Goal: Task Accomplishment & Management: Manage account settings

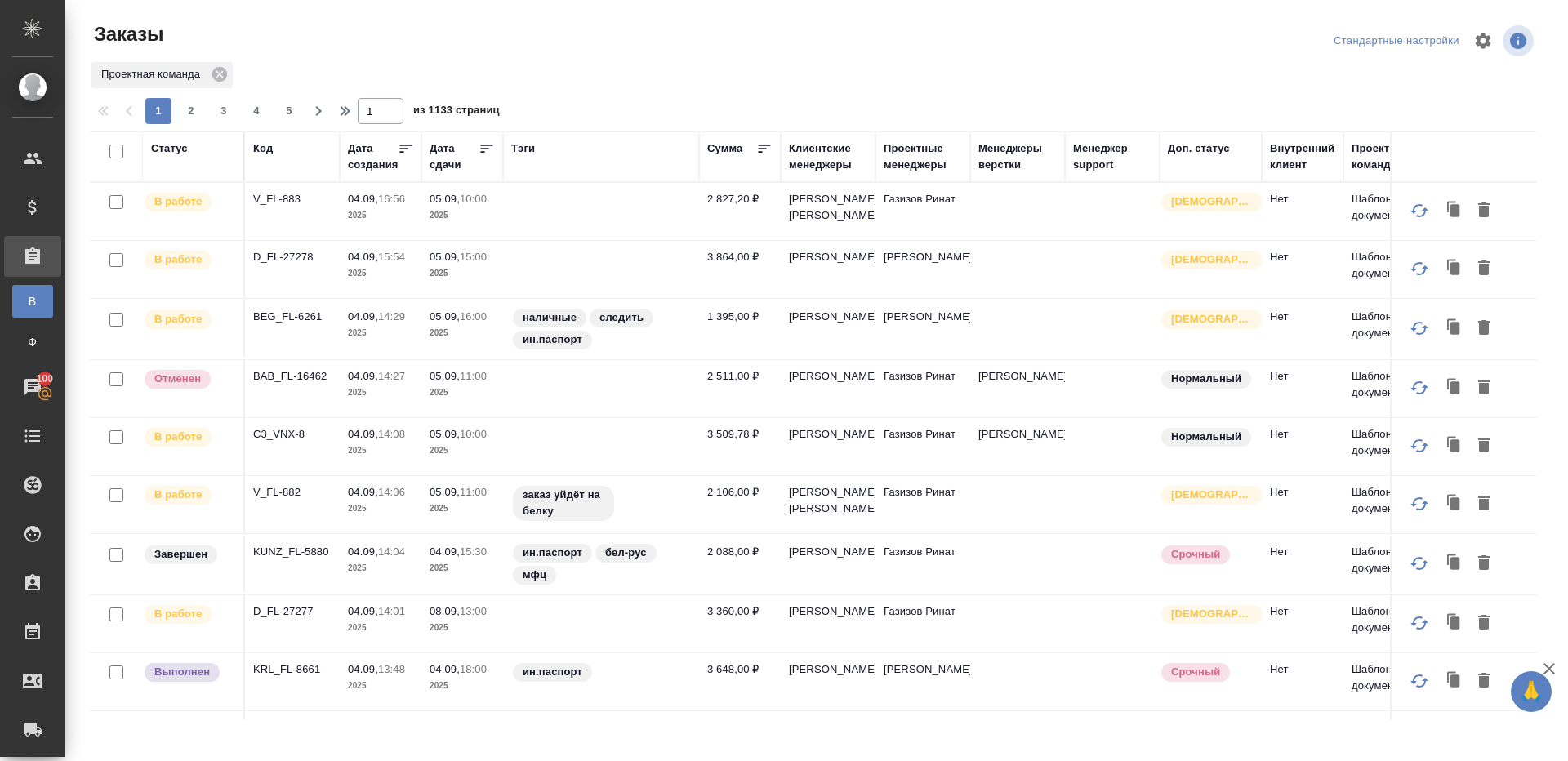
click at [522, 150] on div "Тэги" at bounding box center [522, 148] width 24 height 16
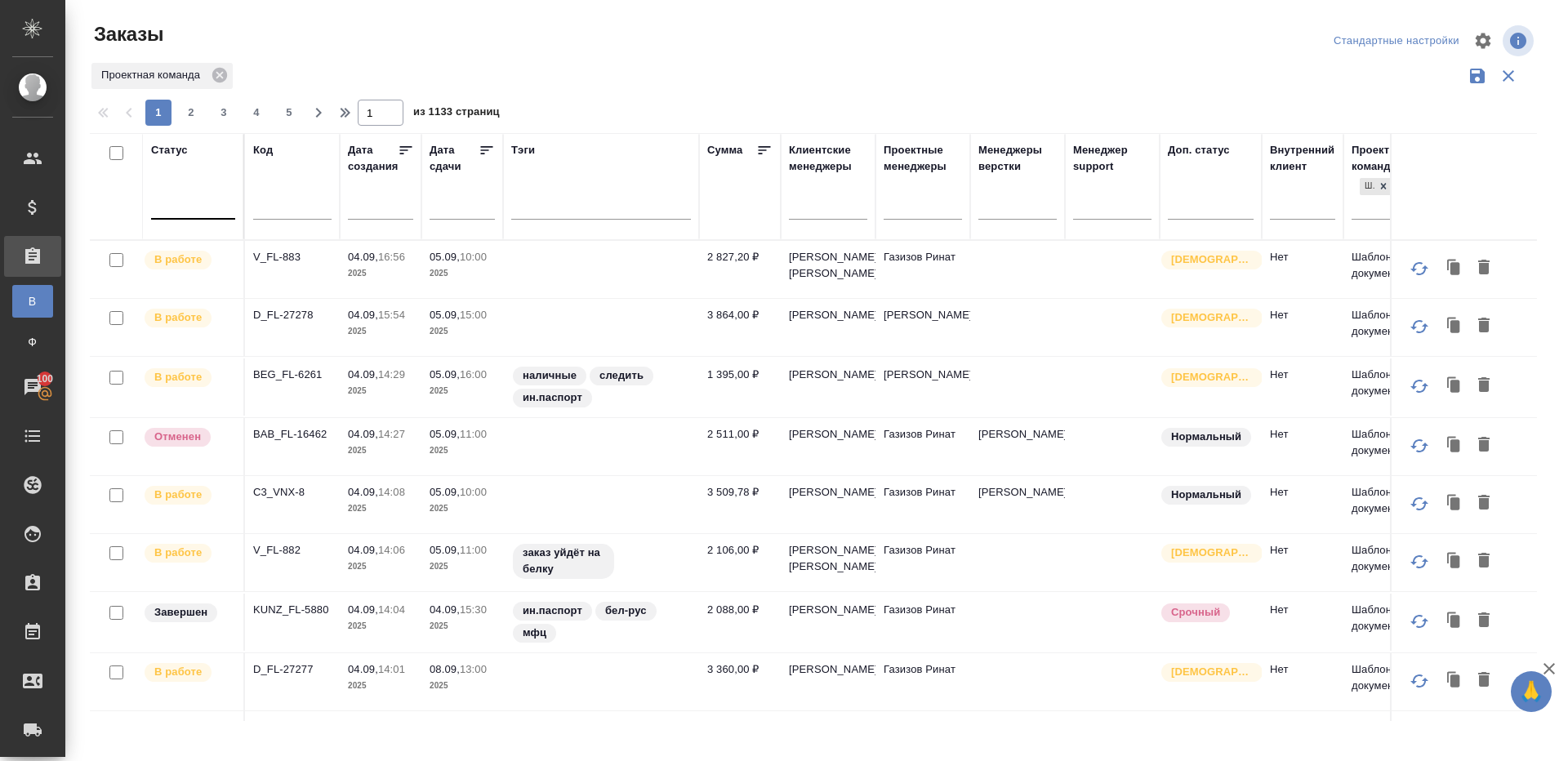
click at [180, 193] on div at bounding box center [192, 203] width 84 height 24
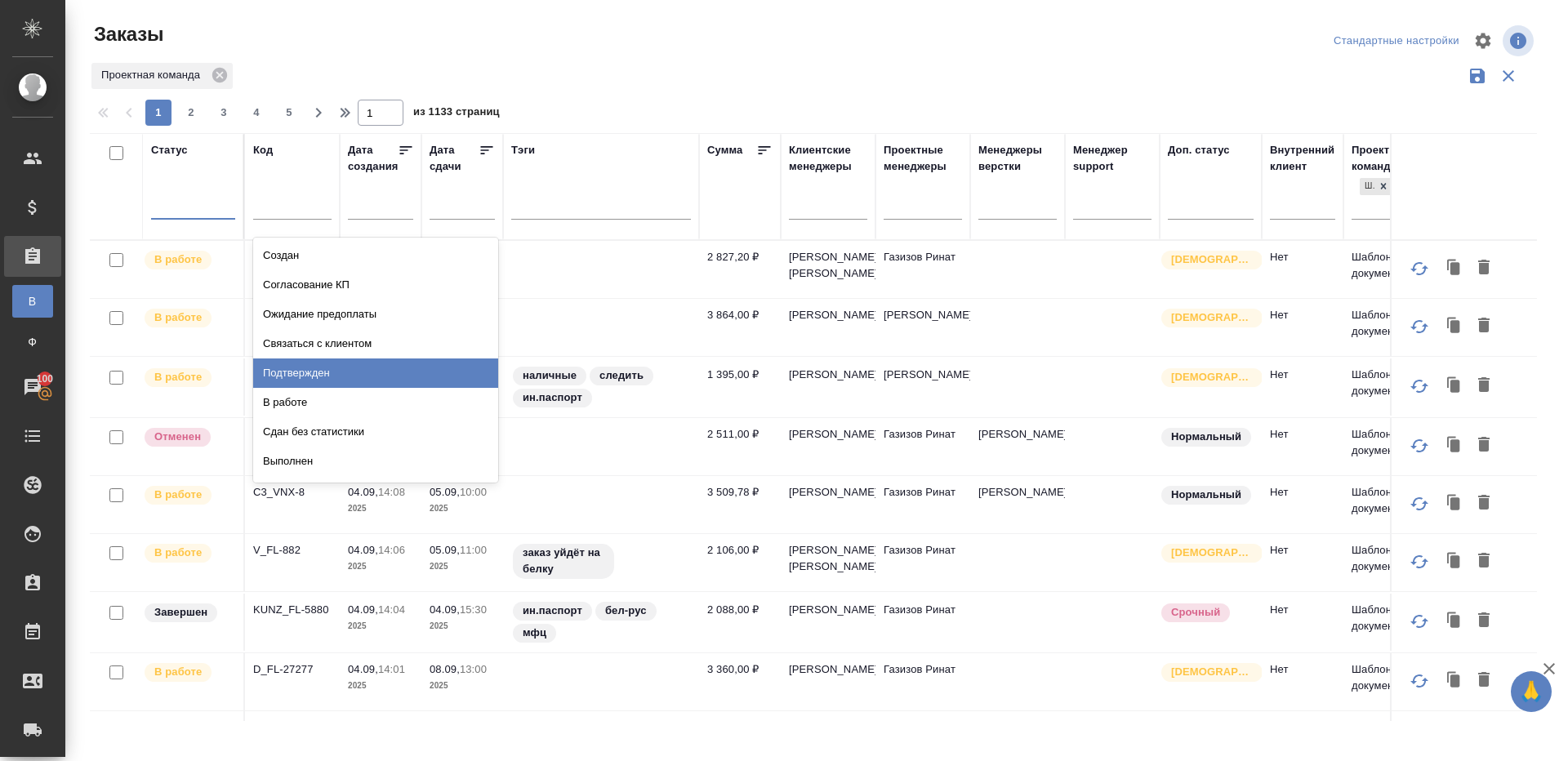
click at [338, 381] on div "Подтвержден" at bounding box center [376, 372] width 245 height 29
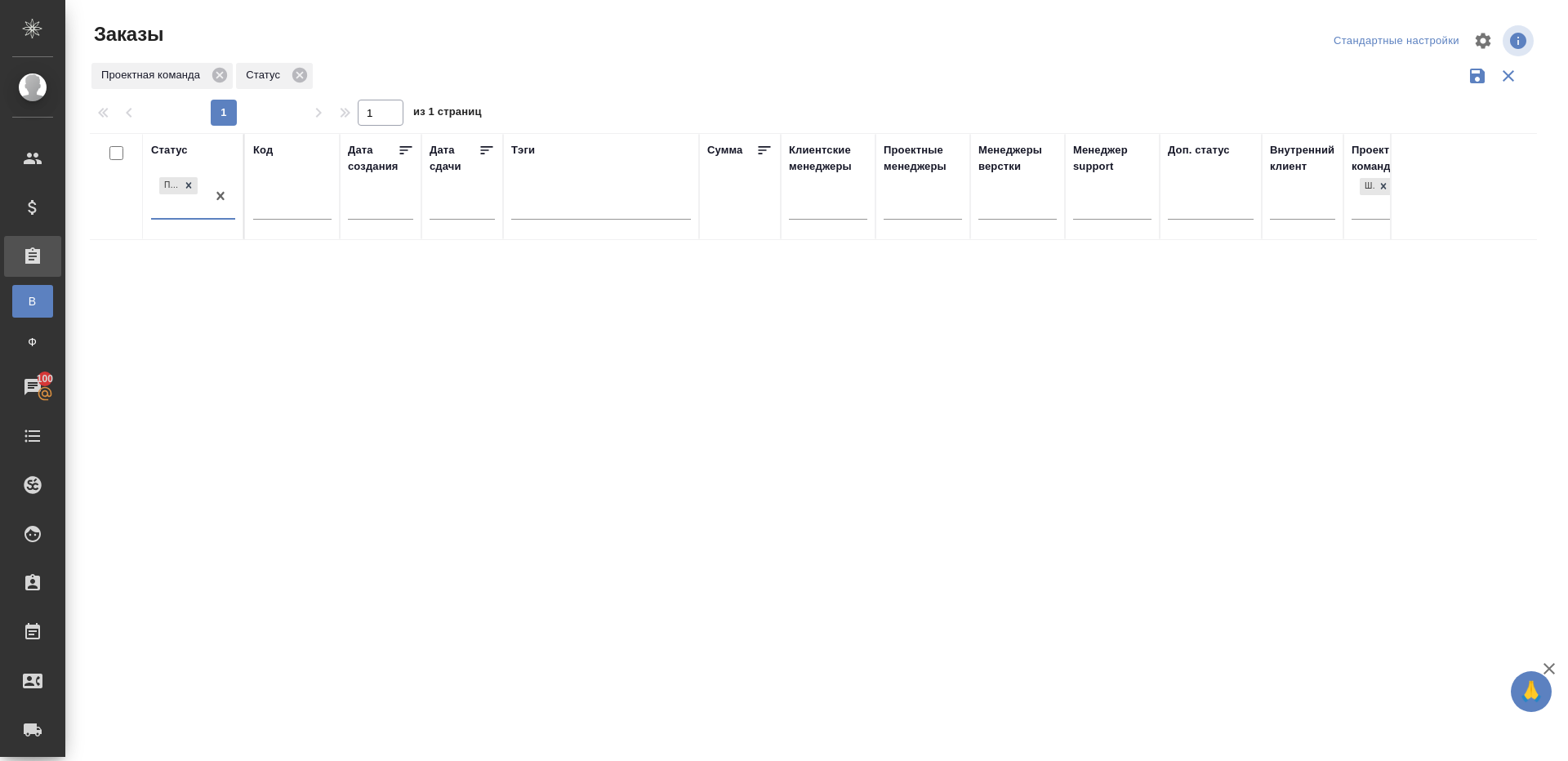
click at [583, 289] on div "Статус option Подтвержден, selected. 0 results available. Select is focused ,ty…" at bounding box center [813, 427] width 1447 height 588
click at [206, 179] on div at bounding box center [220, 196] width 29 height 44
click at [577, 24] on div at bounding box center [820, 41] width 487 height 40
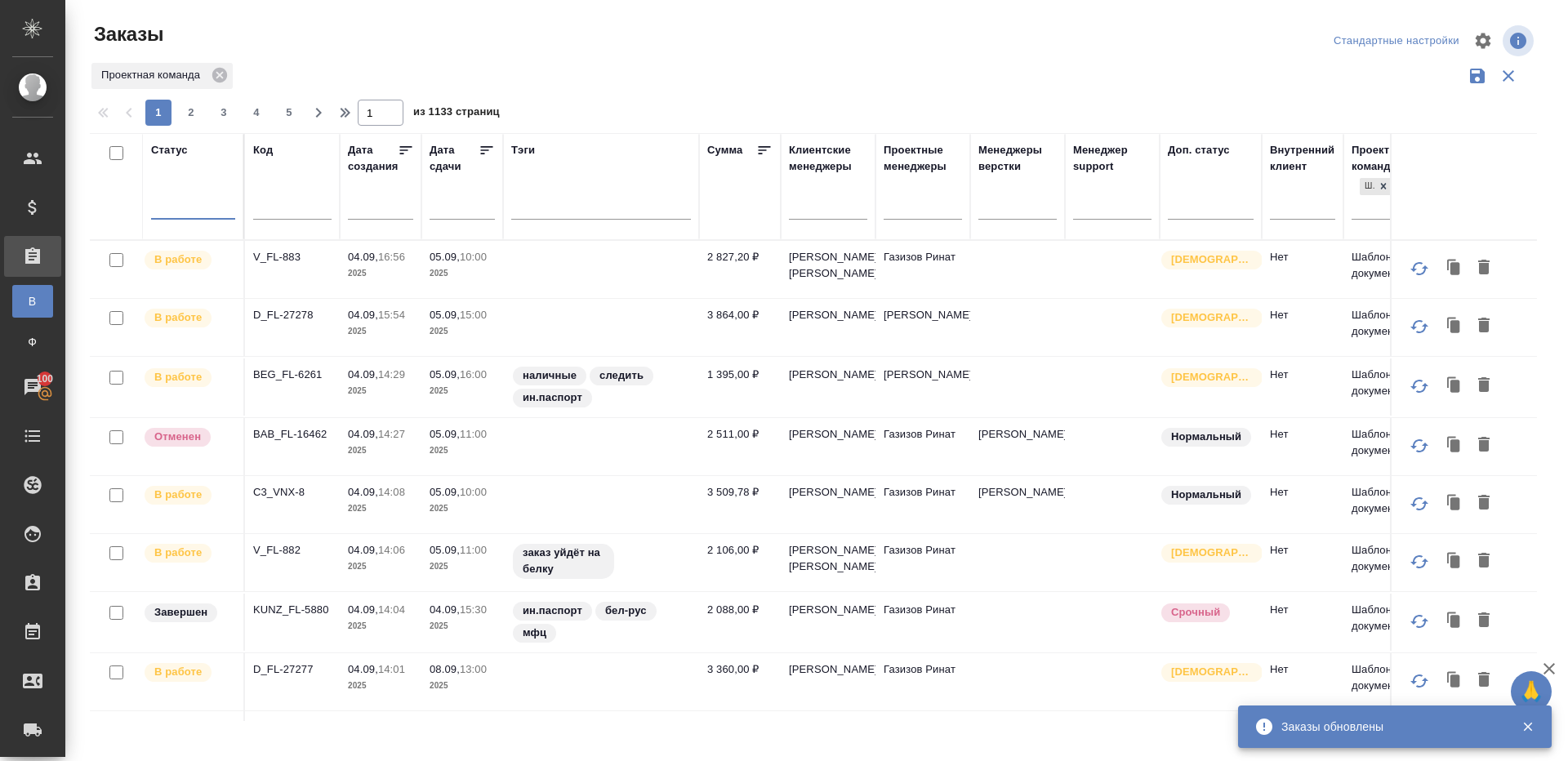
click at [180, 210] on div at bounding box center [192, 203] width 84 height 24
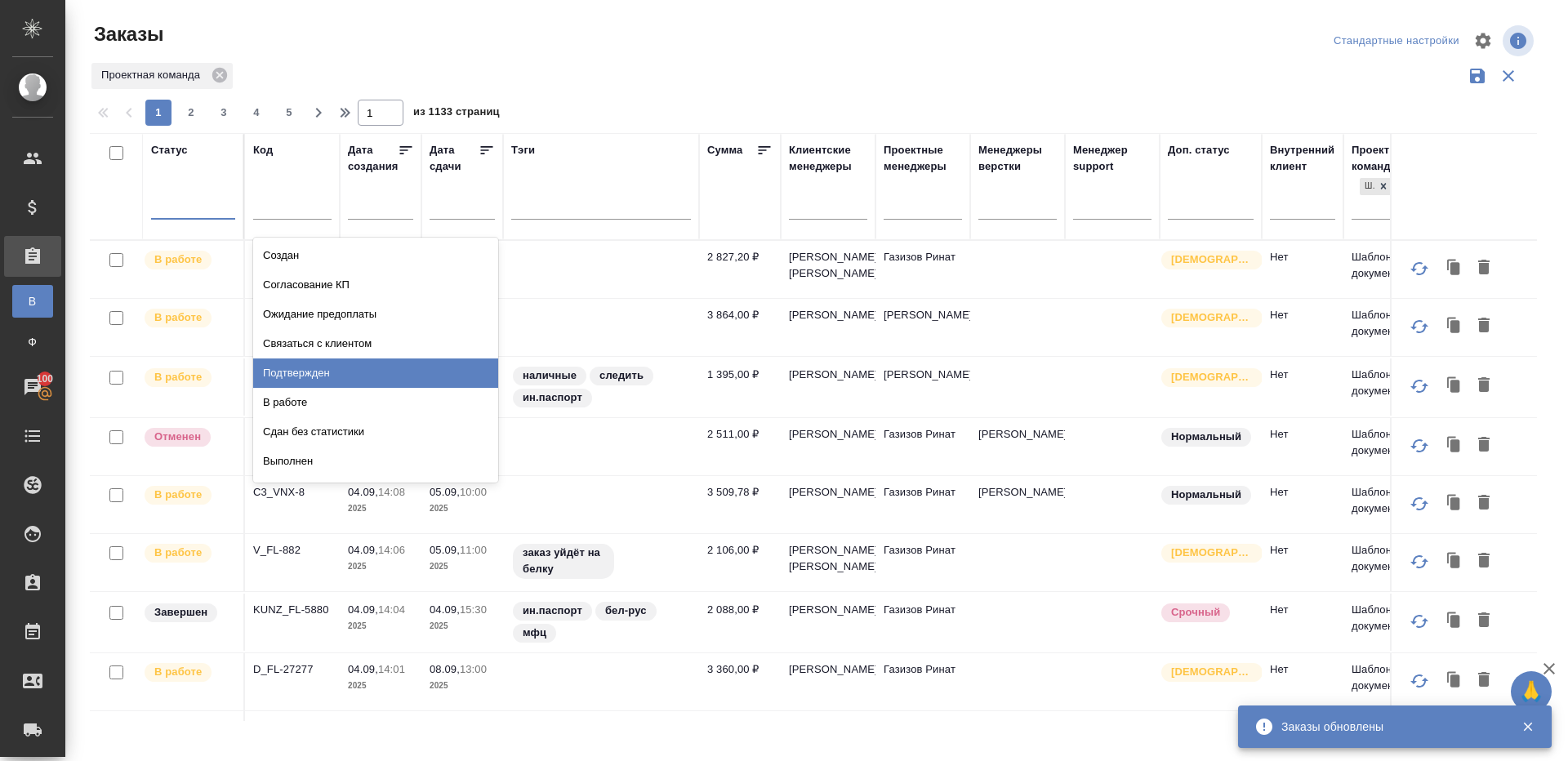
click at [322, 368] on div "Подтвержден" at bounding box center [376, 372] width 245 height 29
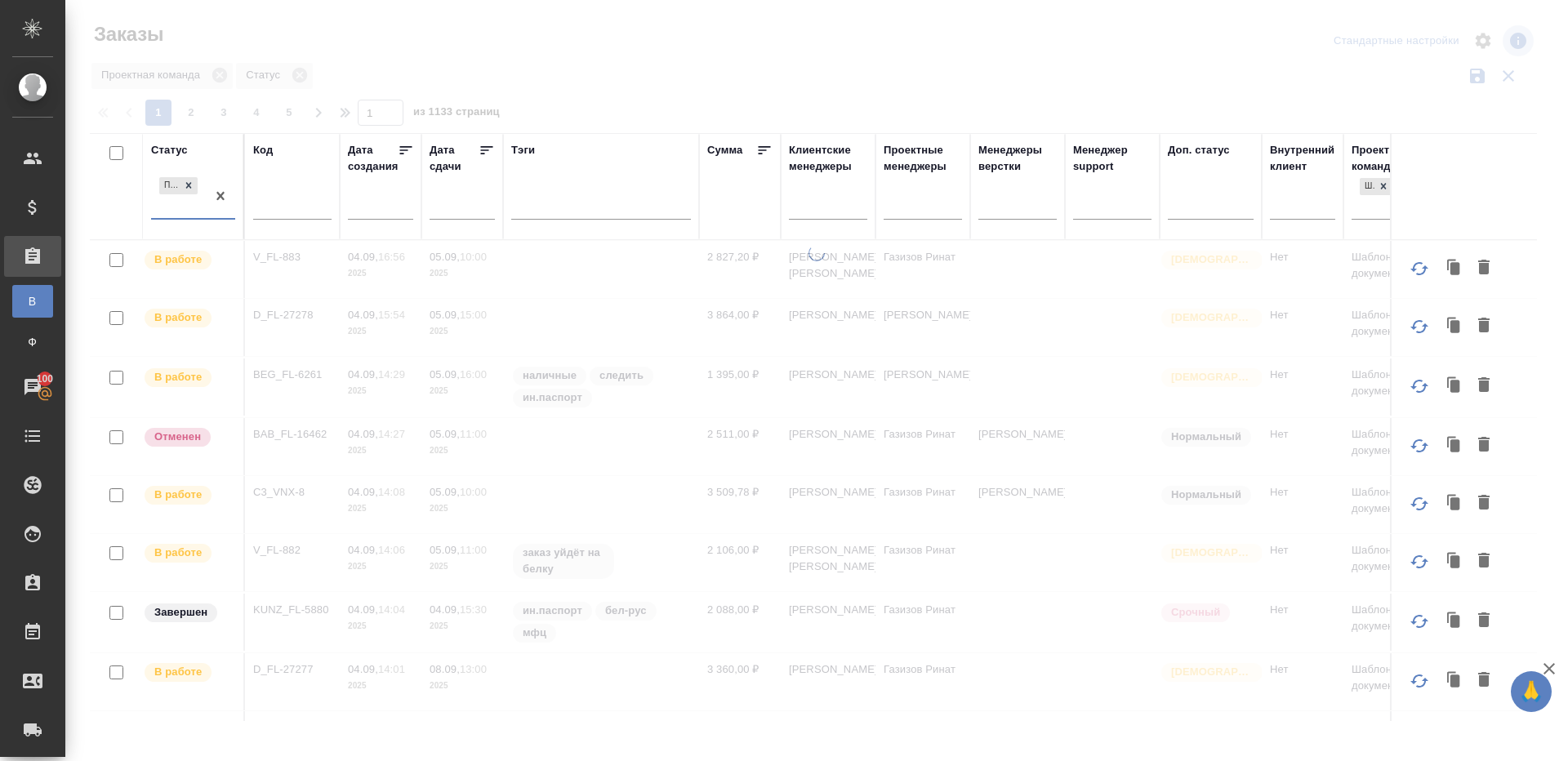
click at [653, 76] on div at bounding box center [817, 365] width 1503 height 730
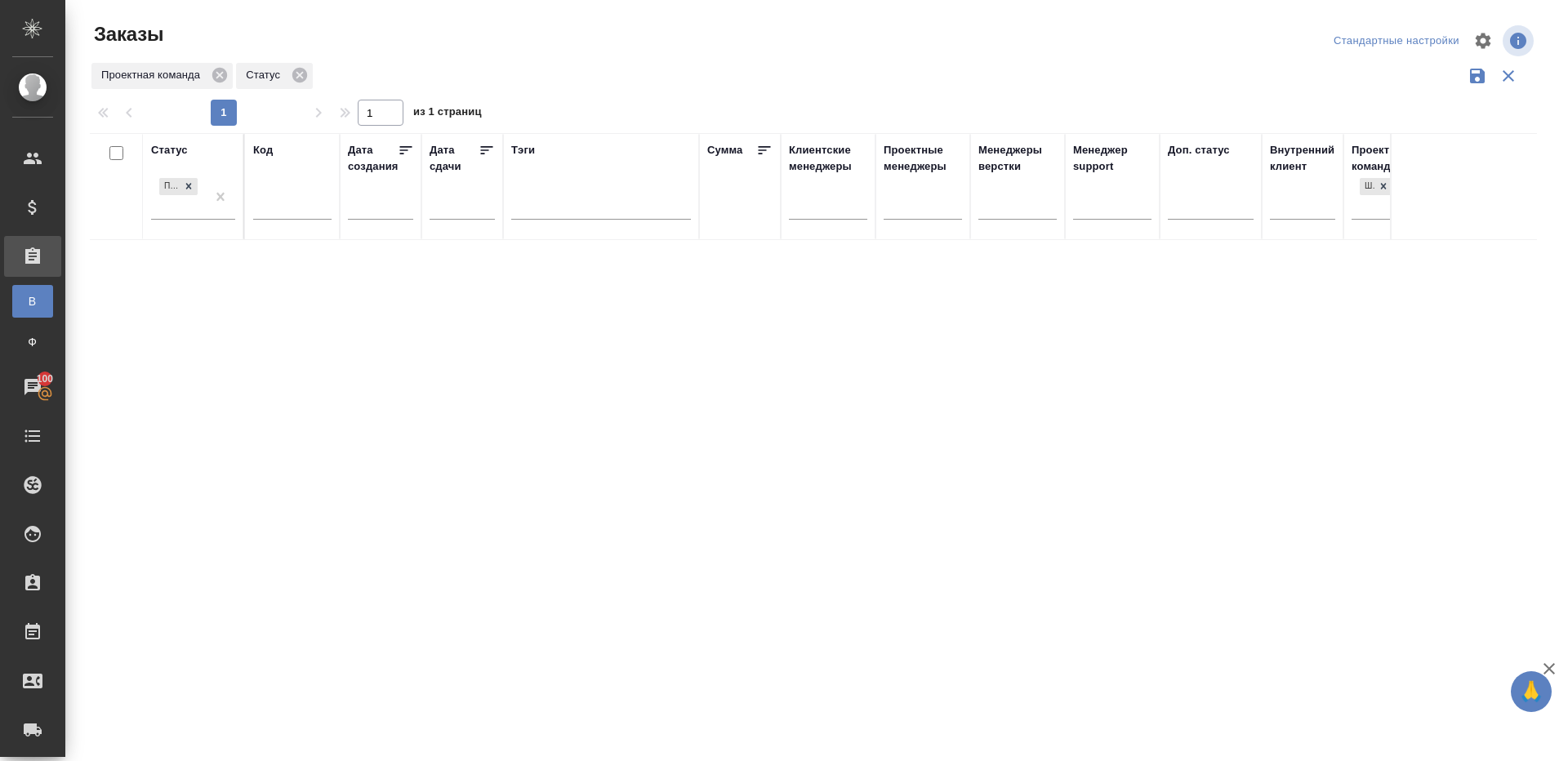
click at [239, 183] on th "Статус Подтвержден" at bounding box center [194, 186] width 102 height 107
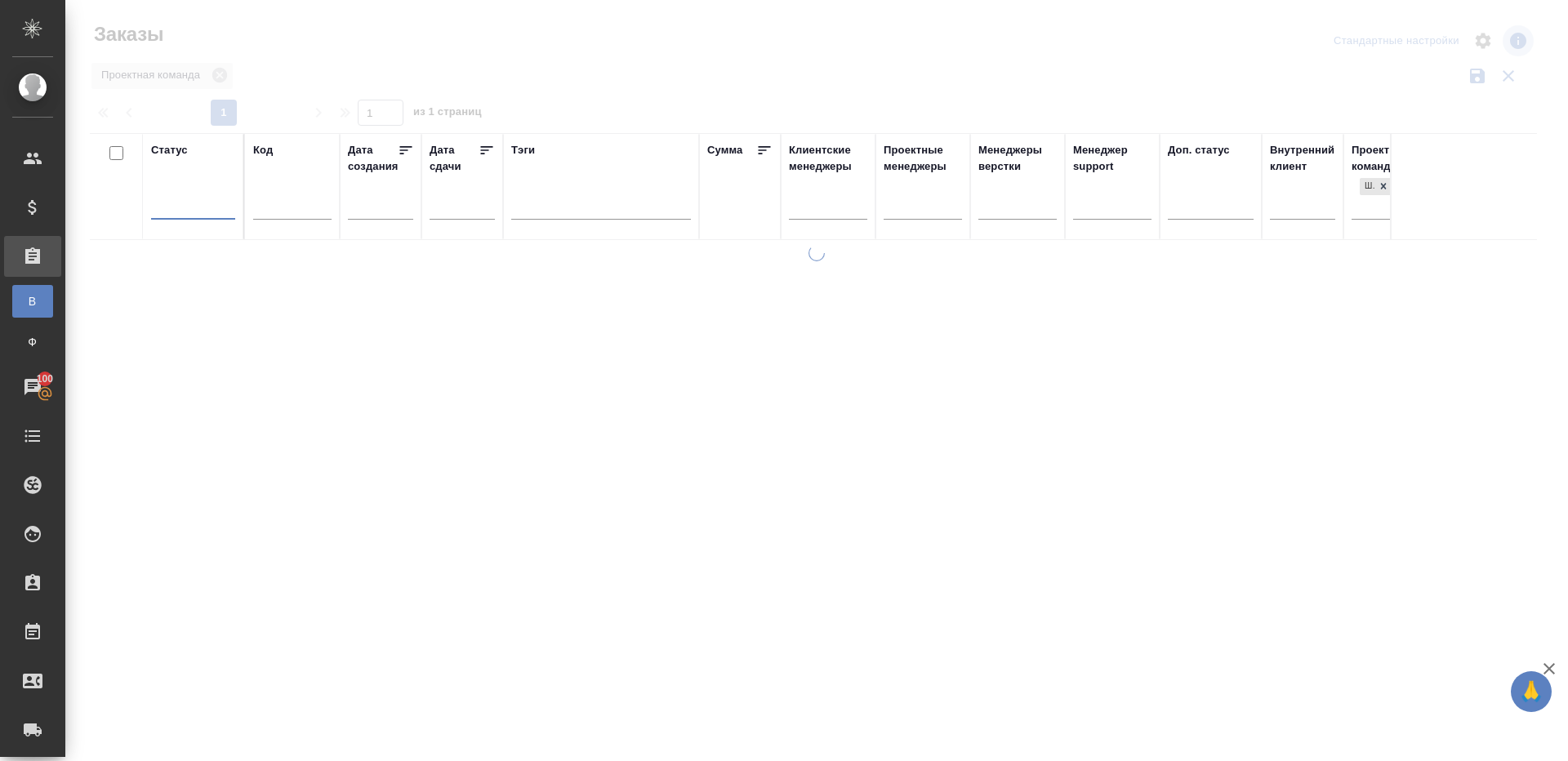
click at [483, 36] on div "Заказы" at bounding box center [333, 35] width 487 height 26
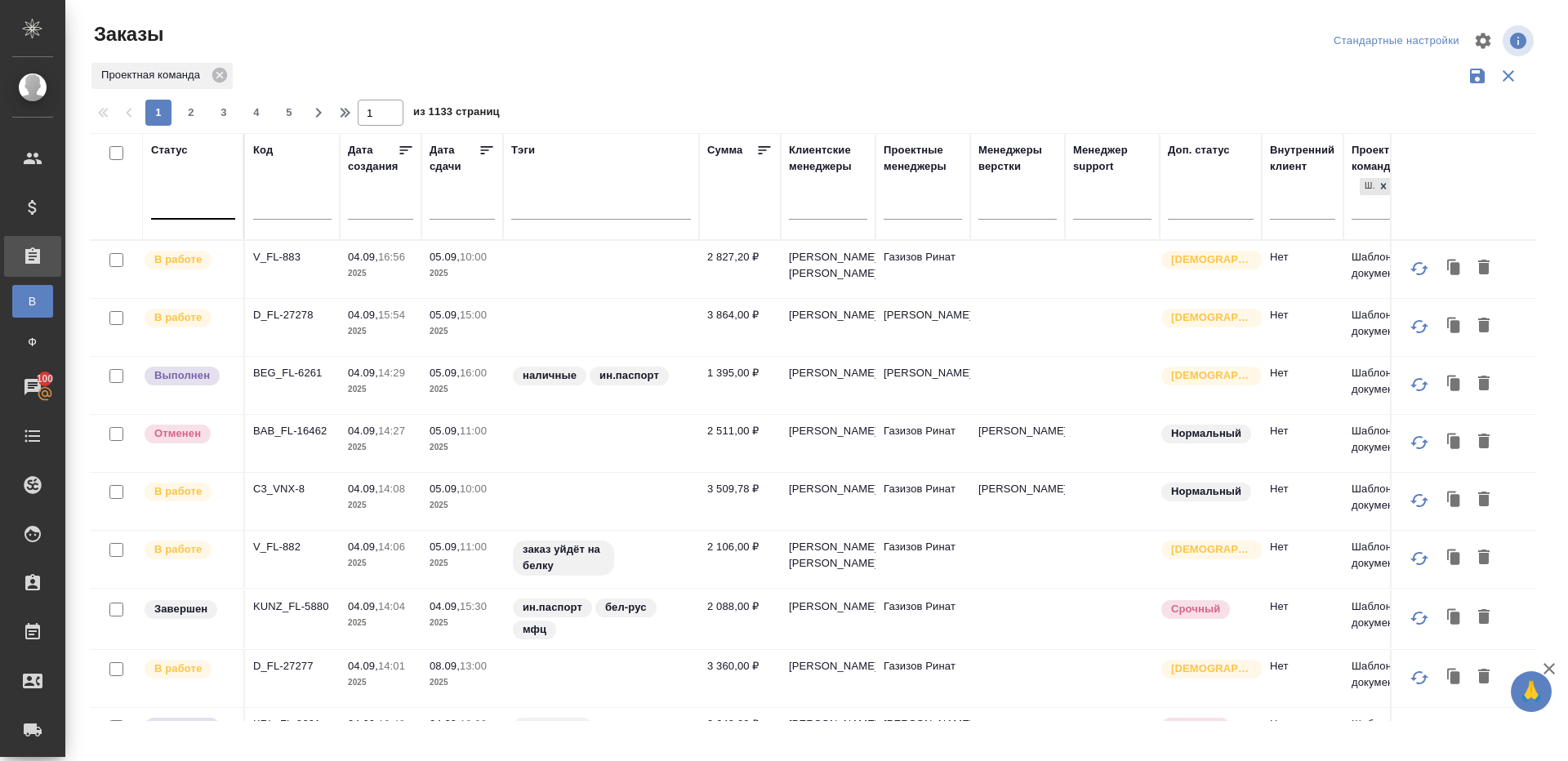
click at [173, 222] on div at bounding box center [192, 209] width 84 height 42
click at [176, 210] on div at bounding box center [192, 203] width 84 height 24
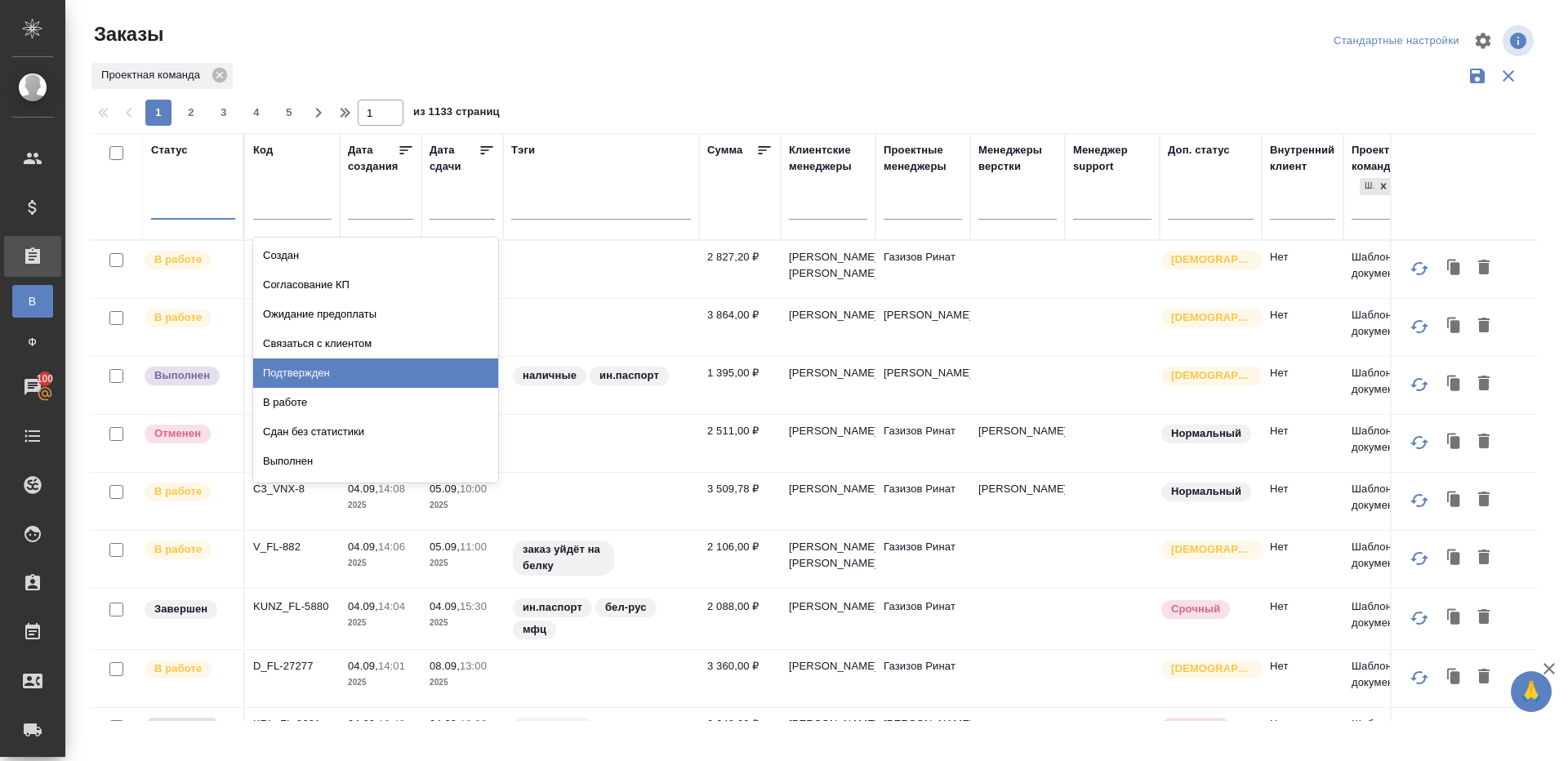
click at [328, 364] on div "Подтвержден" at bounding box center [376, 372] width 245 height 29
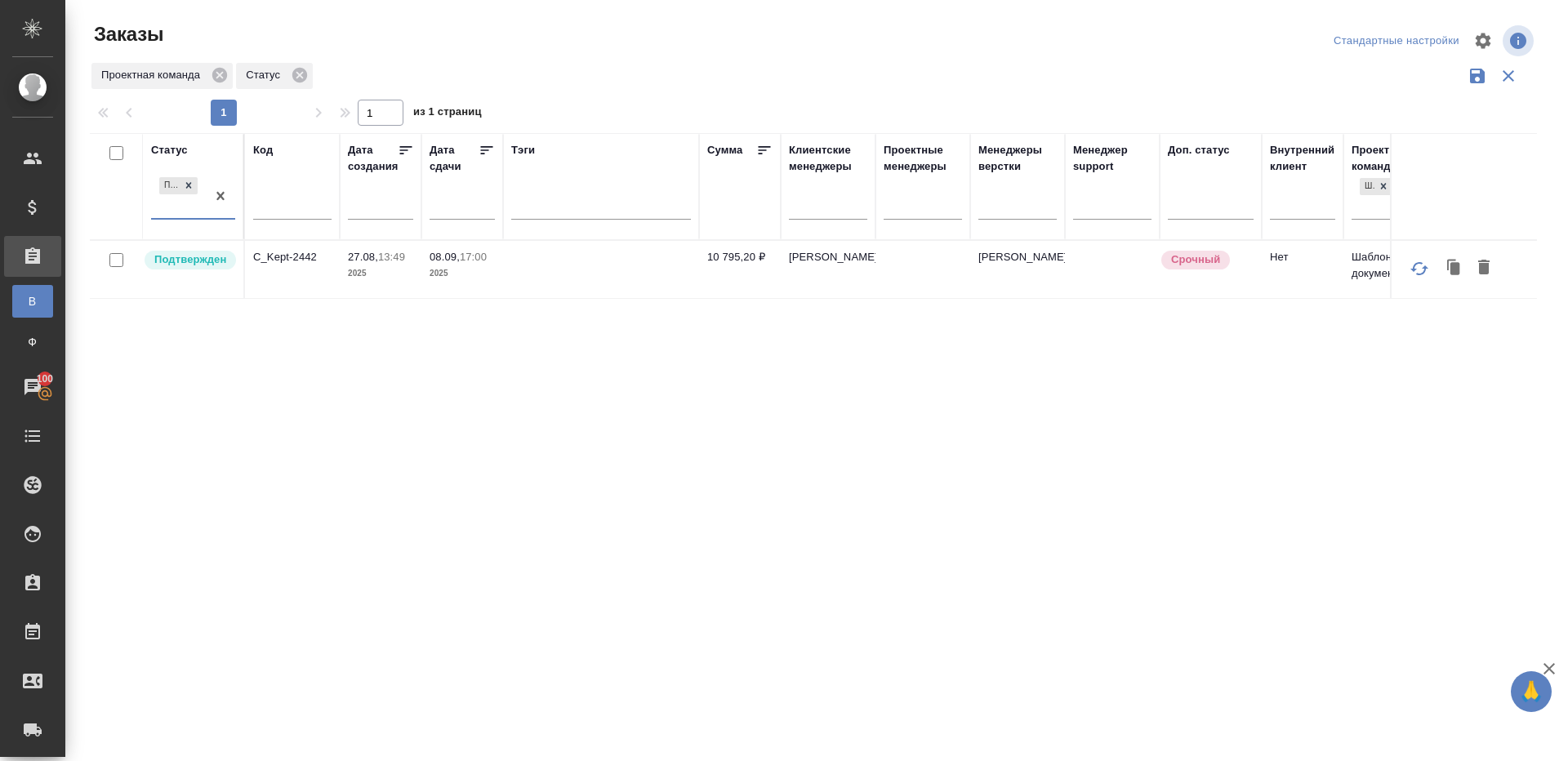
click at [565, 59] on div "Заказы" at bounding box center [333, 41] width 487 height 40
click at [301, 253] on p "C_Kept-2442" at bounding box center [292, 256] width 78 height 16
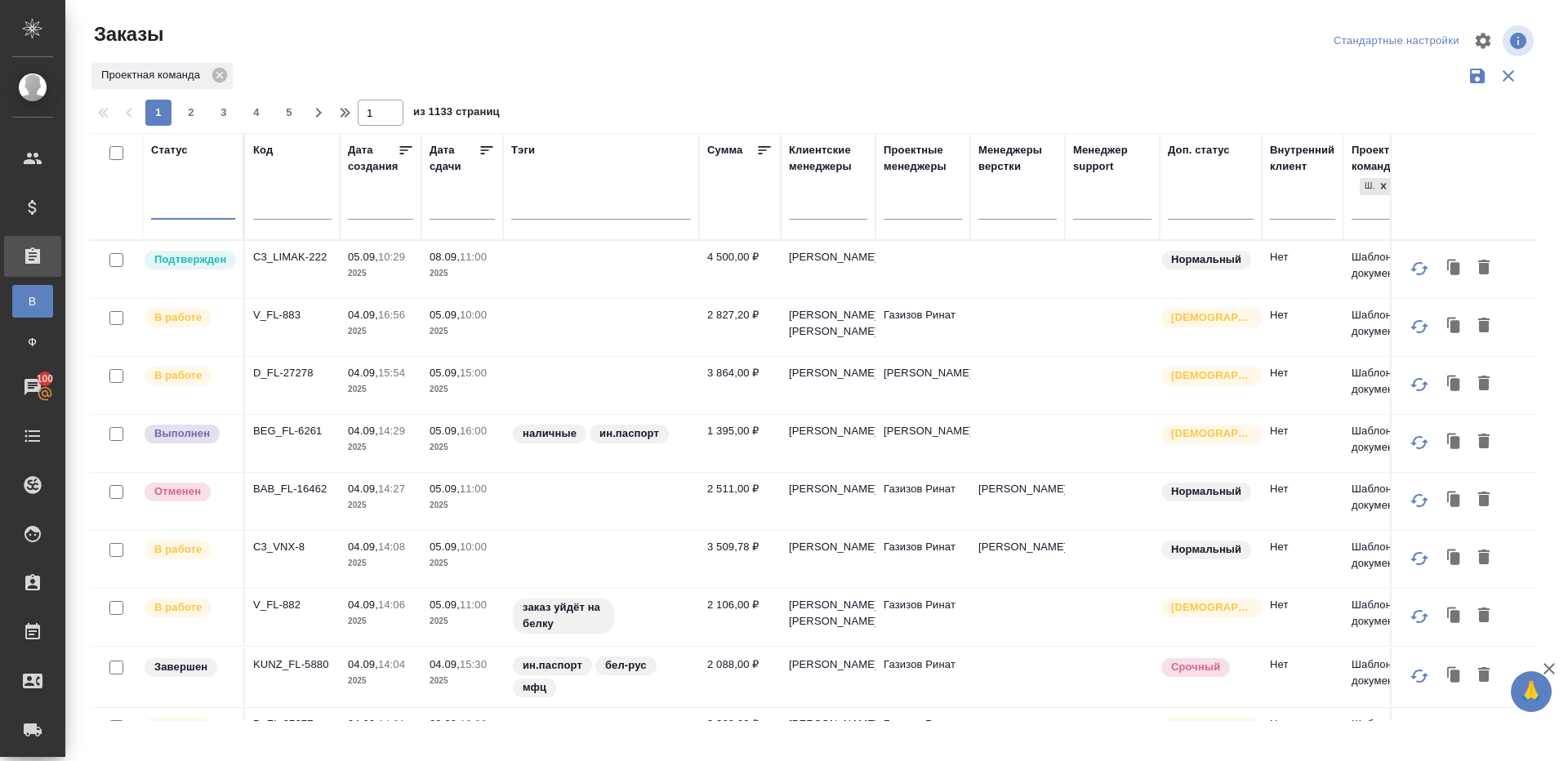
click at [200, 194] on div at bounding box center [192, 203] width 84 height 24
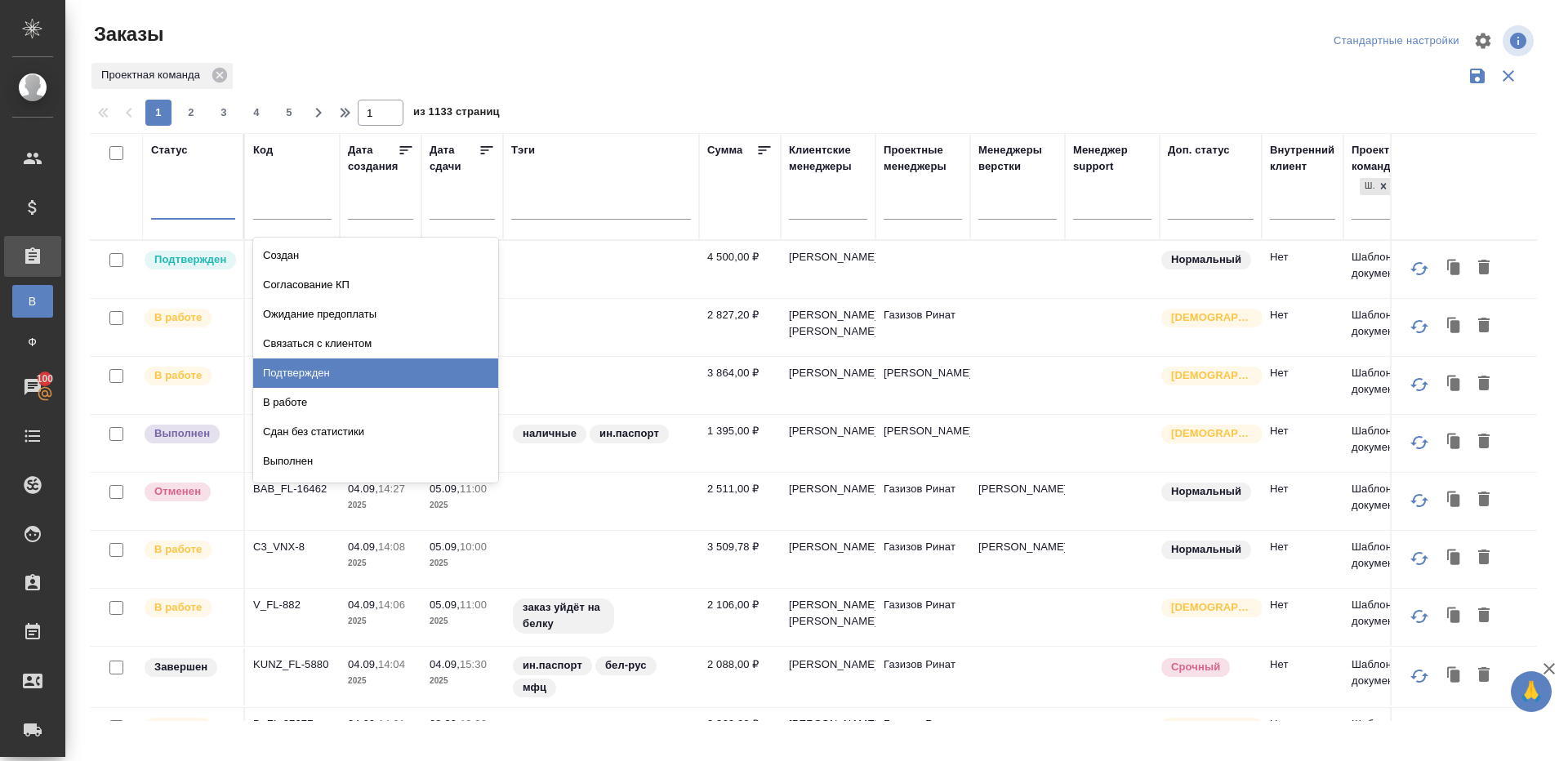
click at [321, 383] on div "Подтвержден" at bounding box center [376, 372] width 245 height 29
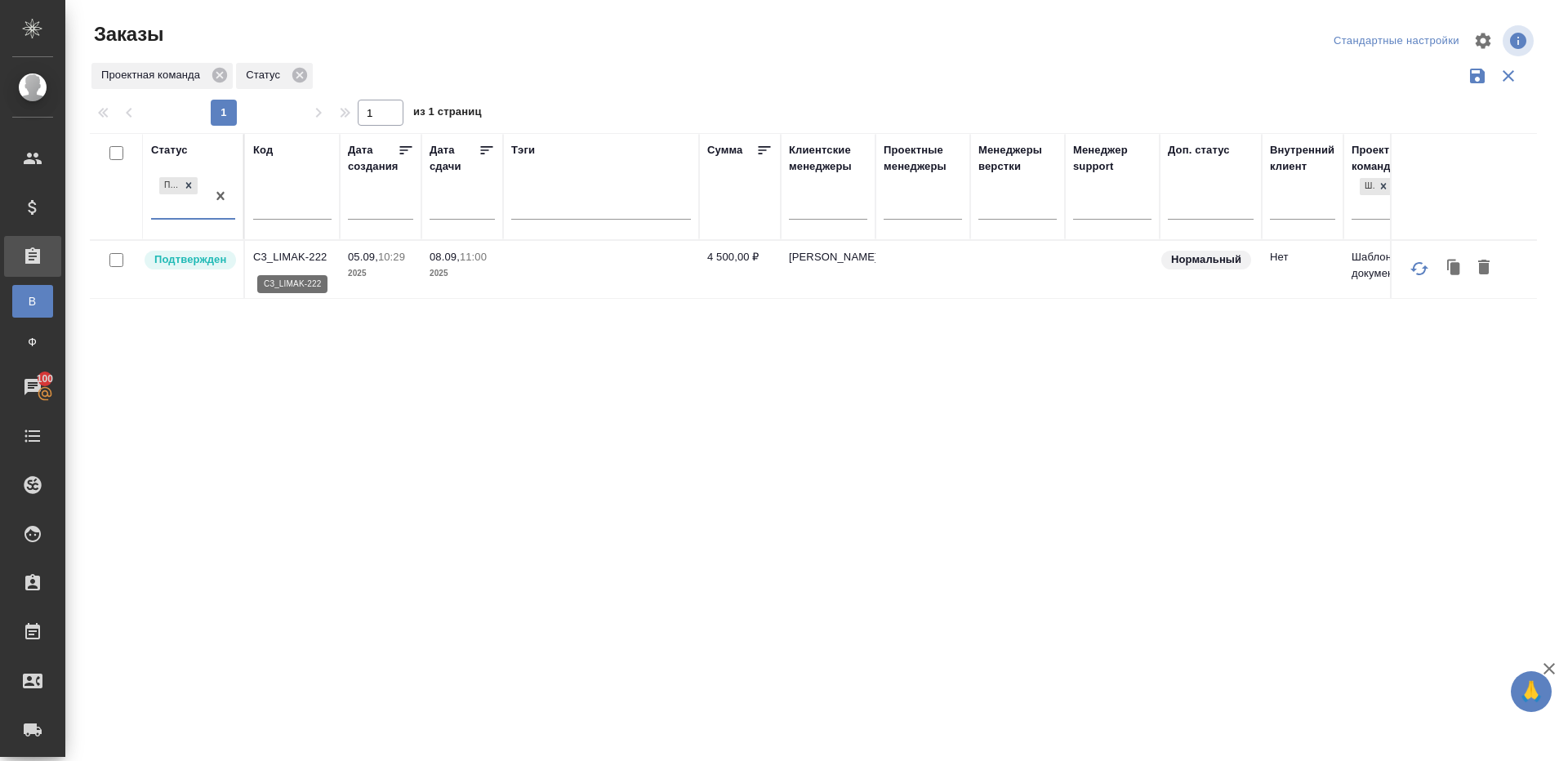
click at [289, 249] on p "C3_LIMAK-222" at bounding box center [292, 256] width 78 height 16
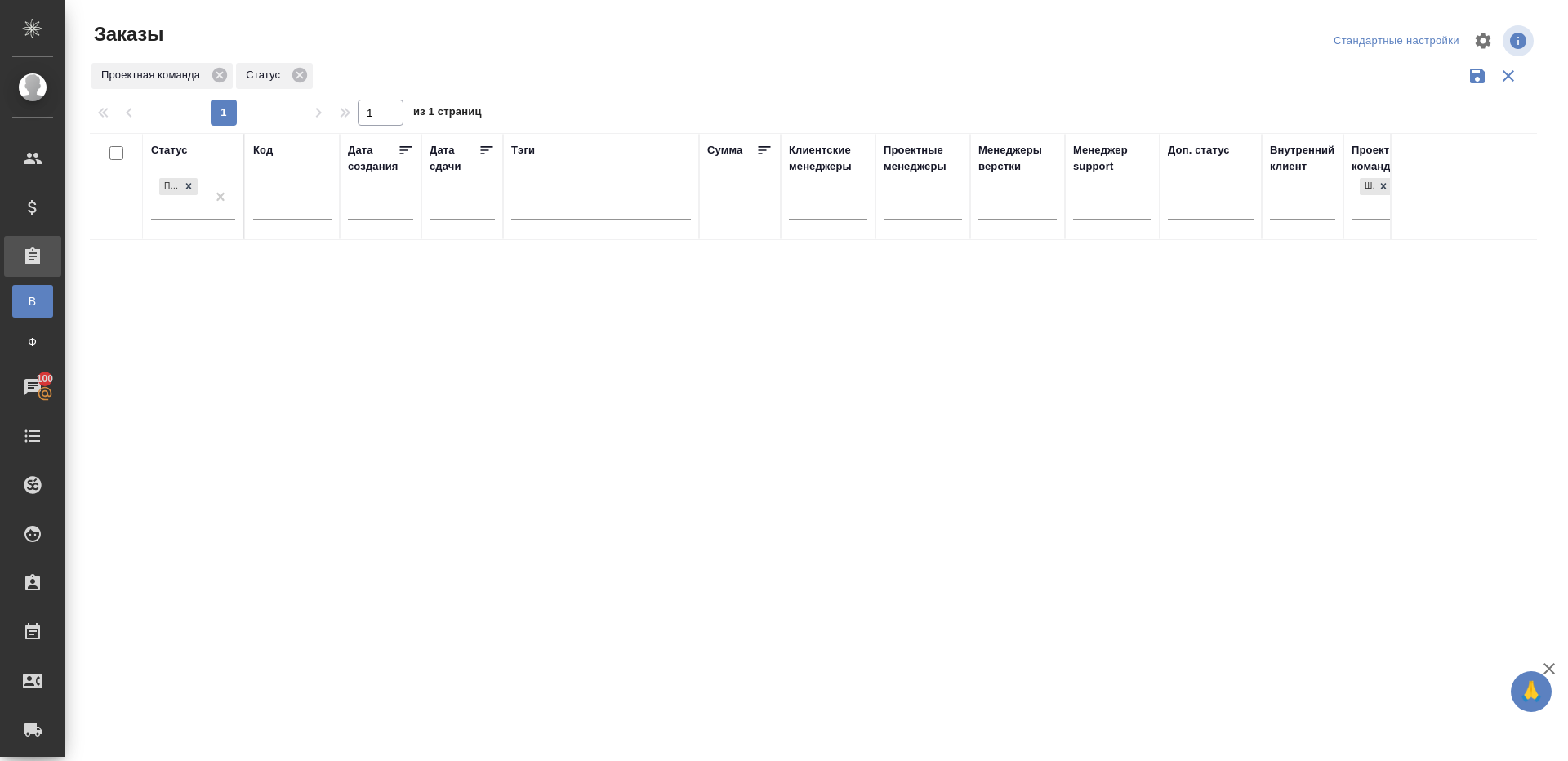
click at [284, 222] on div at bounding box center [292, 210] width 78 height 40
click at [285, 209] on input "text" at bounding box center [292, 208] width 78 height 21
paste input "V_FL-881"
type input "V_FL-881"
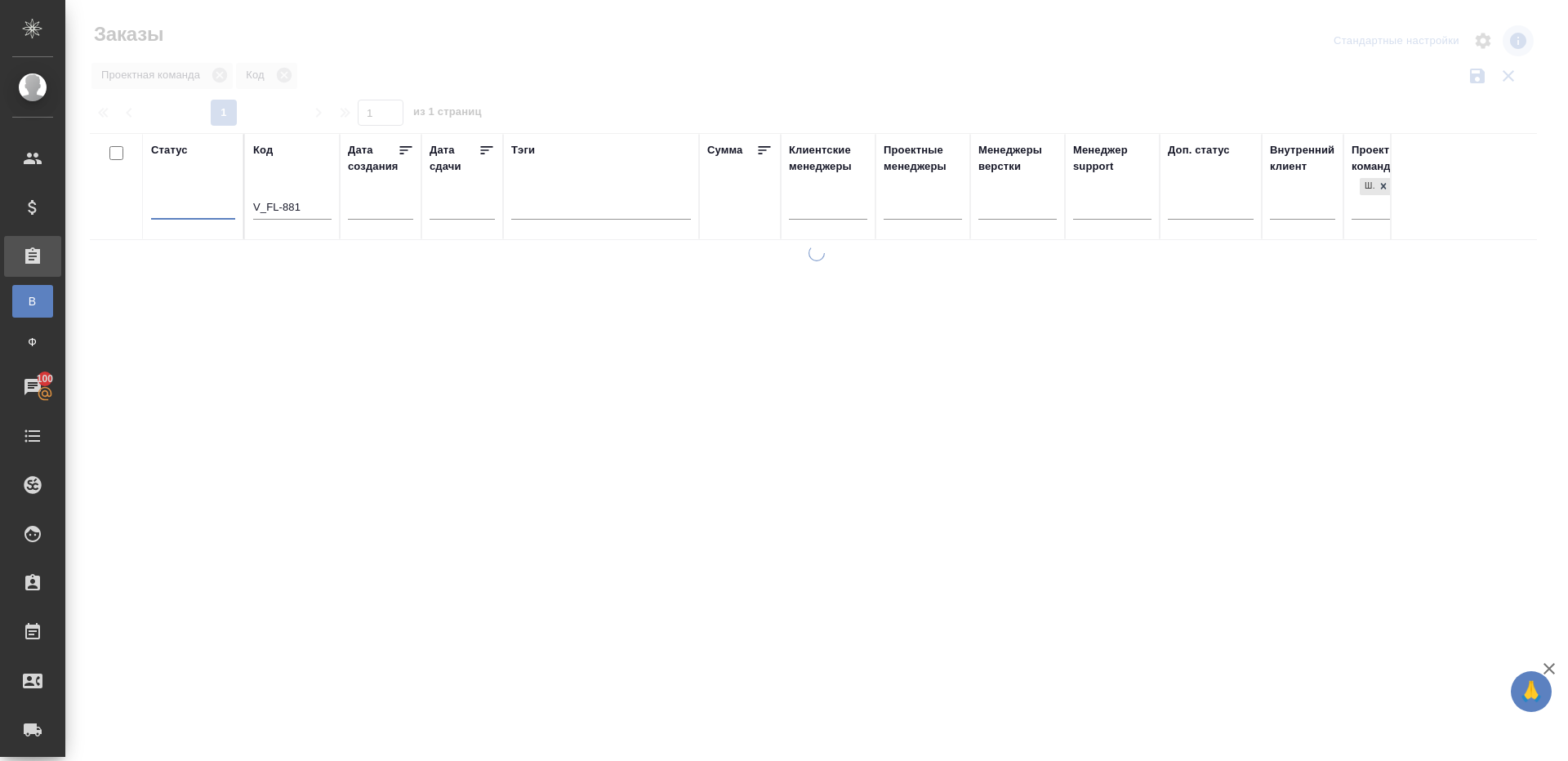
click at [512, 76] on div at bounding box center [817, 365] width 1503 height 730
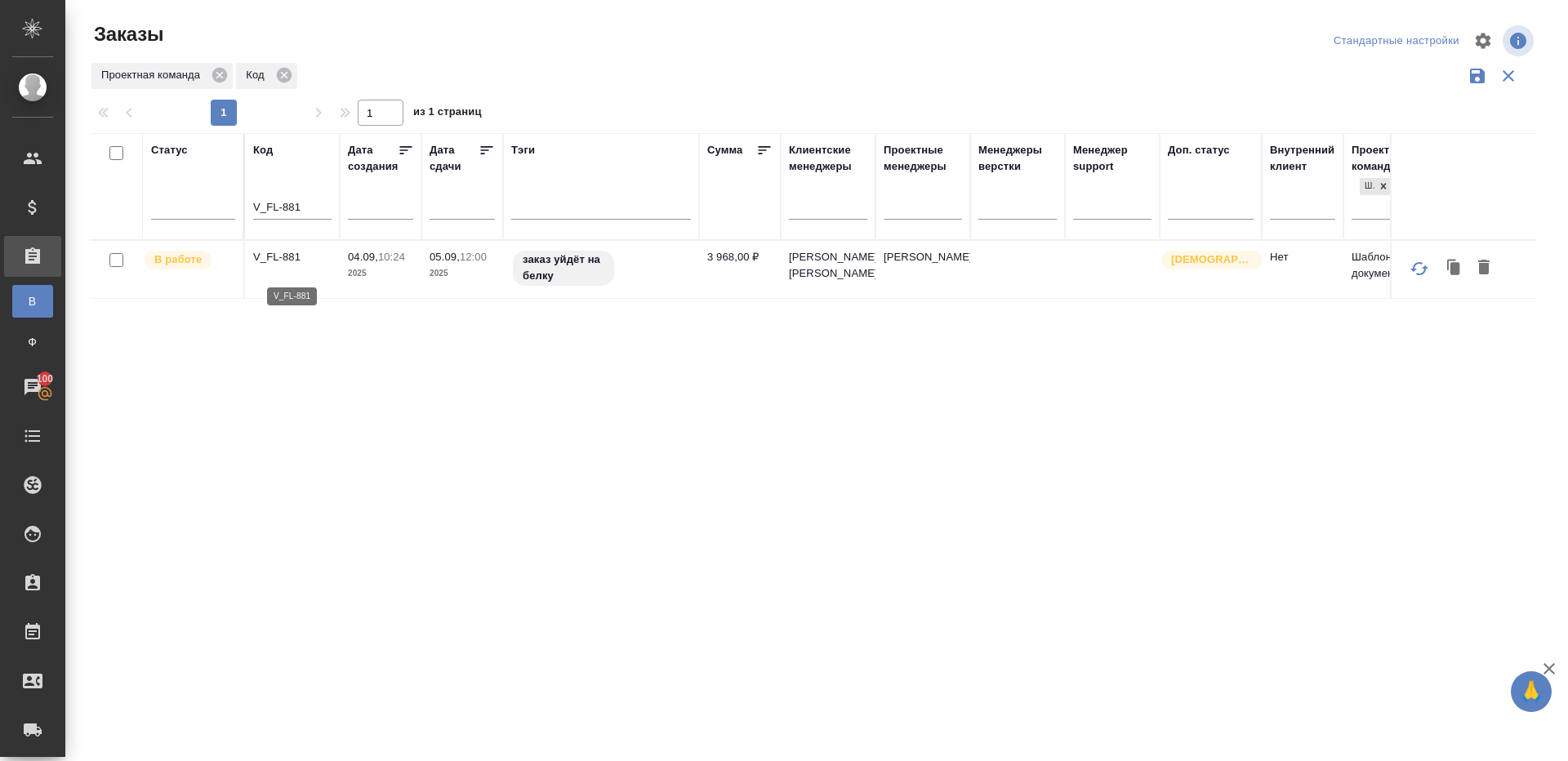
click at [285, 266] on p "V_FL-881" at bounding box center [292, 256] width 78 height 16
click at [192, 202] on div at bounding box center [192, 203] width 84 height 24
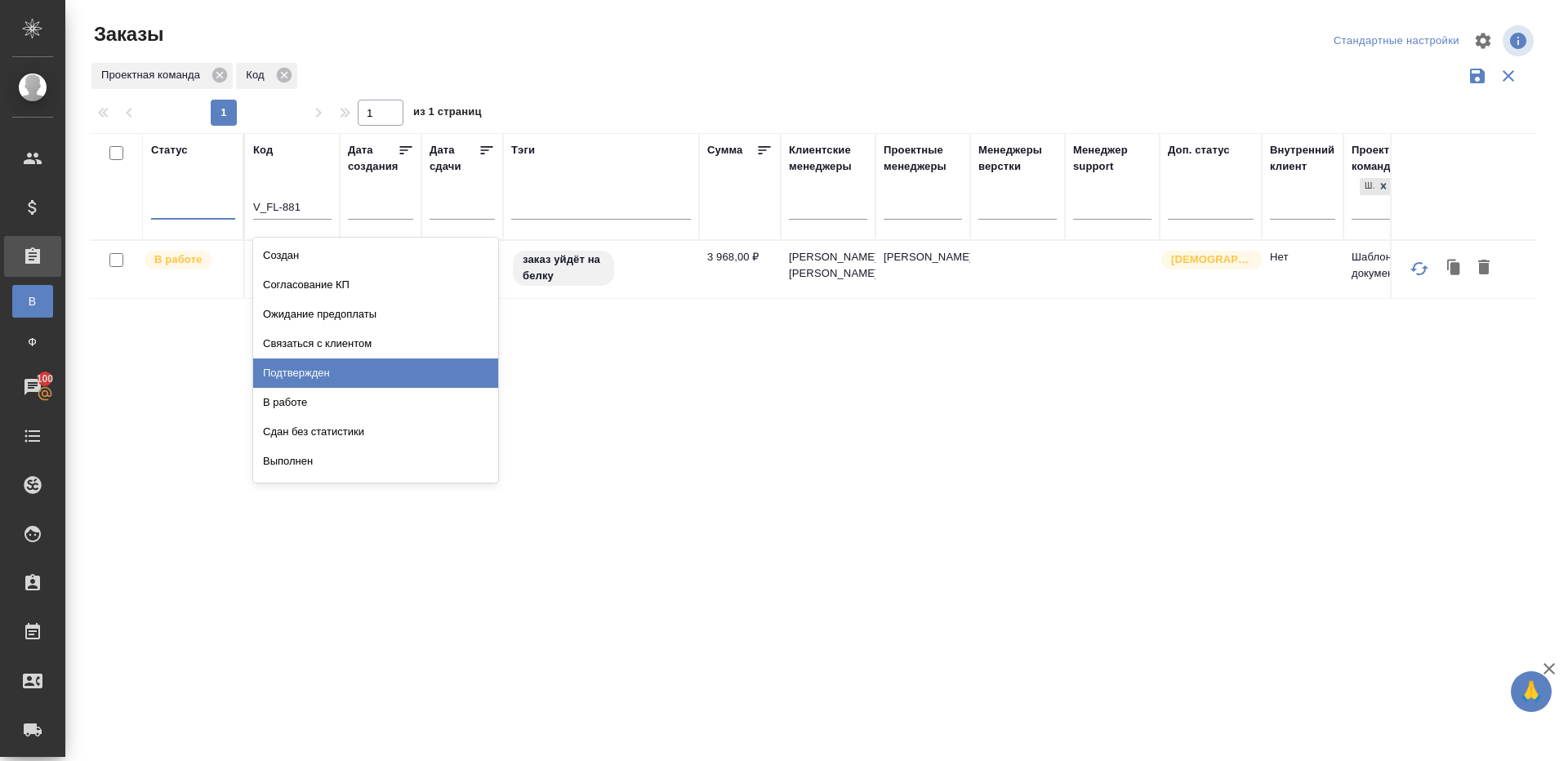
click at [375, 374] on div "Подтвержден" at bounding box center [376, 372] width 245 height 29
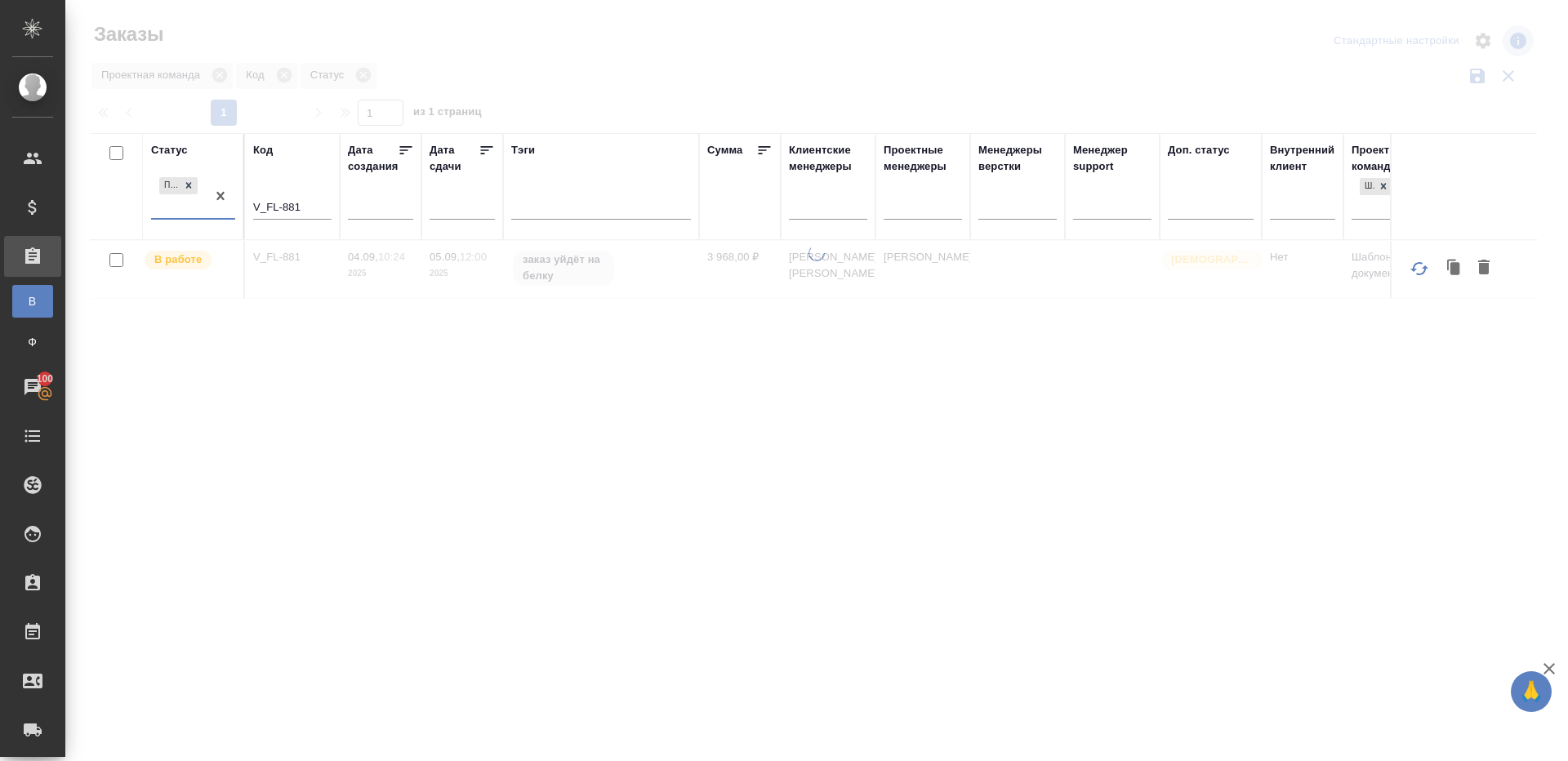
click at [300, 217] on input "V_FL-881" at bounding box center [292, 208] width 78 height 21
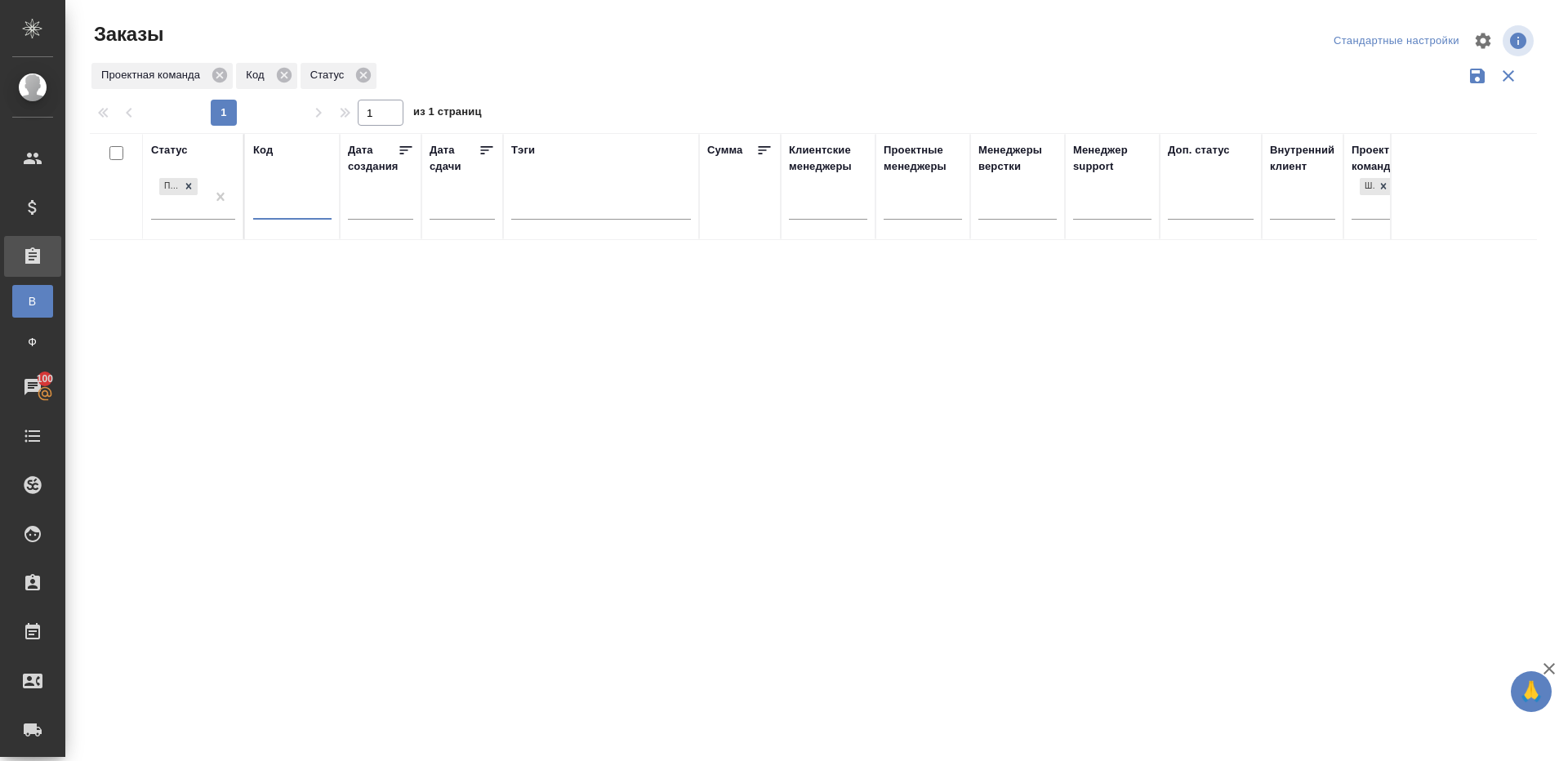
click at [729, 81] on div "Проектная команда Код Статус" at bounding box center [813, 75] width 1447 height 31
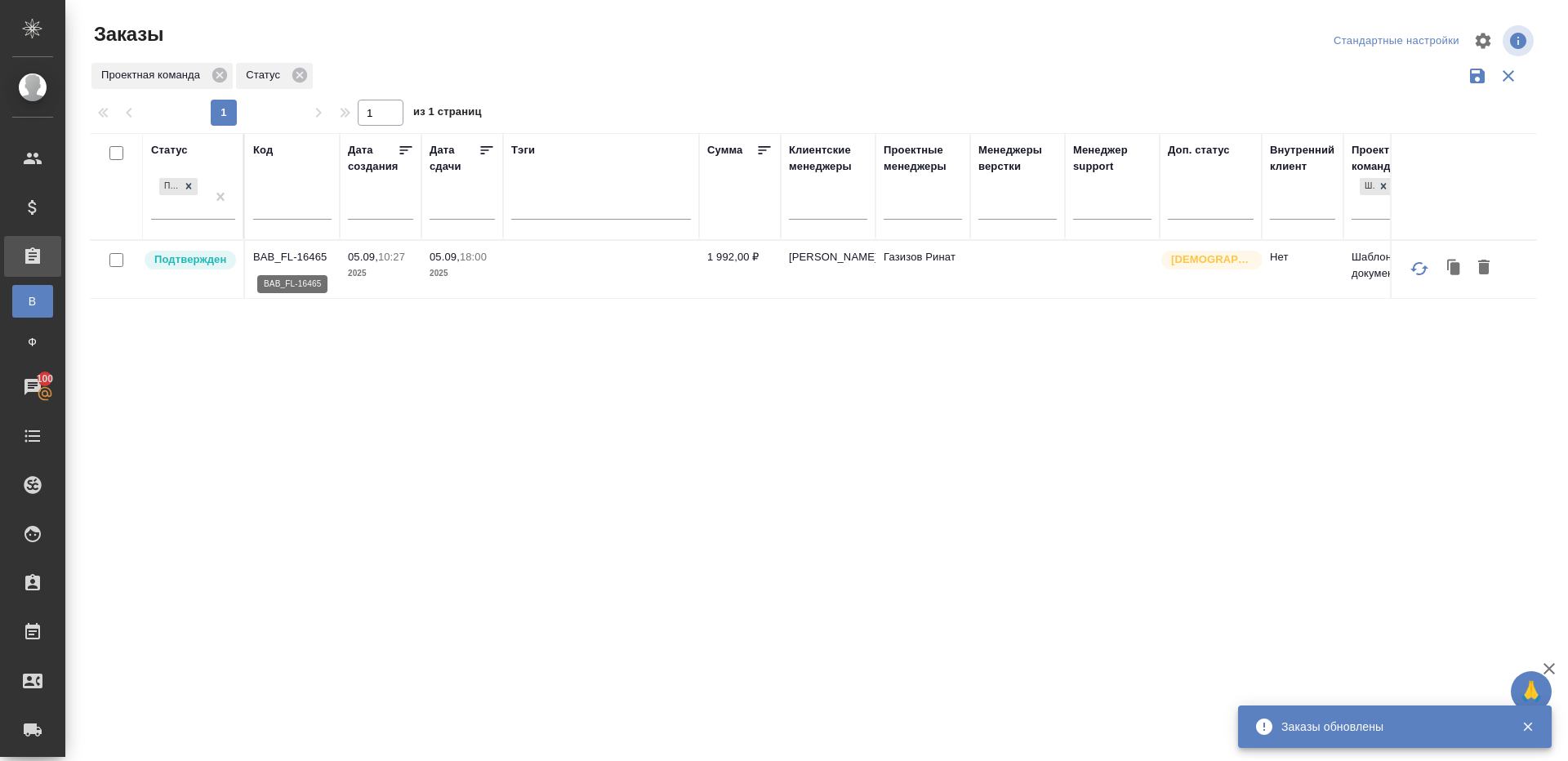
click at [314, 256] on p "BAB_FL-16465" at bounding box center [292, 256] width 78 height 16
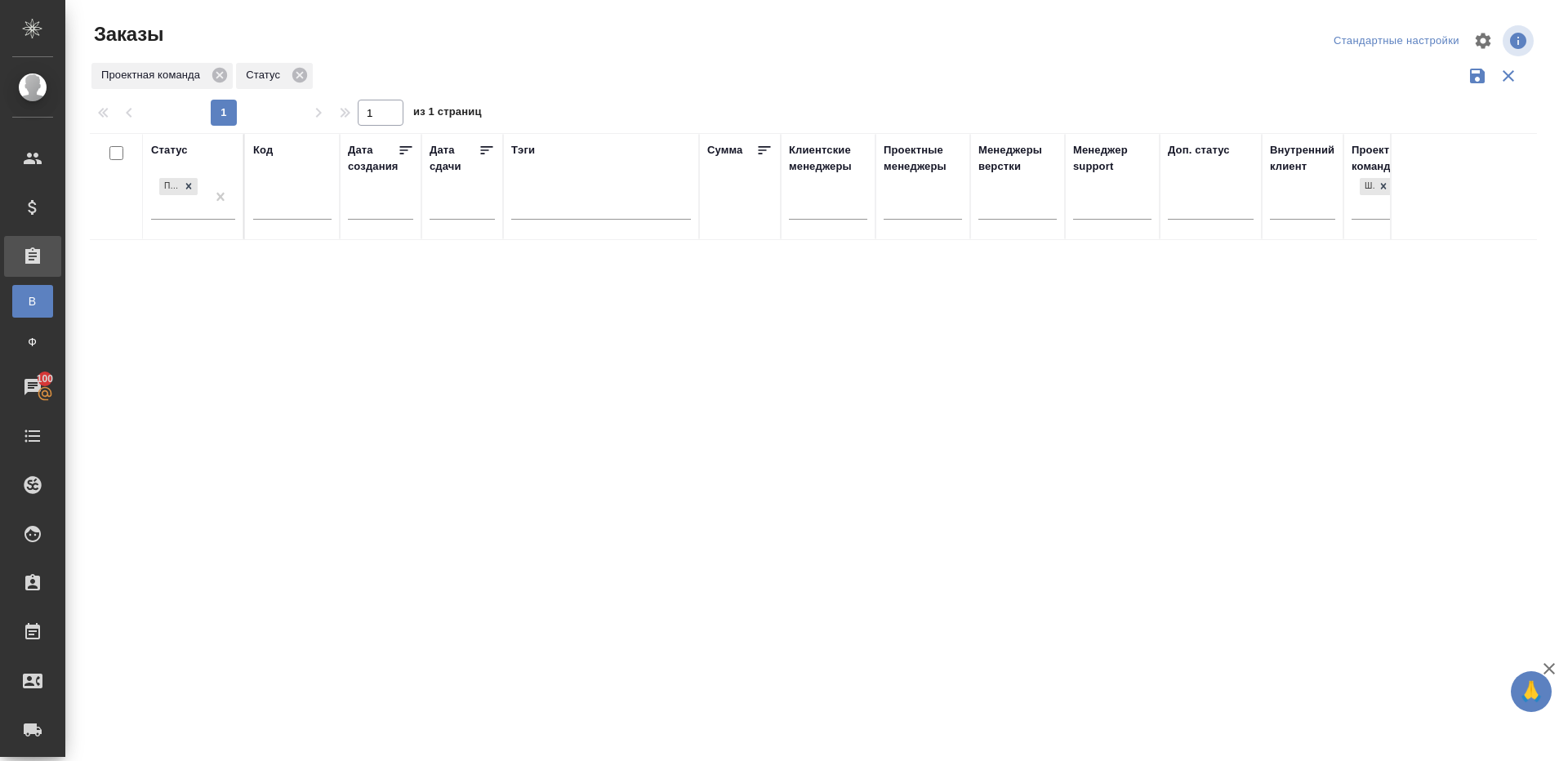
click at [316, 481] on div "Статус Подтвержден Код Дата создания Дата сдачи Тэги Сумма Клиентские менеджеры…" at bounding box center [813, 427] width 1447 height 588
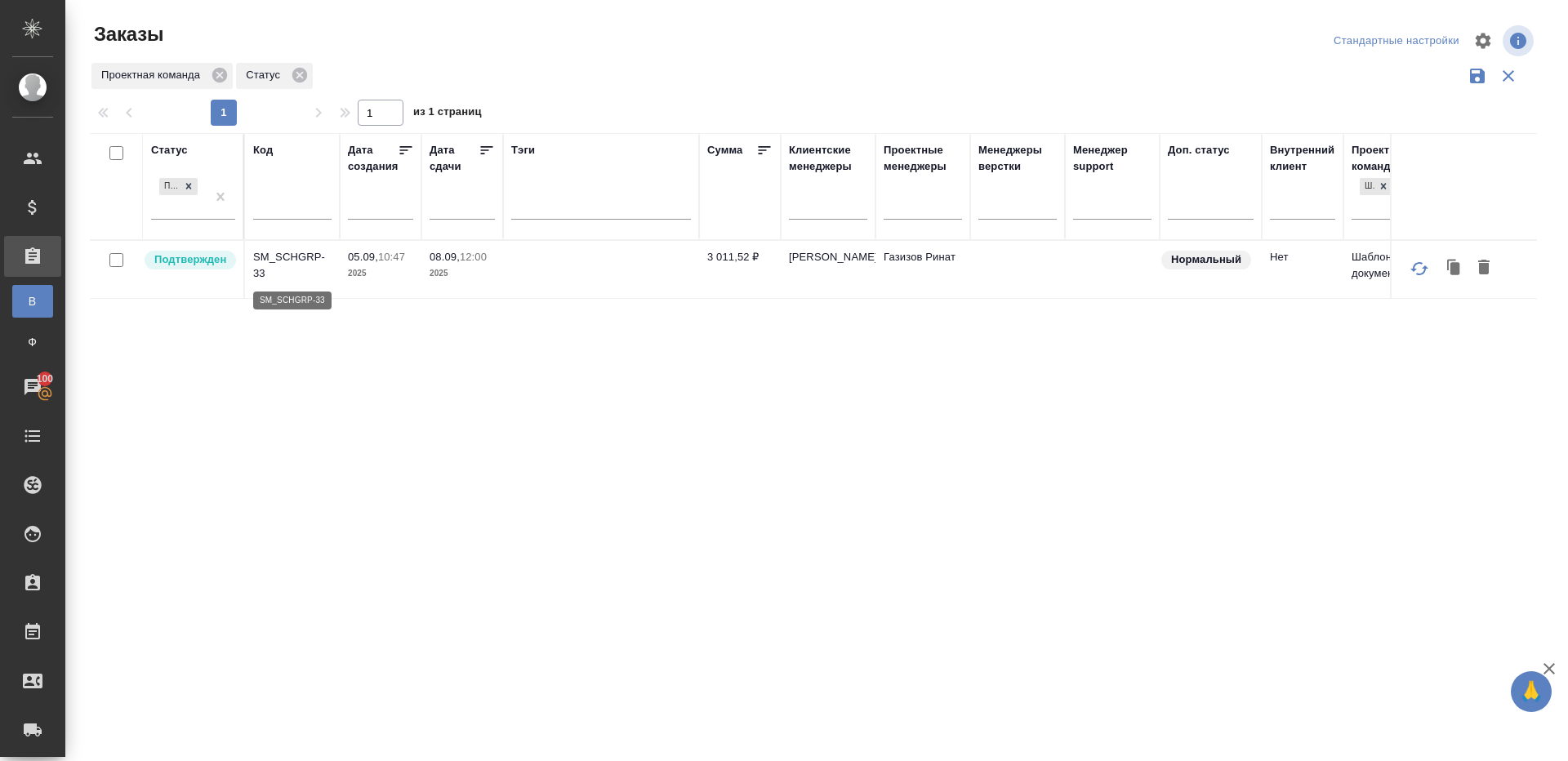
click at [286, 259] on p "SM_SCHGRP-33" at bounding box center [292, 265] width 78 height 33
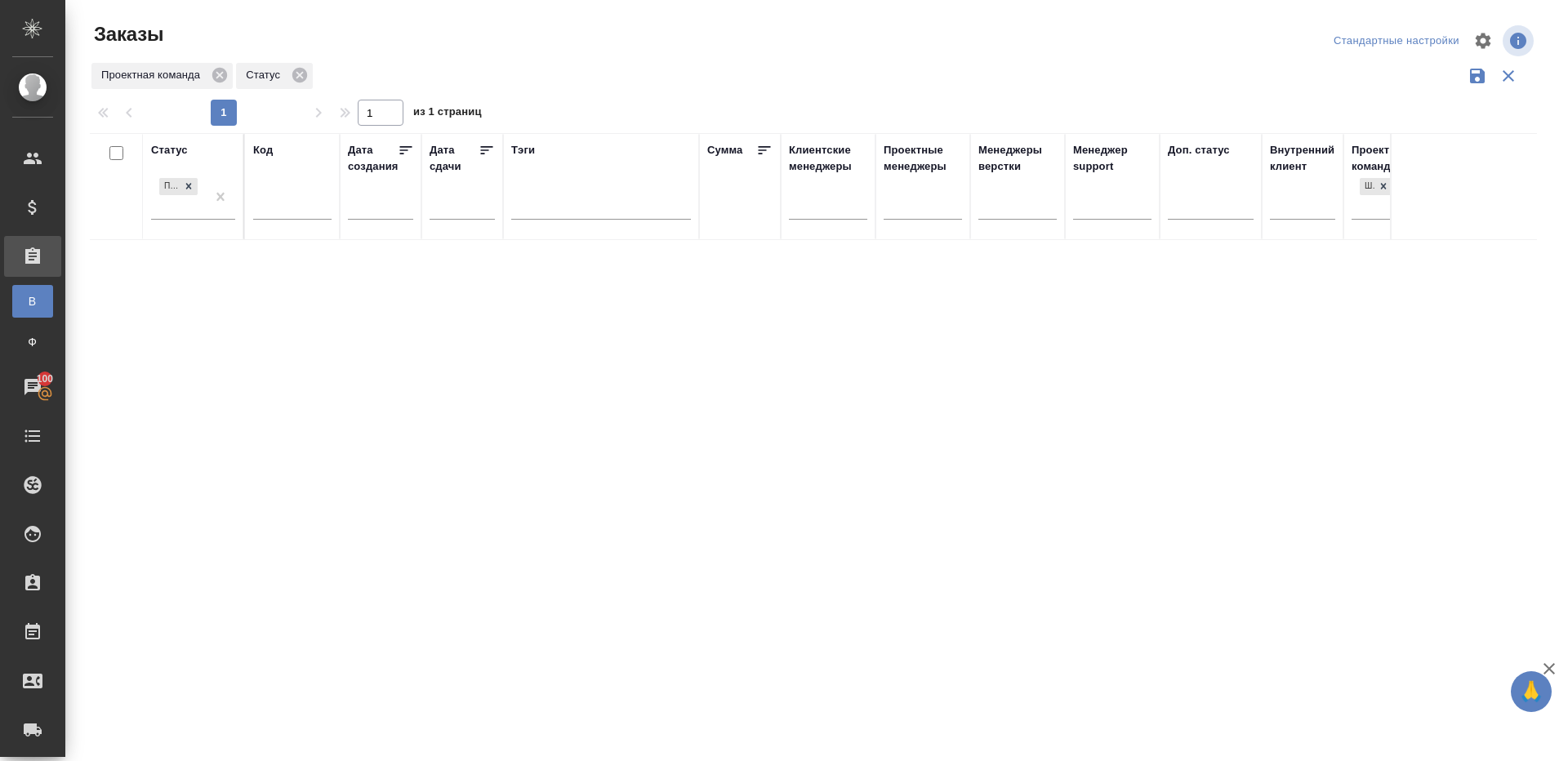
click at [538, 382] on div "Статус Подтвержден Код Дата создания Дата сдачи Тэги Сумма Клиентские менеджеры…" at bounding box center [813, 427] width 1447 height 588
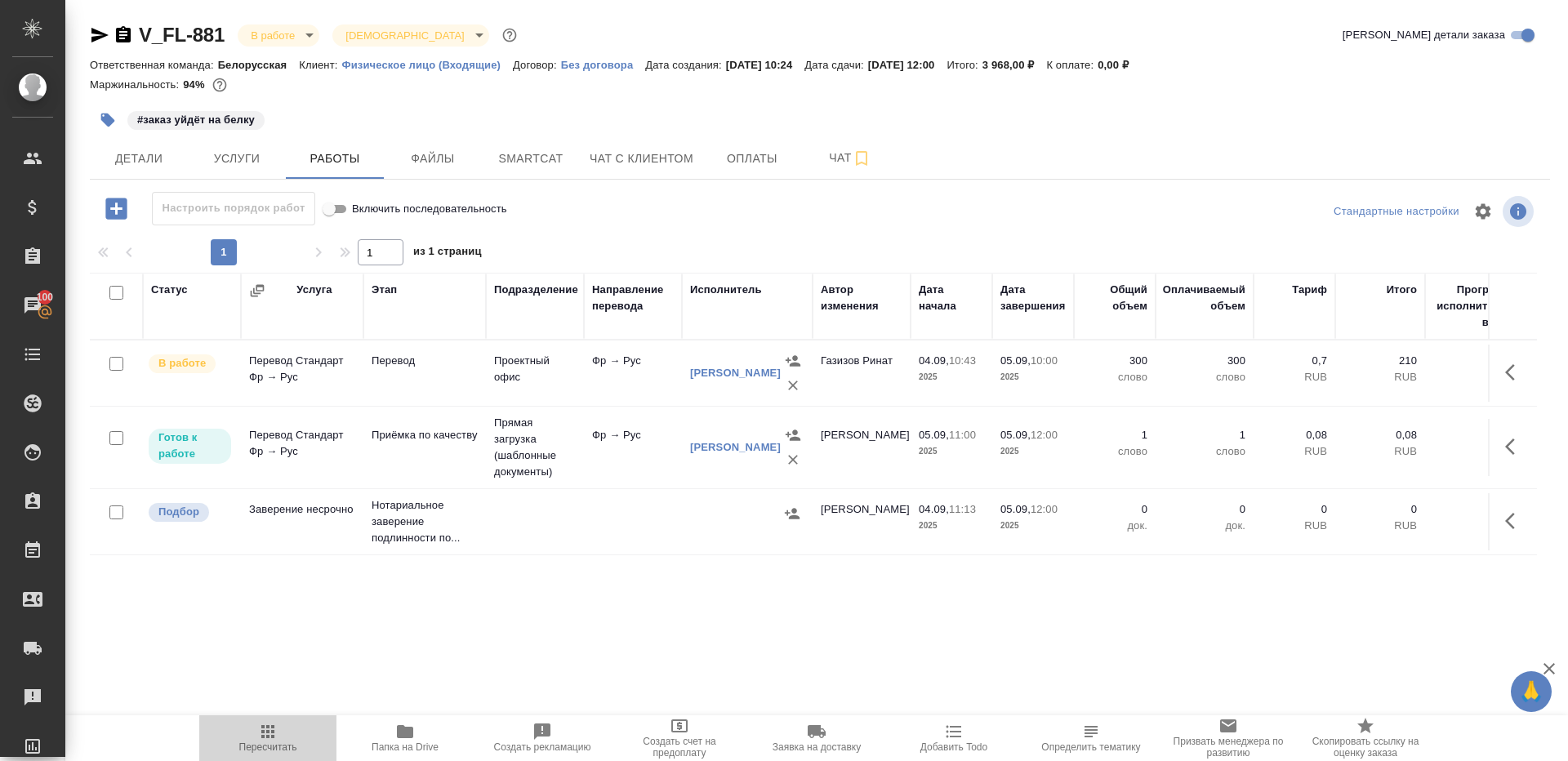
click at [281, 720] on button "Пересчитать" at bounding box center [268, 738] width 138 height 46
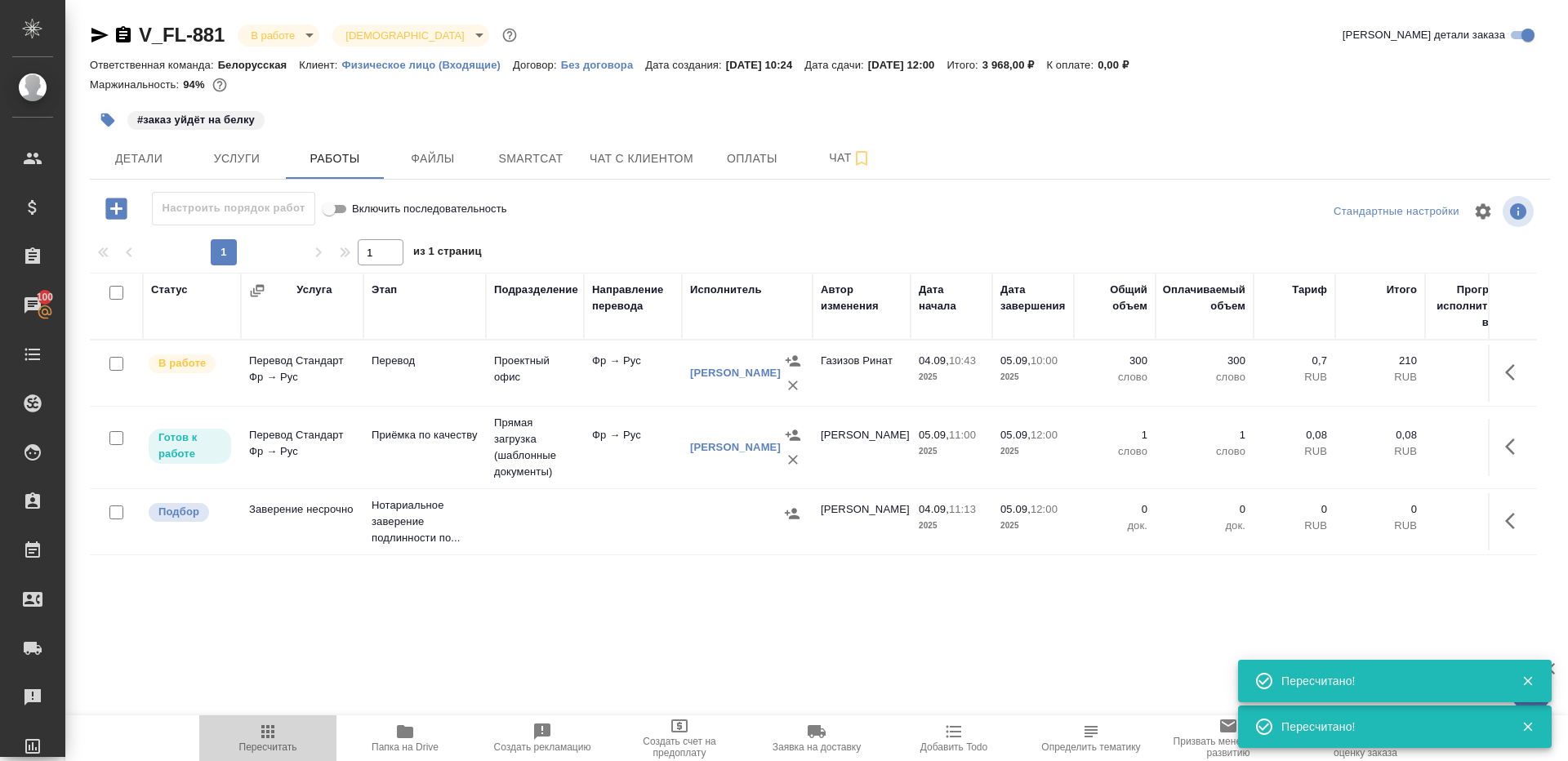
click at [258, 735] on icon "button" at bounding box center [268, 732] width 20 height 20
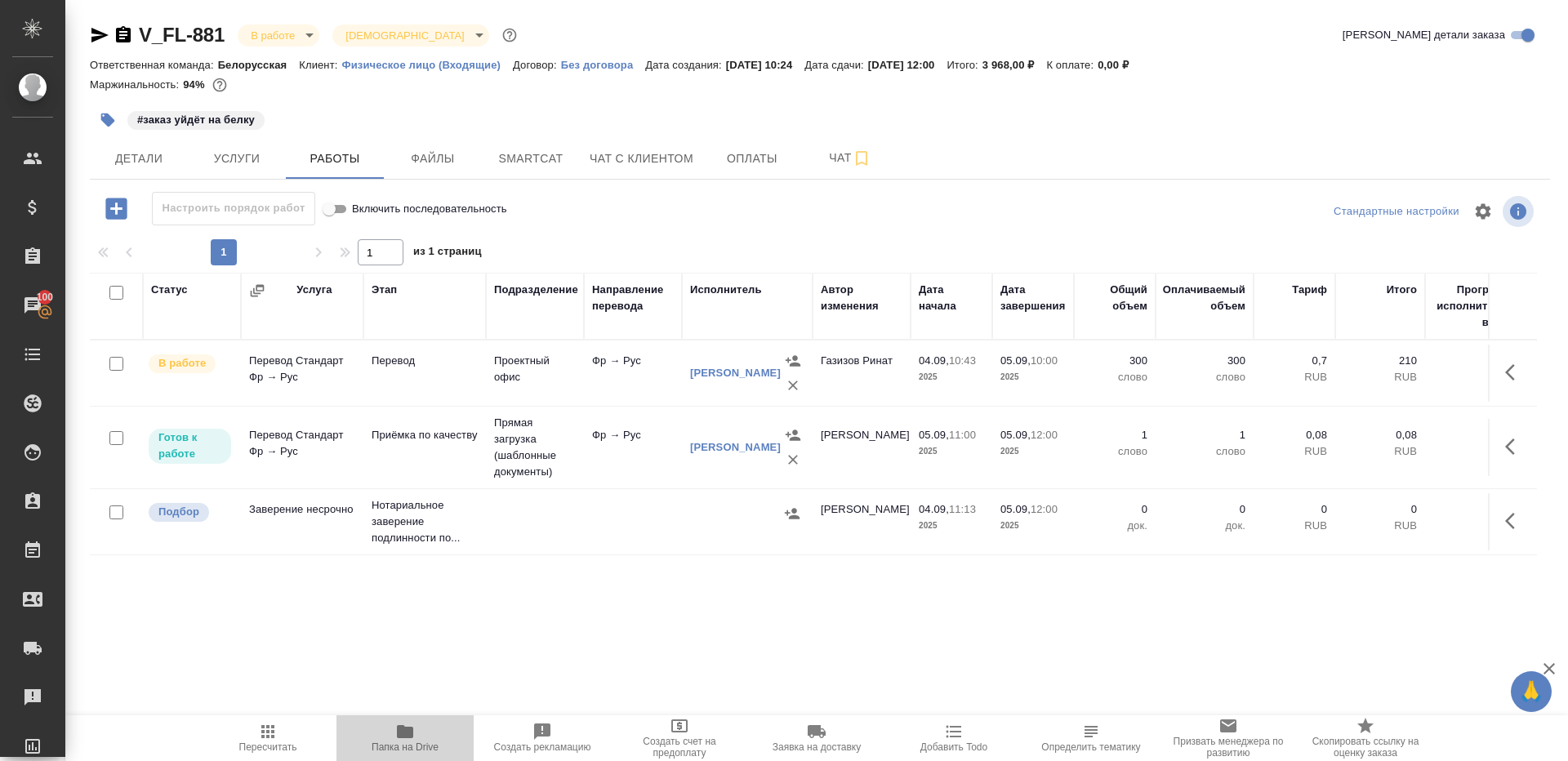
click at [421, 739] on span "Папка на Drive" at bounding box center [404, 737] width 118 height 31
click at [1521, 364] on icon "button" at bounding box center [1514, 372] width 20 height 20
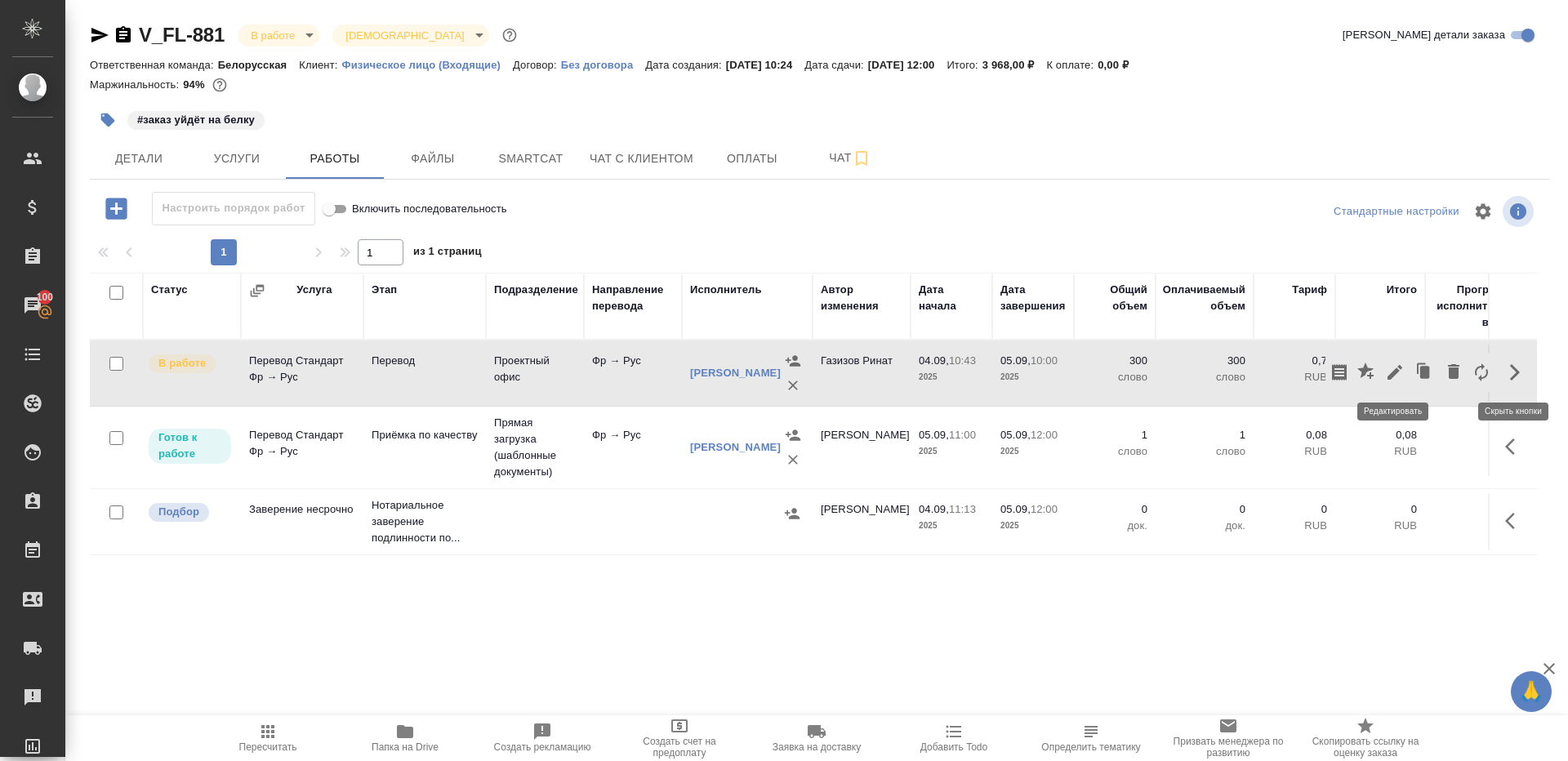
click at [1400, 372] on icon "button" at bounding box center [1395, 372] width 20 height 20
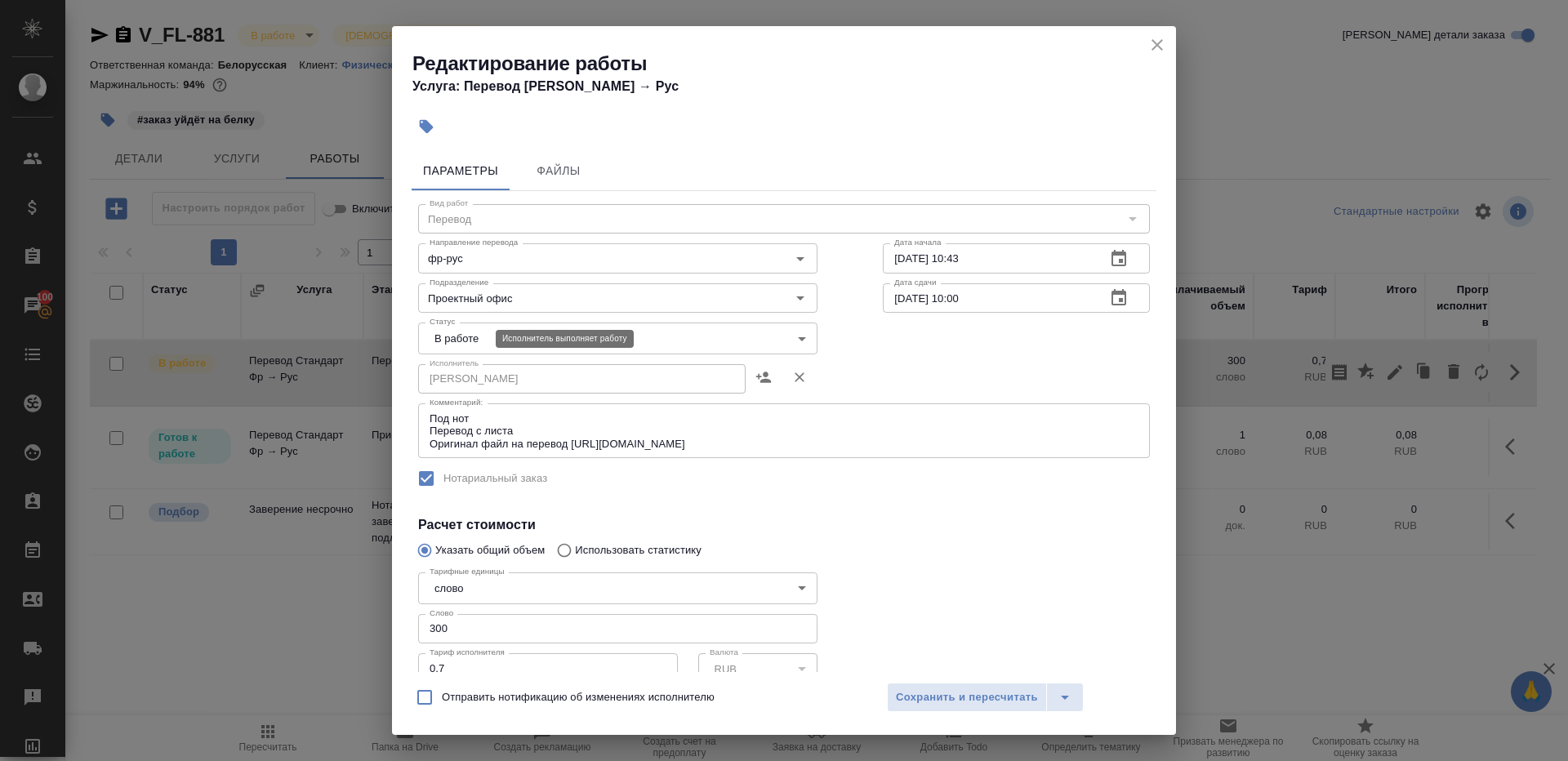
click at [480, 335] on body "🙏 .cls-1 fill:#fff; AWATERA Gazizov Rinat Клиенты Спецификации Заказы 100 Чаты …" at bounding box center [784, 380] width 1568 height 761
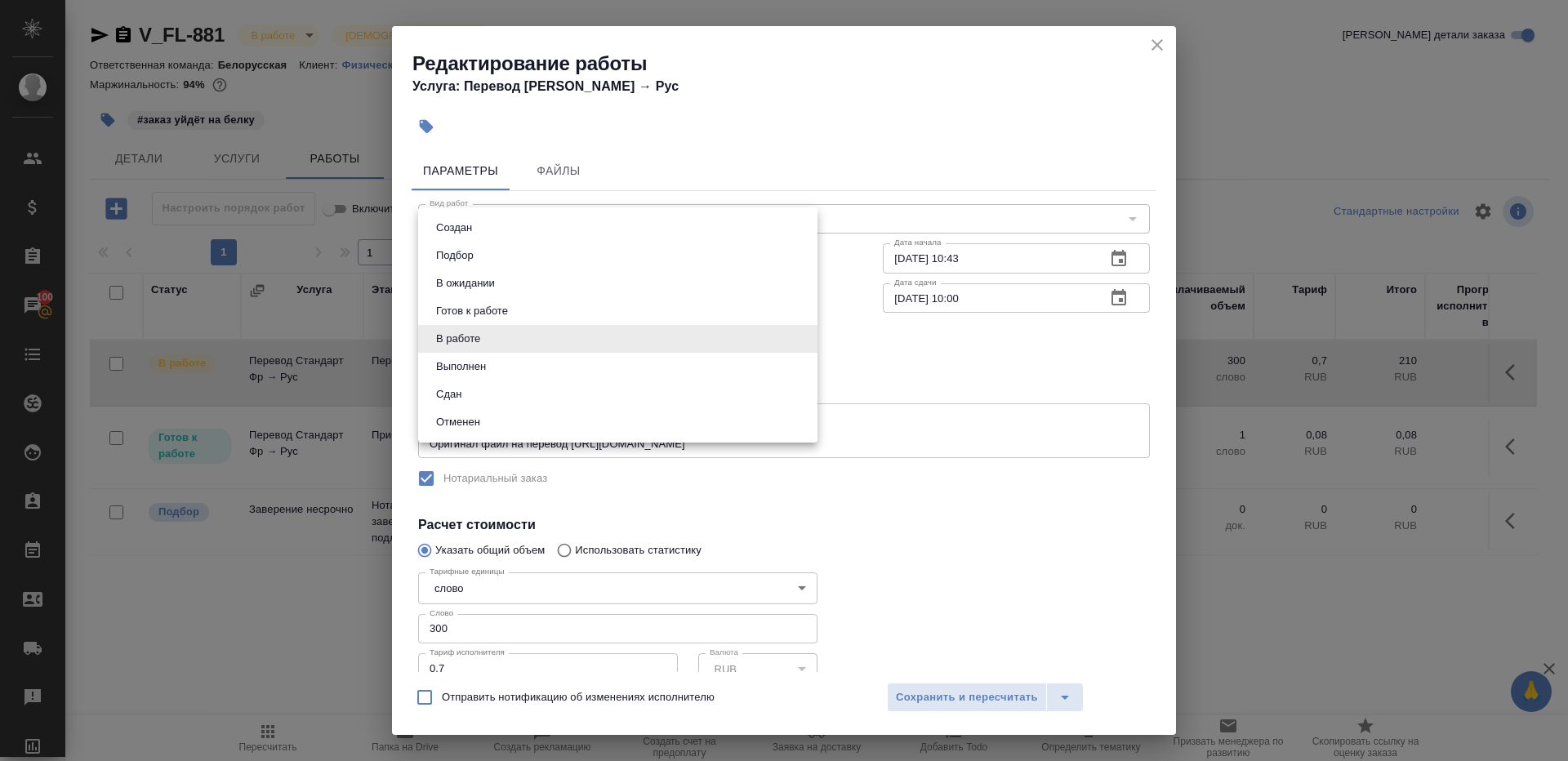
click at [470, 403] on li "Сдан" at bounding box center [619, 394] width 400 height 27
type input "closed"
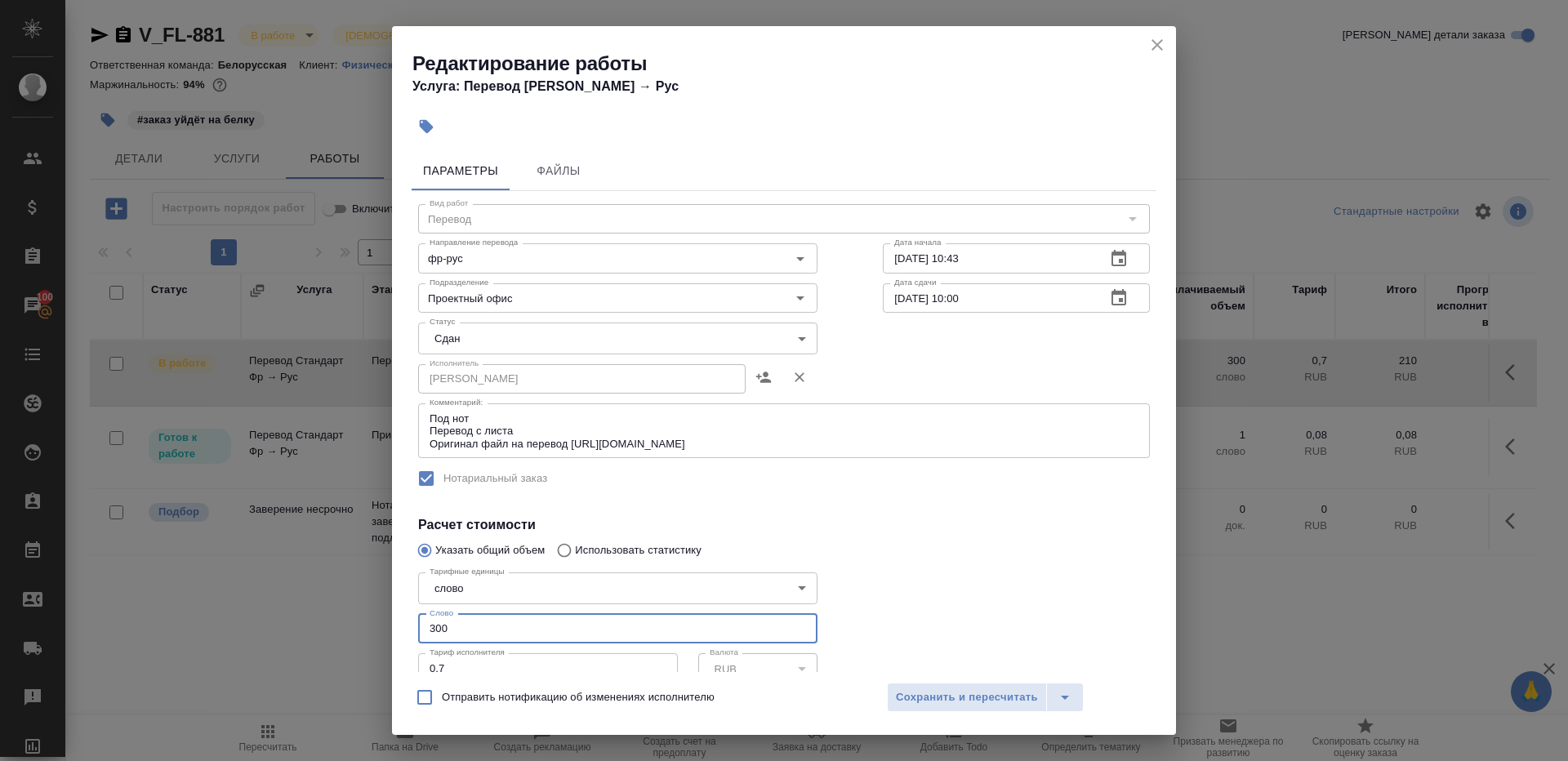
drag, startPoint x: 459, startPoint y: 638, endPoint x: 278, endPoint y: 602, distance: 184.5
click at [281, 602] on div "Редактирование работы Услуга: Перевод Стандарт Фр → Рус Параметры Файлы Вид раб…" at bounding box center [784, 380] width 1568 height 761
type input "206"
click at [845, 571] on div "Тарифные единицы слово 5a8b1489cc6b4906c91bfd90 Тарифные единицы Слово 206 Слов…" at bounding box center [618, 654] width 465 height 242
click at [927, 690] on span "Сохранить и пересчитать" at bounding box center [966, 698] width 142 height 19
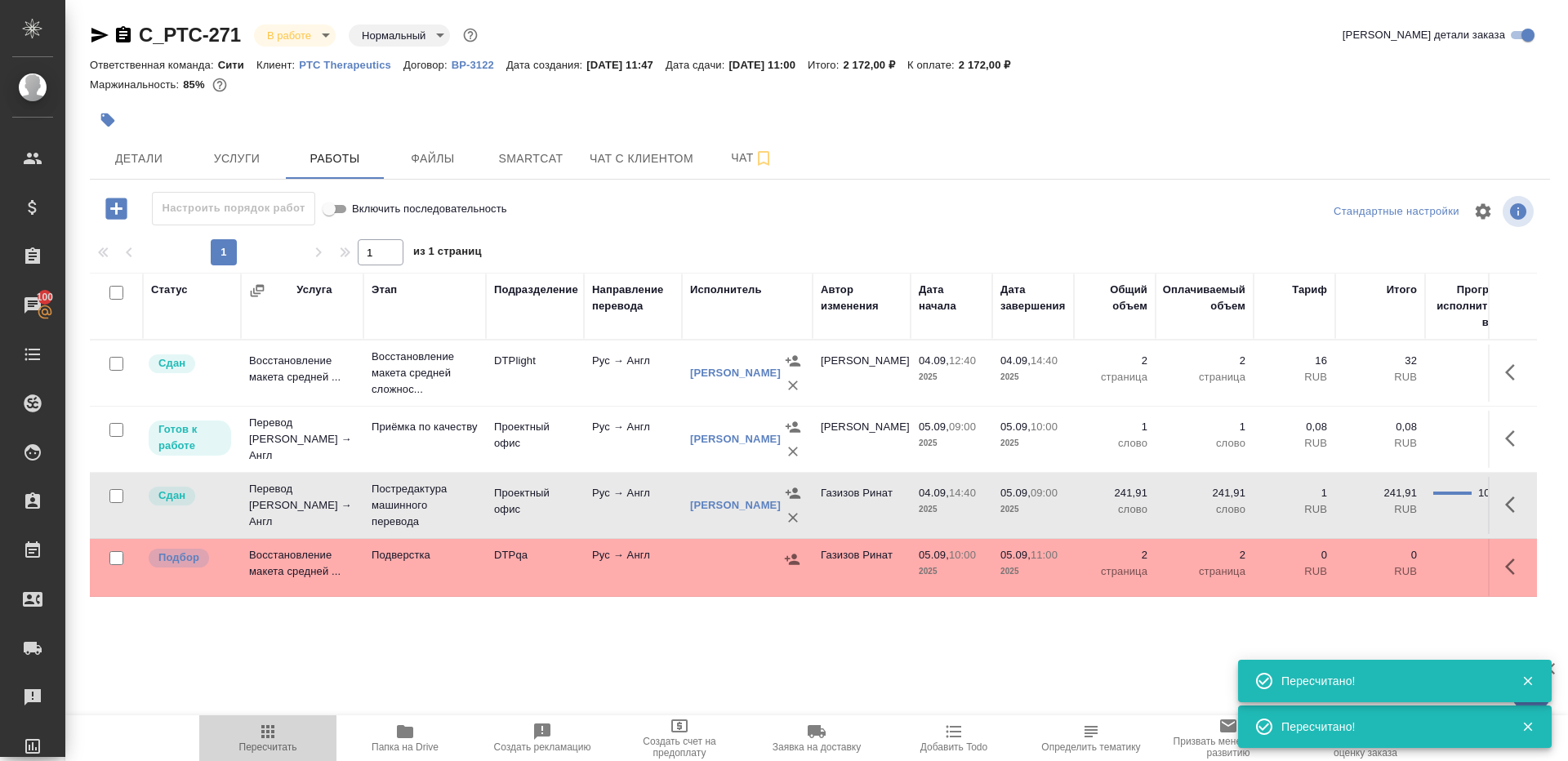
click at [274, 733] on icon "button" at bounding box center [268, 732] width 20 height 20
click at [274, 733] on icon "button" at bounding box center [268, 732] width 13 height 13
click at [119, 559] on input "checkbox" at bounding box center [116, 558] width 14 height 14
checkbox input "true"
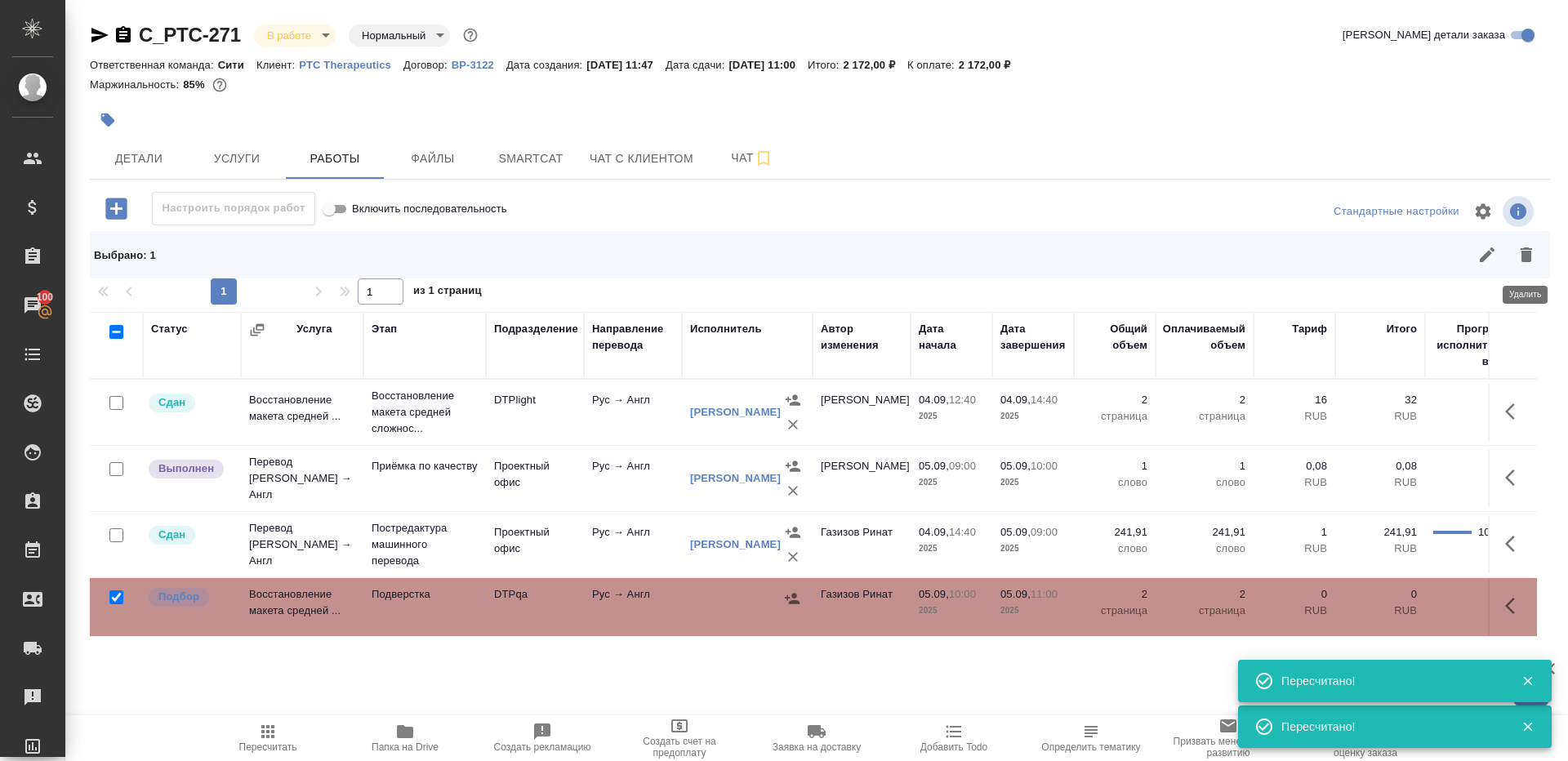
click at [1525, 259] on icon "button" at bounding box center [1527, 255] width 11 height 15
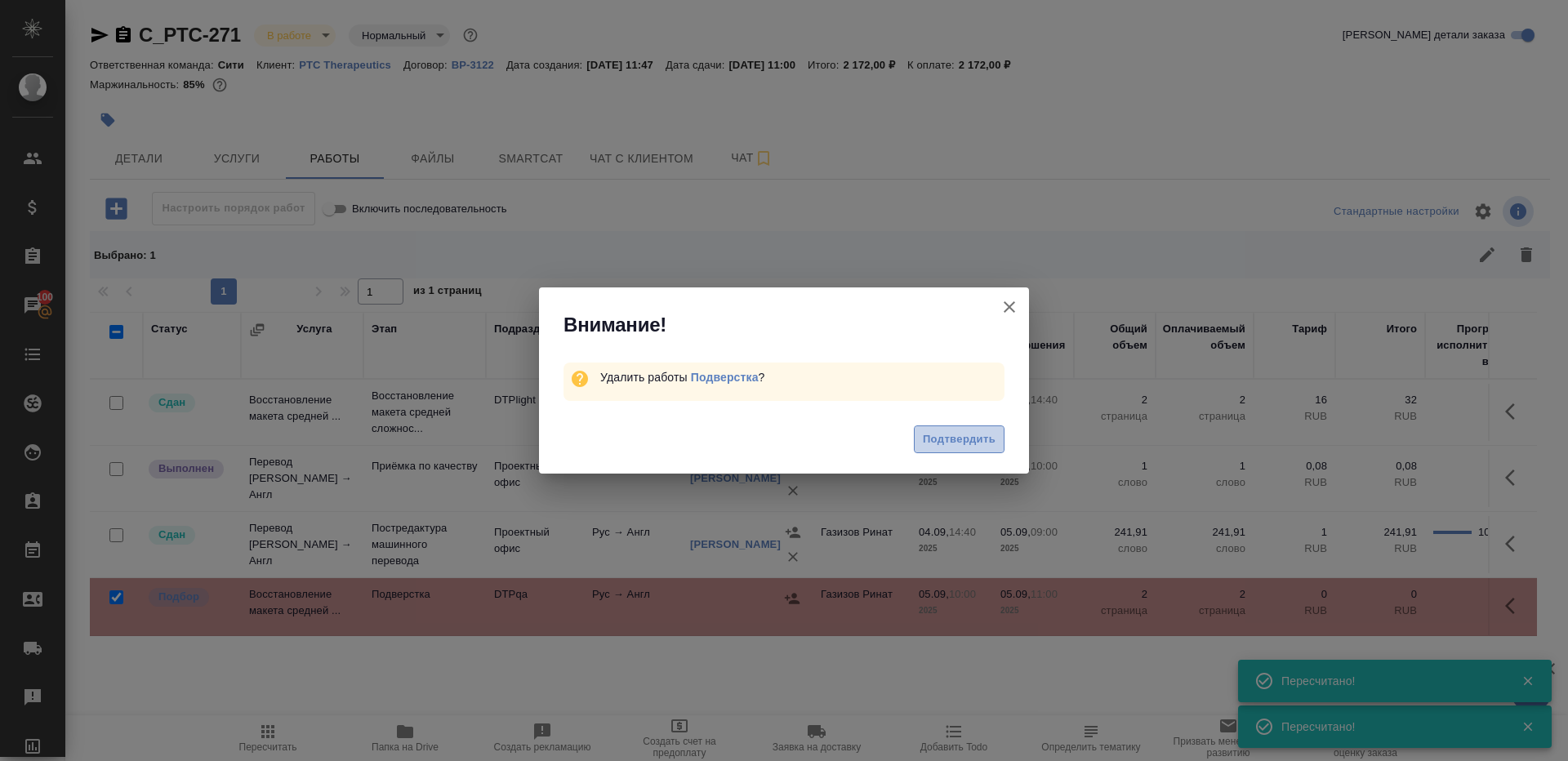
click at [977, 446] on span "Подтвердить" at bounding box center [959, 440] width 73 height 19
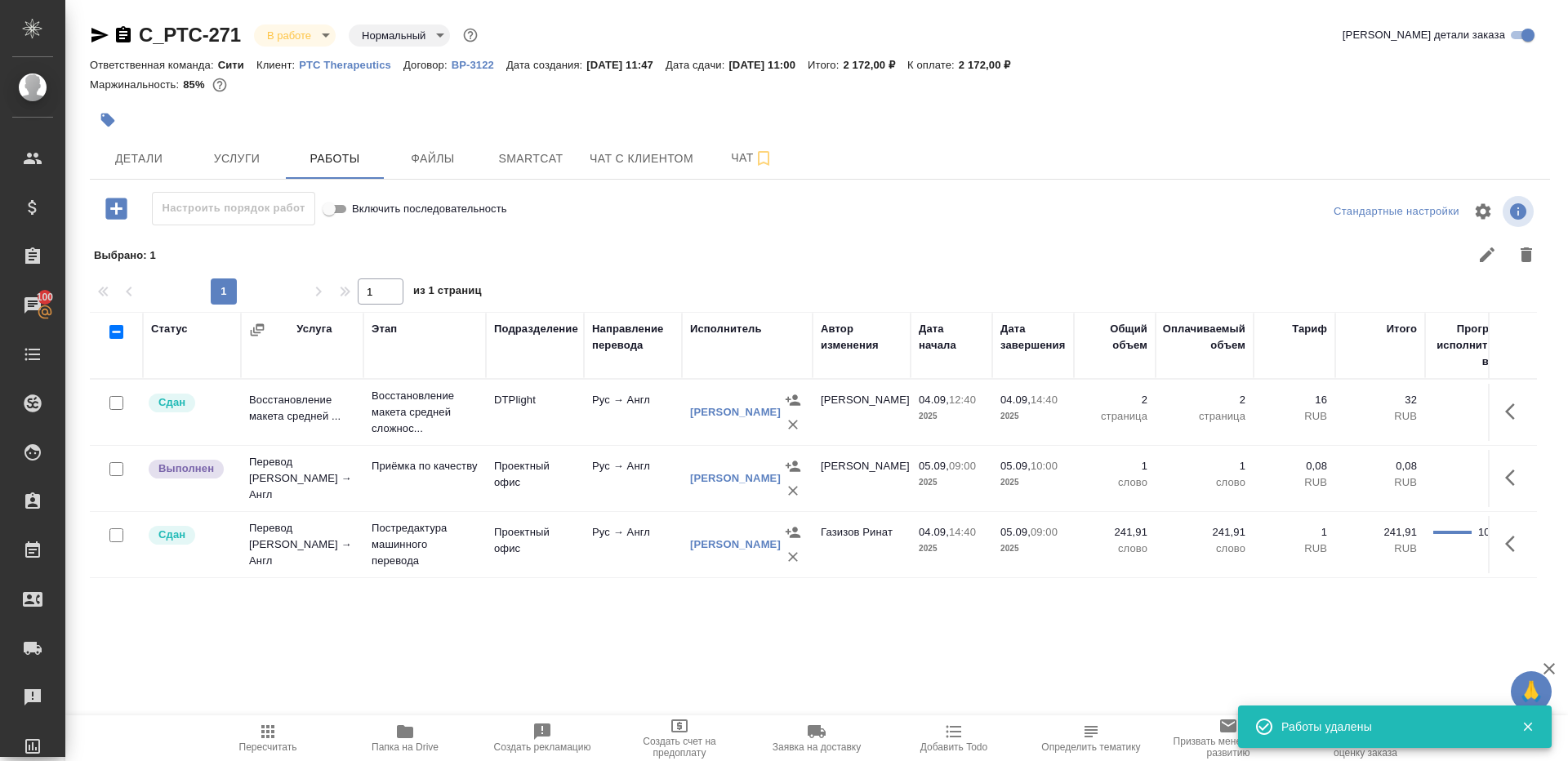
click at [1492, 467] on td at bounding box center [1512, 478] width 49 height 58
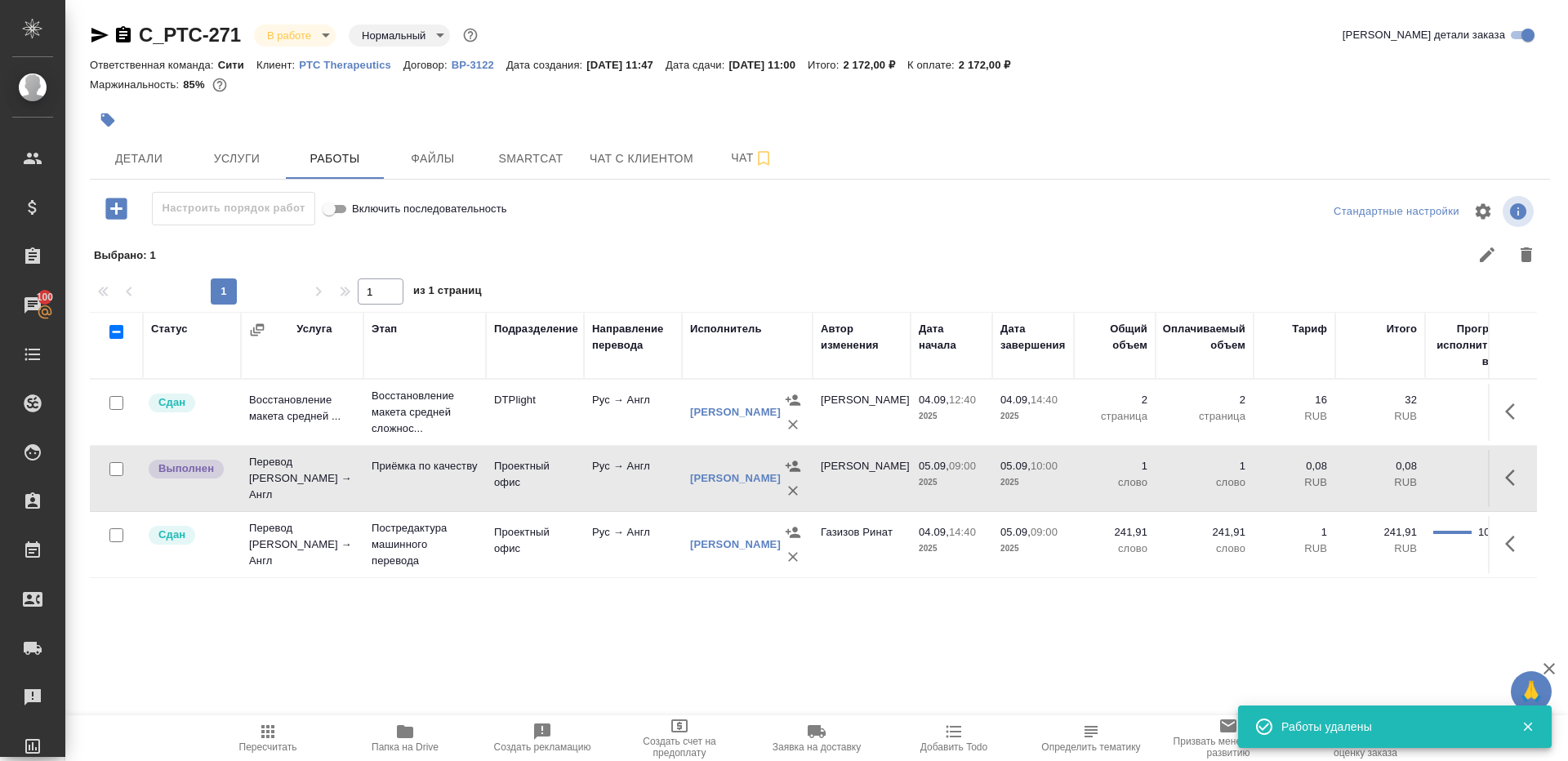
click at [1502, 467] on button "button" at bounding box center [1515, 478] width 40 height 40
click at [1385, 471] on icon "button" at bounding box center [1395, 477] width 20 height 20
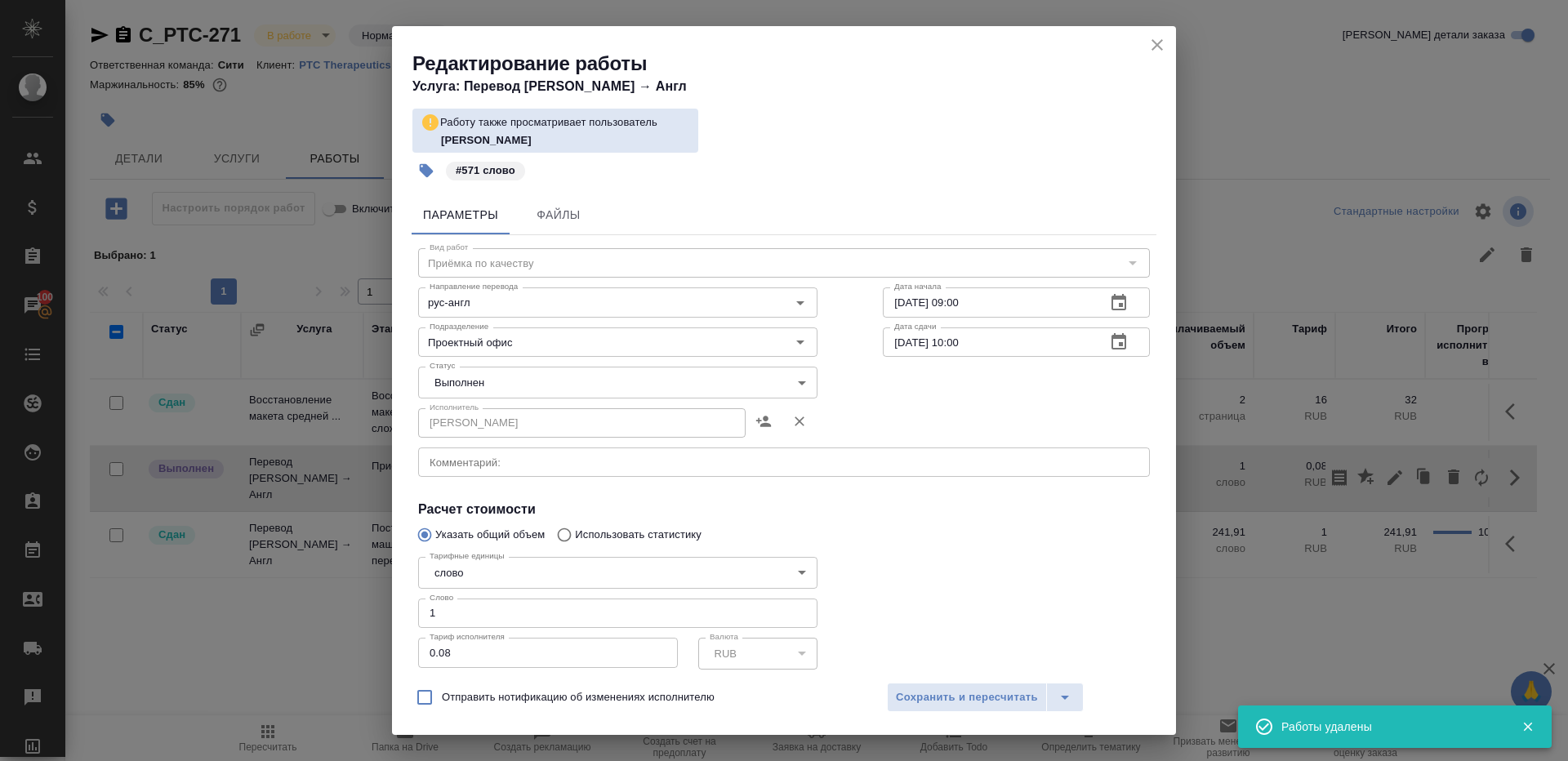
click at [454, 383] on body "🙏 .cls-1 fill:#fff; AWATERA Gazizov Rinat Клиенты Спецификации Заказы 100 Чаты …" at bounding box center [784, 380] width 1568 height 761
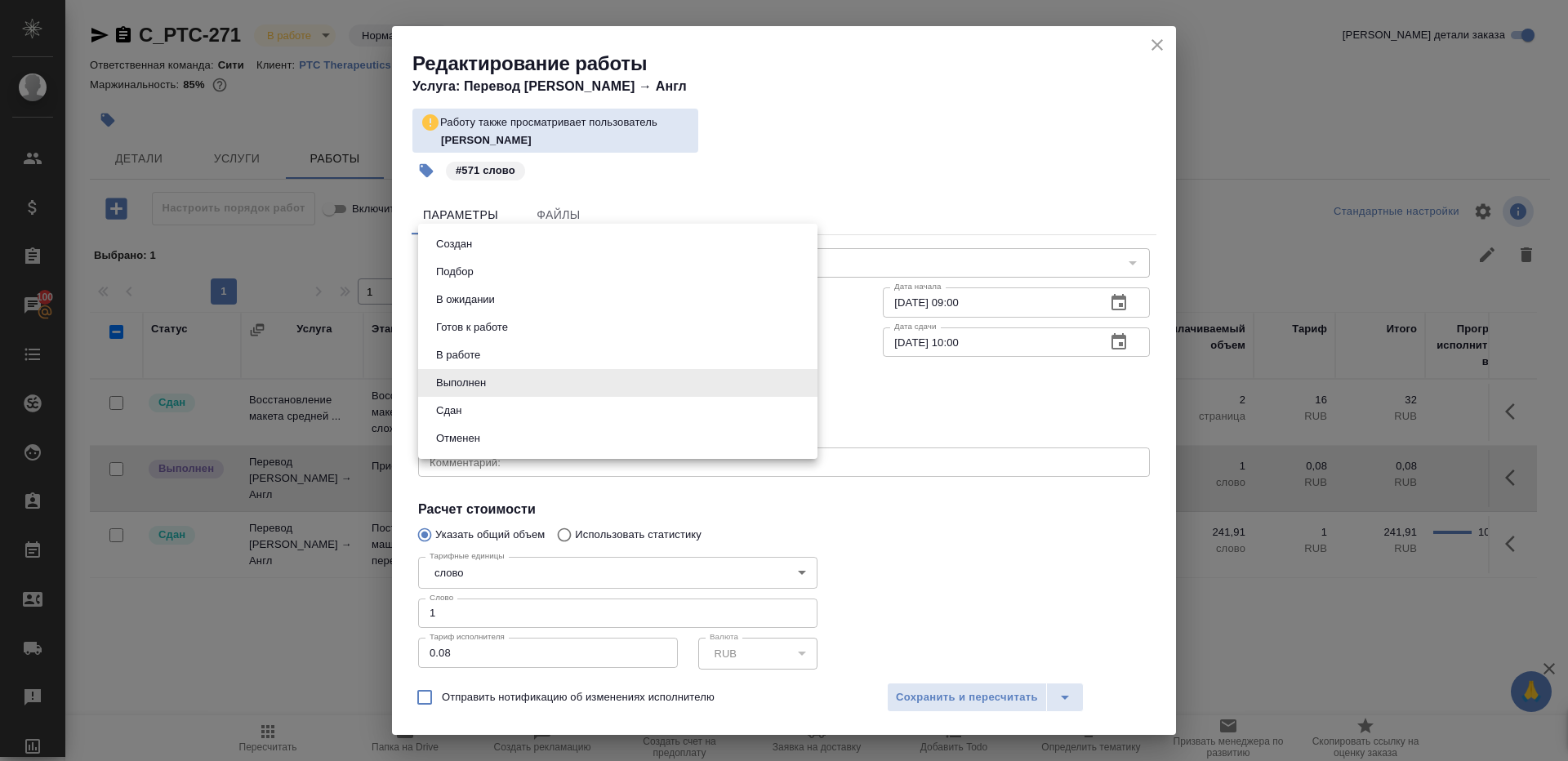
click at [459, 419] on button "Сдан" at bounding box center [448, 410] width 35 height 18
type input "closed"
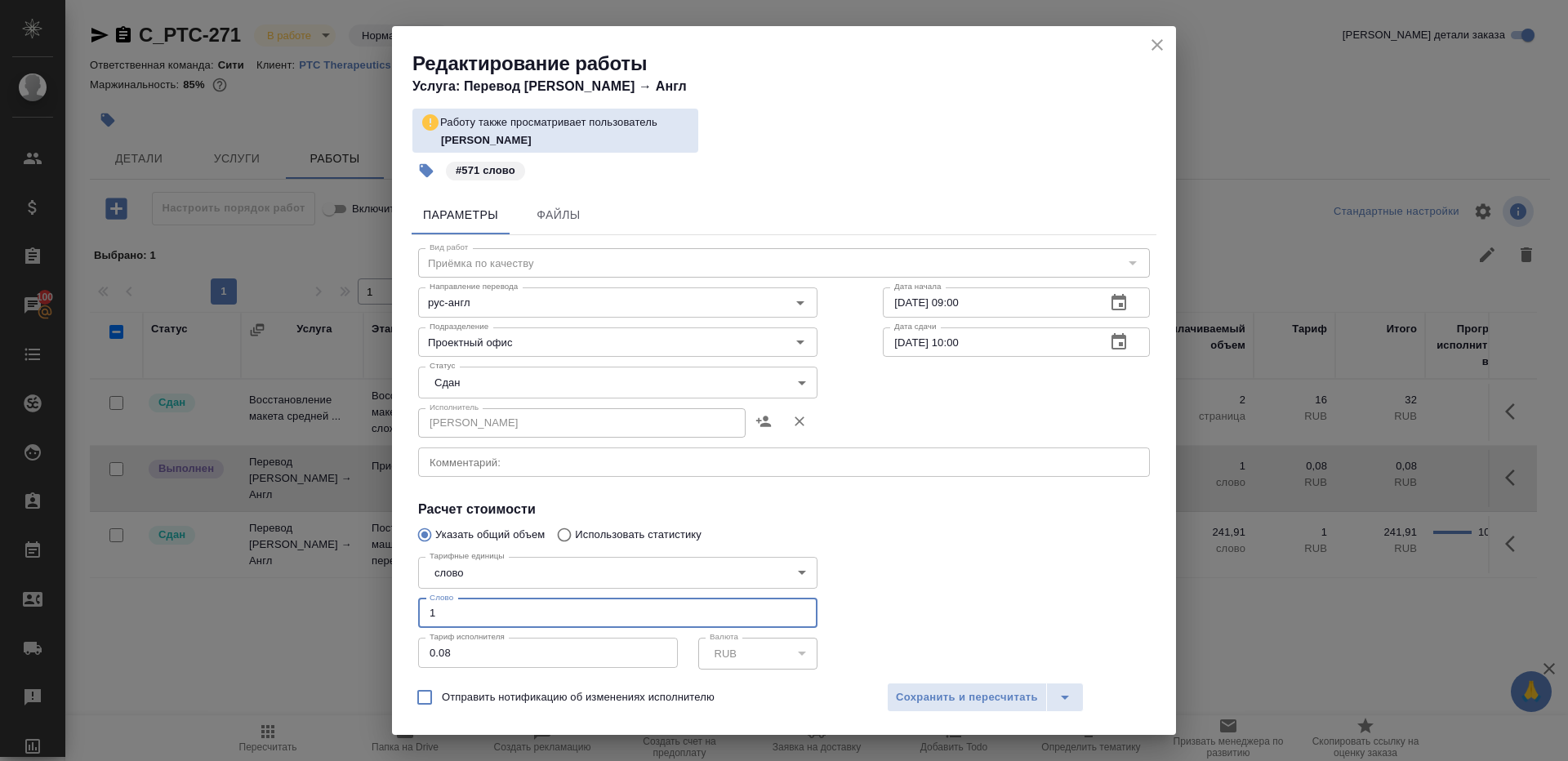
drag, startPoint x: 465, startPoint y: 616, endPoint x: 233, endPoint y: 544, distance: 242.9
click at [233, 544] on div "Редактирование работы Услуга: Перевод Стандарт Рус → Англ Работу также просматр…" at bounding box center [784, 380] width 1568 height 761
type input "571"
click at [948, 694] on span "Сохранить и пересчитать" at bounding box center [966, 698] width 142 height 19
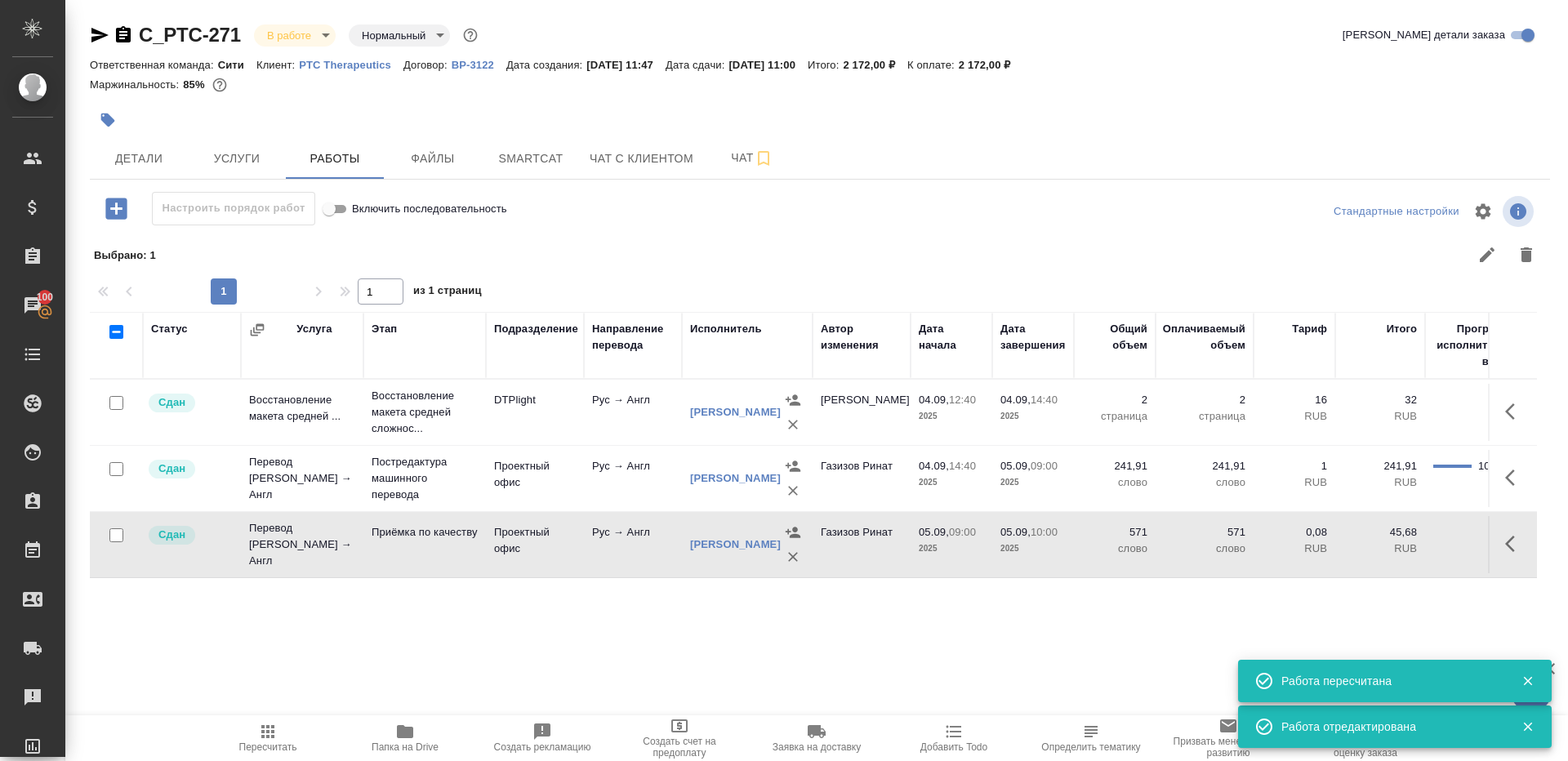
click at [320, 36] on body "🙏 .cls-1 fill:#fff; AWATERA Gazizov Rinat Клиенты Спецификации Заказы 100 Чаты …" at bounding box center [784, 380] width 1568 height 761
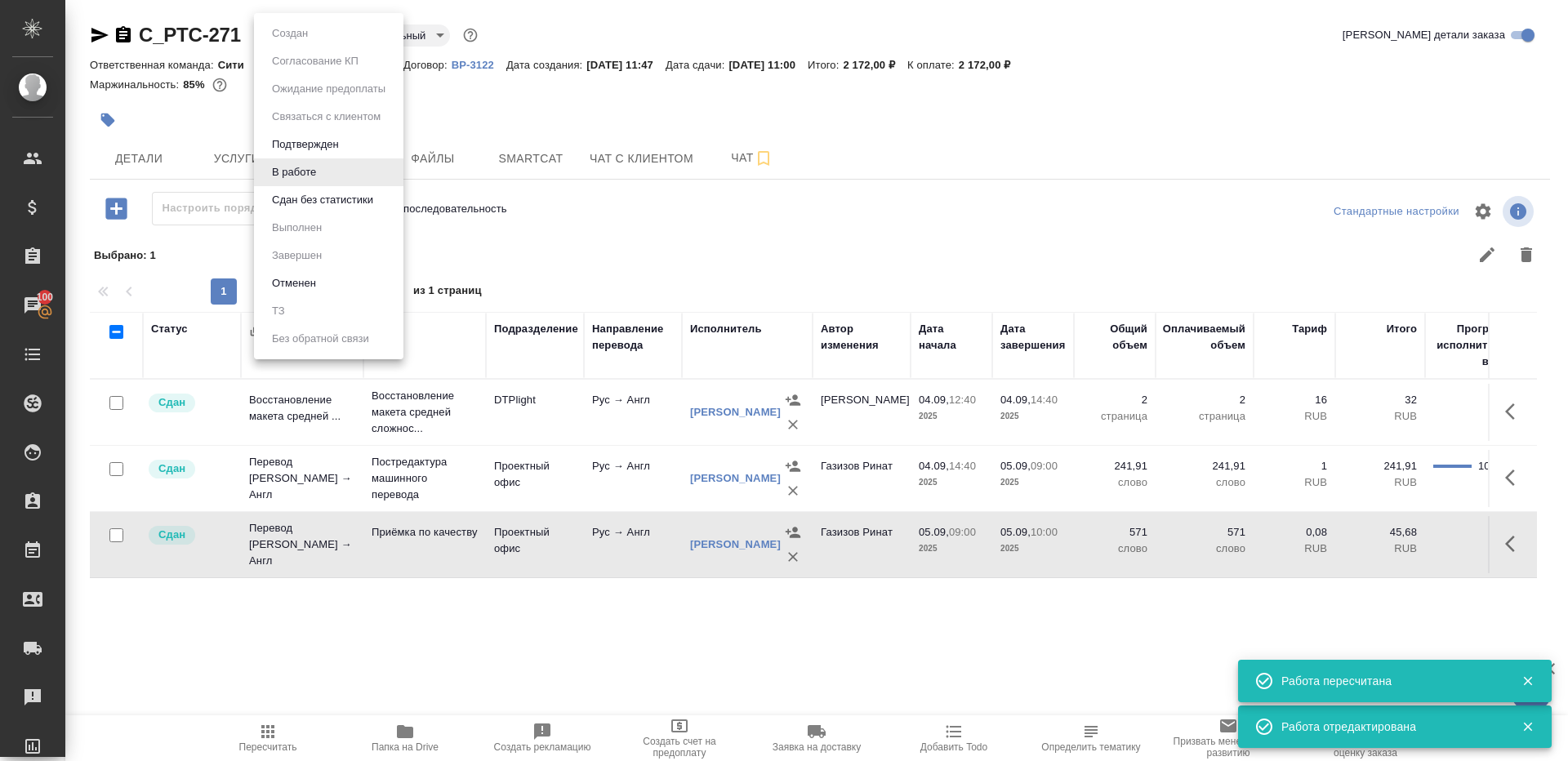
click at [343, 205] on button "Сдан без статистики" at bounding box center [322, 200] width 111 height 18
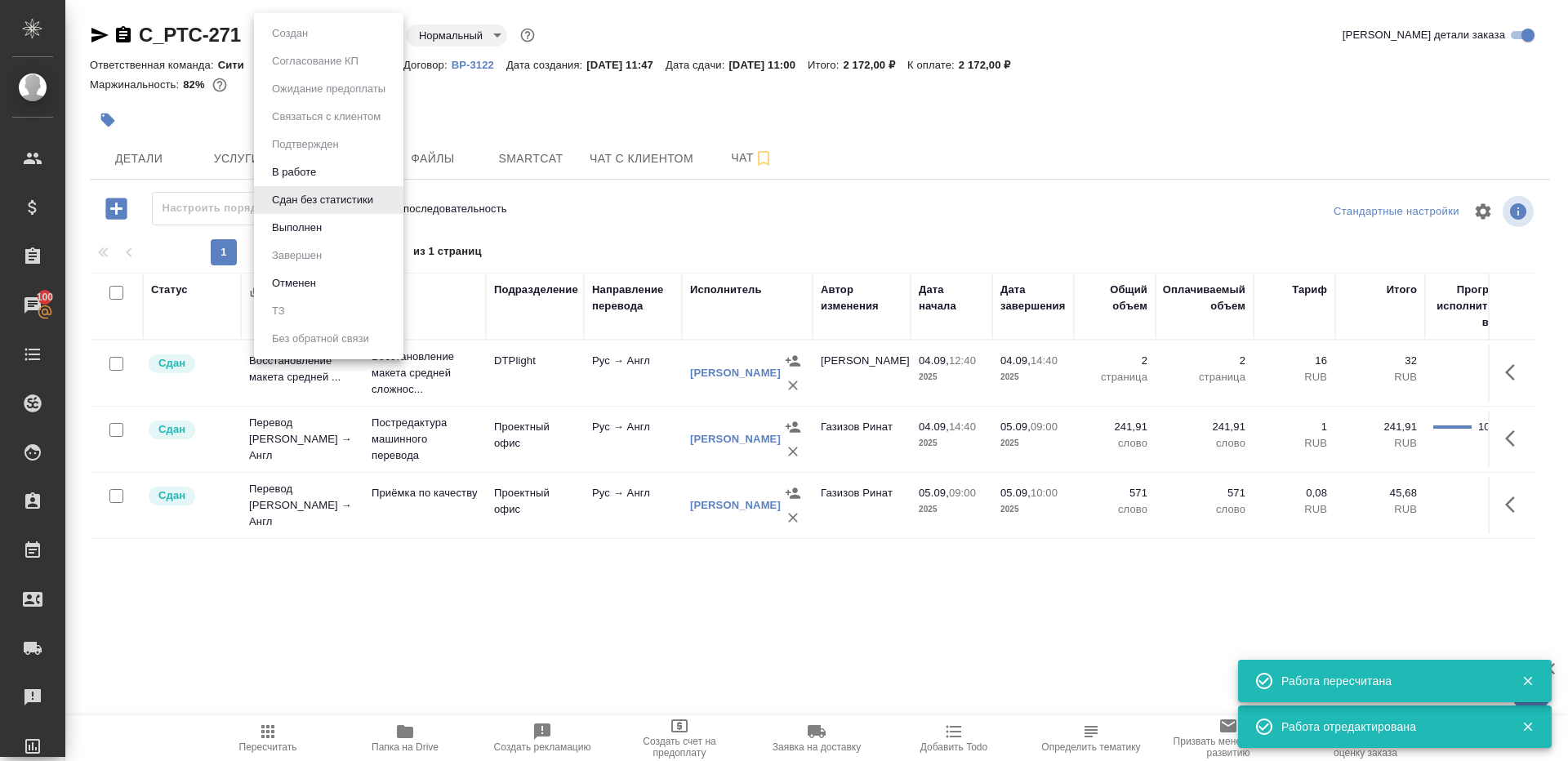
click at [338, 34] on body "🙏 .cls-1 fill:#fff; AWATERA Gazizov Rinat Клиенты Спецификации Заказы 100 Чаты …" at bounding box center [784, 380] width 1568 height 761
click at [338, 230] on li "Выполнен" at bounding box center [328, 227] width 150 height 27
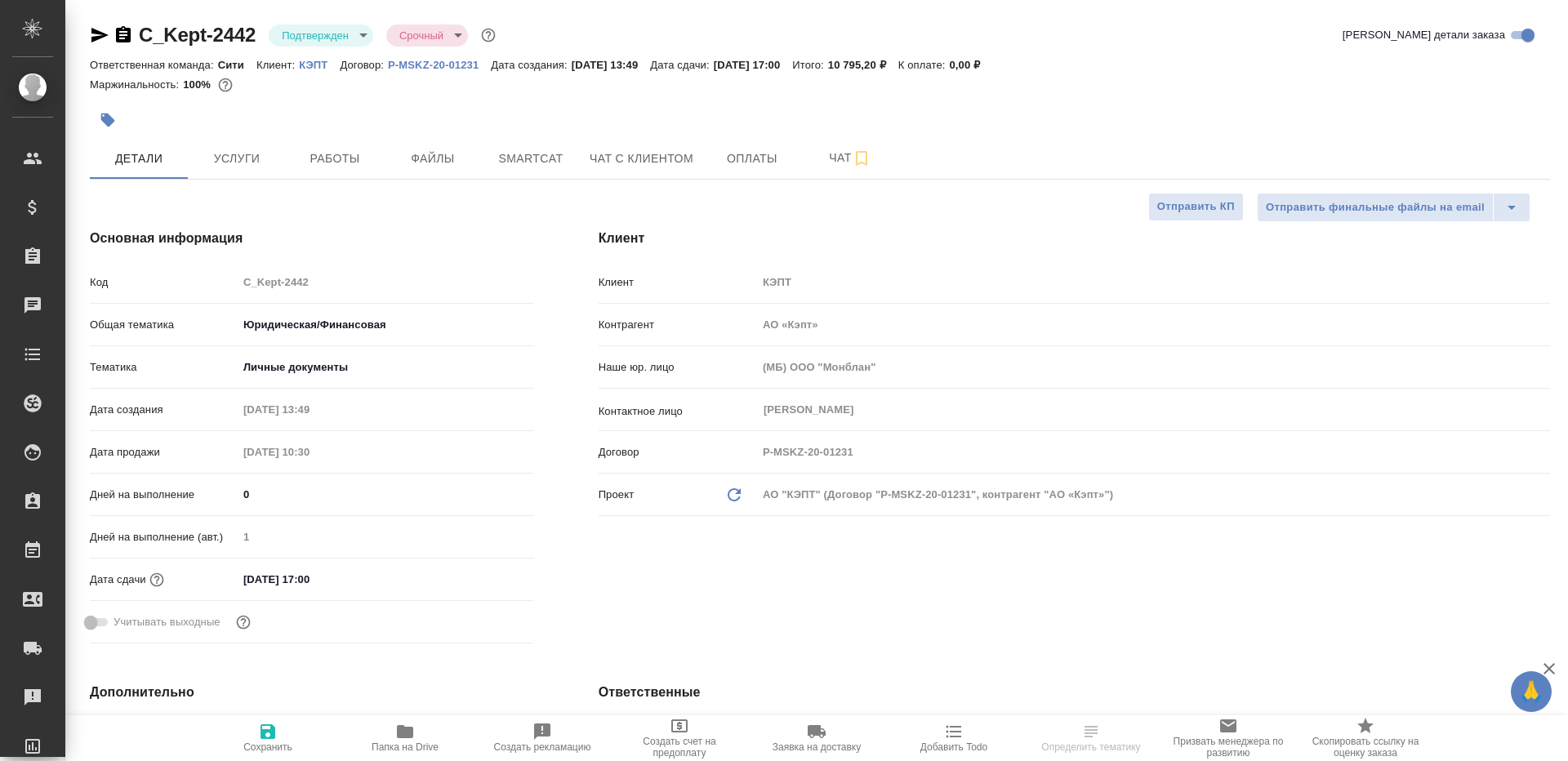
select select "RU"
click at [349, 26] on body "🙏 .cls-1 fill:#fff; AWATERA [PERSON_NAME] Клиенты Спецификации Заказы Чаты Todo…" at bounding box center [784, 380] width 1568 height 761
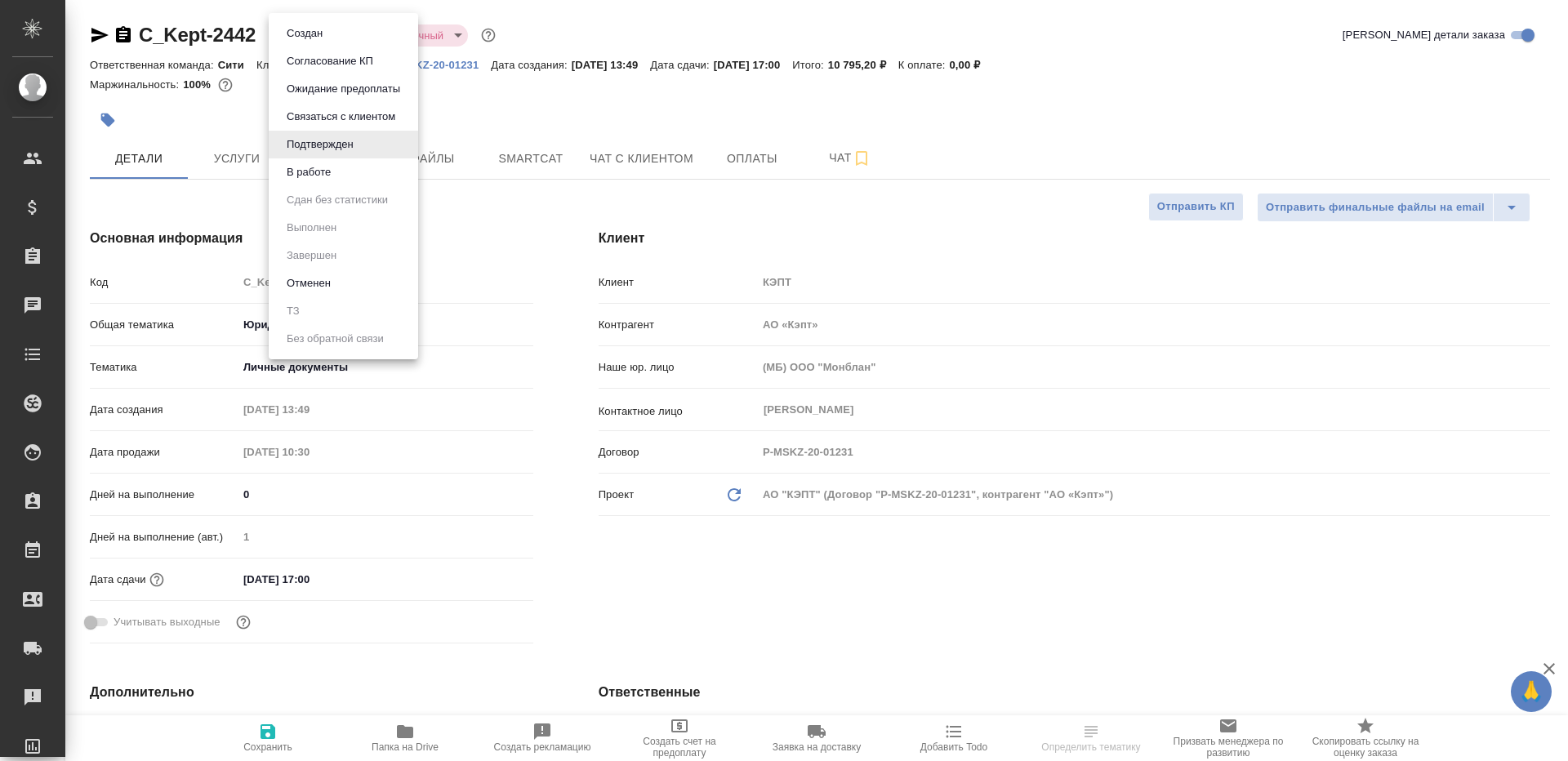
click at [346, 176] on li "В работе" at bounding box center [343, 172] width 150 height 27
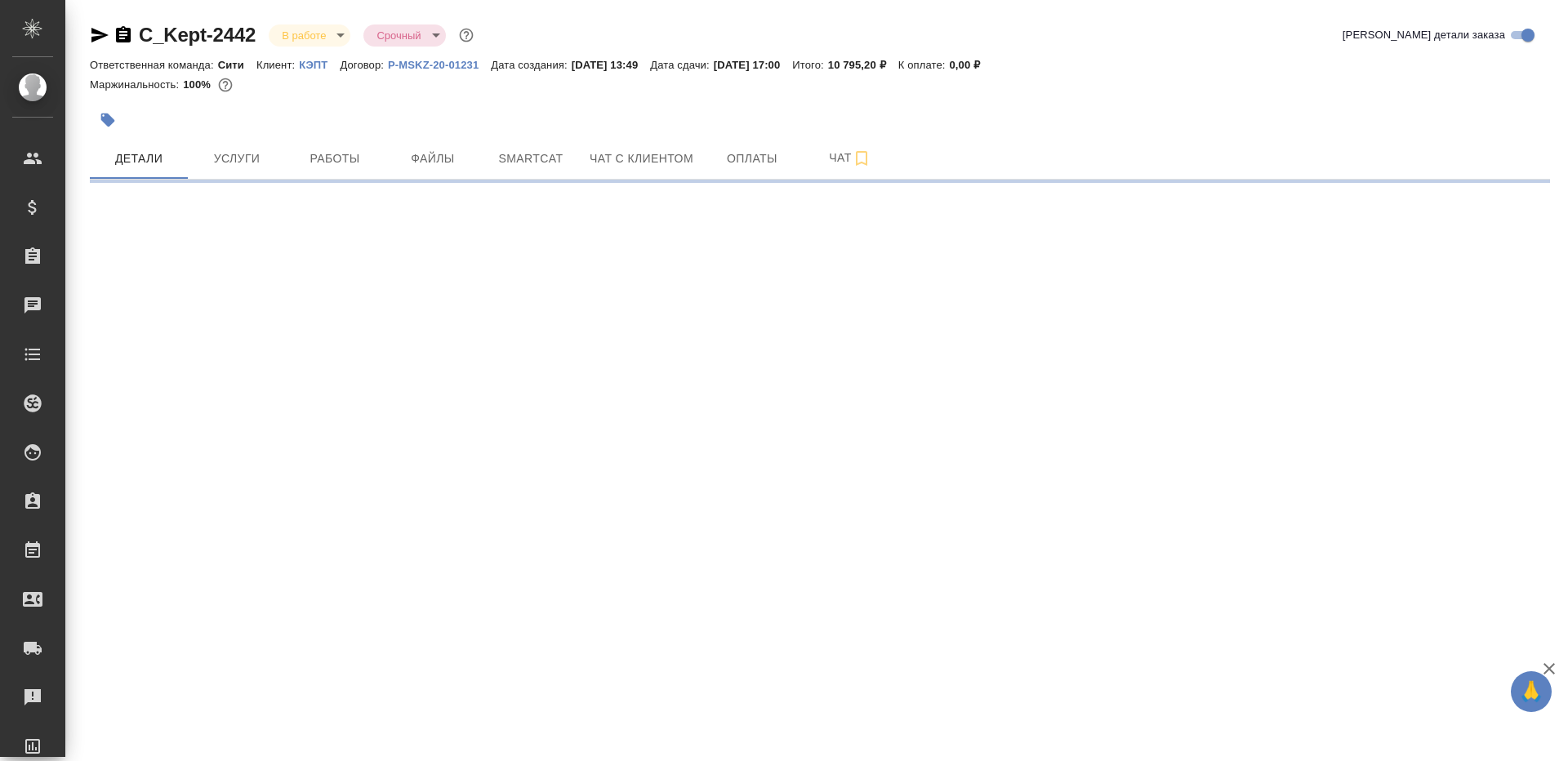
select select "RU"
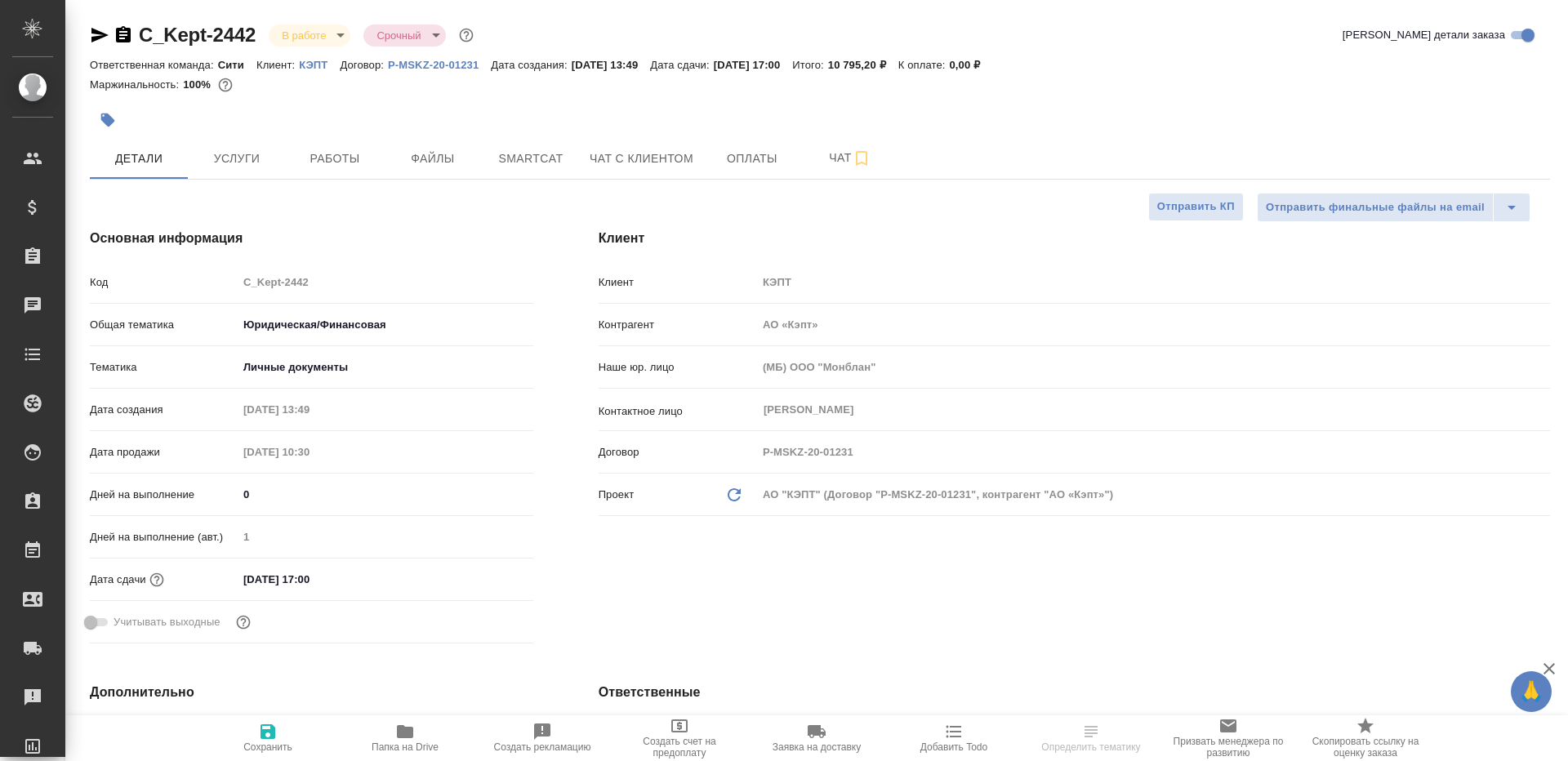
type textarea "x"
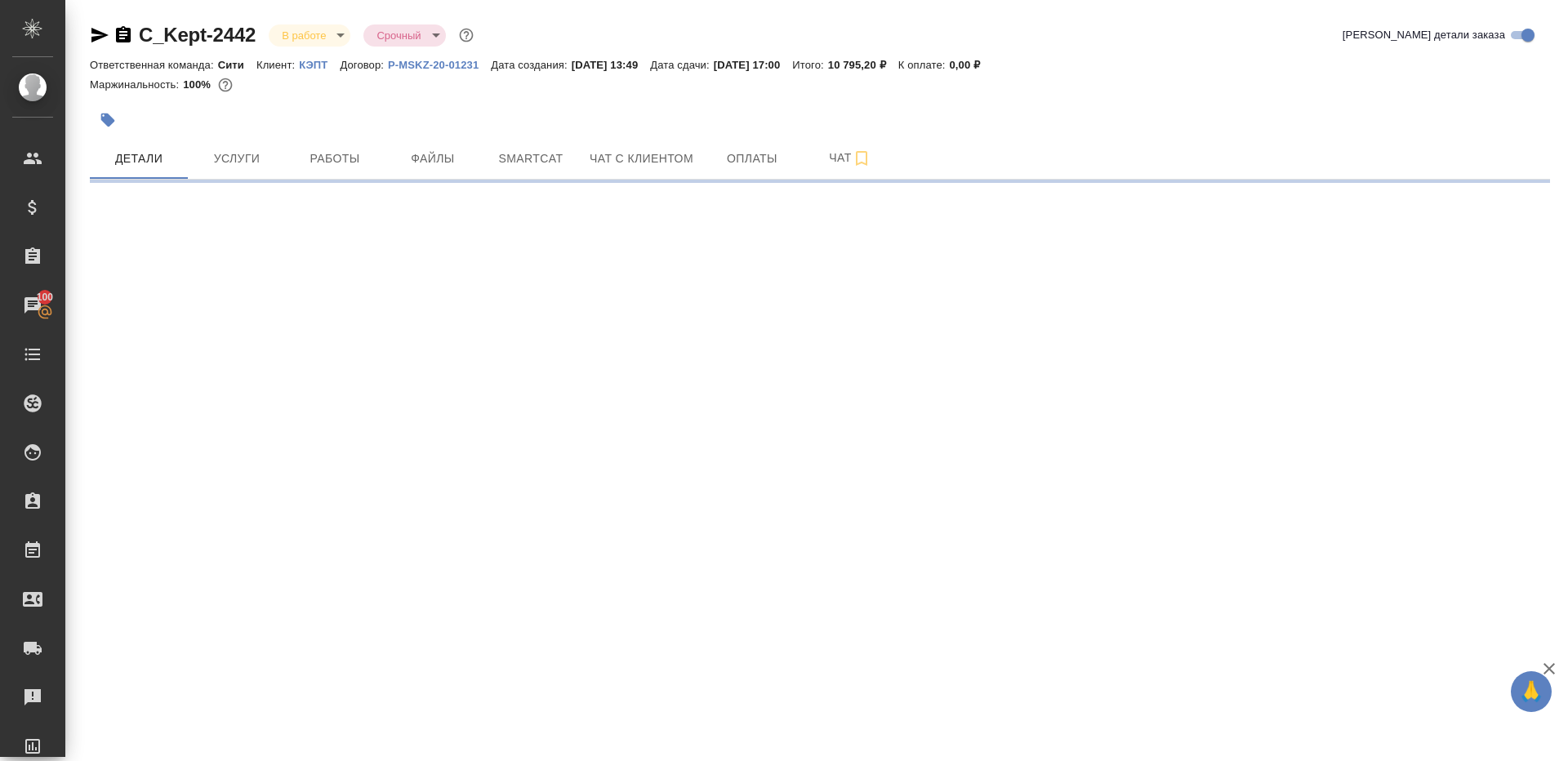
select select "RU"
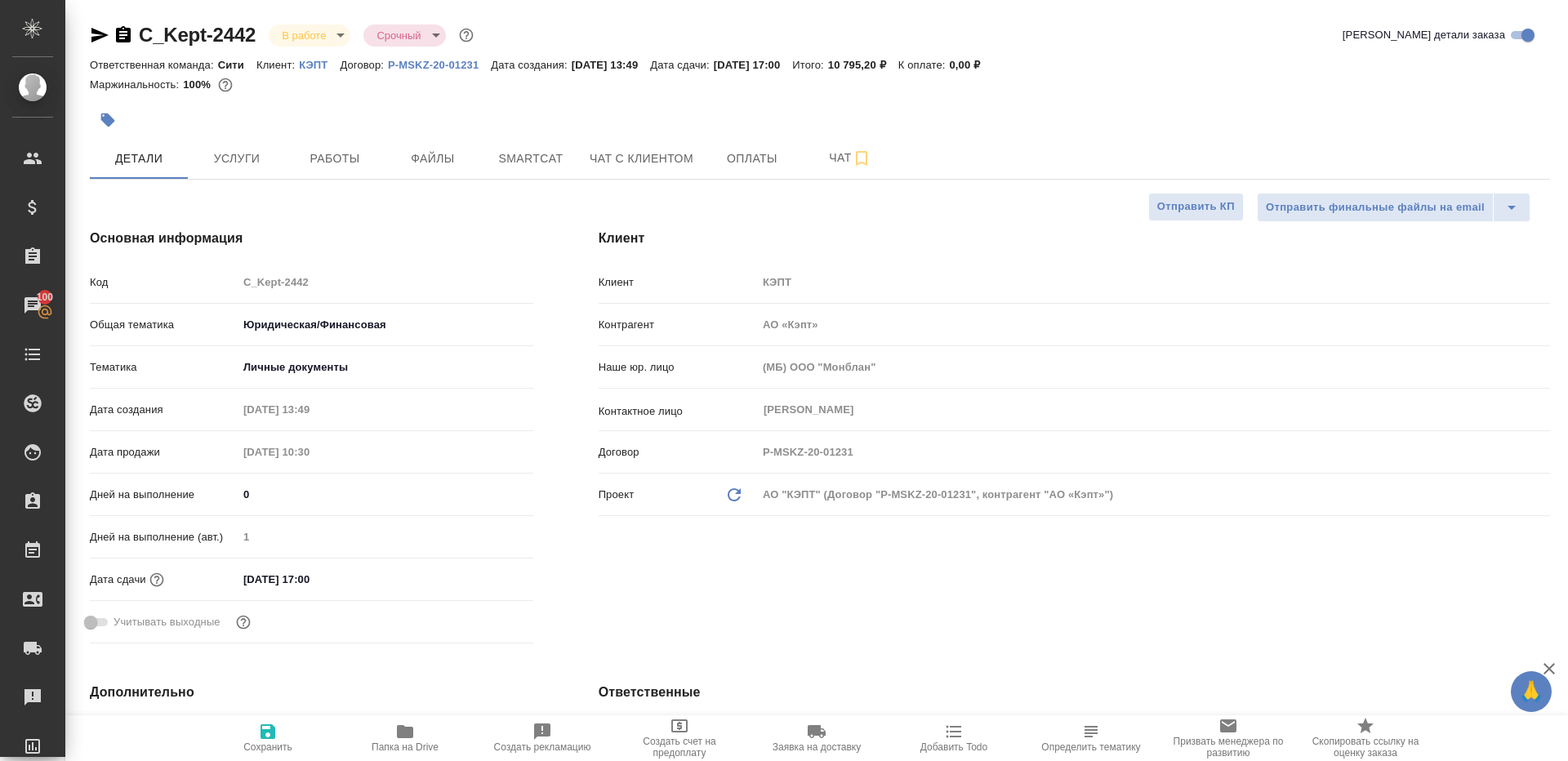
type textarea "x"
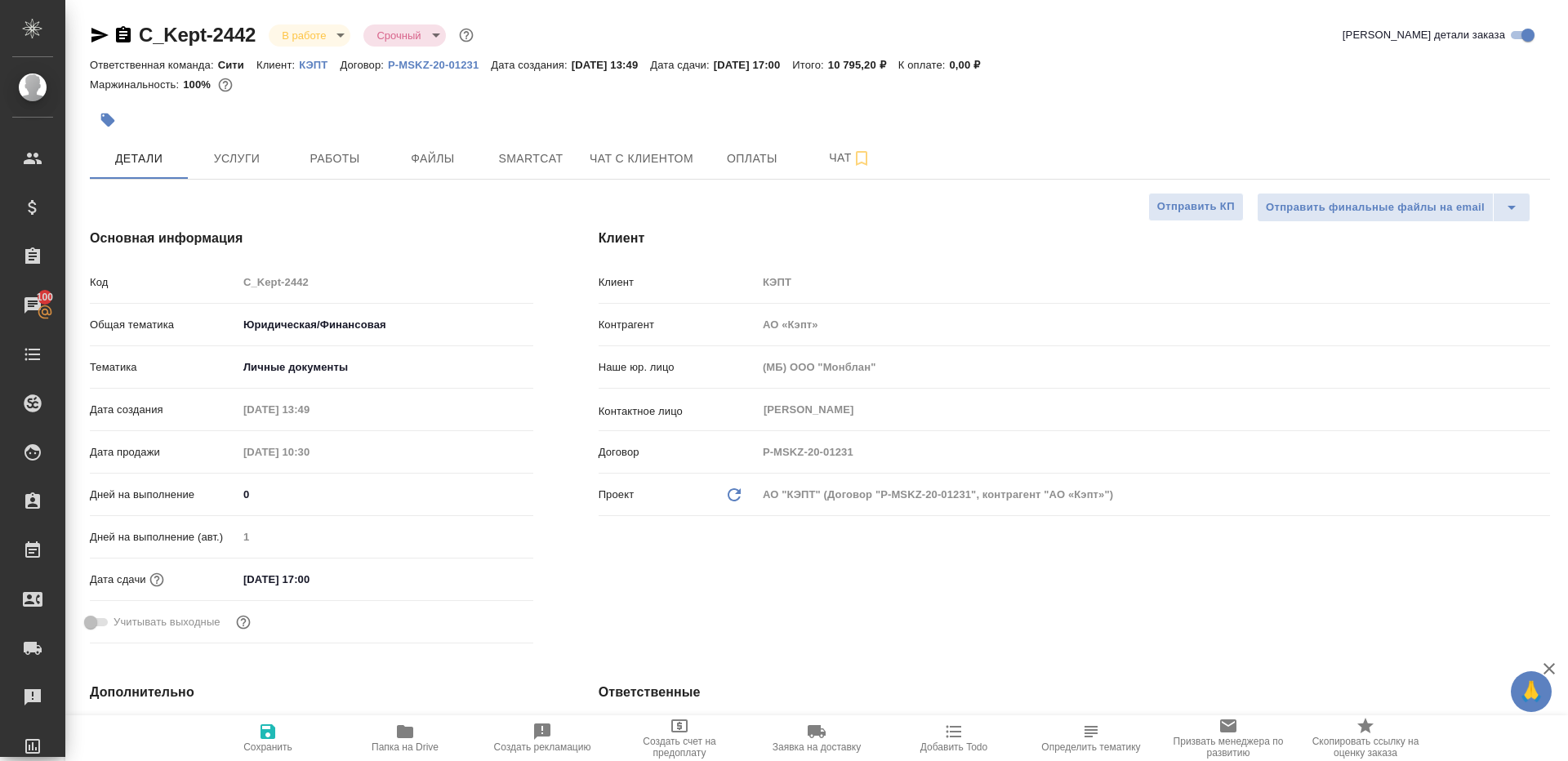
type textarea "x"
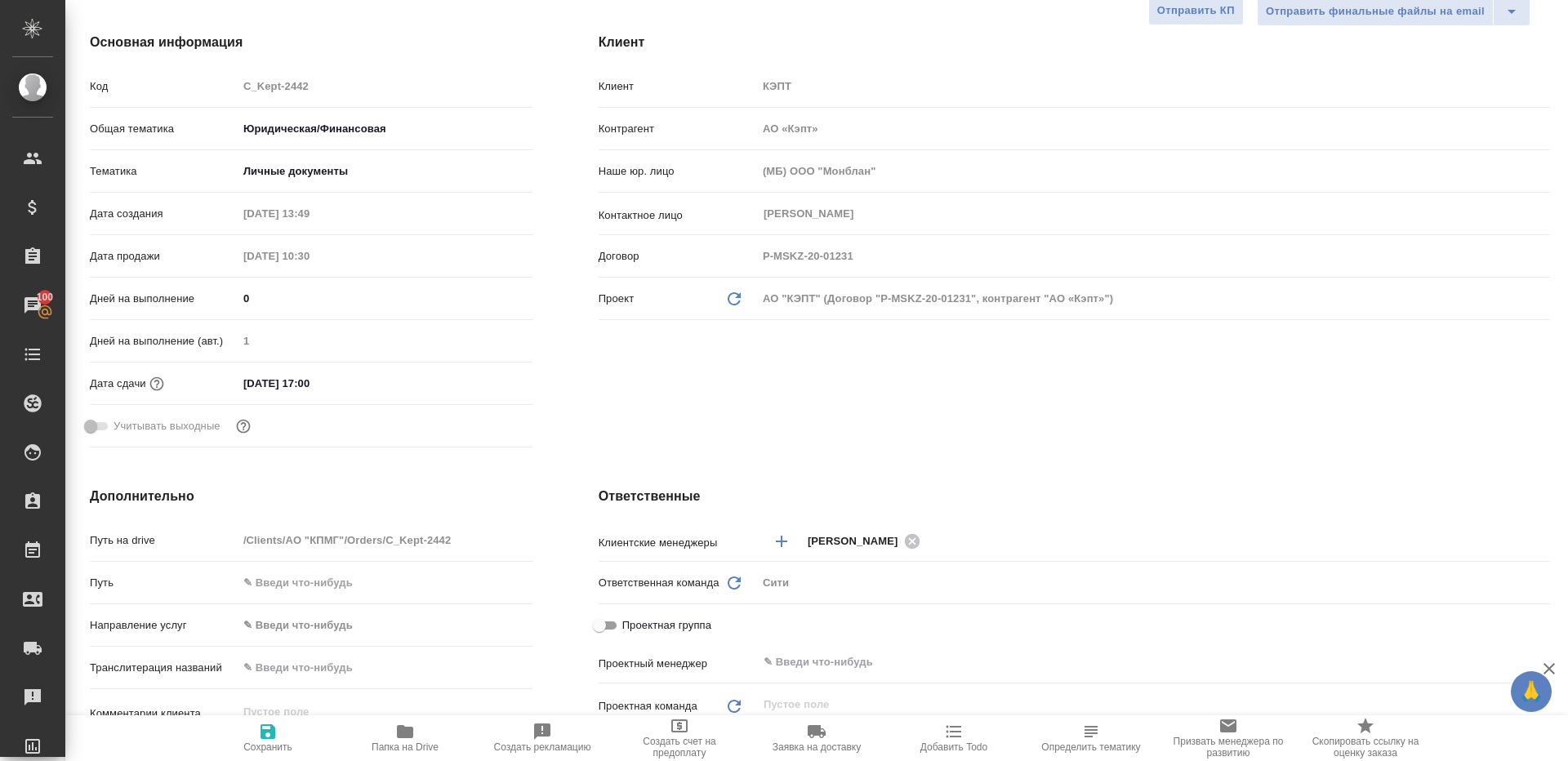
scroll to position [382, 0]
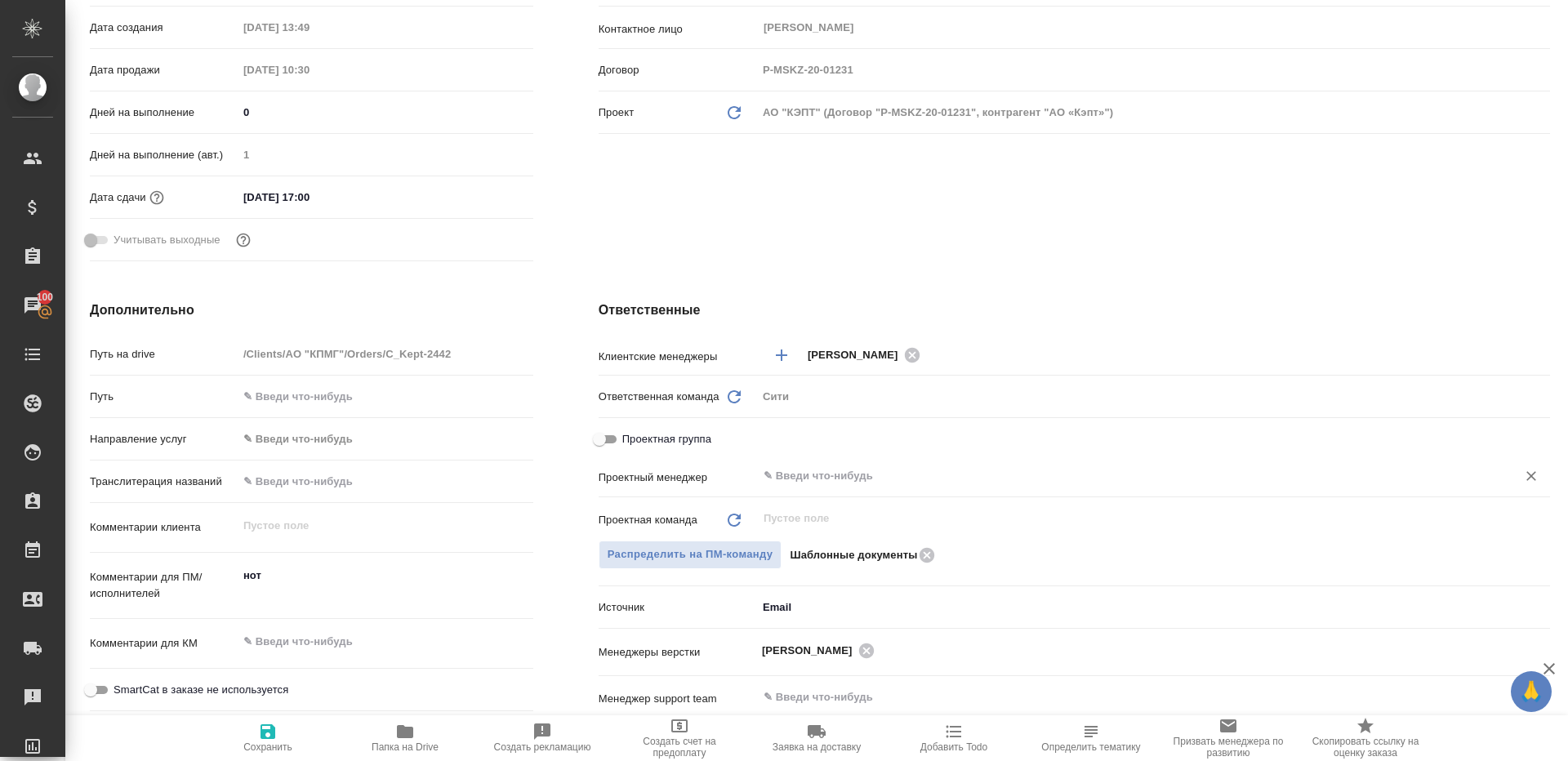
click at [801, 464] on div "​" at bounding box center [1153, 475] width 793 height 29
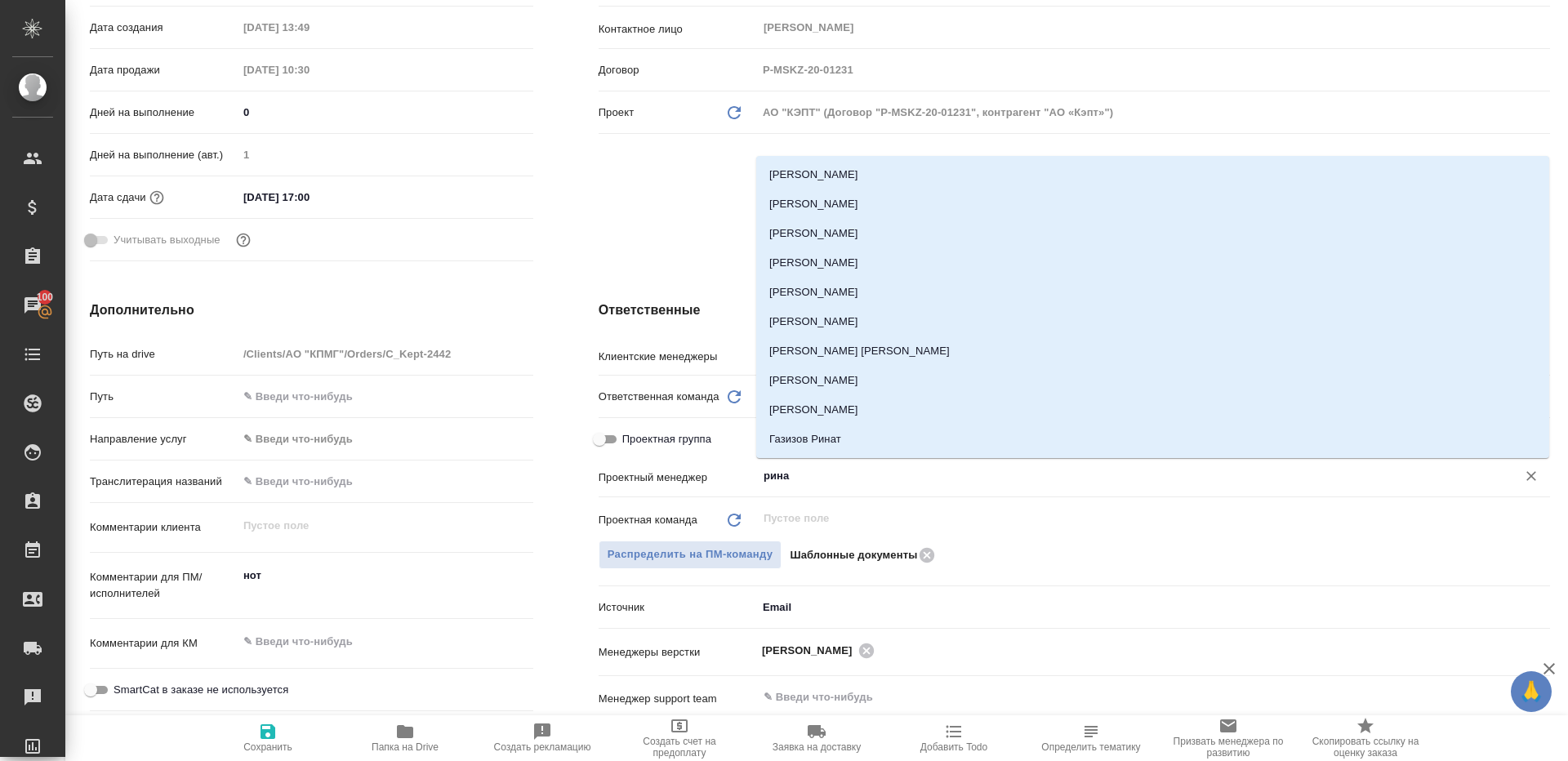
type input "ринат"
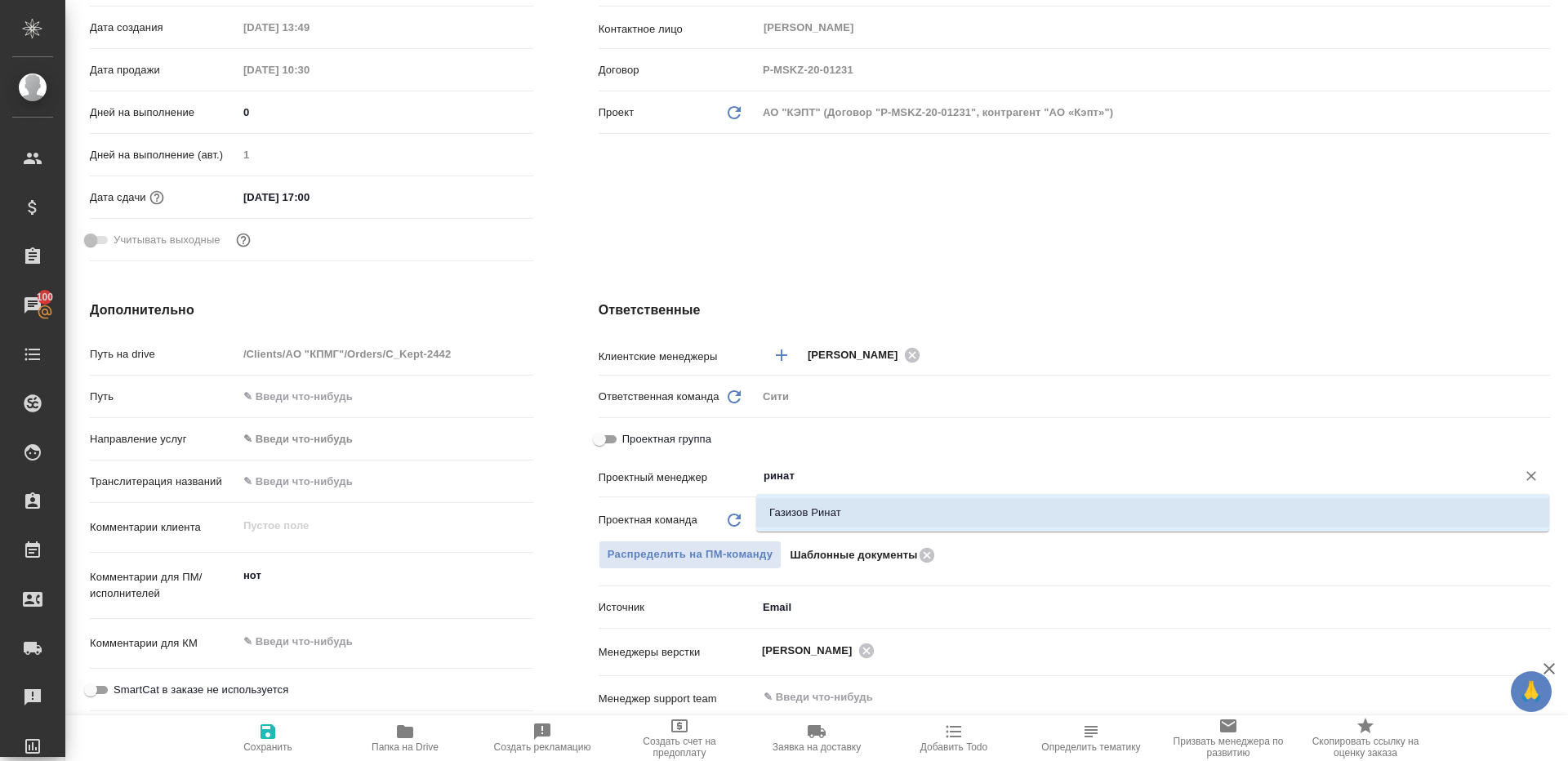
click at [808, 528] on ul "Газизов Ринат" at bounding box center [1152, 525] width 793 height 29
click at [813, 516] on li "Газизов Ринат" at bounding box center [1152, 512] width 793 height 29
type textarea "x"
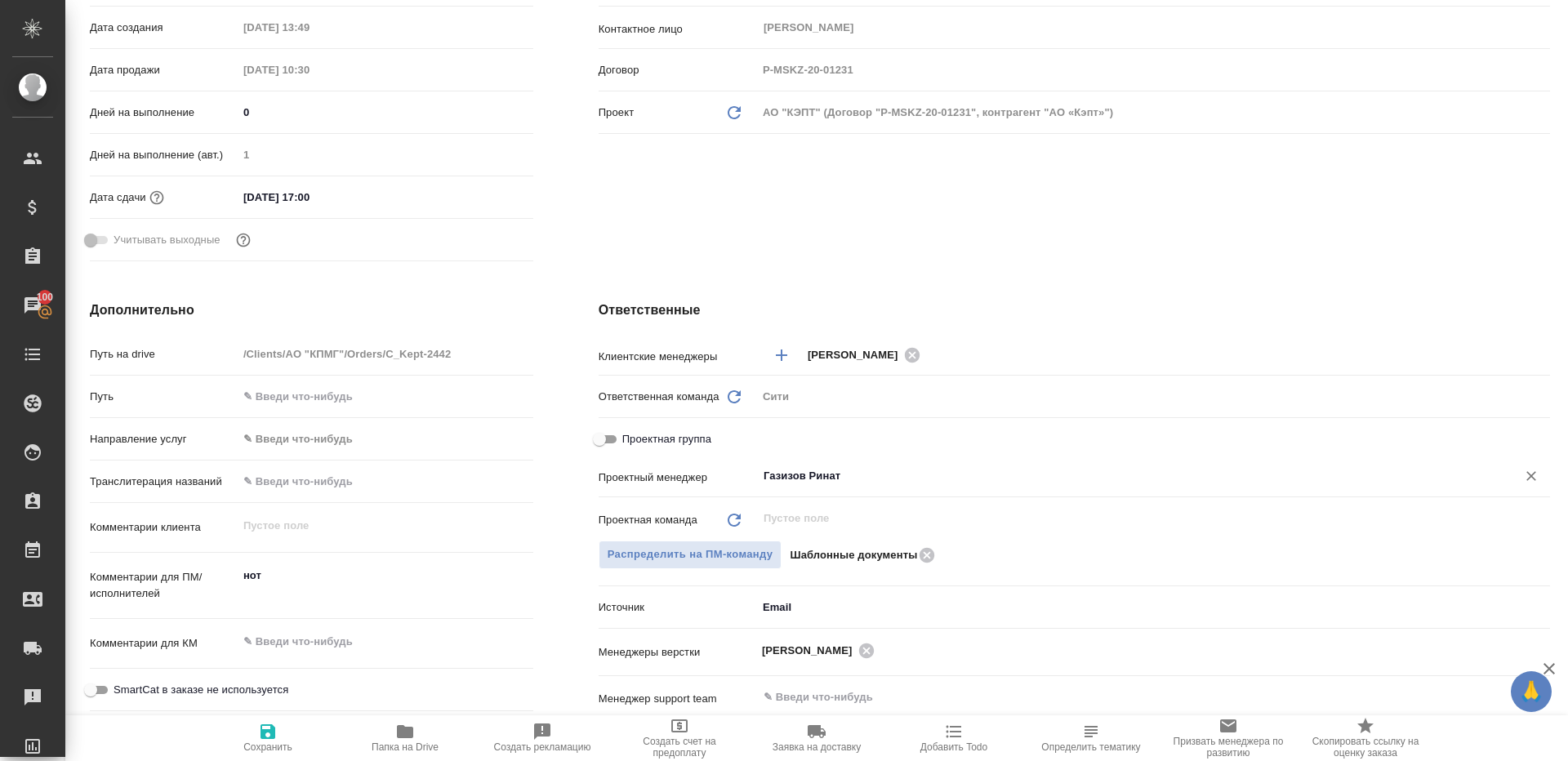
type input "Газизов Ринат"
click at [259, 720] on button "Сохранить" at bounding box center [268, 738] width 138 height 46
type textarea "x"
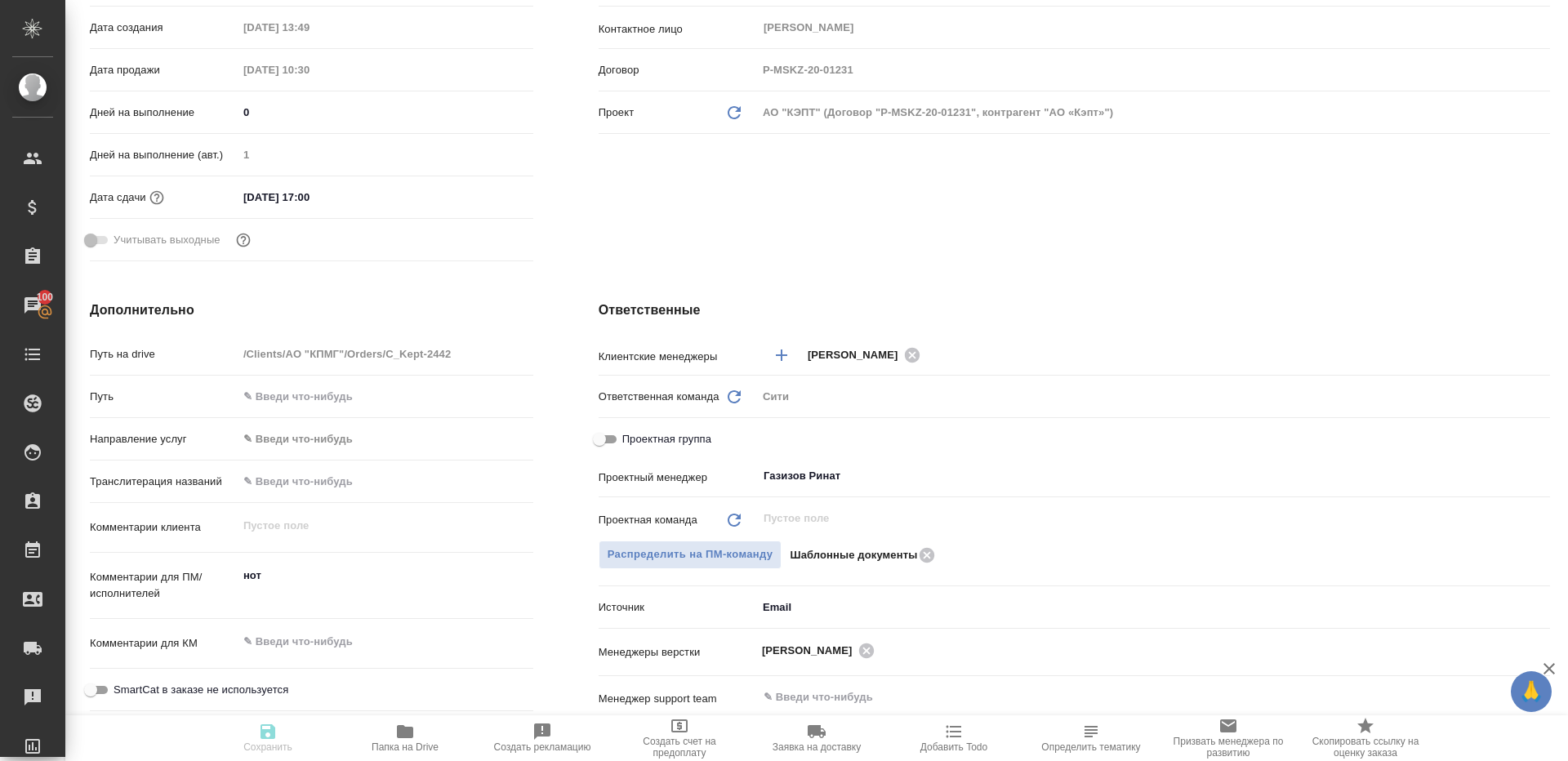
type textarea "x"
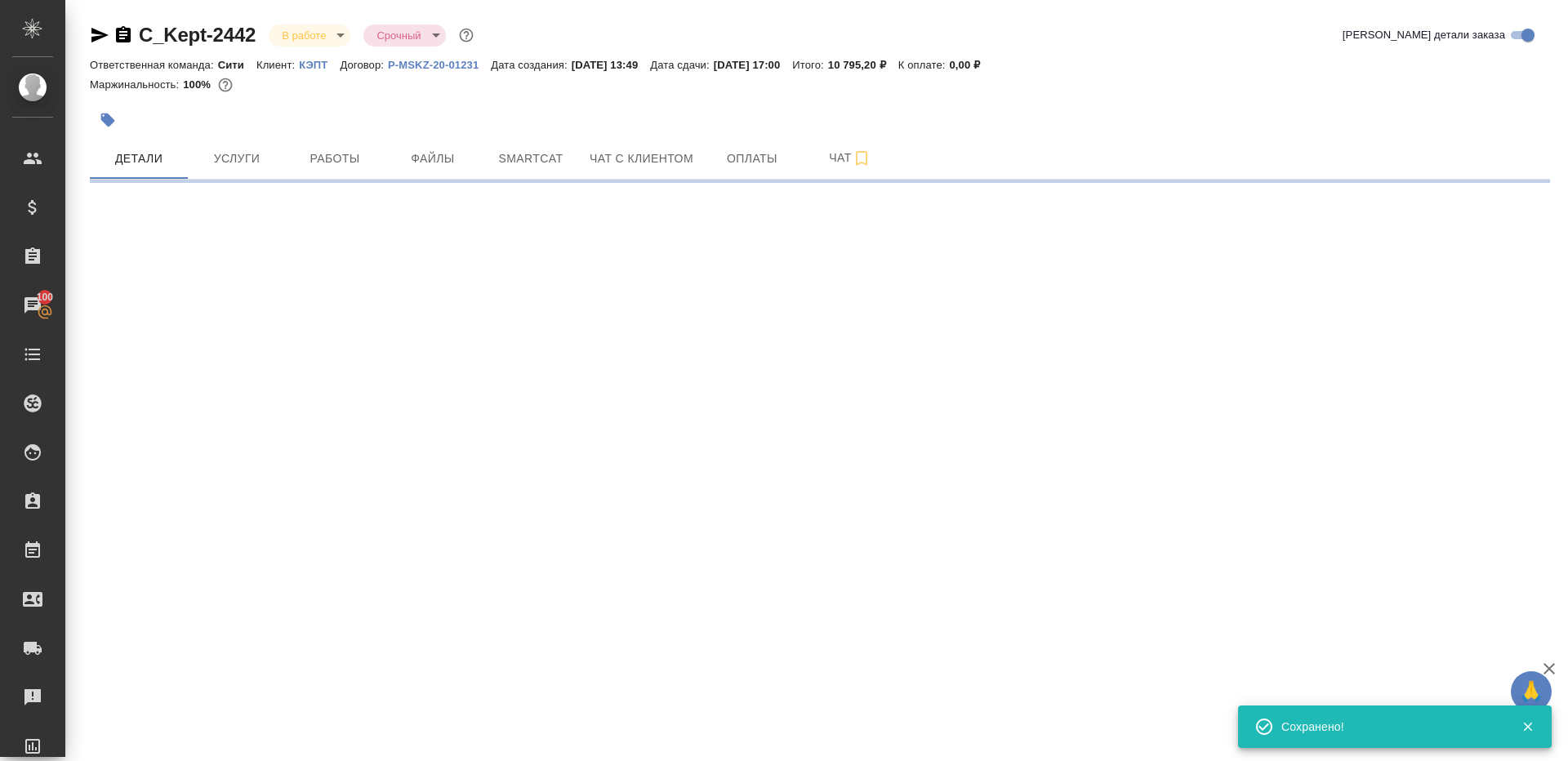
scroll to position [0, 0]
select select "RU"
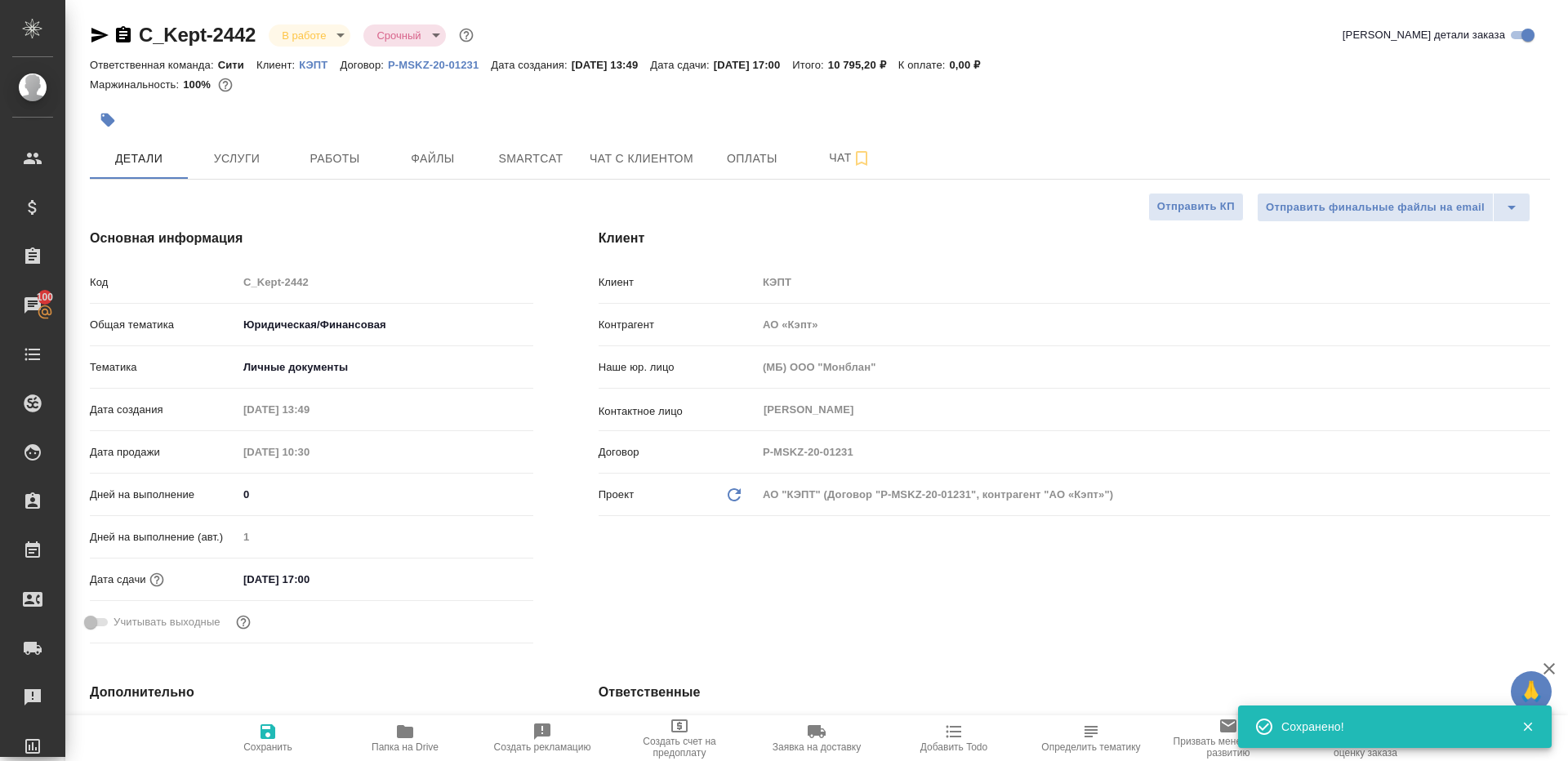
type textarea "x"
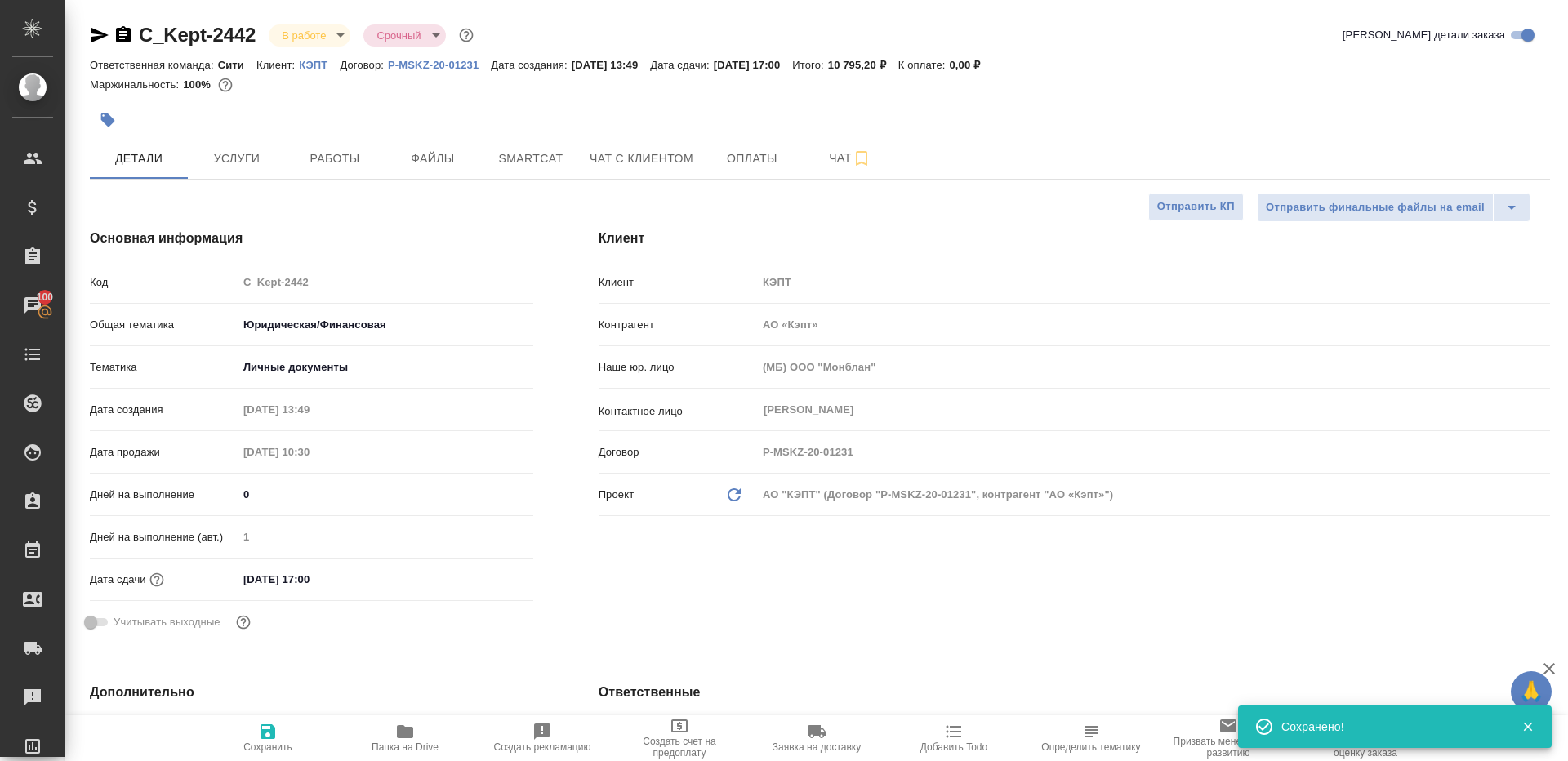
type textarea "x"
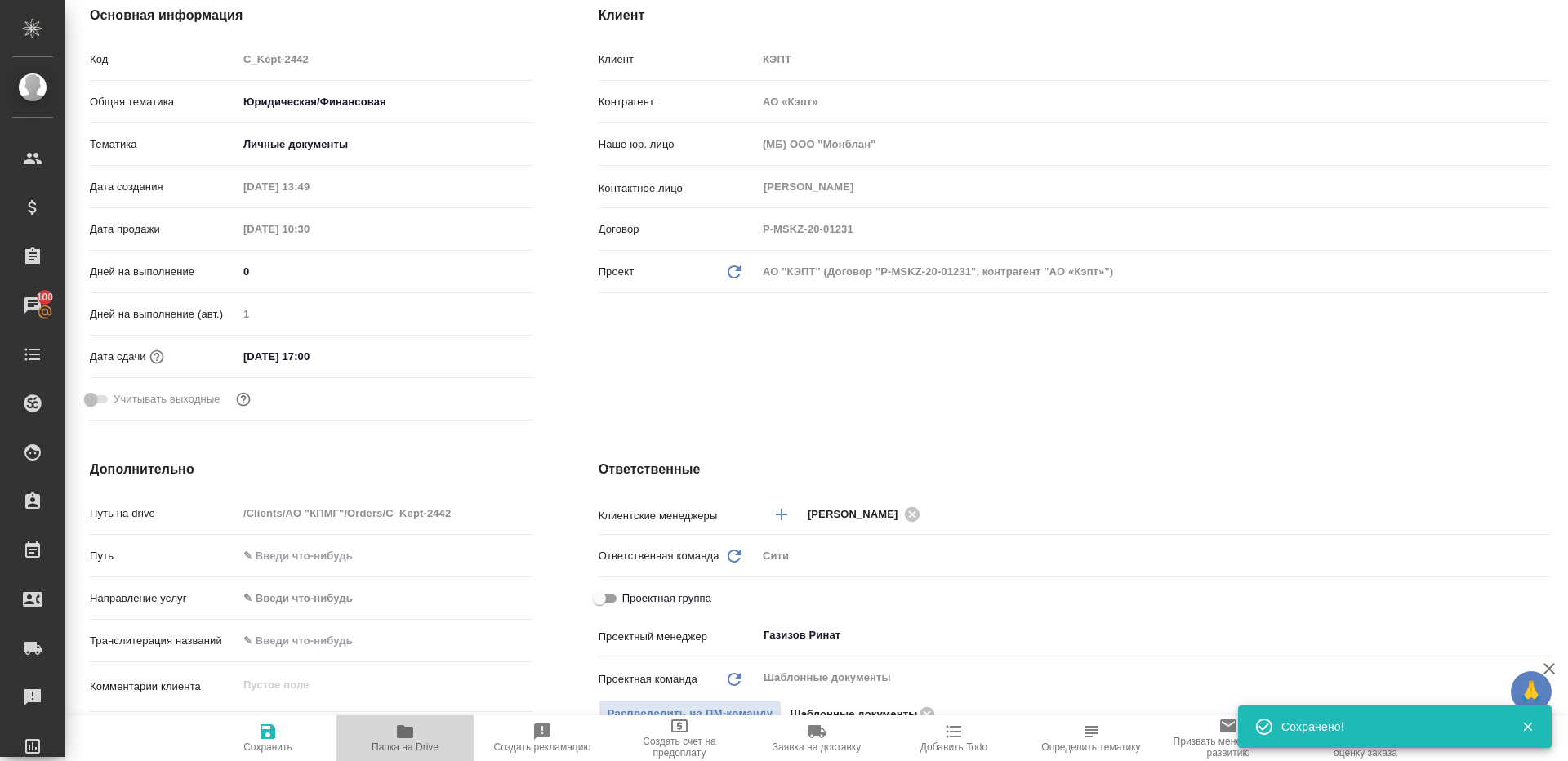
click at [398, 743] on span "Папка на Drive" at bounding box center [404, 748] width 67 height 11
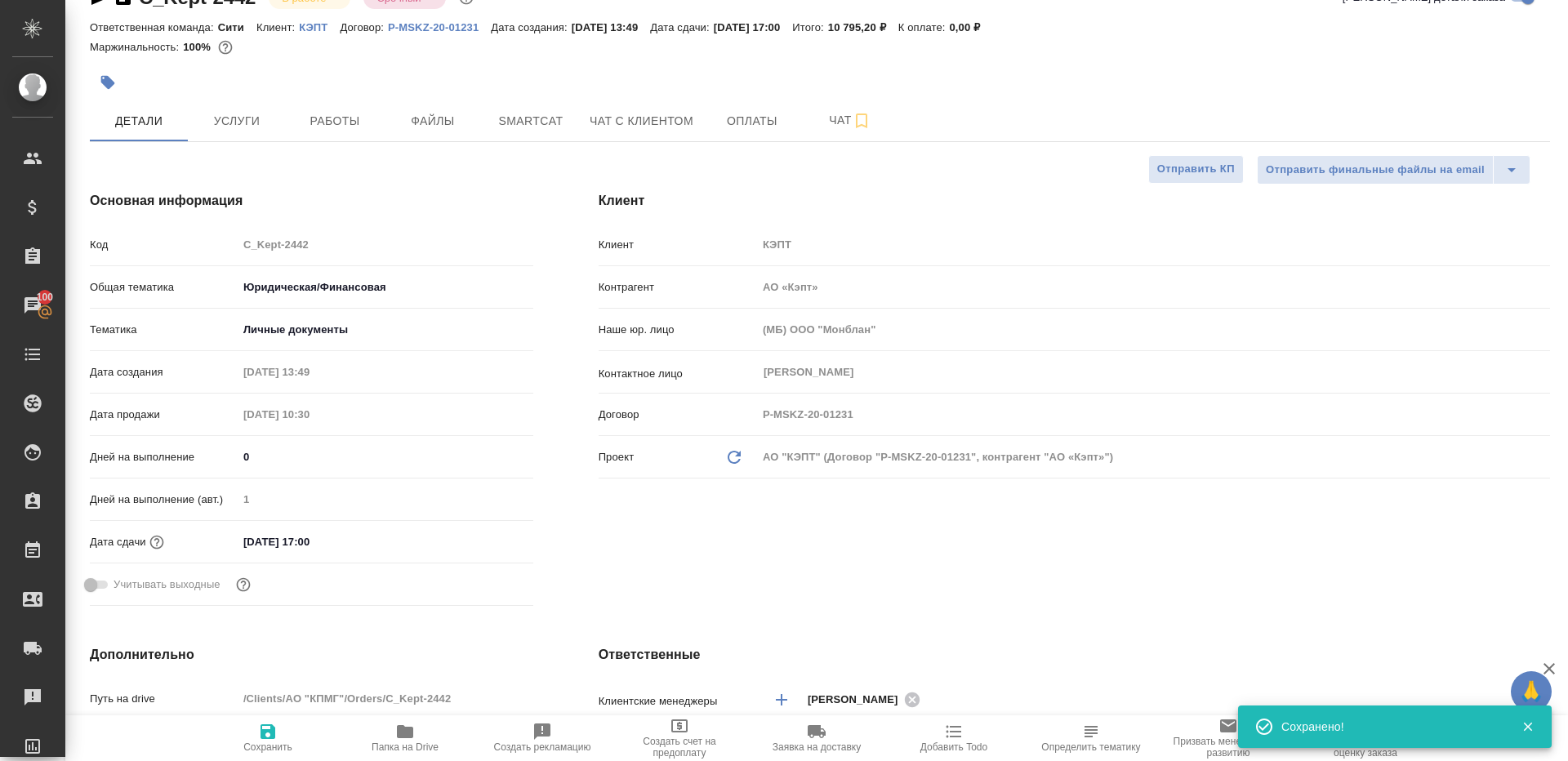
scroll to position [0, 0]
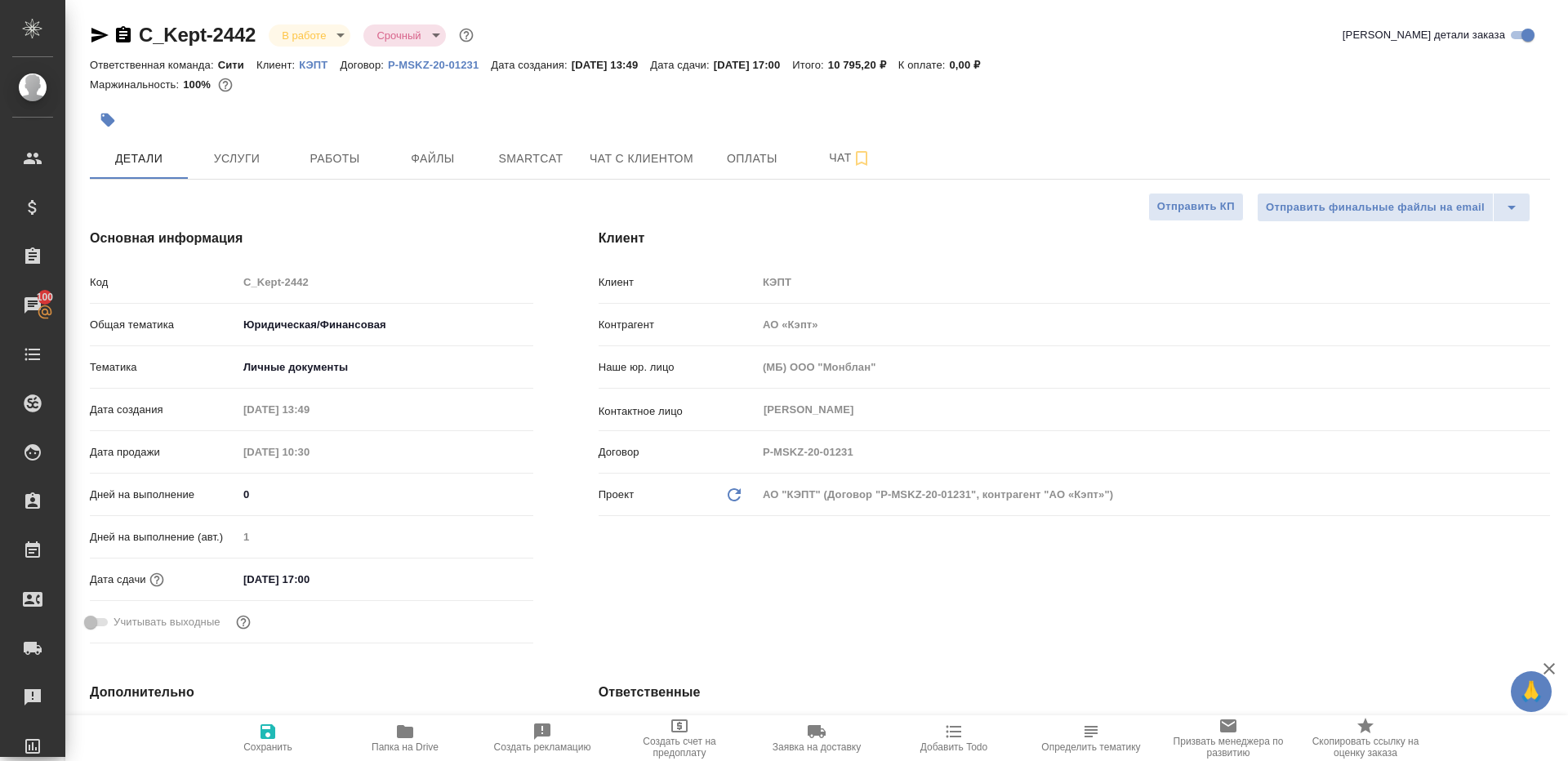
type textarea "x"
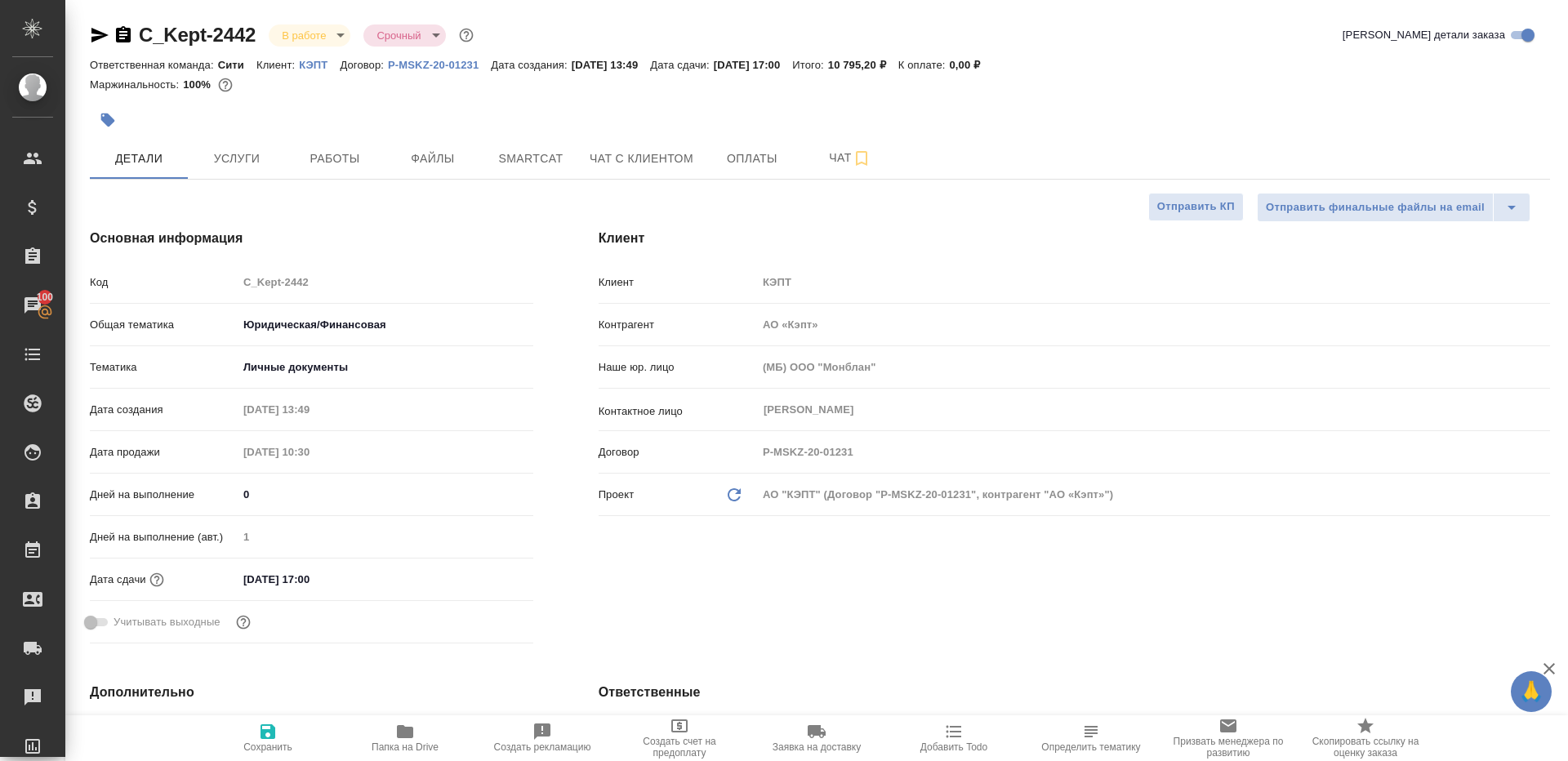
type textarea "x"
click at [338, 178] on button "Работы" at bounding box center [335, 157] width 98 height 41
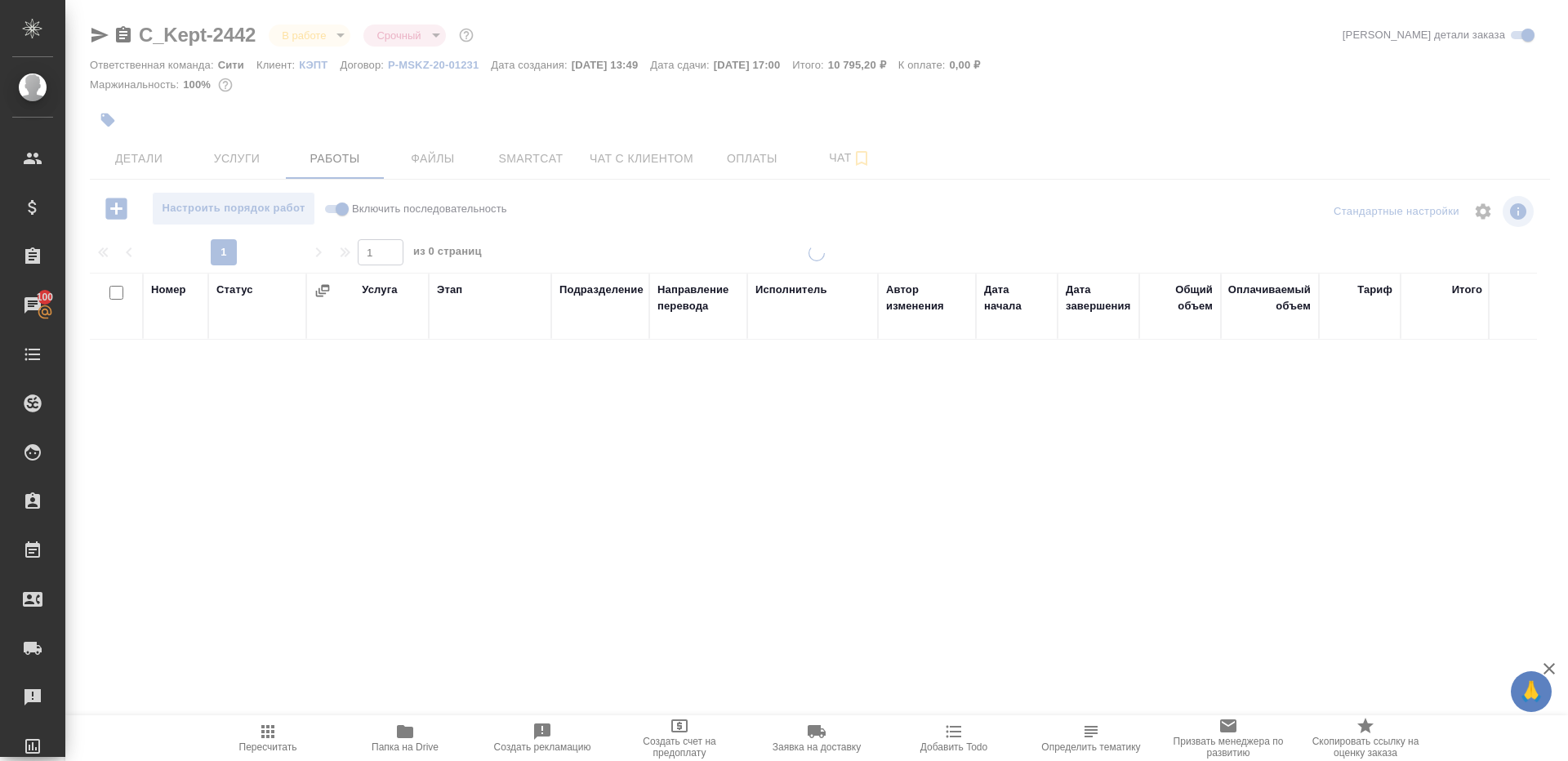
click at [577, 244] on div "1 1 из 0 страниц" at bounding box center [819, 253] width 1461 height 26
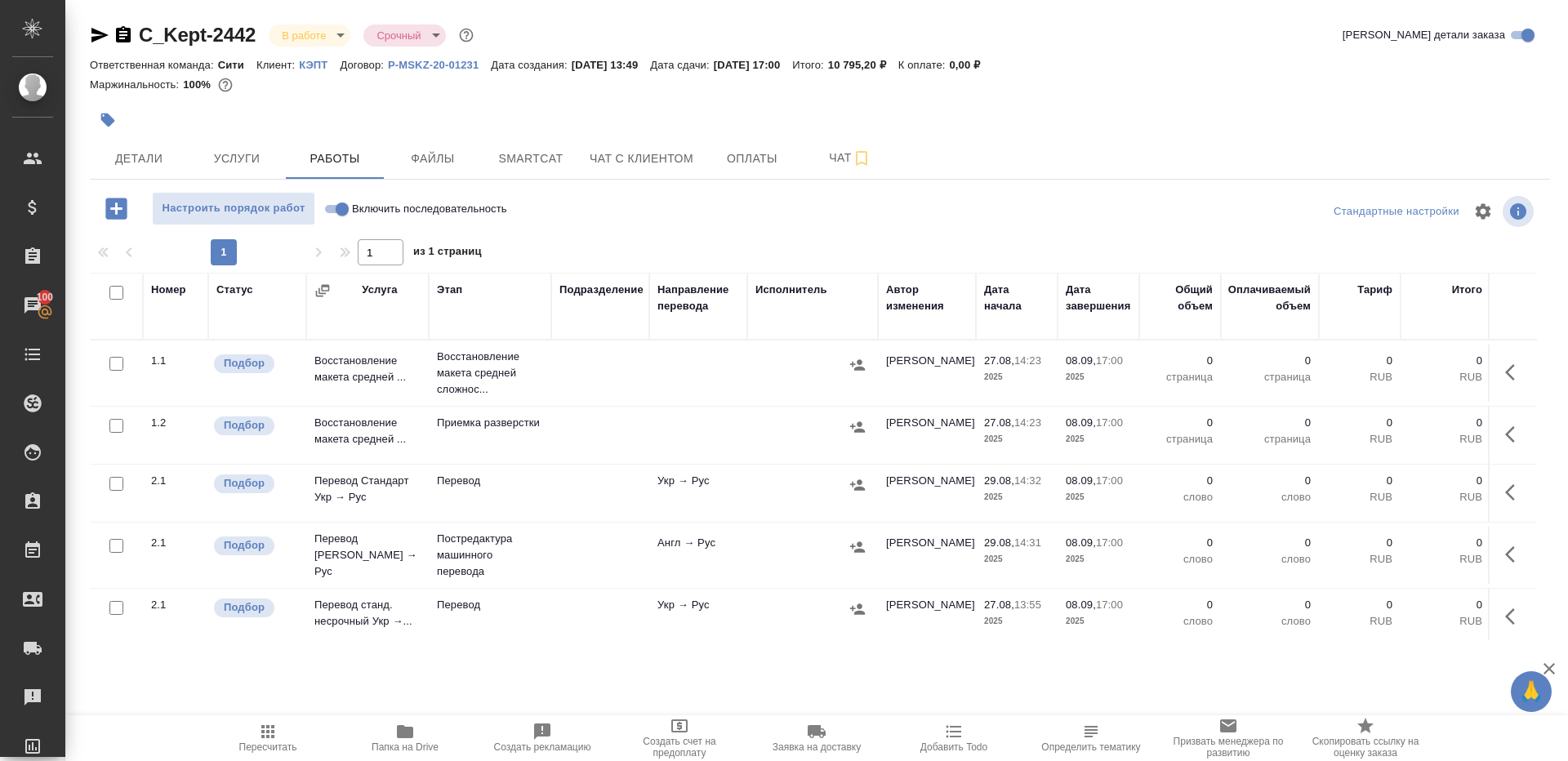
drag, startPoint x: 336, startPoint y: 203, endPoint x: 410, endPoint y: 215, distance: 75.0
click at [335, 203] on input "Включить последовательность" at bounding box center [342, 208] width 58 height 20
checkbox input "true"
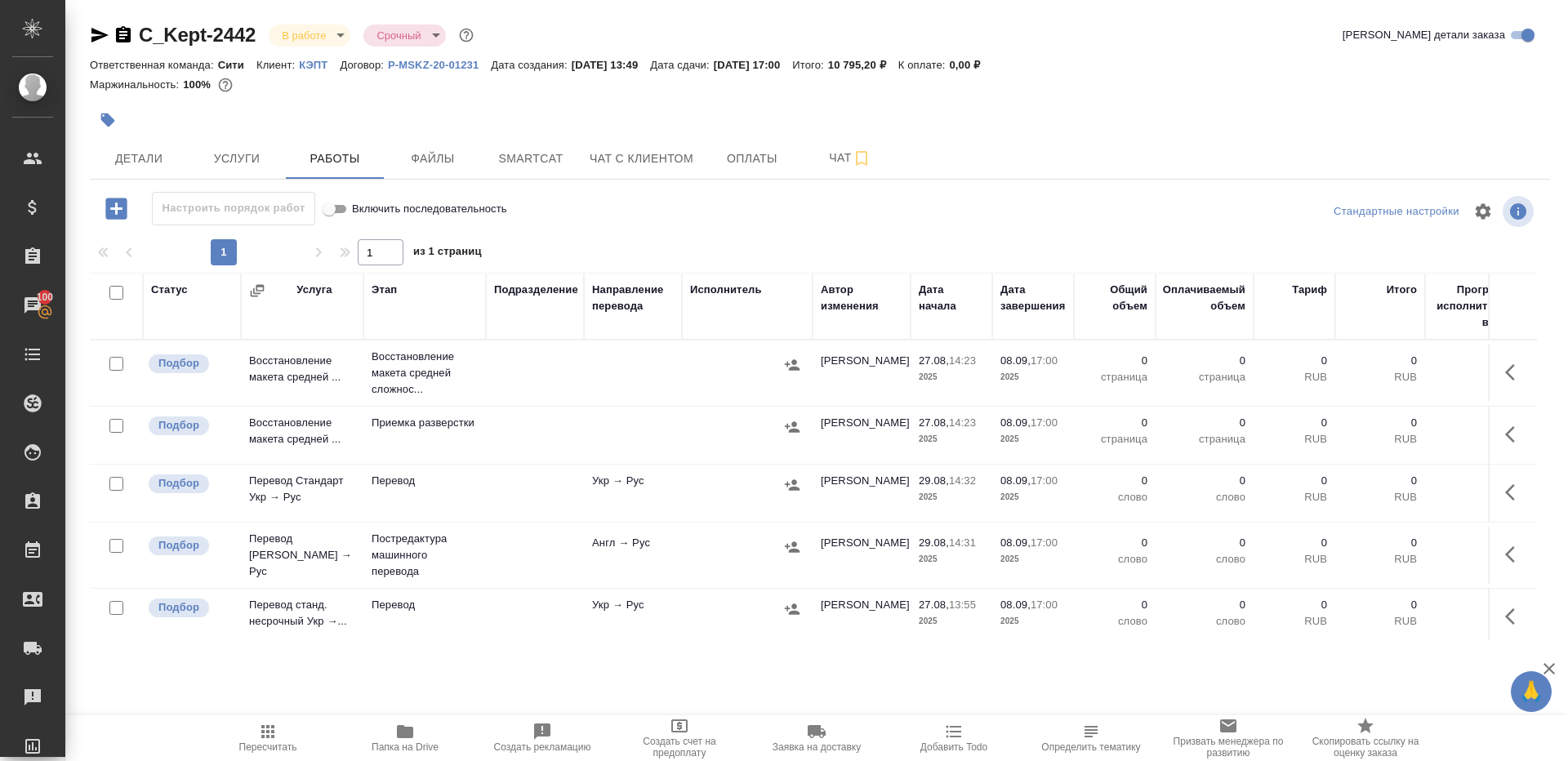
click at [119, 292] on input "checkbox" at bounding box center [116, 292] width 14 height 14
checkbox input "true"
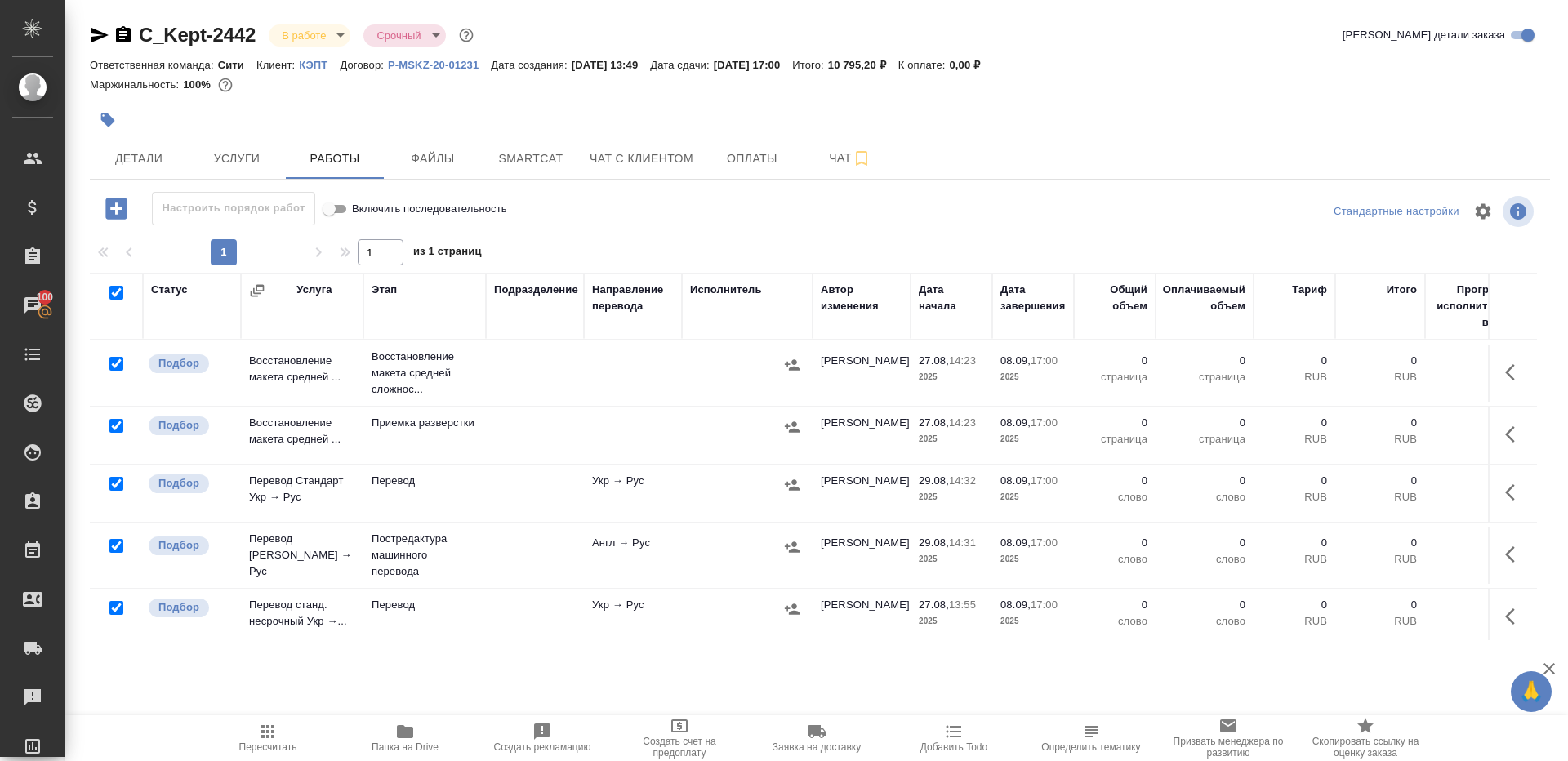
checkbox input "true"
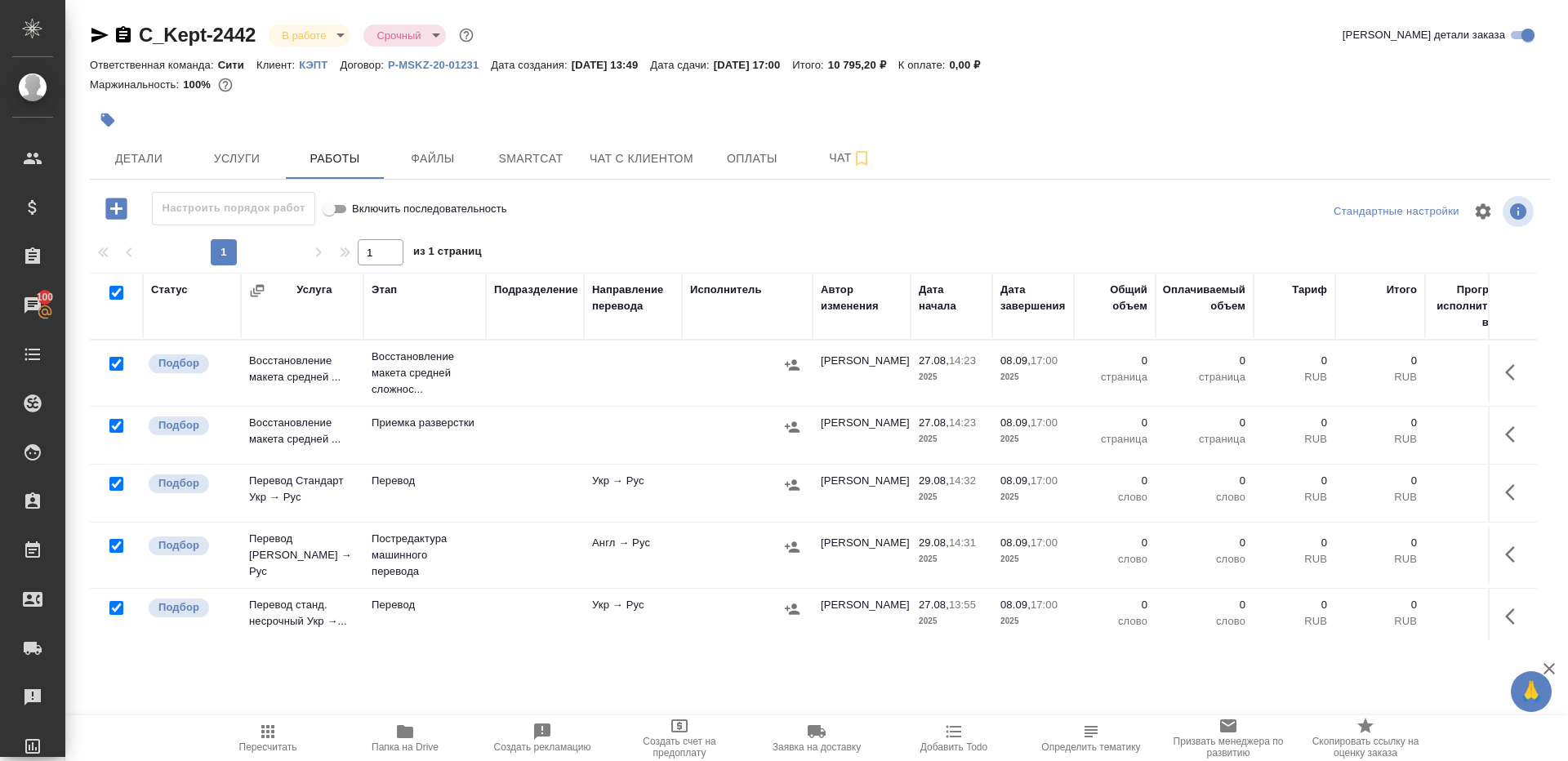
checkbox input "true"
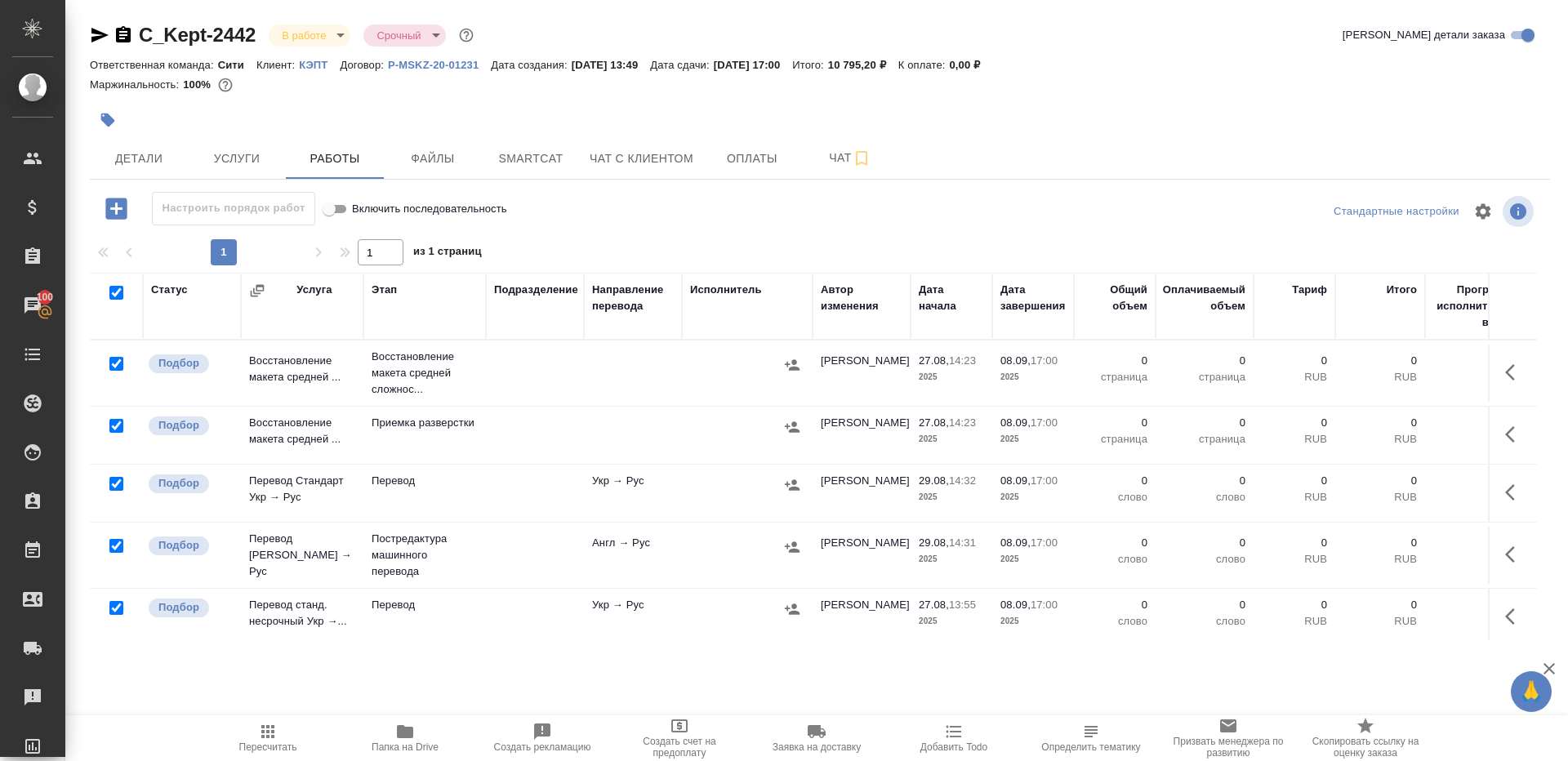
checkbox input "true"
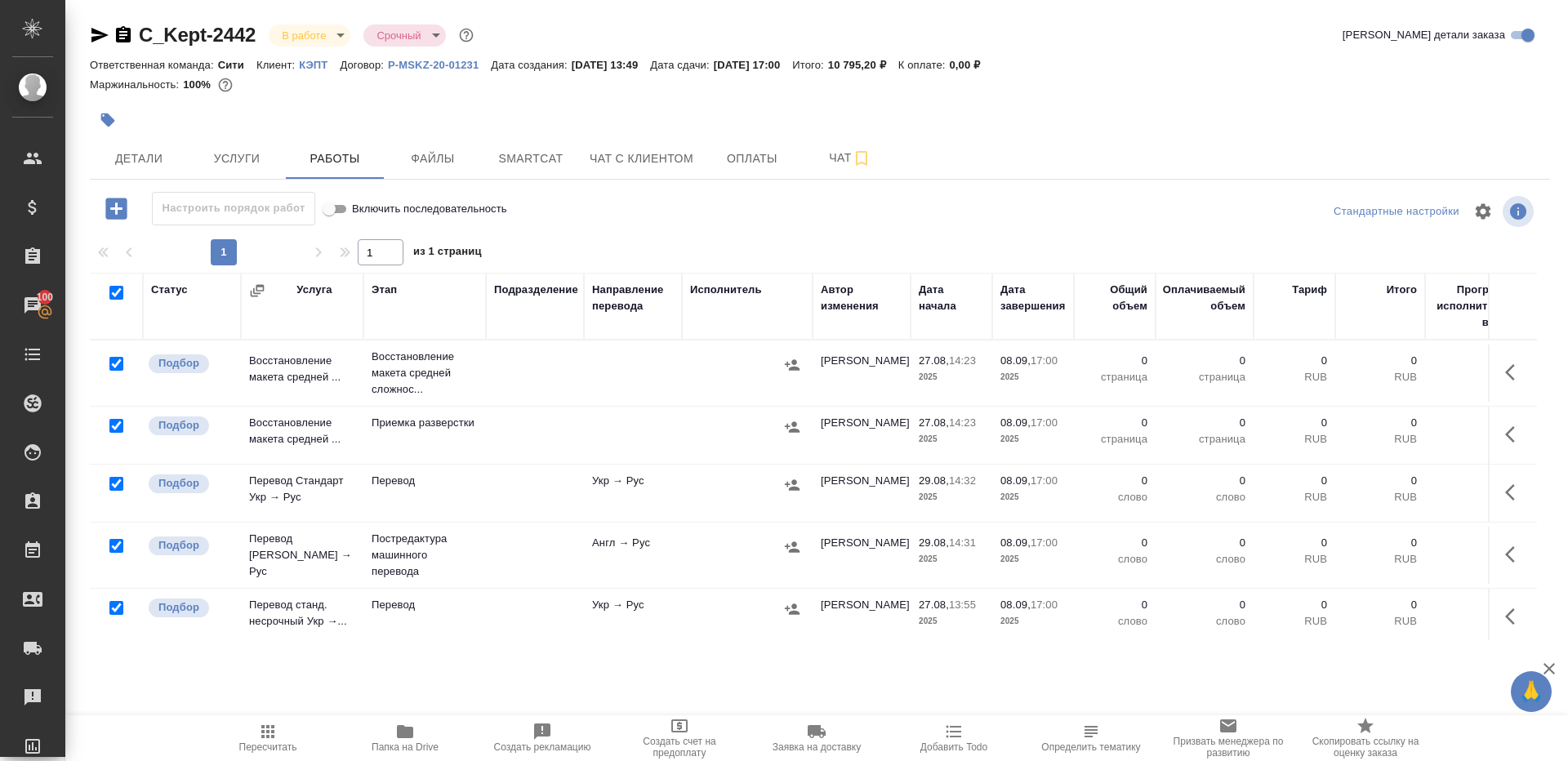
checkbox input "true"
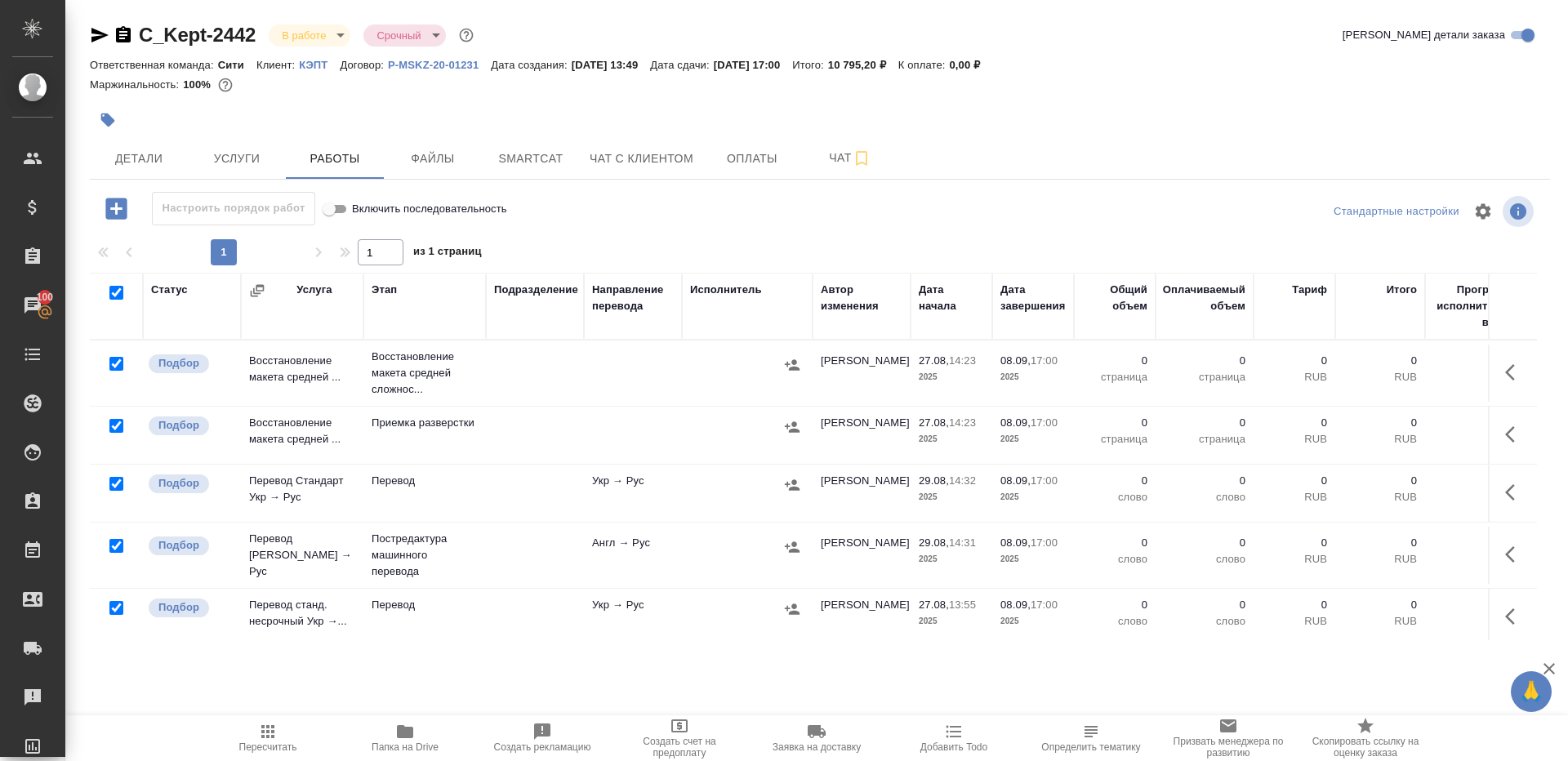
checkbox input "true"
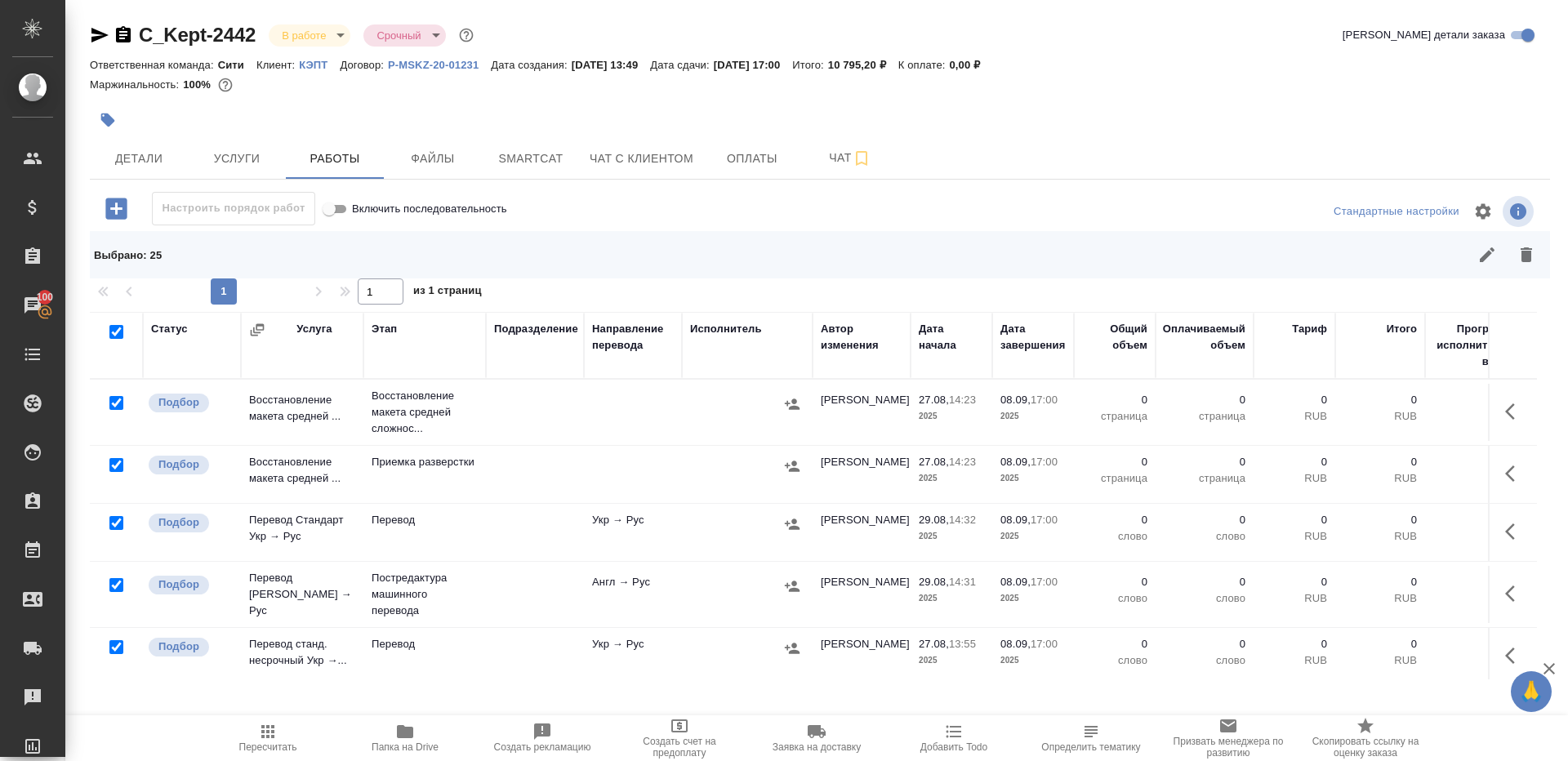
click at [119, 516] on input "checkbox" at bounding box center [116, 522] width 14 height 14
checkbox input "false"
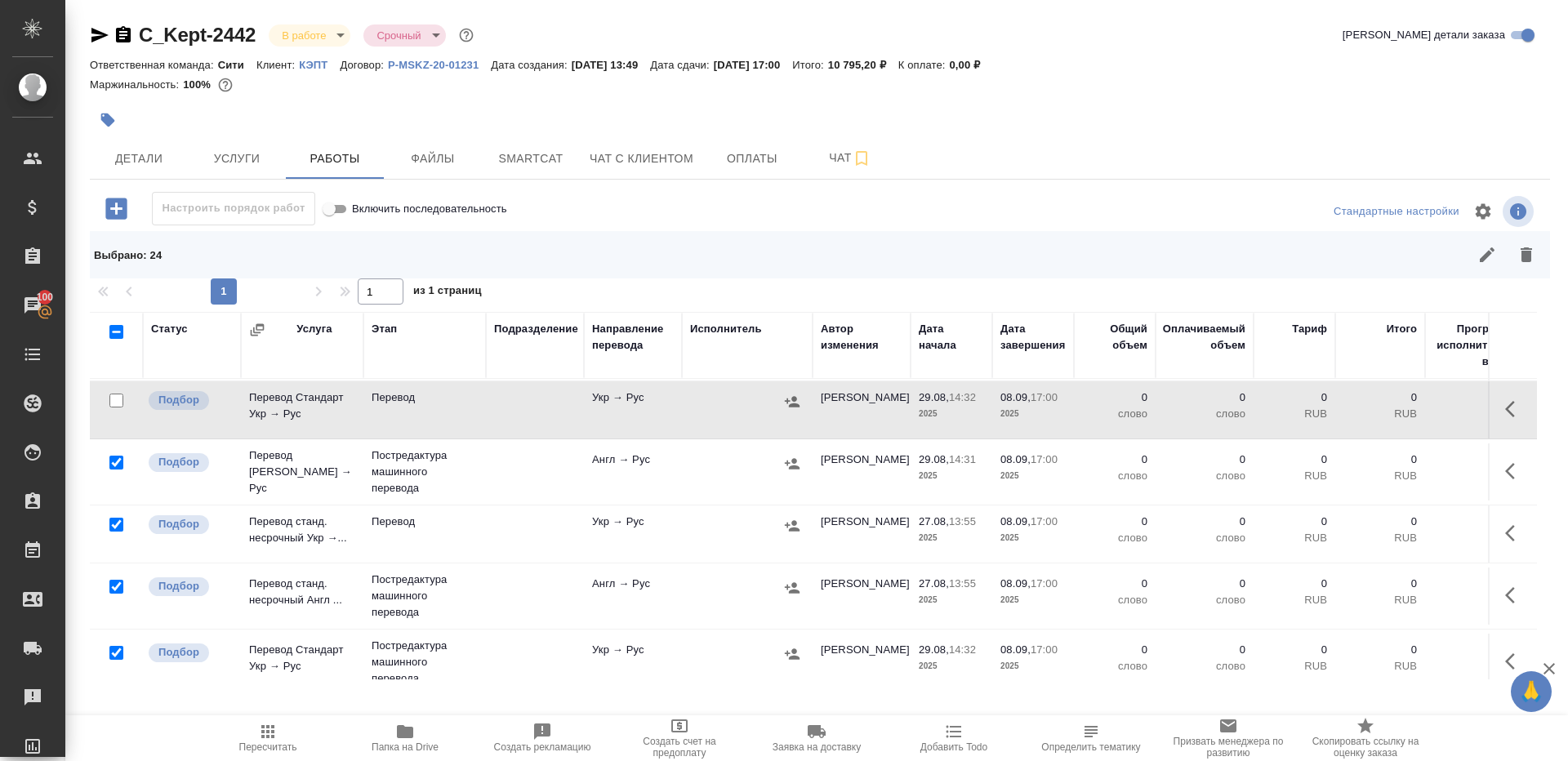
scroll to position [164, 0]
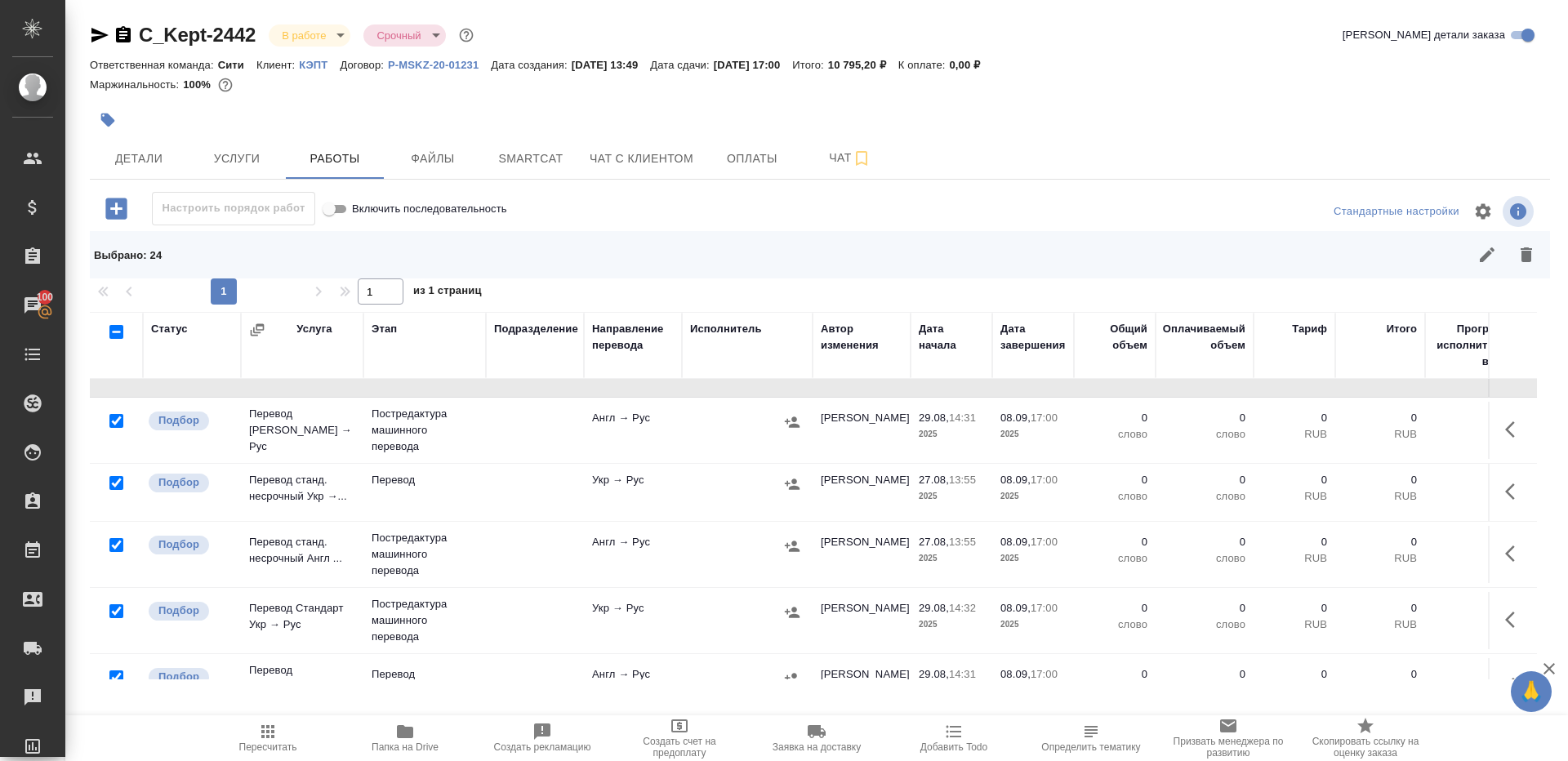
click at [113, 482] on input "checkbox" at bounding box center [116, 483] width 14 height 14
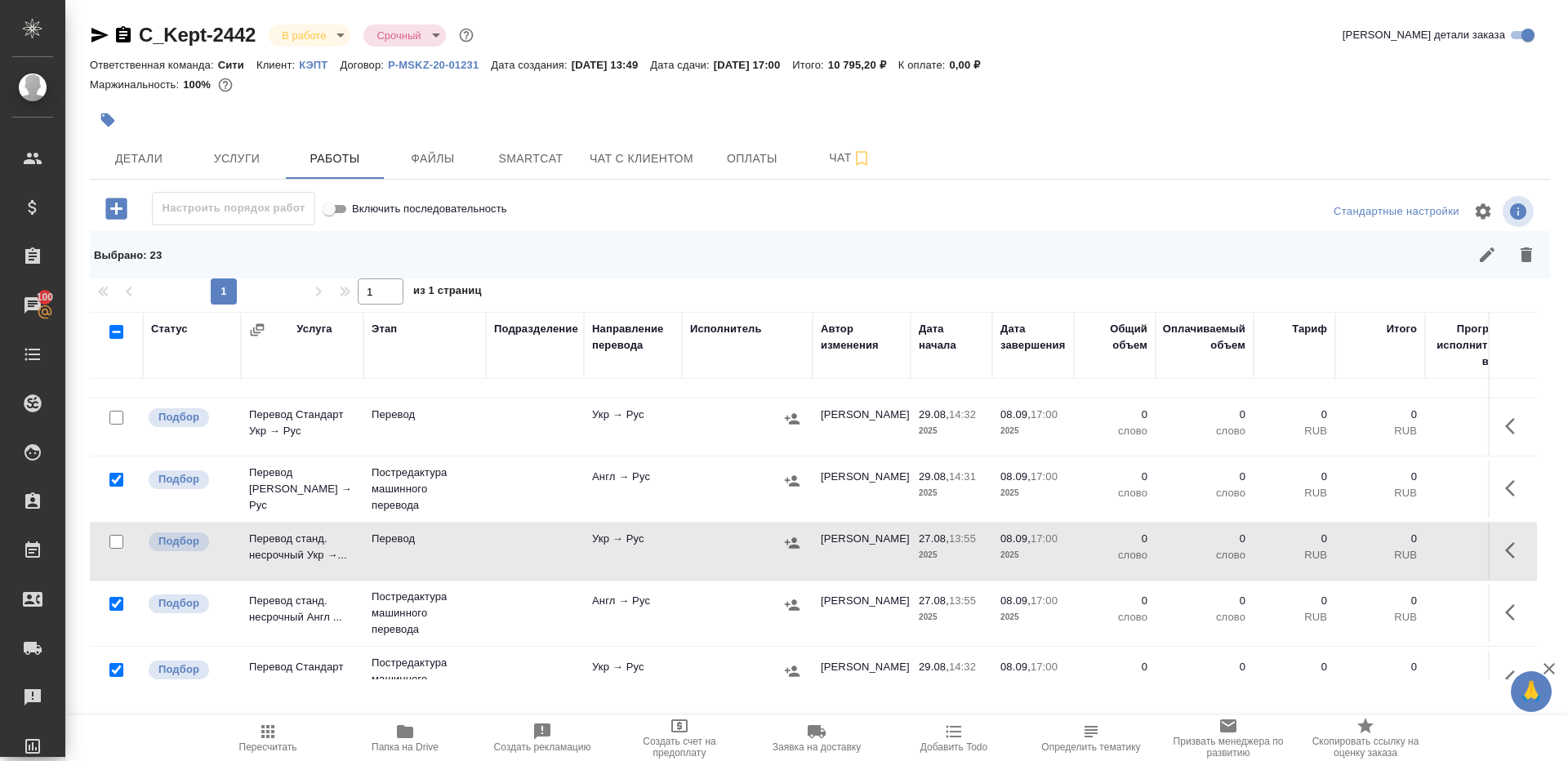
scroll to position [108, 0]
click at [116, 538] on input "checkbox" at bounding box center [116, 539] width 14 height 14
checkbox input "true"
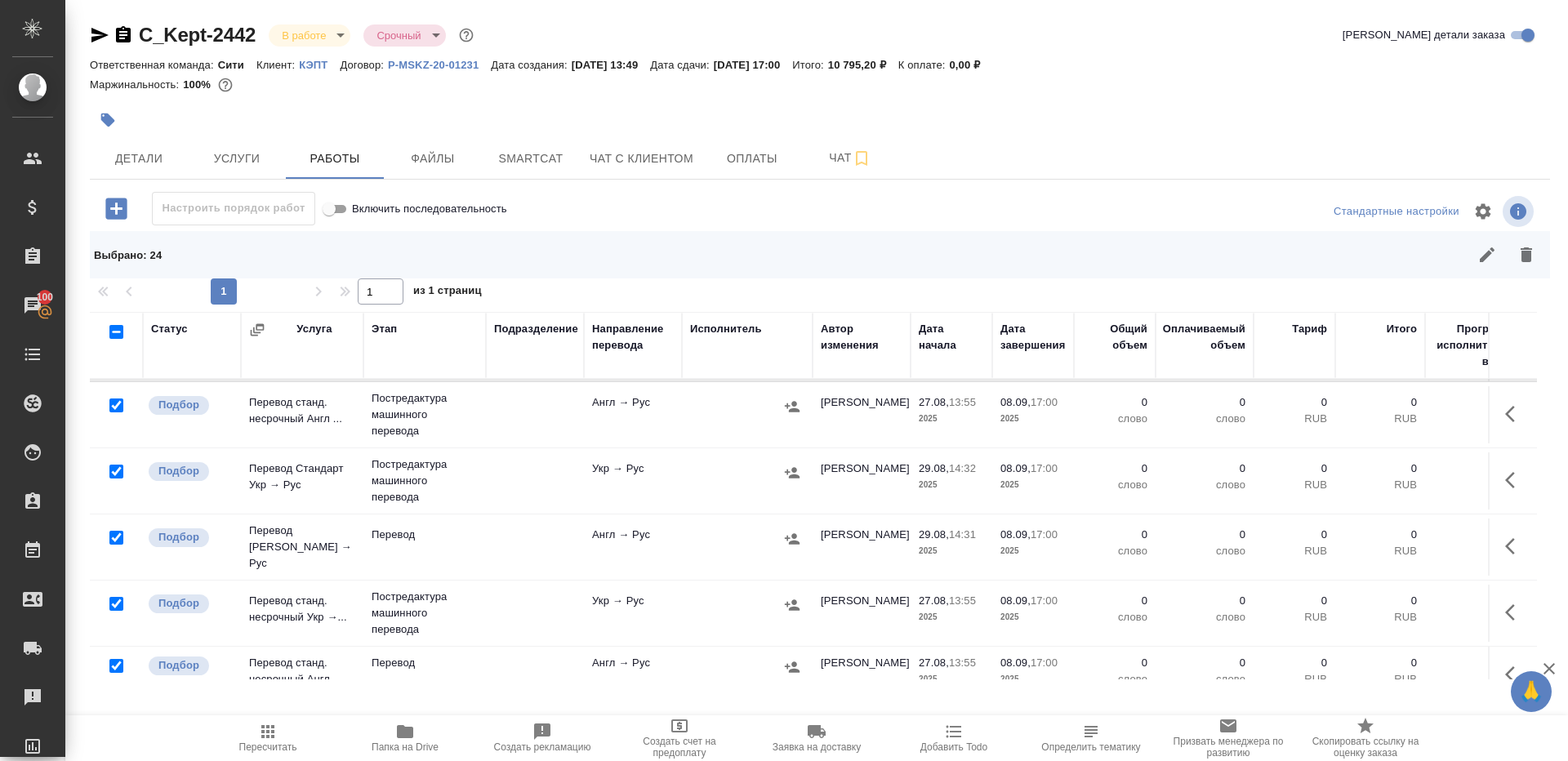
scroll to position [308, 0]
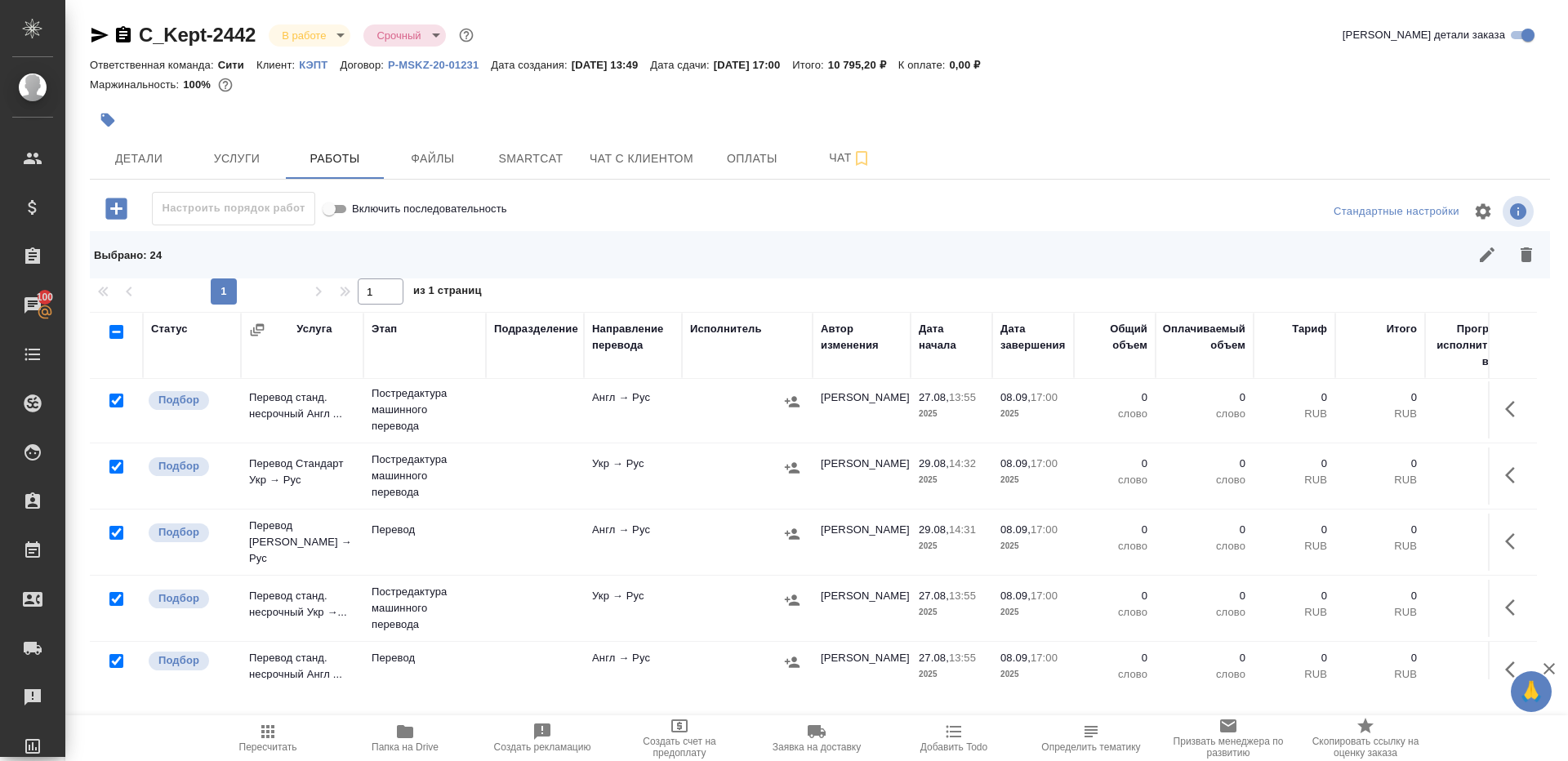
click at [117, 528] on input "checkbox" at bounding box center [116, 533] width 14 height 14
checkbox input "false"
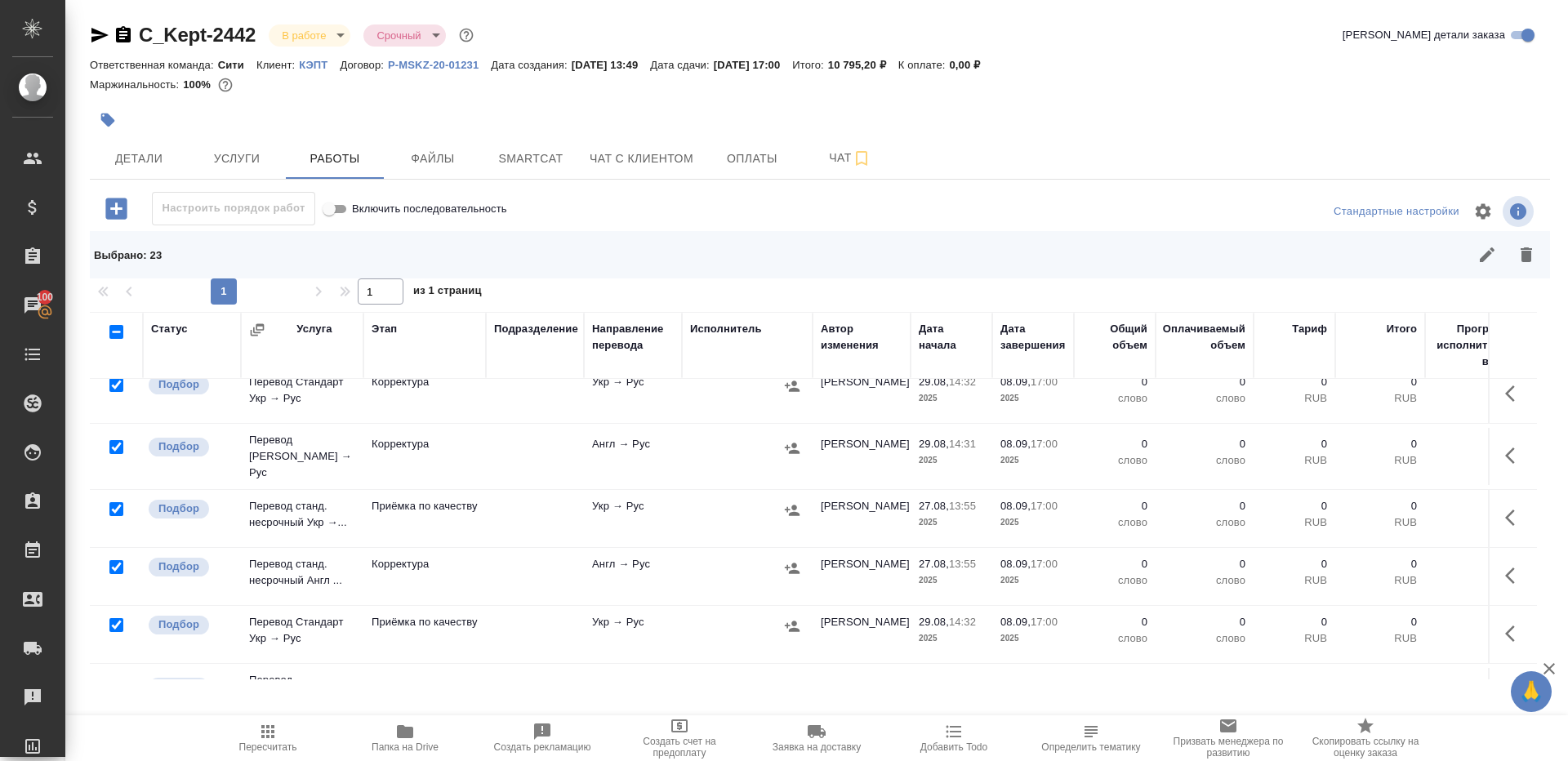
scroll to position [901, 0]
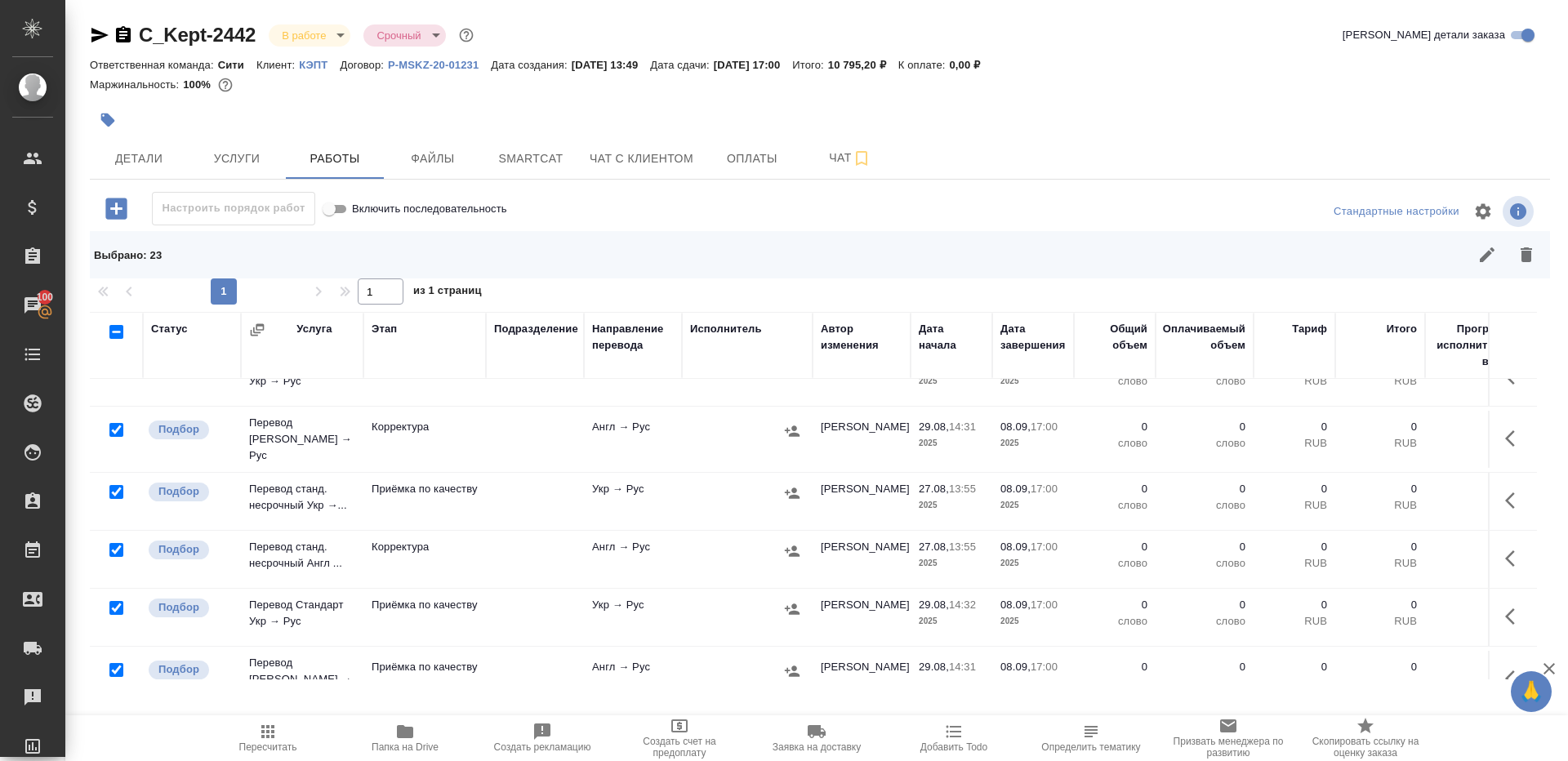
click at [115, 486] on input "checkbox" at bounding box center [116, 492] width 14 height 14
checkbox input "false"
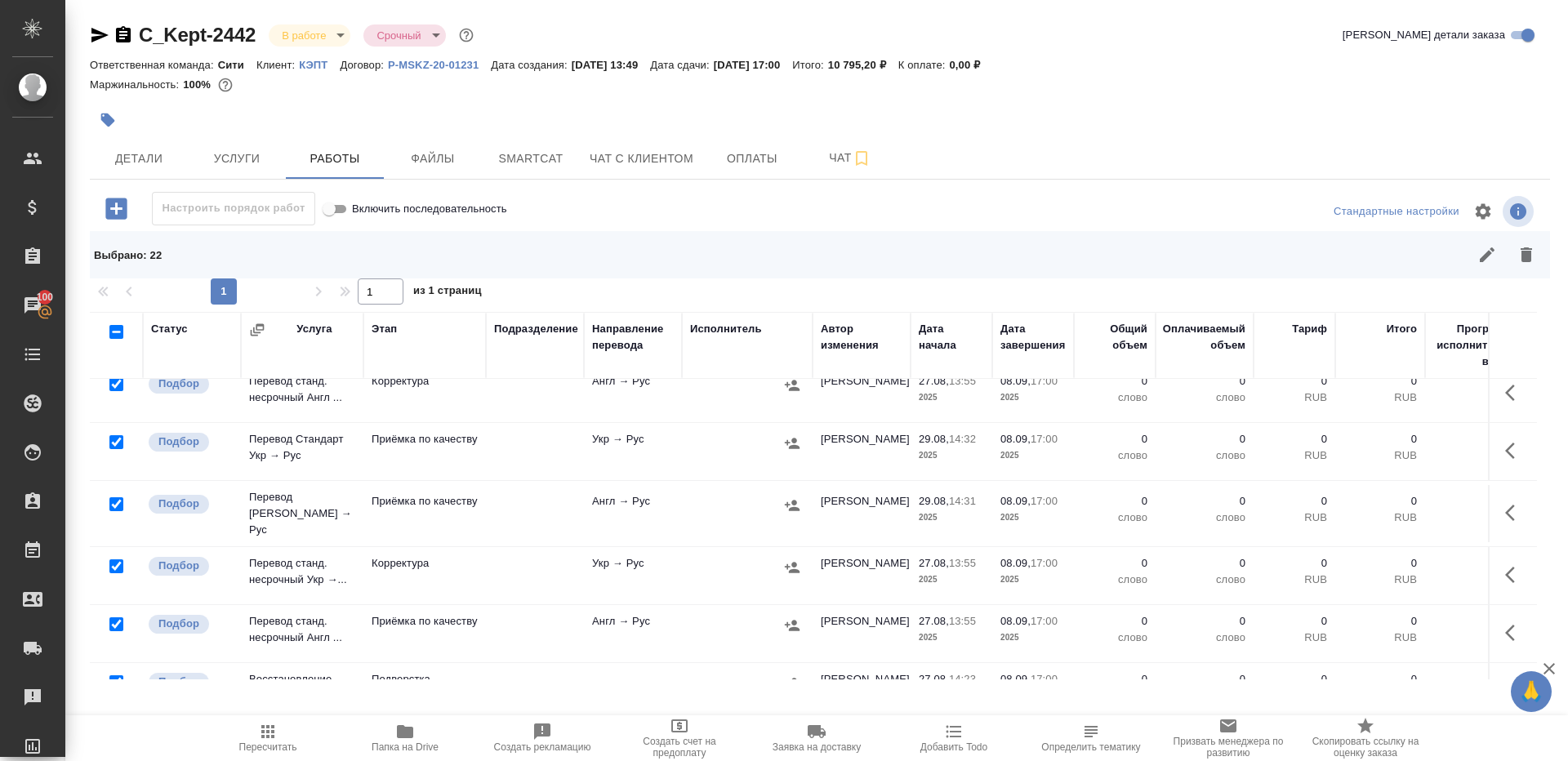
scroll to position [1191, 0]
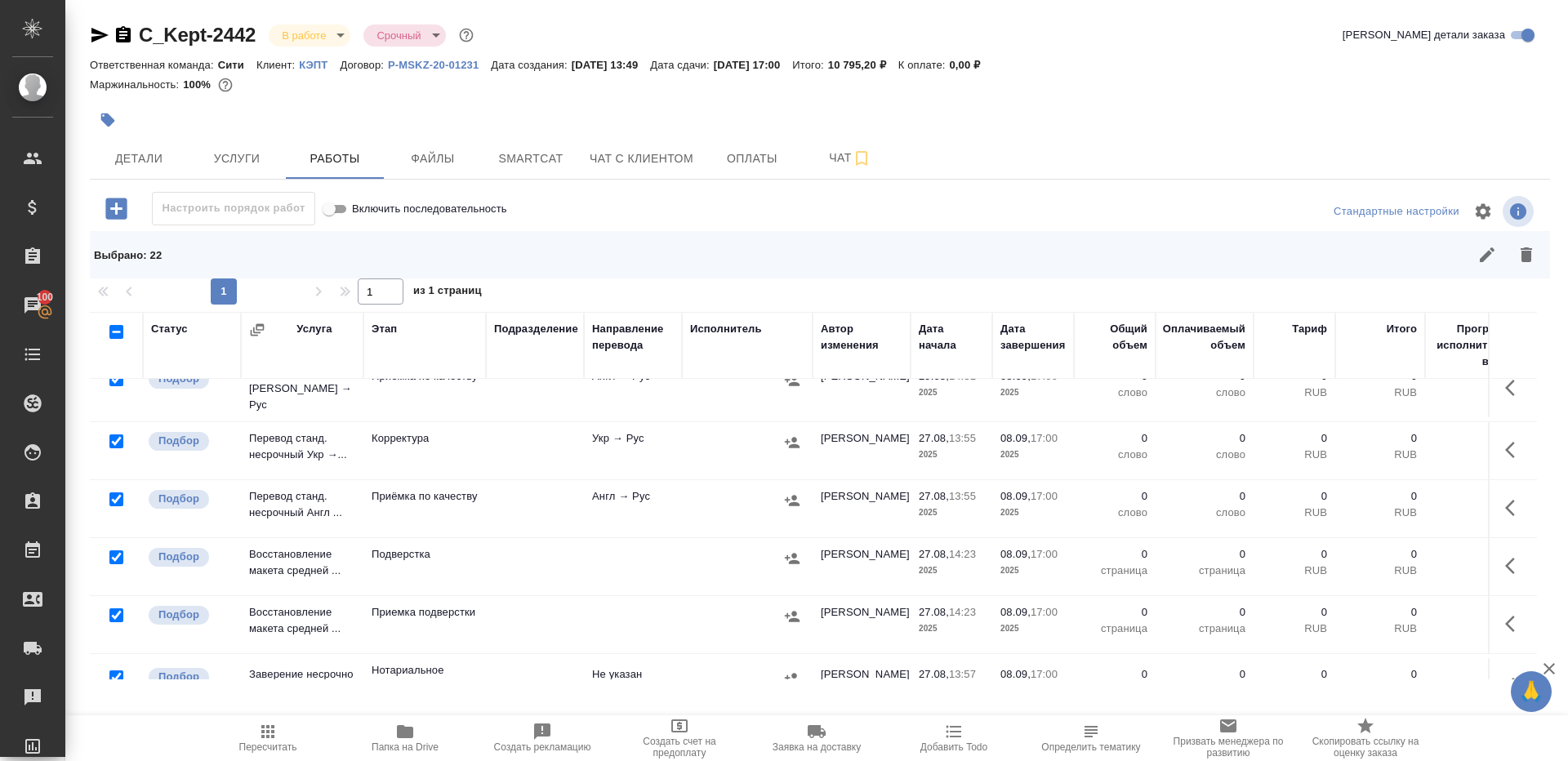
click at [117, 670] on input "checkbox" at bounding box center [116, 677] width 14 height 14
checkbox input "false"
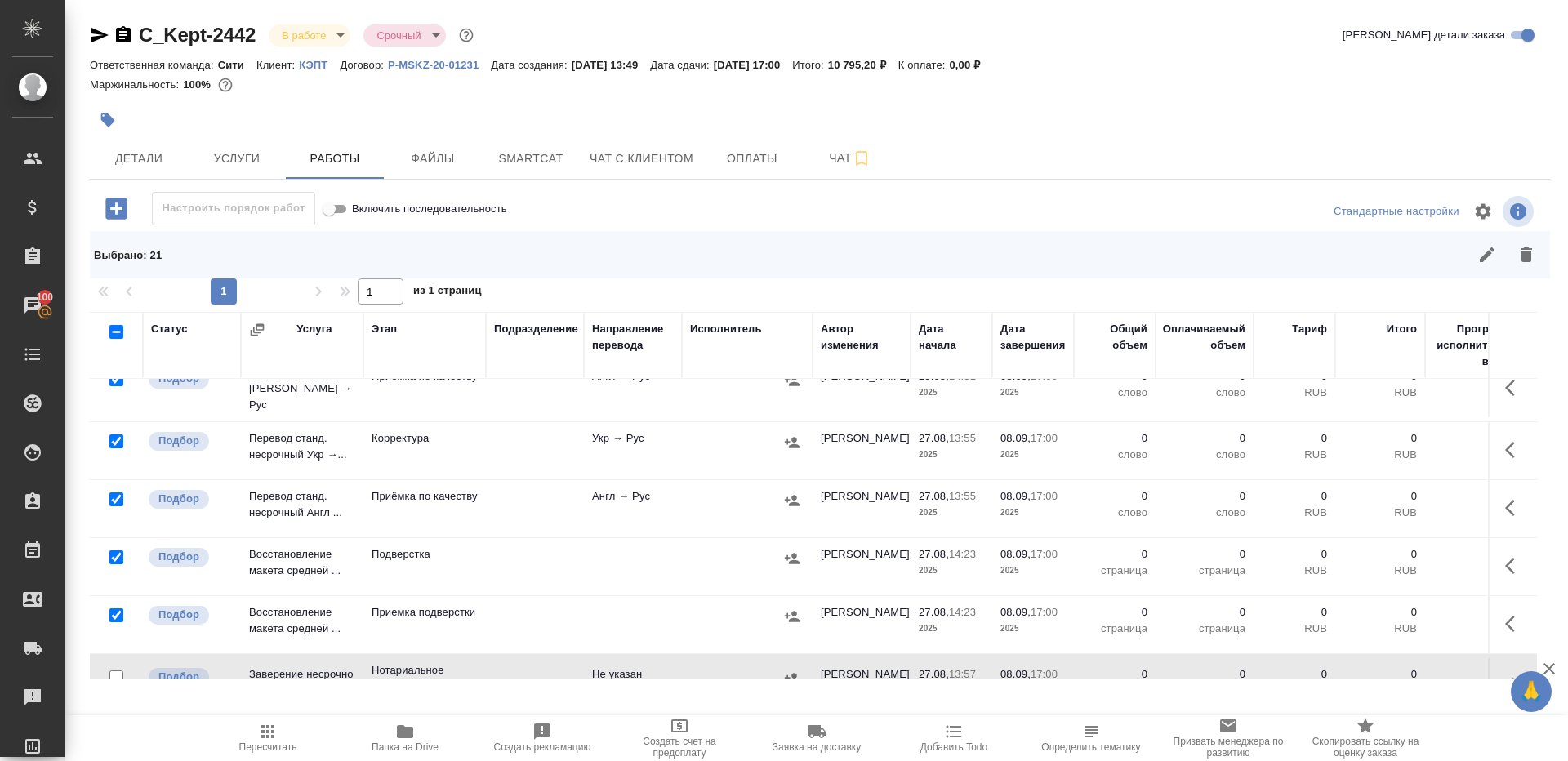
click at [1536, 270] on button "button" at bounding box center [1527, 255] width 40 height 40
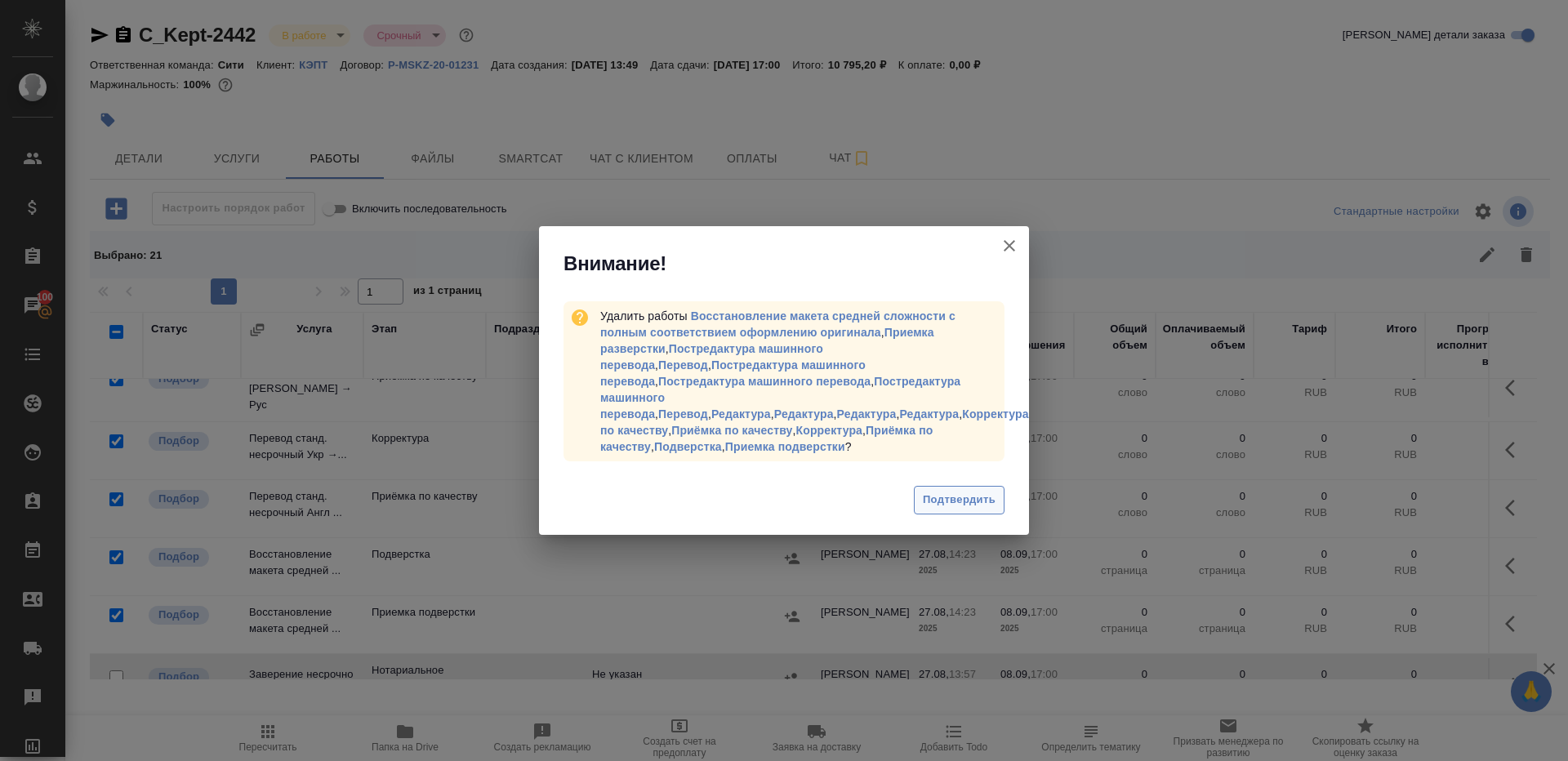
click at [961, 510] on button "Подтвердить" at bounding box center [959, 500] width 91 height 28
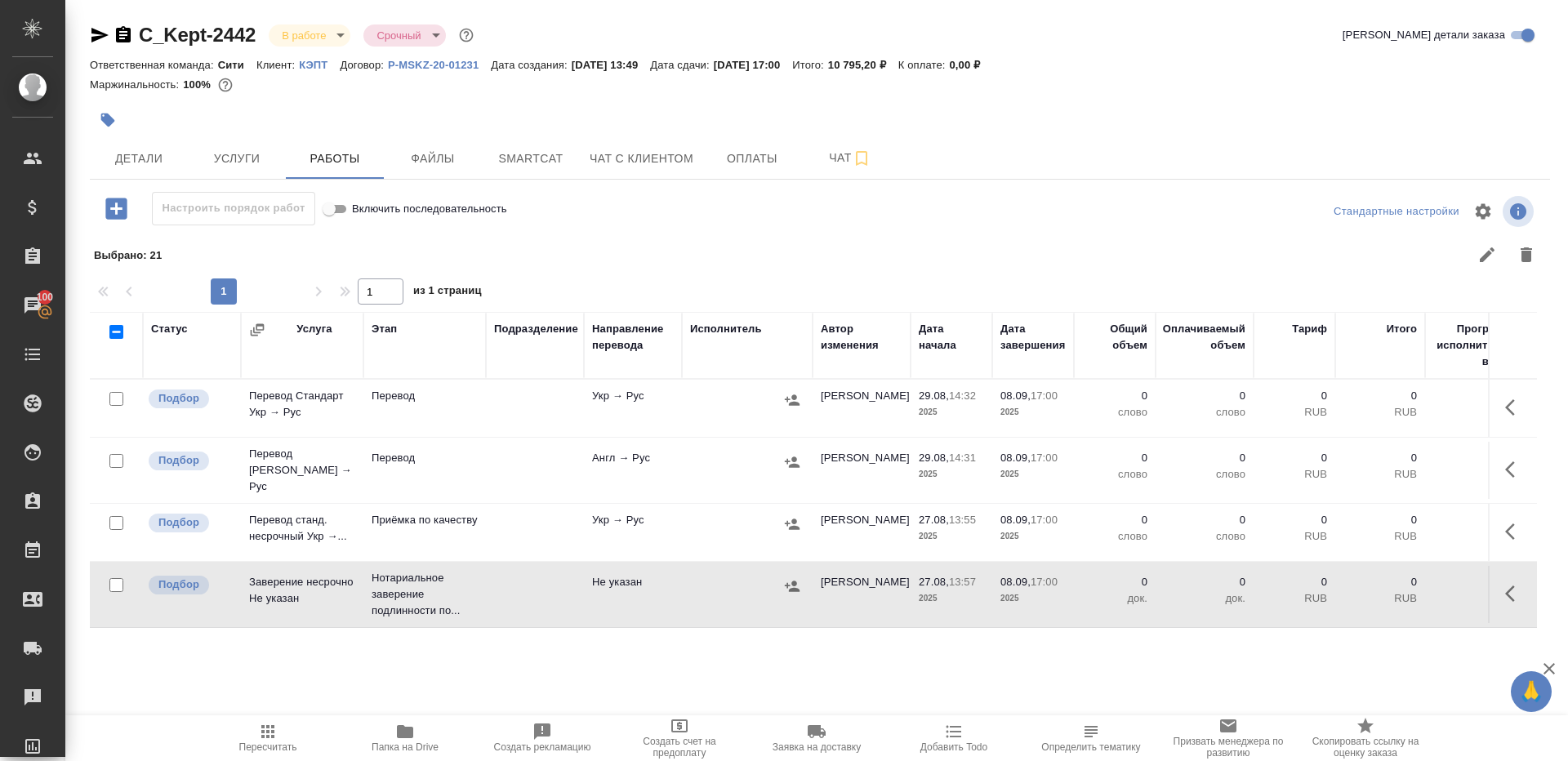
scroll to position [0, 0]
click at [1506, 401] on icon "button" at bounding box center [1514, 407] width 20 height 20
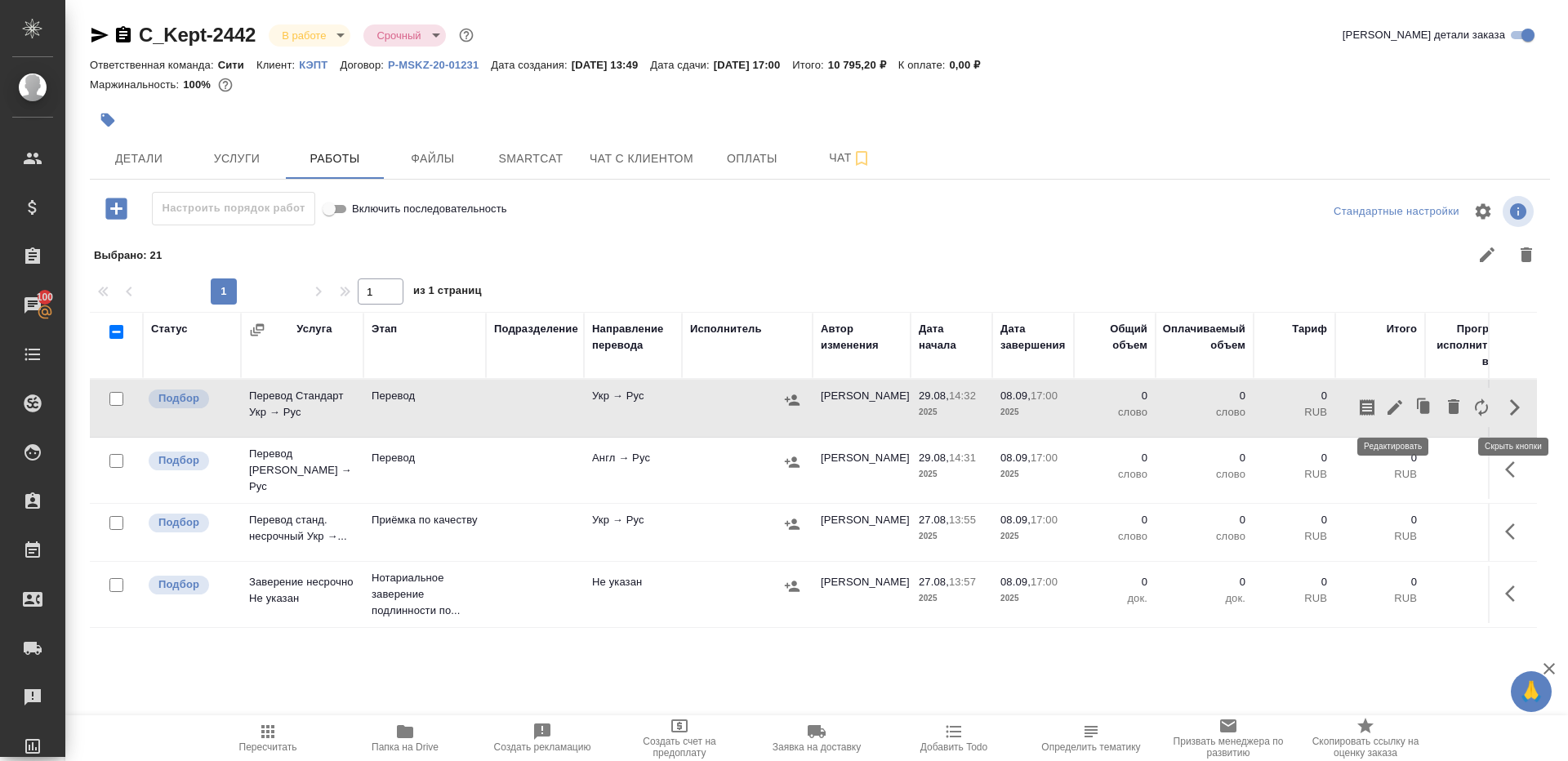
click at [1394, 401] on icon "button" at bounding box center [1395, 407] width 20 height 20
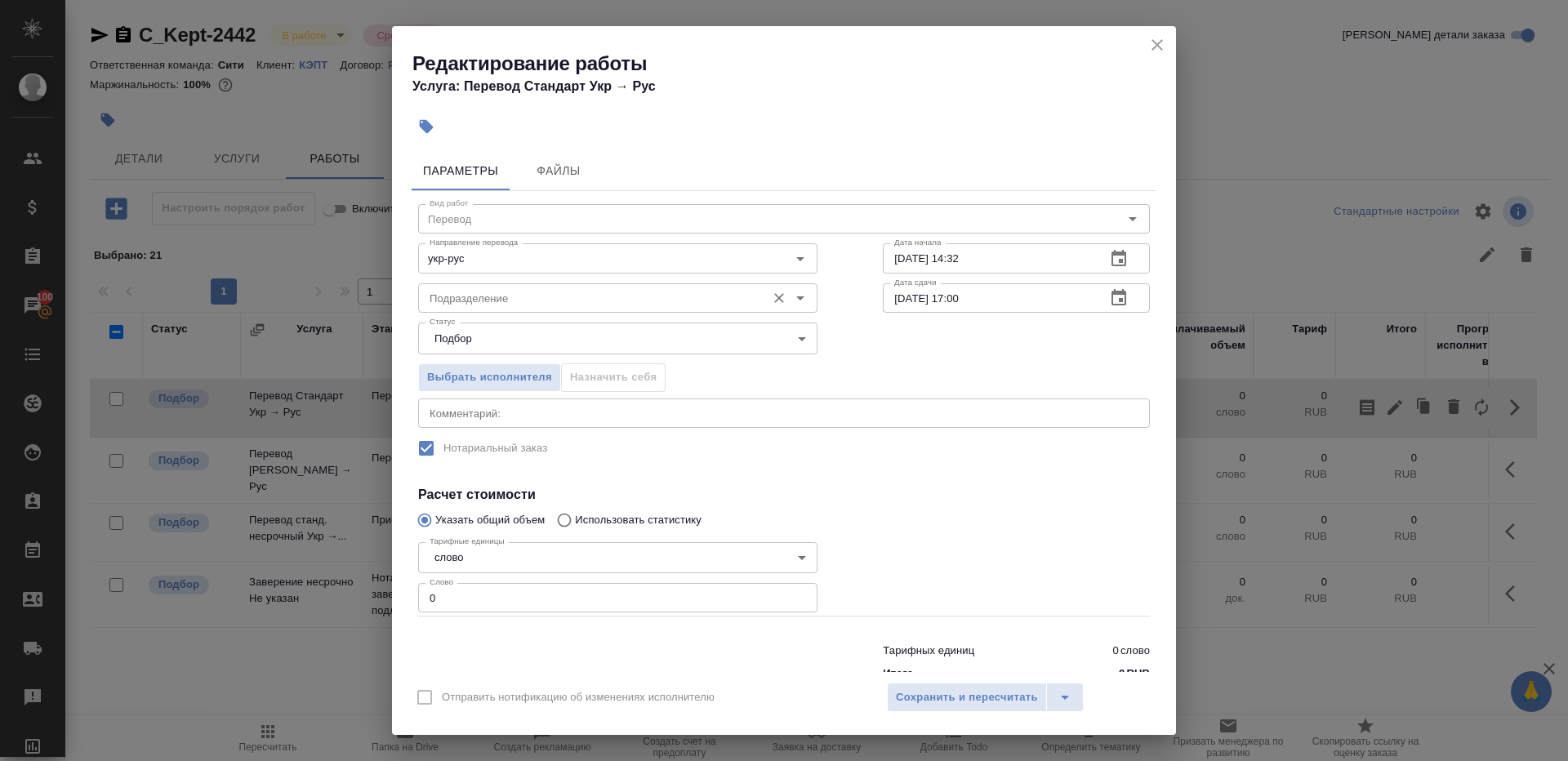
click at [634, 279] on div "Подразделение Подразделение" at bounding box center [619, 297] width 400 height 40
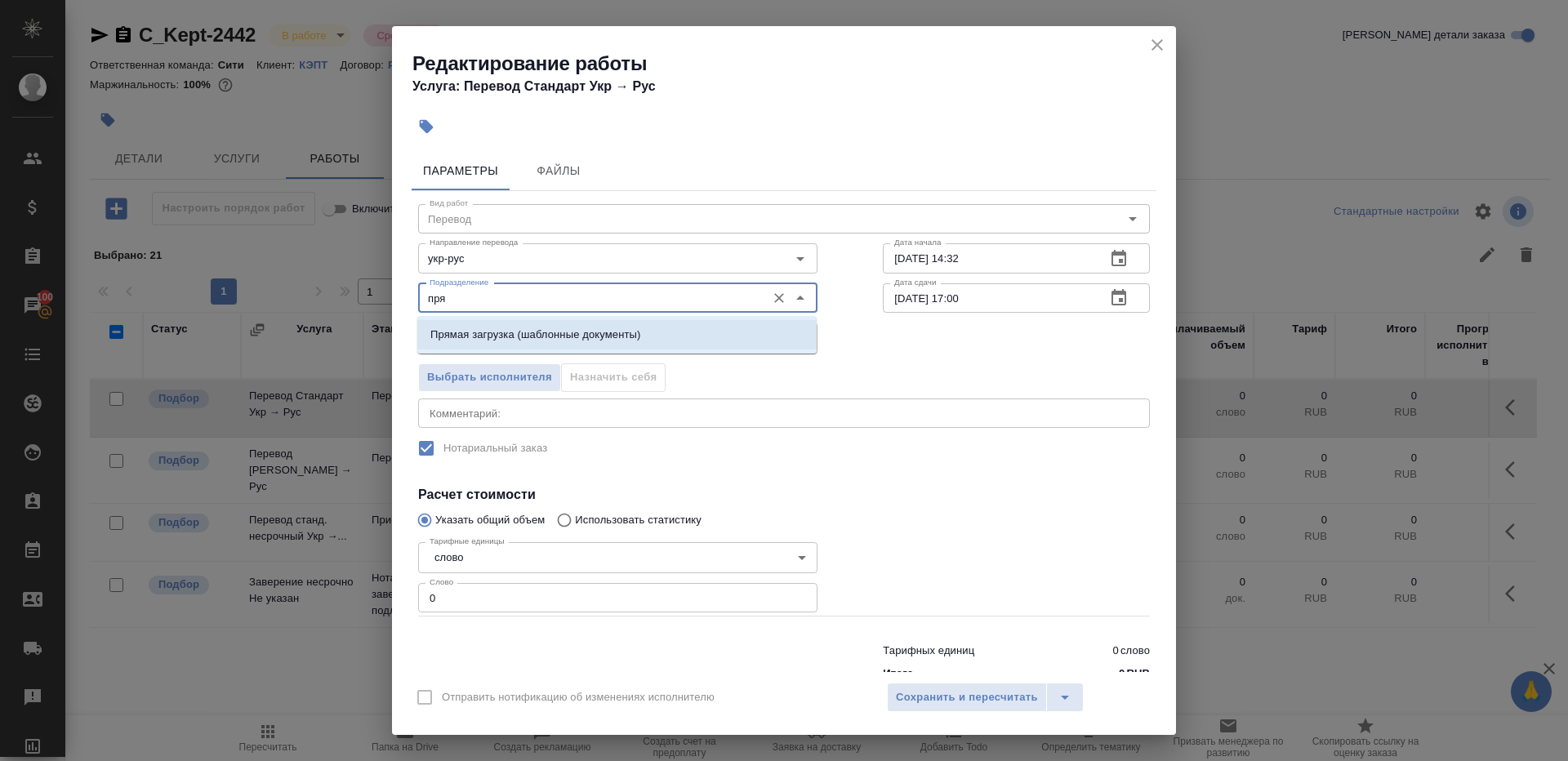
click at [640, 326] on p "Прямая загрузка (шаблонные документы)" at bounding box center [536, 334] width 210 height 16
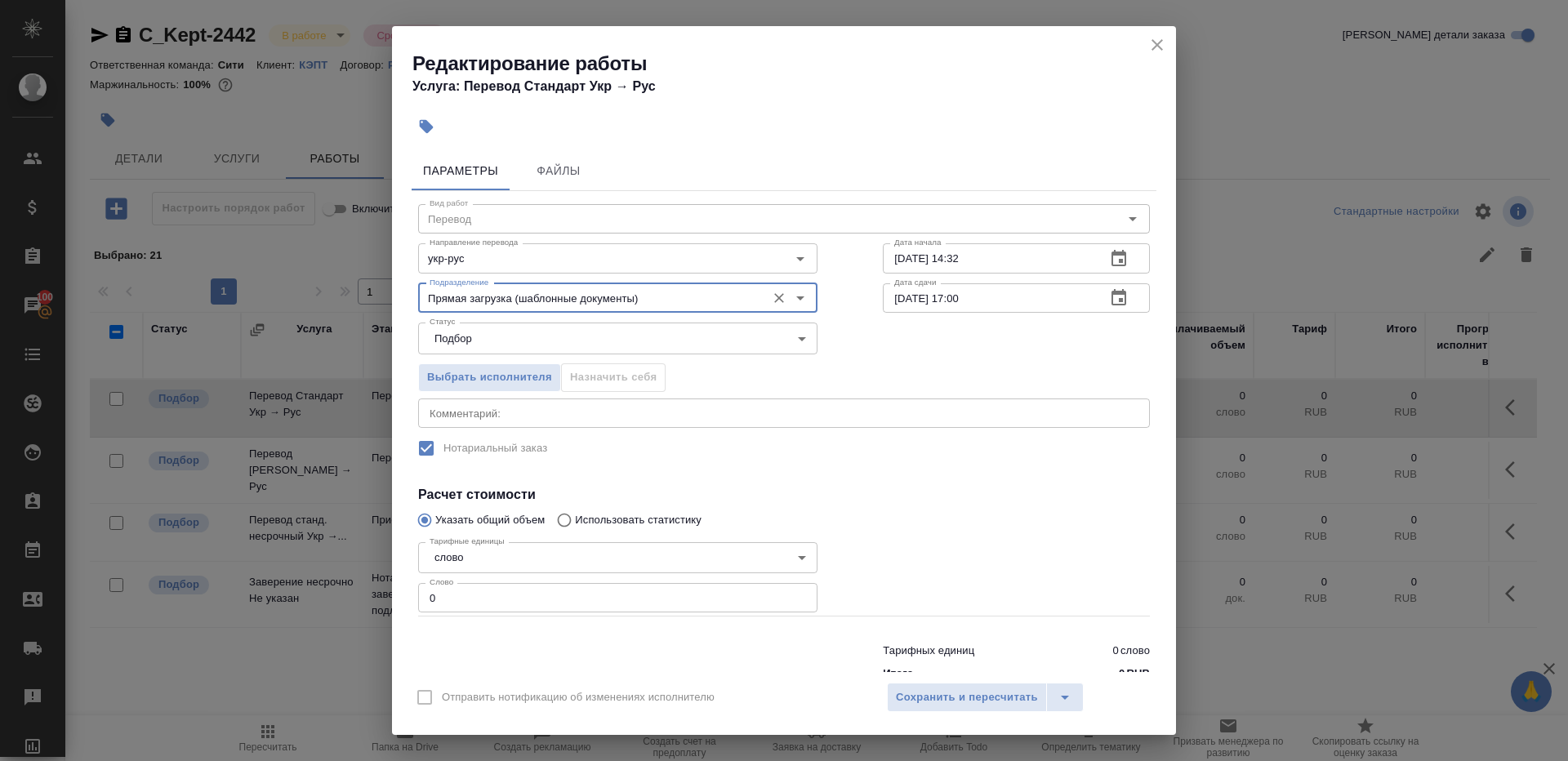
type input "Прямая загрузка (шаблонные документы)"
click at [580, 605] on input "0" at bounding box center [619, 597] width 400 height 29
type input "1"
click at [1132, 556] on div at bounding box center [1016, 576] width 333 height 146
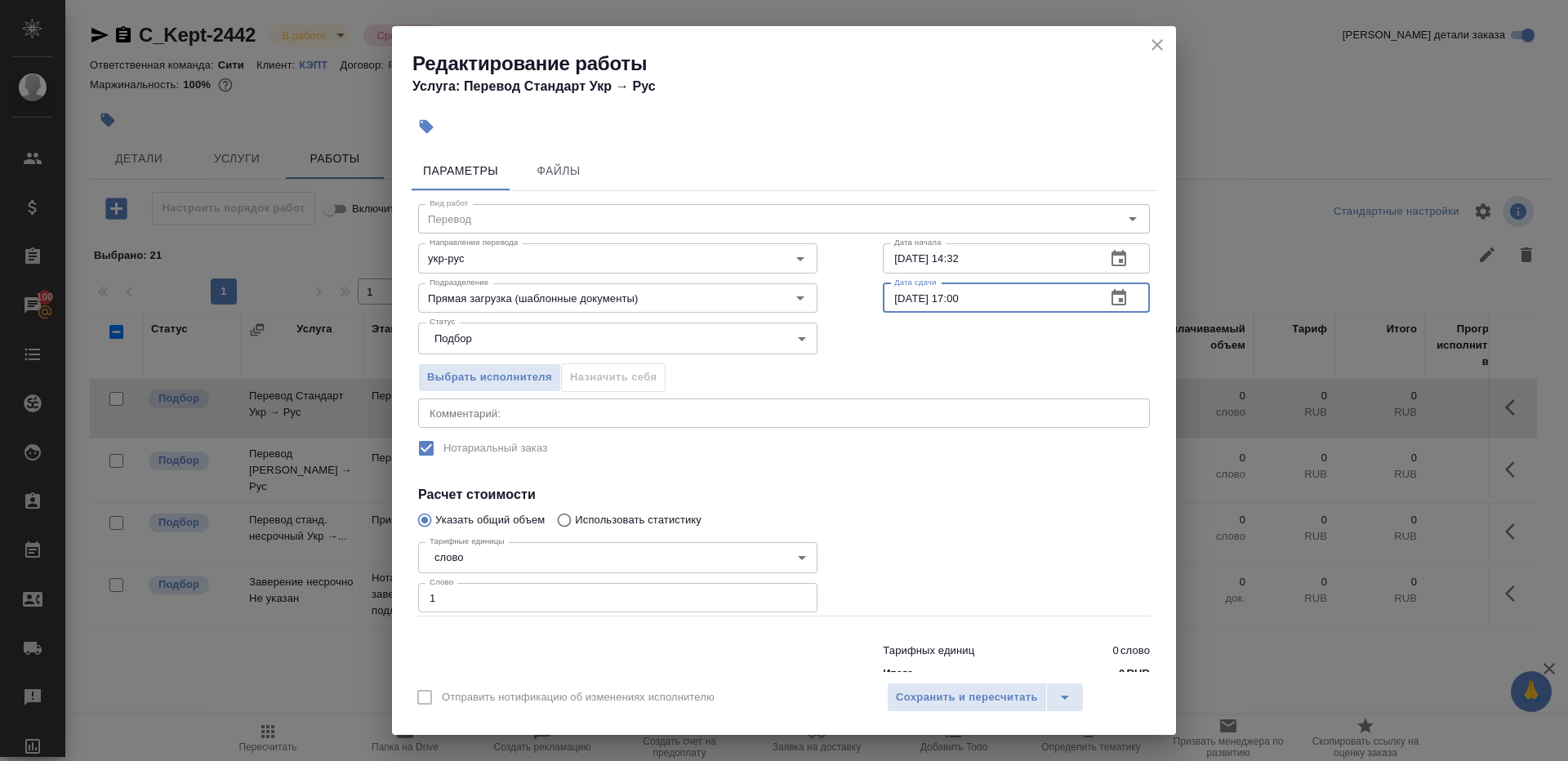
click at [964, 297] on input "08.09.2025 17:00" at bounding box center [987, 298] width 210 height 29
type input "08.09.2025 13:00"
click at [934, 486] on h4 "Расчет стоимости" at bounding box center [784, 495] width 732 height 20
click at [961, 696] on span "Сохранить и пересчитать" at bounding box center [966, 698] width 142 height 19
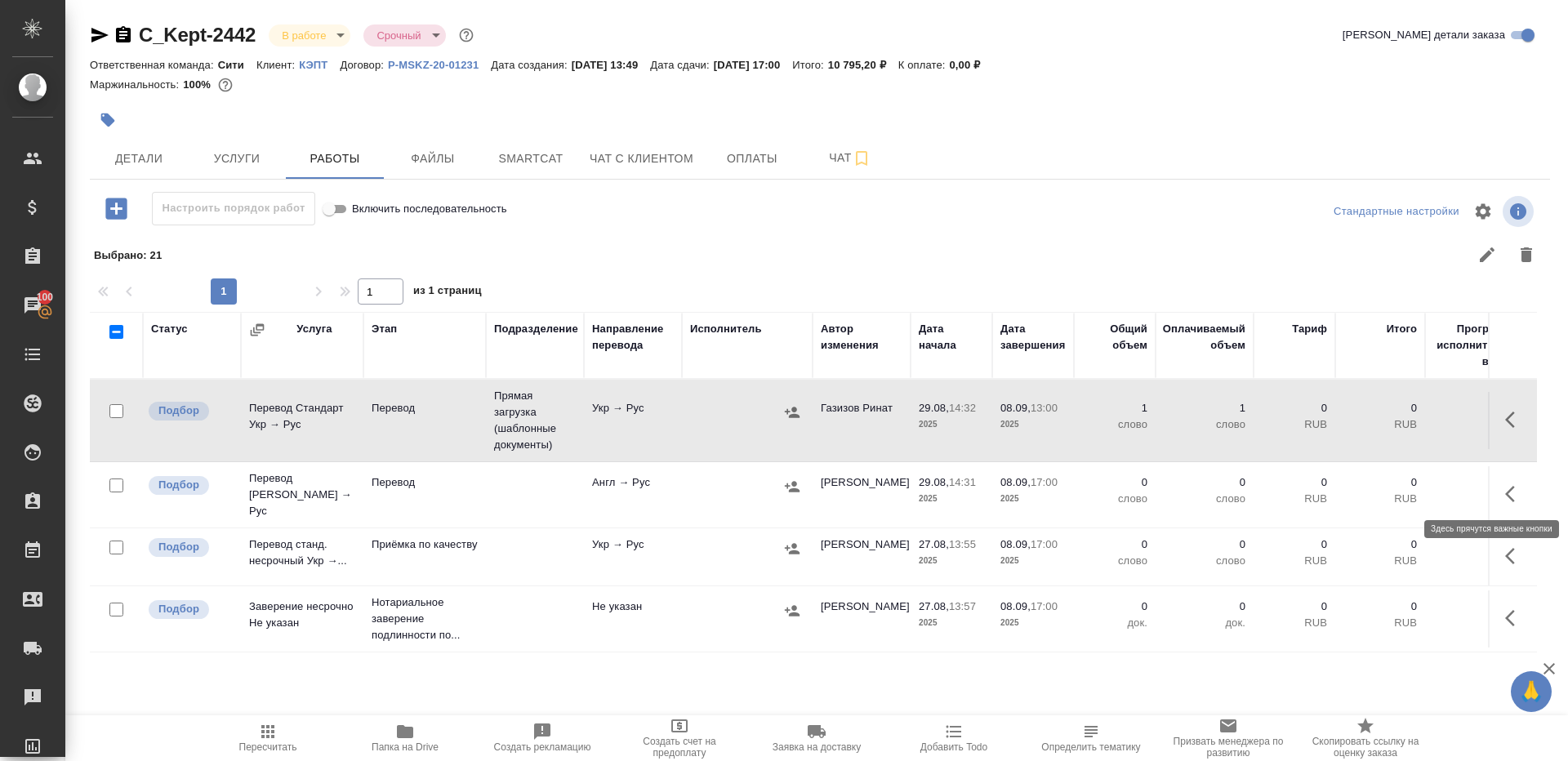
click at [1513, 501] on button "button" at bounding box center [1515, 494] width 40 height 40
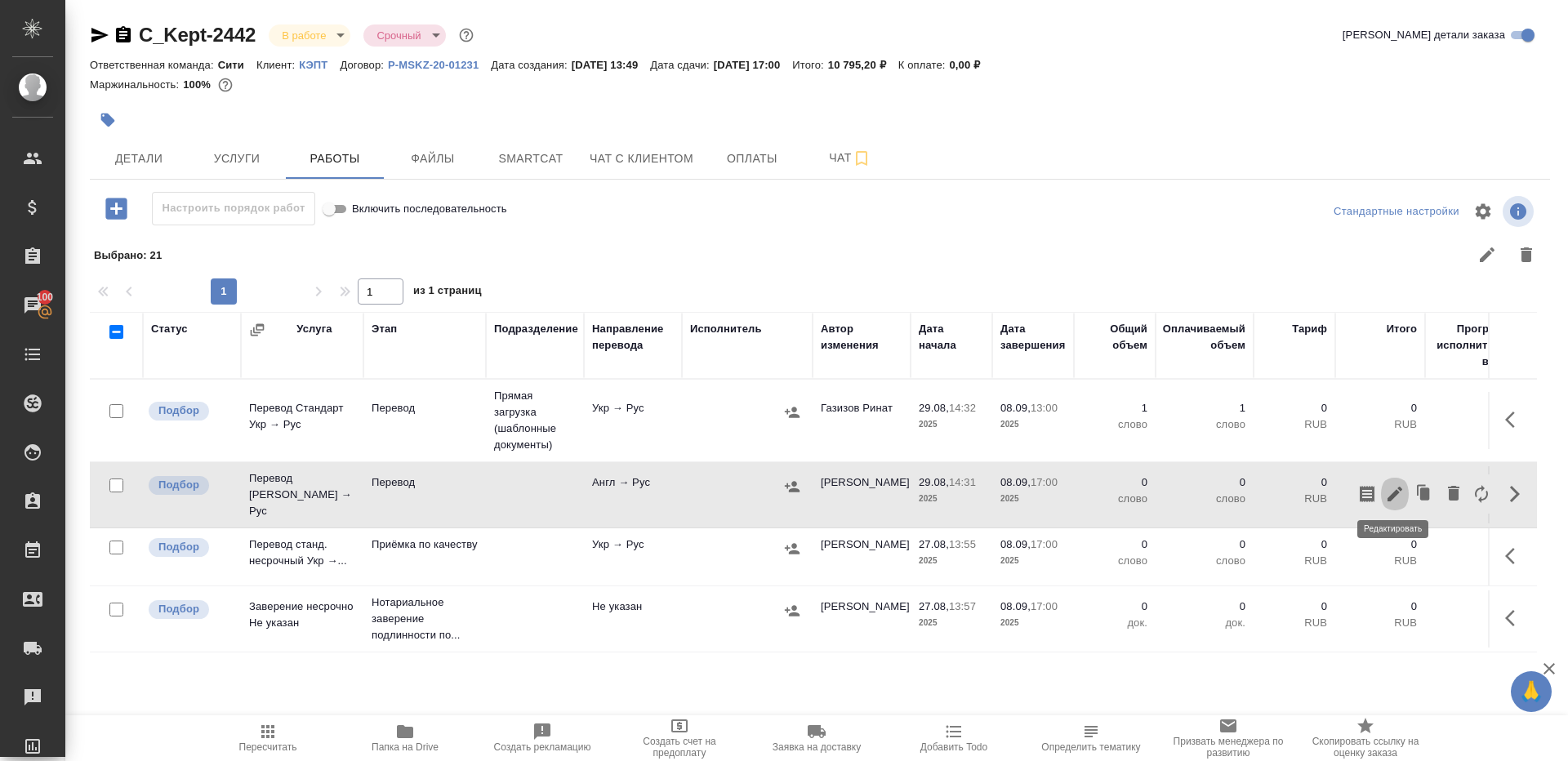
click at [1401, 501] on button "button" at bounding box center [1395, 494] width 27 height 40
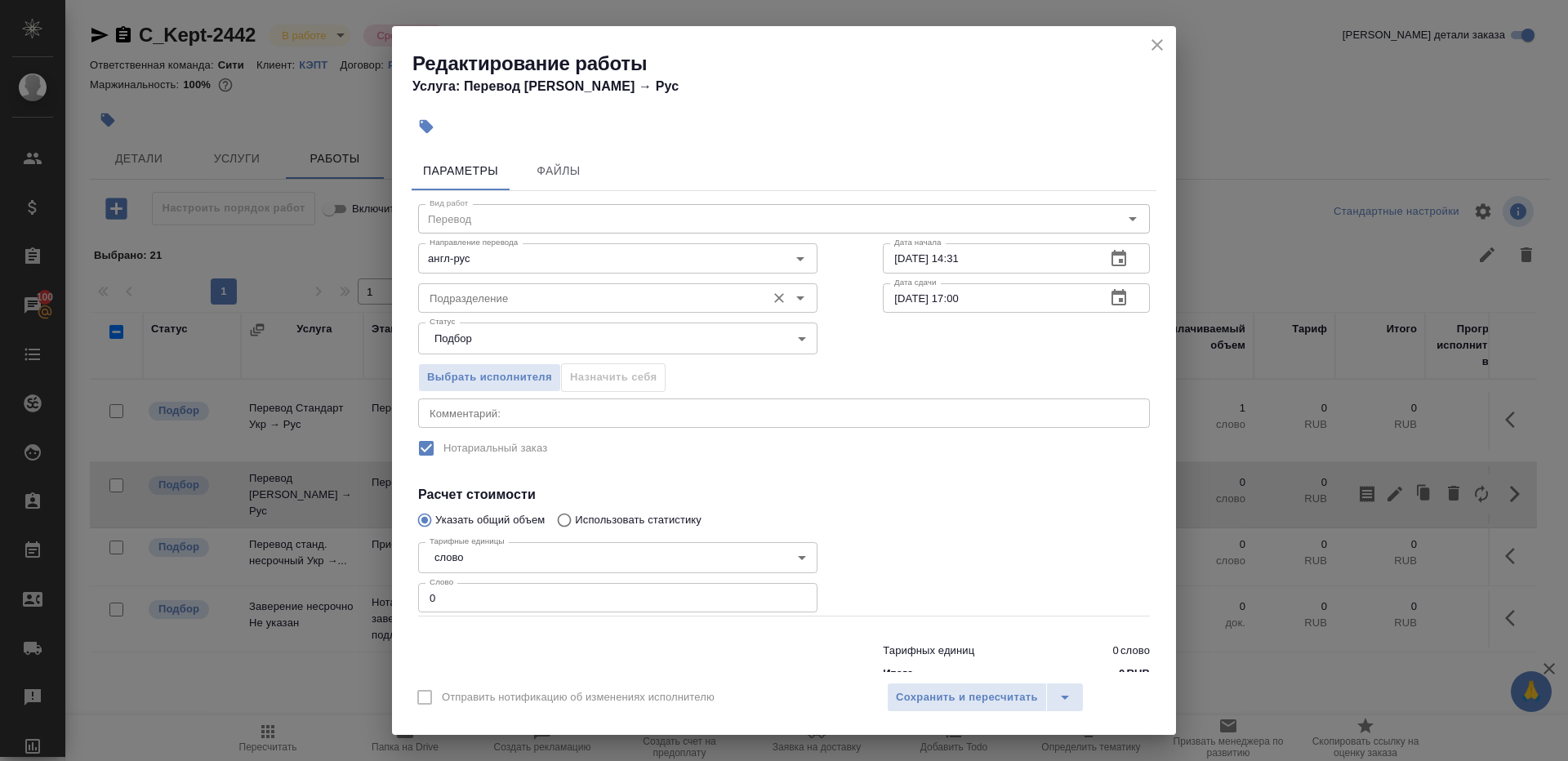
click at [503, 290] on input "Подразделение" at bounding box center [590, 298] width 335 height 20
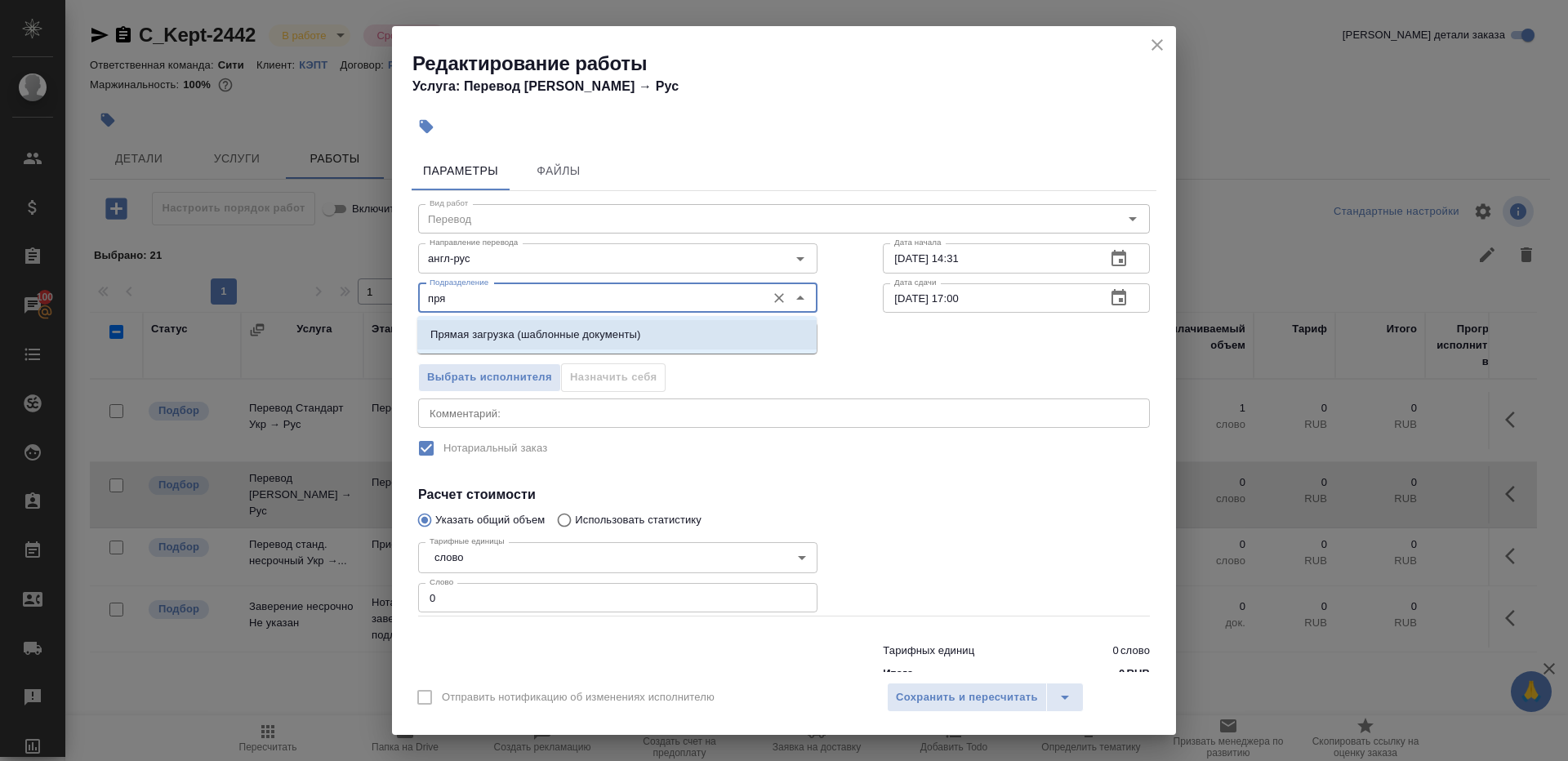
click at [545, 325] on li "Прямая загрузка (шаблонные документы)" at bounding box center [618, 335] width 400 height 29
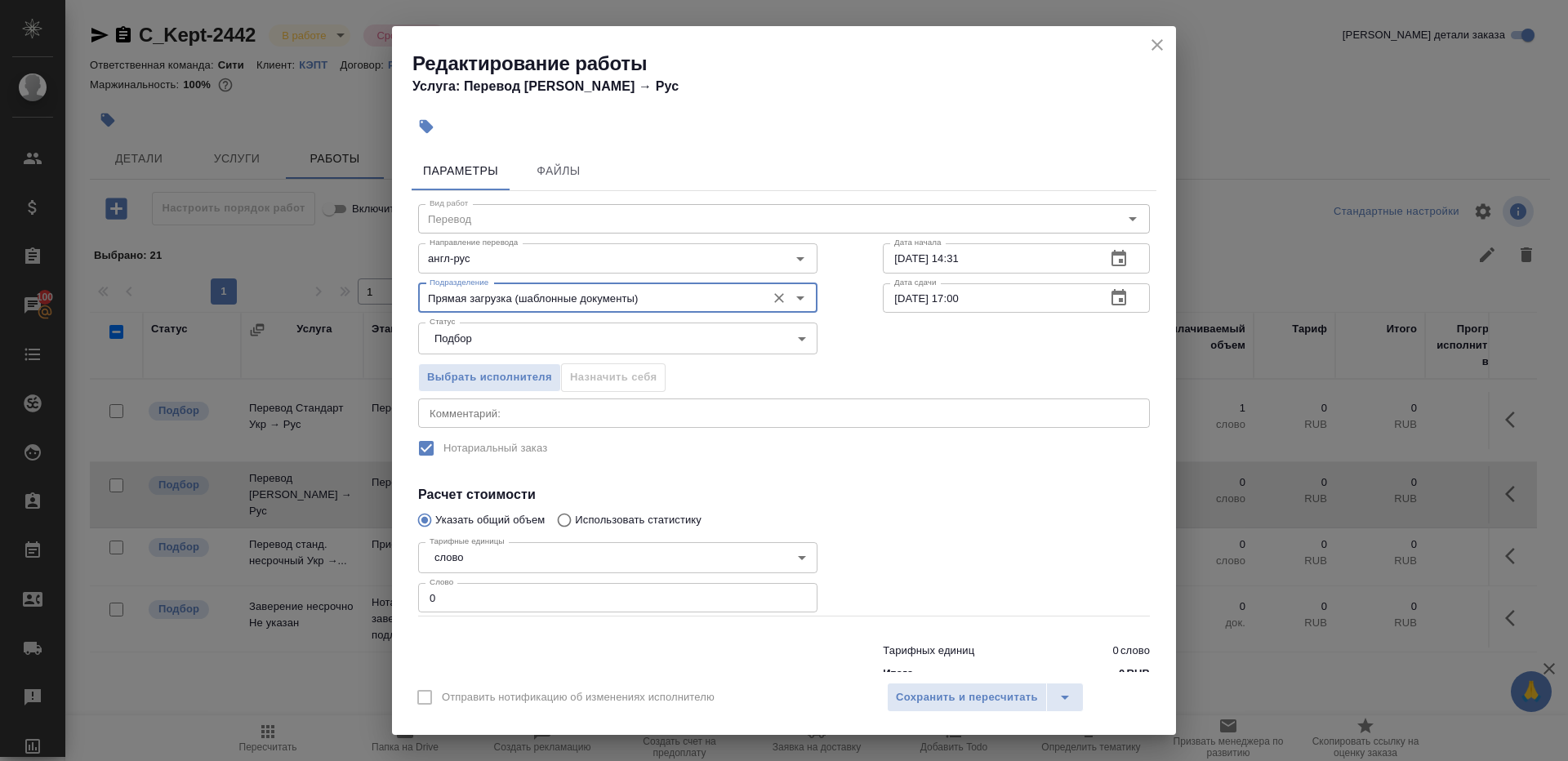
type input "Прямая загрузка (шаблонные документы)"
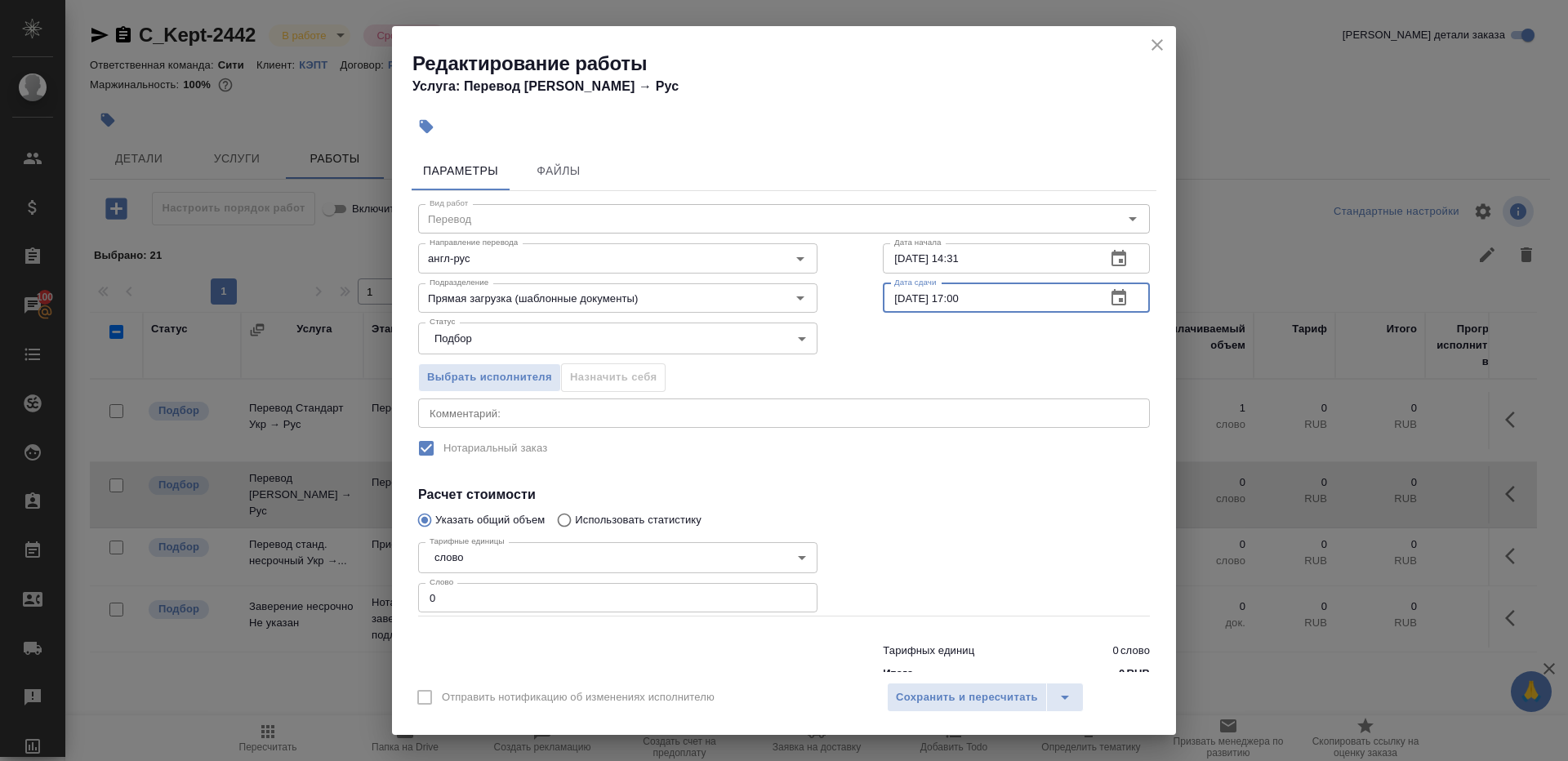
click at [995, 308] on input "08.09.2025 17:00" at bounding box center [987, 298] width 210 height 29
paste input "3"
type input "08.09.2025 13:00"
click at [528, 596] on input "0" at bounding box center [619, 597] width 400 height 29
type input "1"
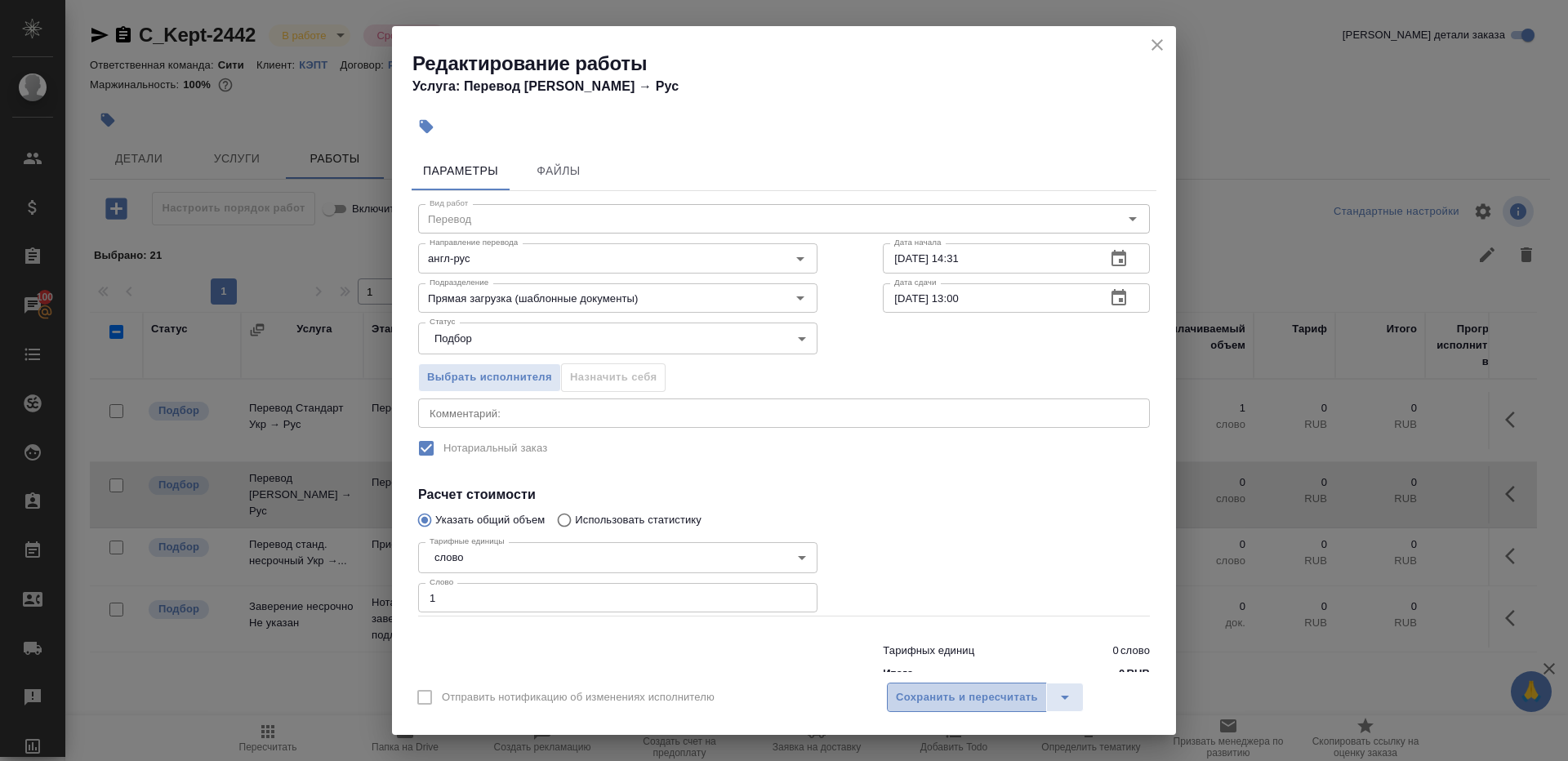
click at [912, 689] on span "Сохранить и пересчитать" at bounding box center [966, 698] width 142 height 19
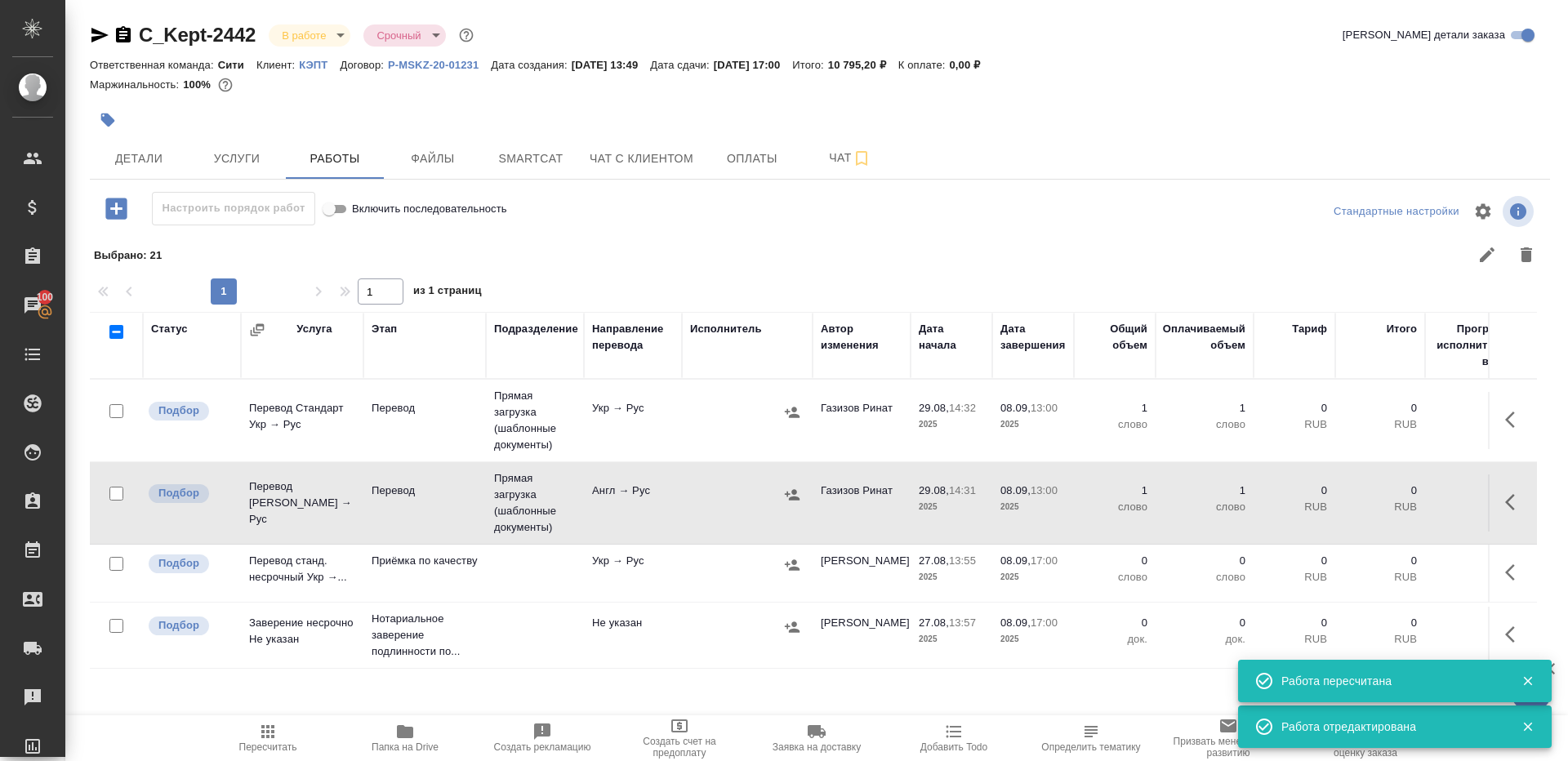
click at [1510, 572] on icon "button" at bounding box center [1514, 572] width 20 height 20
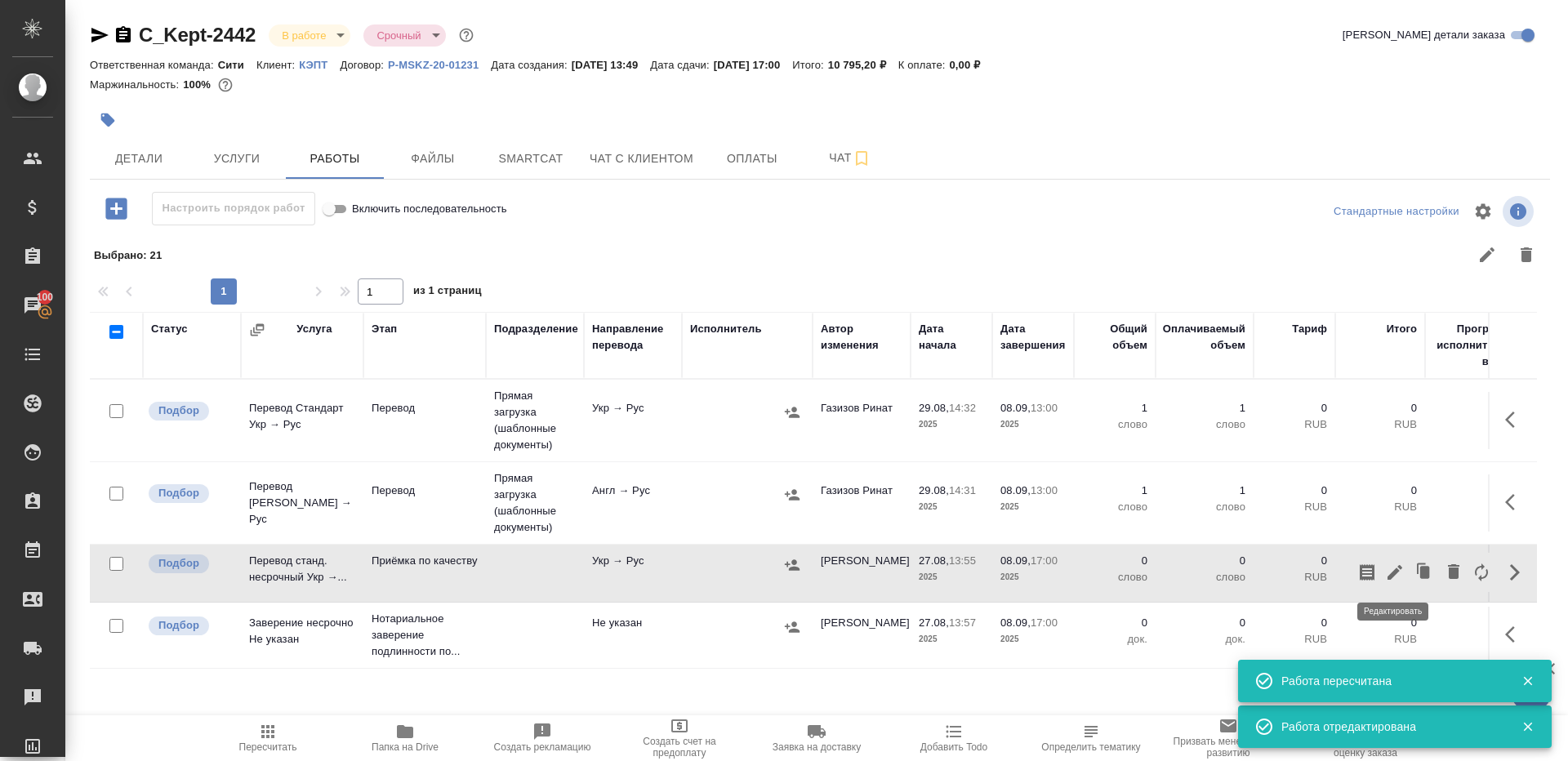
click at [1398, 564] on icon "button" at bounding box center [1395, 572] width 20 height 20
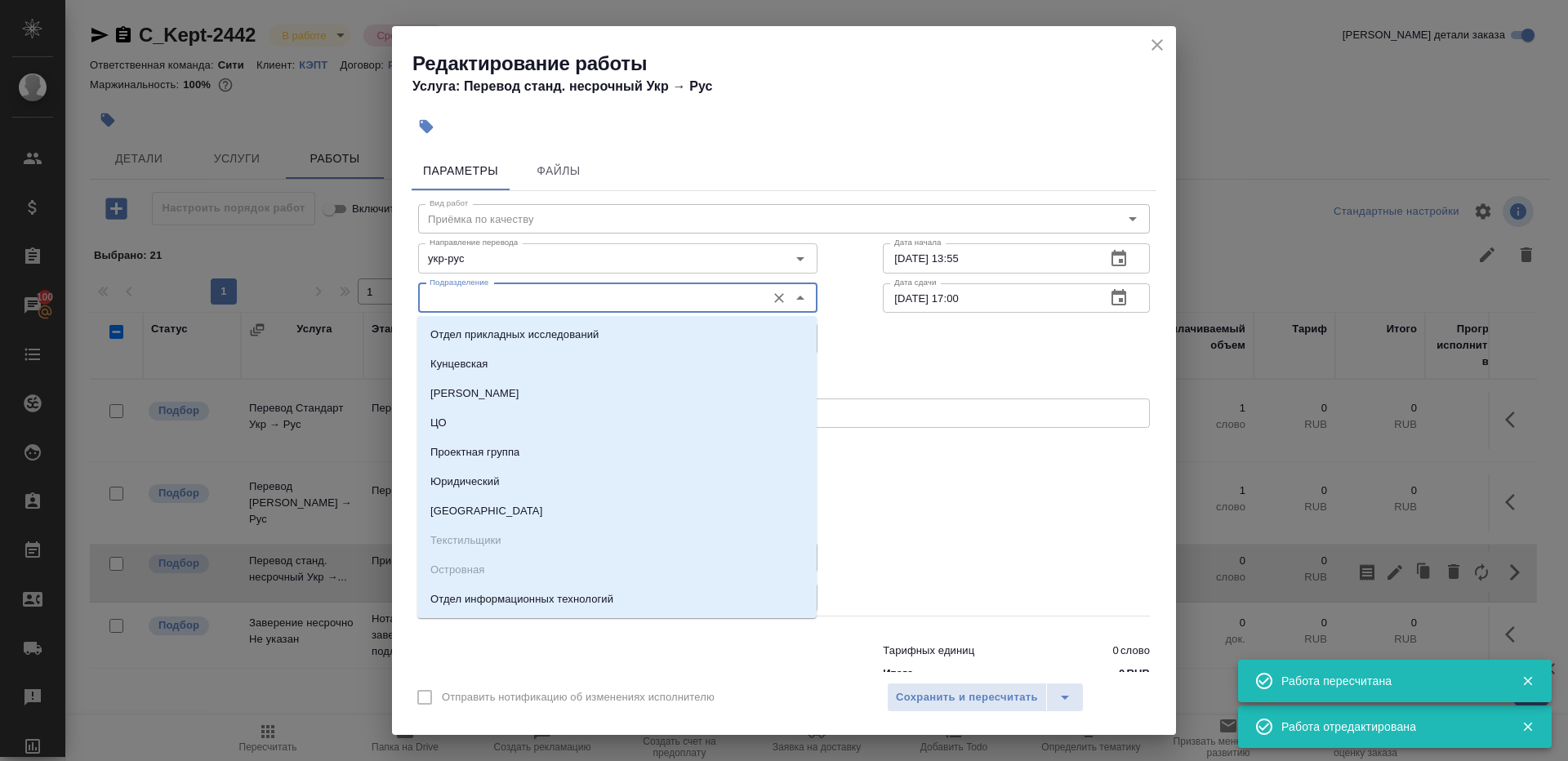
click at [570, 302] on input "Подразделение" at bounding box center [590, 298] width 335 height 20
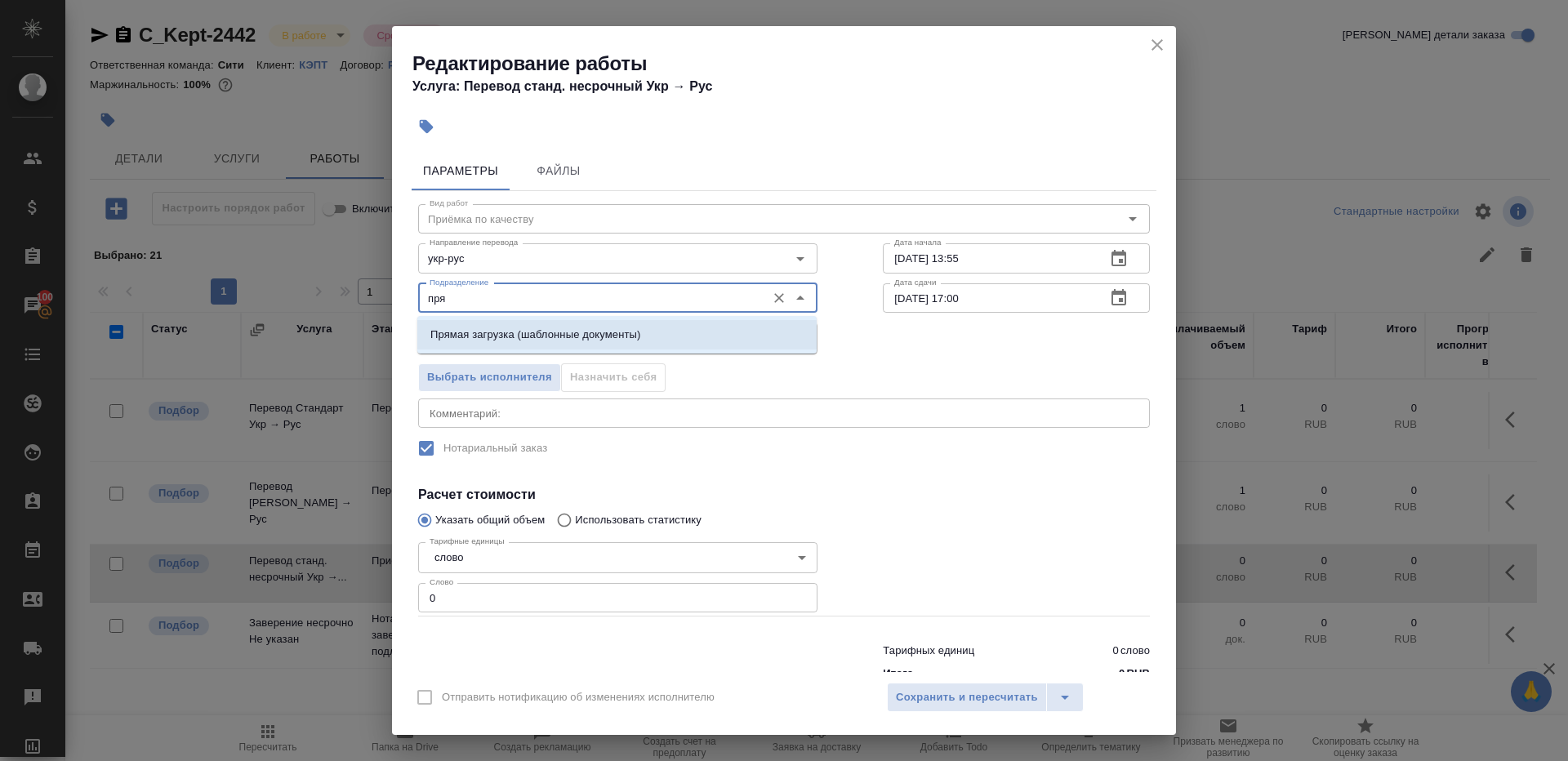
click at [614, 323] on li "Прямая загрузка (шаблонные документы)" at bounding box center [618, 335] width 400 height 29
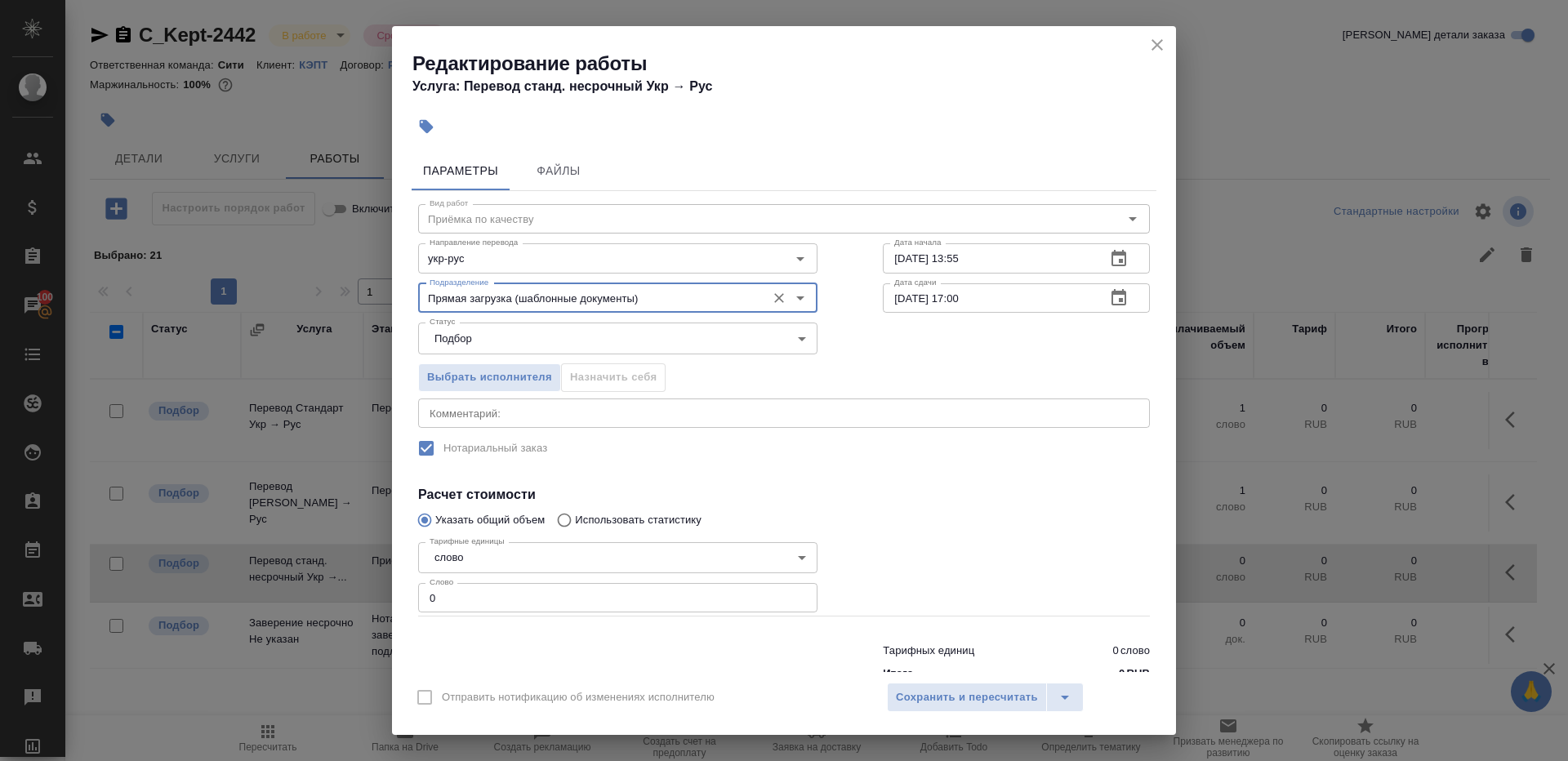
type input "Прямая загрузка (шаблонные документы)"
click at [951, 273] on input "27.08.2025 13:55" at bounding box center [987, 257] width 210 height 29
paste input "08.09.2025 13:00"
type input "08.09.2025 13:00"
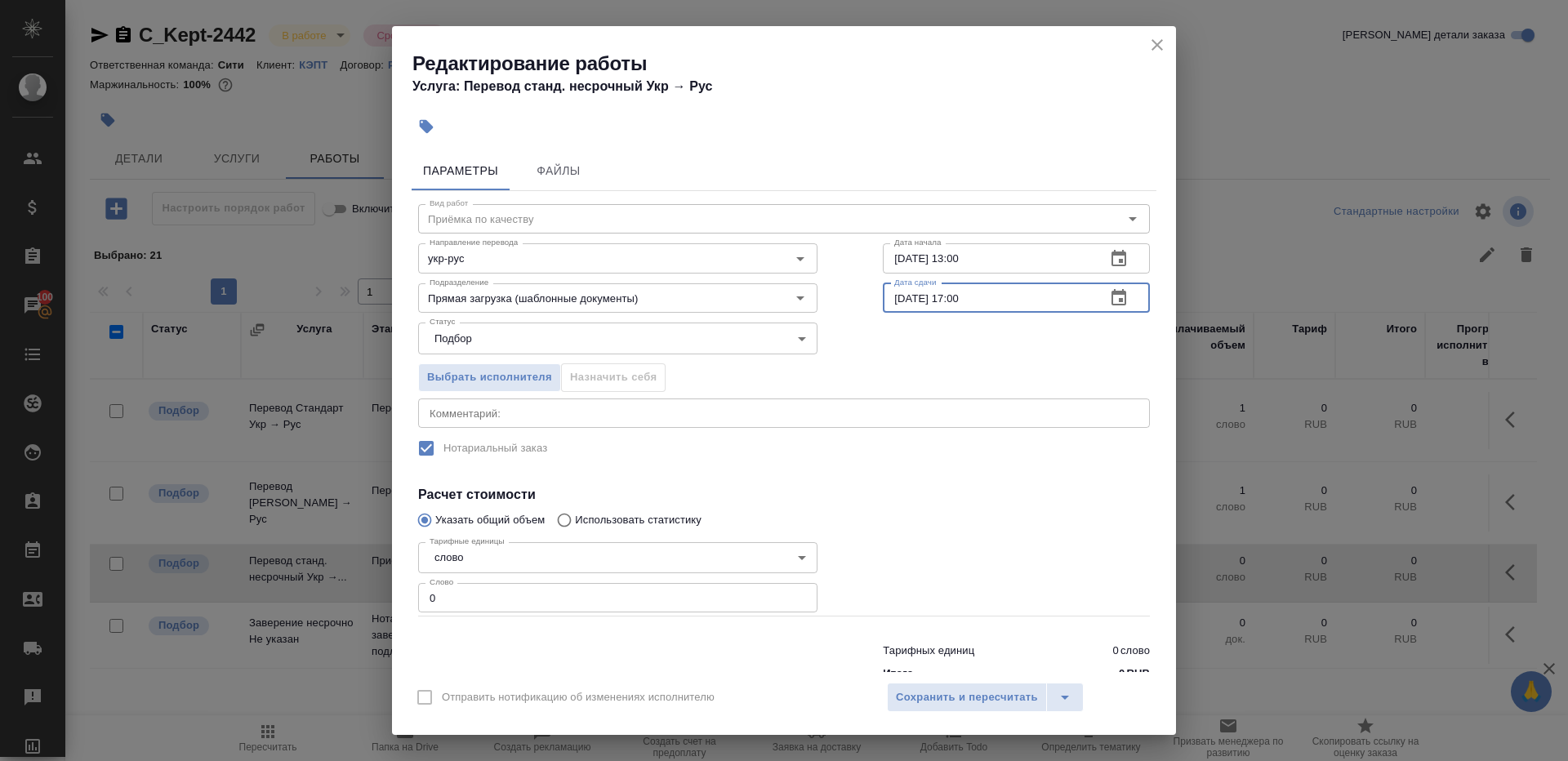
click at [986, 310] on input "08.09.2025 17:00" at bounding box center [987, 298] width 210 height 29
paste input "3"
click at [963, 295] on input "08.09.2025 13:00" at bounding box center [987, 298] width 210 height 29
type input "08.09.2025 14:00"
click at [570, 583] on input "0" at bounding box center [619, 597] width 400 height 29
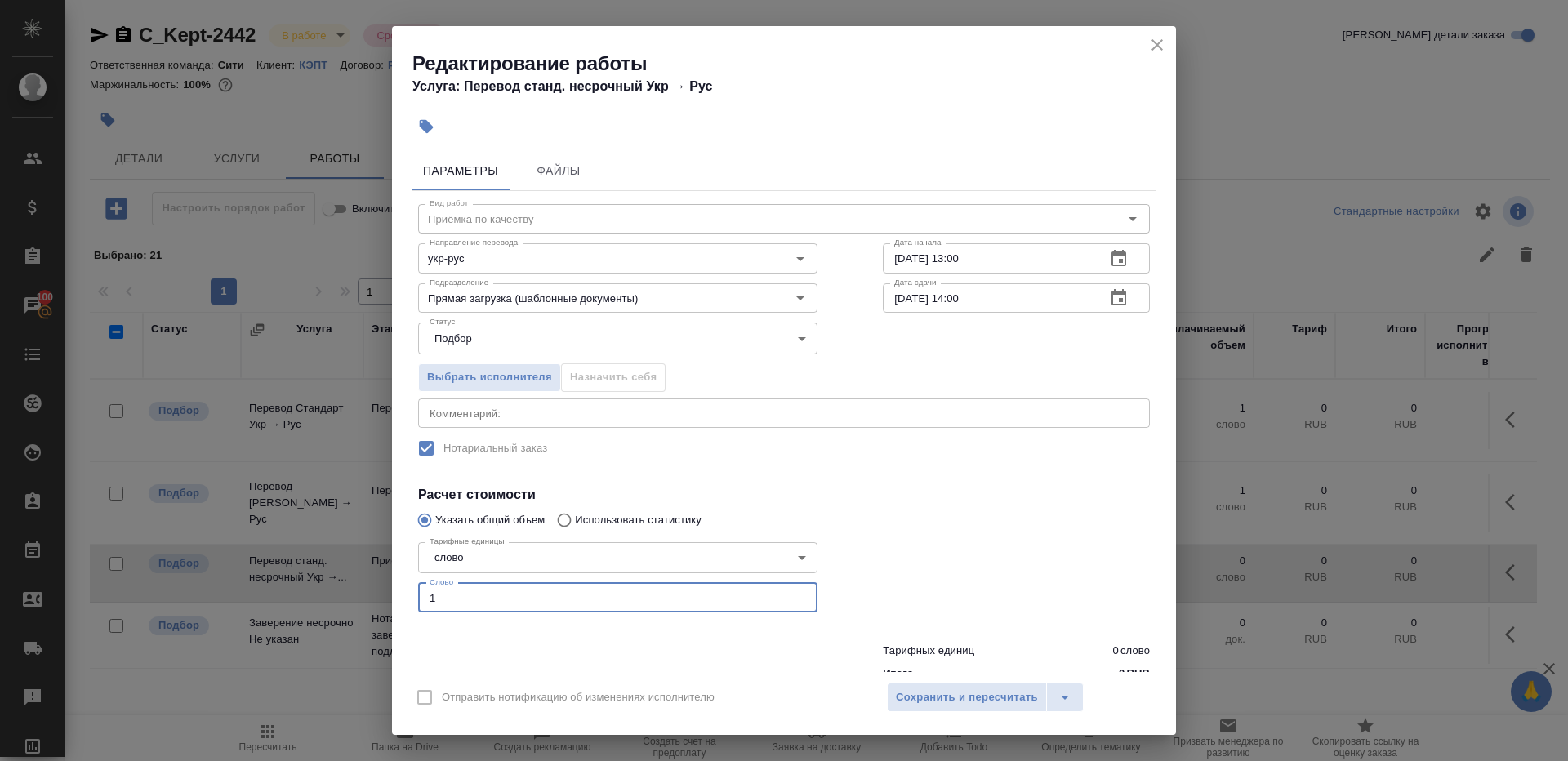
type input "1"
click at [1009, 542] on div at bounding box center [1016, 576] width 333 height 146
click at [1003, 688] on span "Сохранить и пересчитать" at bounding box center [966, 698] width 142 height 19
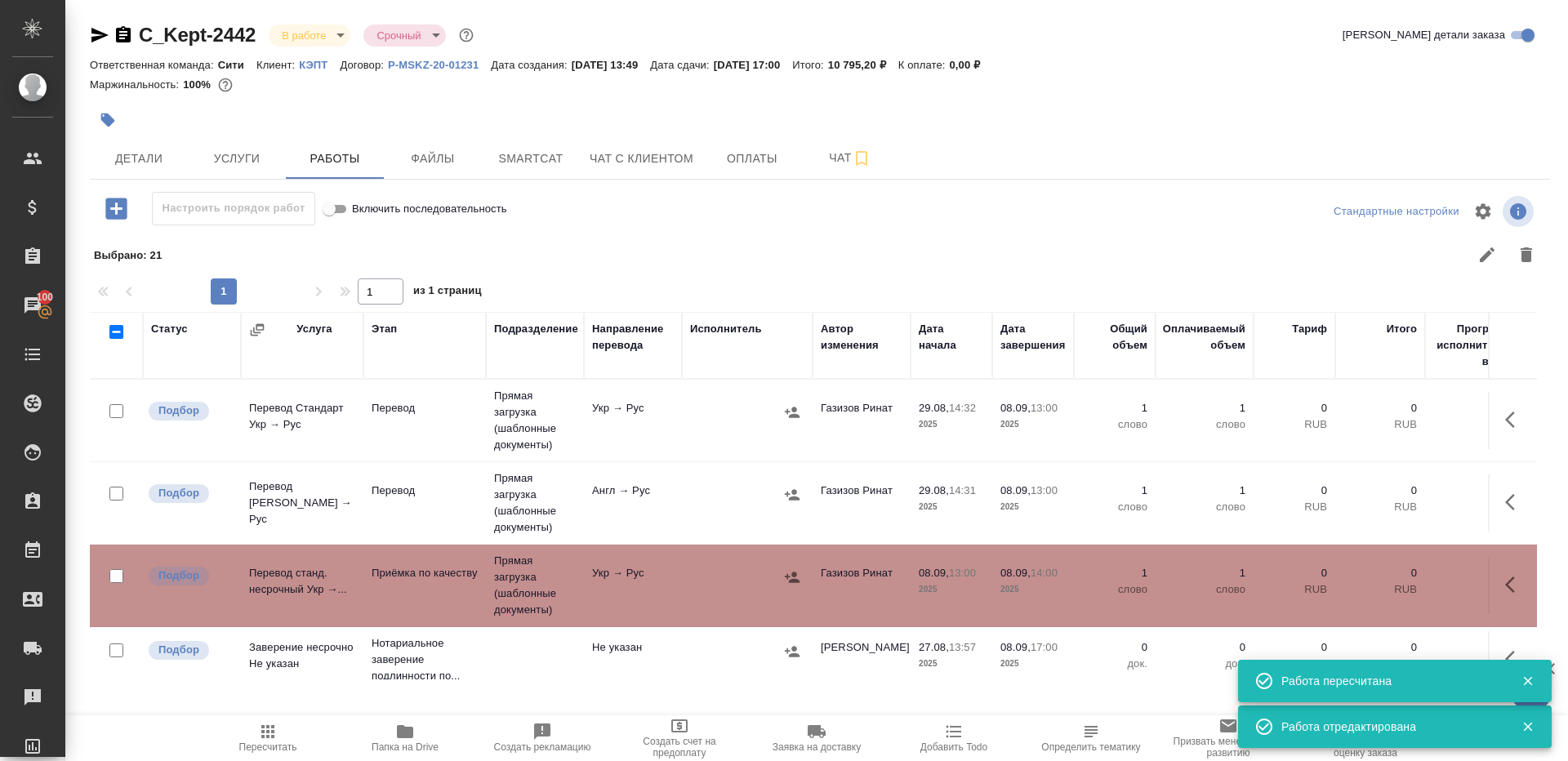
click at [257, 718] on button "Пересчитать" at bounding box center [268, 738] width 138 height 46
click at [277, 734] on icon "button" at bounding box center [268, 732] width 20 height 20
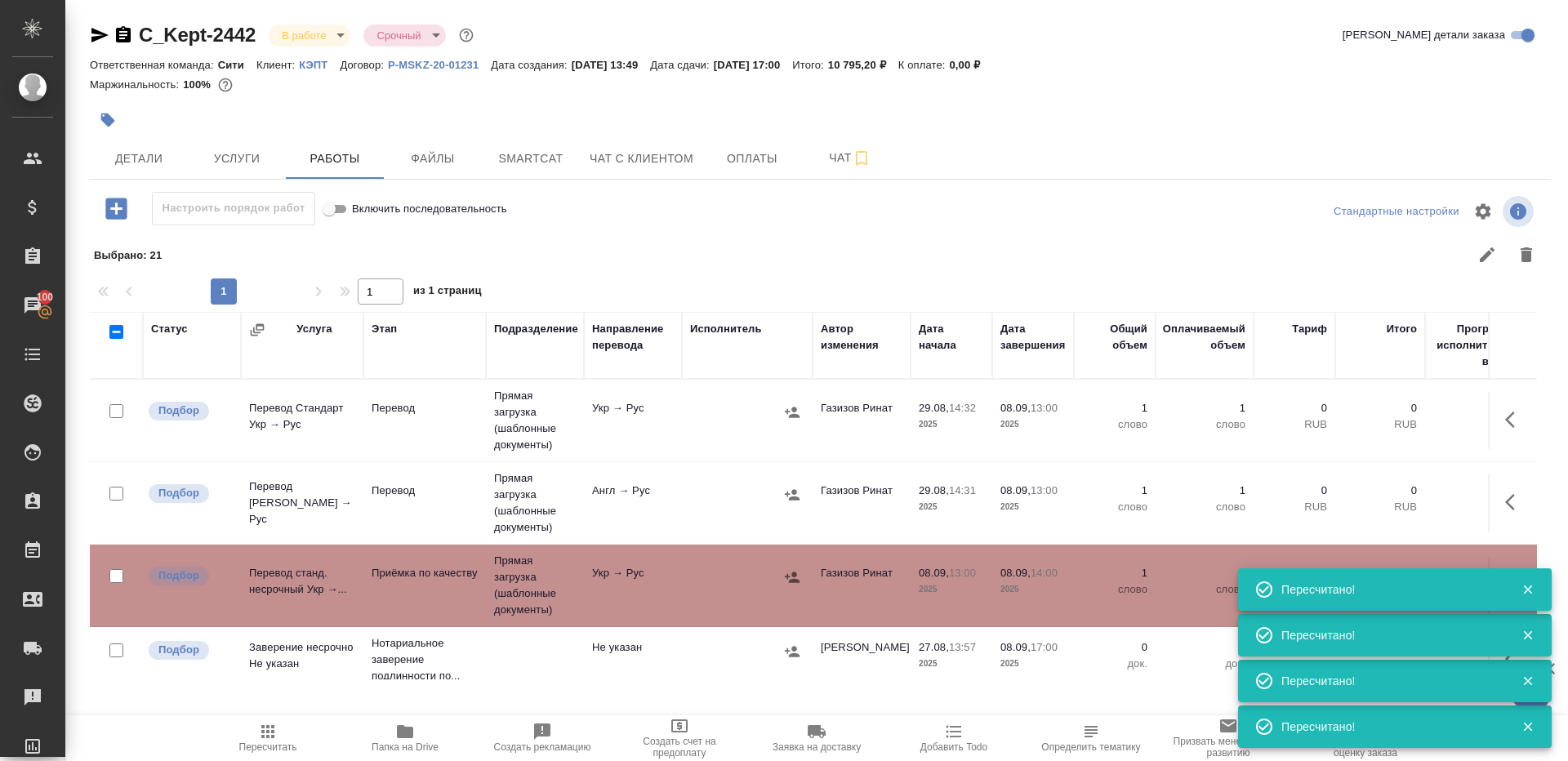
click at [645, 266] on div at bounding box center [966, 255] width 1162 height 40
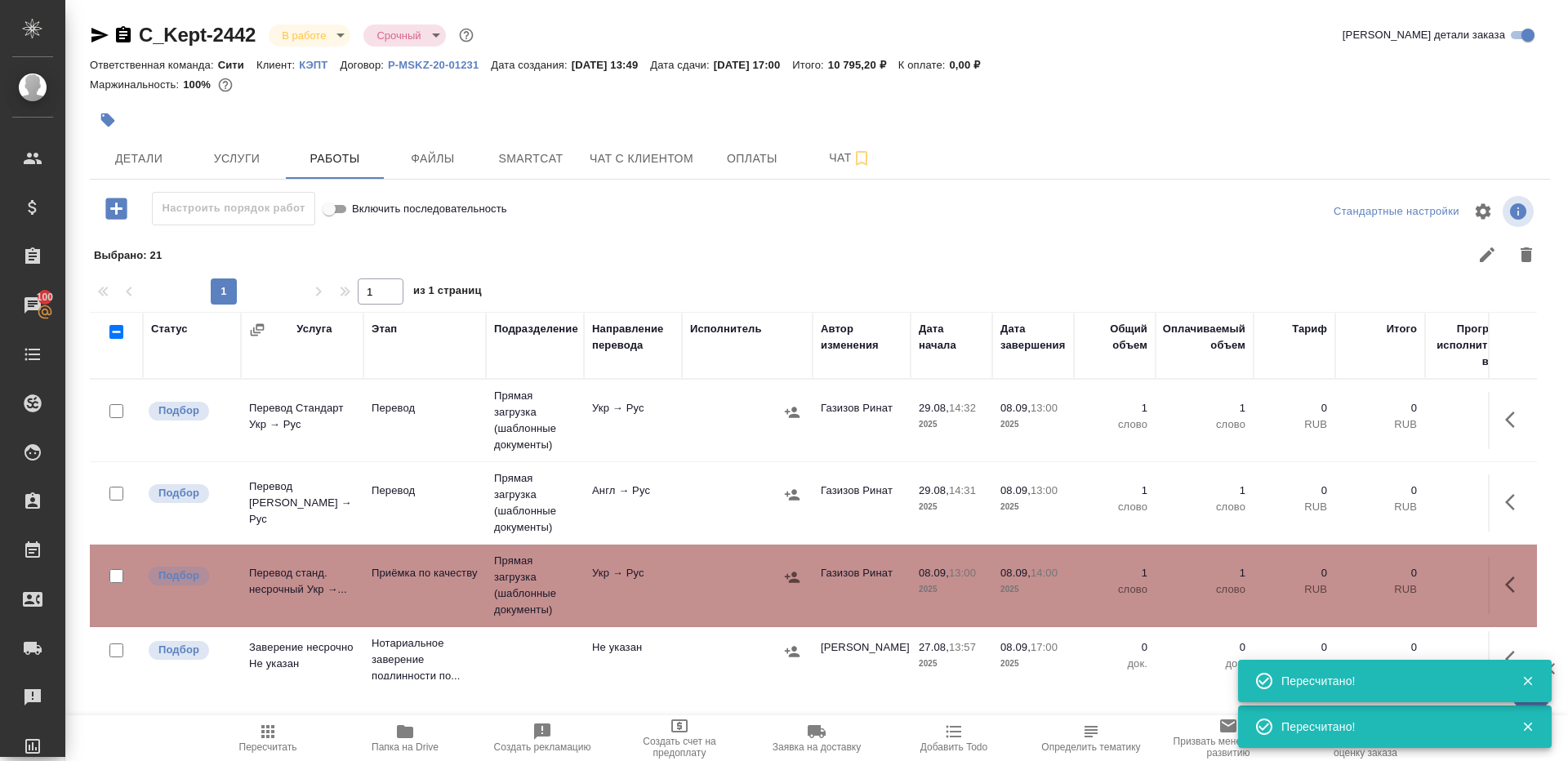
click at [675, 419] on td "Укр → Рус" at bounding box center [633, 421] width 98 height 58
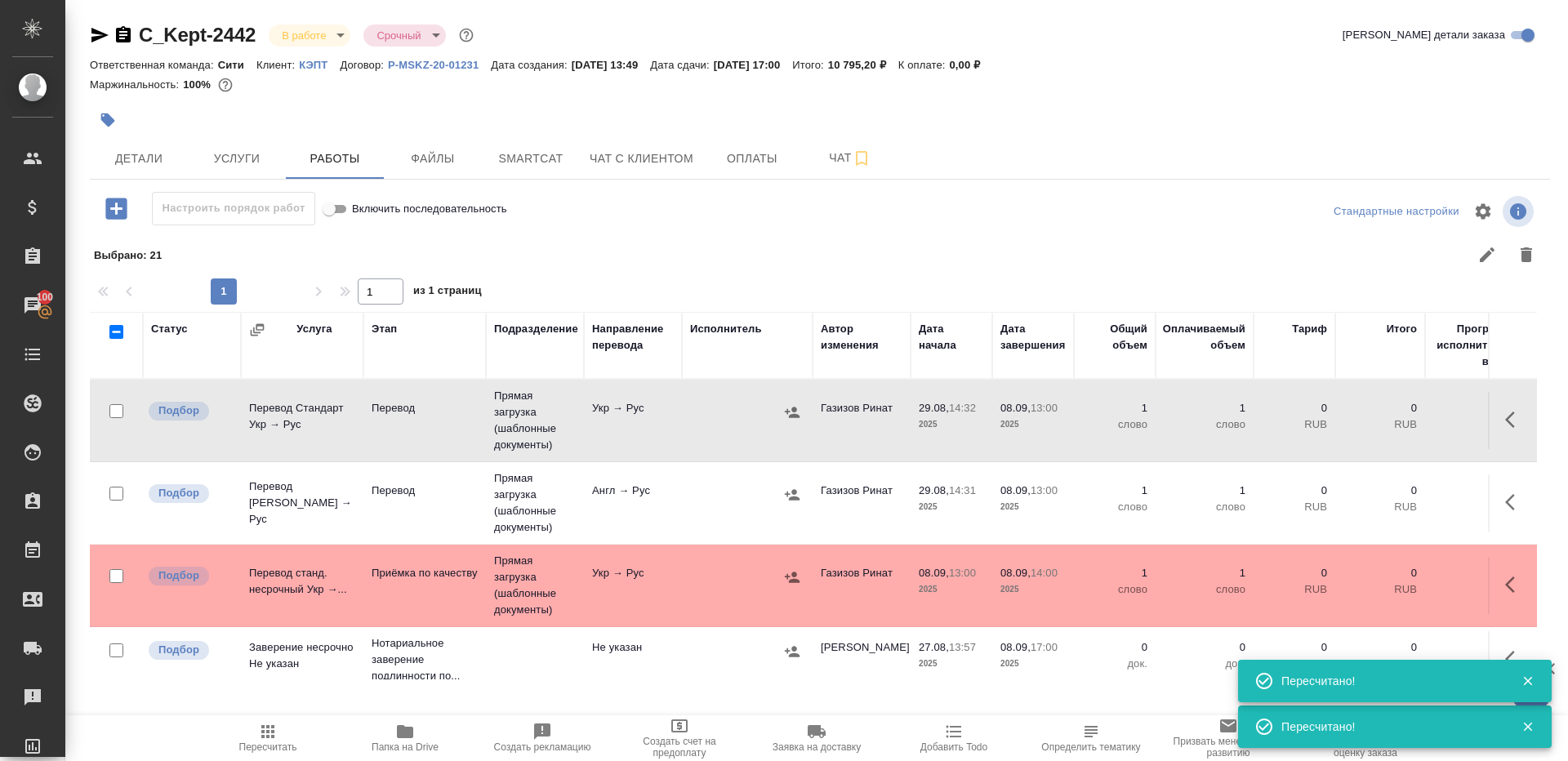
click at [442, 483] on p "Перевод" at bounding box center [424, 490] width 107 height 16
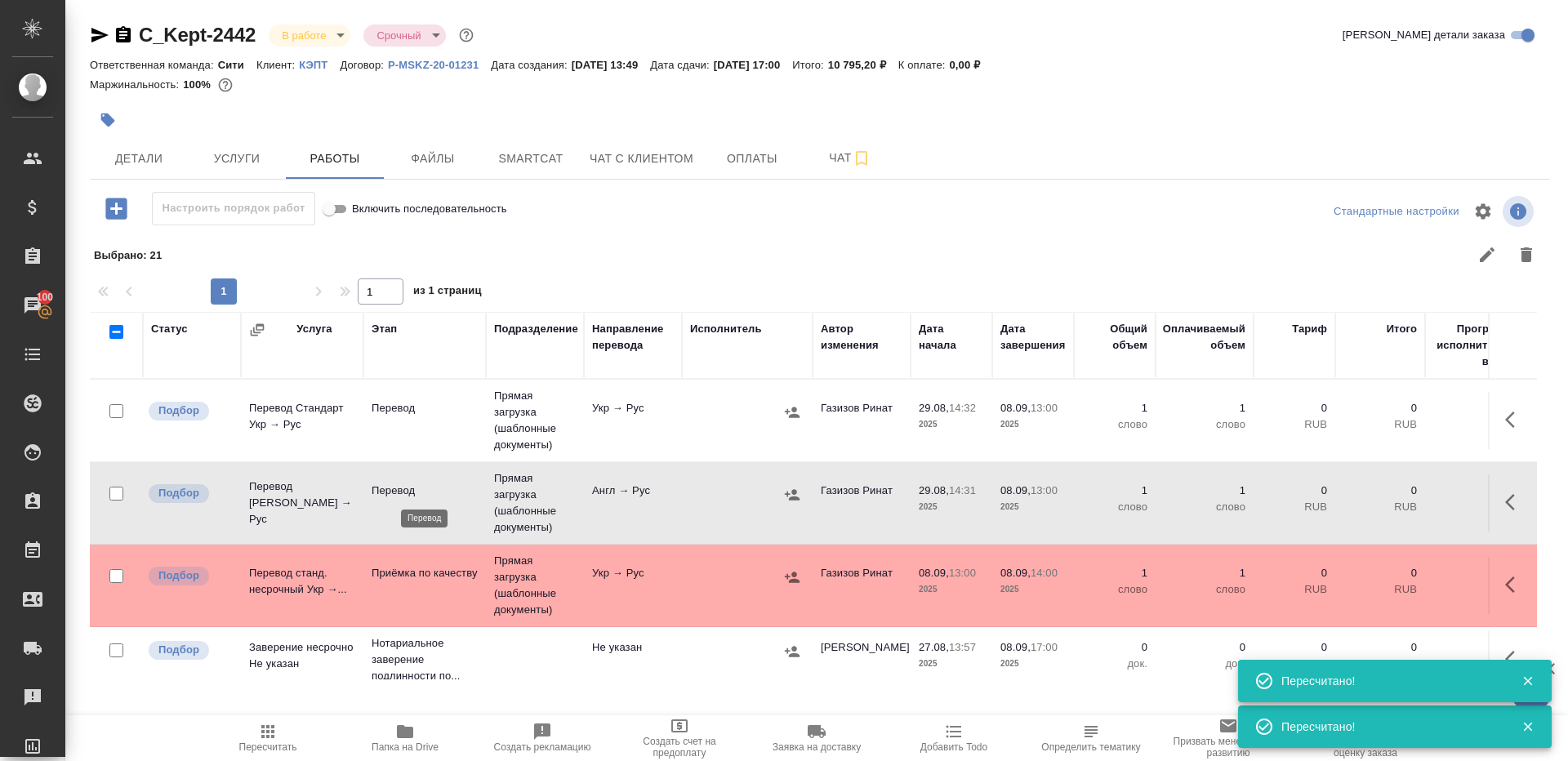
click at [442, 483] on p "Перевод" at bounding box center [424, 490] width 107 height 16
click at [255, 722] on span "Пересчитать" at bounding box center [268, 737] width 118 height 31
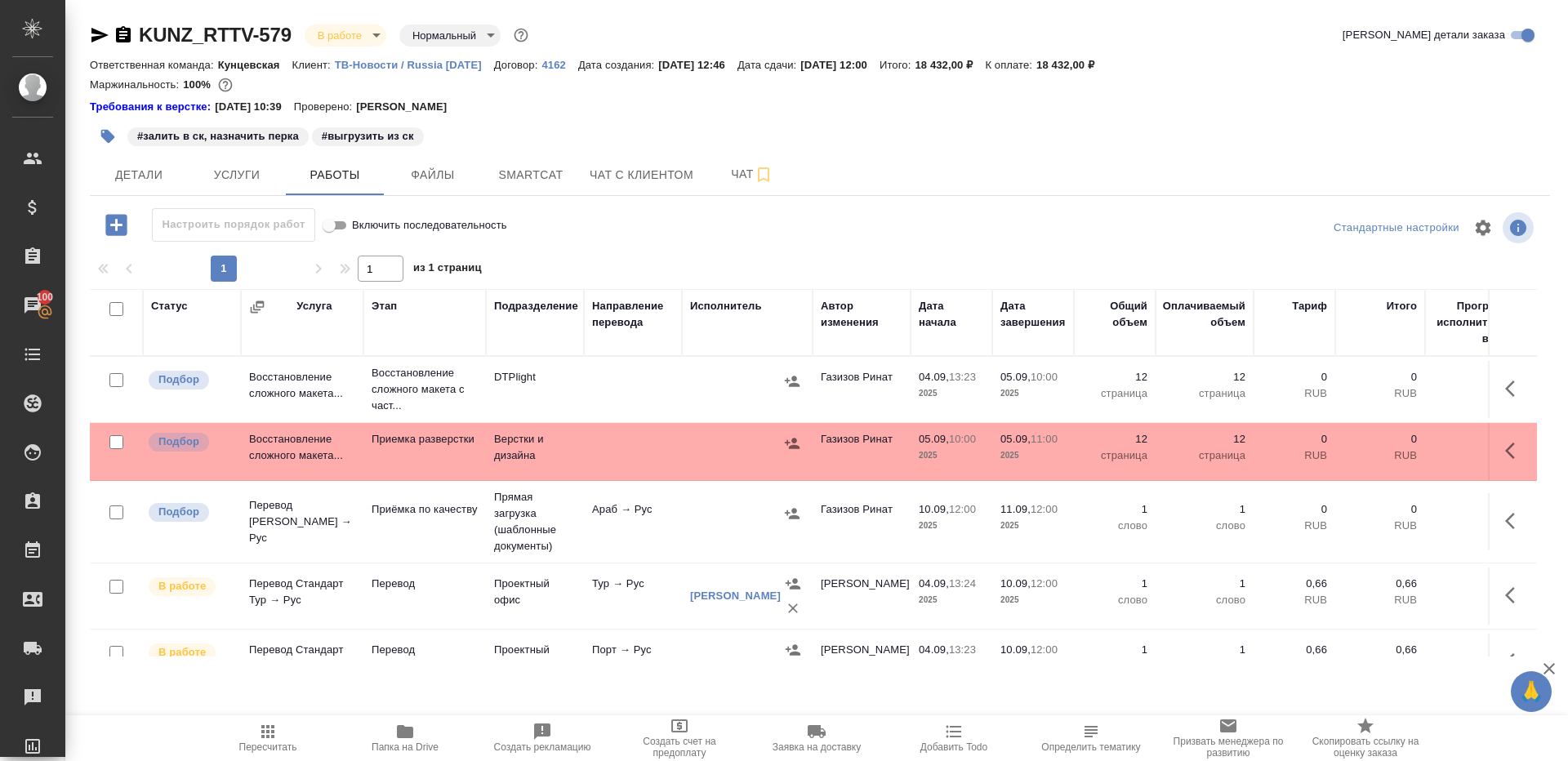
click at [272, 718] on button "Пересчитать" at bounding box center [268, 738] width 138 height 46
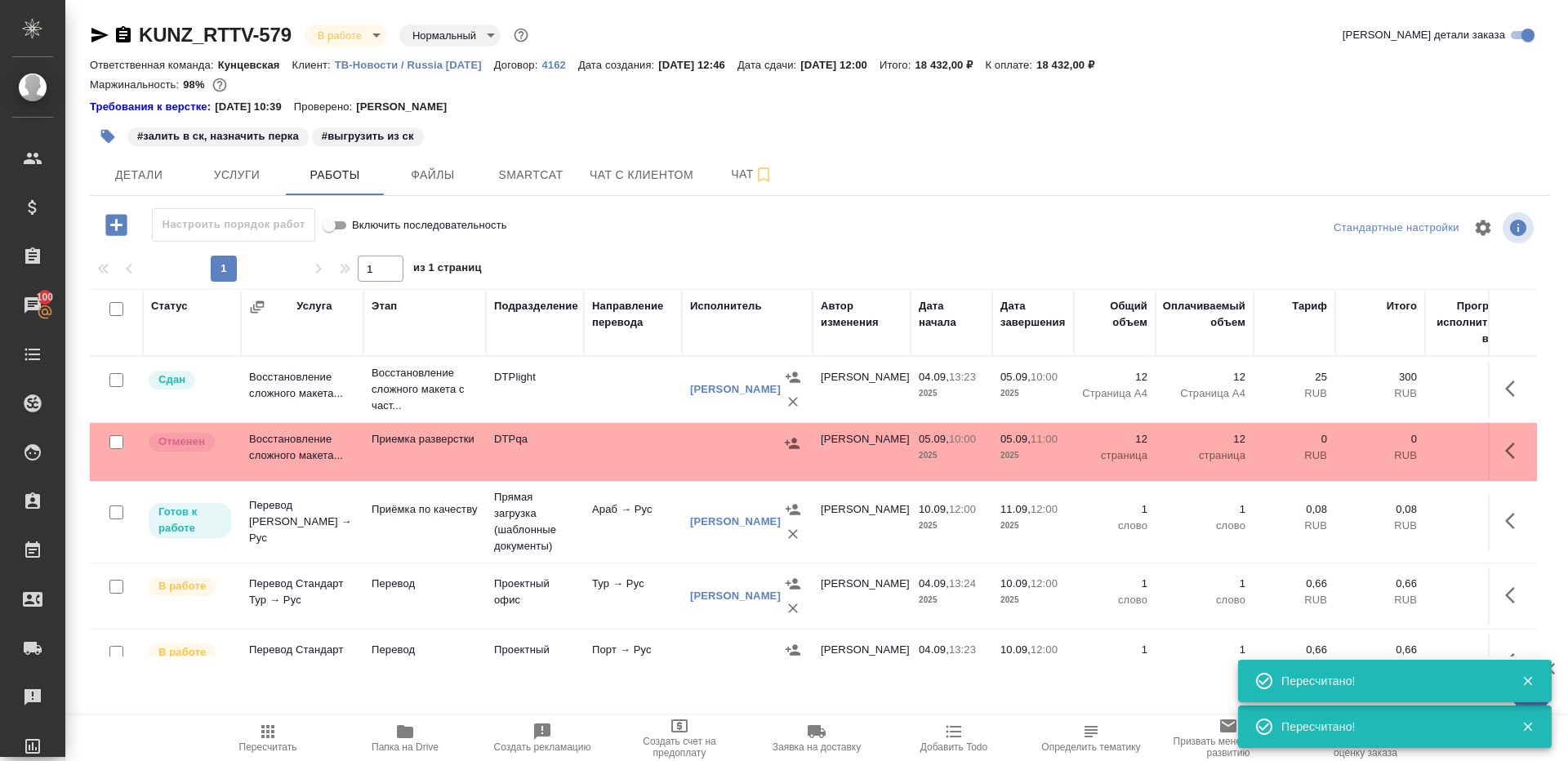
click at [114, 438] on input "checkbox" at bounding box center [116, 442] width 14 height 14
checkbox input "true"
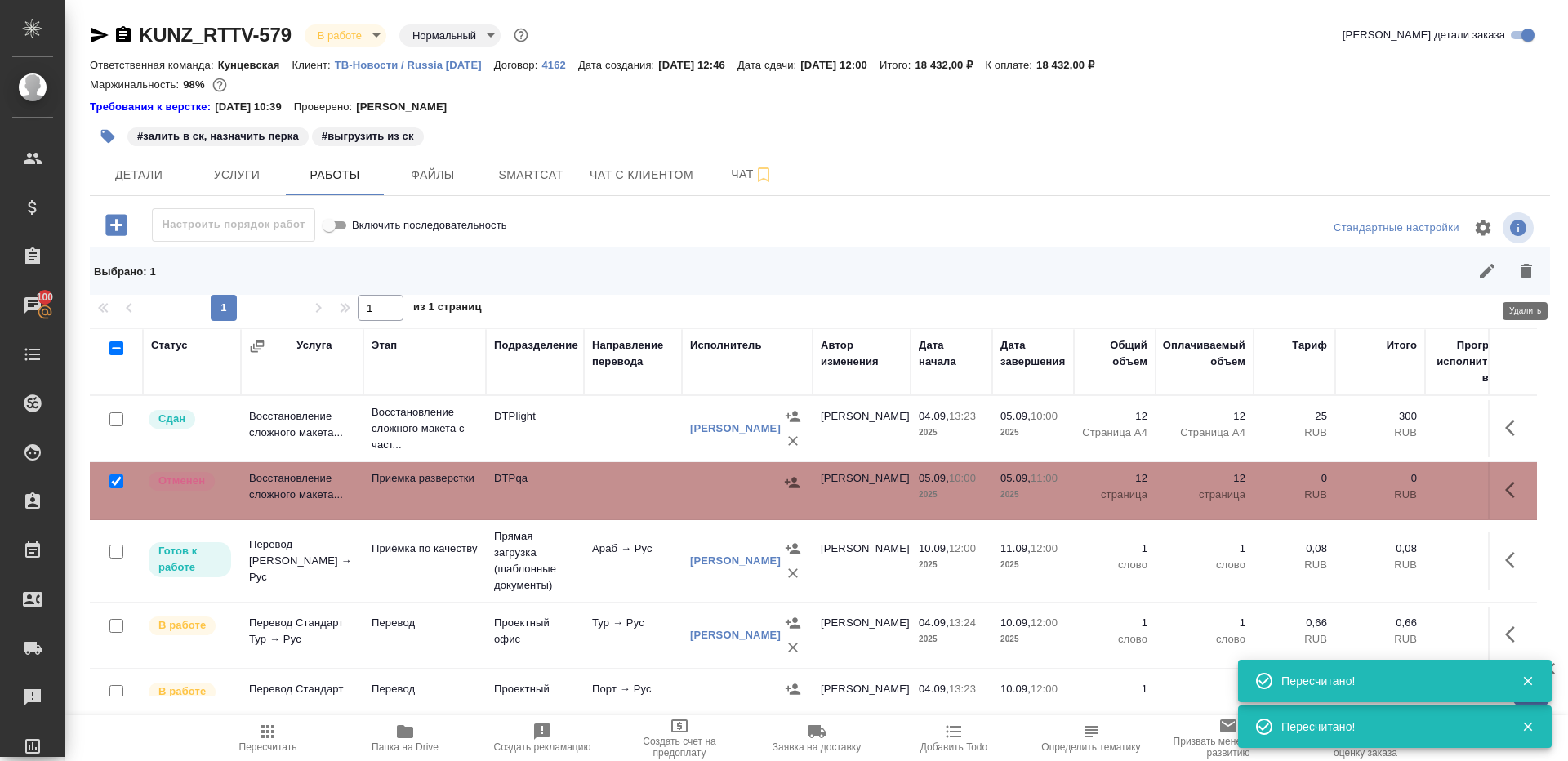
click at [1523, 271] on icon "button" at bounding box center [1527, 272] width 11 height 15
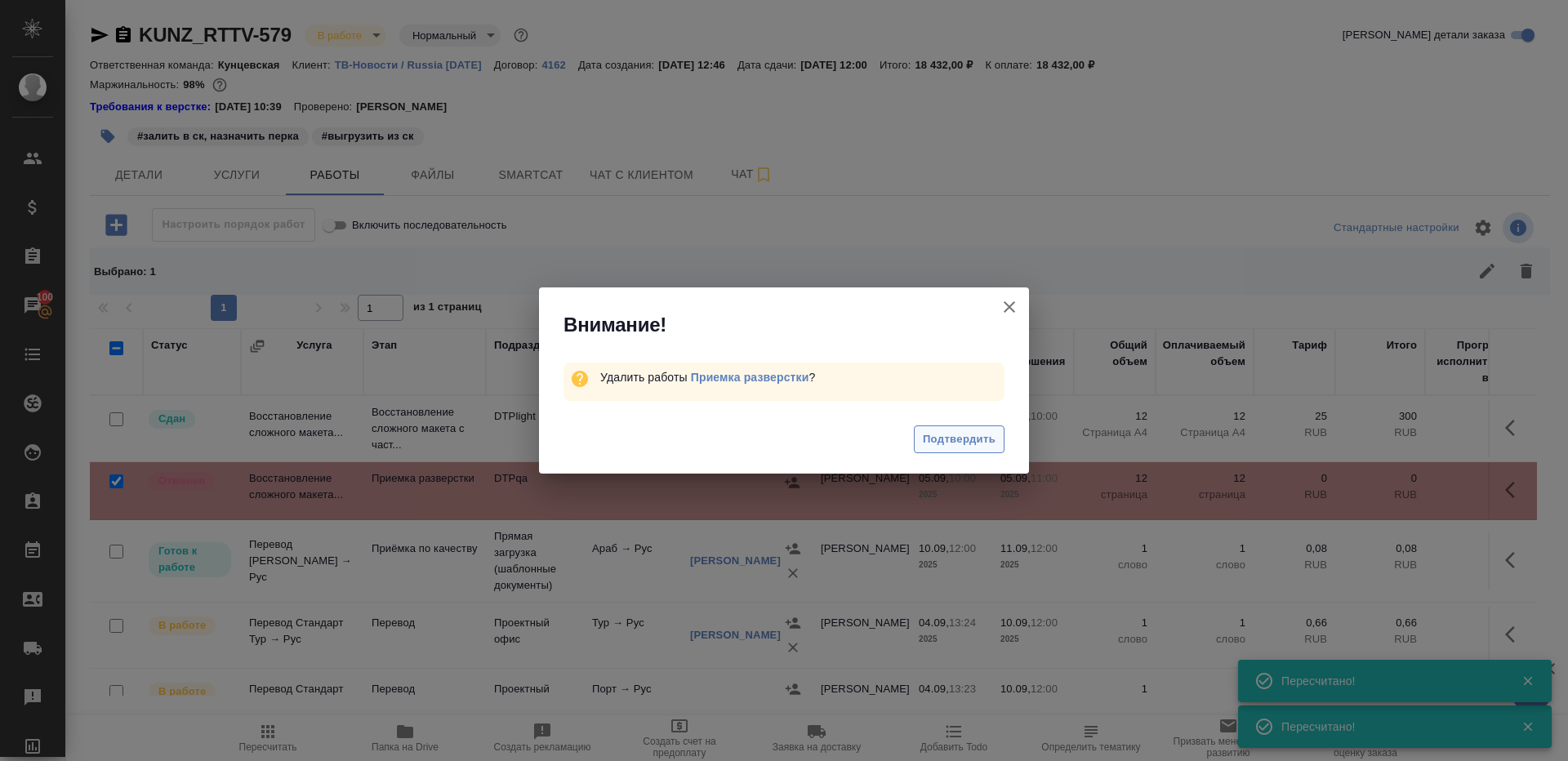
click at [933, 442] on span "Подтвердить" at bounding box center [959, 440] width 73 height 19
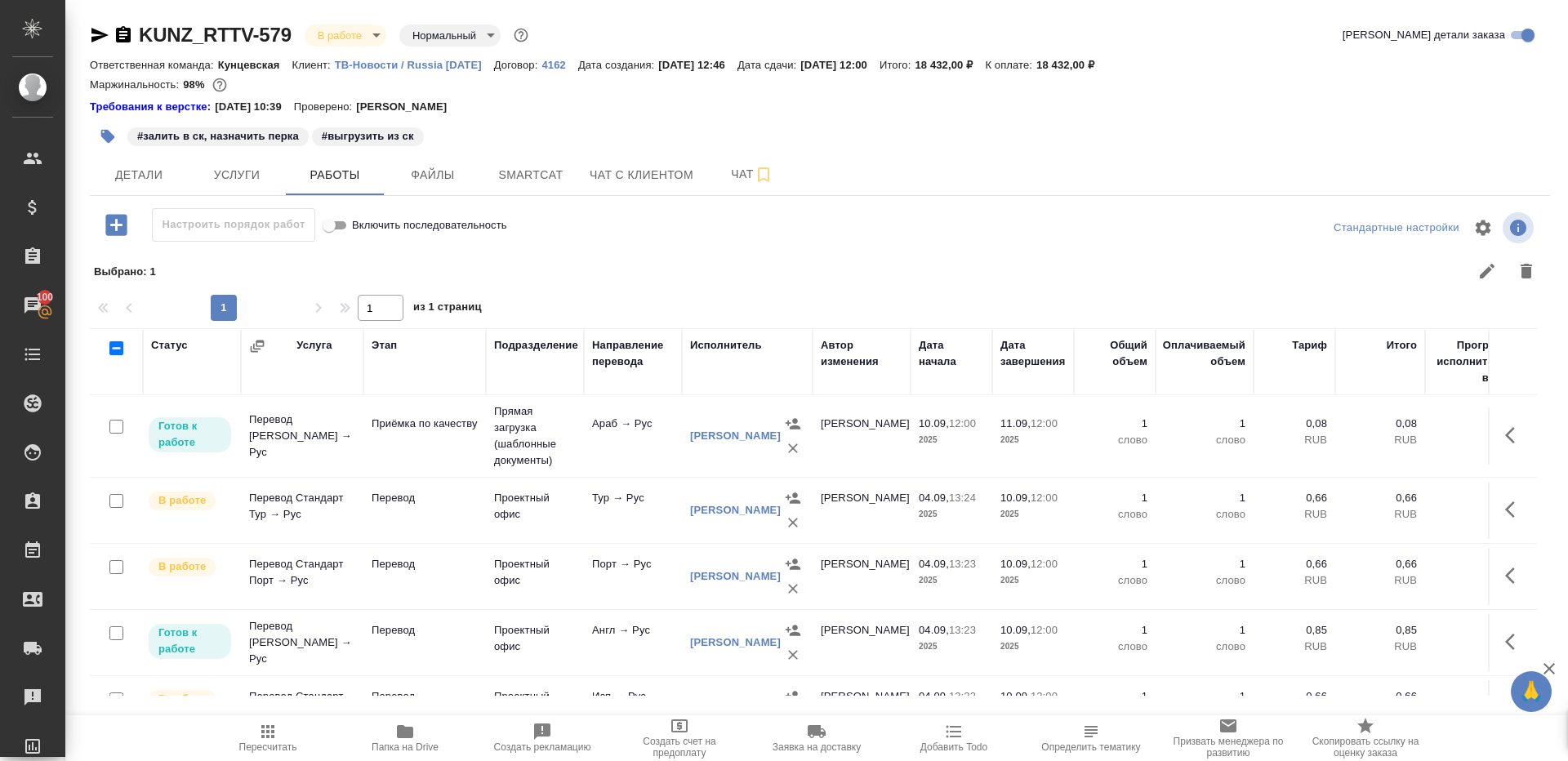
scroll to position [111, 0]
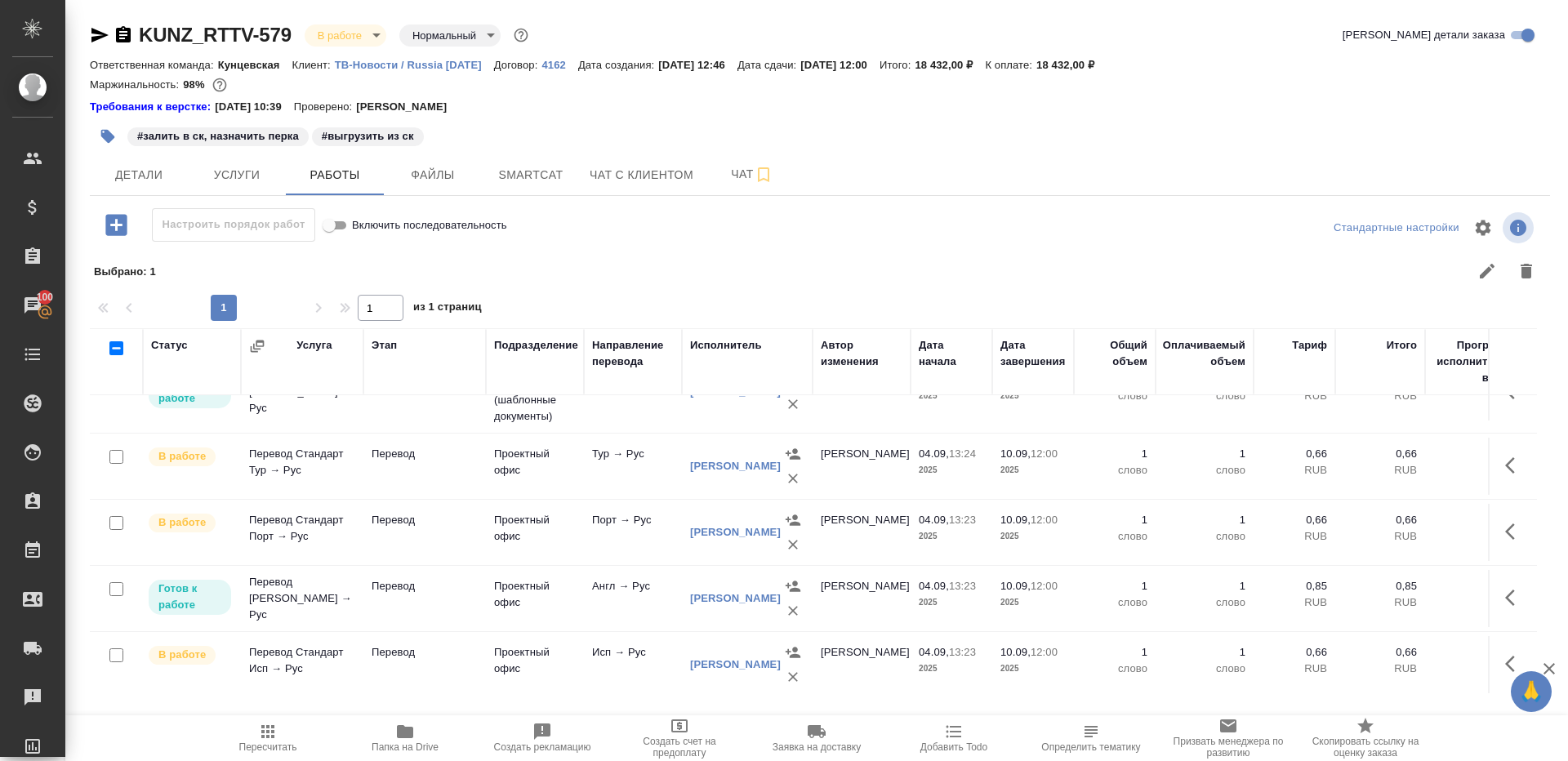
click at [404, 736] on icon "button" at bounding box center [404, 732] width 16 height 13
click at [124, 179] on span "Детали" at bounding box center [139, 175] width 78 height 21
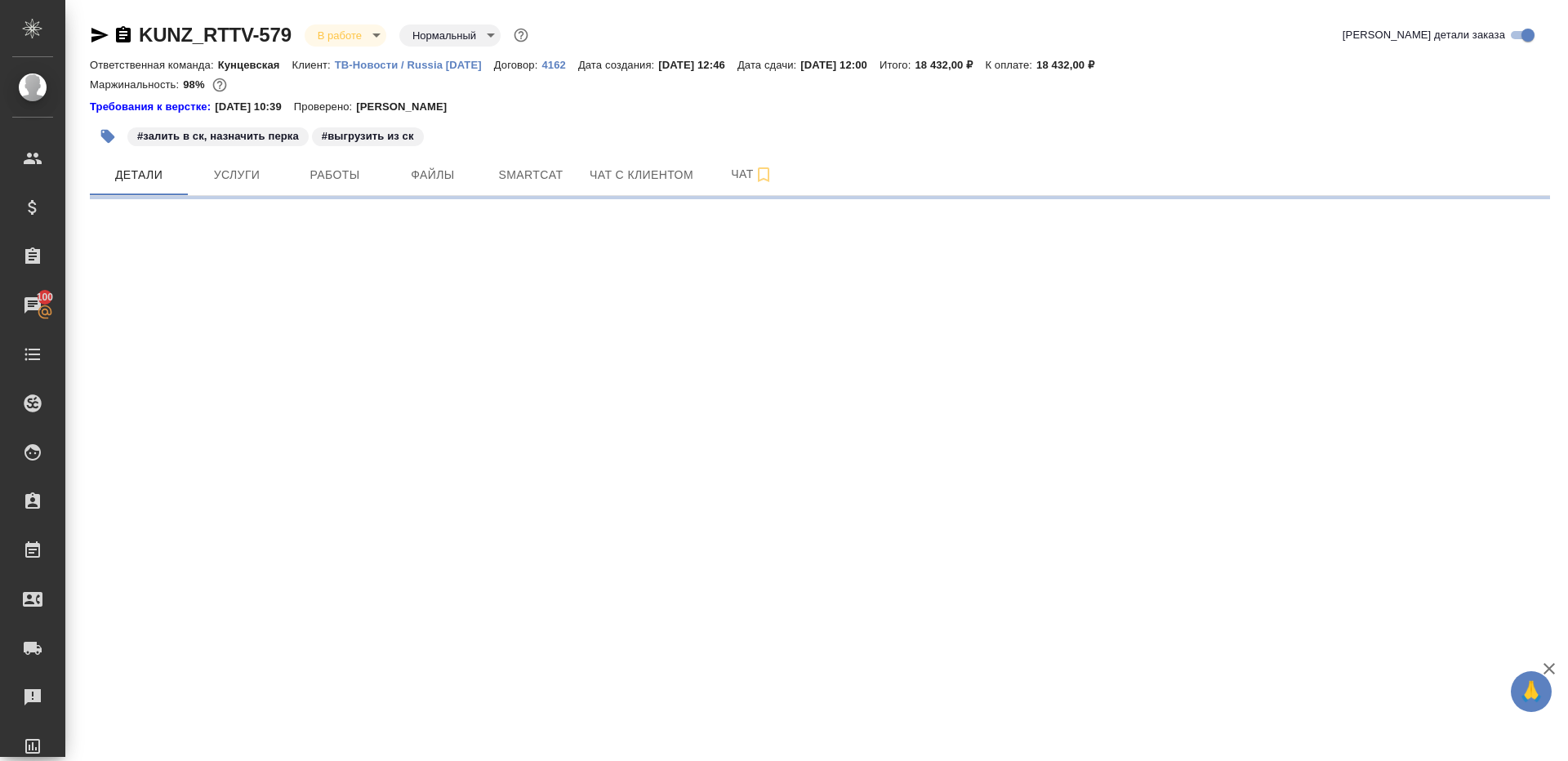
select select "RU"
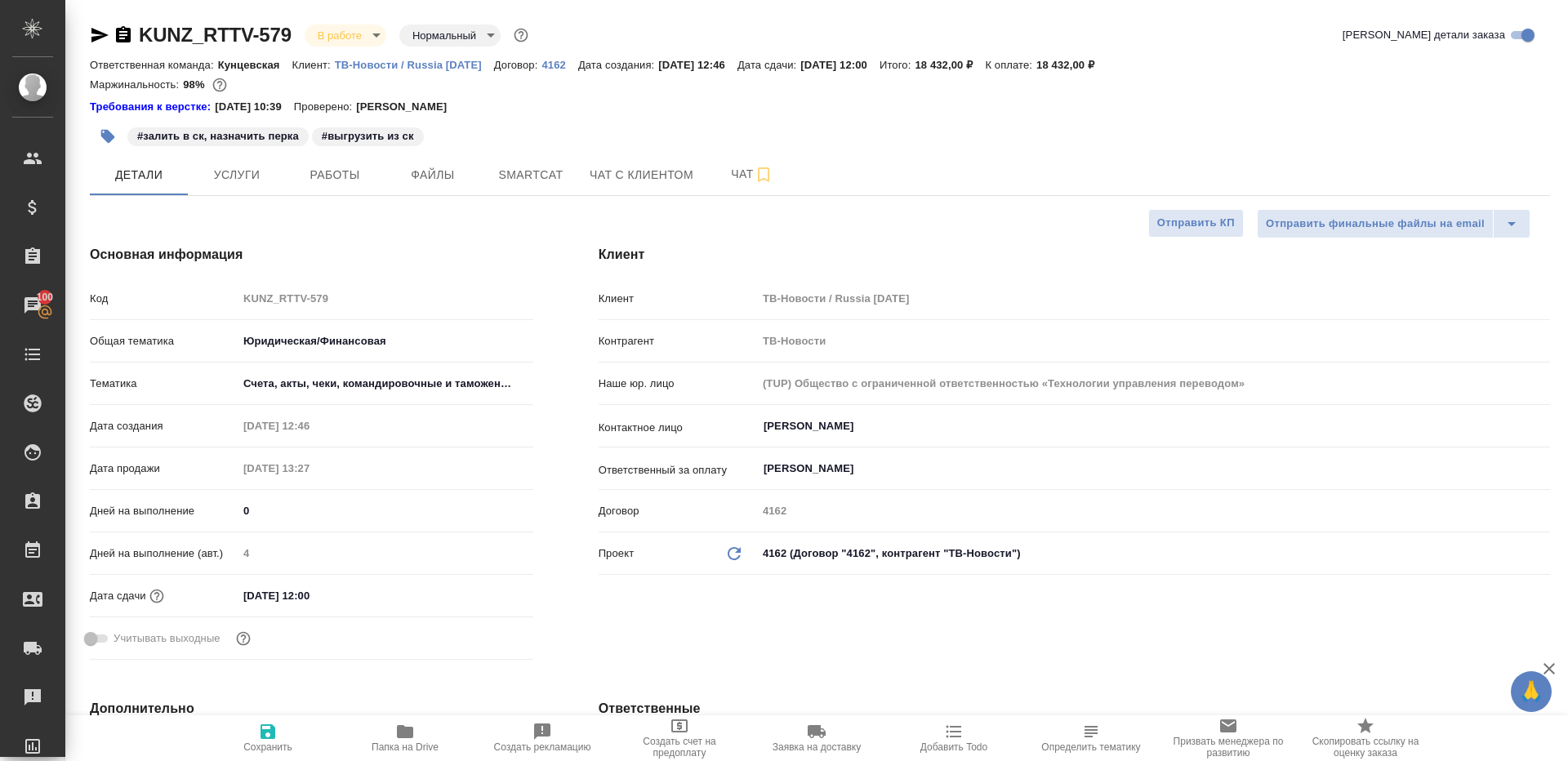
click at [176, 296] on div "Код KUNZ_RTTV-579" at bounding box center [311, 298] width 443 height 28
click at [389, 242] on div "Основная информация Код KUNZ_RTTV-579 Общая тематика Юридическая/Финансовая yr-…" at bounding box center [312, 455] width 509 height 487
click at [332, 156] on button "Работы" at bounding box center [335, 174] width 98 height 41
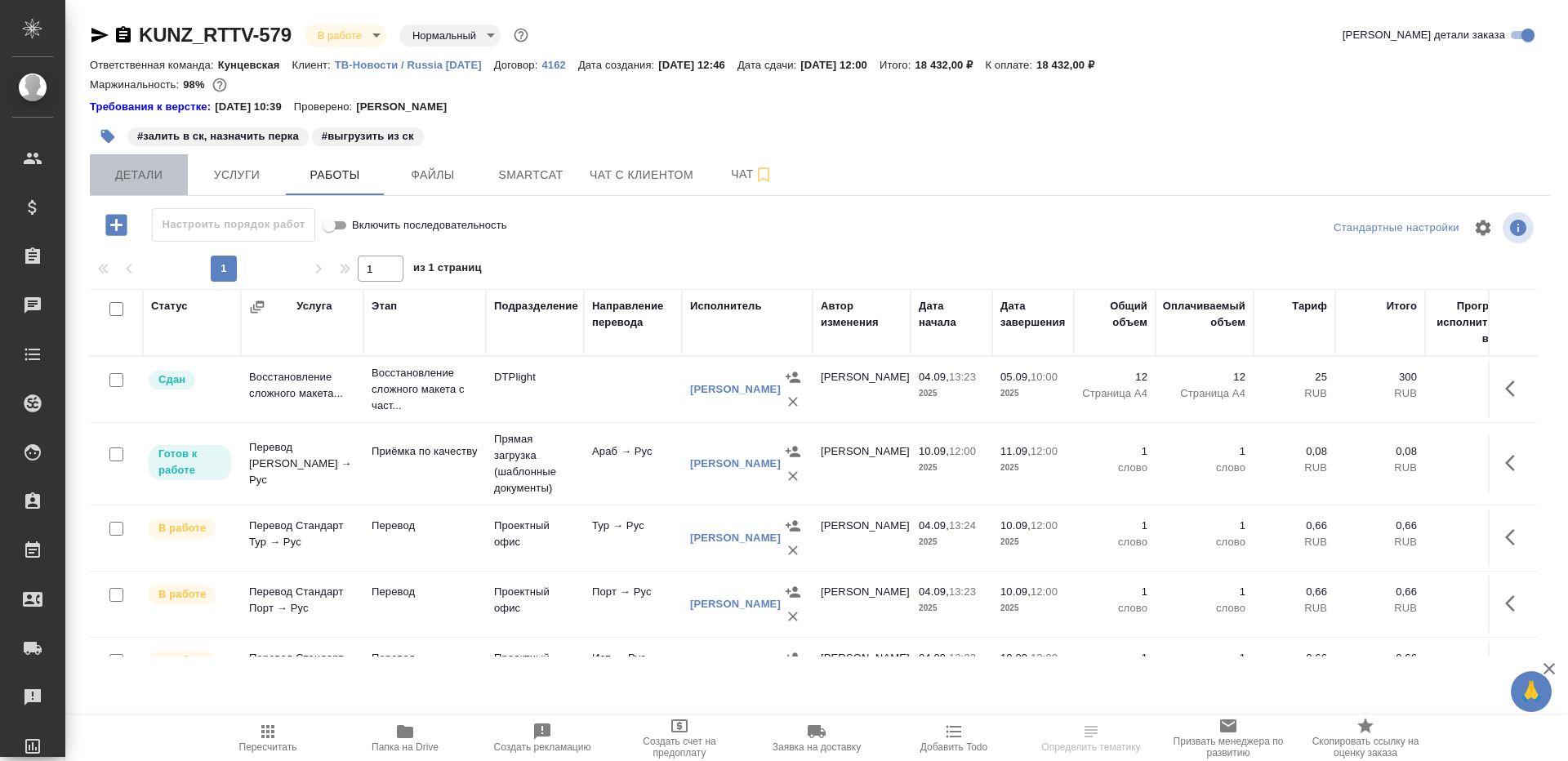
click at [136, 162] on button "Детали" at bounding box center [139, 174] width 98 height 41
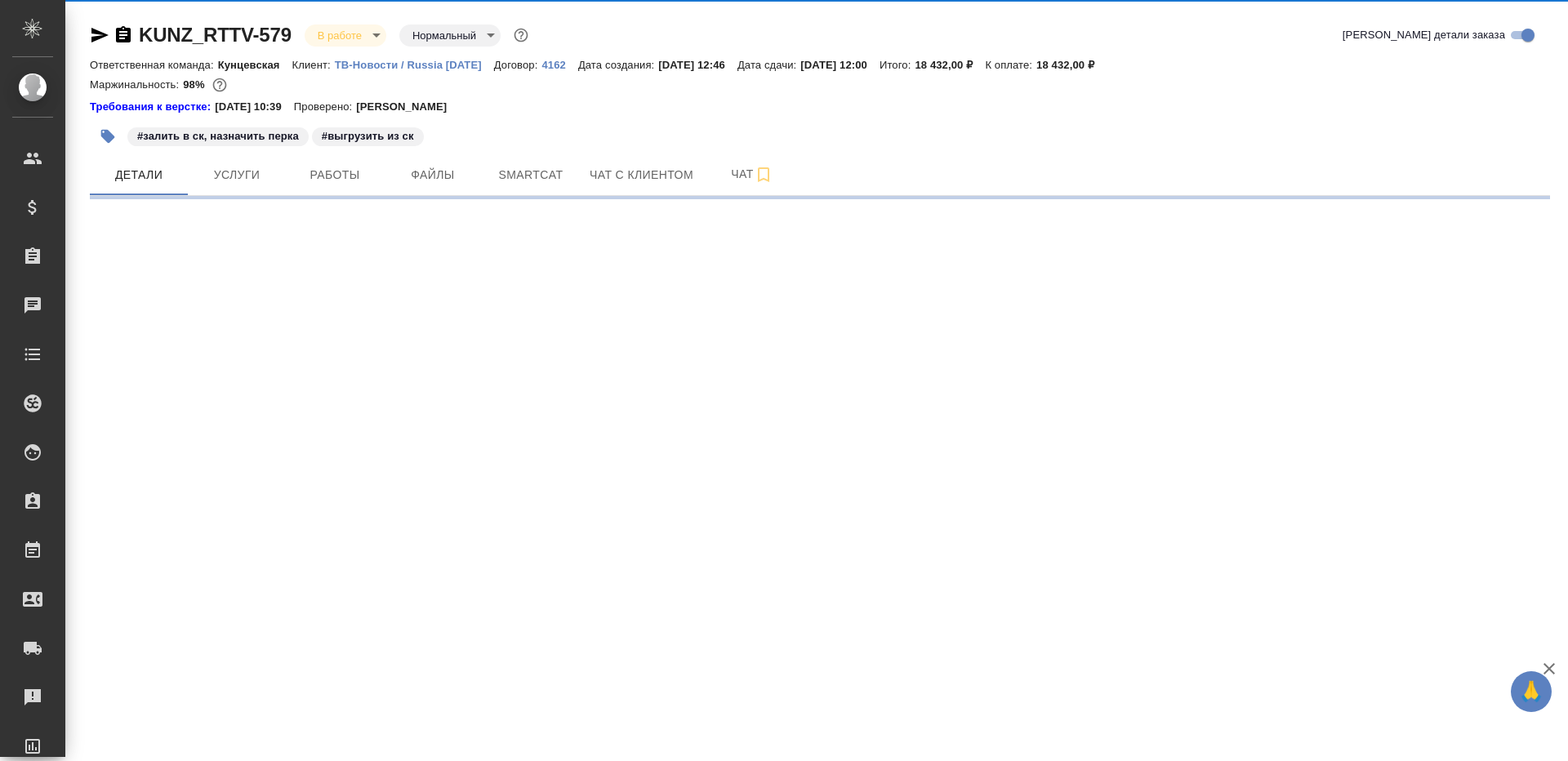
select select "RU"
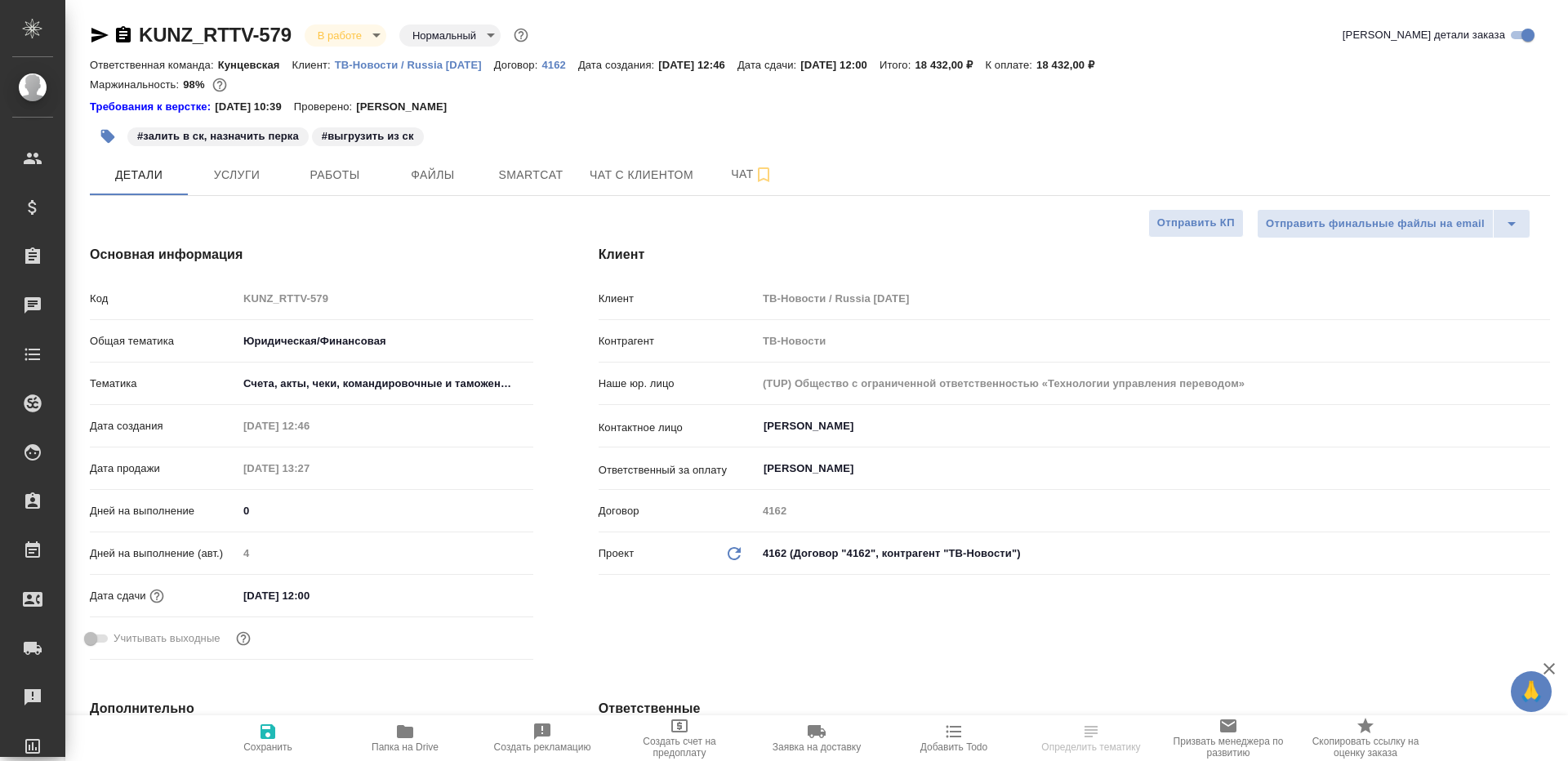
type textarea "x"
click at [335, 187] on button "Работы" at bounding box center [335, 174] width 98 height 41
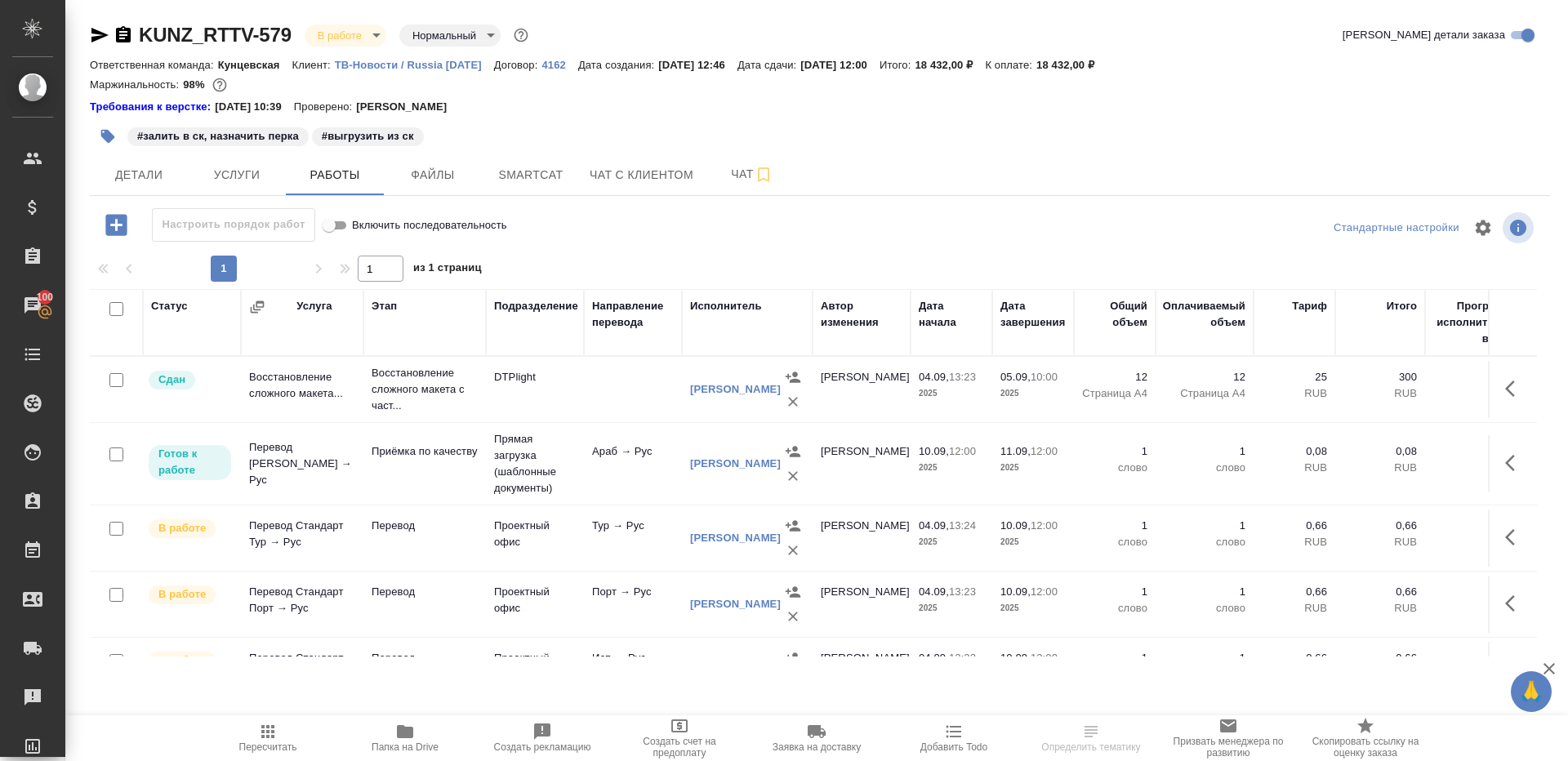
scroll to position [111, 0]
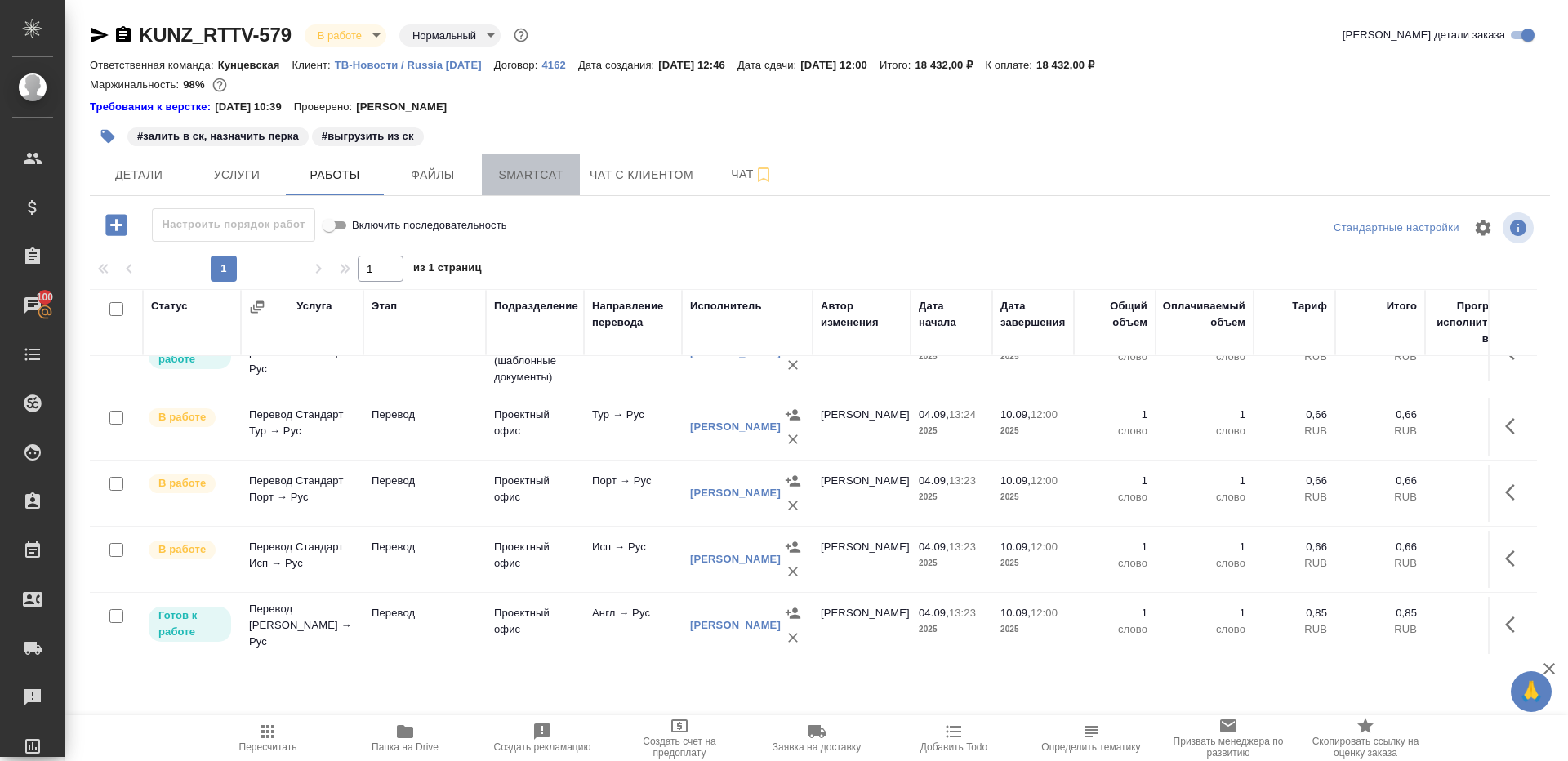
click at [510, 156] on button "Smartcat" at bounding box center [531, 174] width 98 height 41
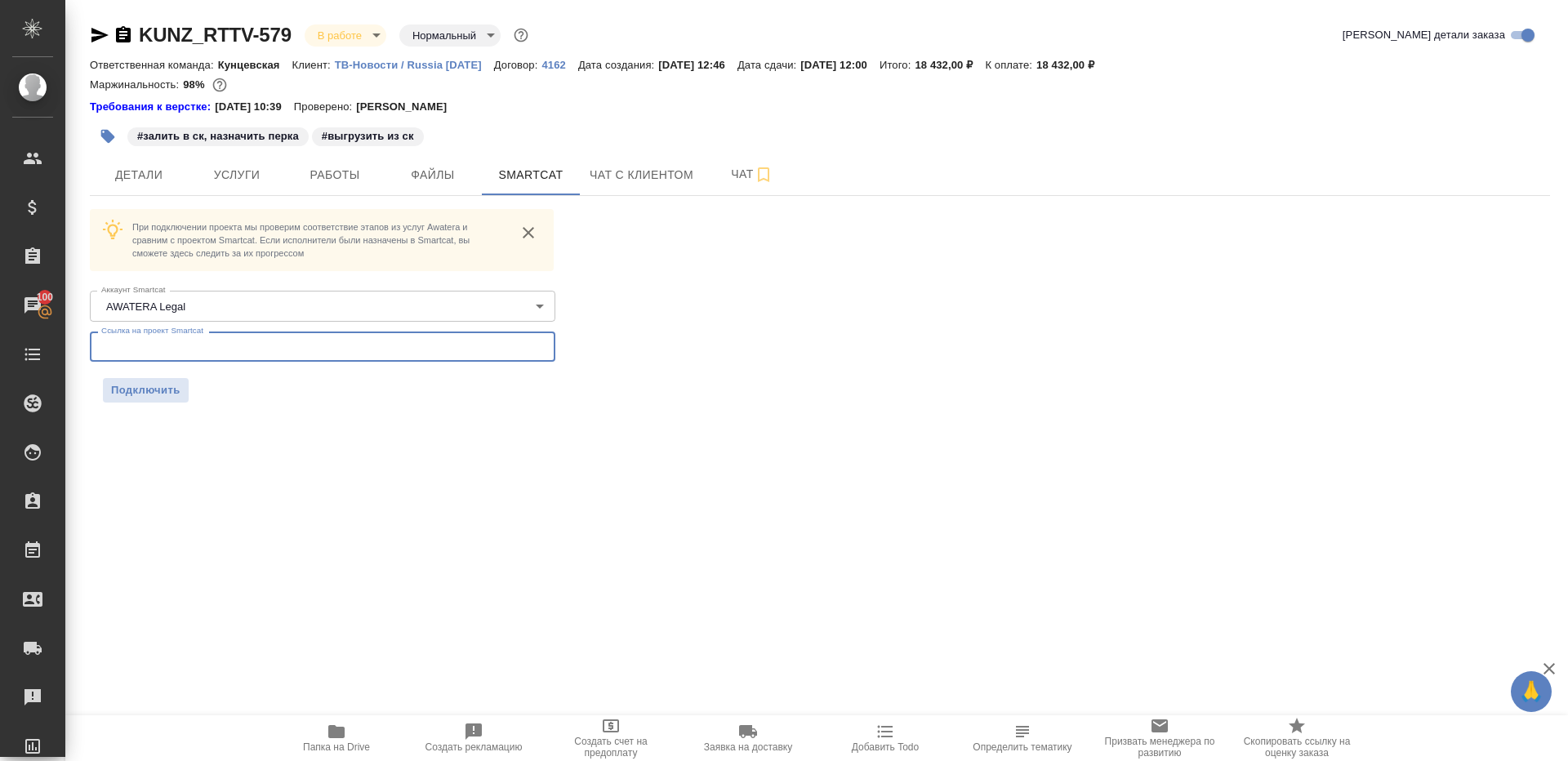
click at [391, 353] on input "text" at bounding box center [322, 346] width 466 height 29
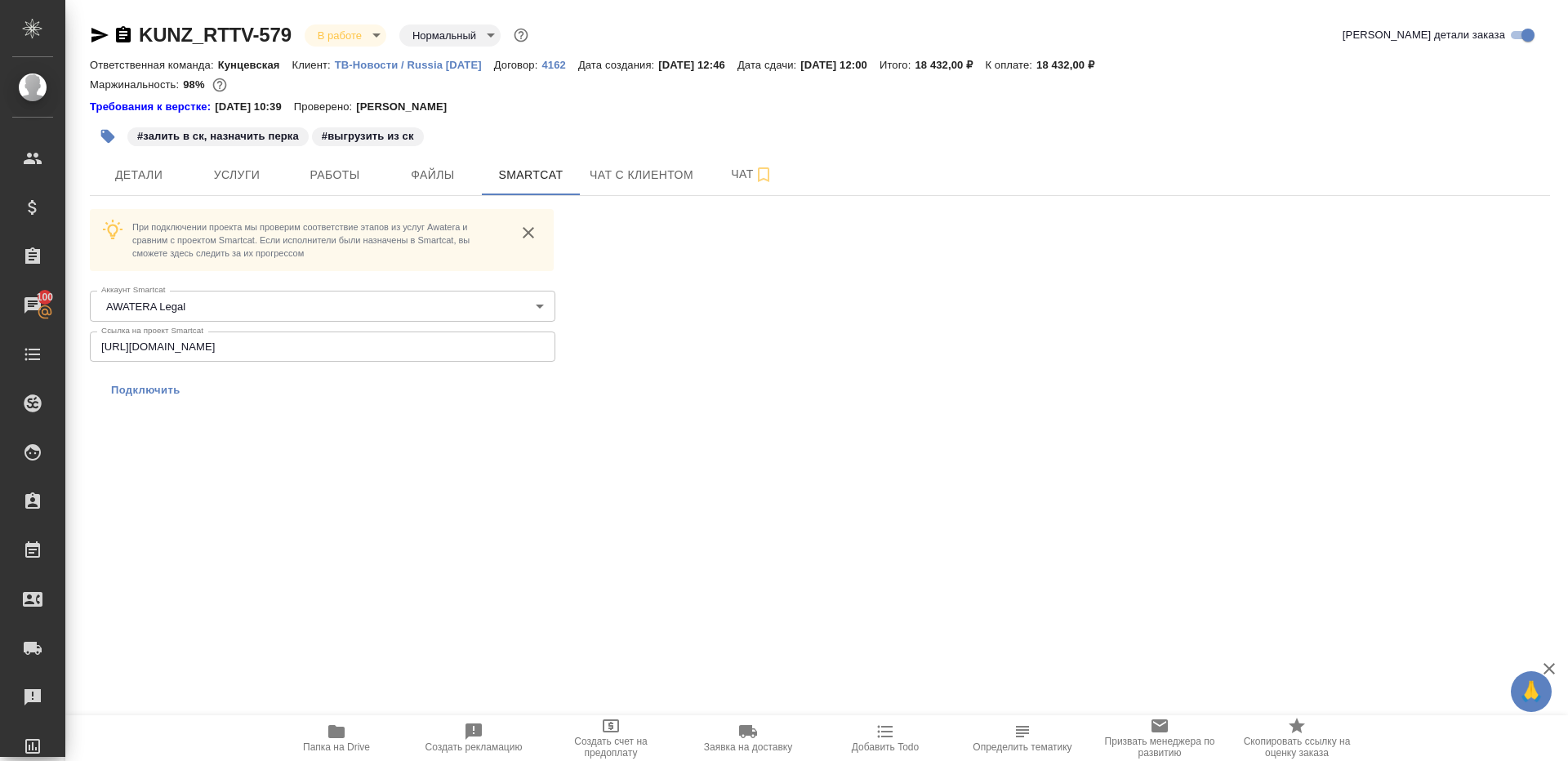
click at [162, 379] on button "Подключить" at bounding box center [145, 390] width 86 height 25
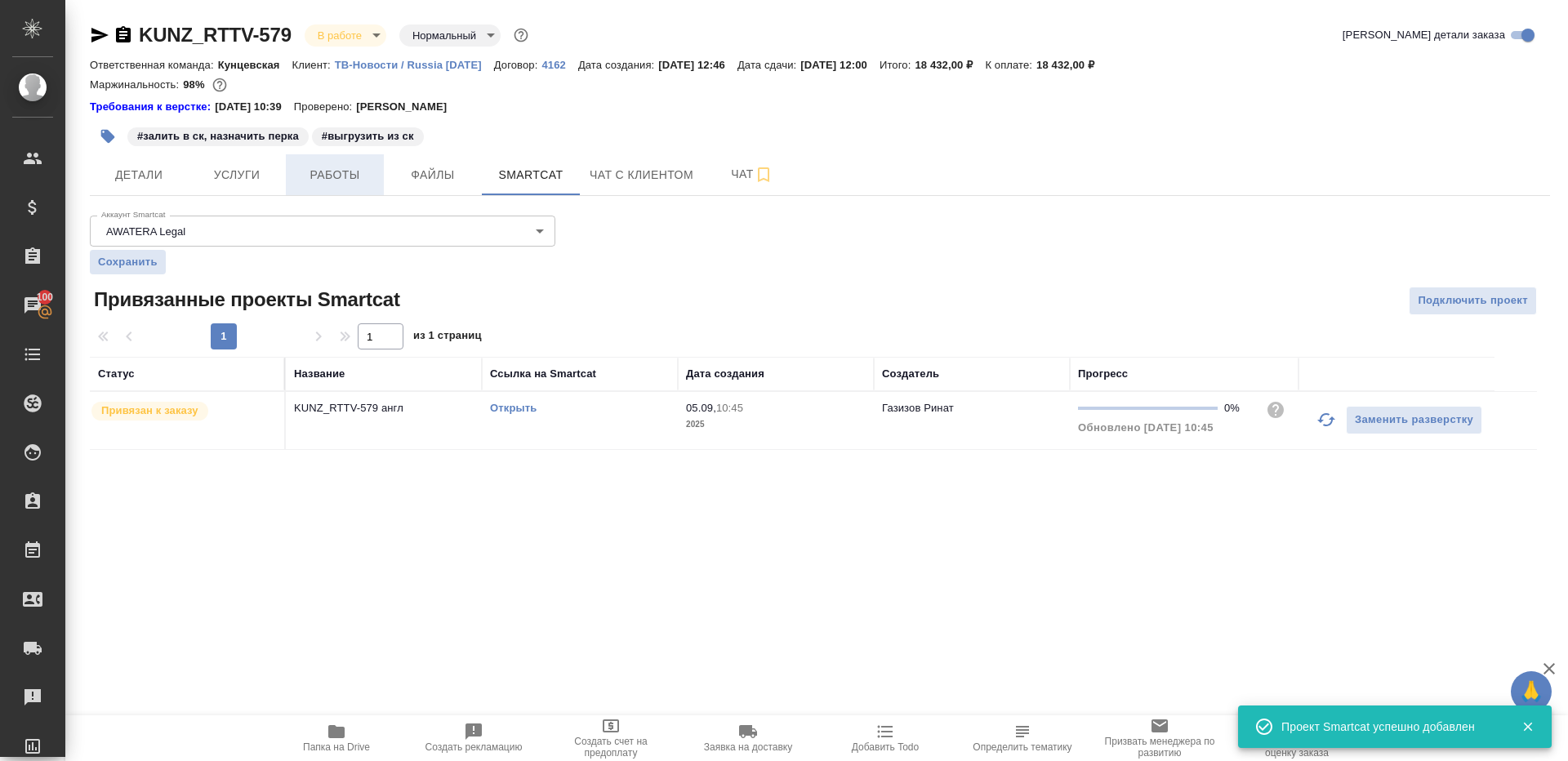
click at [307, 182] on span "Работы" at bounding box center [335, 175] width 78 height 21
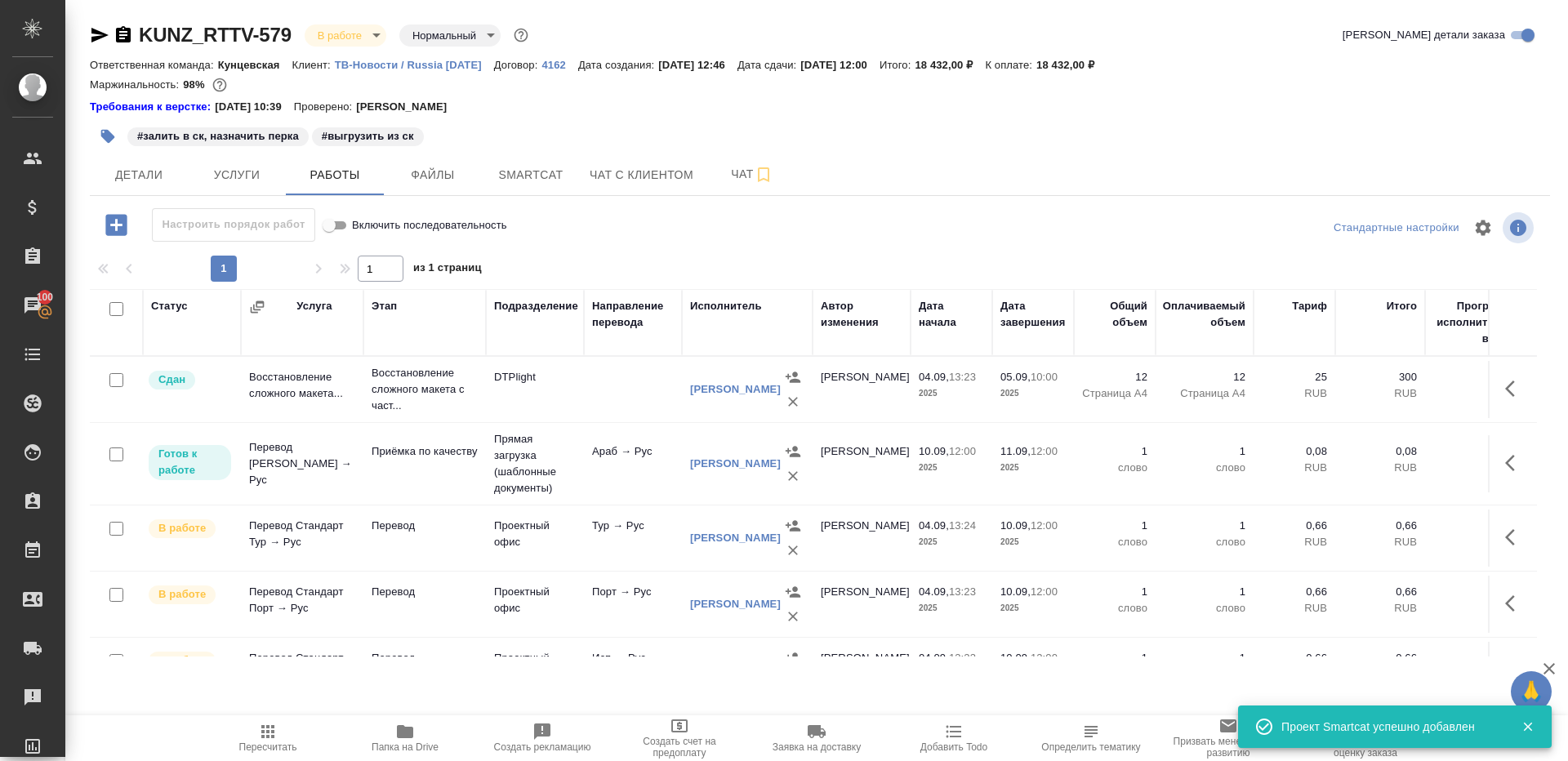
scroll to position [111, 0]
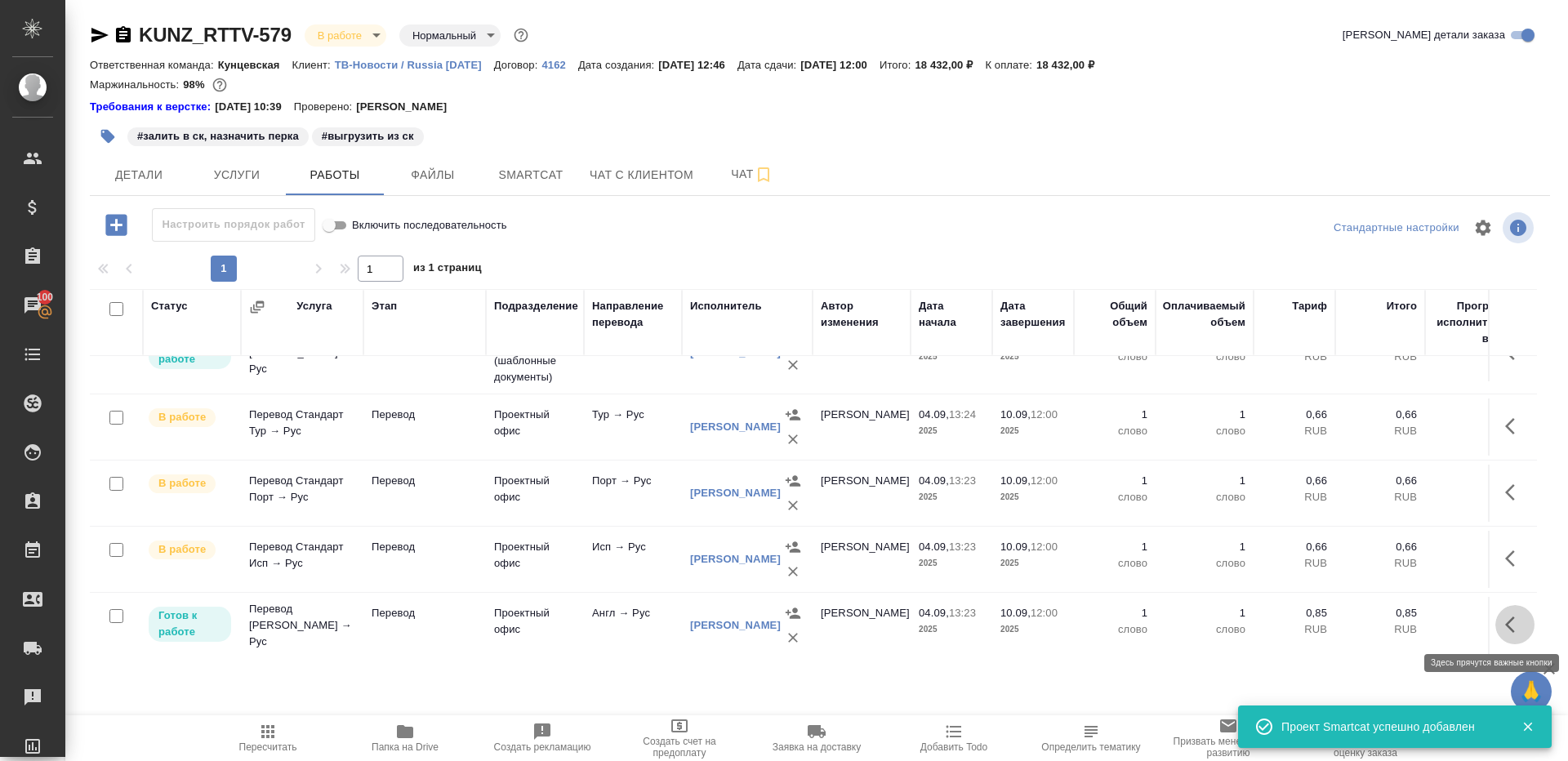
click at [1507, 617] on icon "button" at bounding box center [1514, 624] width 20 height 20
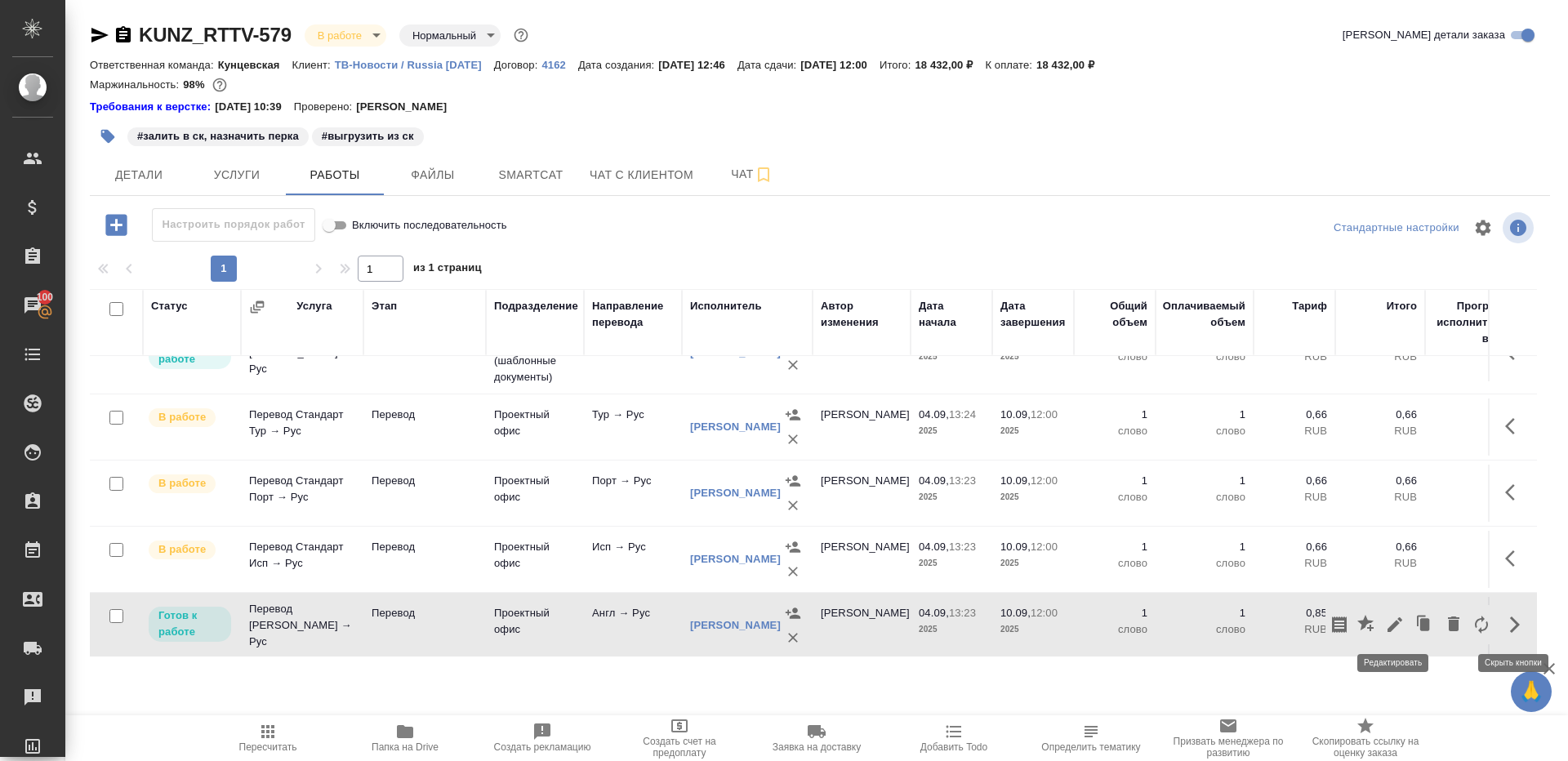
click at [1392, 616] on icon "button" at bounding box center [1395, 624] width 20 height 20
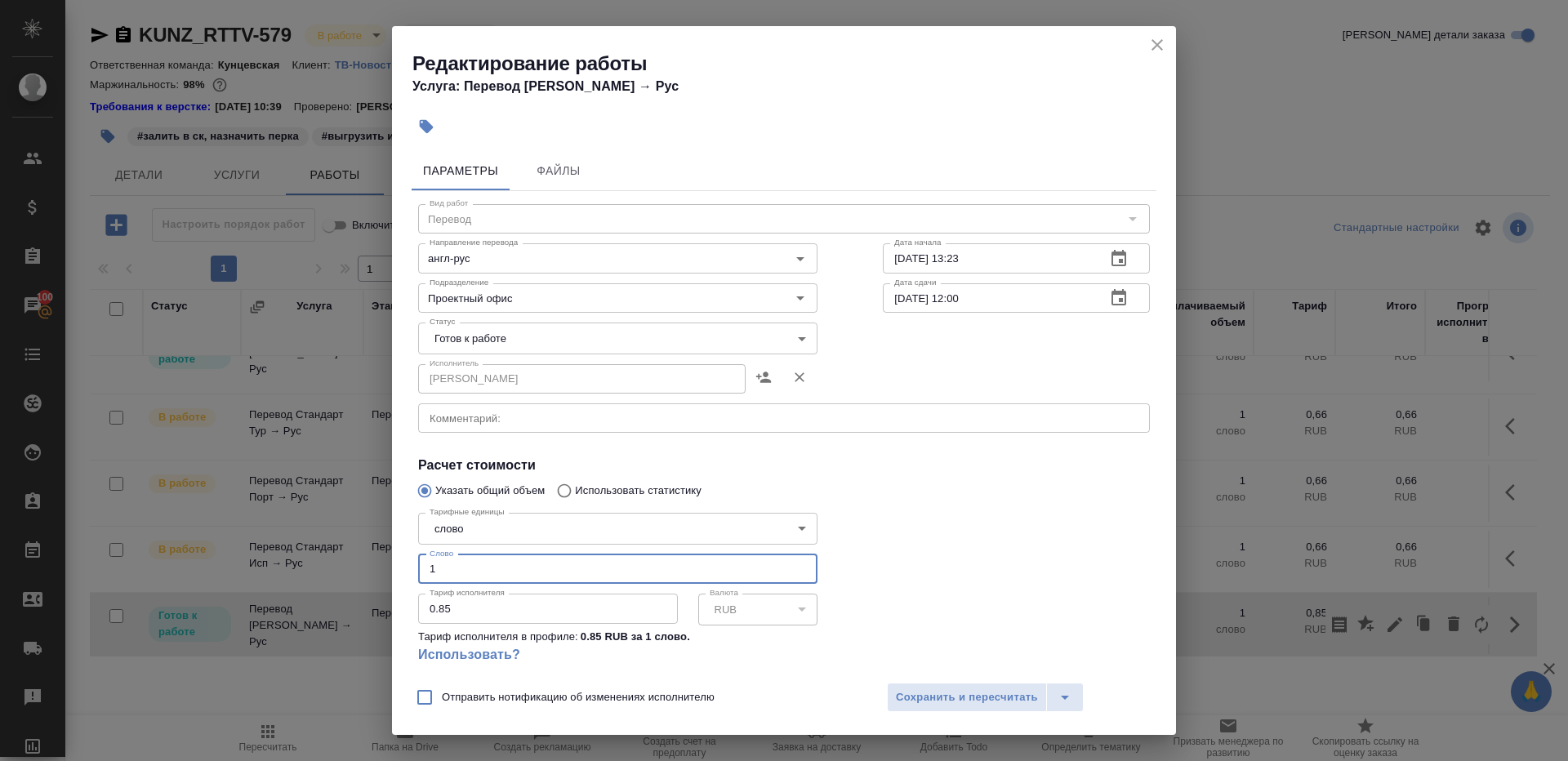
click at [461, 557] on input "1" at bounding box center [619, 569] width 400 height 29
paste input "307.8"
type input "307.8"
click at [941, 543] on div at bounding box center [1016, 594] width 333 height 242
click at [944, 702] on span "Сохранить и пересчитать" at bounding box center [966, 698] width 142 height 19
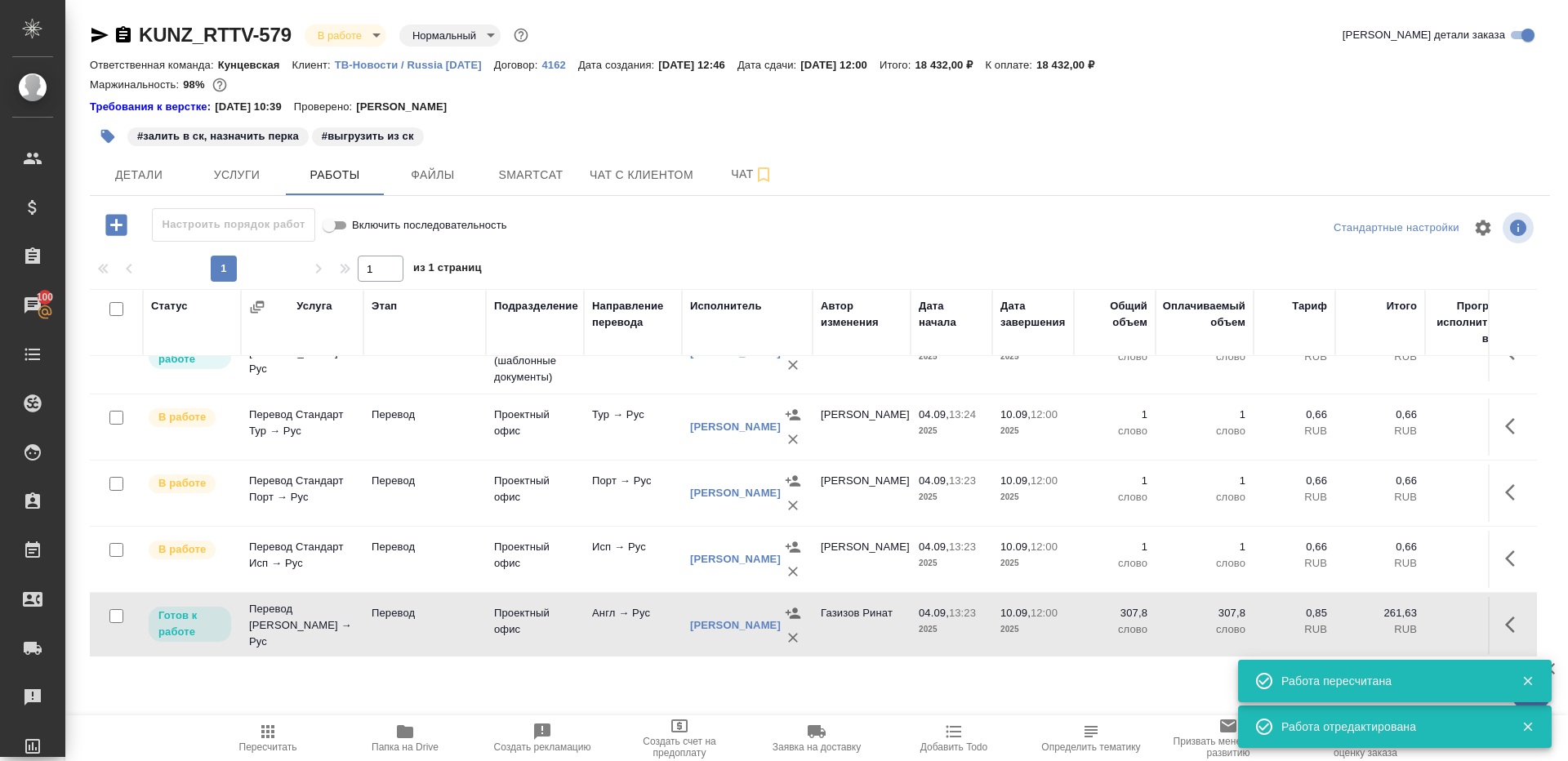
scroll to position [0, 0]
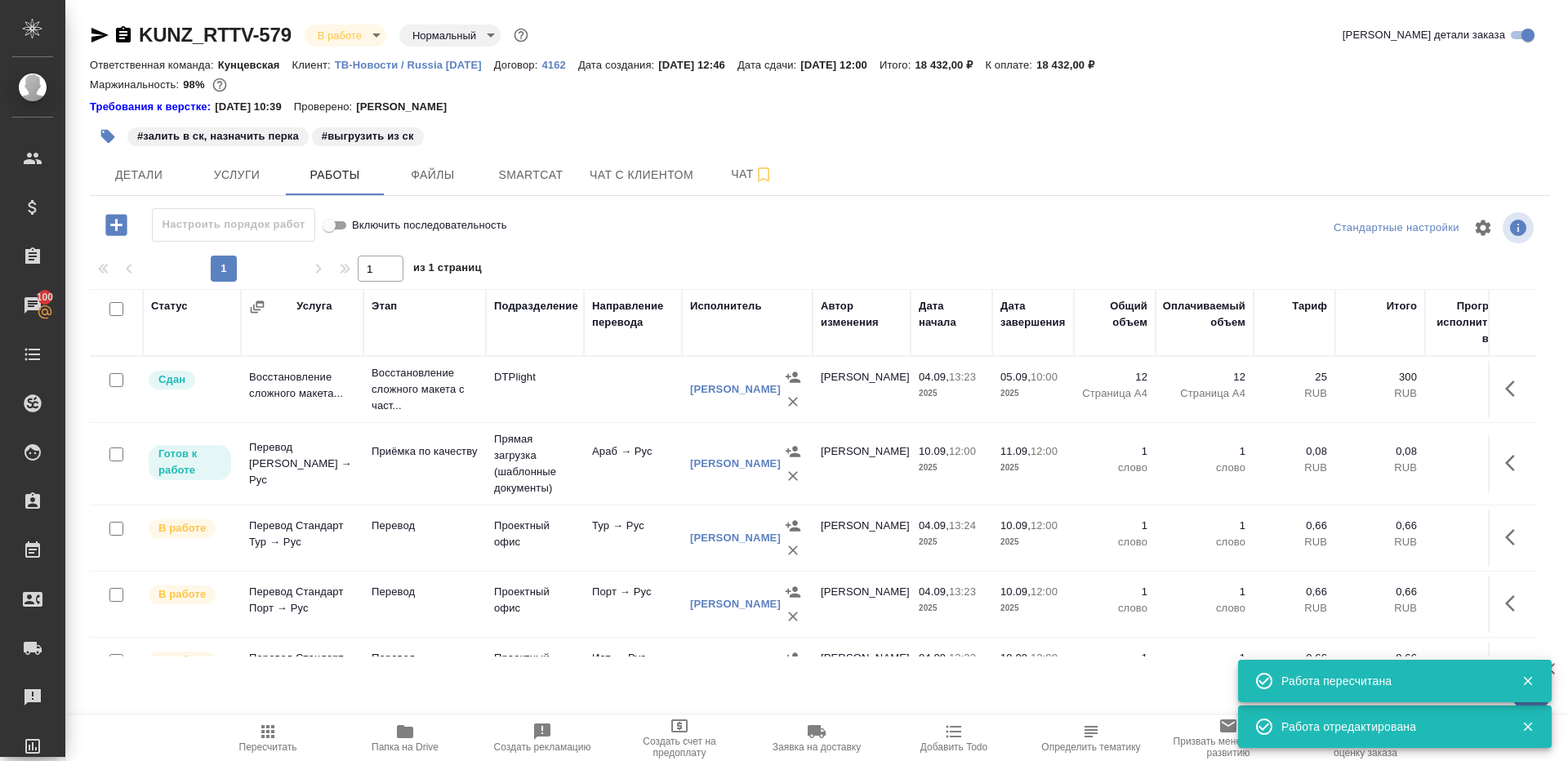
click at [102, 118] on div at bounding box center [819, 116] width 1461 height 3
click at [102, 140] on icon "button" at bounding box center [107, 136] width 16 height 16
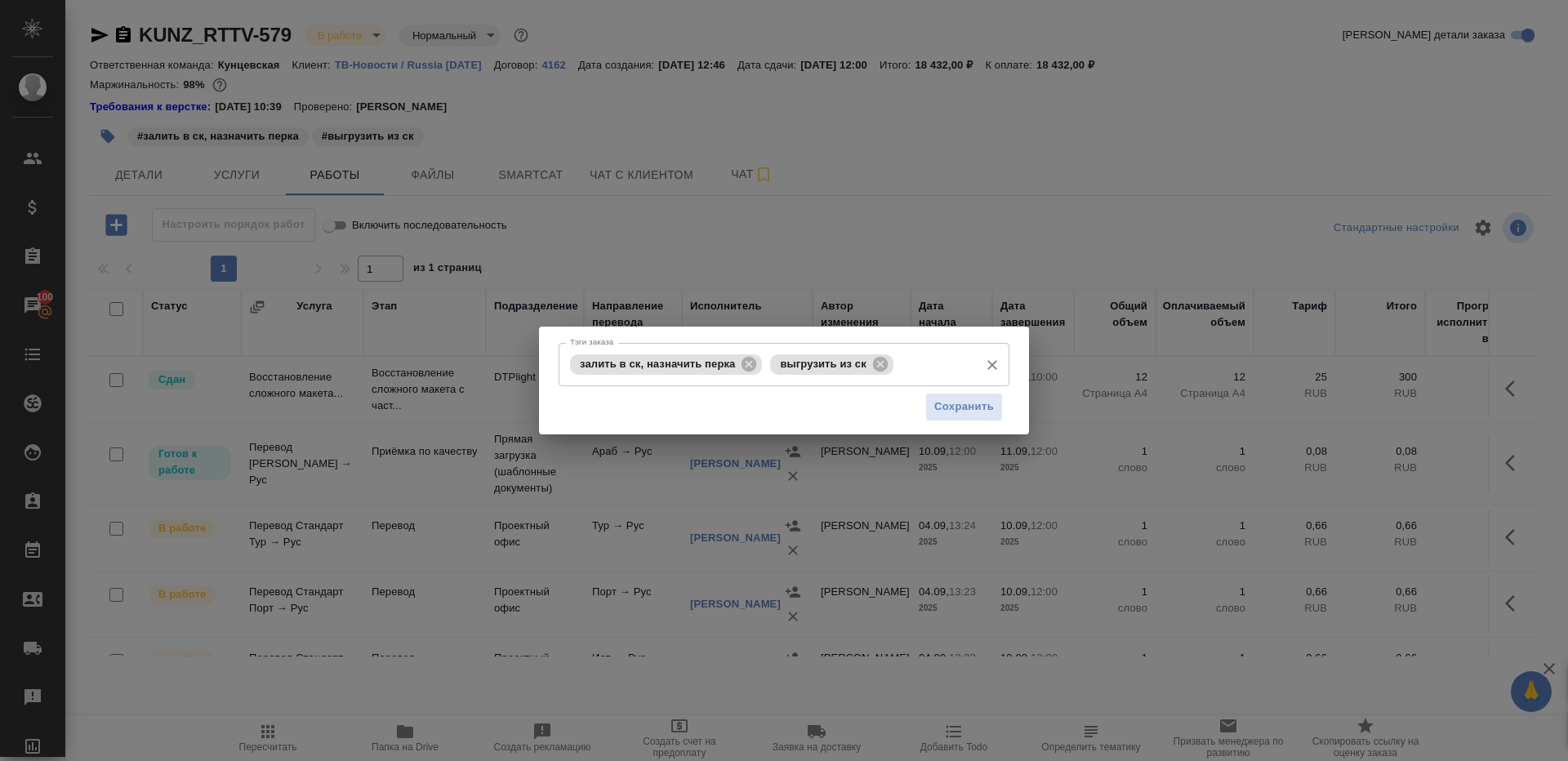
click at [751, 363] on icon at bounding box center [749, 364] width 18 height 18
click at [954, 394] on button "Сохранить" at bounding box center [964, 407] width 77 height 28
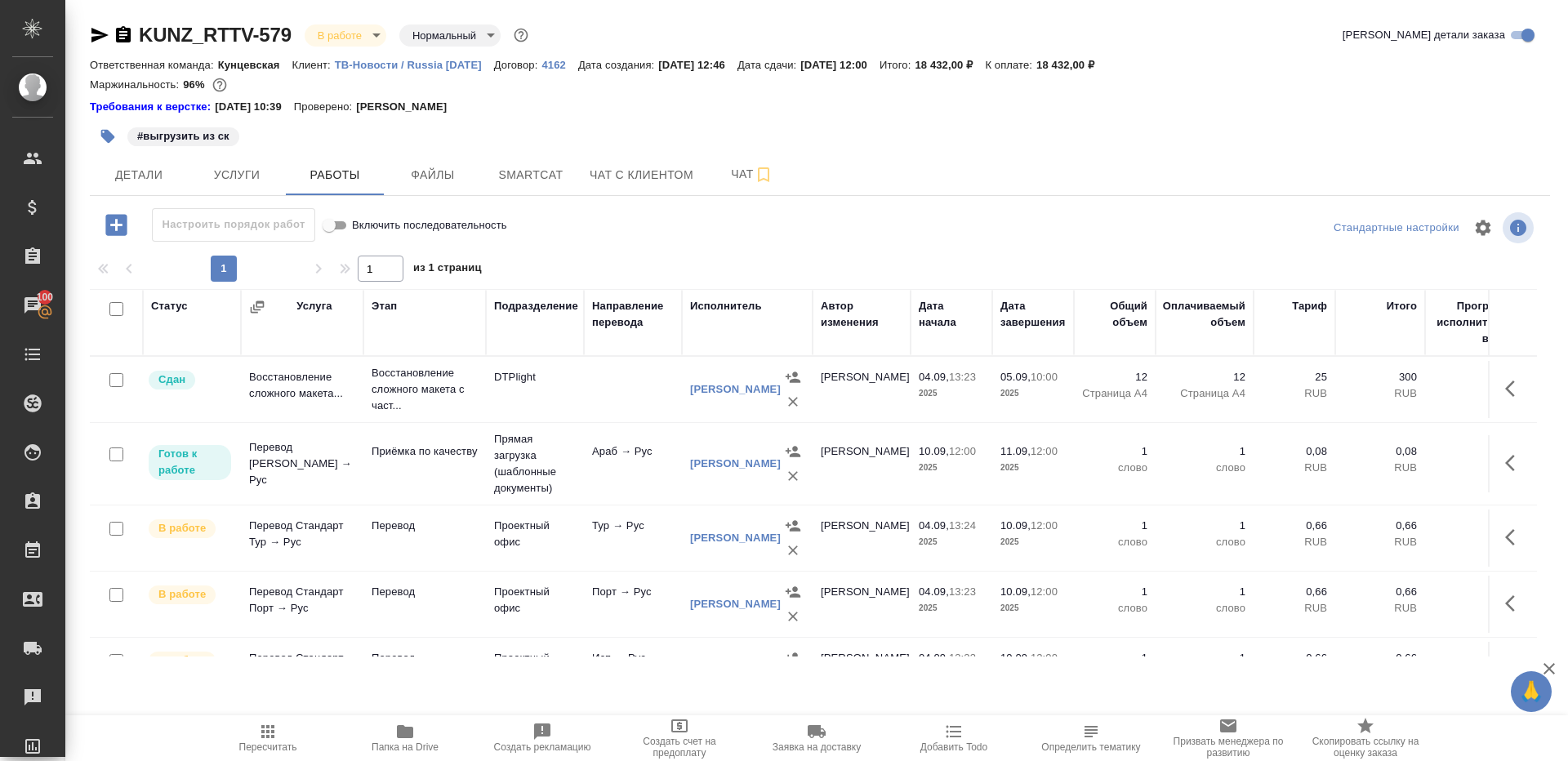
click at [91, 196] on div "KUNZ_RTTV-579 В работе inProgress Нормальный normal Кратко детали заказа Ответс…" at bounding box center [820, 349] width 1478 height 699
click at [105, 181] on span "Детали" at bounding box center [139, 175] width 78 height 21
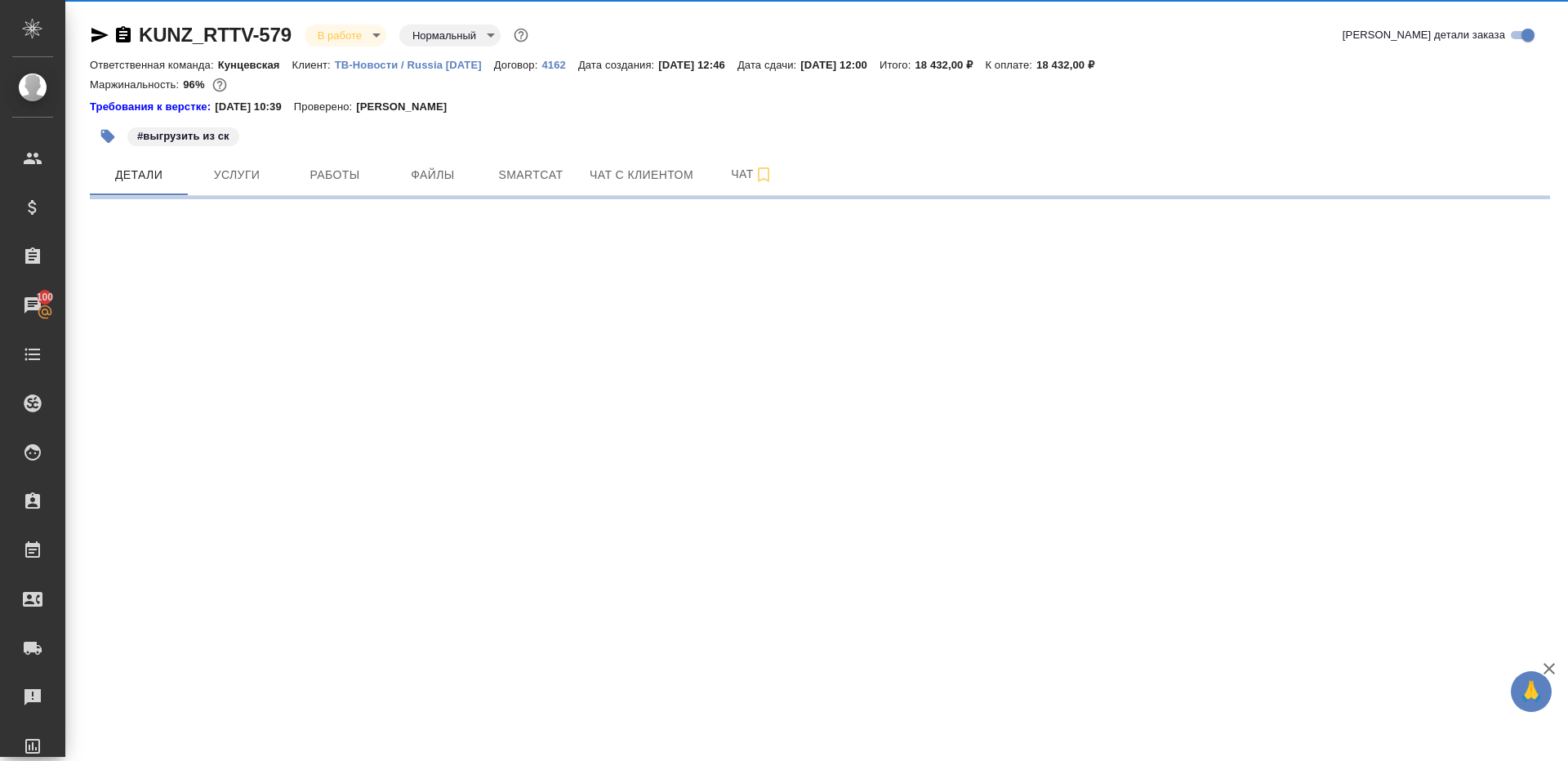
select select "RU"
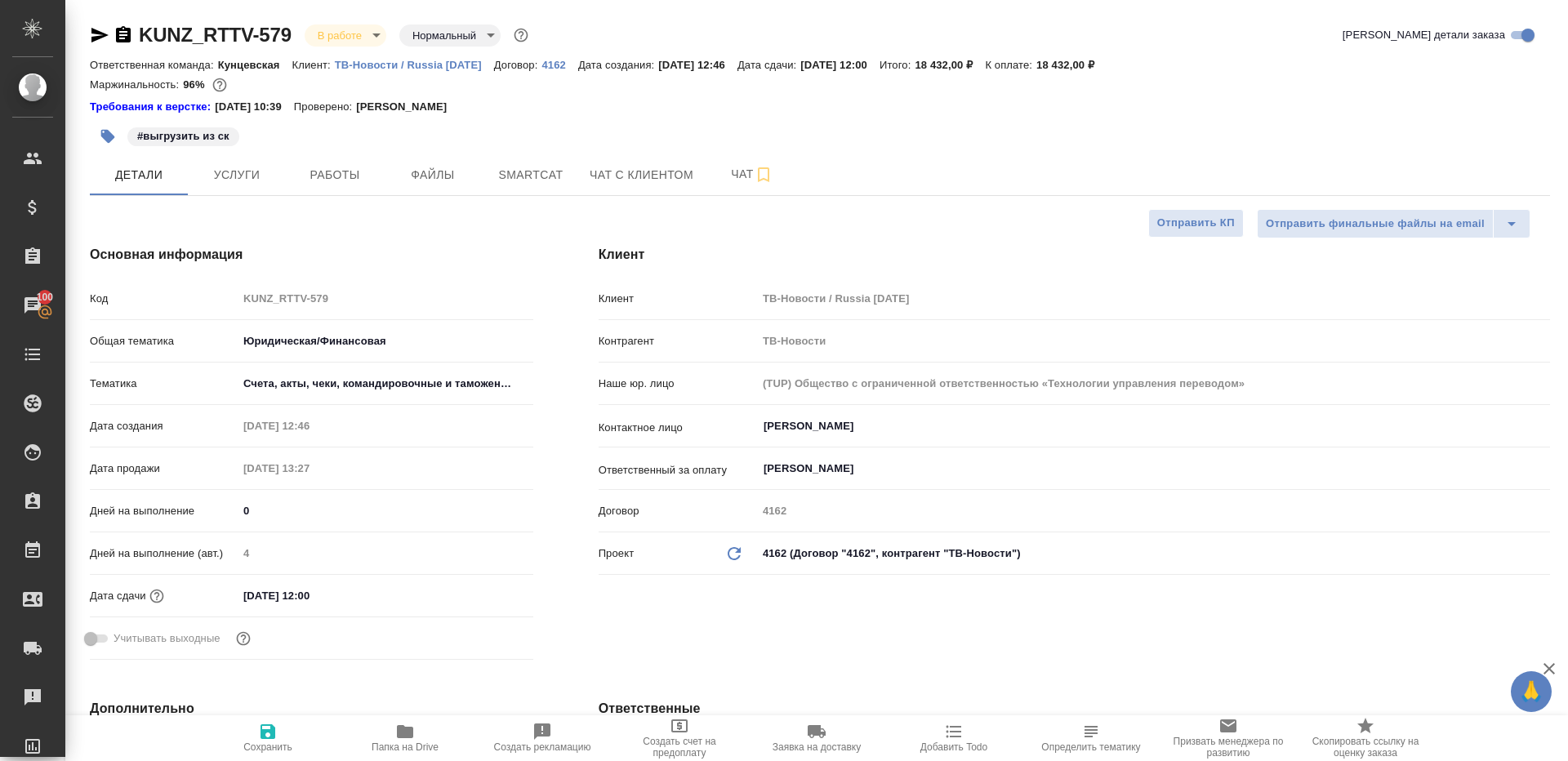
type textarea "x"
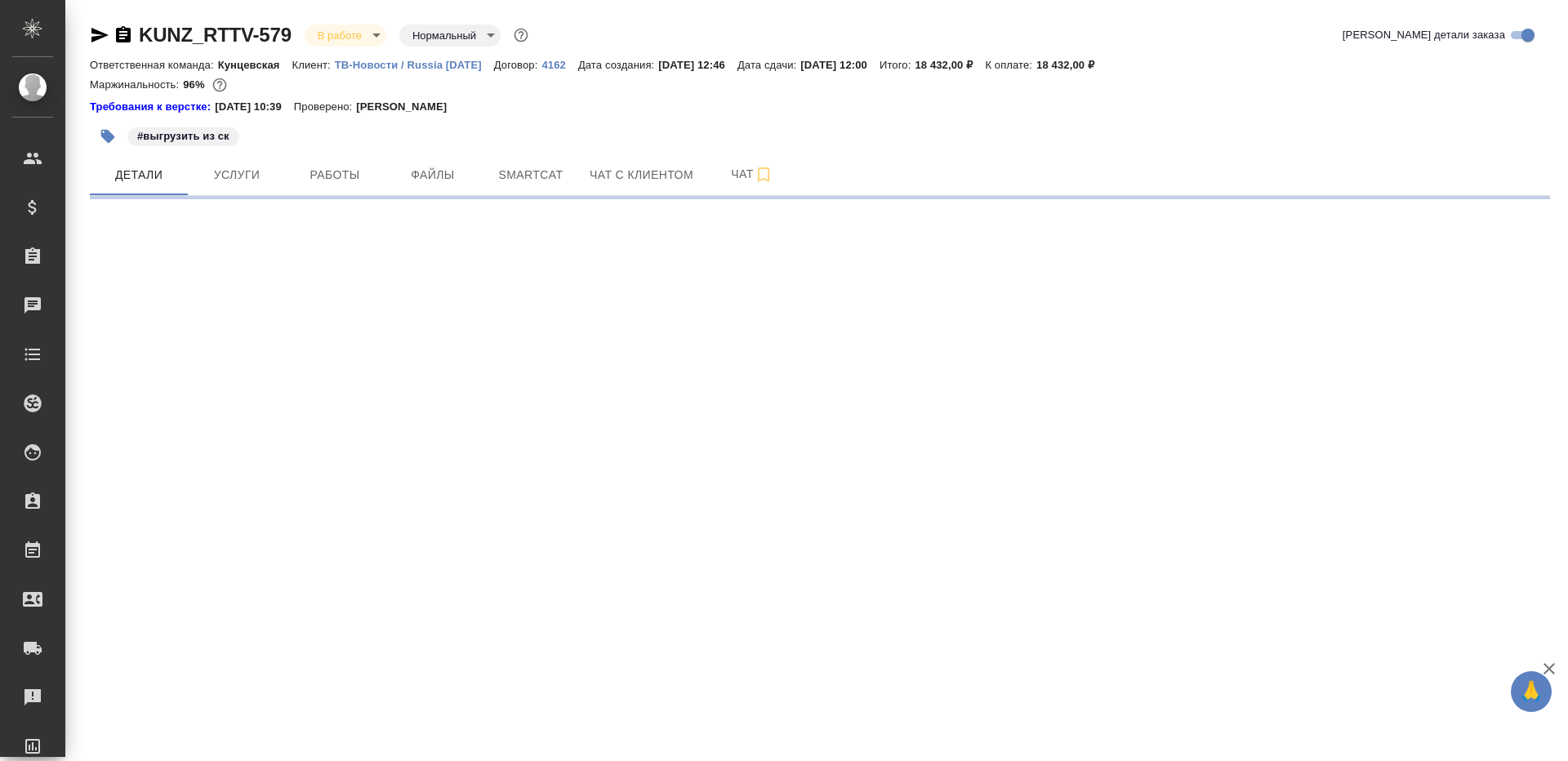
select select "RU"
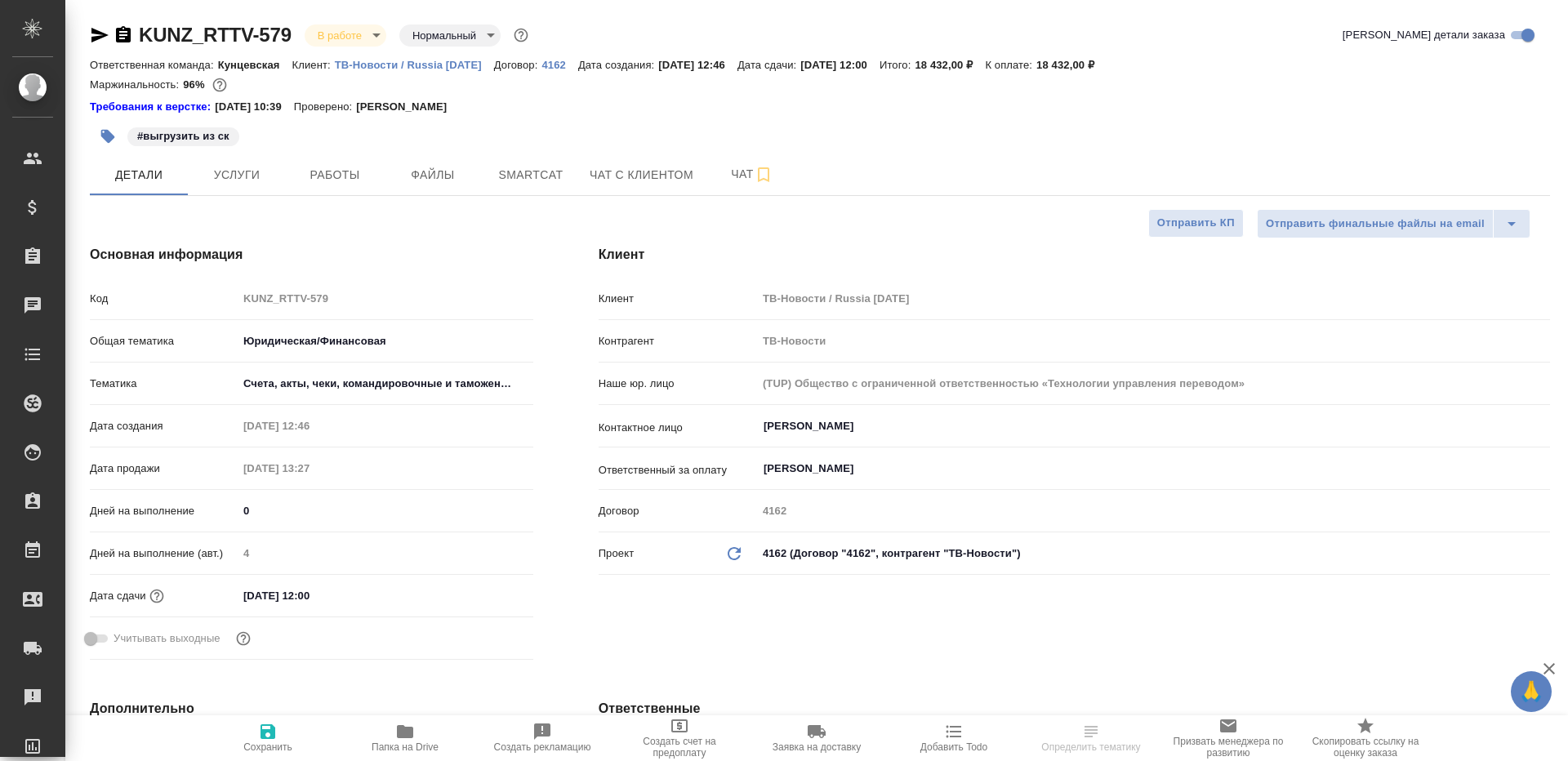
type textarea "x"
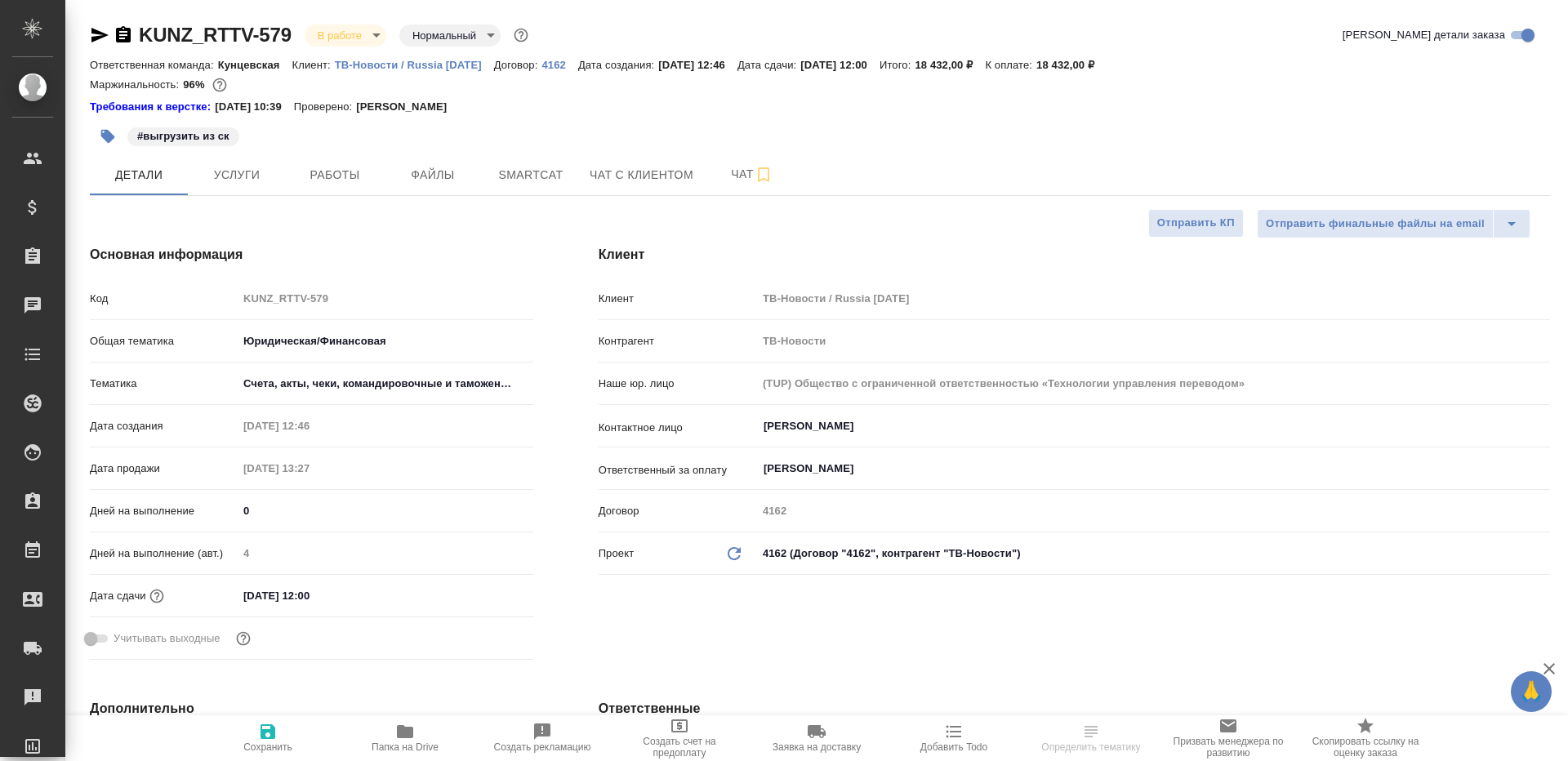
type textarea "x"
click at [324, 192] on button "Работы" at bounding box center [335, 174] width 98 height 41
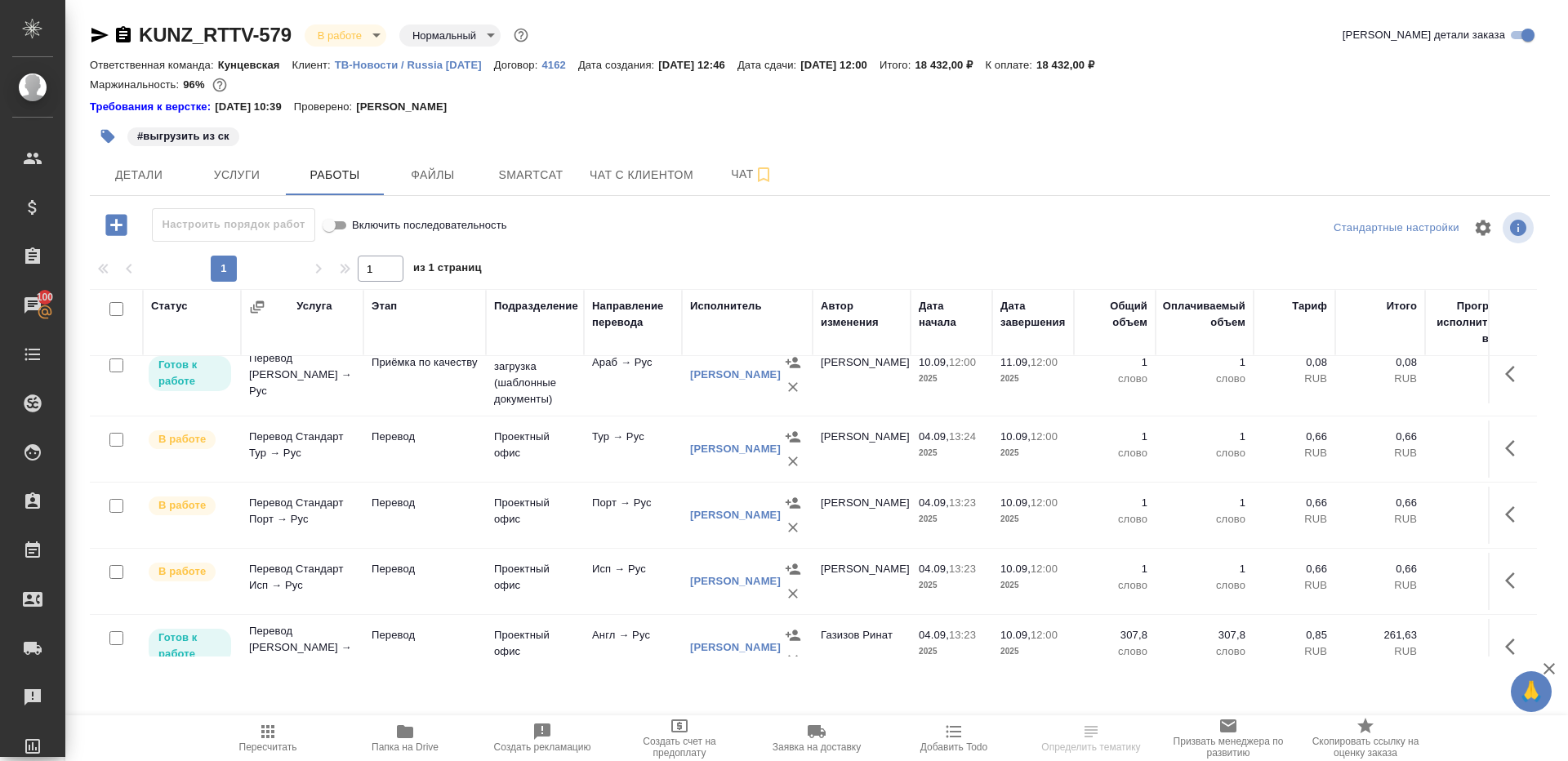
scroll to position [111, 0]
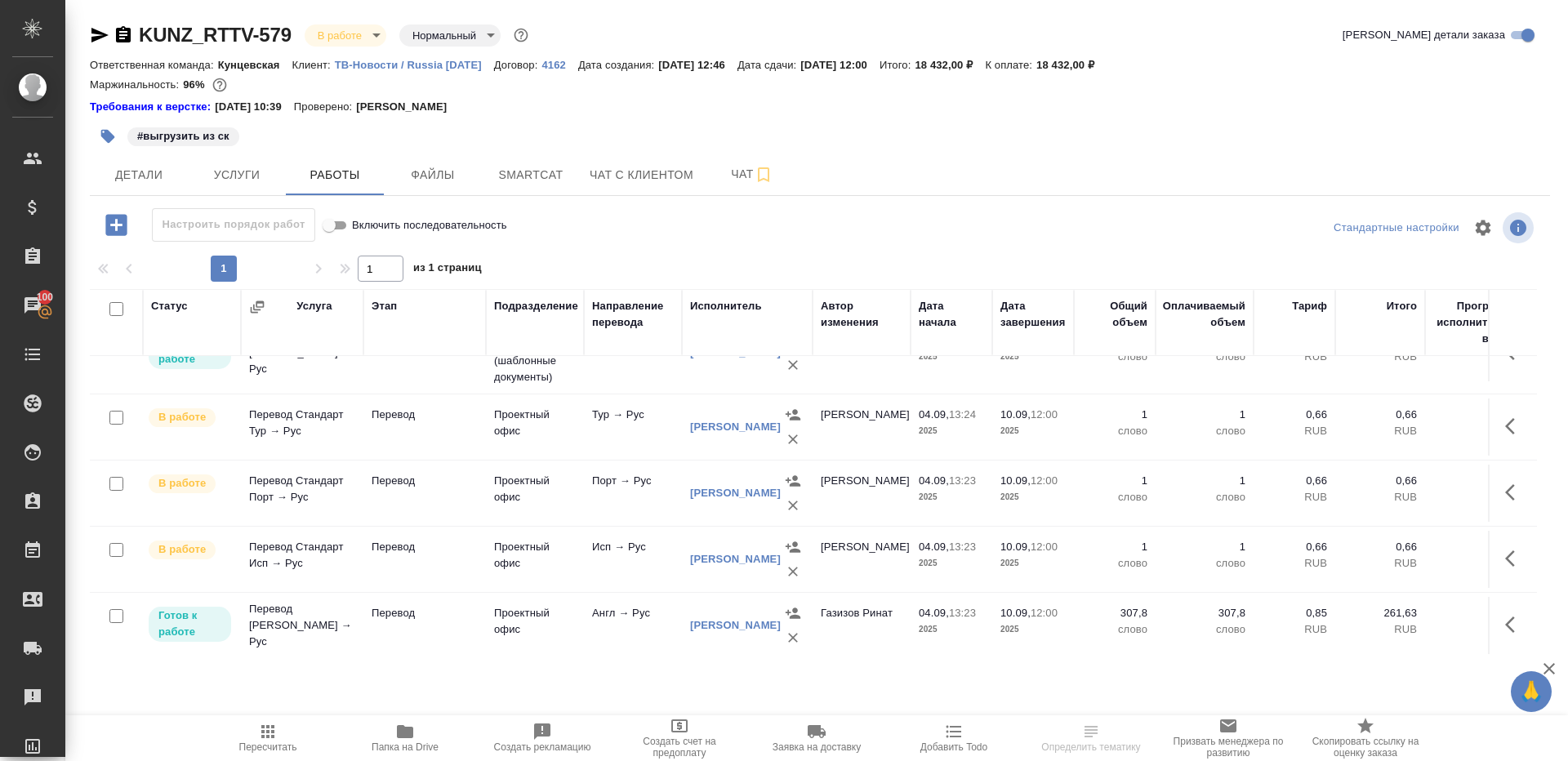
click at [268, 732] on icon "button" at bounding box center [268, 732] width 13 height 13
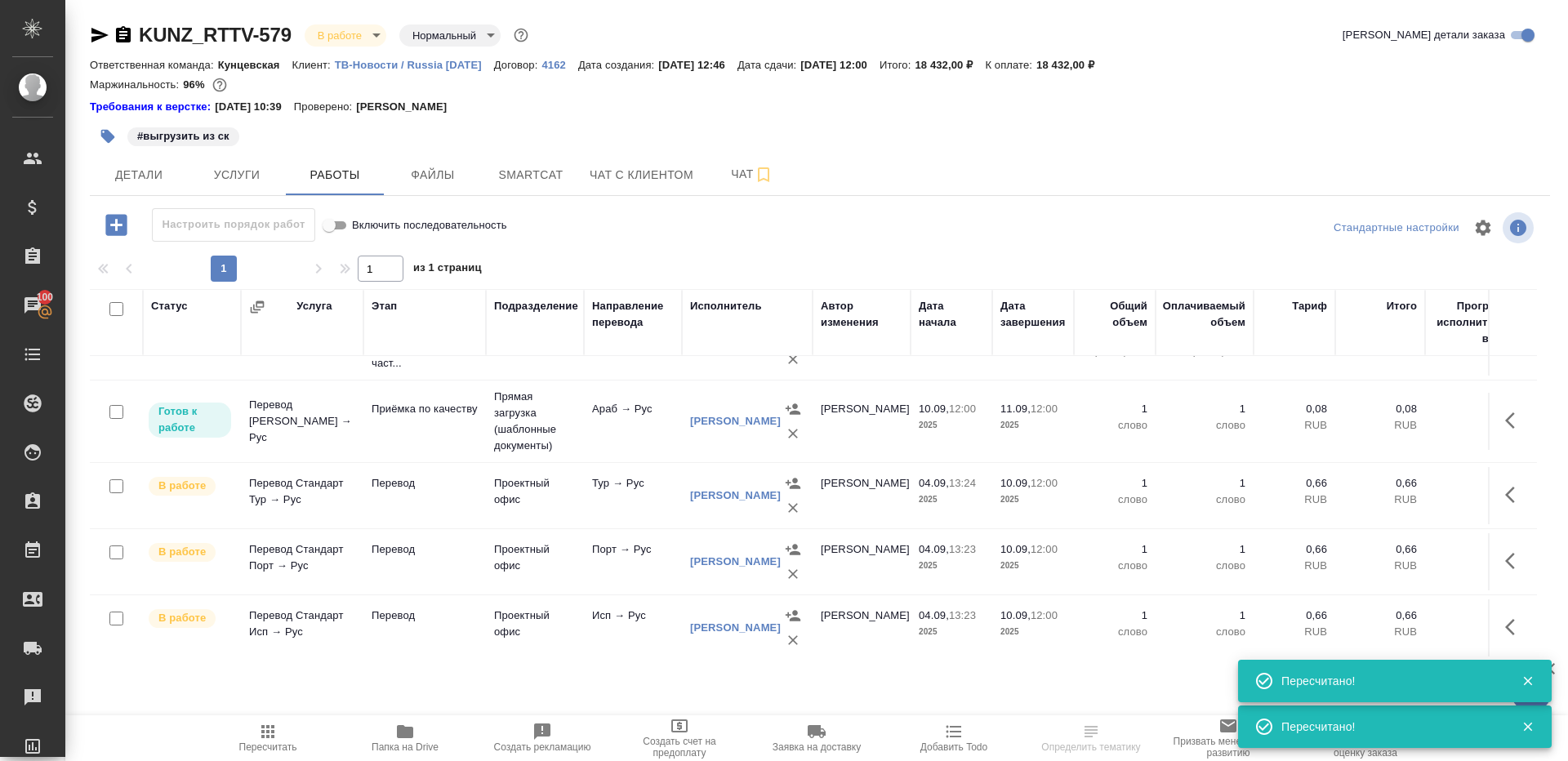
scroll to position [0, 0]
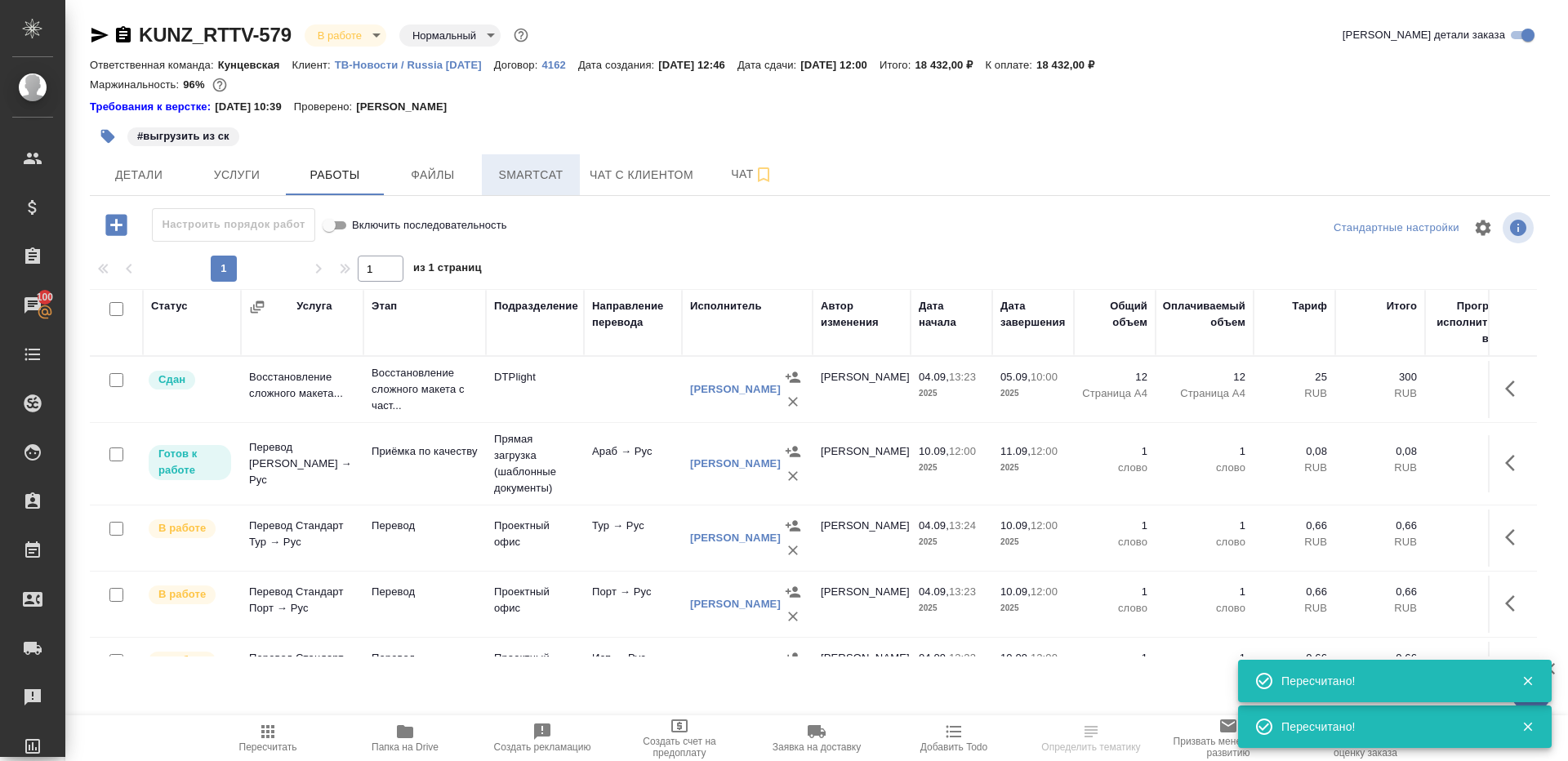
click at [549, 174] on span "Smartcat" at bounding box center [530, 175] width 78 height 21
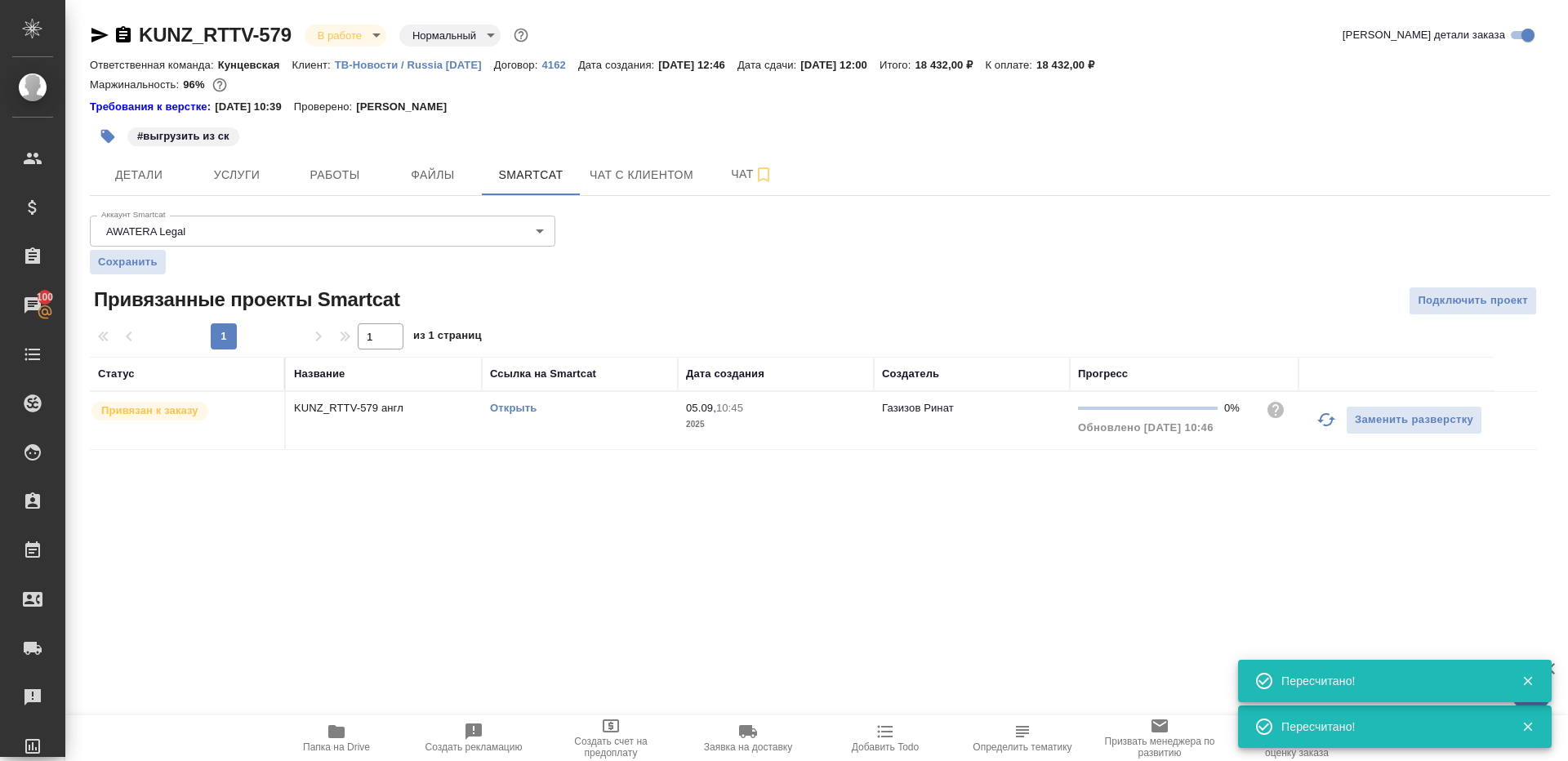
click at [520, 410] on link "Открыть" at bounding box center [513, 407] width 46 height 12
click at [323, 177] on span "Работы" at bounding box center [335, 175] width 78 height 21
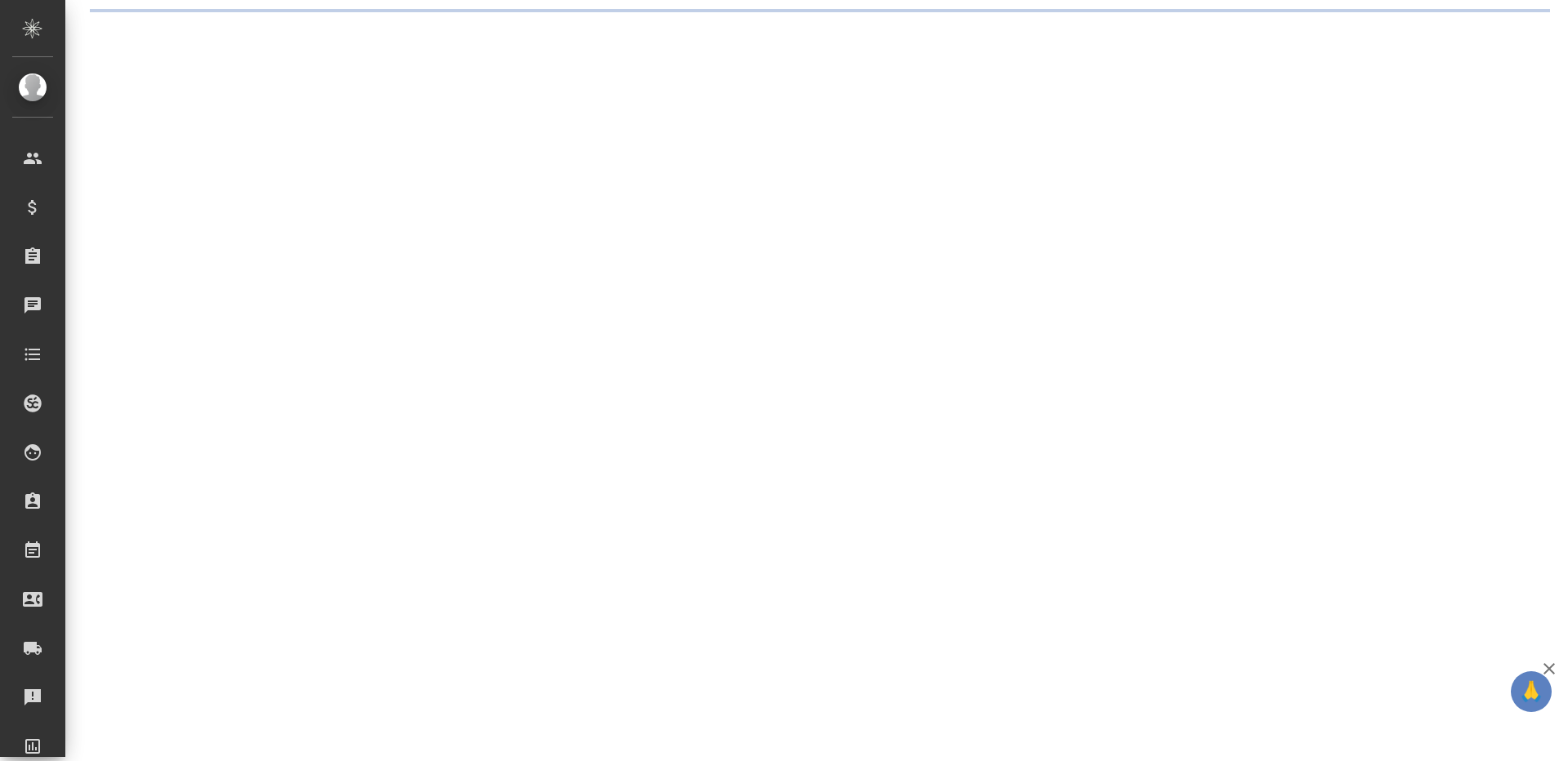
select select "RU"
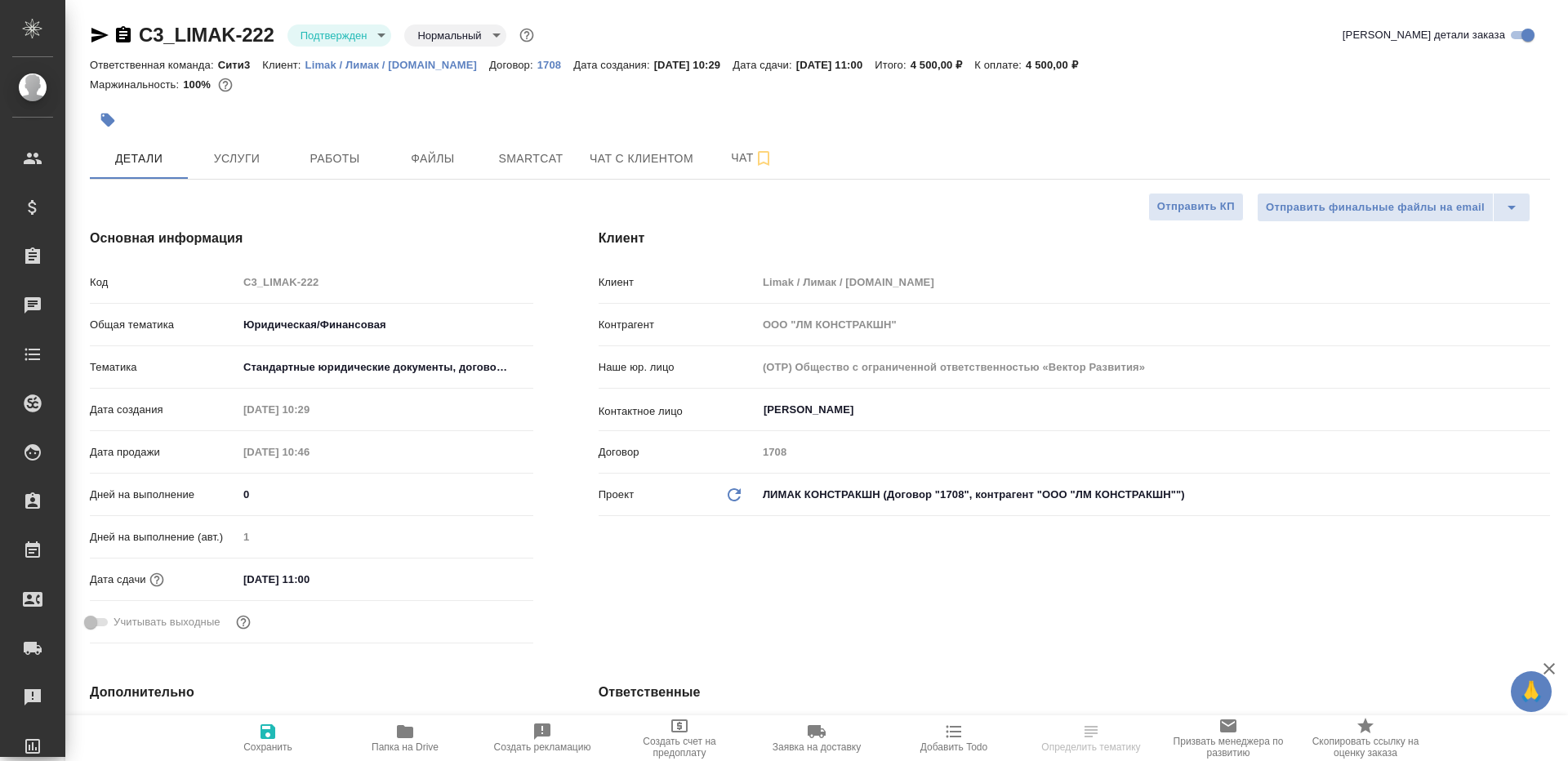
type textarea "x"
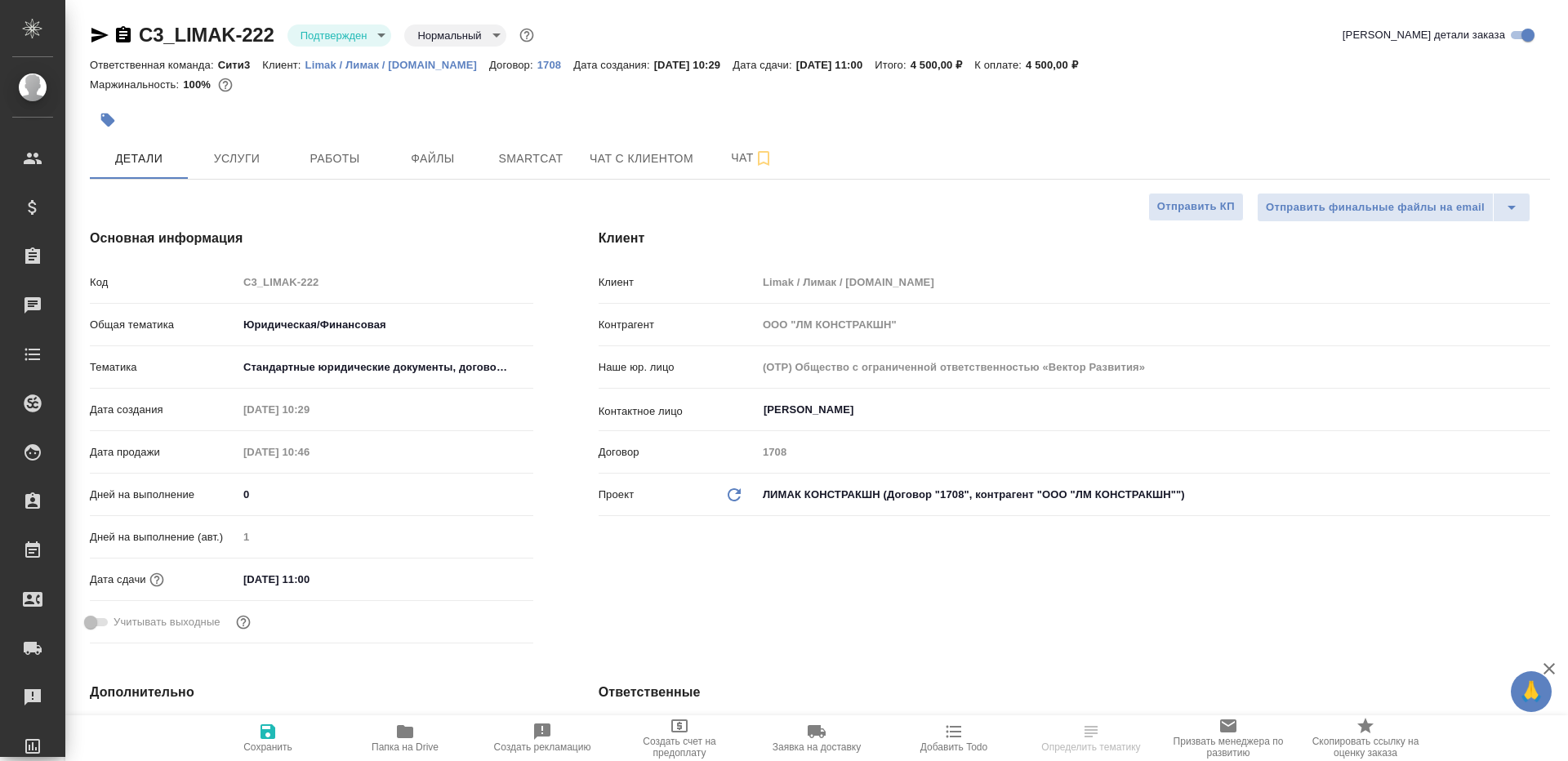
type textarea "x"
click at [358, 39] on body "🙏 .cls-1 fill:#fff; AWATERA Gazizov Rinat Клиенты Спецификации Заказы Чаты Todo…" at bounding box center [784, 380] width 1568 height 761
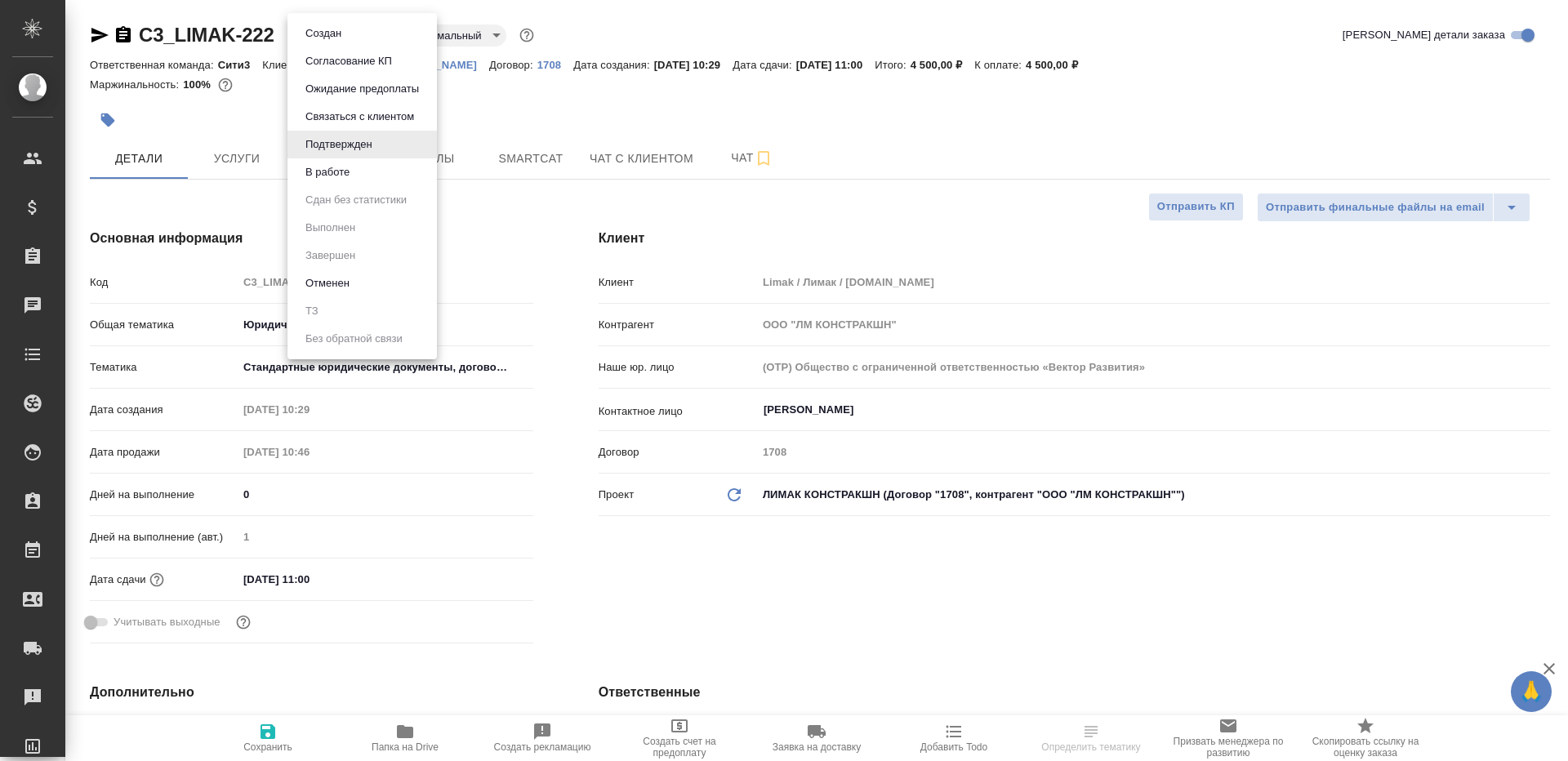
click at [366, 163] on li "В работе" at bounding box center [362, 172] width 150 height 27
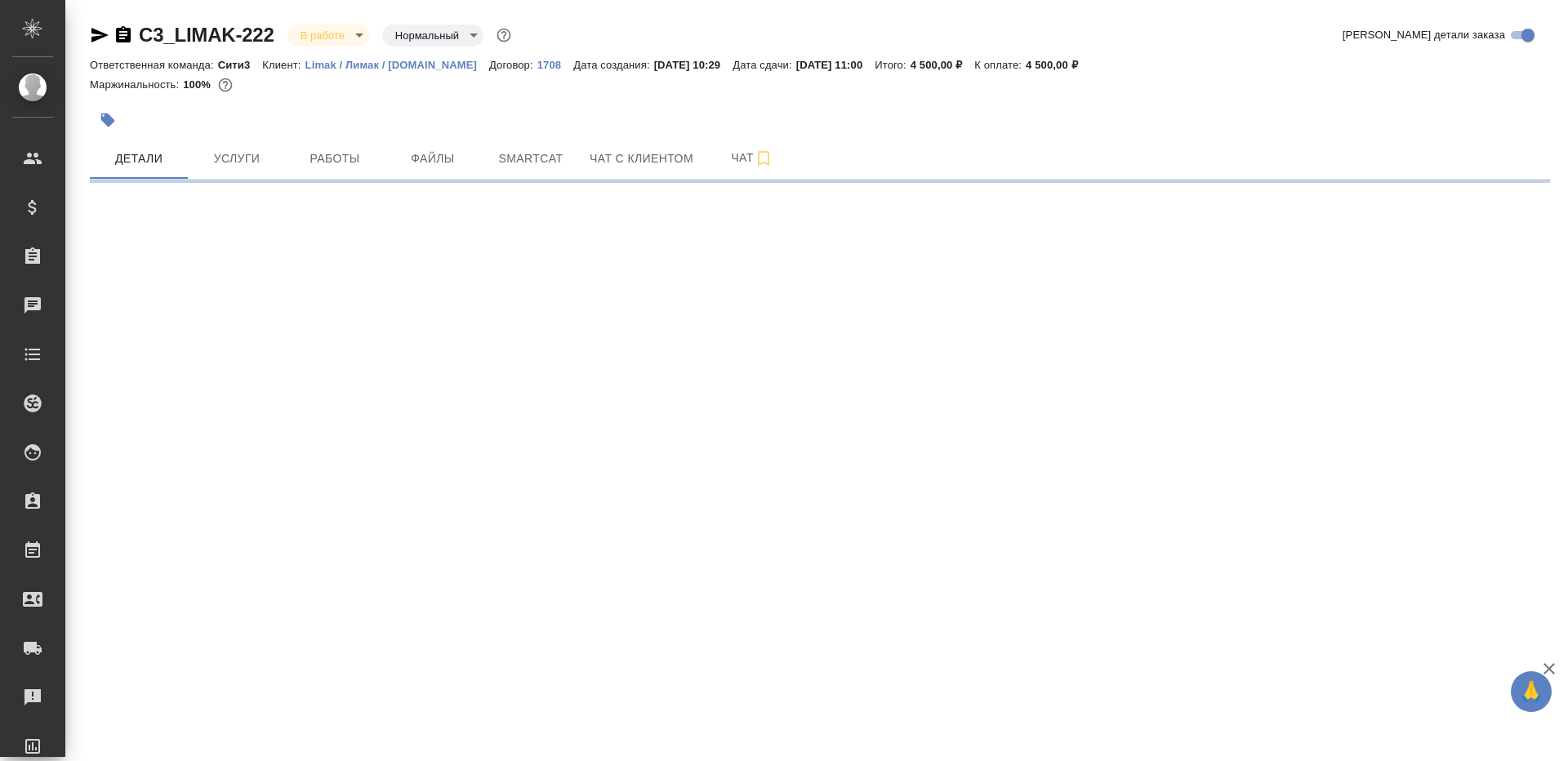
select select "RU"
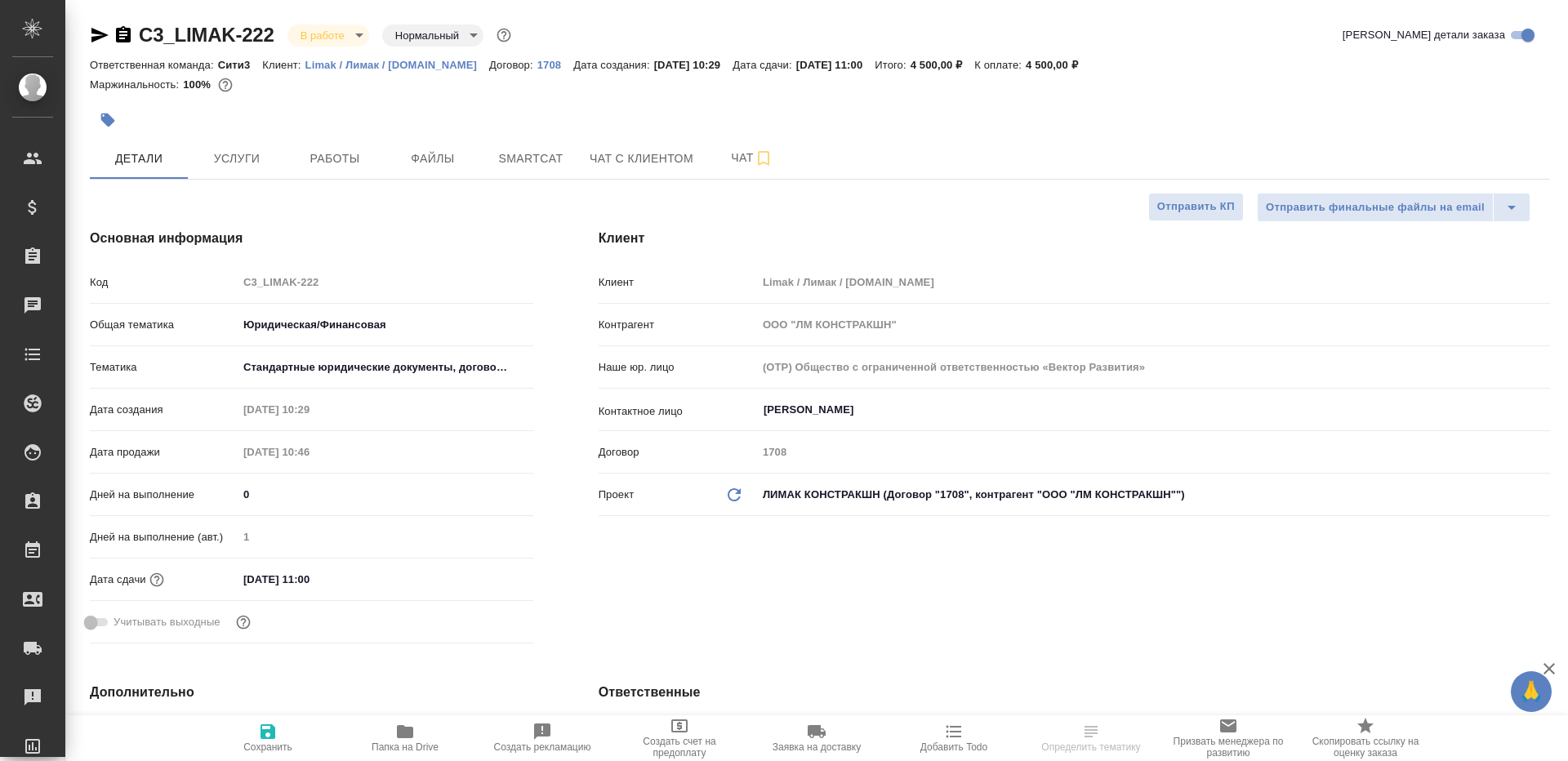
type textarea "x"
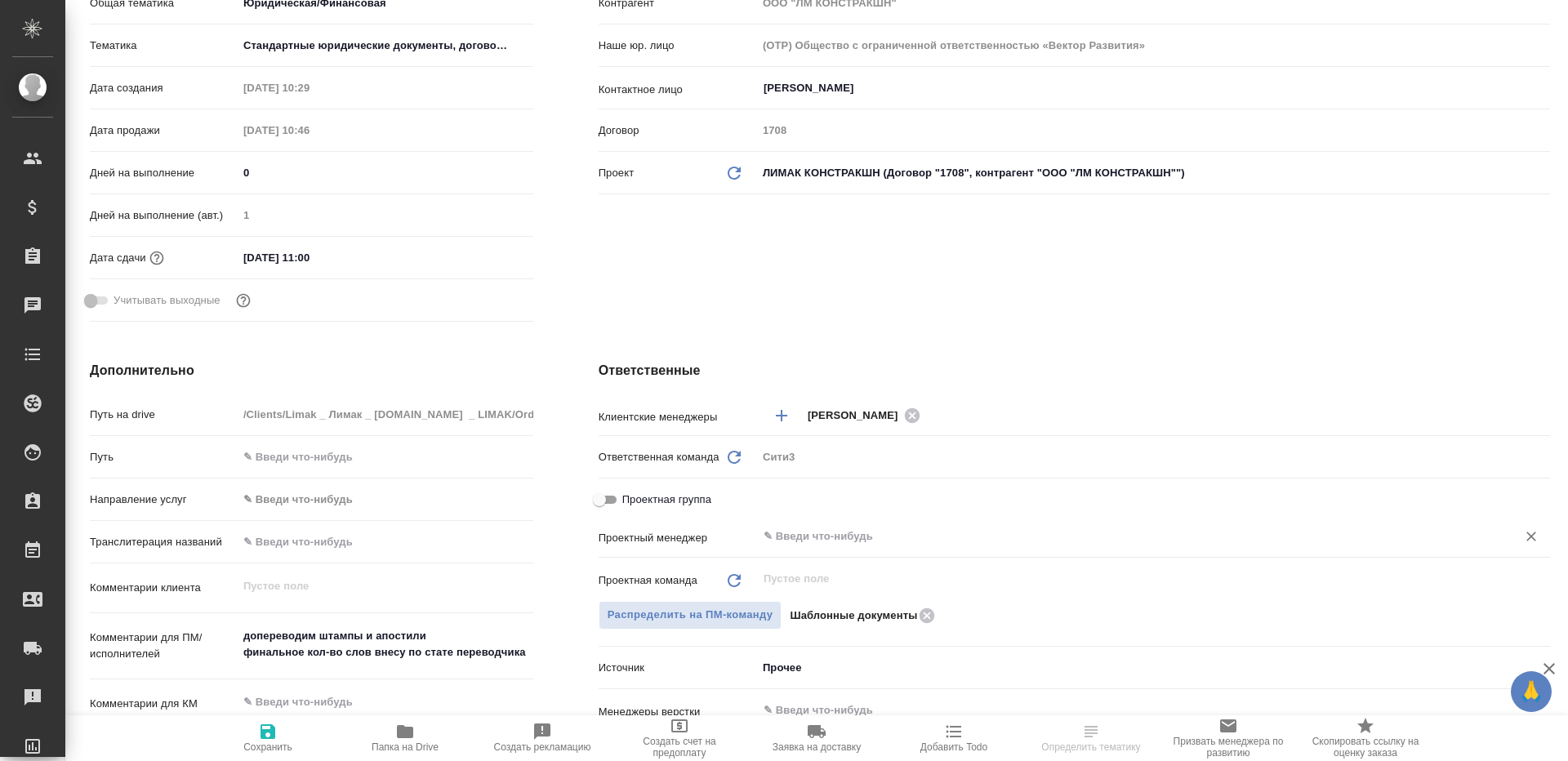
click at [834, 535] on input "text" at bounding box center [1126, 537] width 729 height 20
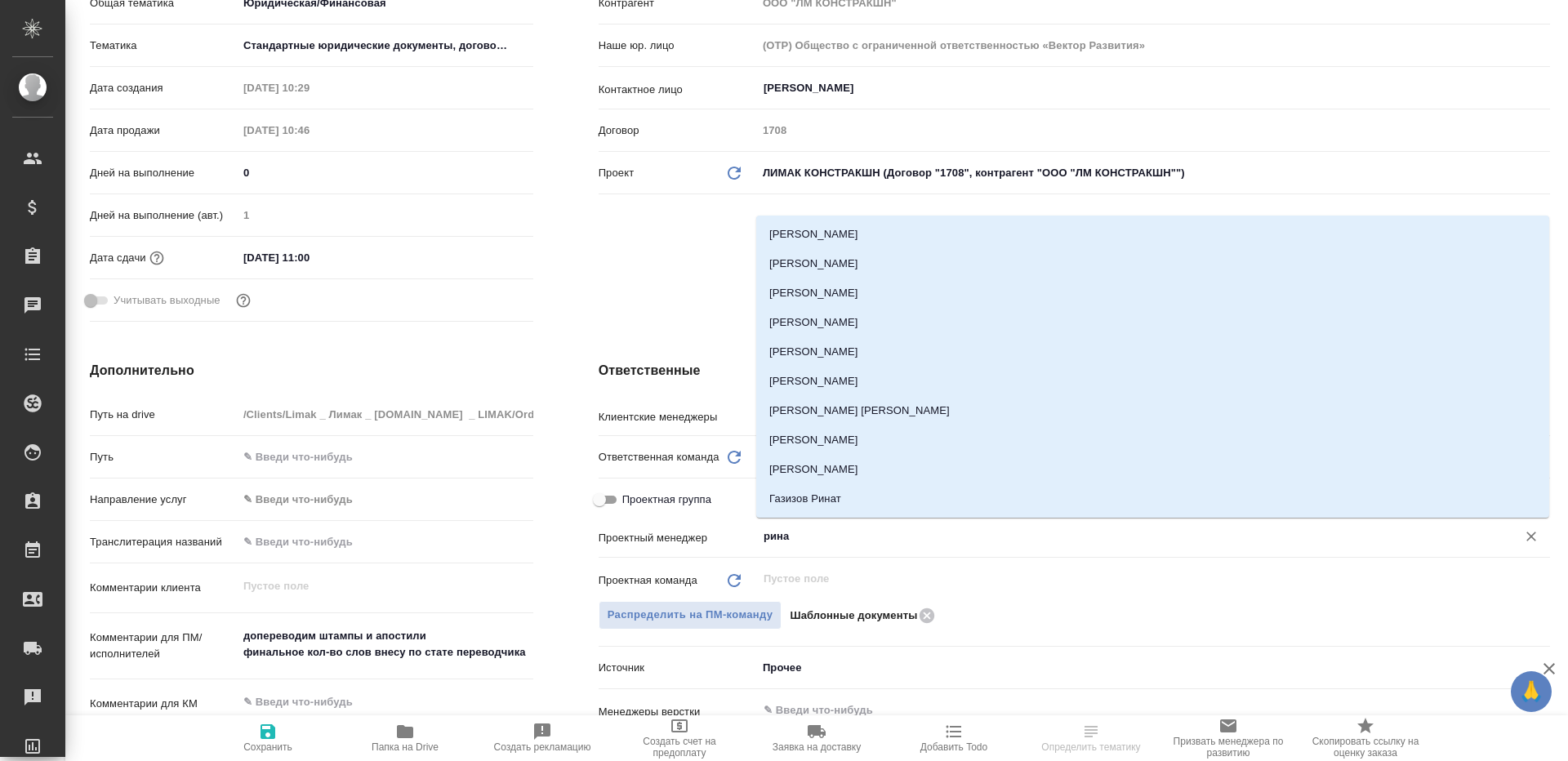
type input "ринат"
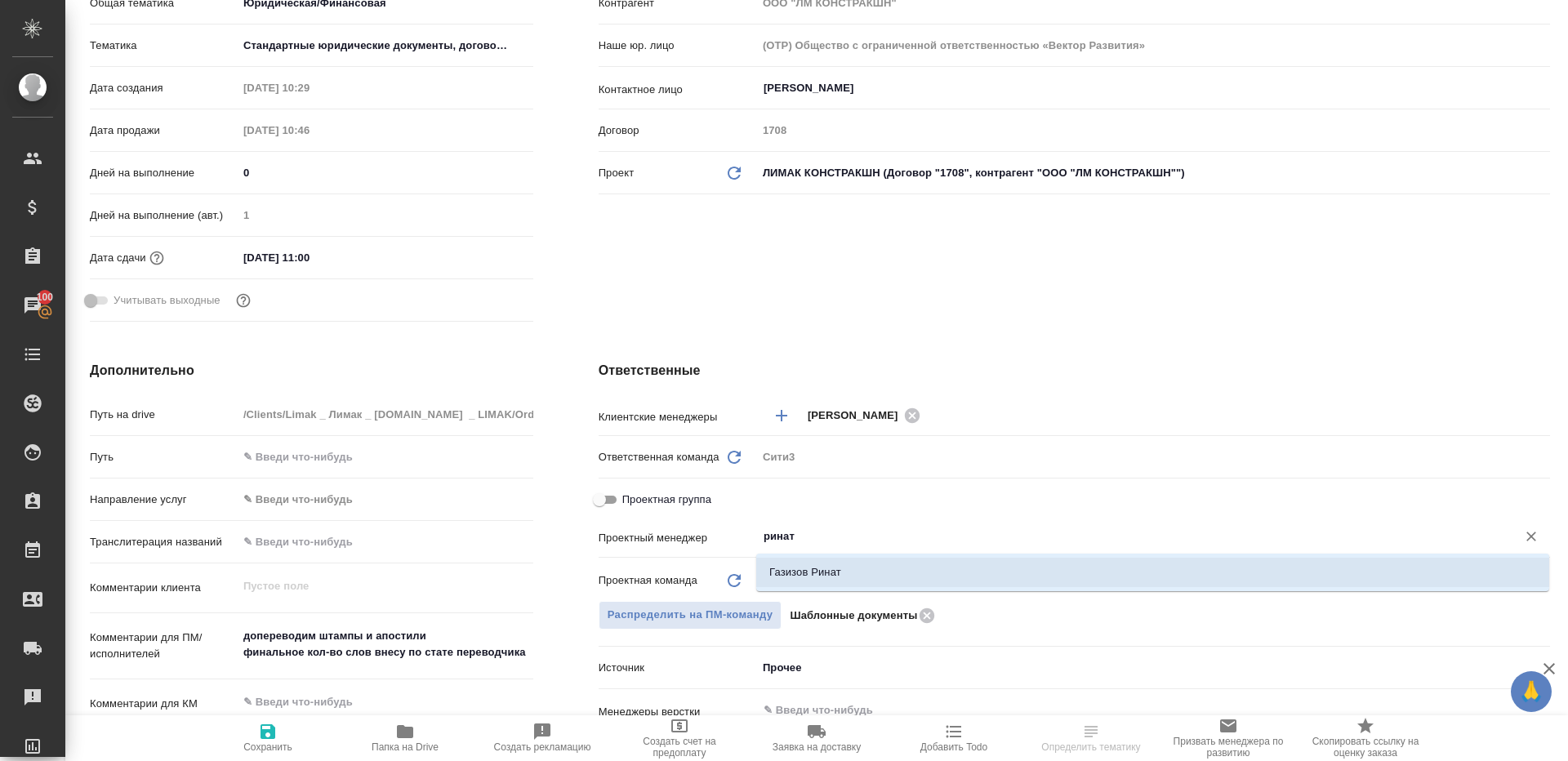
click at [848, 565] on li "Газизов Ринат" at bounding box center [1152, 572] width 793 height 29
type textarea "x"
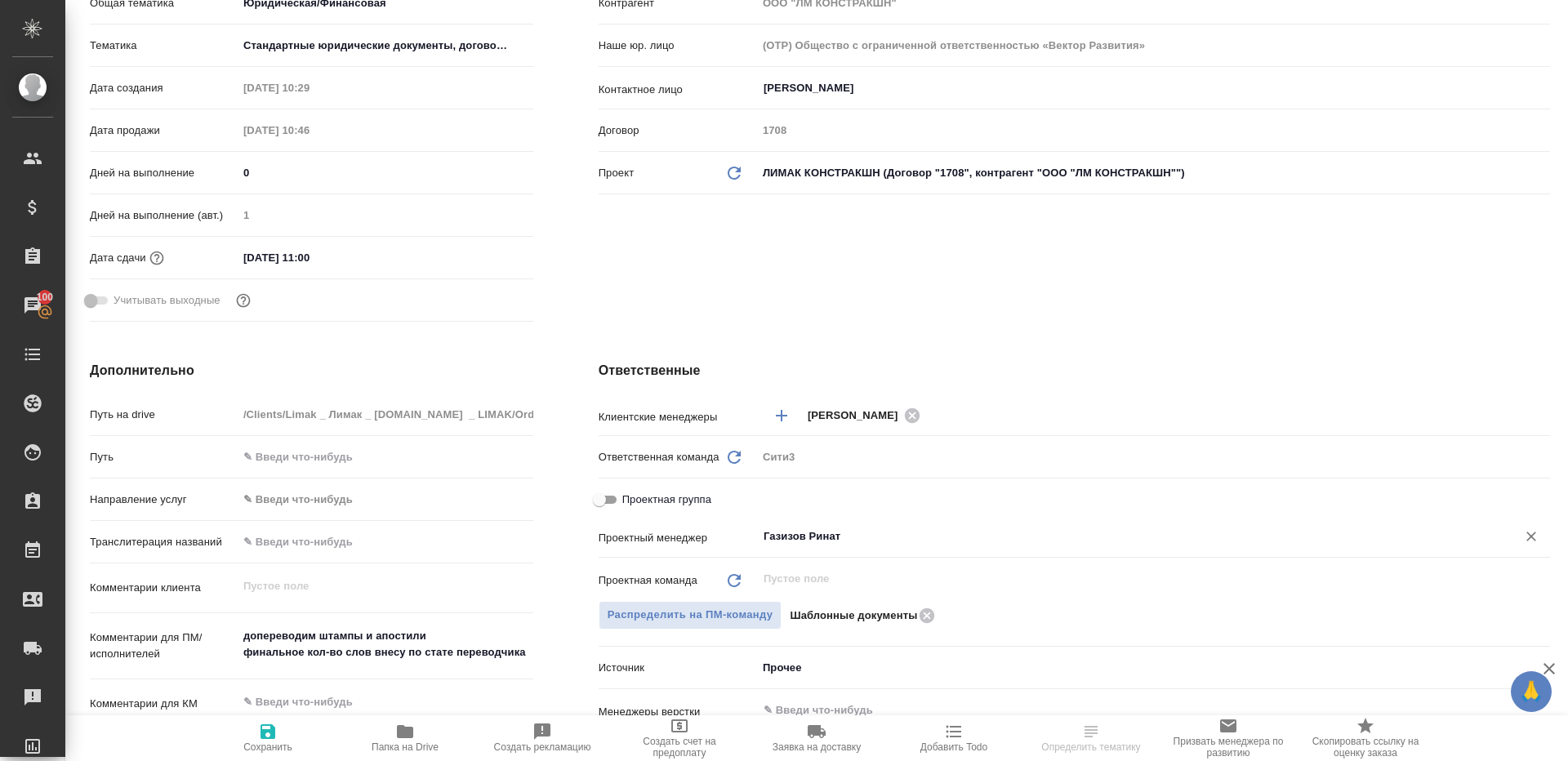
type input "Газизов Ринат"
click at [278, 720] on button "Сохранить" at bounding box center [268, 738] width 138 height 46
type textarea "x"
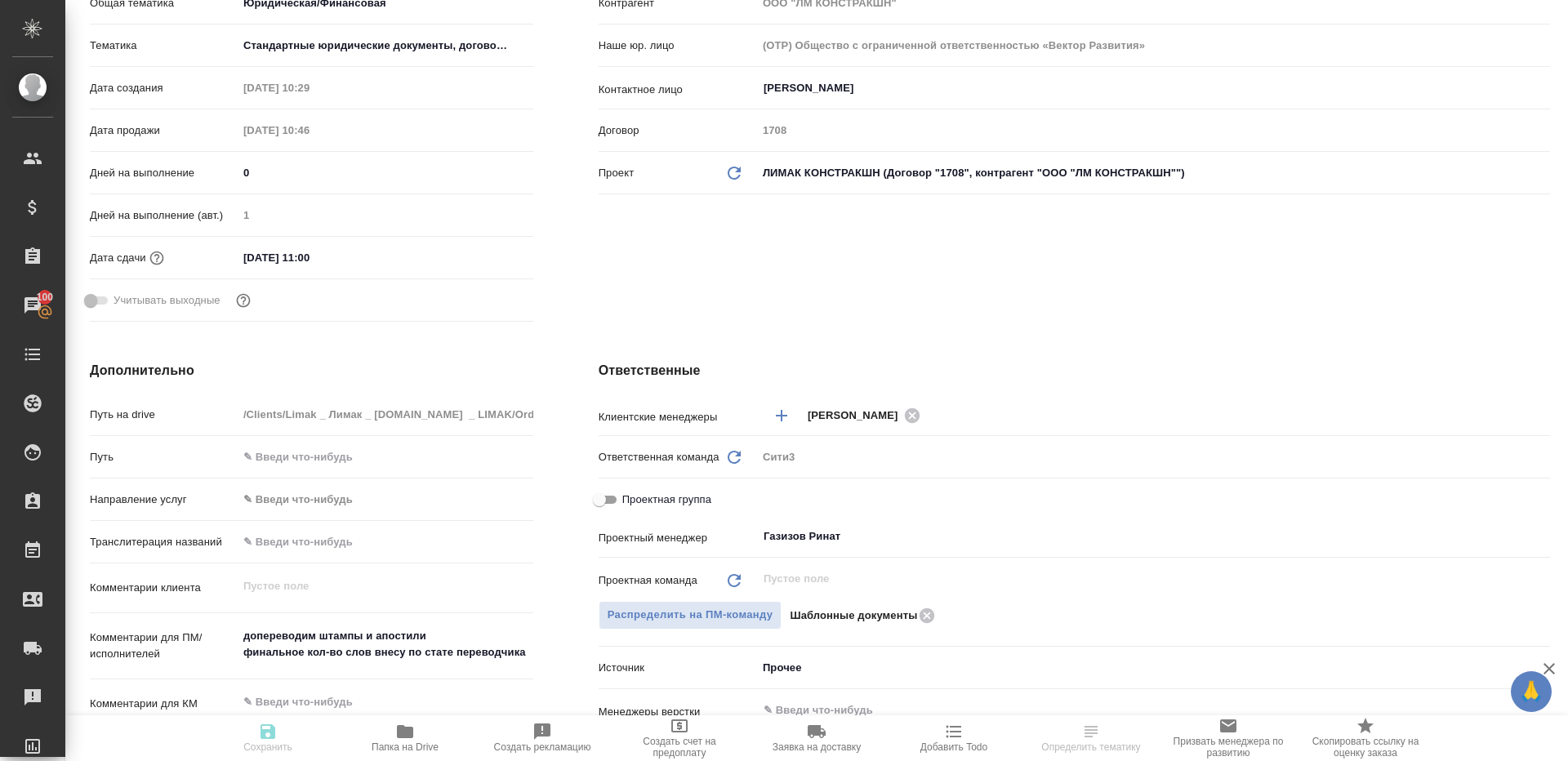
type textarea "x"
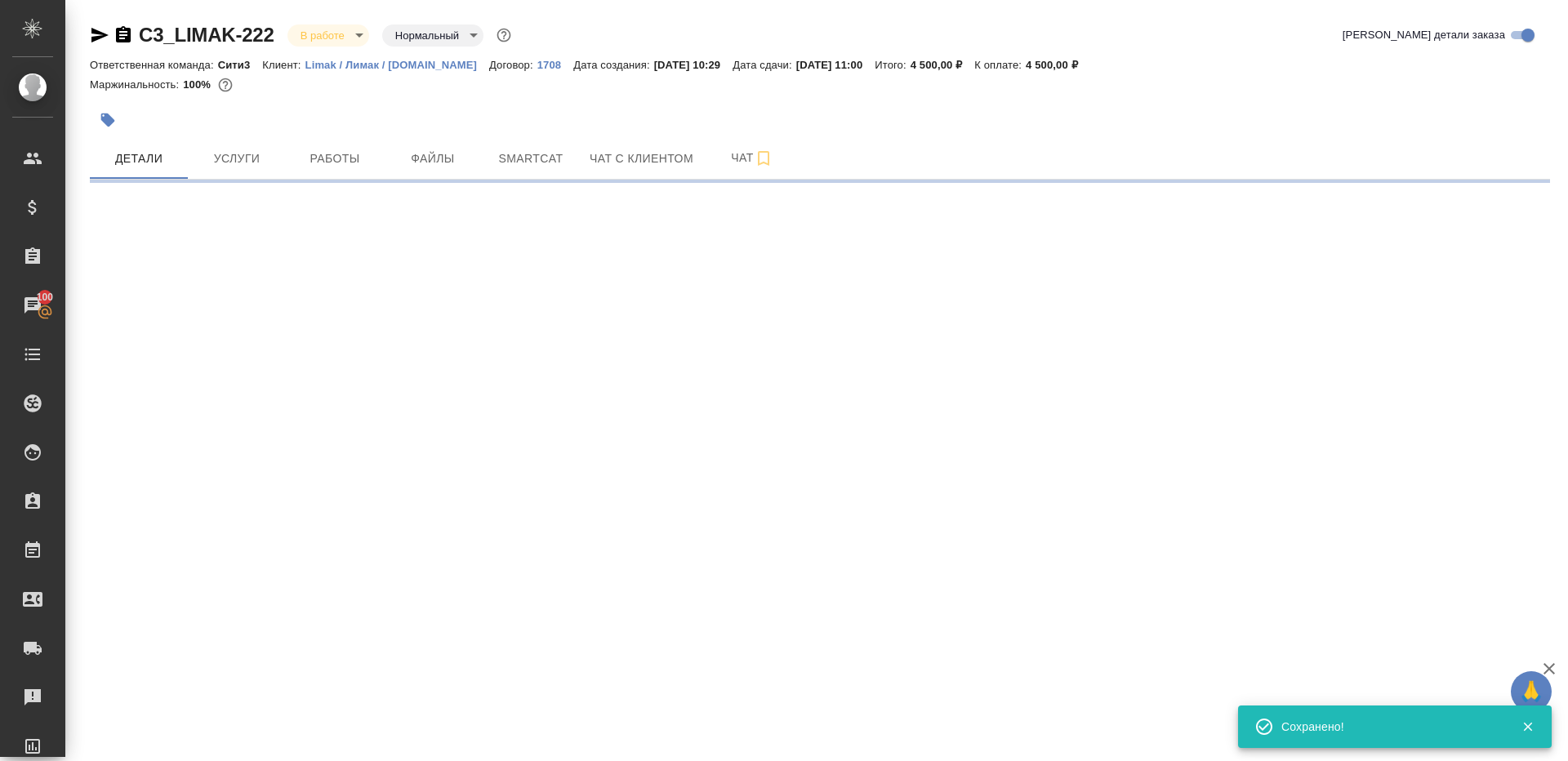
scroll to position [0, 0]
select select "RU"
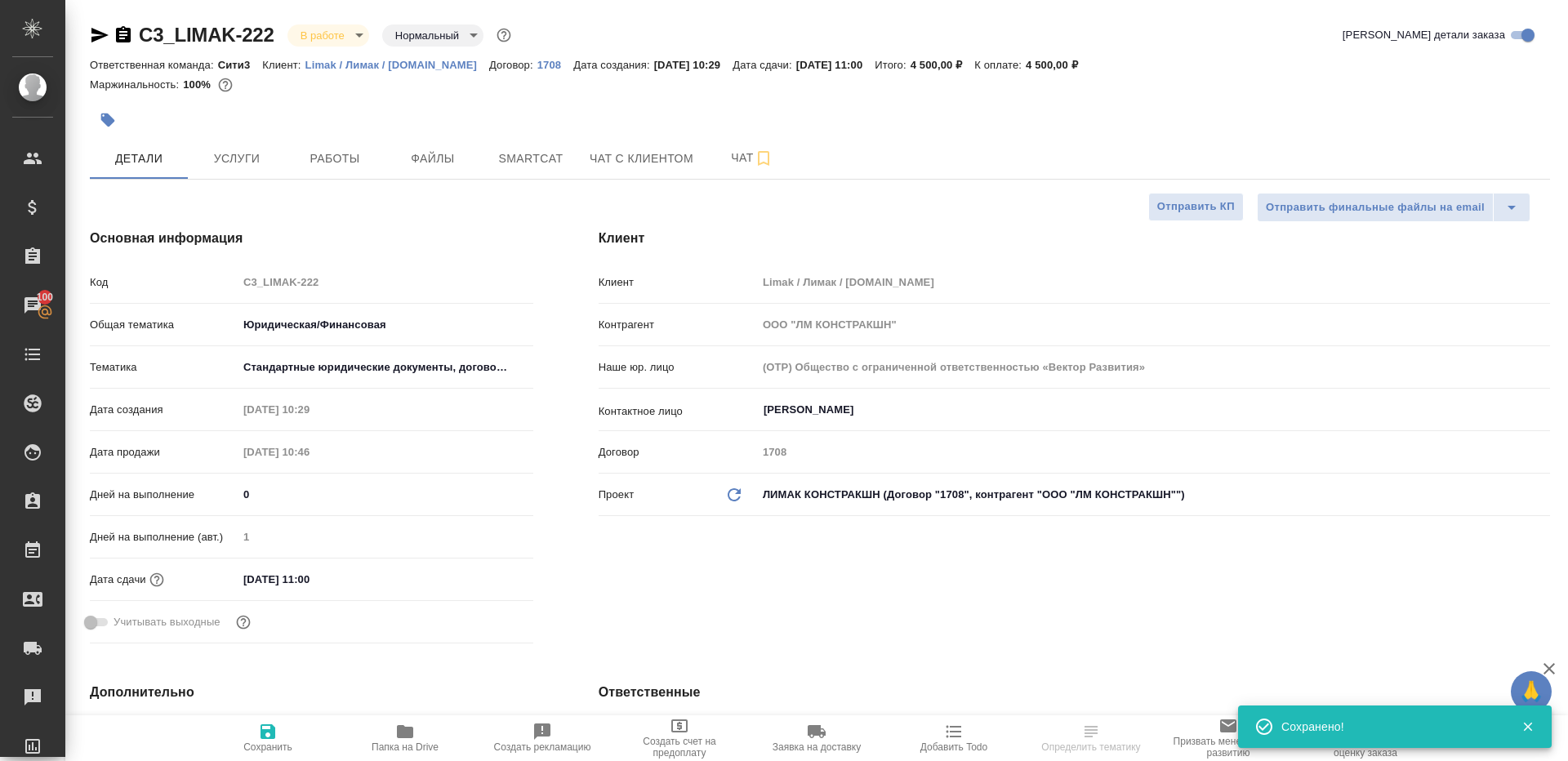
type textarea "x"
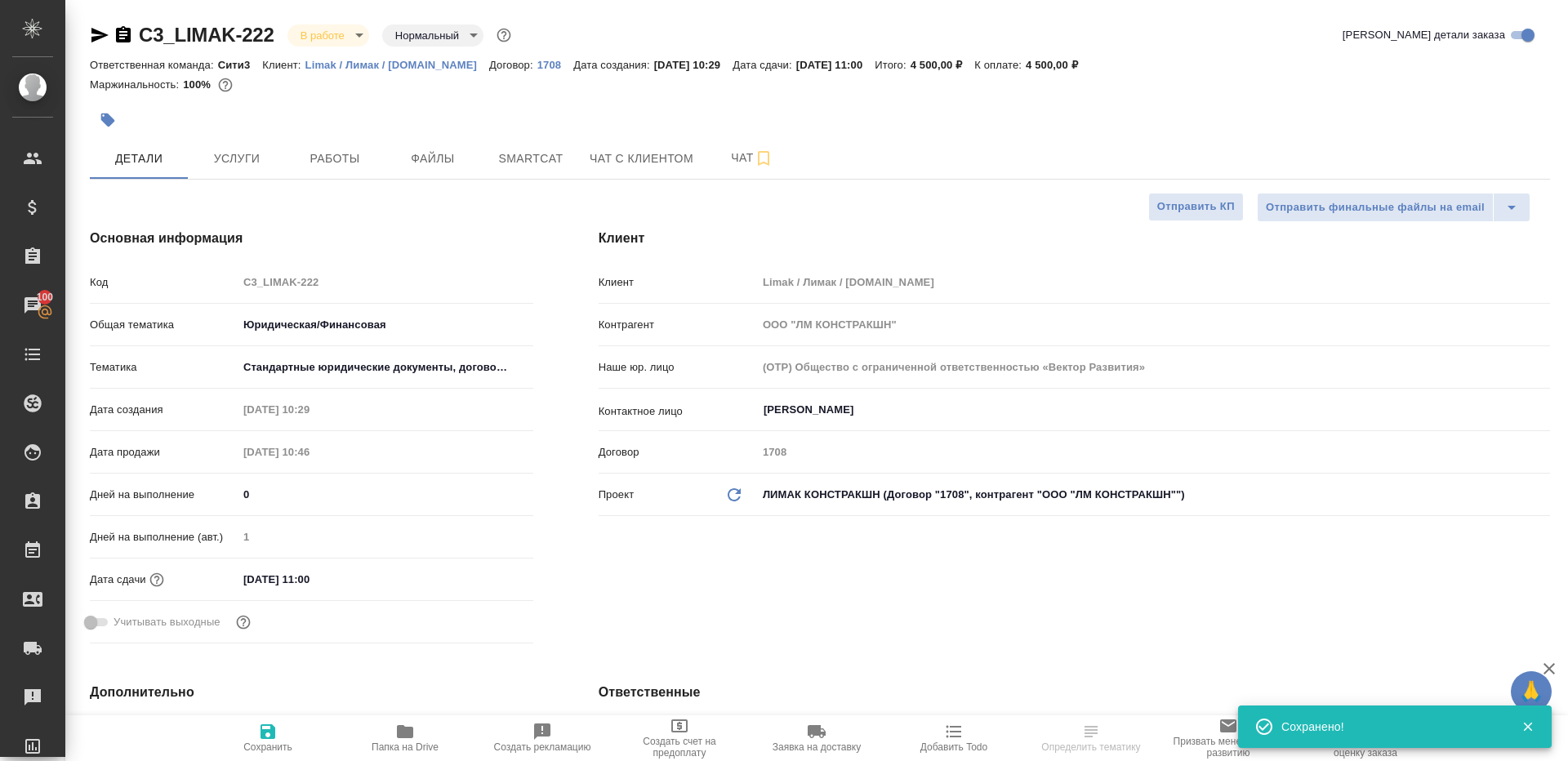
type textarea "x"
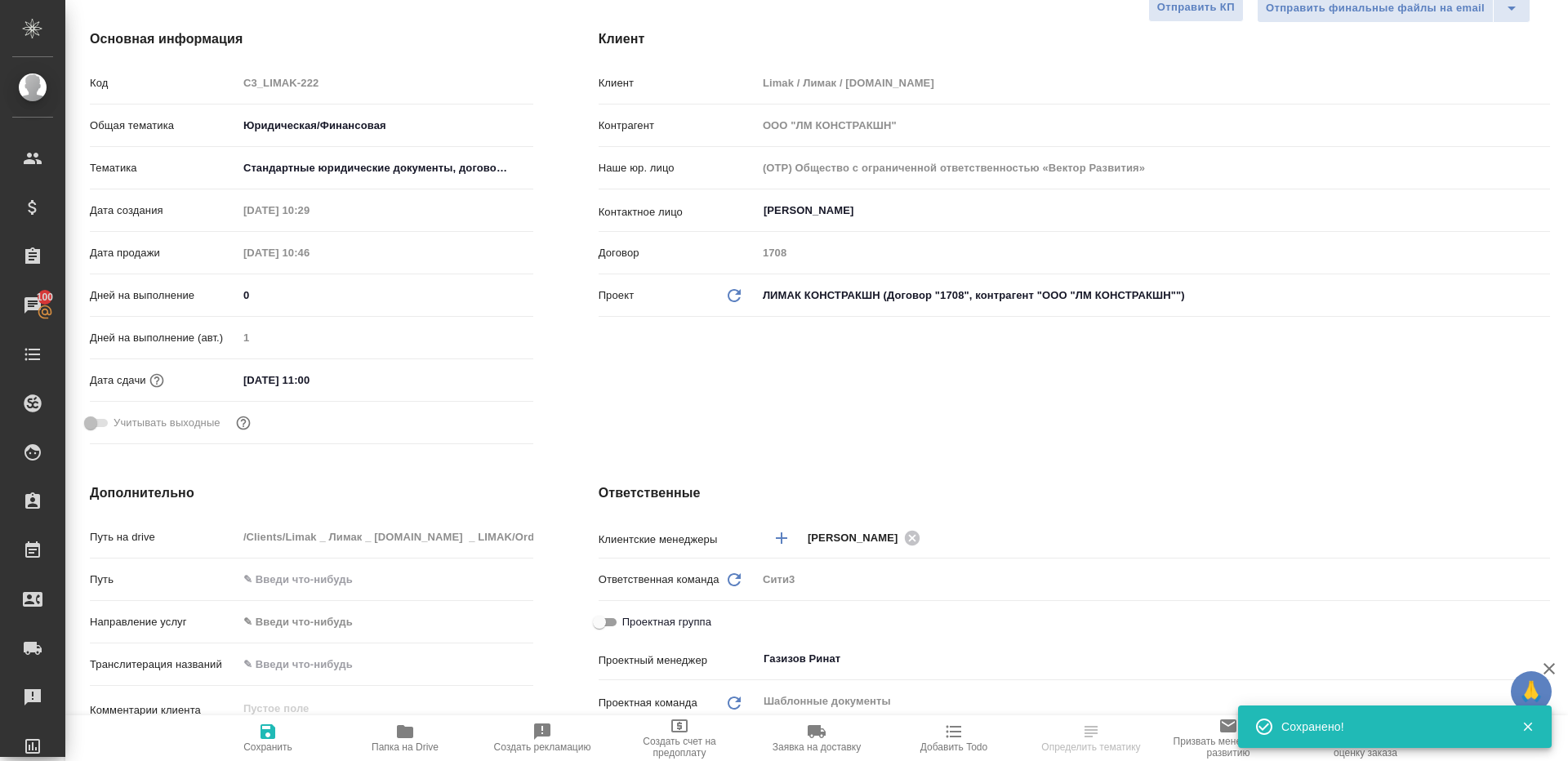
scroll to position [317, 0]
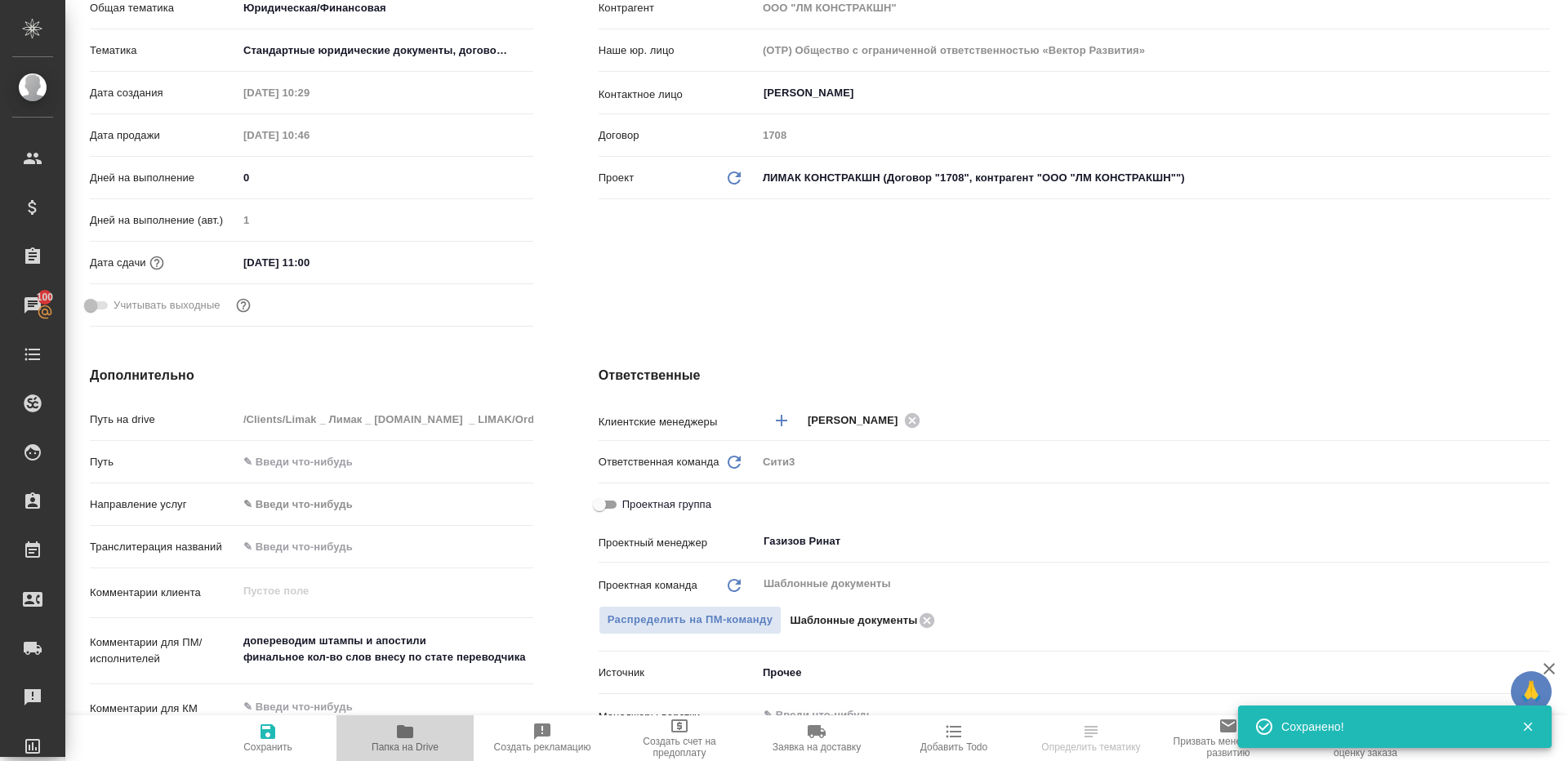
click at [396, 751] on span "Папка на Drive" at bounding box center [404, 748] width 67 height 11
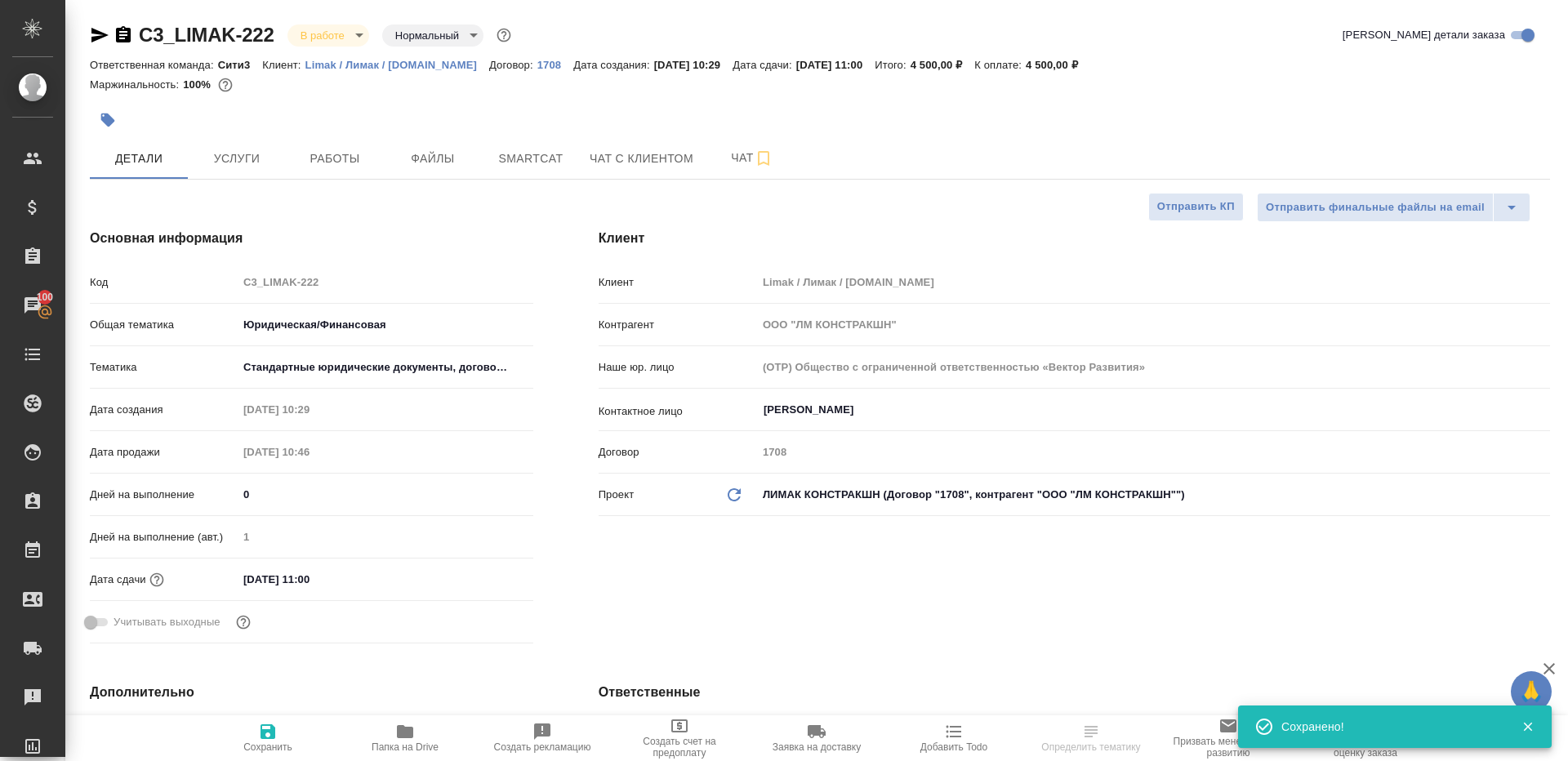
select select "RU"
type textarea "x"
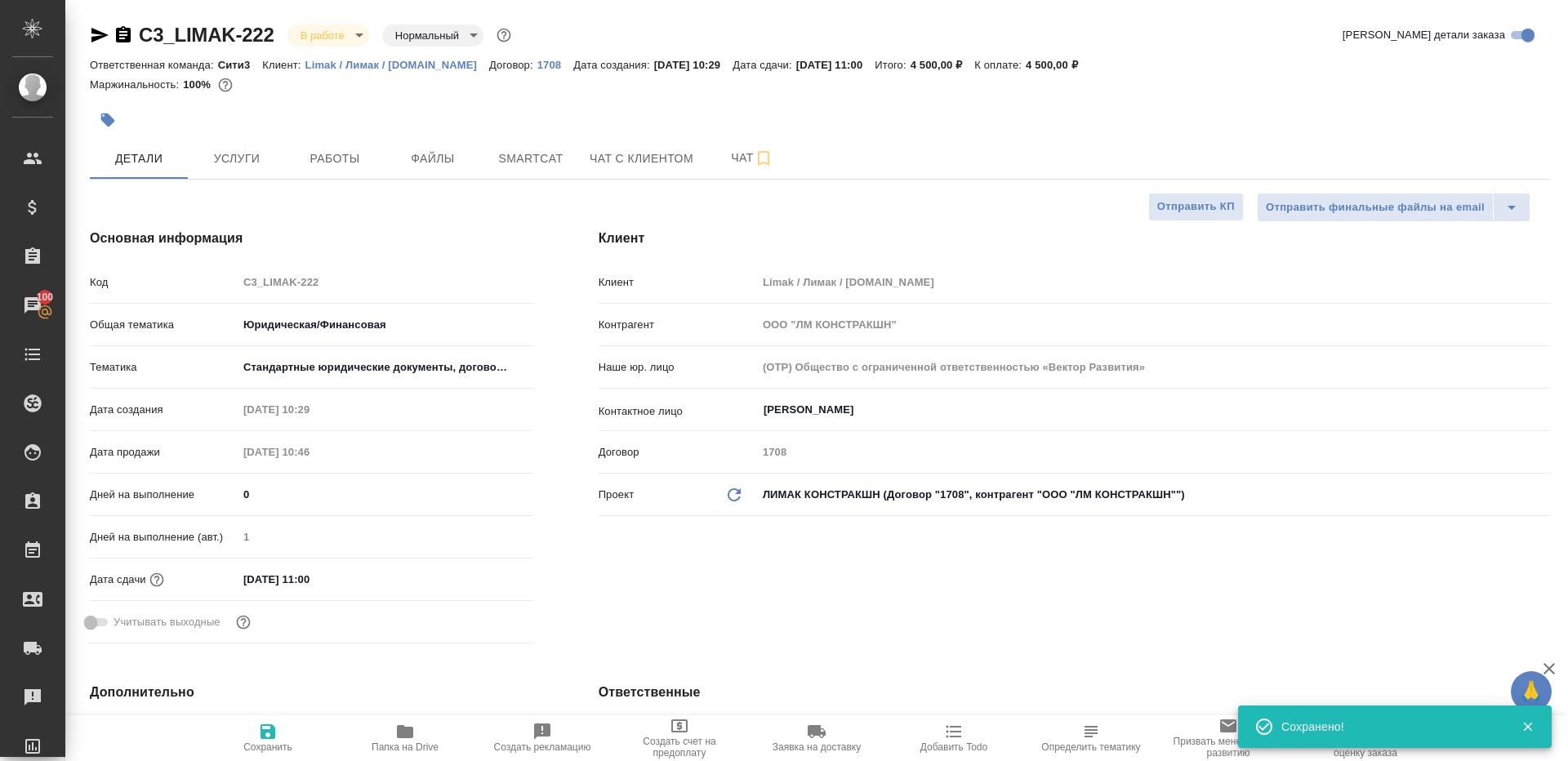
type textarea "x"
click at [308, 161] on span "Работы" at bounding box center [335, 159] width 78 height 21
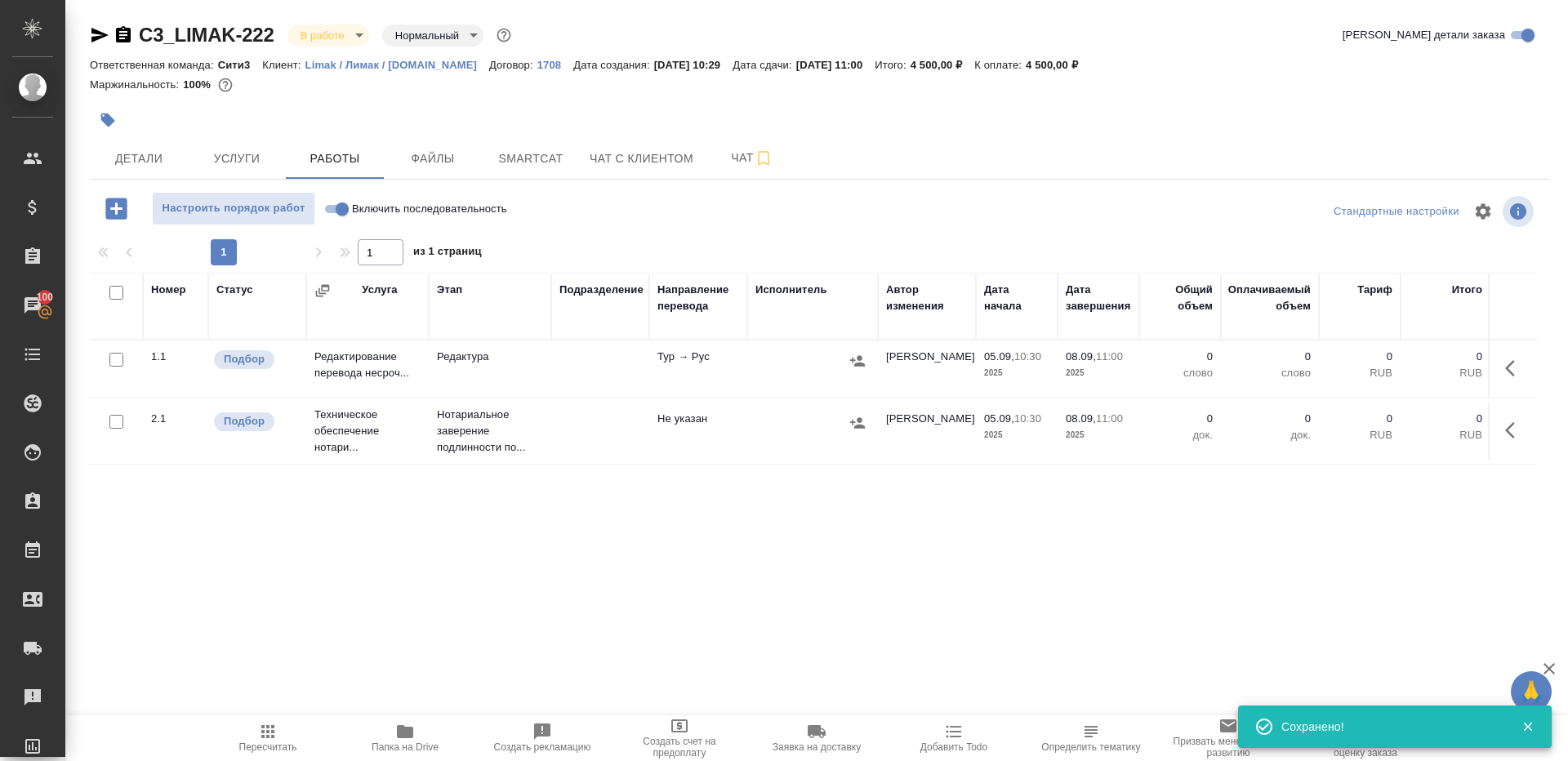
click at [626, 248] on div "1 1 из 1 страниц" at bounding box center [819, 253] width 1461 height 26
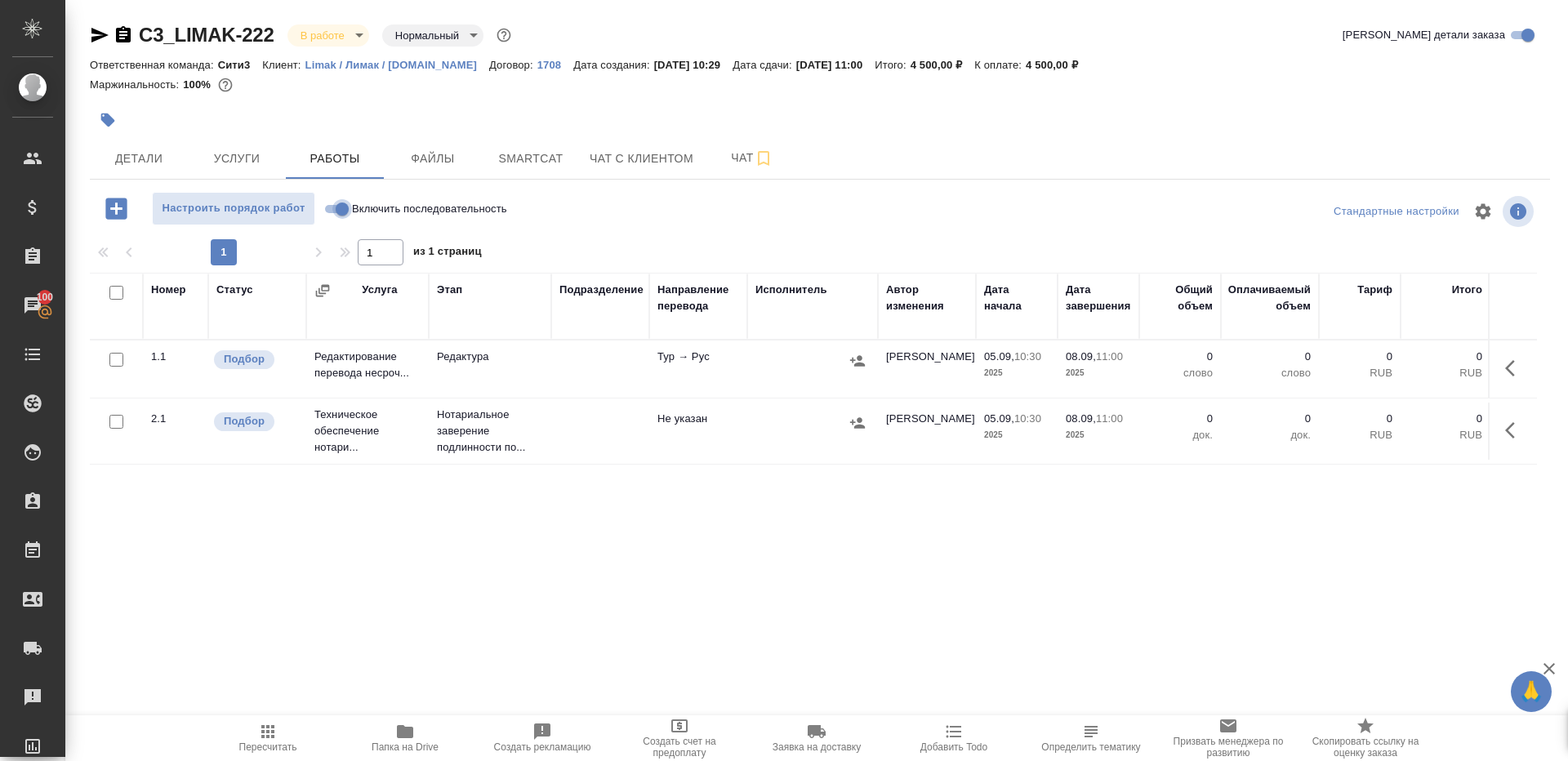
click at [333, 210] on input "Включить последовательность" at bounding box center [342, 208] width 58 height 20
checkbox input "true"
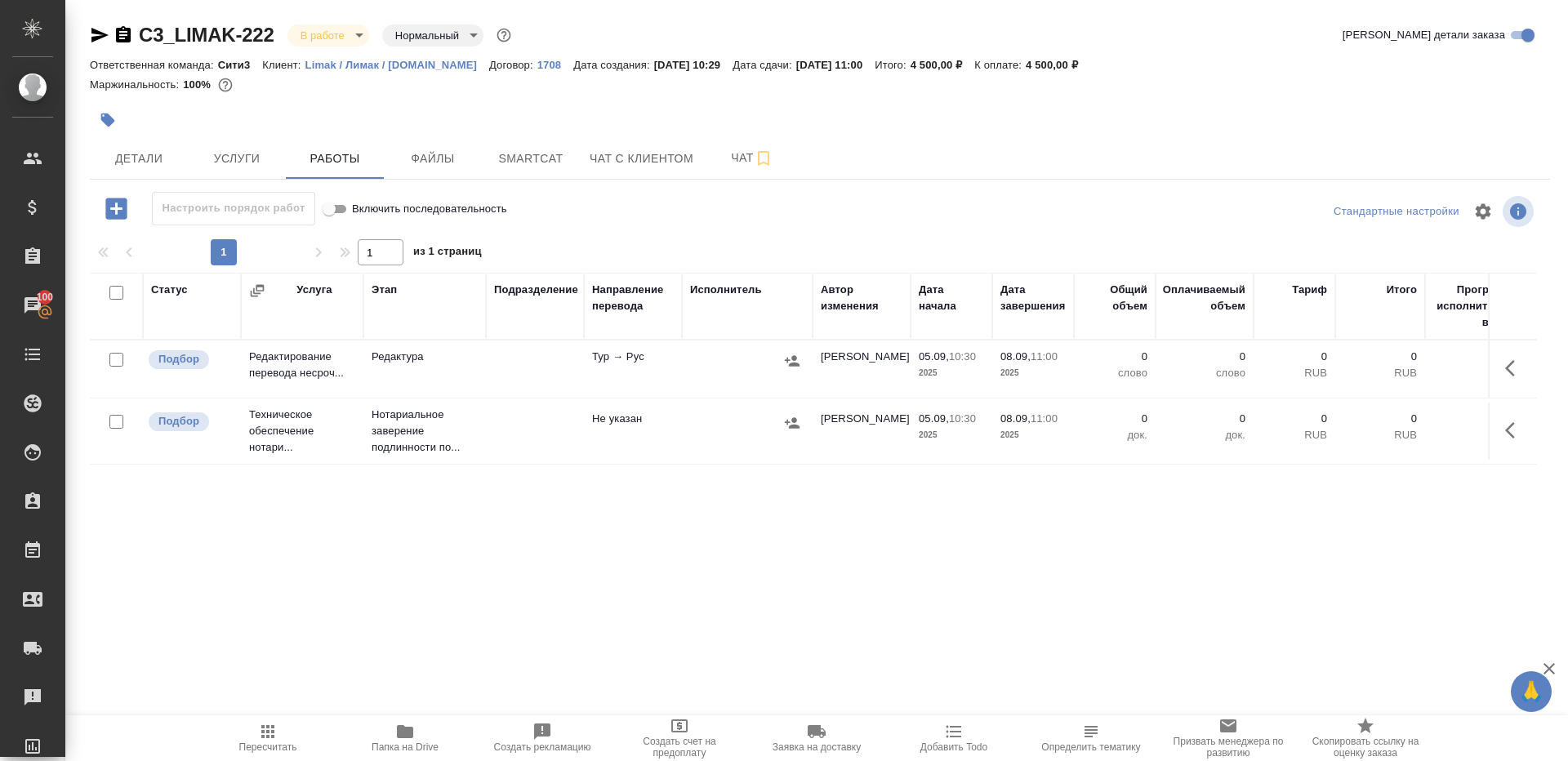
click at [1512, 363] on icon "button" at bounding box center [1510, 368] width 9 height 16
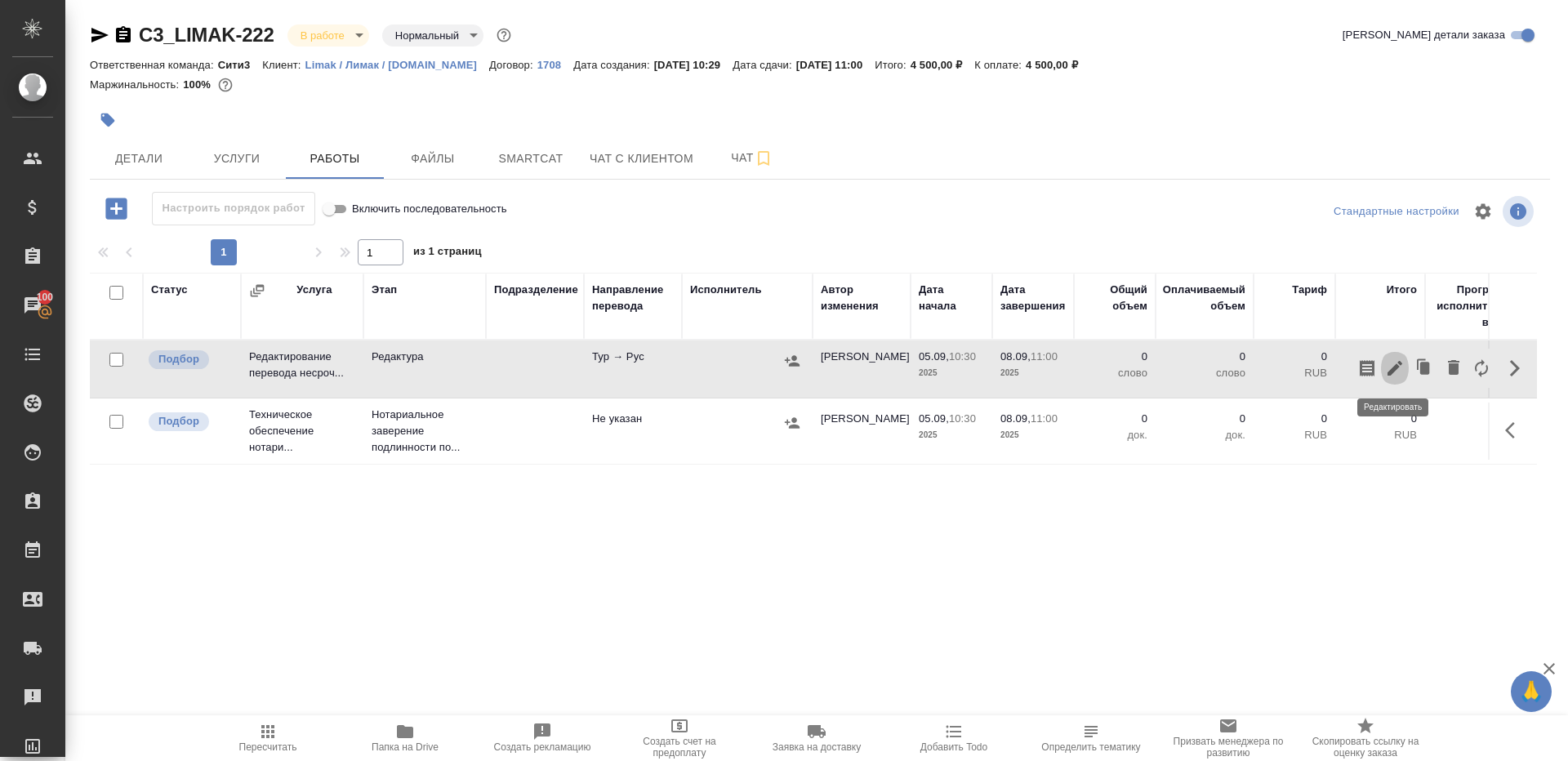
click at [1397, 358] on icon "button" at bounding box center [1395, 368] width 20 height 20
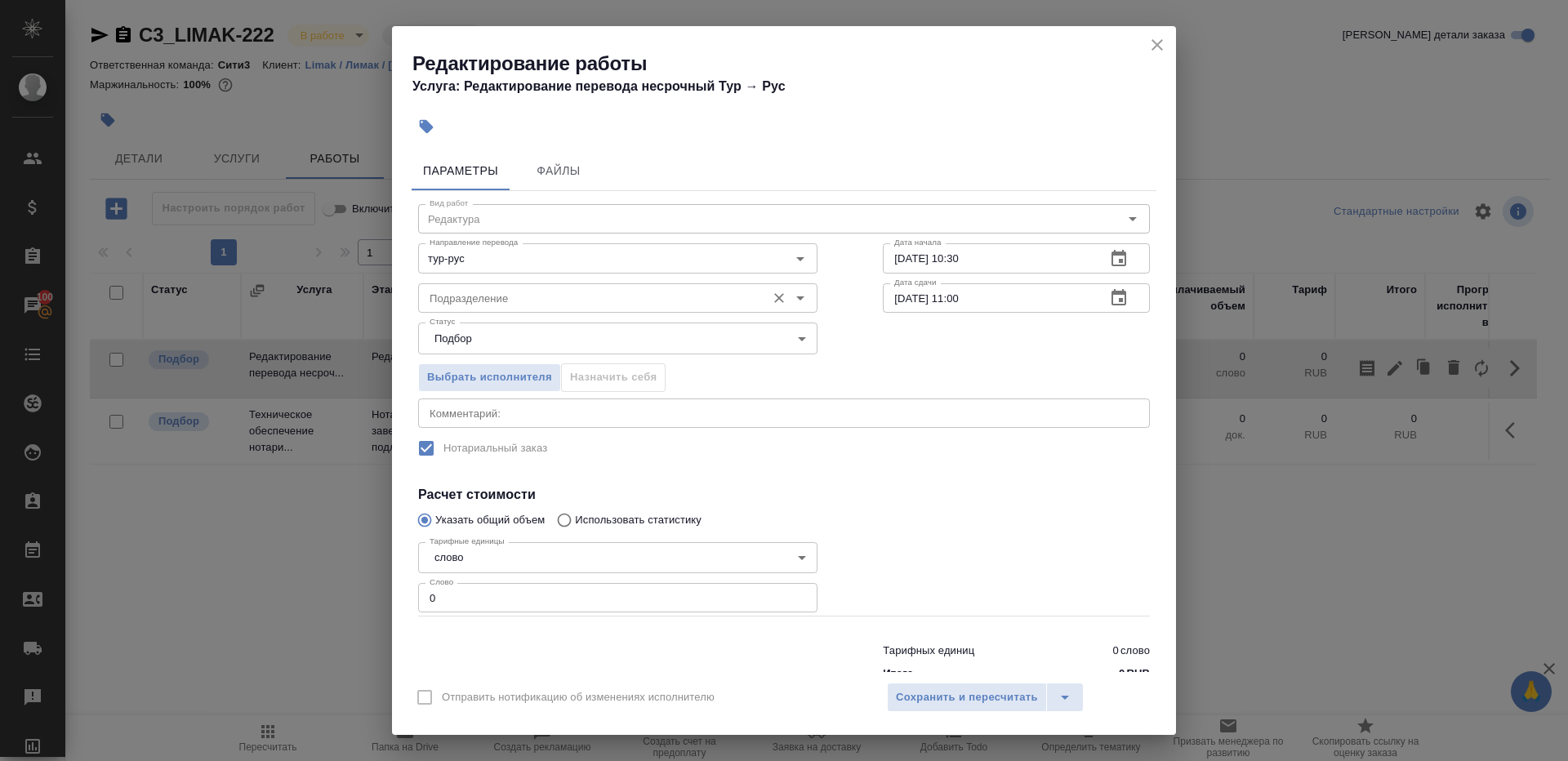
click at [510, 277] on div "Подразделение Подразделение" at bounding box center [619, 297] width 400 height 40
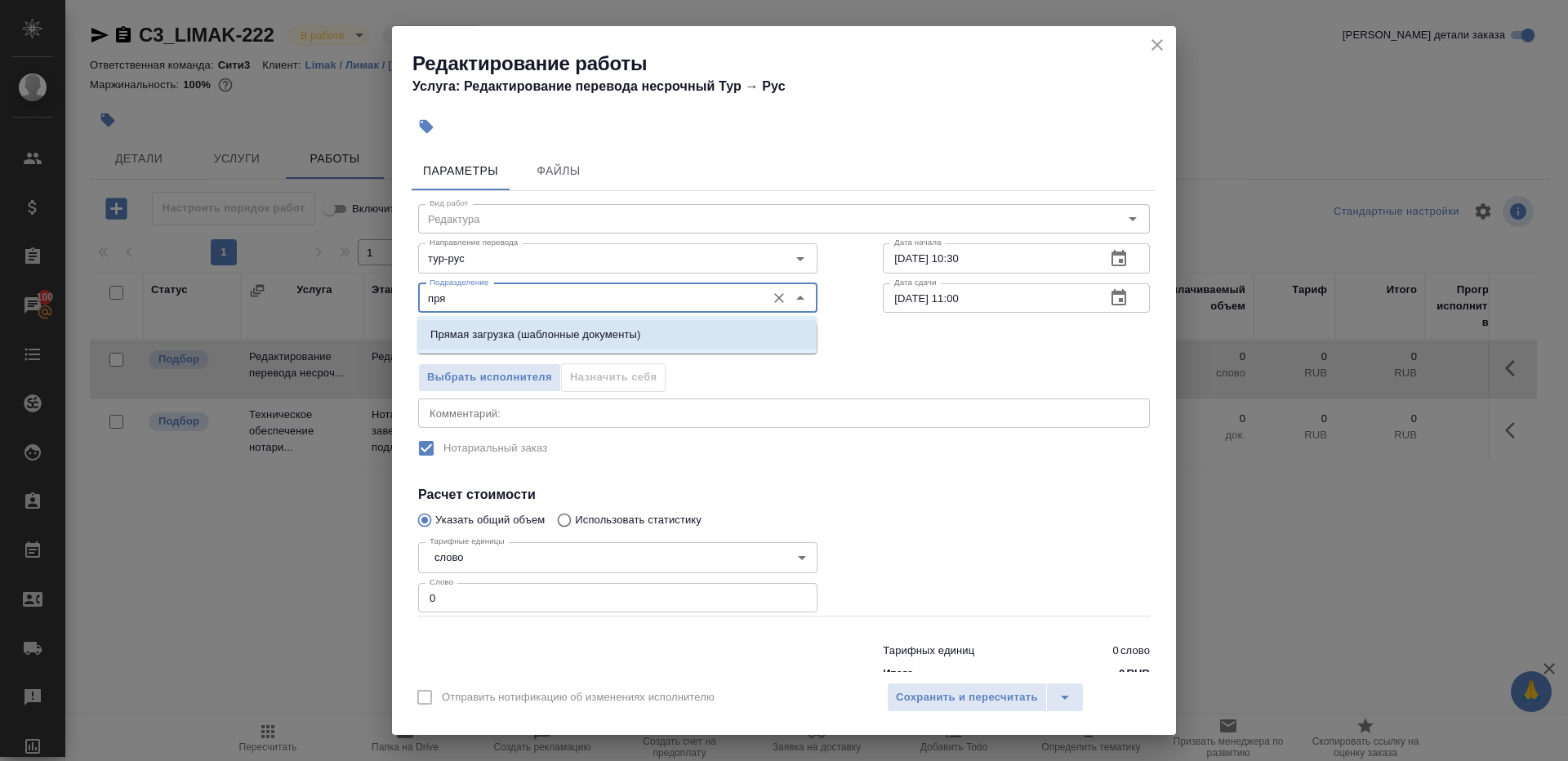
click at [549, 329] on p "Прямая загрузка (шаблонные документы)" at bounding box center [536, 334] width 210 height 16
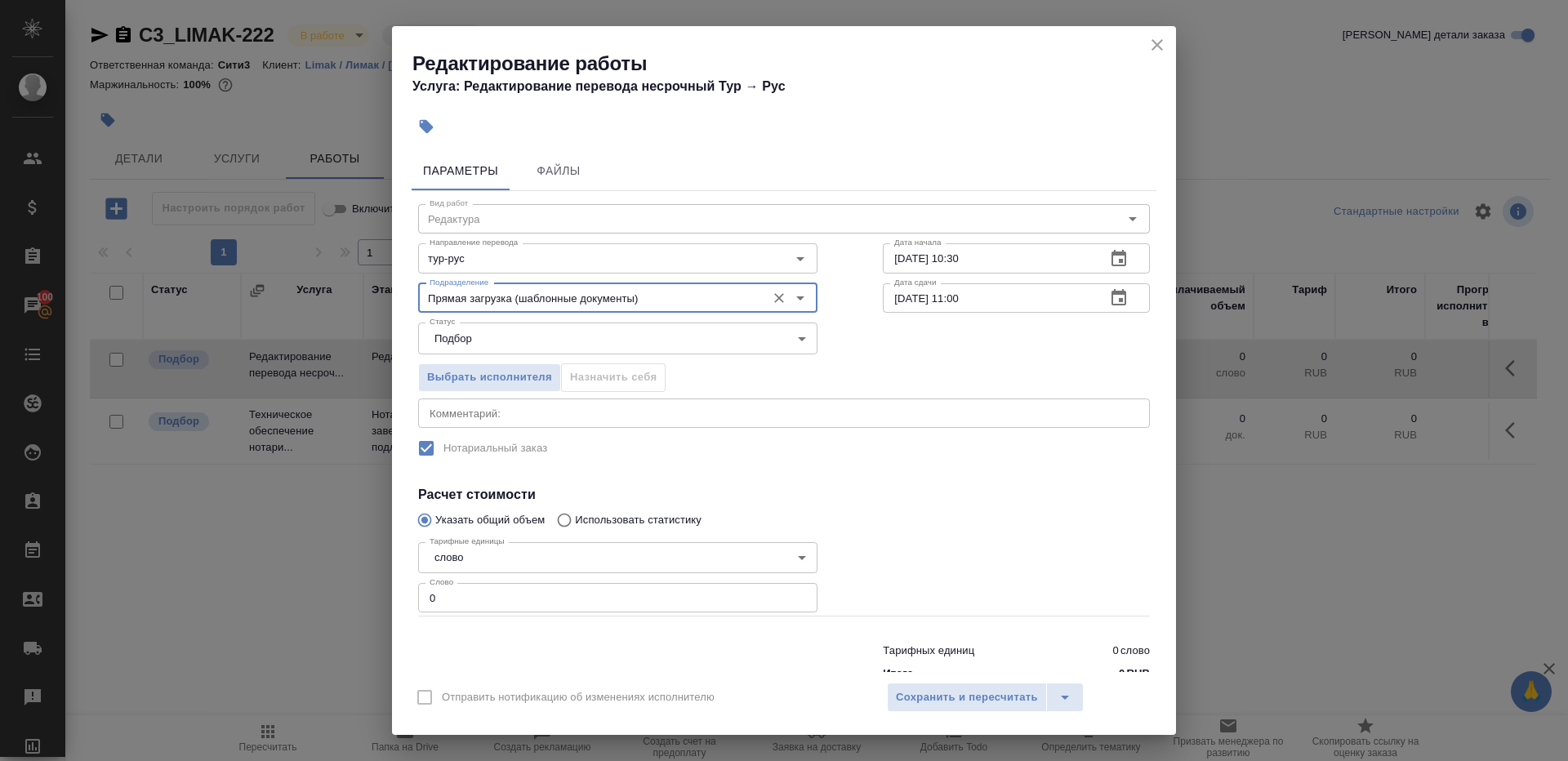
type input "Прямая загрузка (шаблонные документы)"
click at [503, 612] on div "Тарифных единиц 0 слово Итого 0 RUB" at bounding box center [784, 659] width 797 height 111
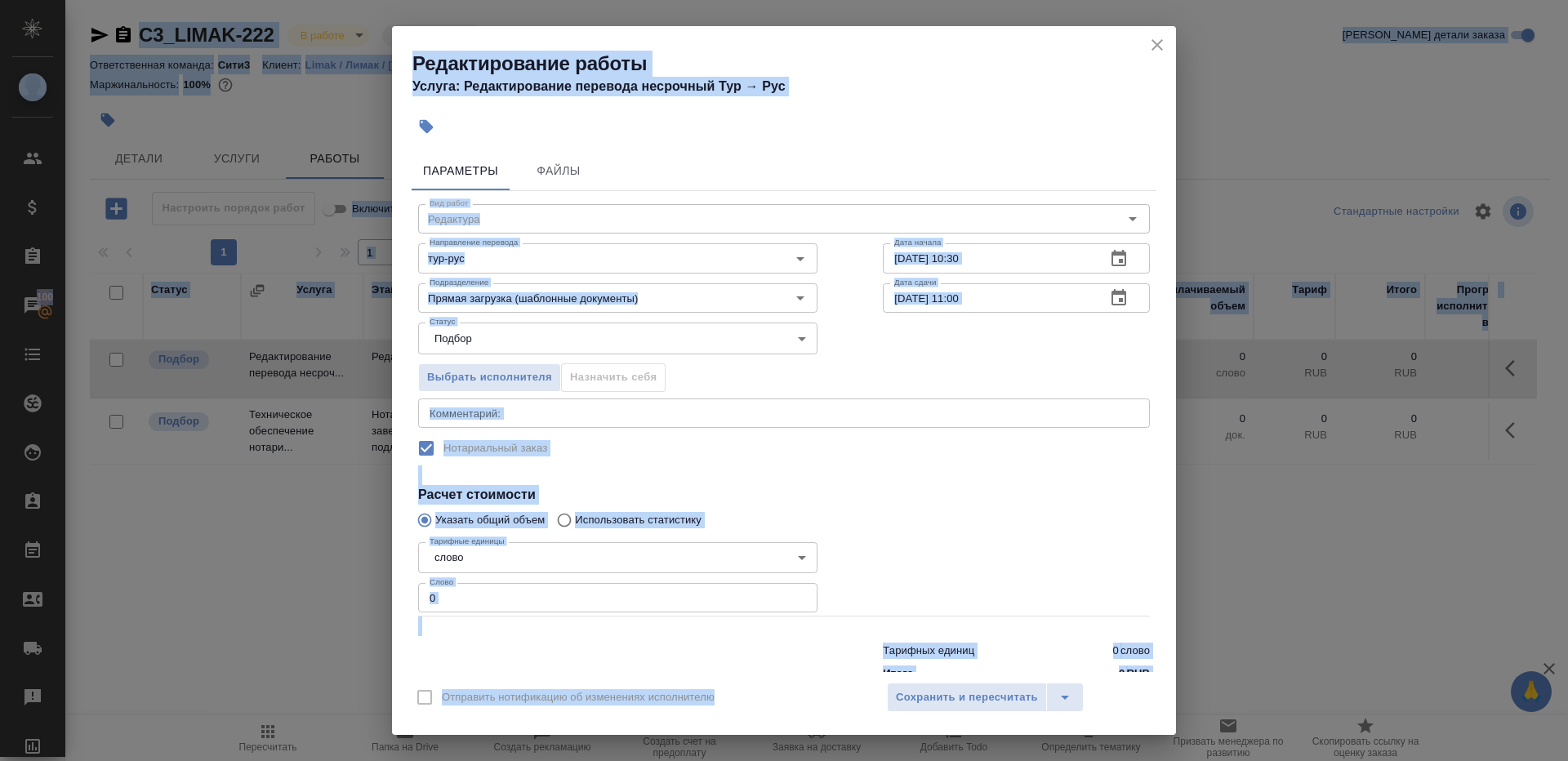
click at [730, 583] on input "0" at bounding box center [619, 597] width 400 height 29
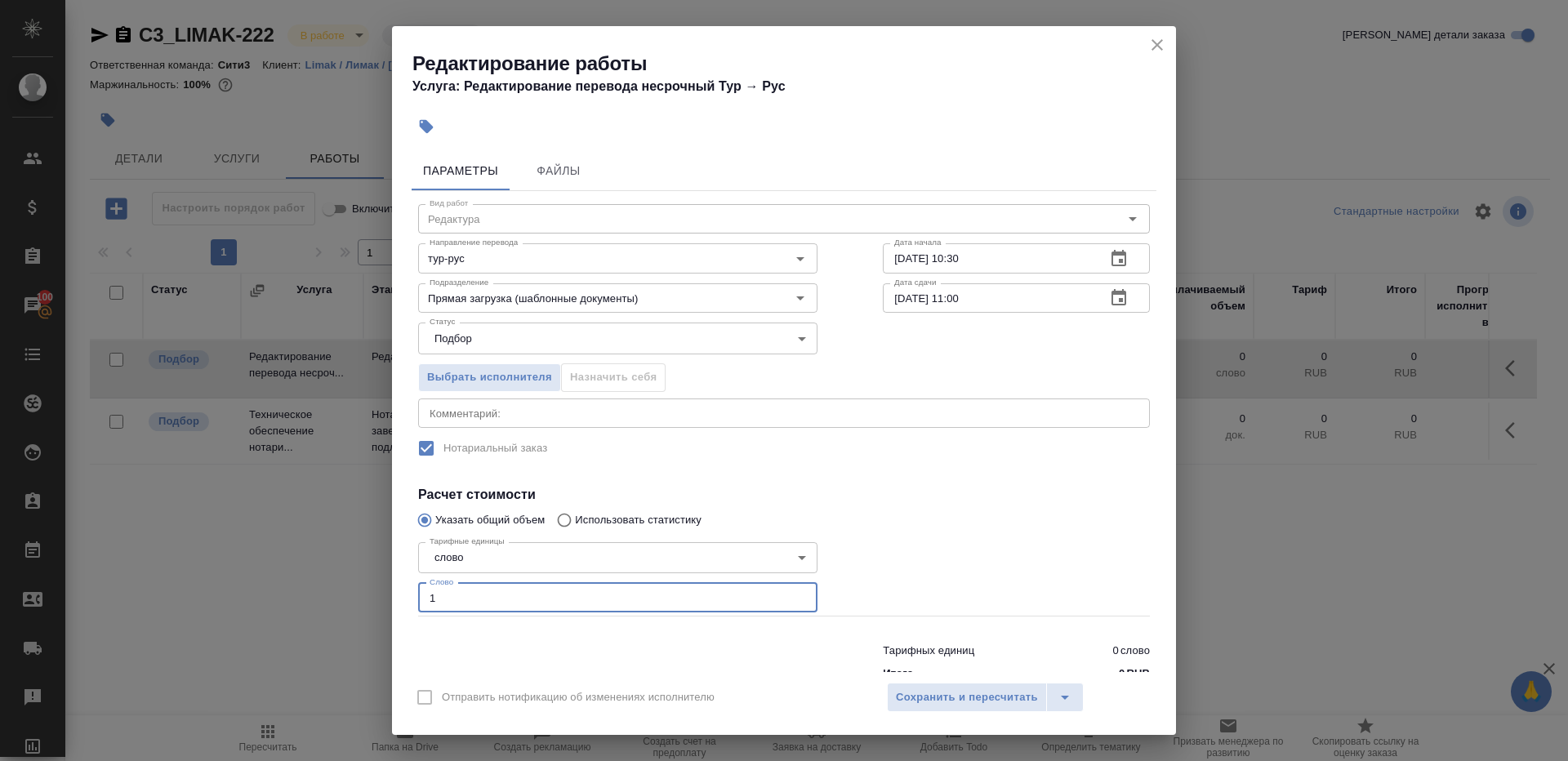
type input "1"
click at [925, 535] on div at bounding box center [1016, 576] width 333 height 146
click at [925, 688] on span "Сохранить и пересчитать" at bounding box center [966, 698] width 142 height 19
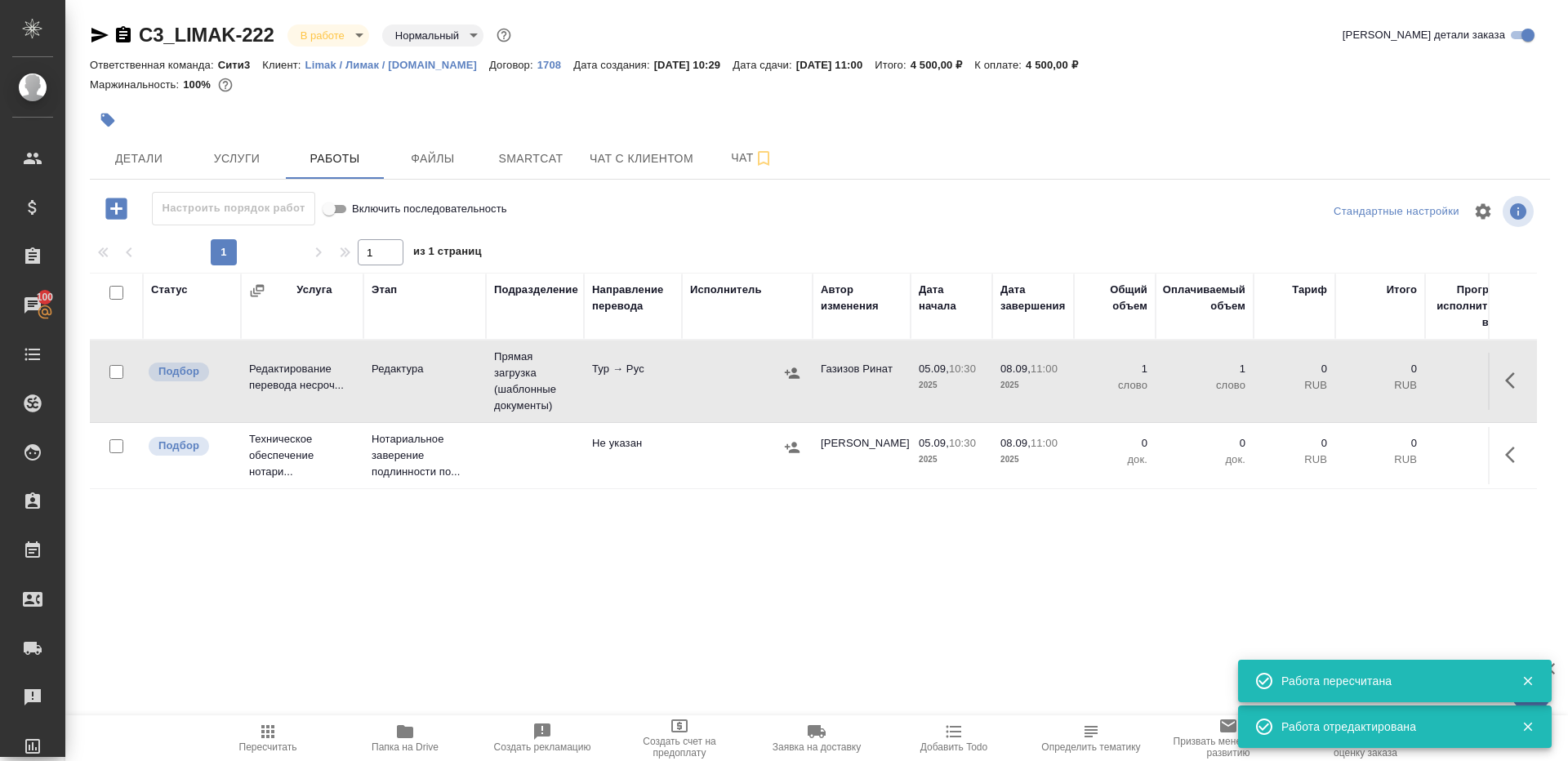
click at [643, 353] on td "Тур → Рус" at bounding box center [633, 381] width 98 height 58
click at [94, 39] on icon "button" at bounding box center [100, 35] width 17 height 15
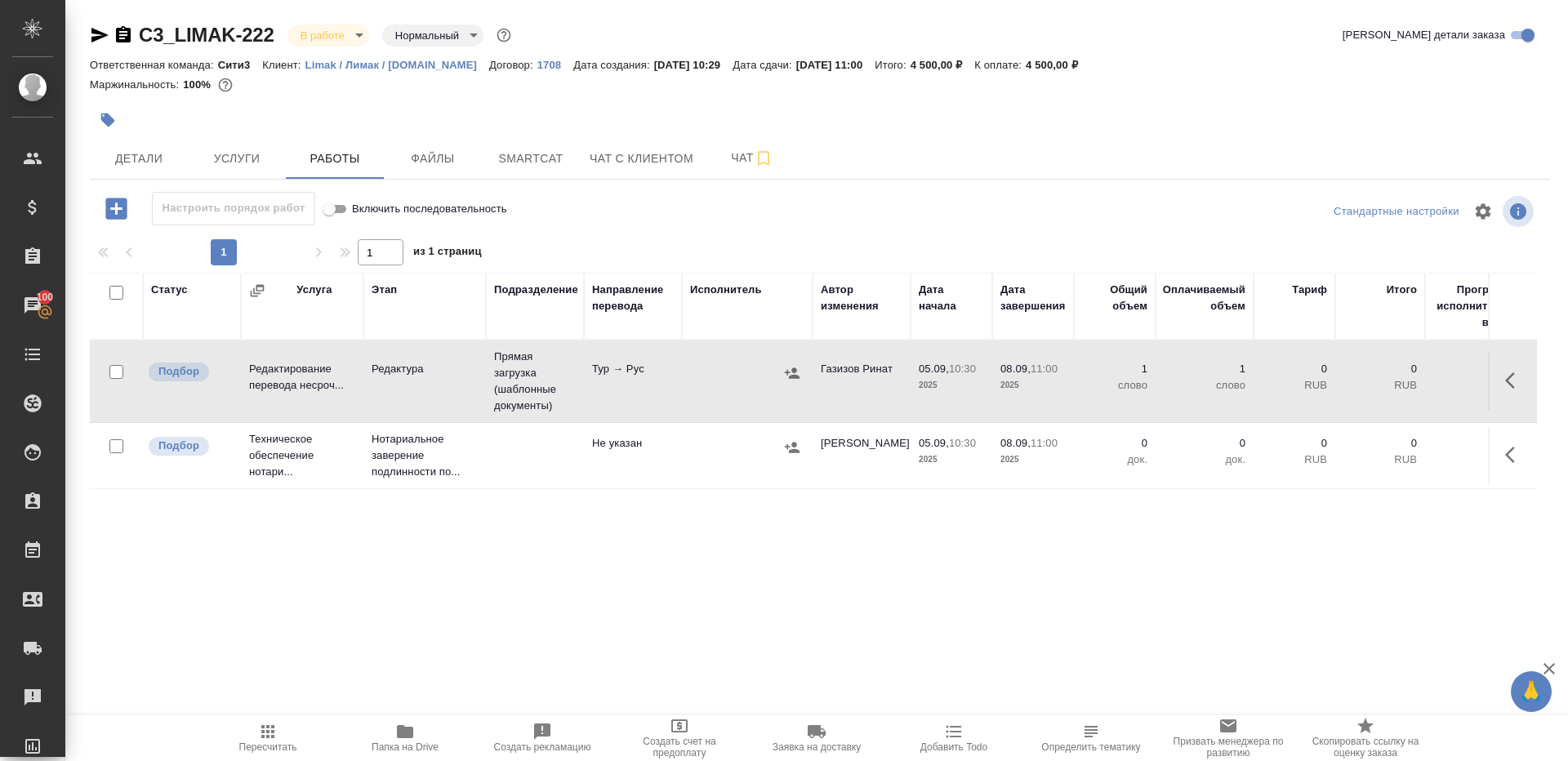
click at [396, 724] on icon "button" at bounding box center [404, 732] width 20 height 20
click at [498, 395] on td "Прямая загрузка (шаблонные документы)" at bounding box center [535, 381] width 98 height 82
click at [260, 729] on icon "button" at bounding box center [268, 732] width 20 height 20
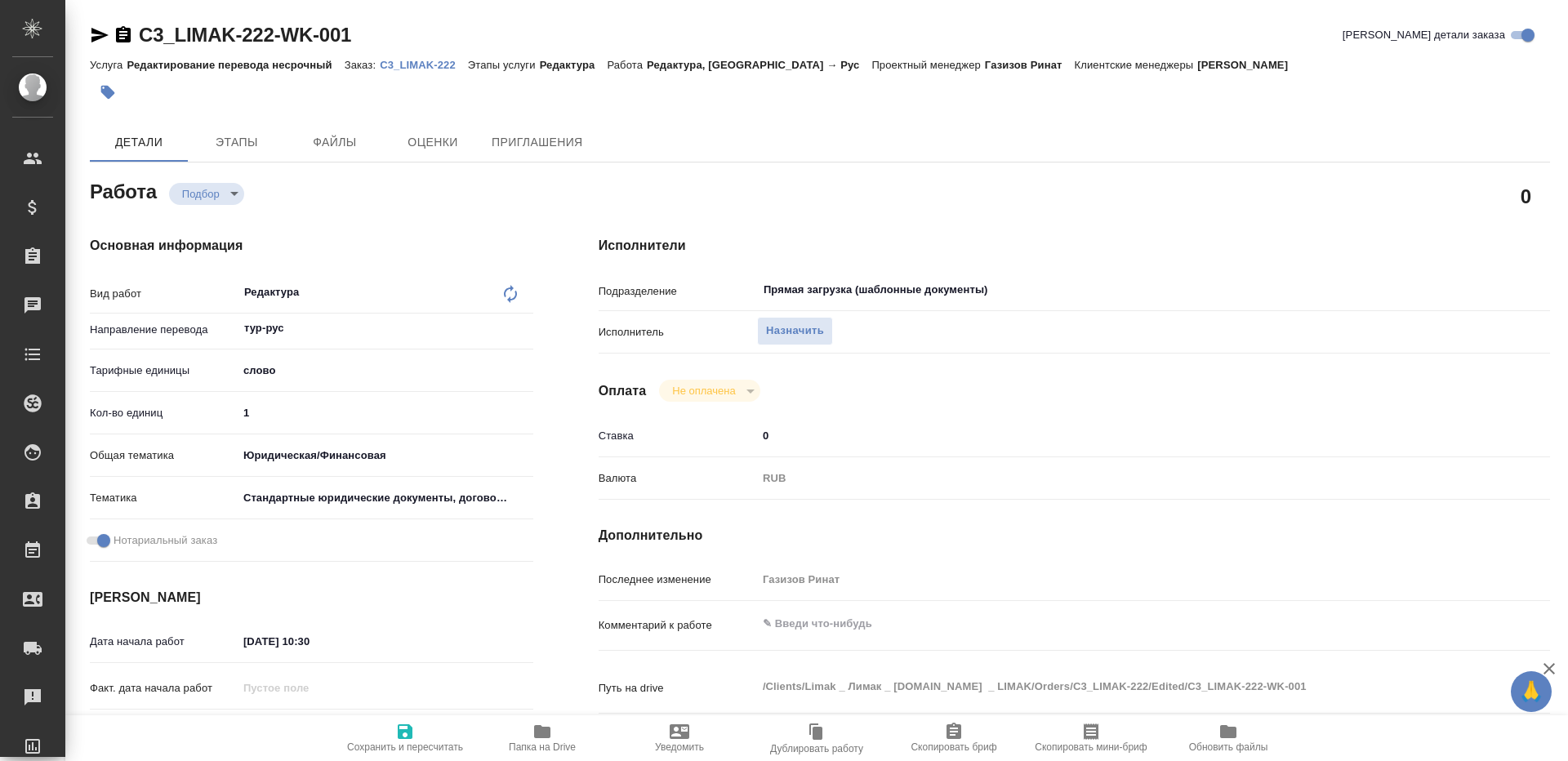
type textarea "x"
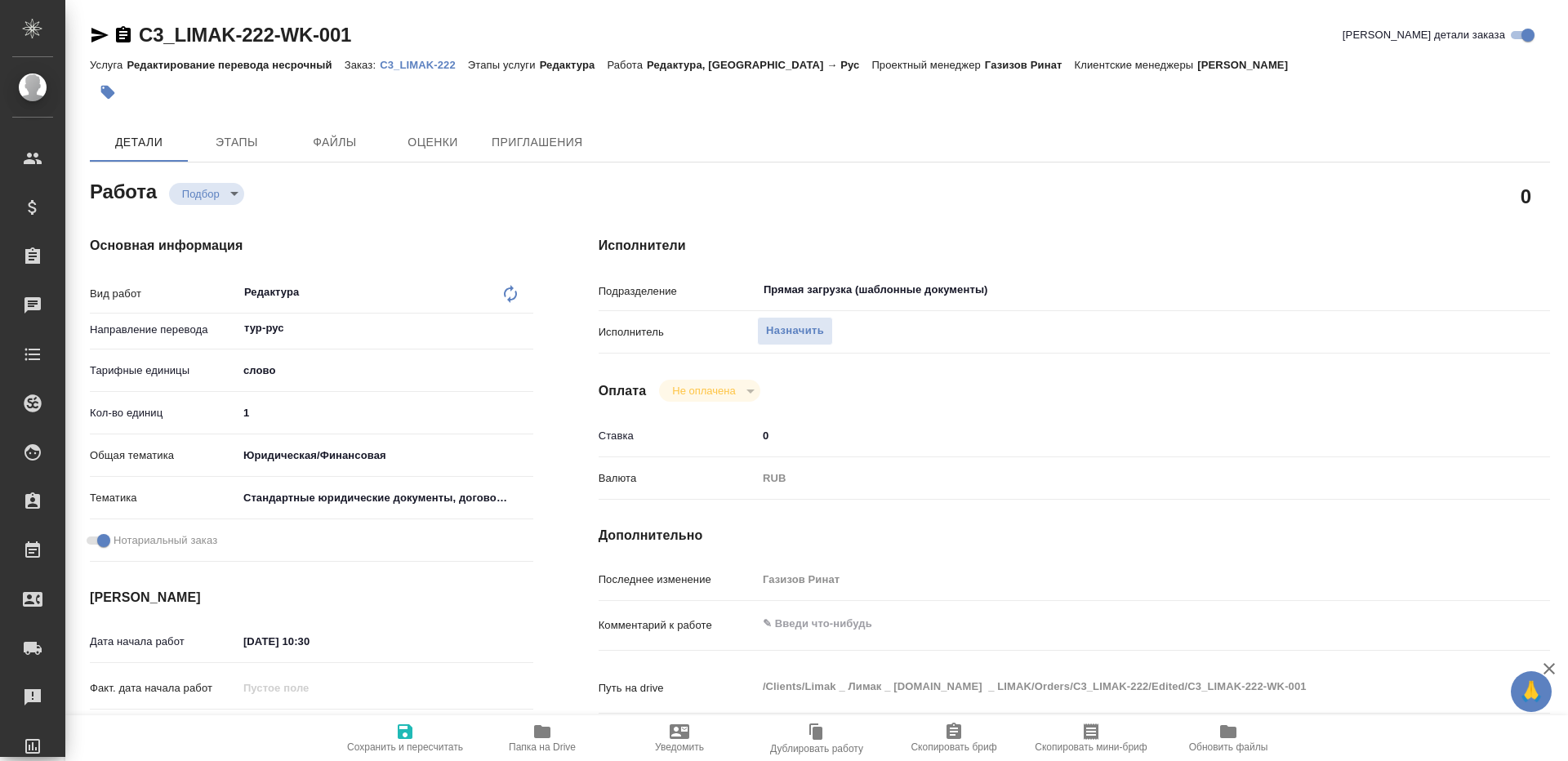
type textarea "x"
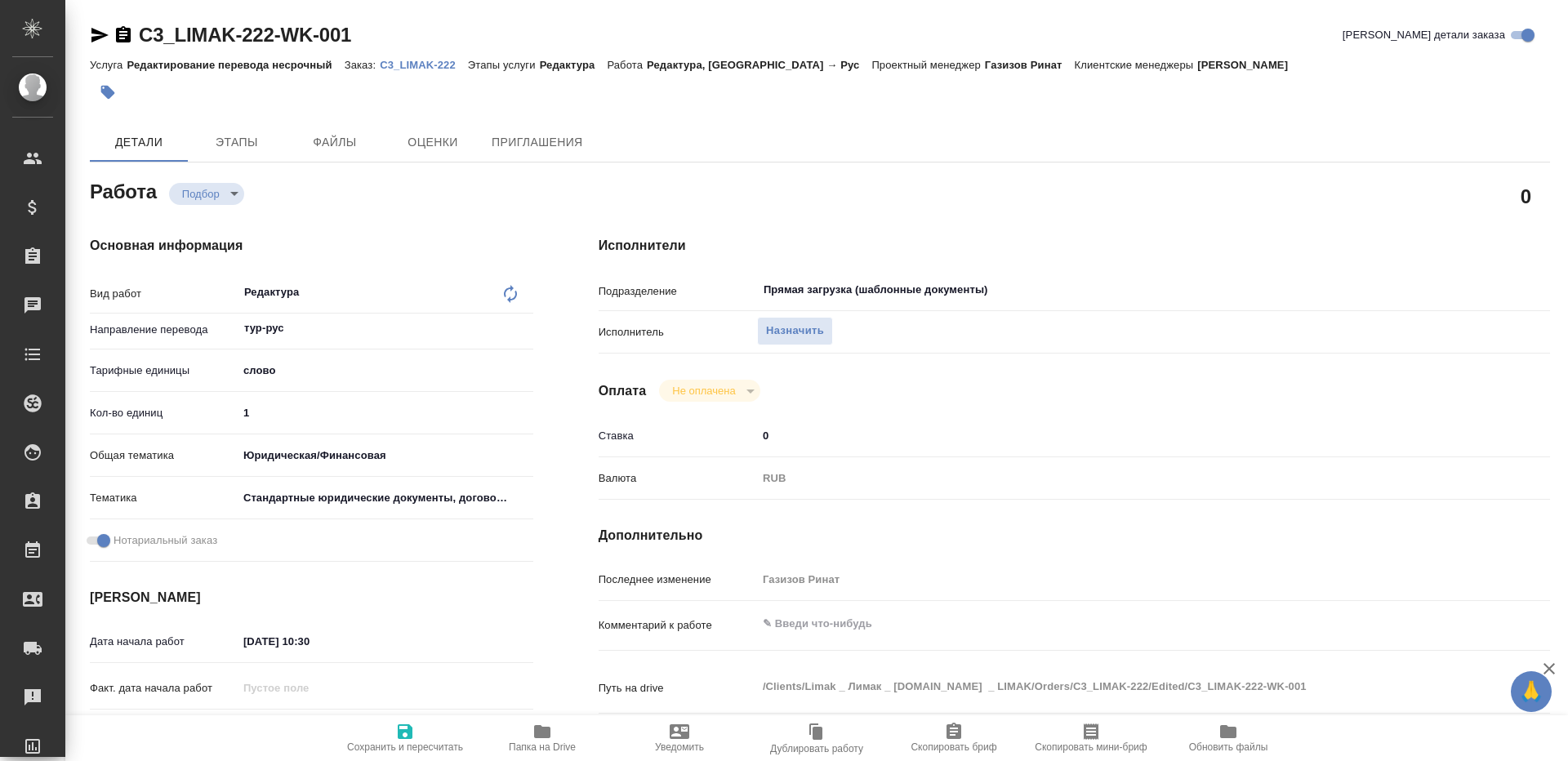
type textarea "x"
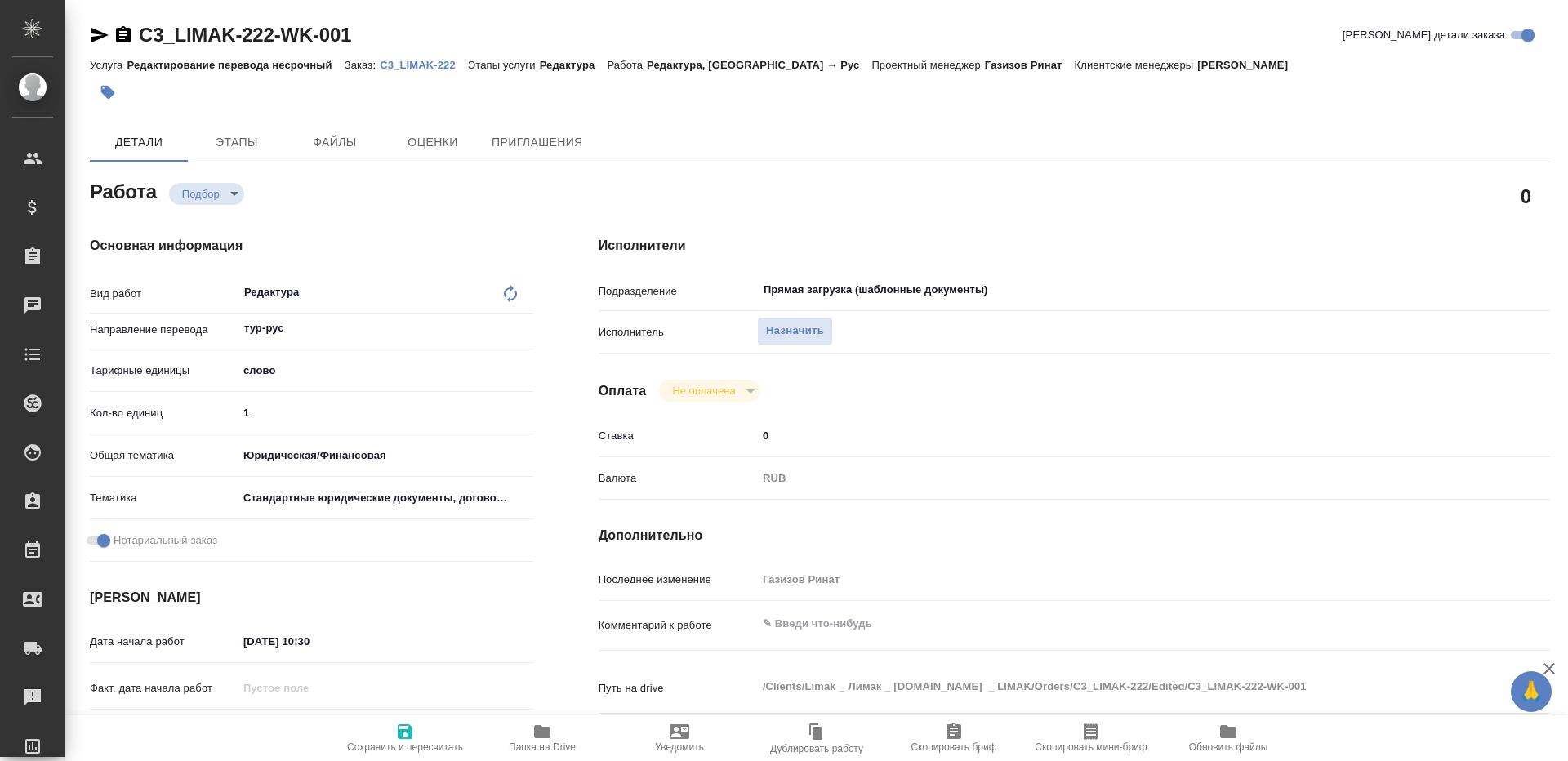
type textarea "x"
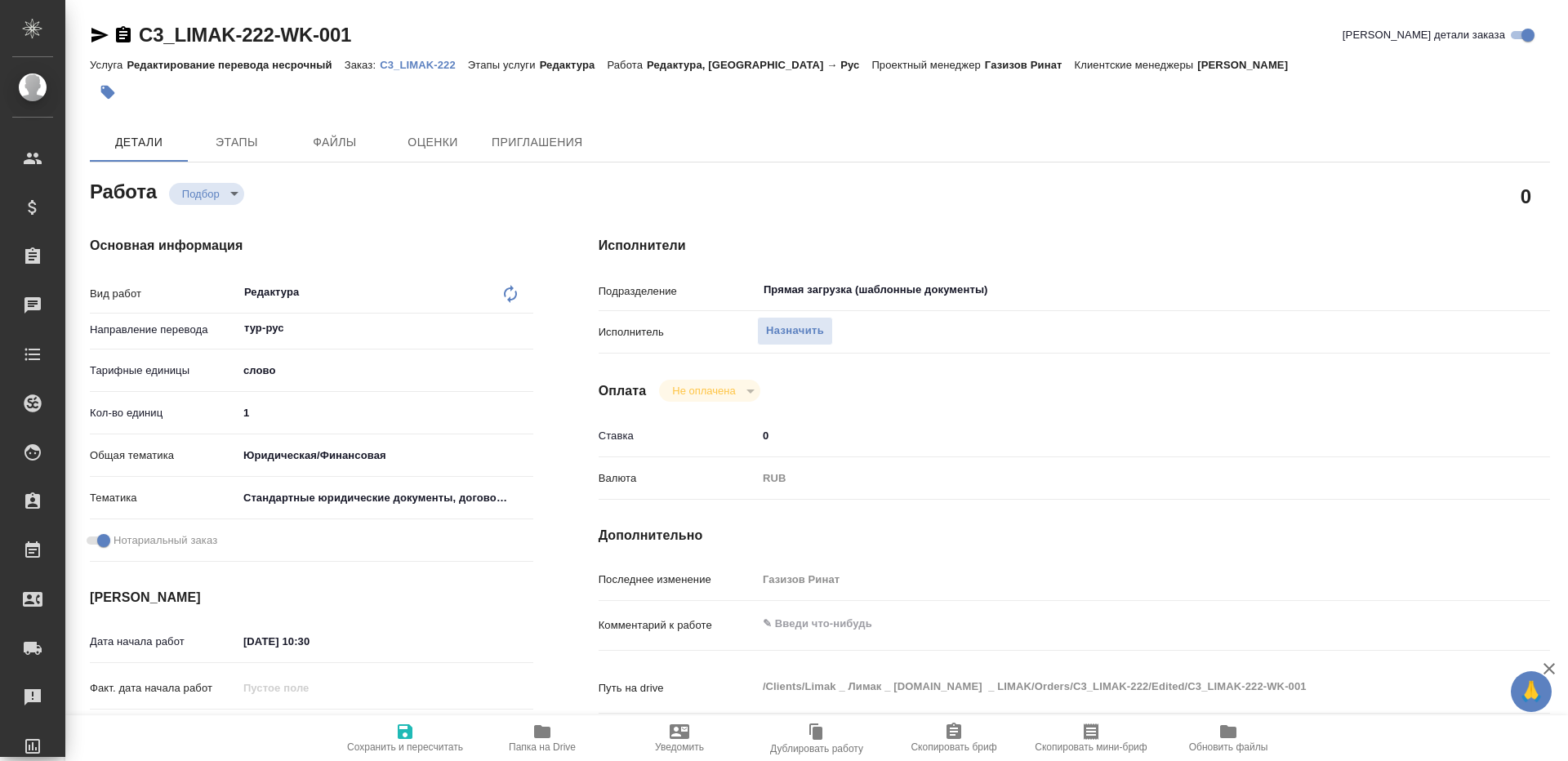
type textarea "x"
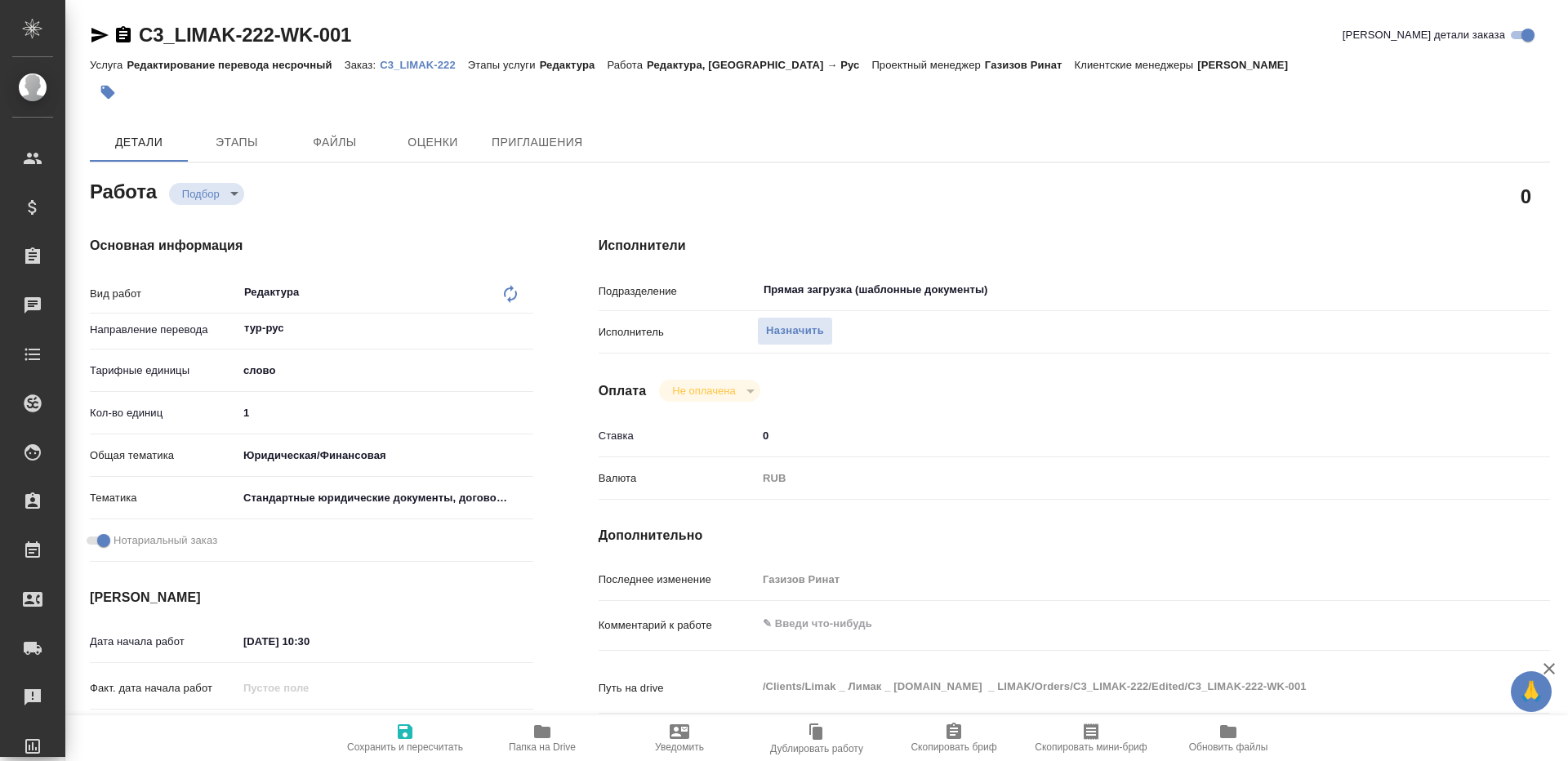
type textarea "x"
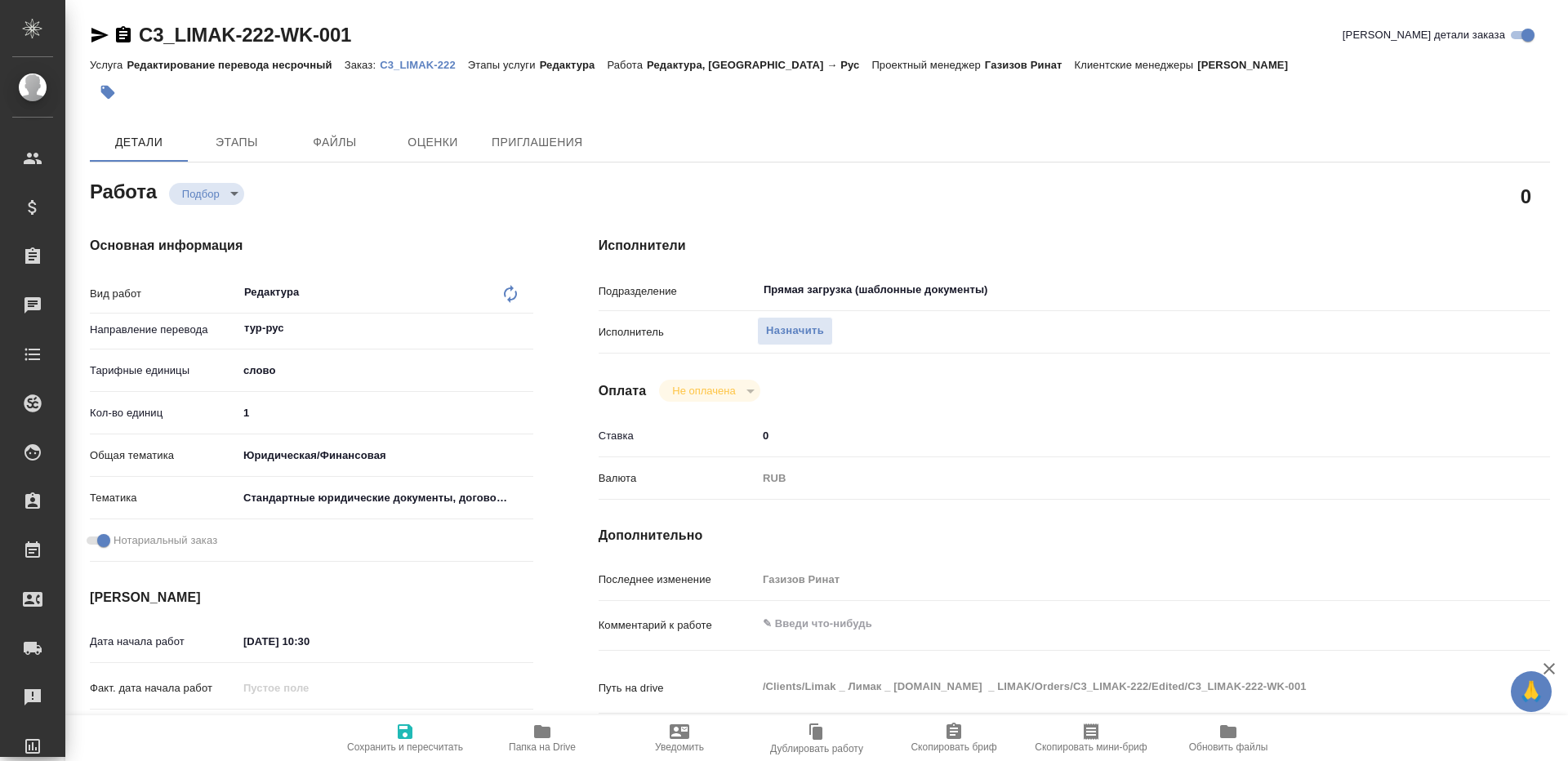
type textarea "x"
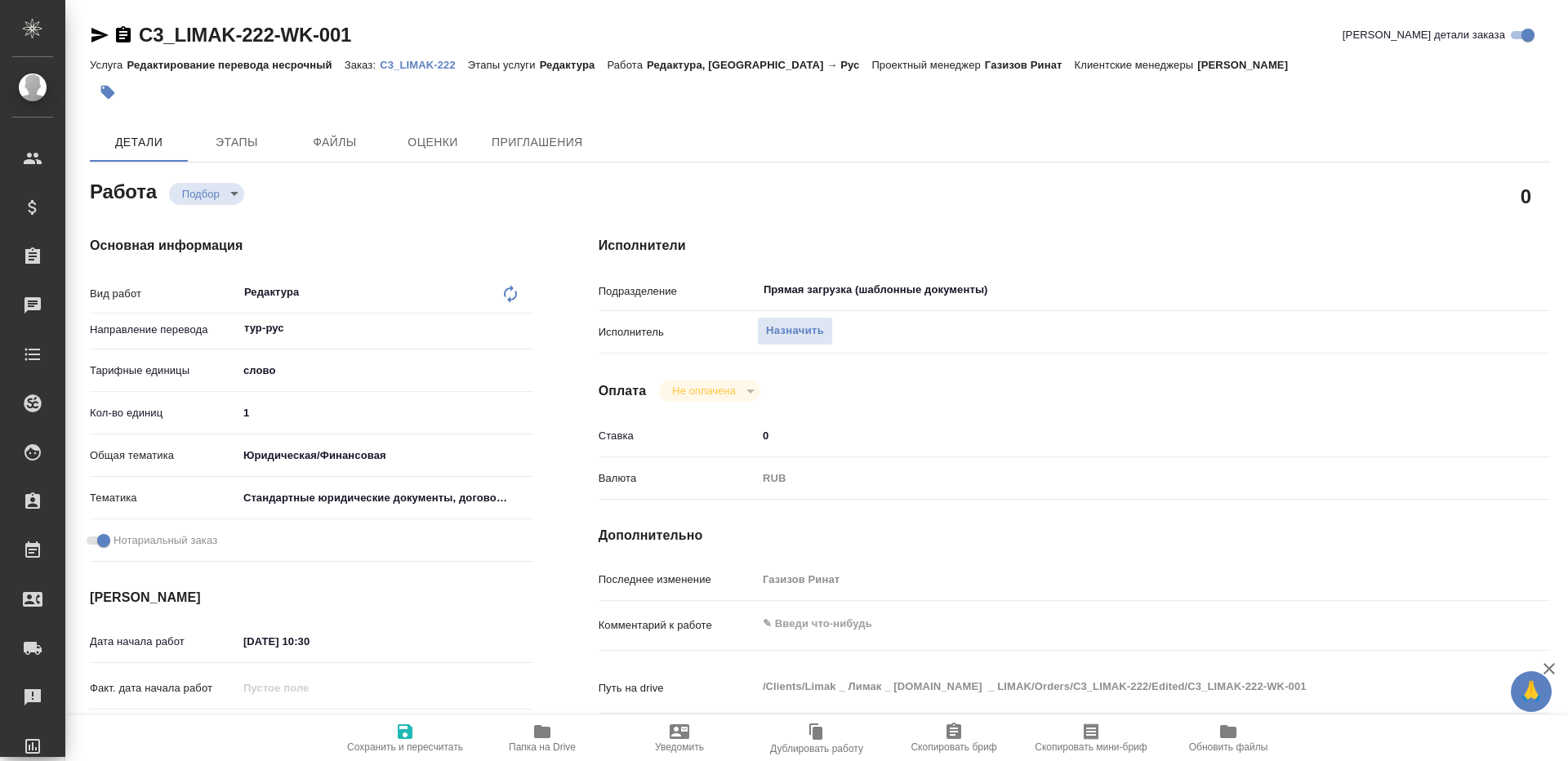
type textarea "x"
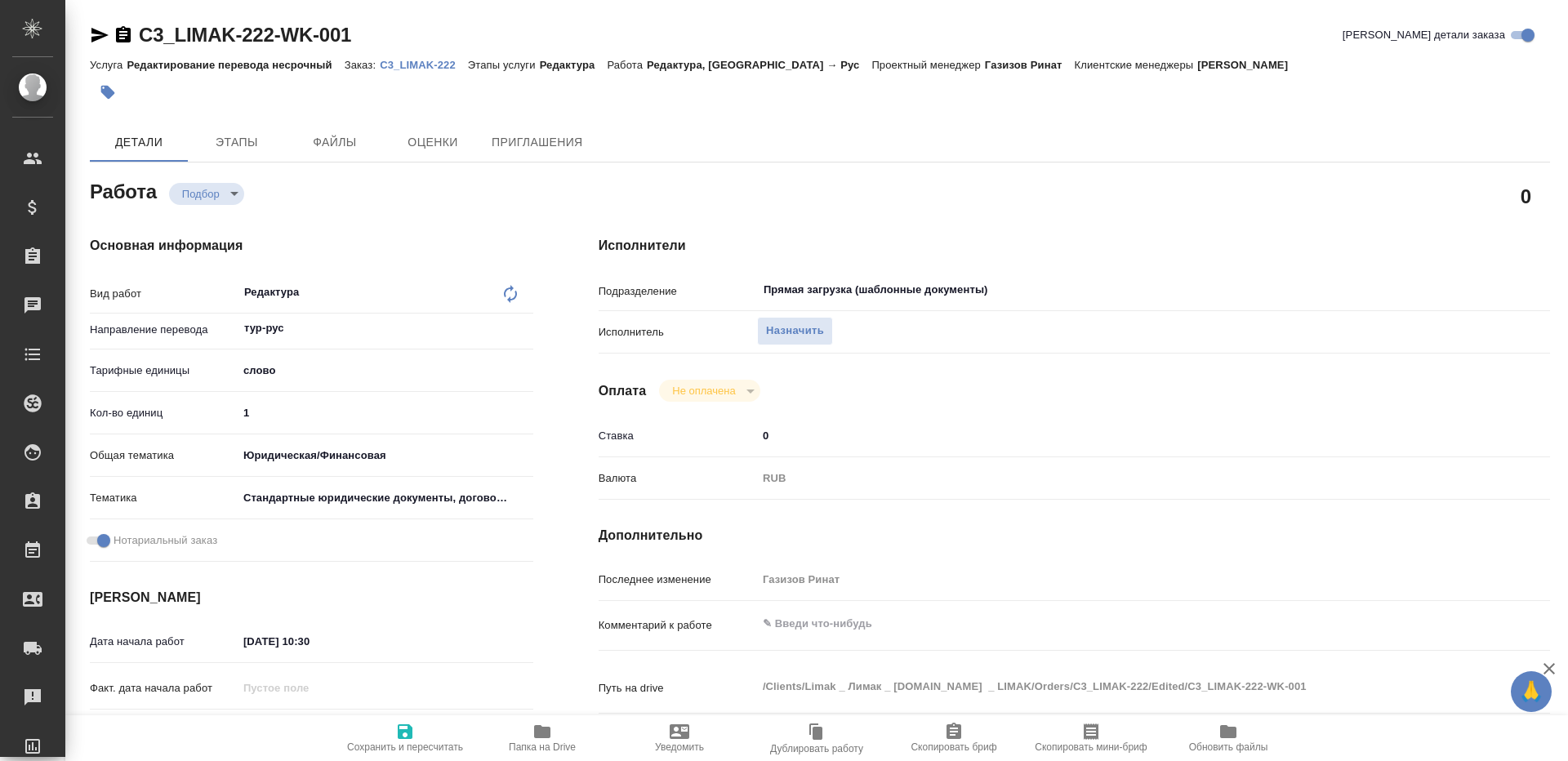
type textarea "x"
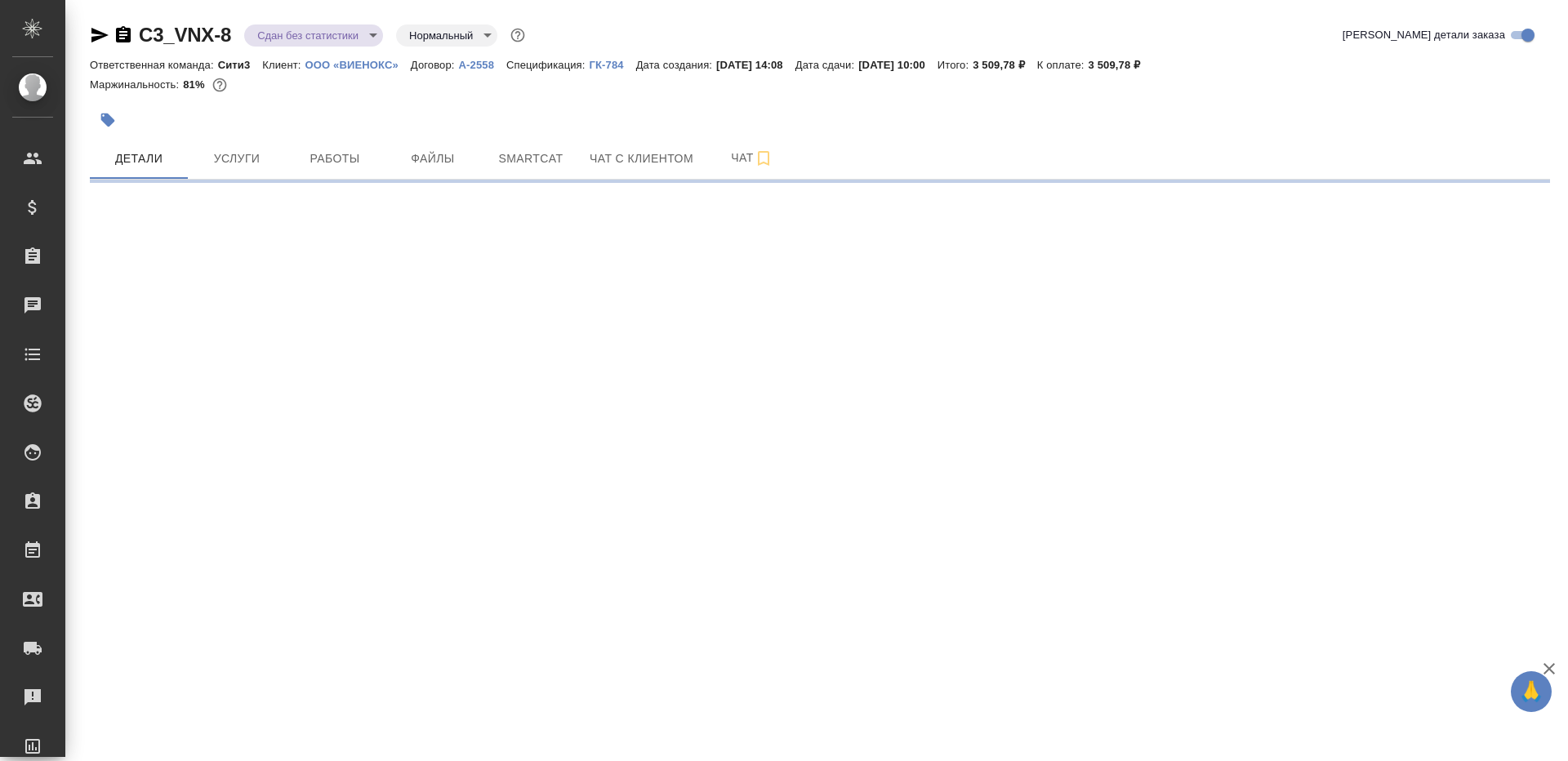
select select "RU"
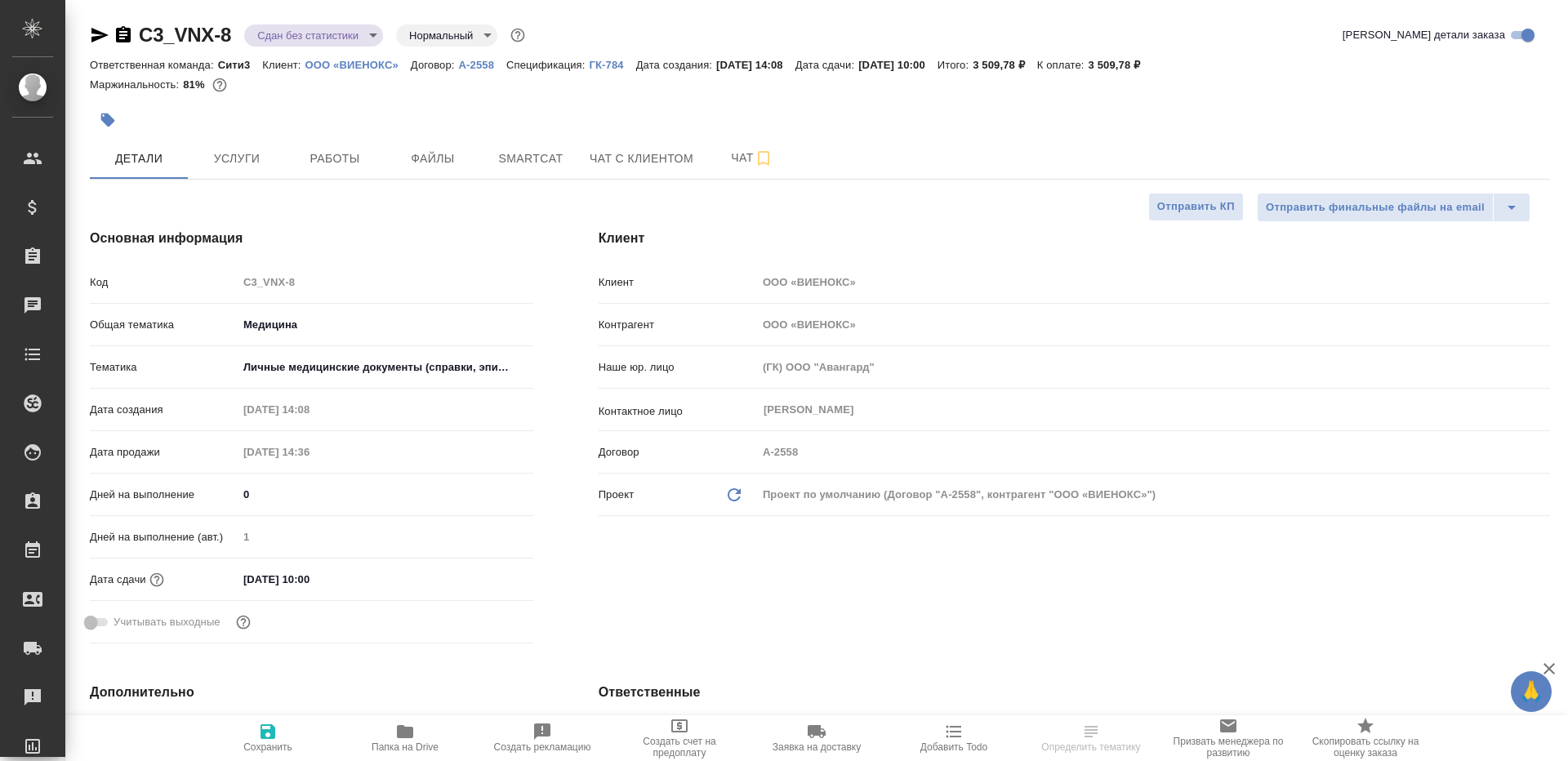
type textarea "x"
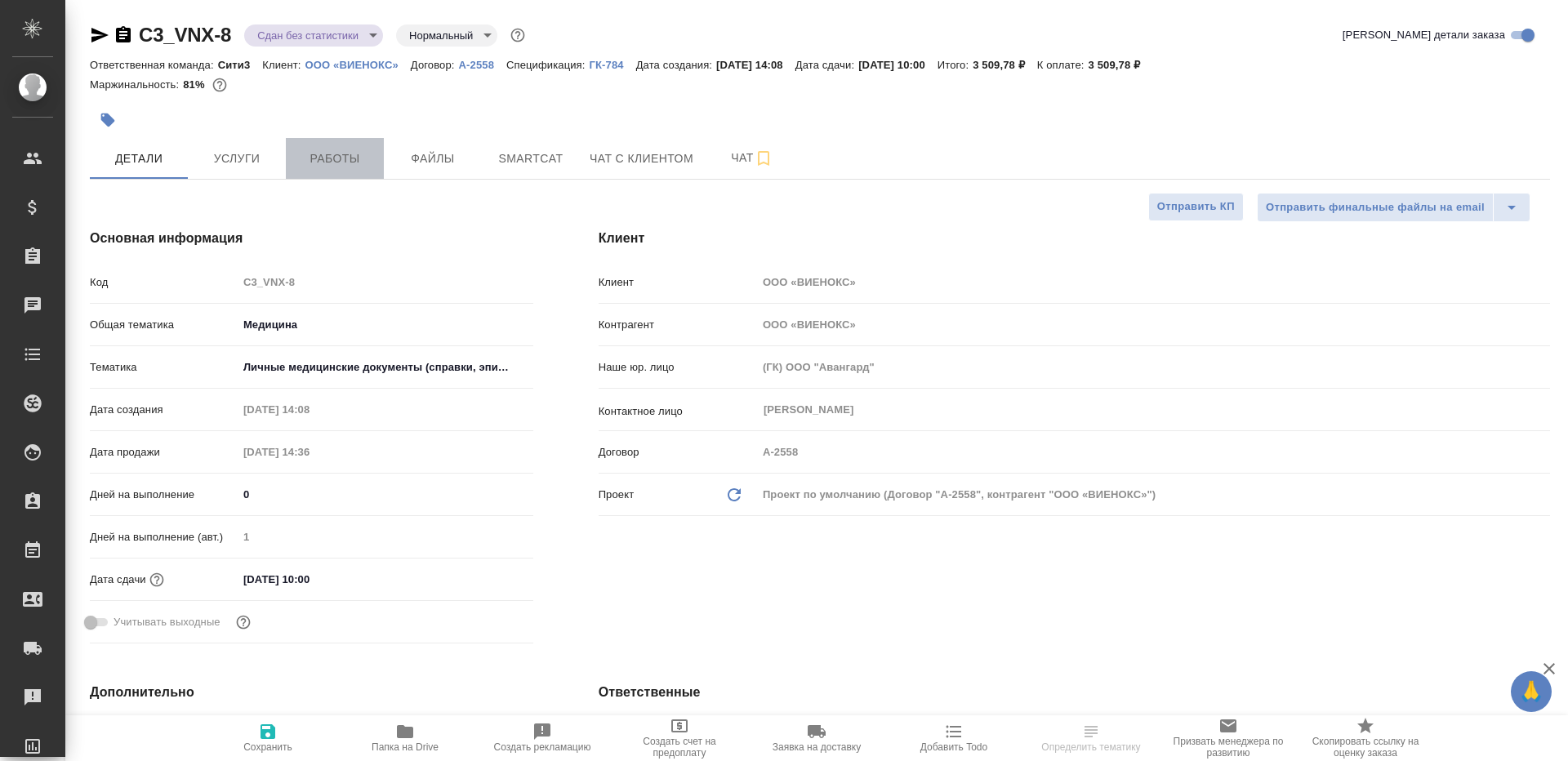
type textarea "x"
click at [329, 147] on button "Работы" at bounding box center [335, 157] width 98 height 41
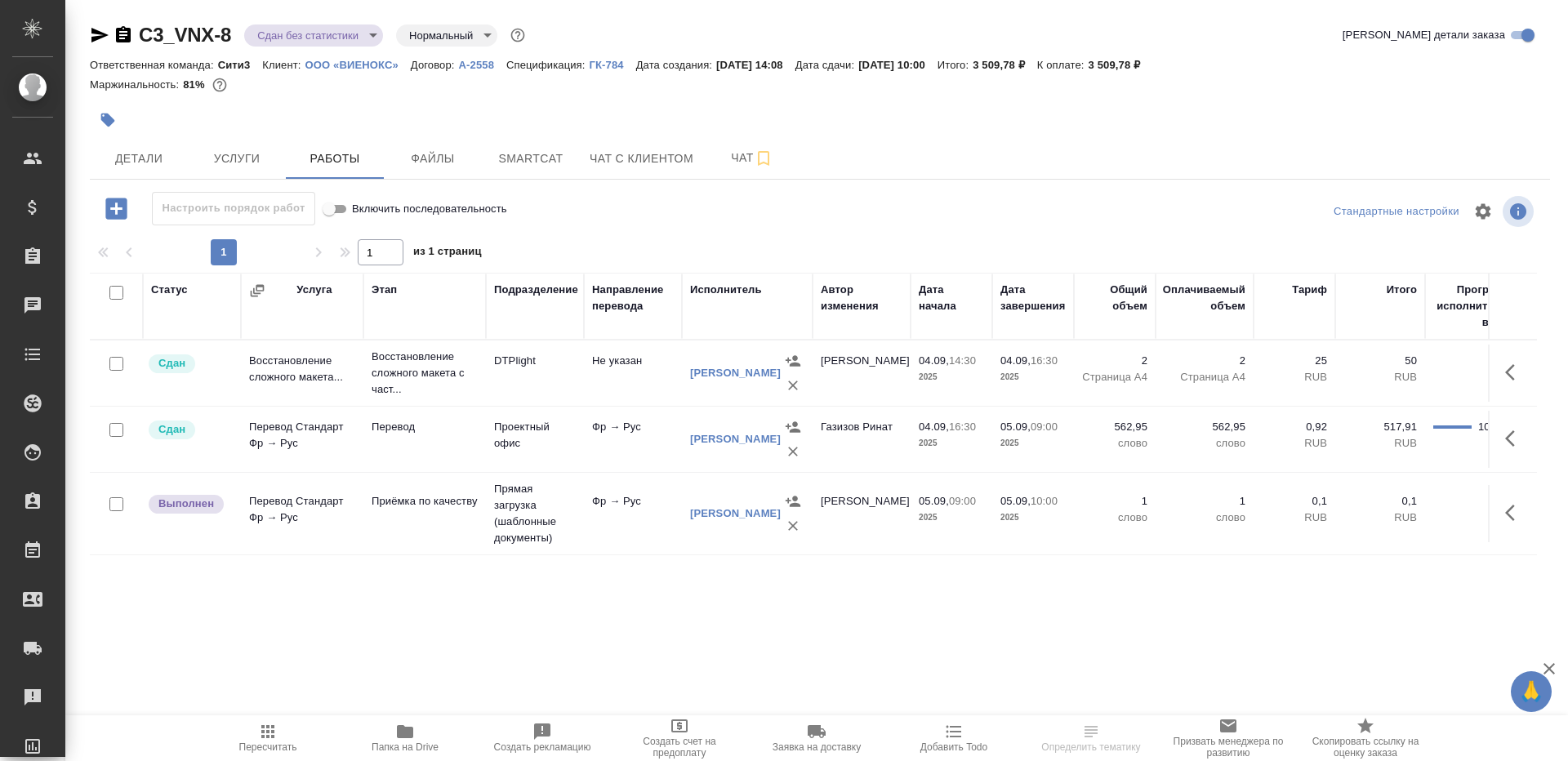
click at [1502, 496] on button "button" at bounding box center [1515, 513] width 40 height 40
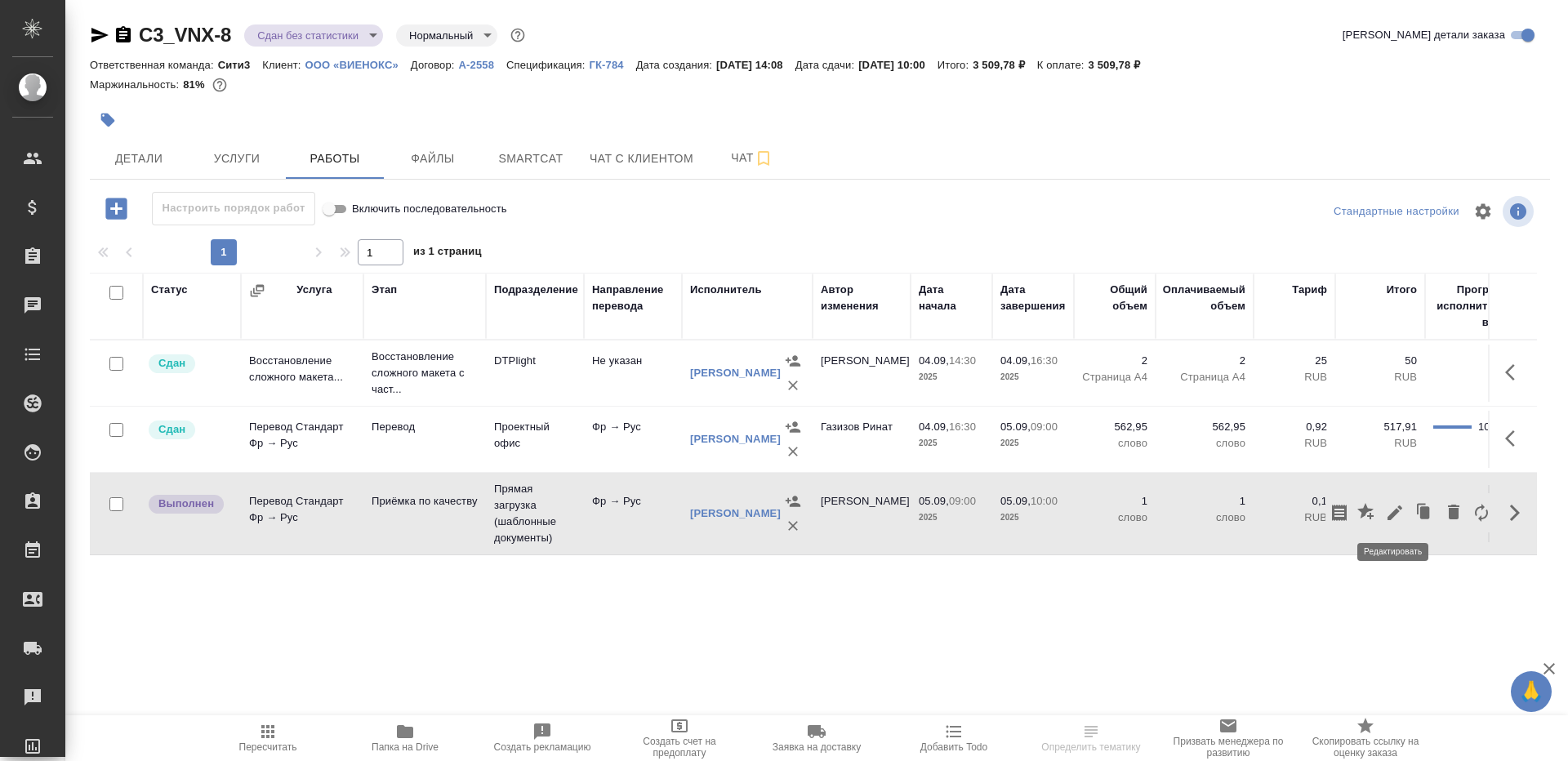
click at [1395, 506] on icon "button" at bounding box center [1395, 513] width 20 height 20
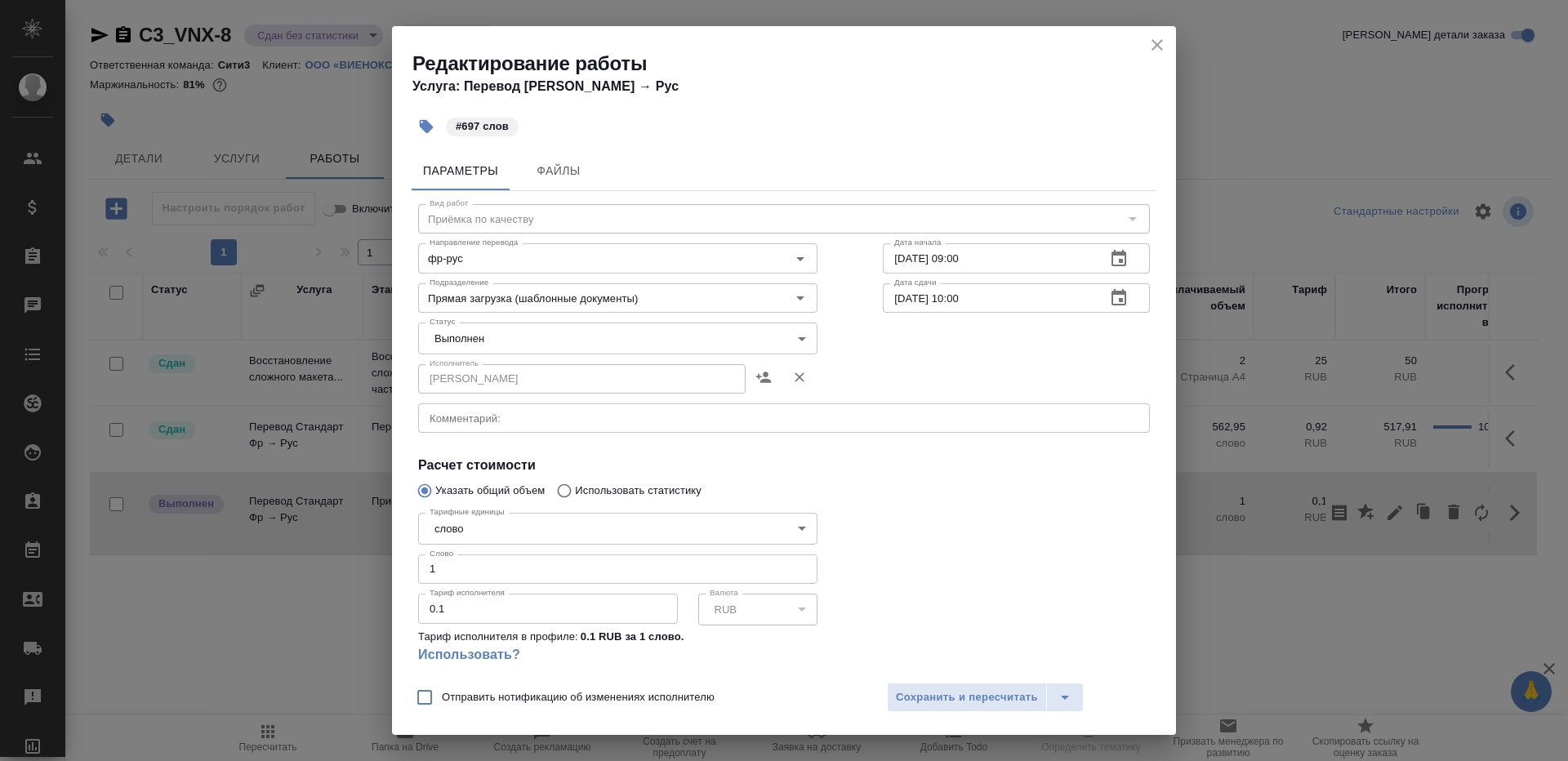
click at [467, 339] on body "🙏 .cls-1 fill:#fff; AWATERA Gazizov Rinat Клиенты Спецификации Заказы Чаты Todo…" at bounding box center [784, 380] width 1568 height 761
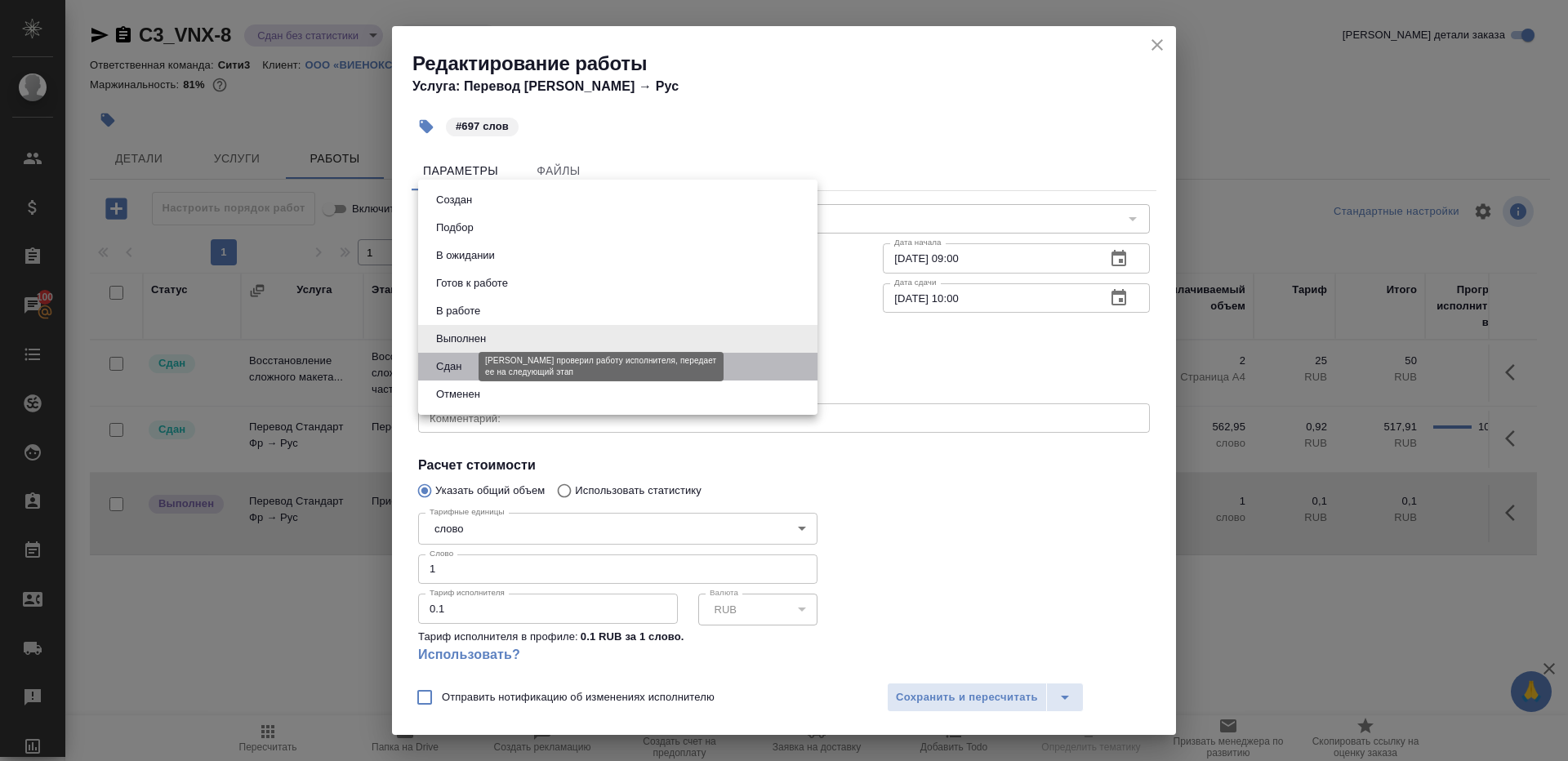
click at [466, 372] on button "Сдан" at bounding box center [448, 366] width 35 height 18
type input "closed"
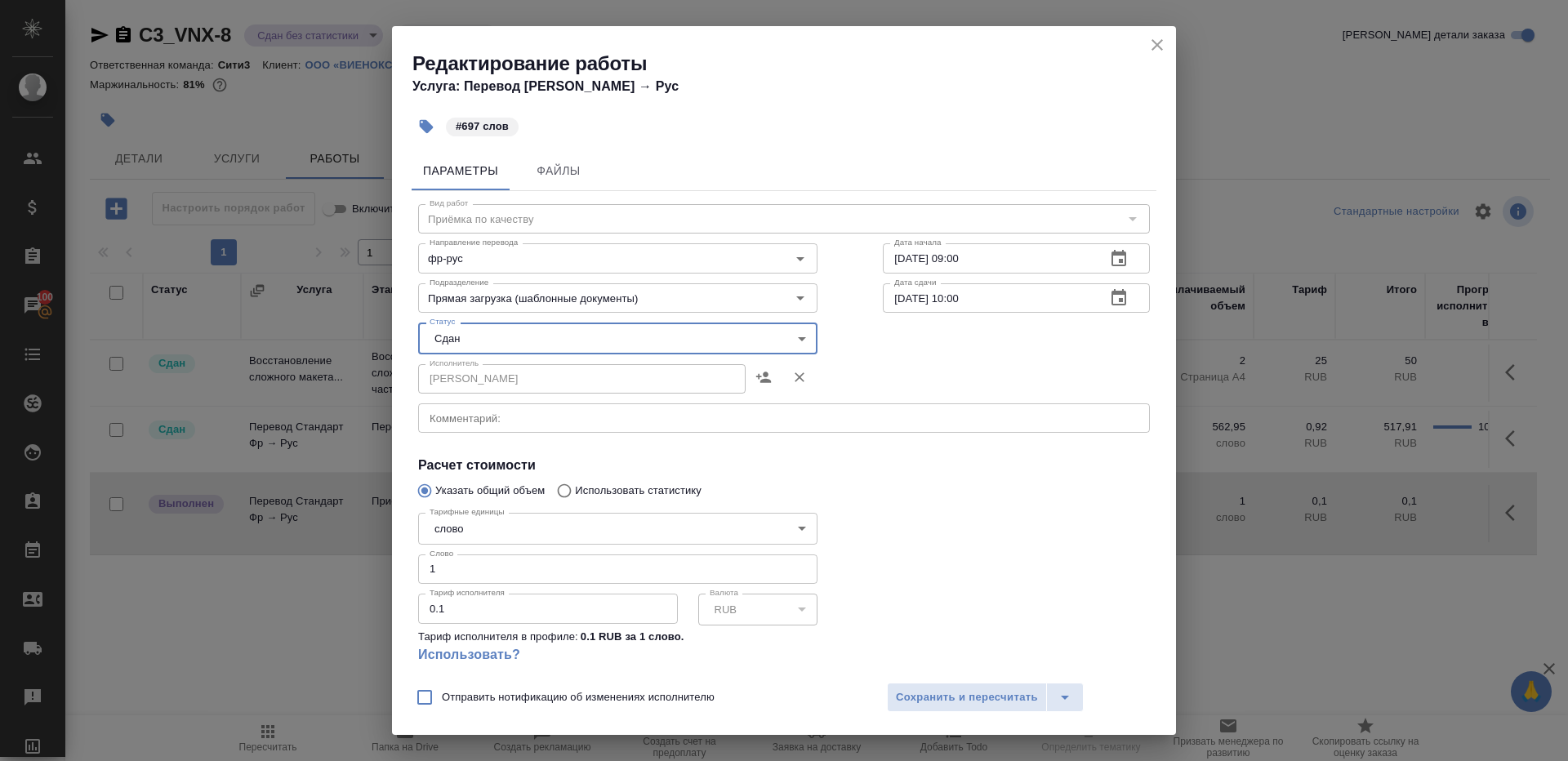
drag, startPoint x: 452, startPoint y: 568, endPoint x: 284, endPoint y: 521, distance: 174.5
click at [284, 521] on div "Редактирование работы Услуга: Перевод Стандарт Фр → Рус #697 слов Параметры Фай…" at bounding box center [784, 380] width 1568 height 761
type input "697"
click at [962, 702] on span "Сохранить и пересчитать" at bounding box center [966, 698] width 142 height 19
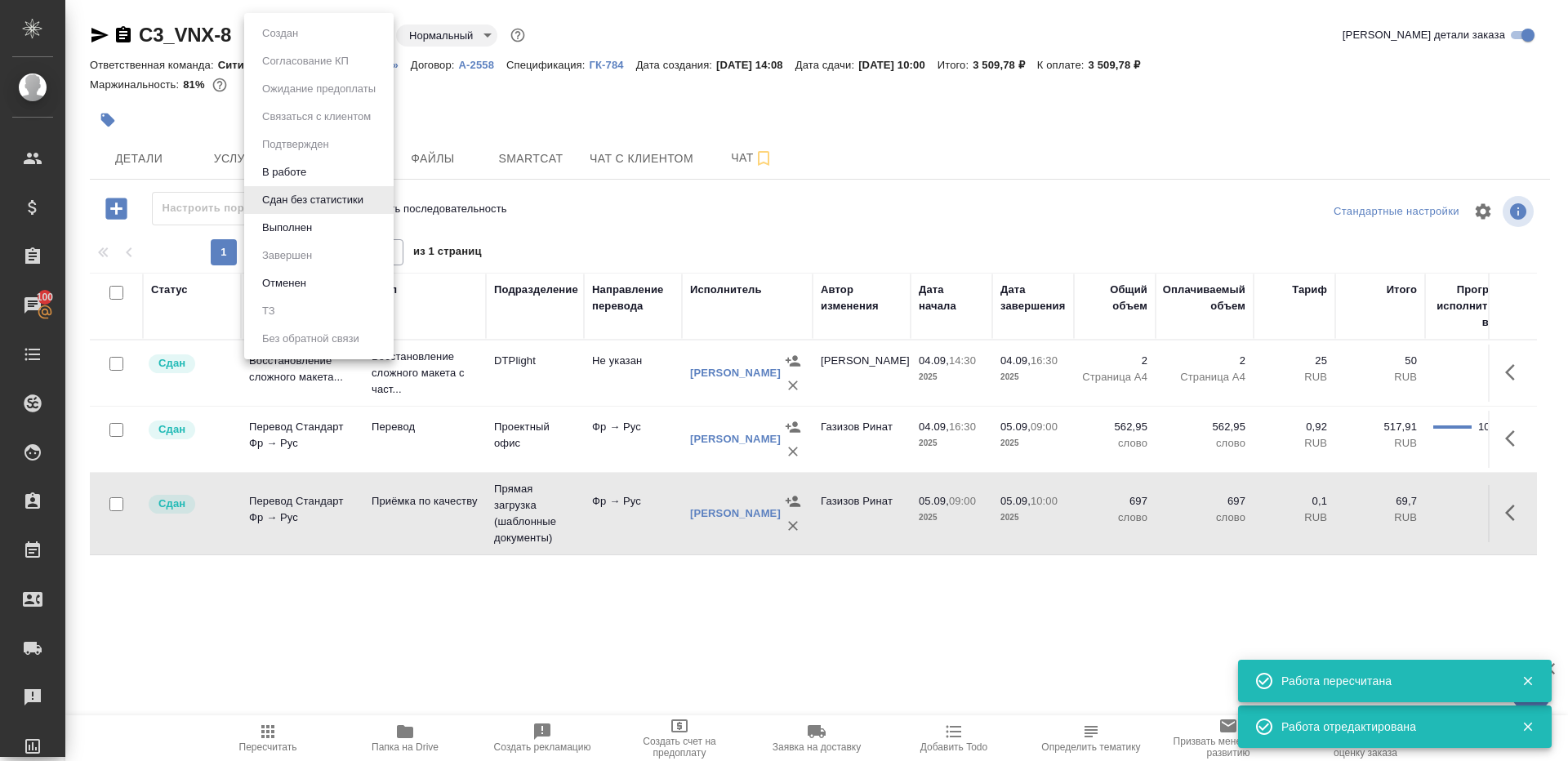
click at [327, 25] on body "🙏 .cls-1 fill:#fff; AWATERA Gazizov Rinat Клиенты Спецификации Заказы 100 Чаты …" at bounding box center [784, 380] width 1568 height 761
click at [339, 222] on li "Выполнен" at bounding box center [319, 227] width 150 height 27
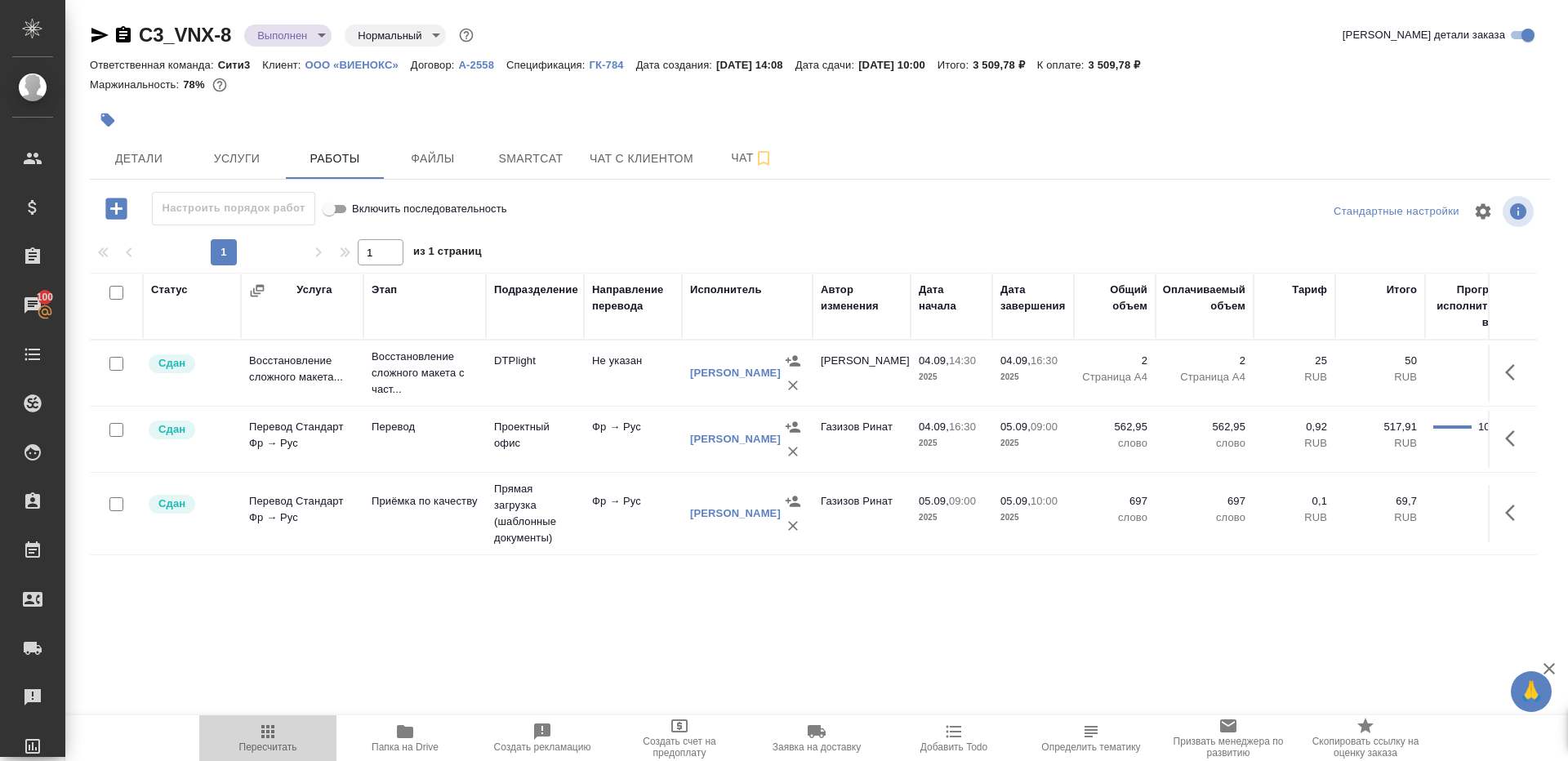
click at [273, 740] on icon "button" at bounding box center [268, 732] width 20 height 20
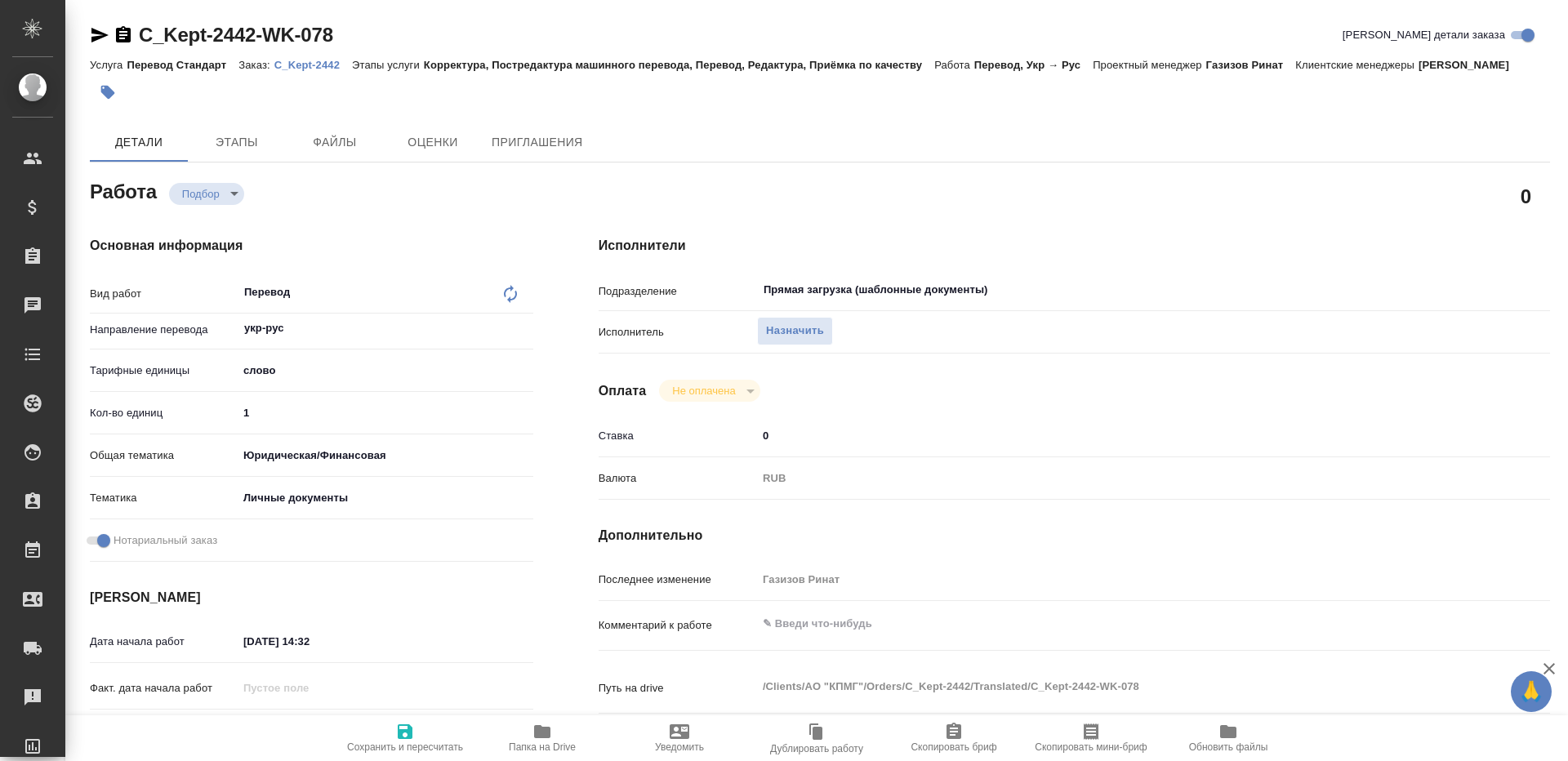
type textarea "x"
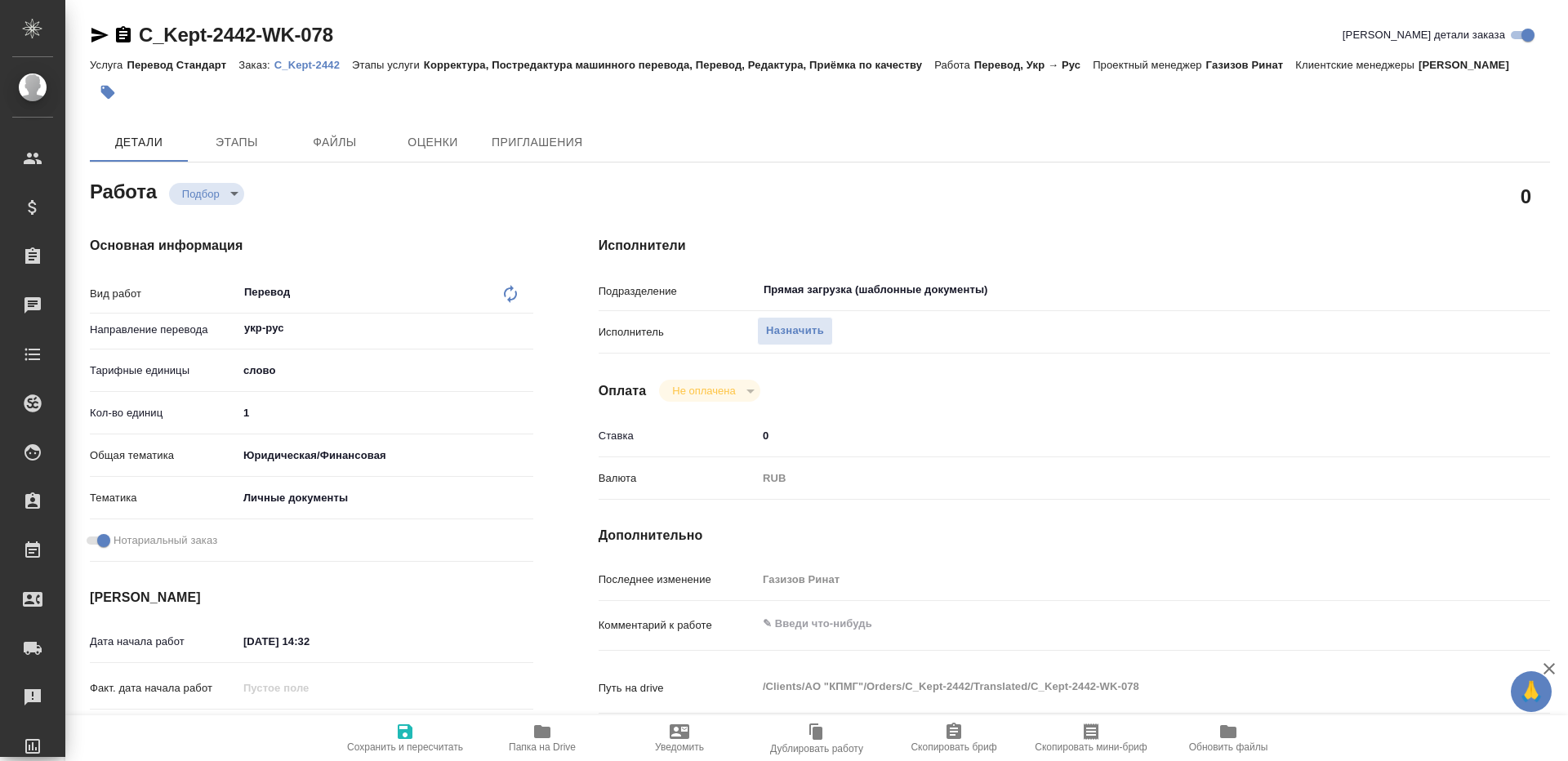
type textarea "x"
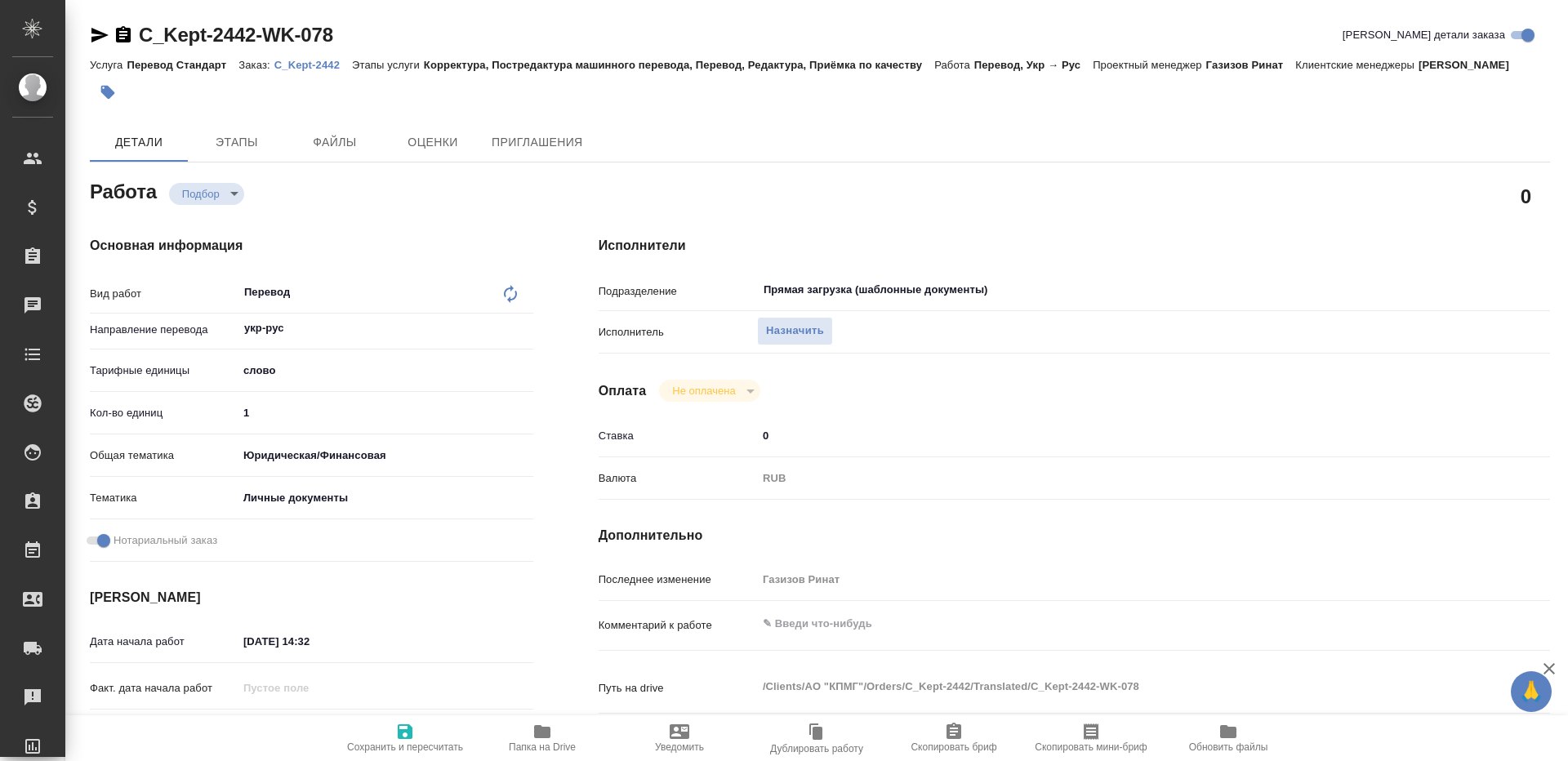
type textarea "x"
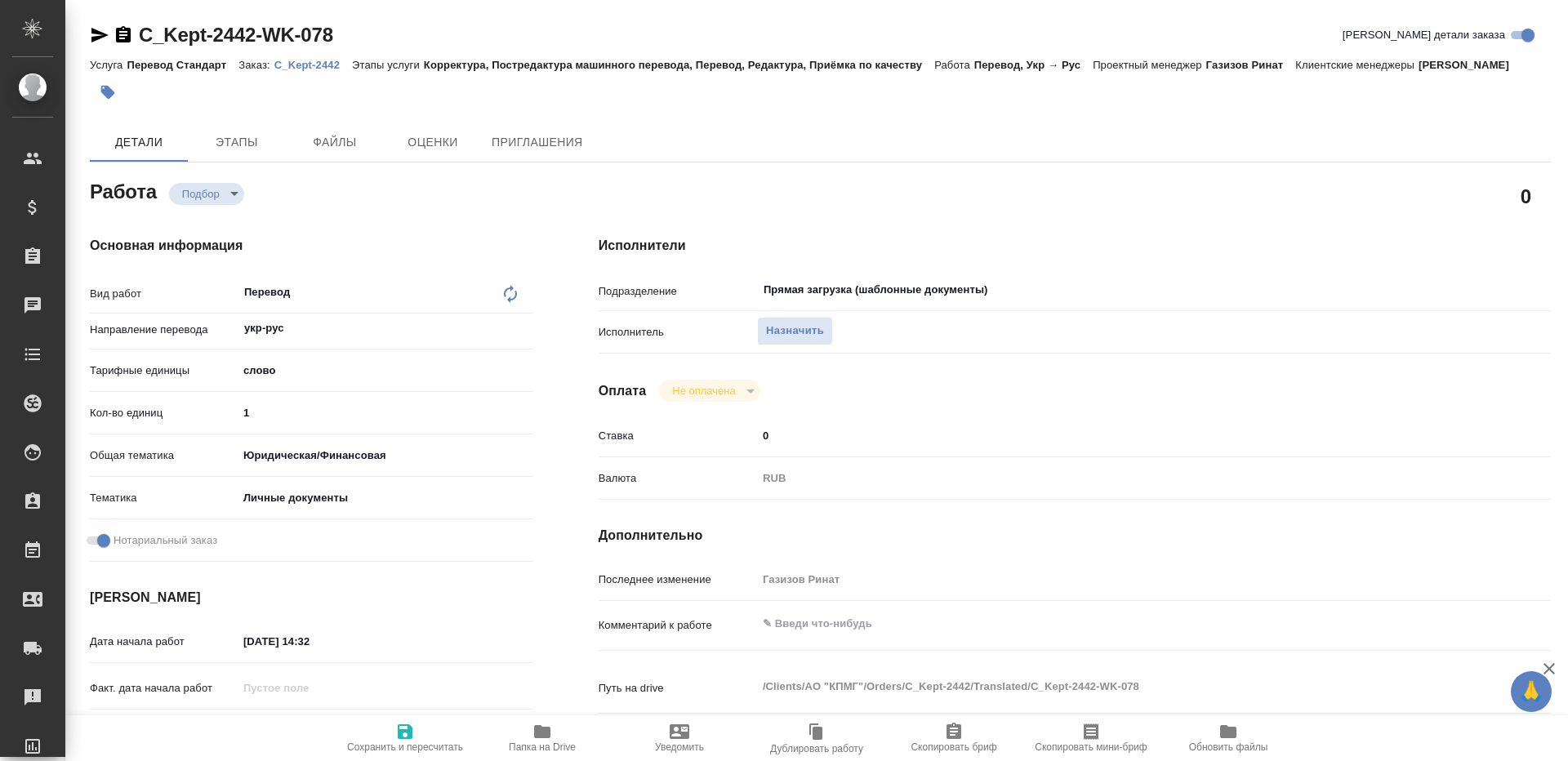
type textarea "x"
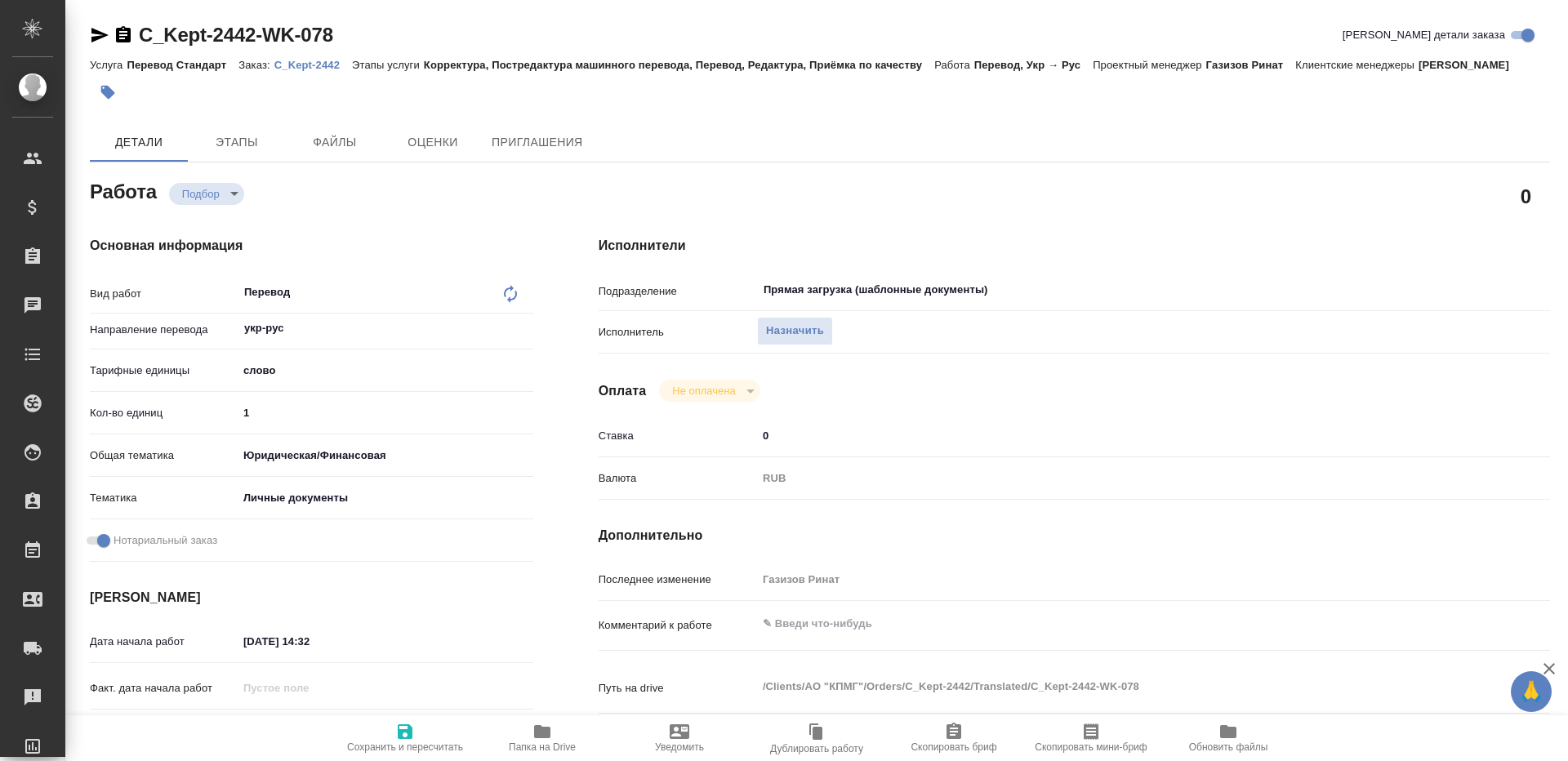
type textarea "x"
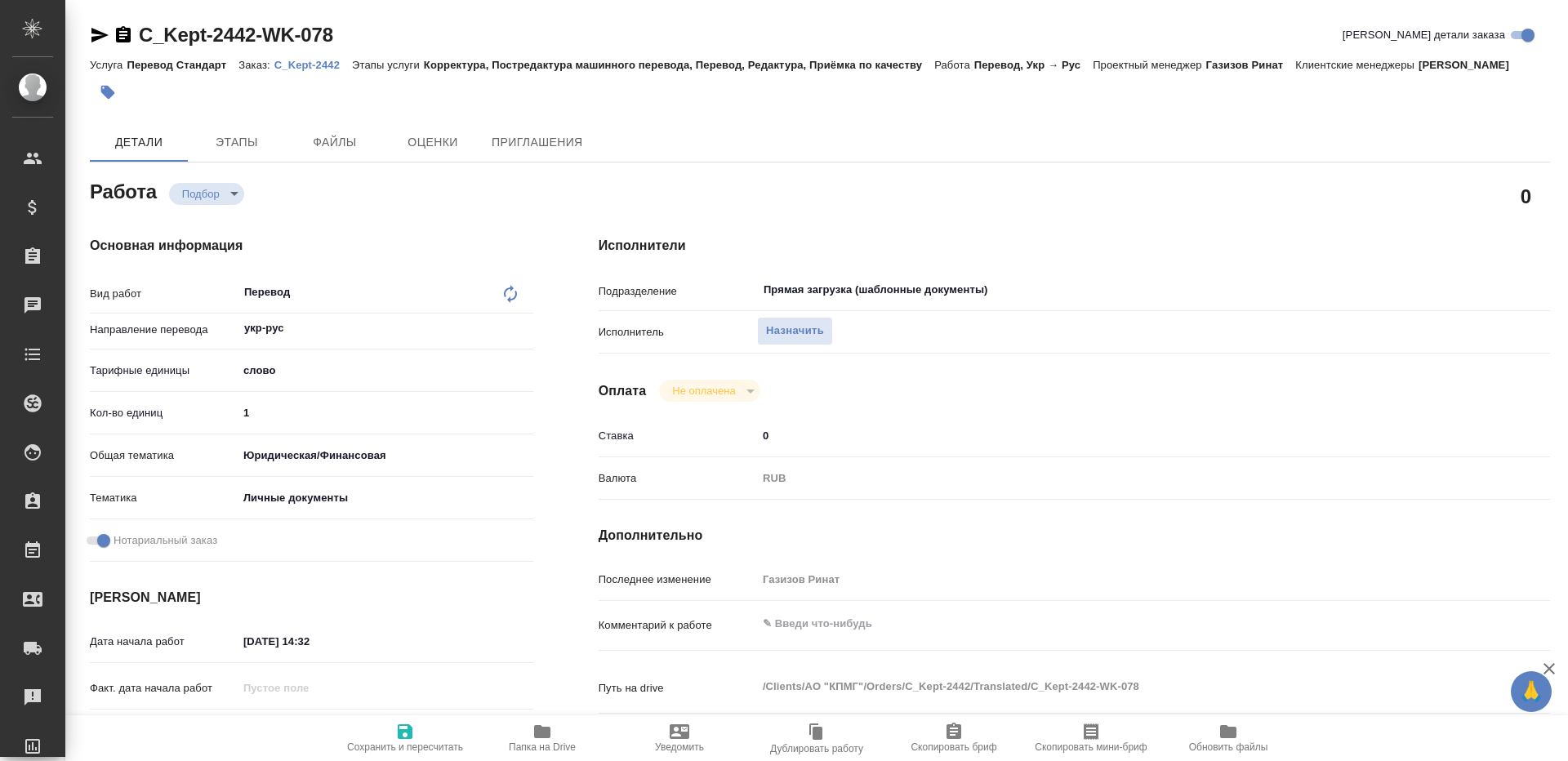
type textarea "x"
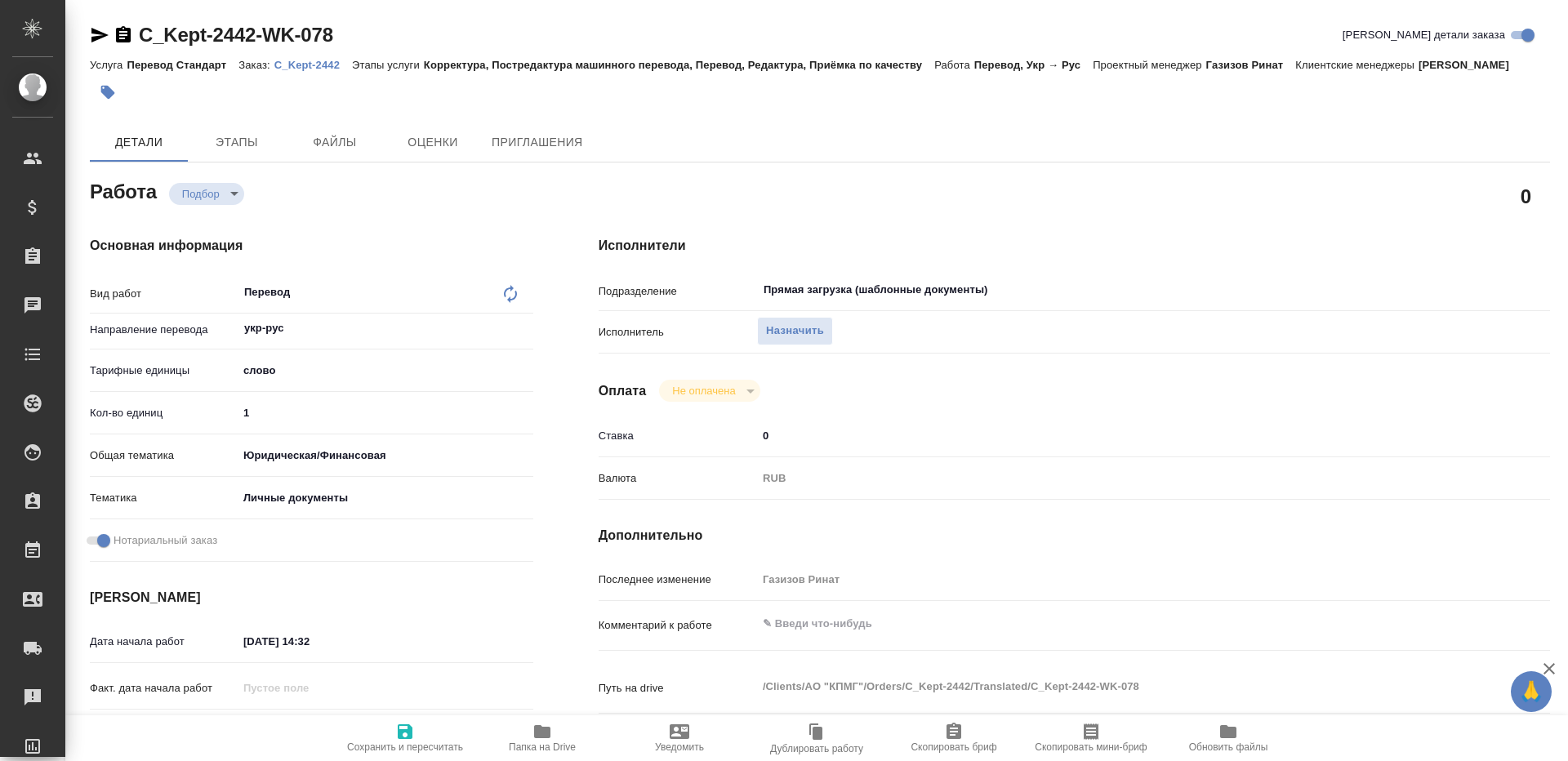
type textarea "x"
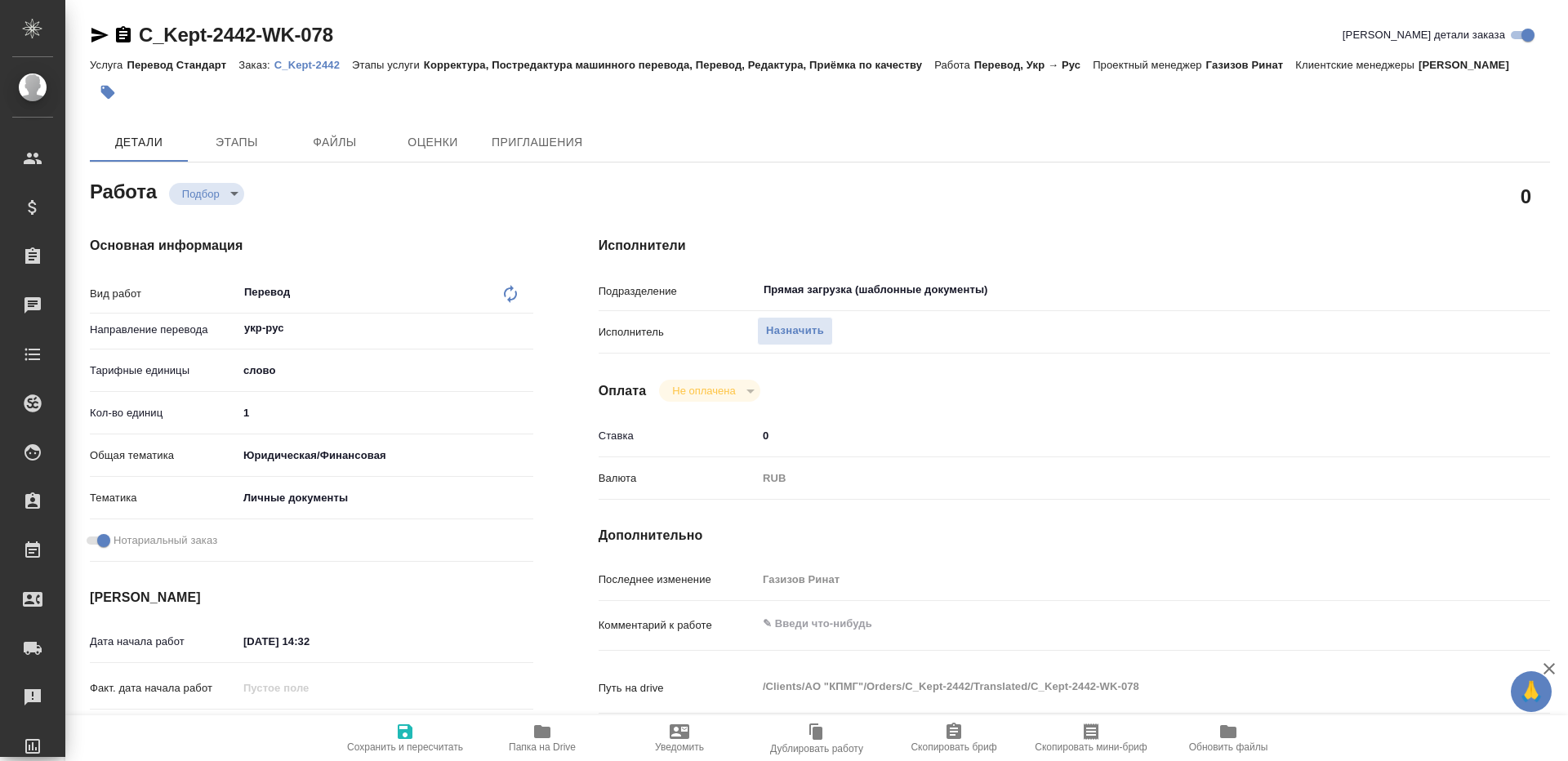
type textarea "x"
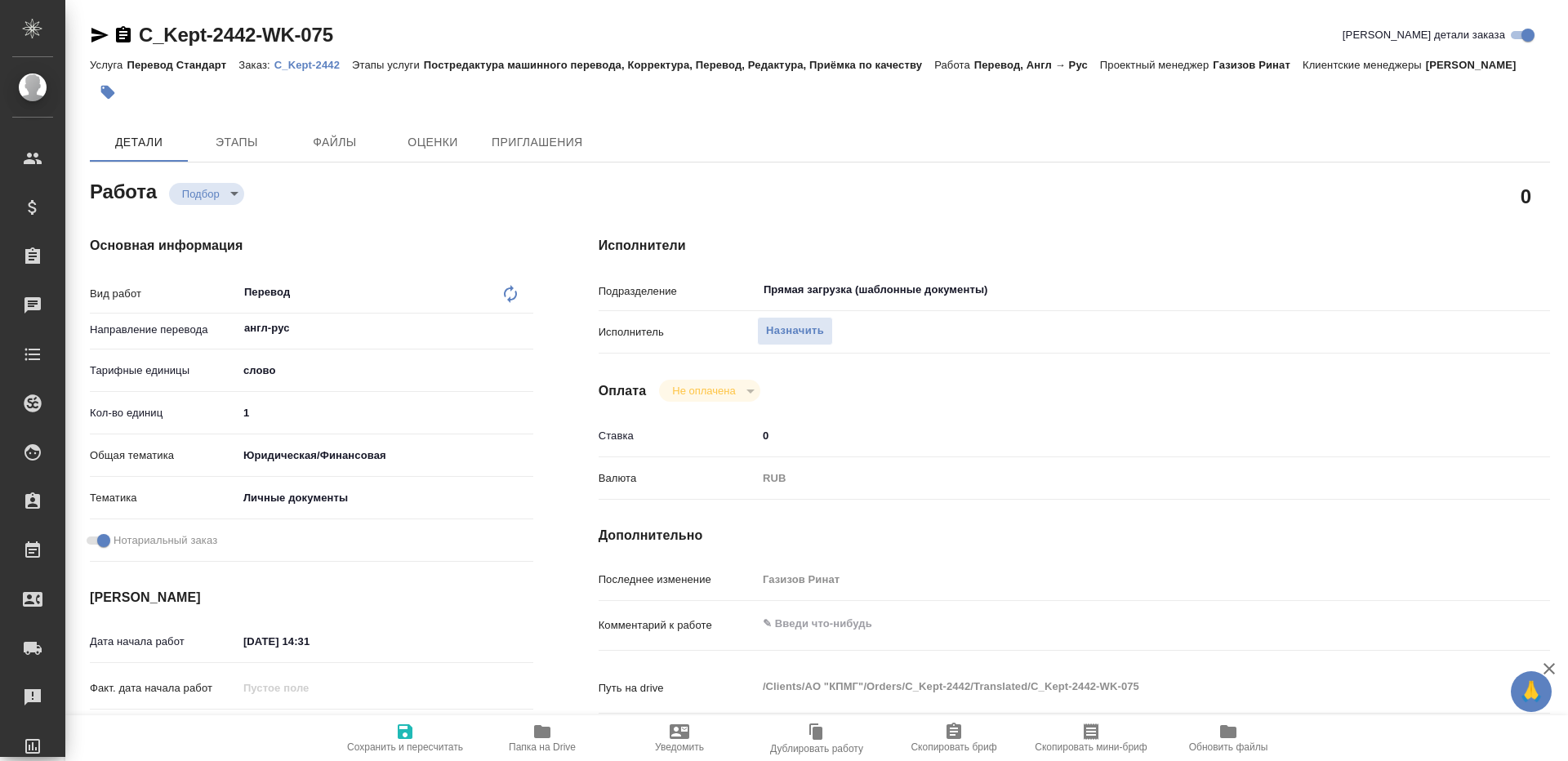
type textarea "x"
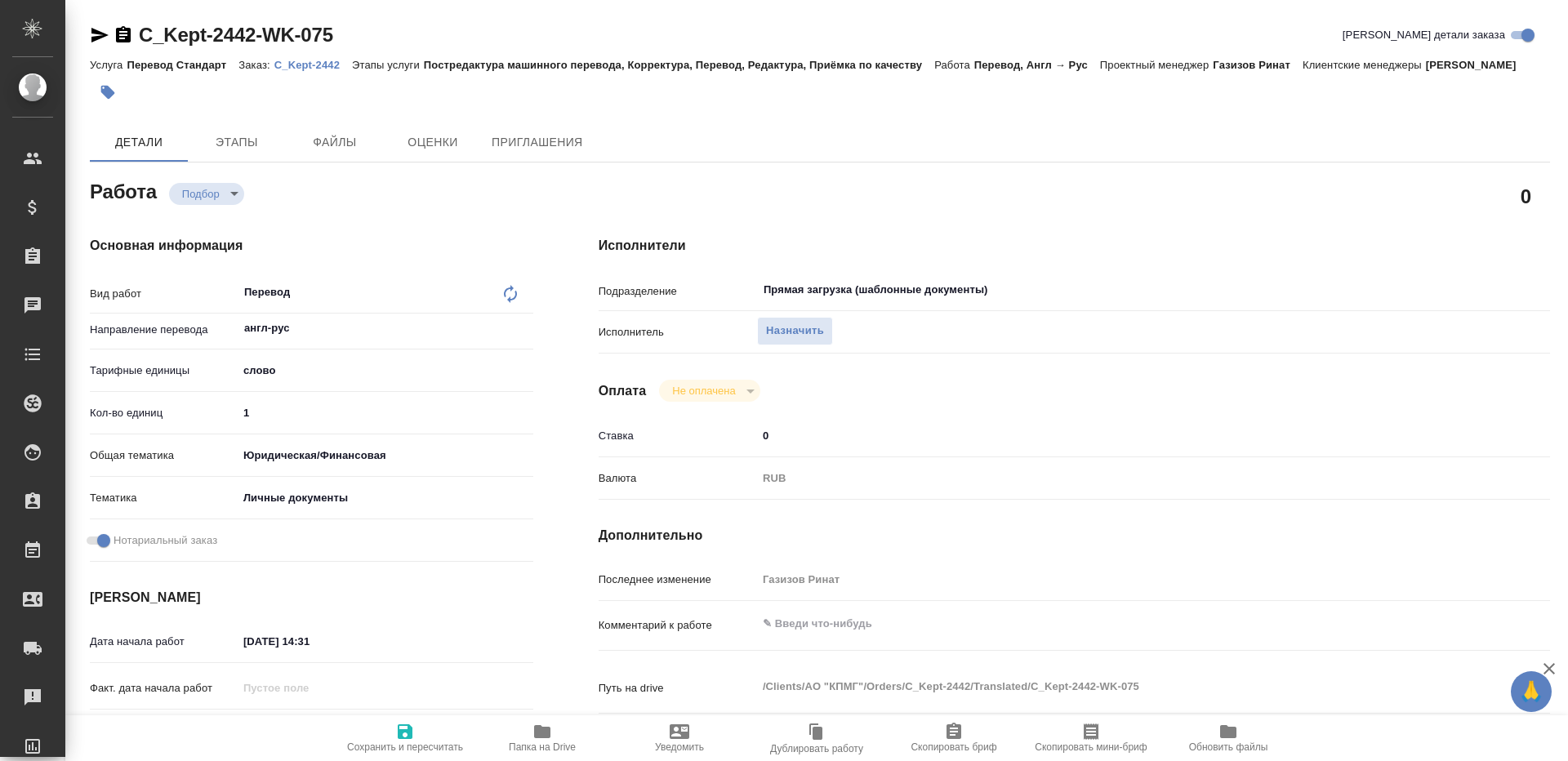
type textarea "x"
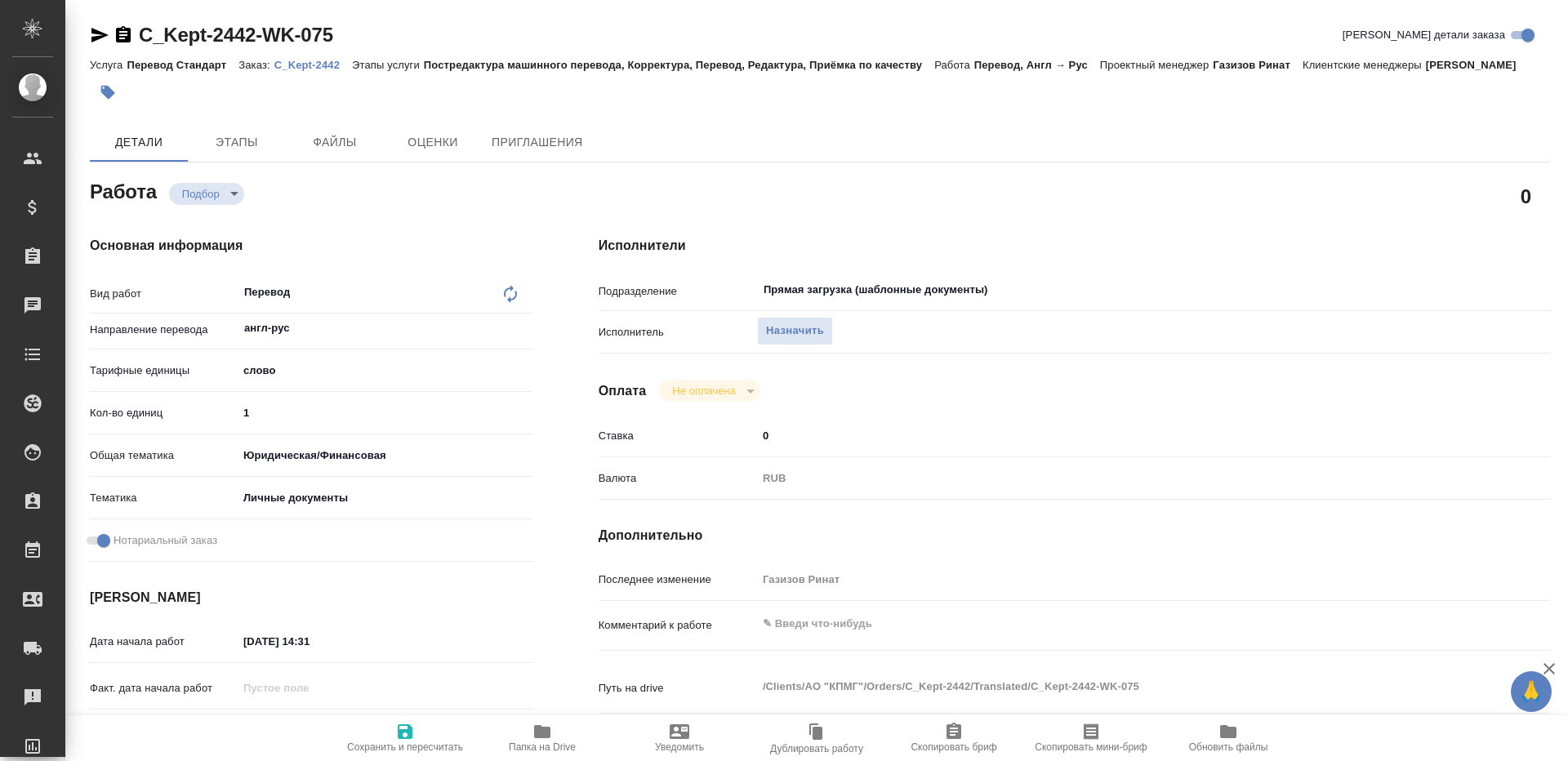
type textarea "x"
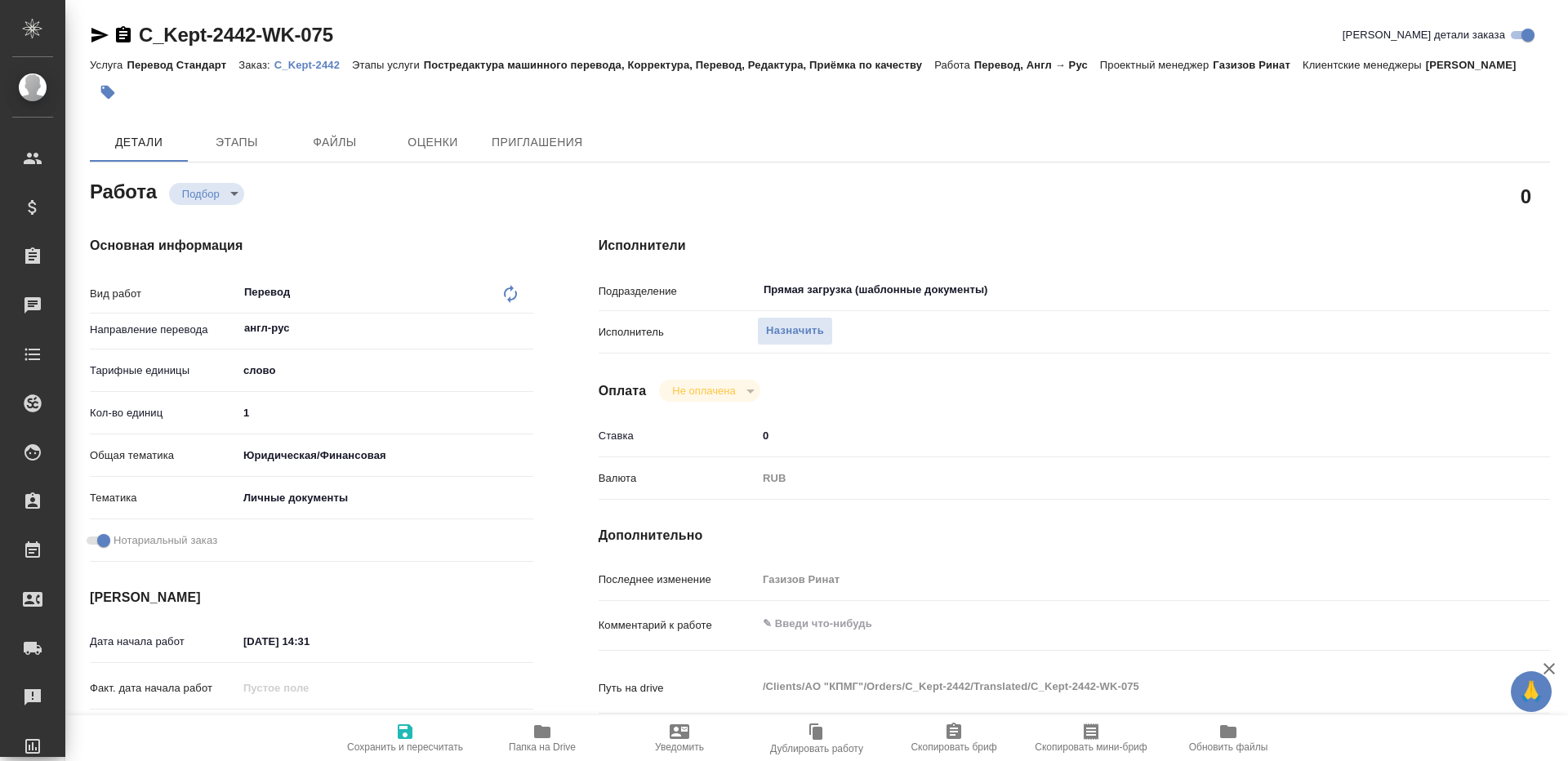
type textarea "x"
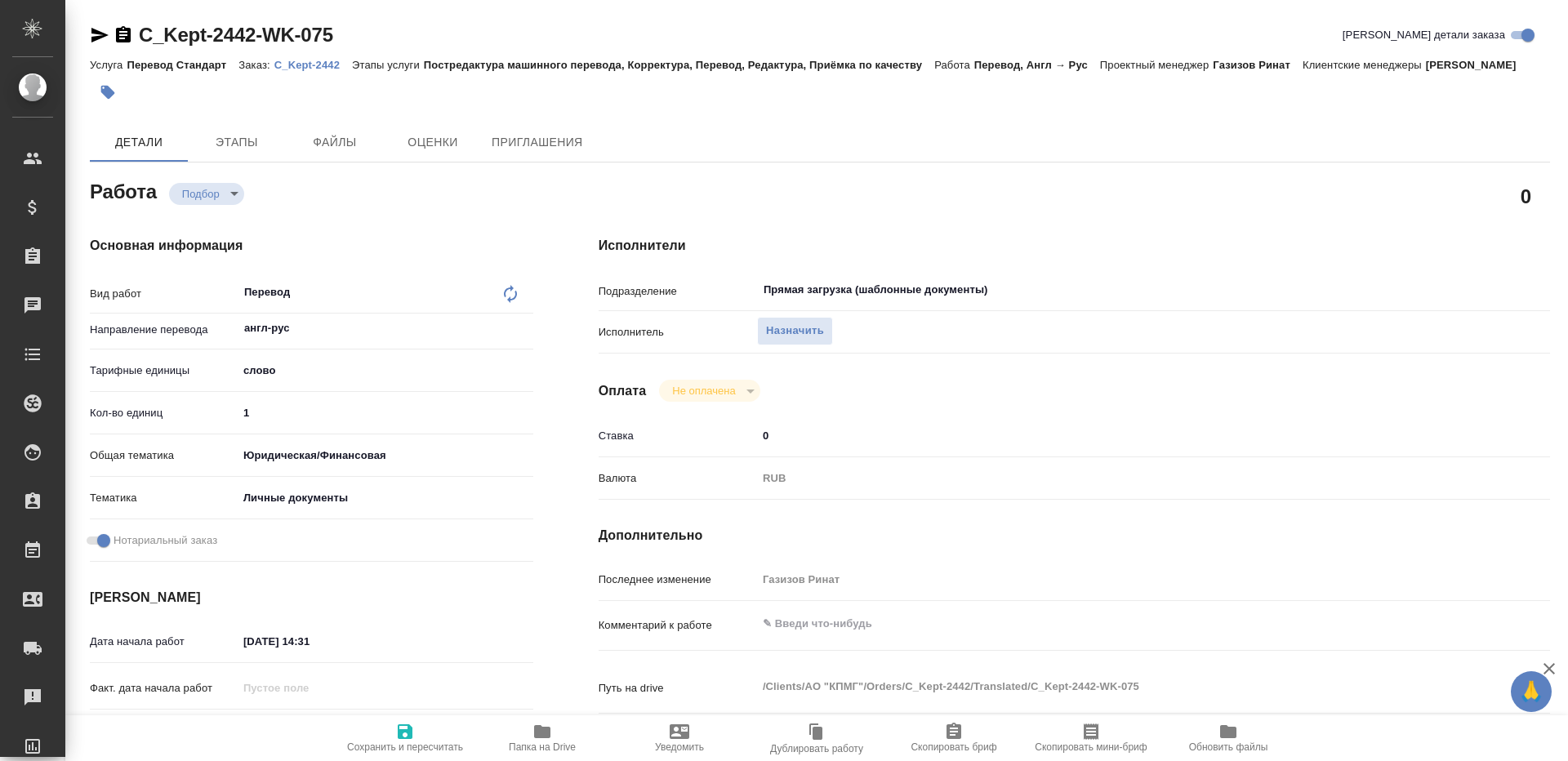
type textarea "x"
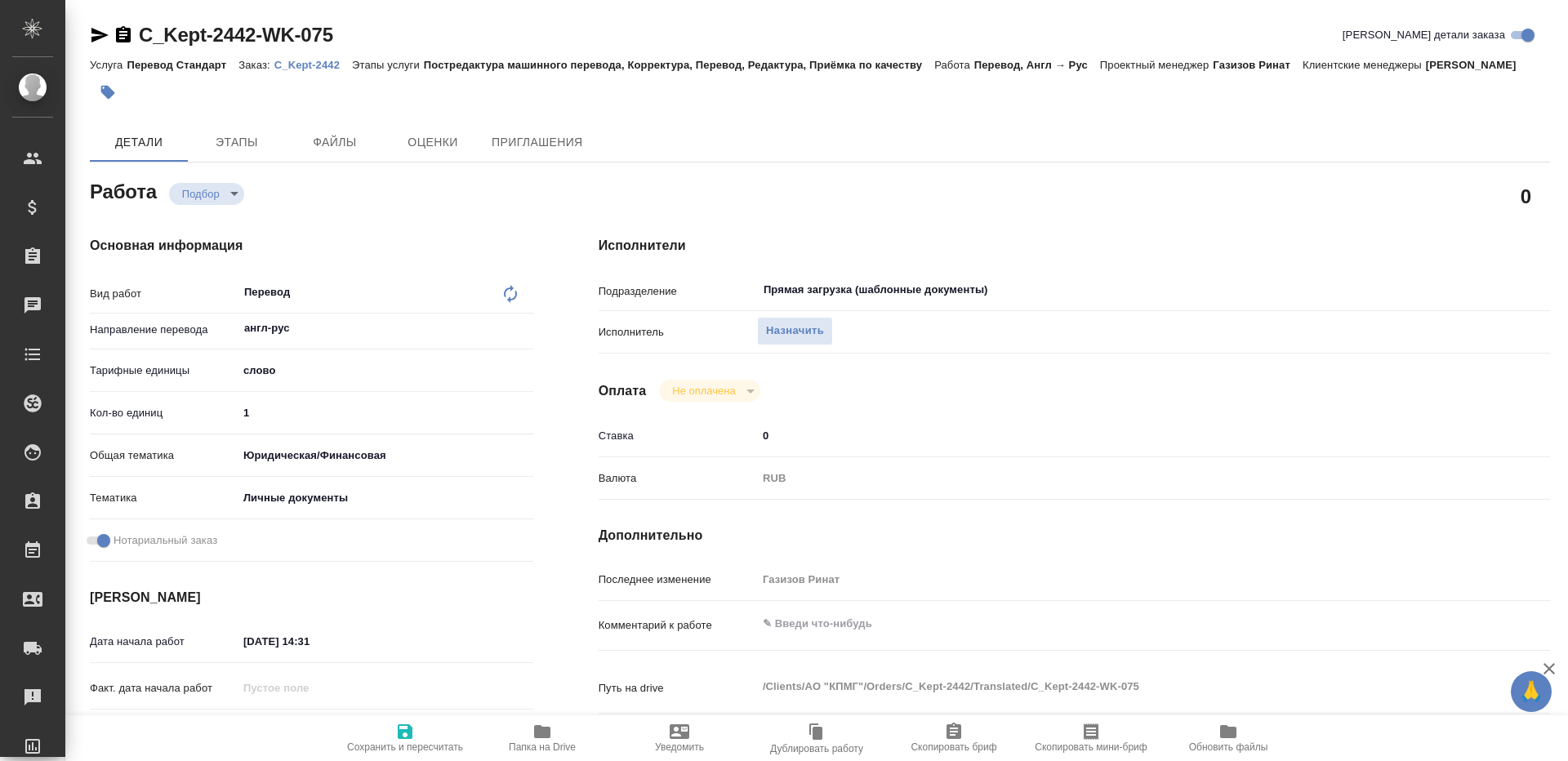
type textarea "x"
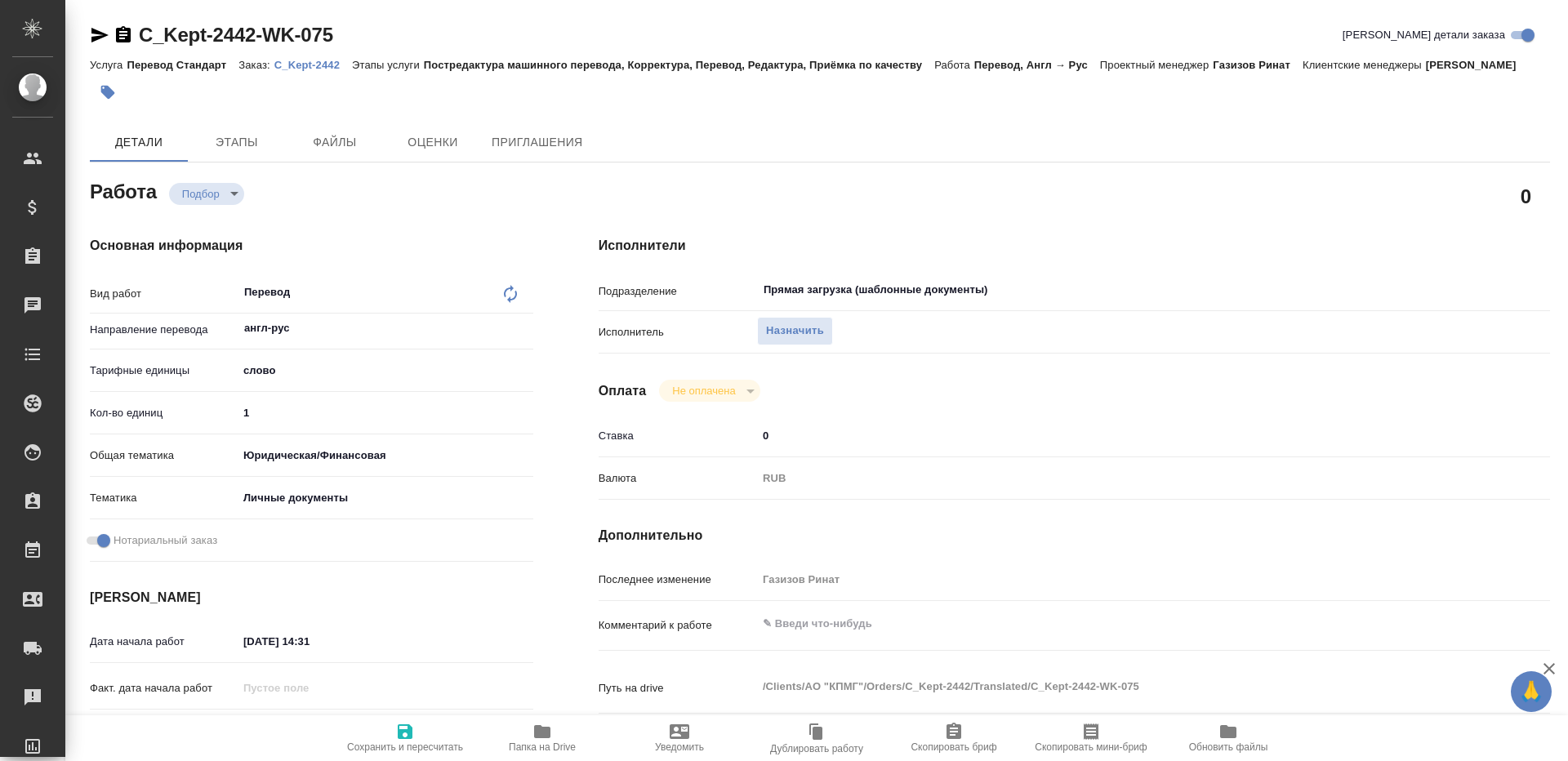
type textarea "x"
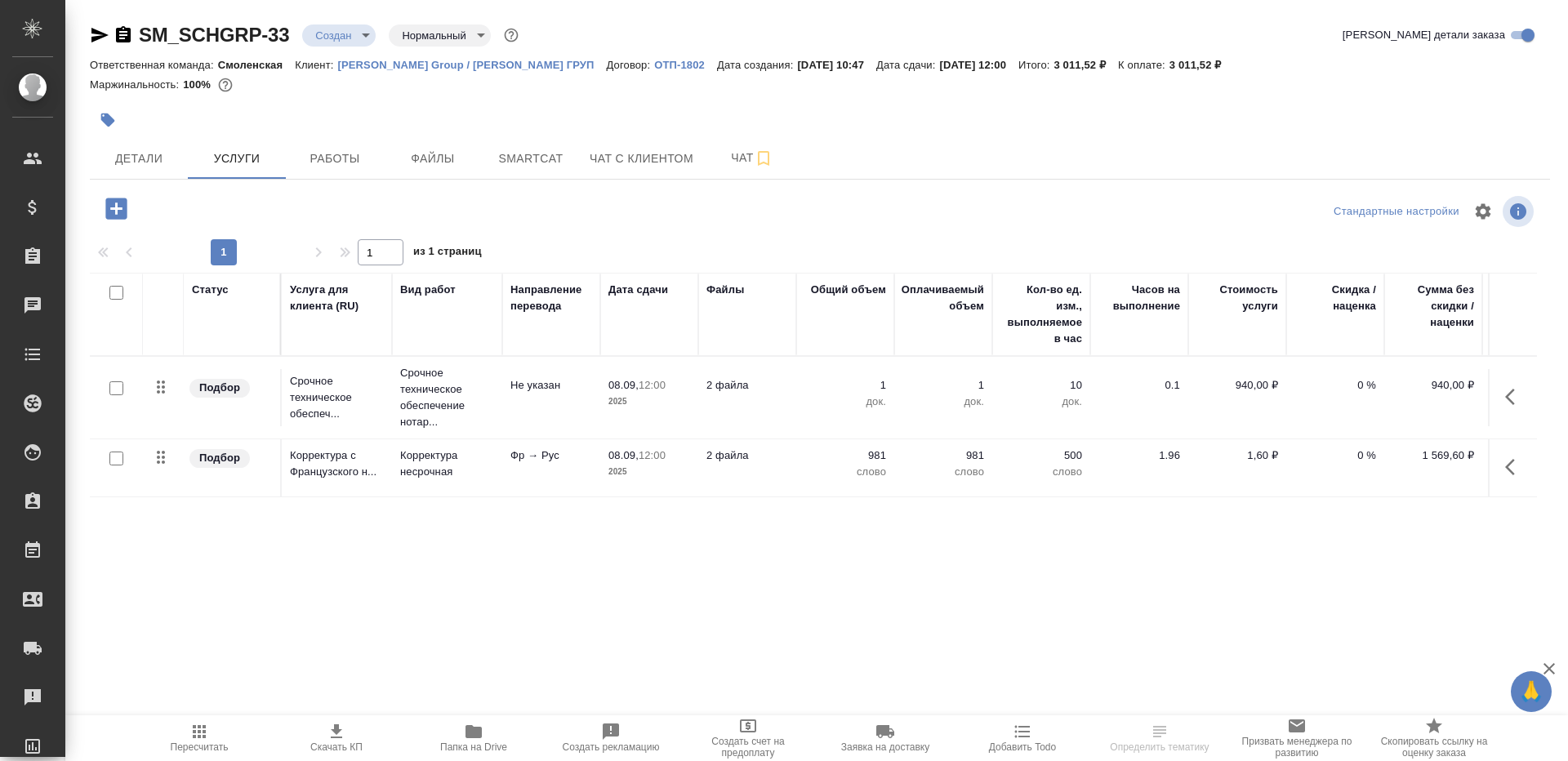
click at [449, 730] on span "Папка на Drive" at bounding box center [473, 737] width 118 height 31
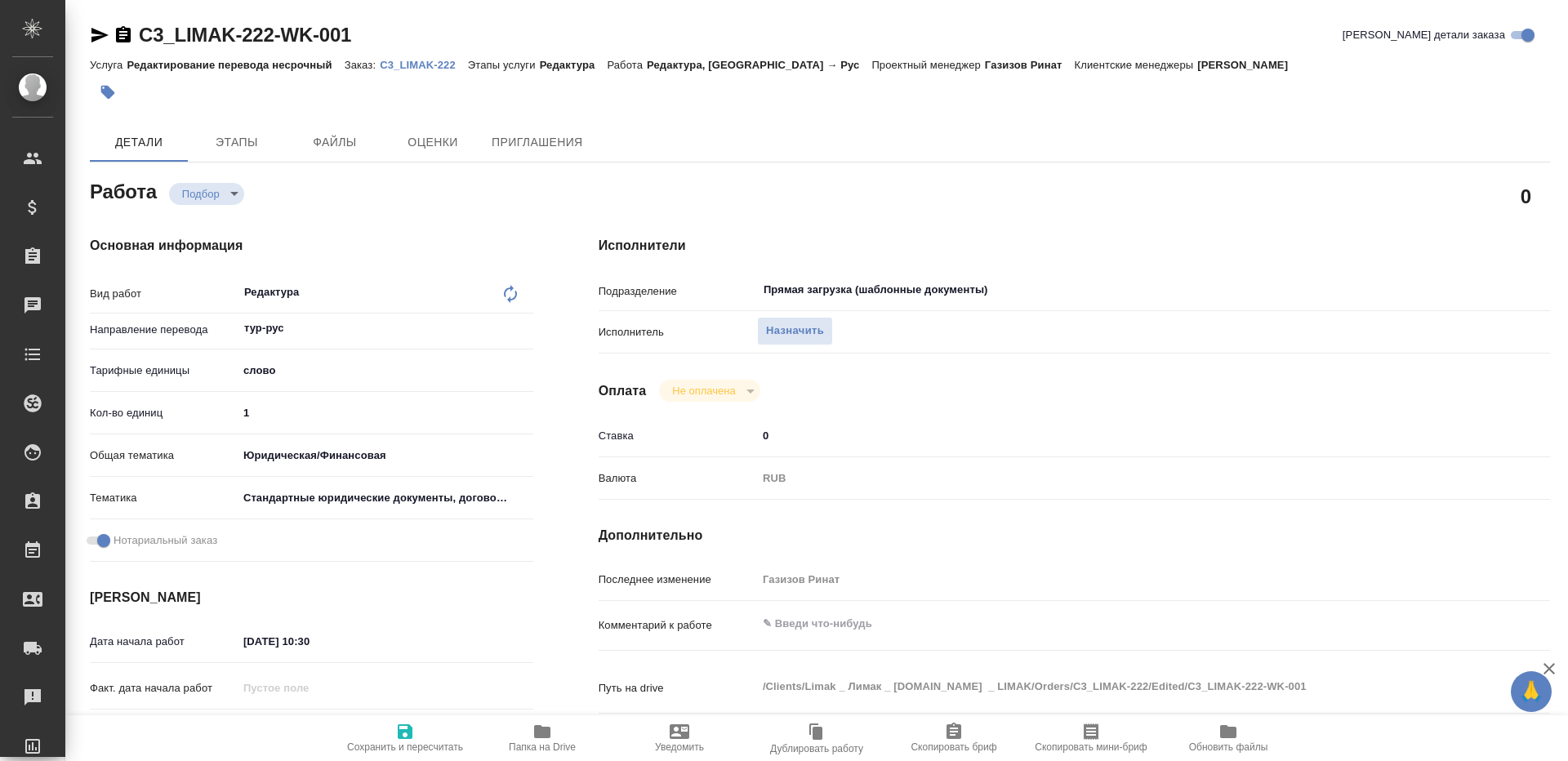
type textarea "x"
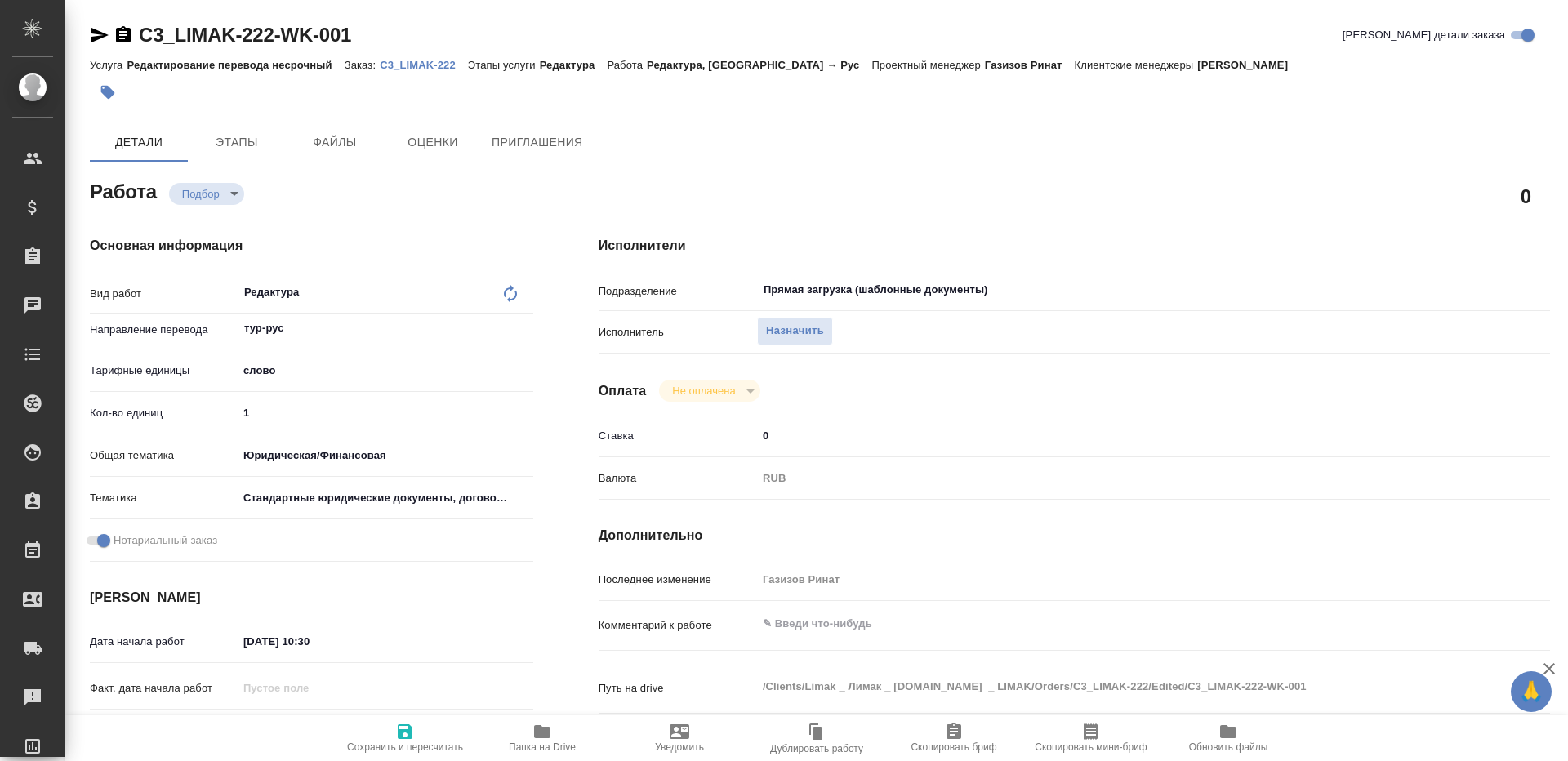
type textarea "x"
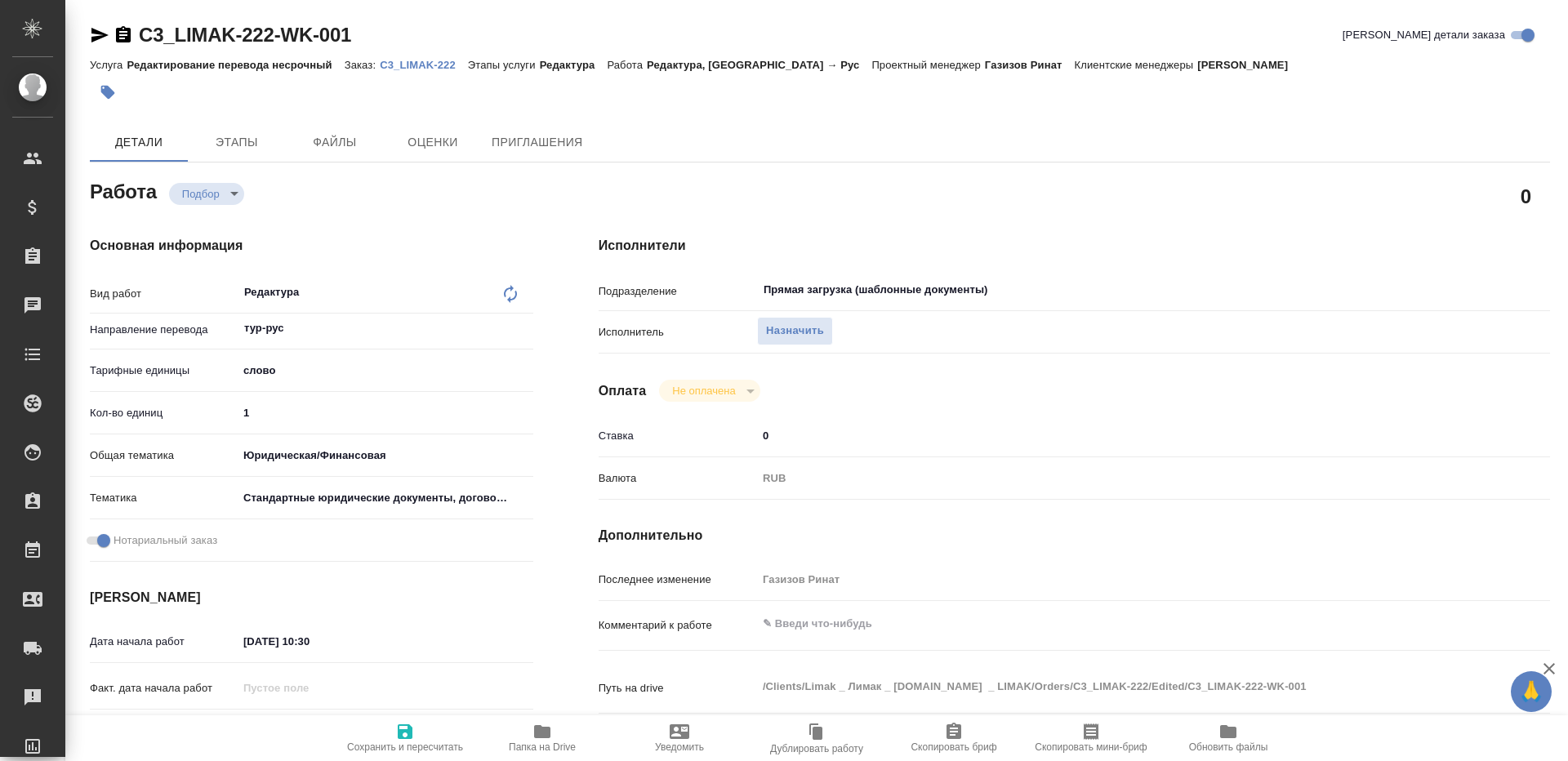
type textarea "x"
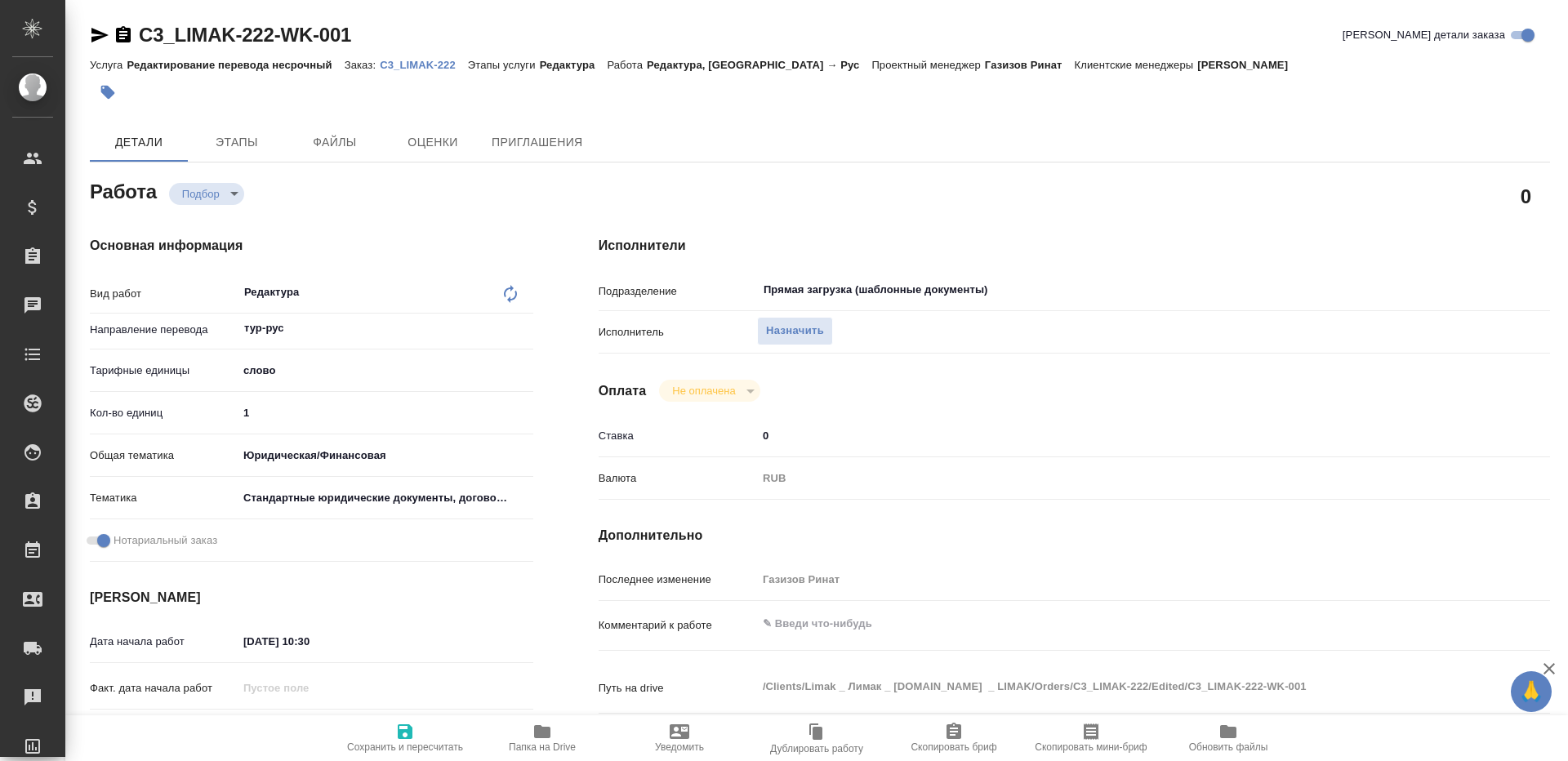
type textarea "x"
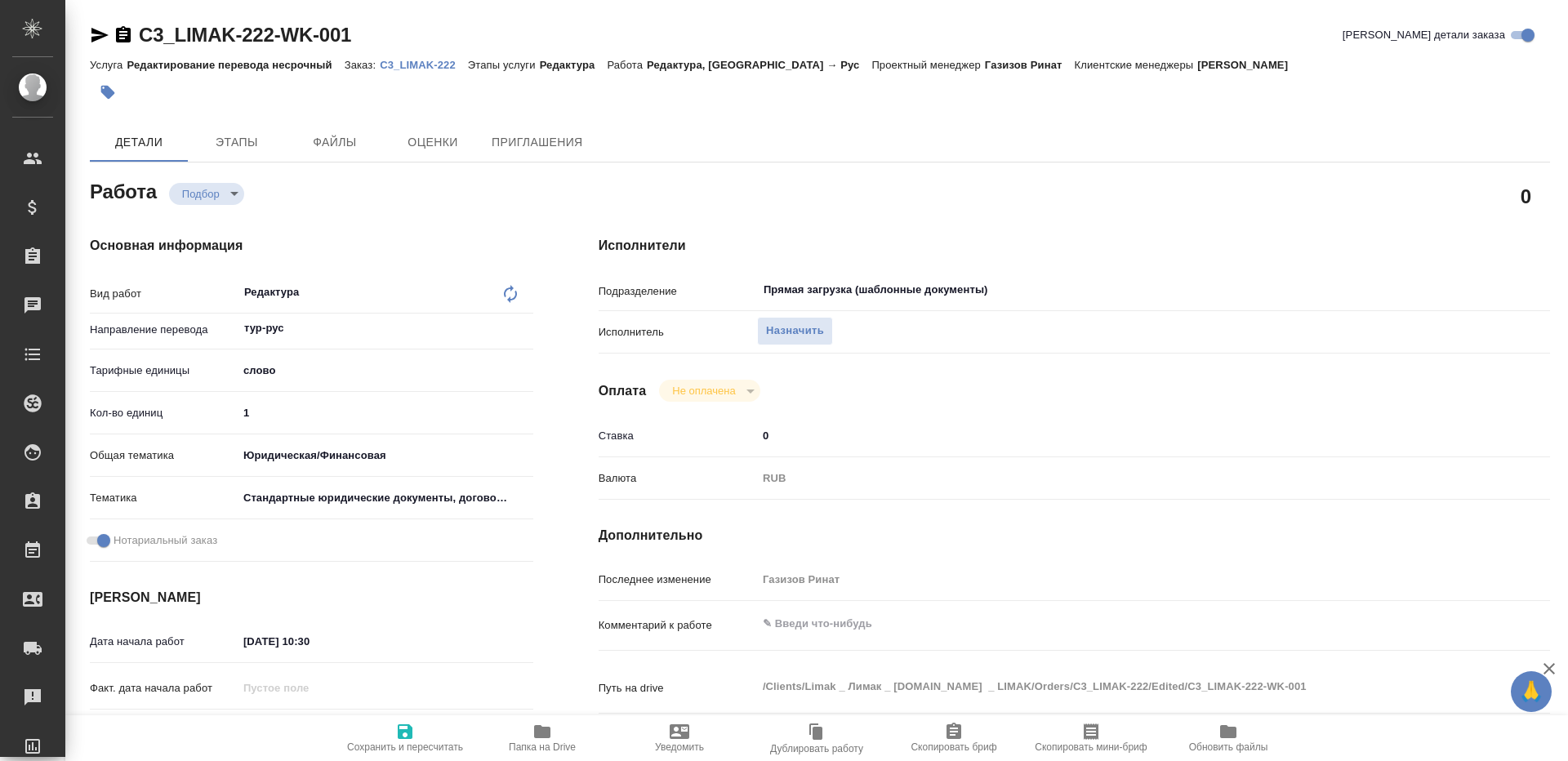
type textarea "x"
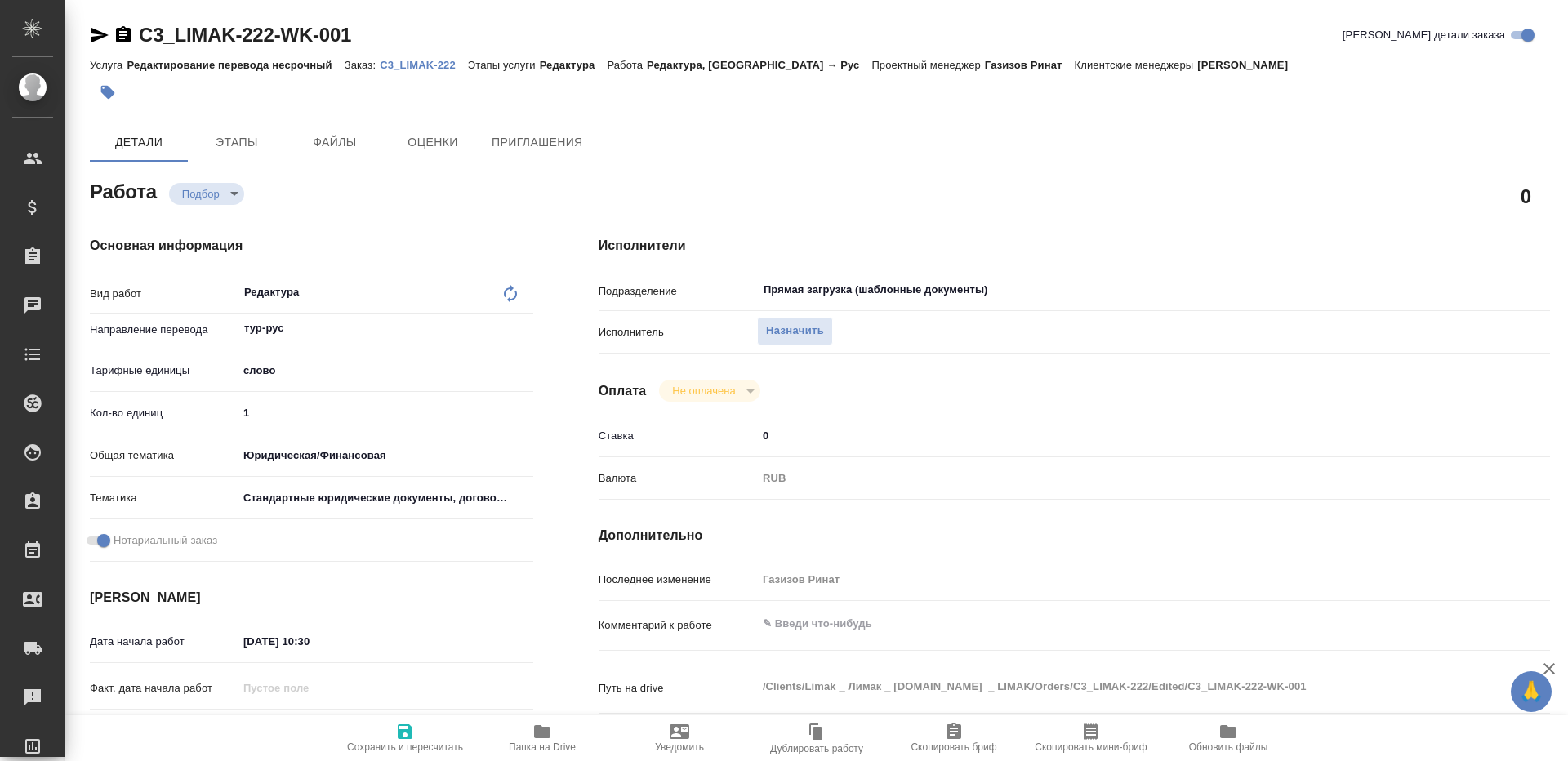
type textarea "x"
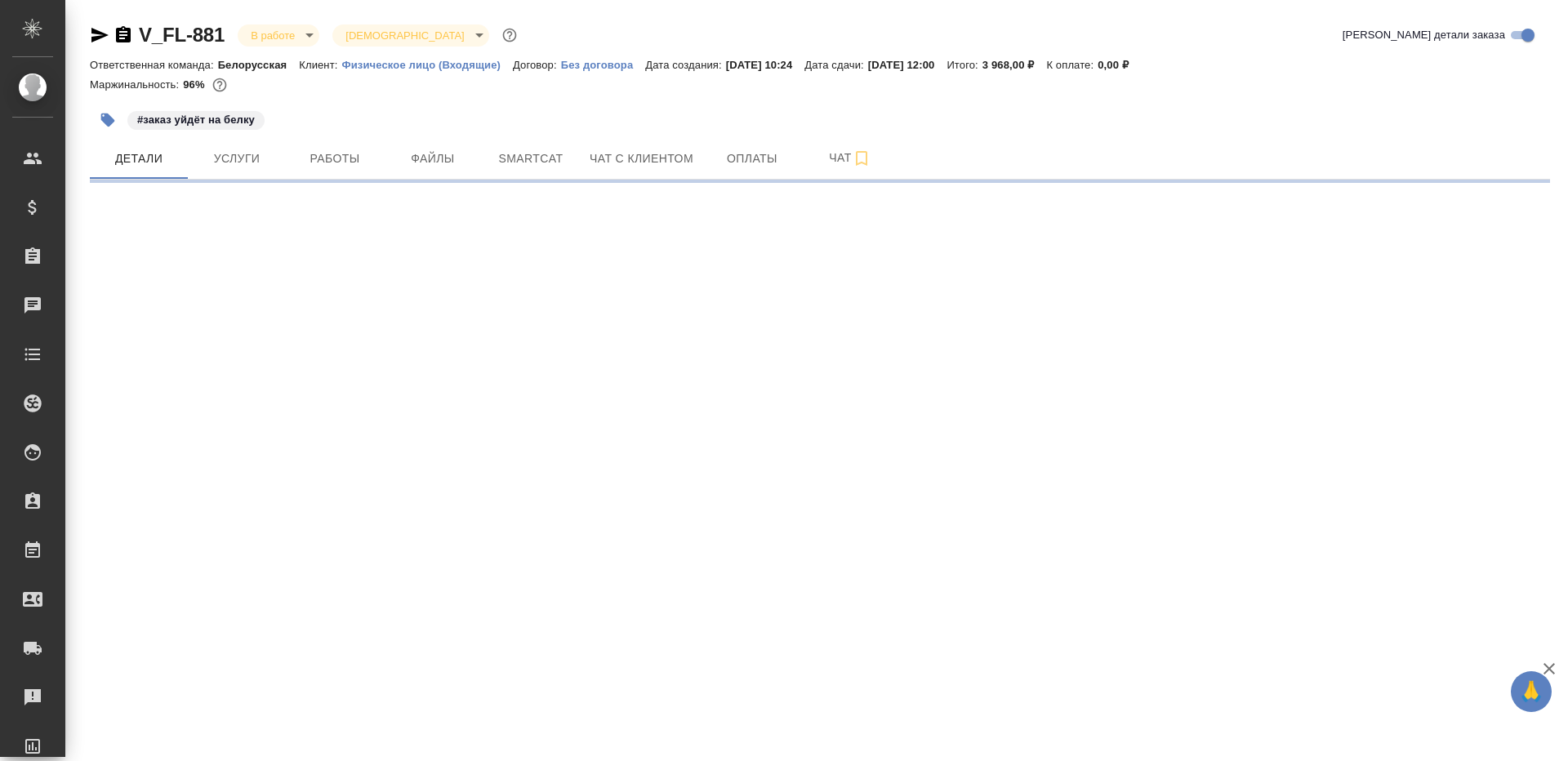
select select "RU"
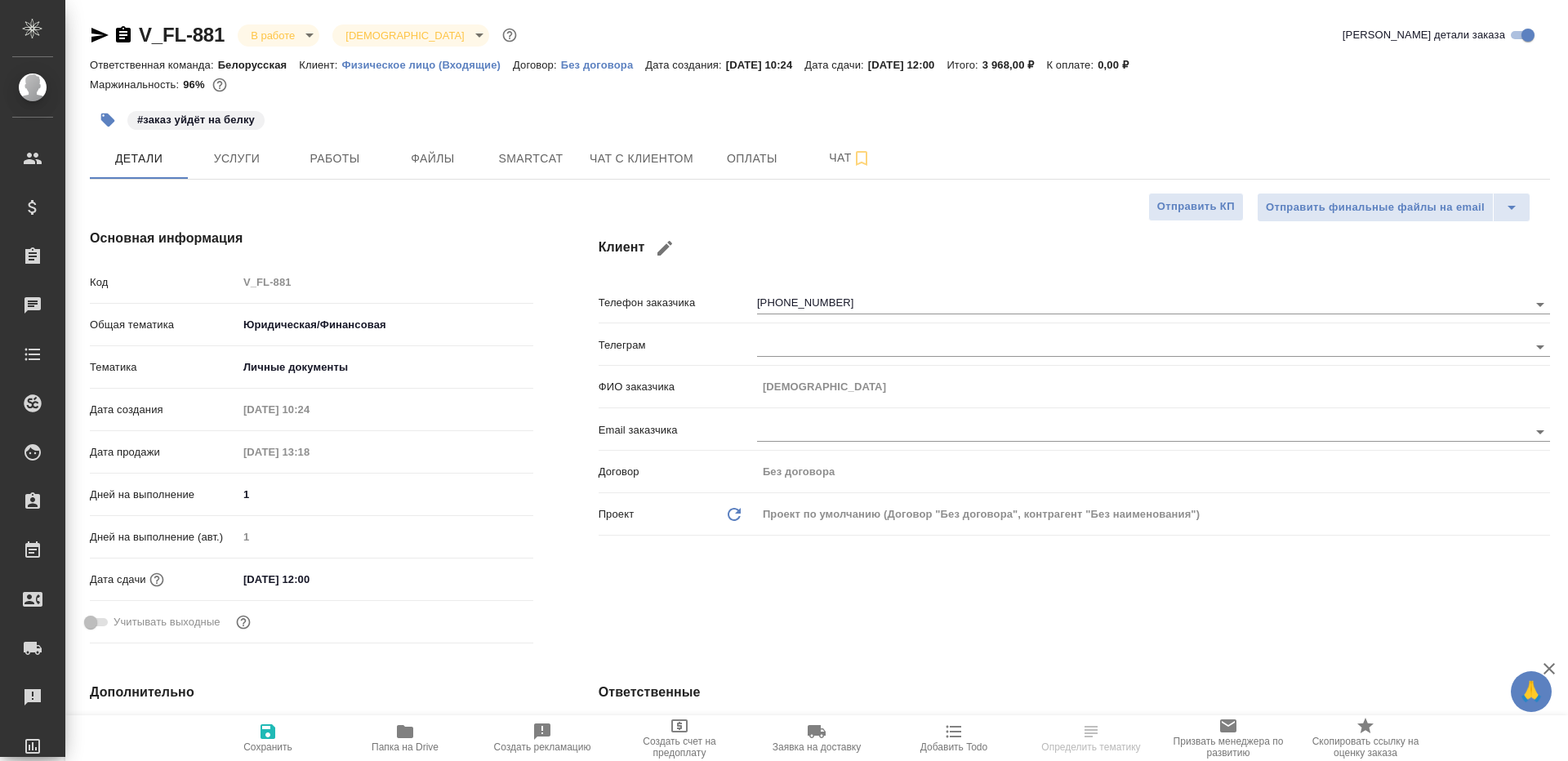
type textarea "x"
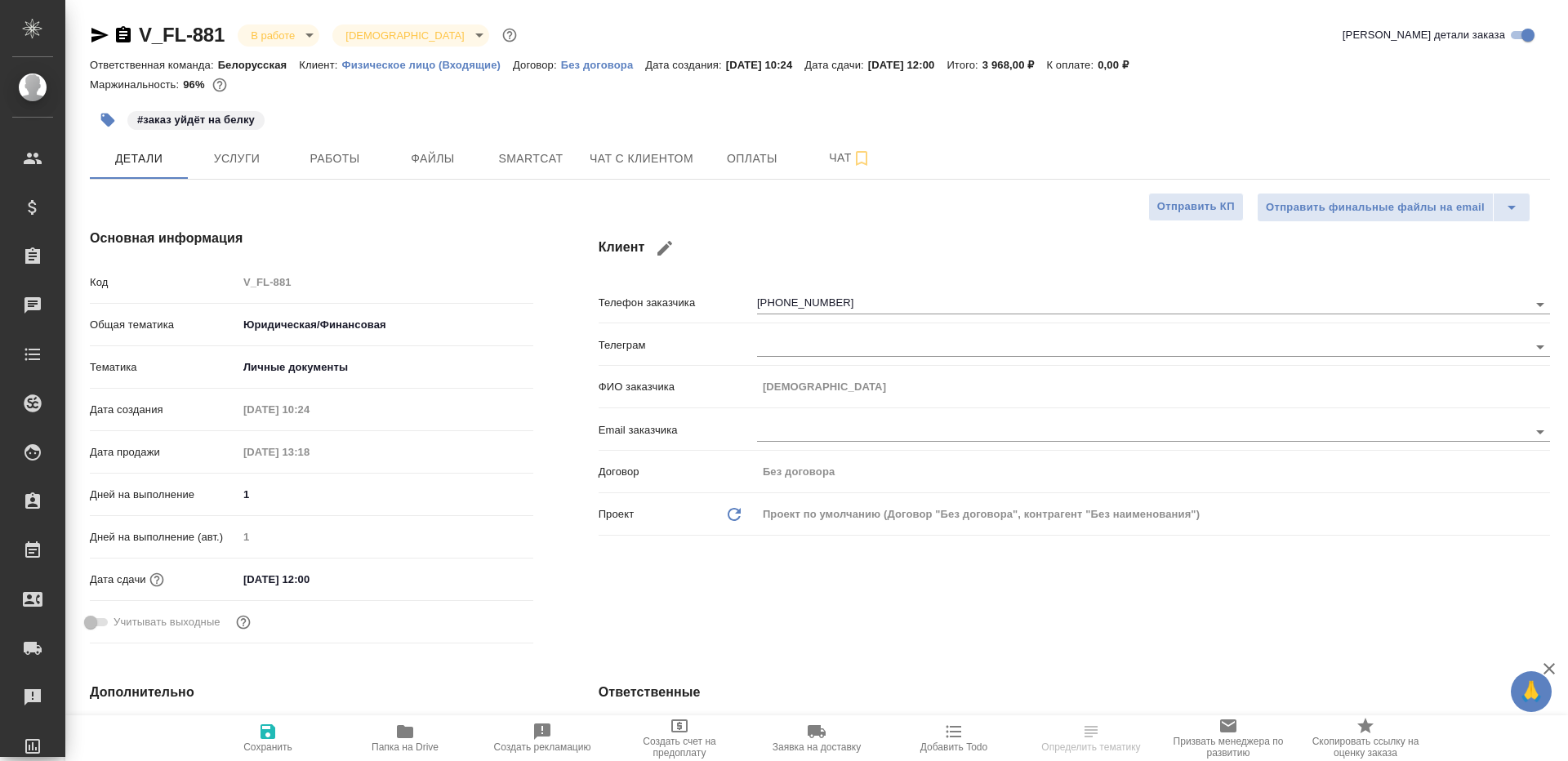
type textarea "x"
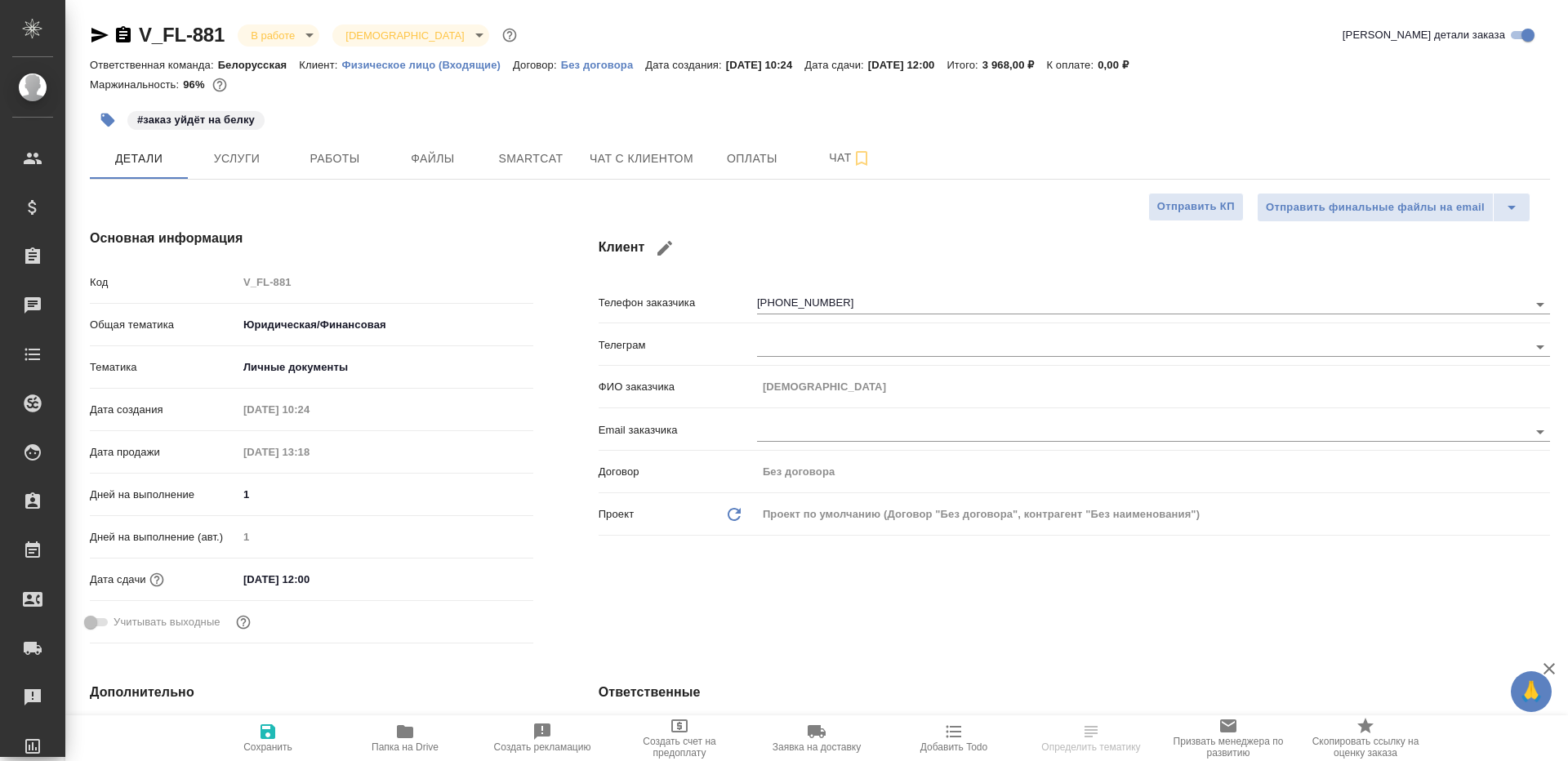
type textarea "x"
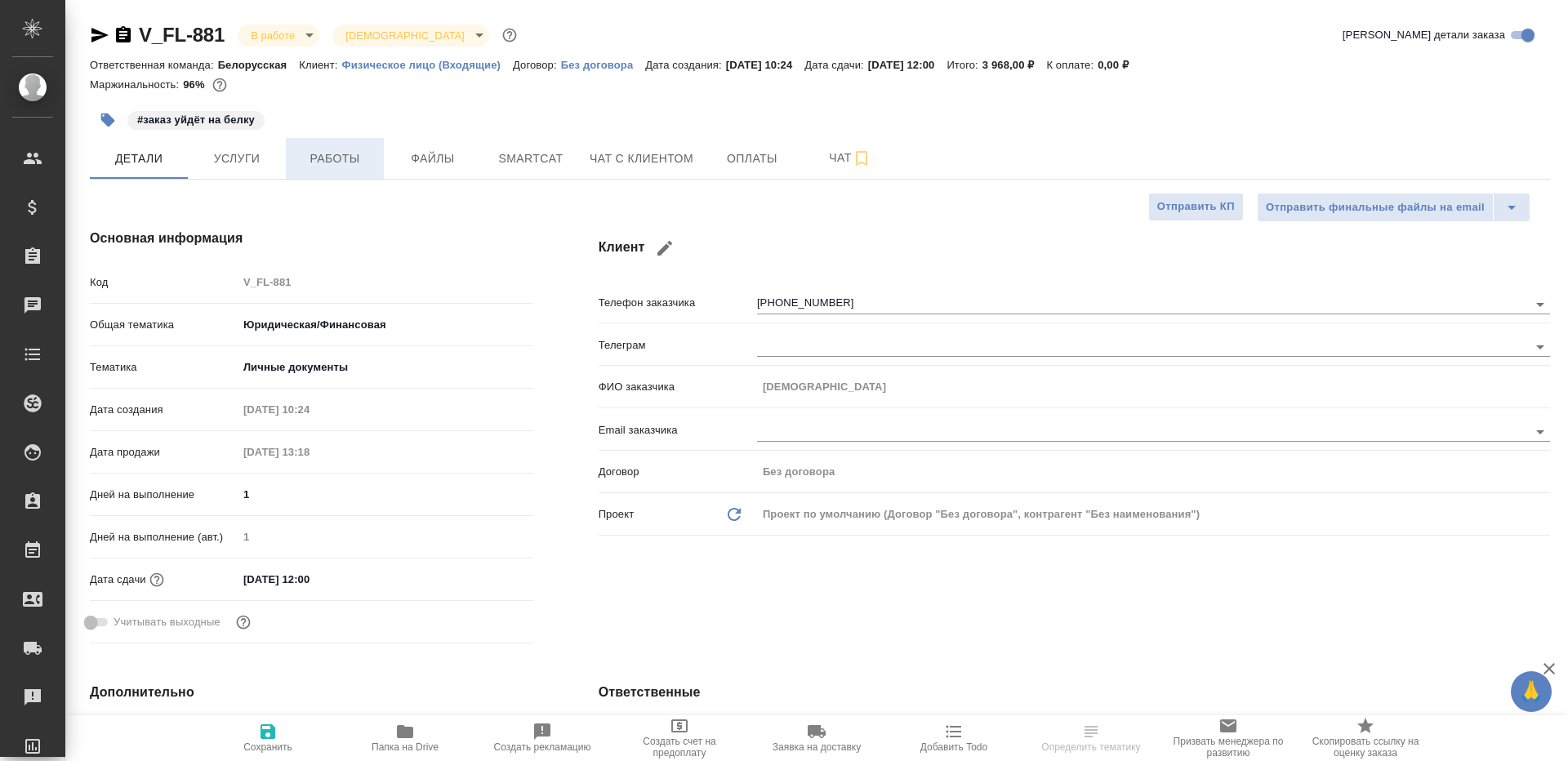
click at [322, 148] on button "Работы" at bounding box center [335, 157] width 98 height 41
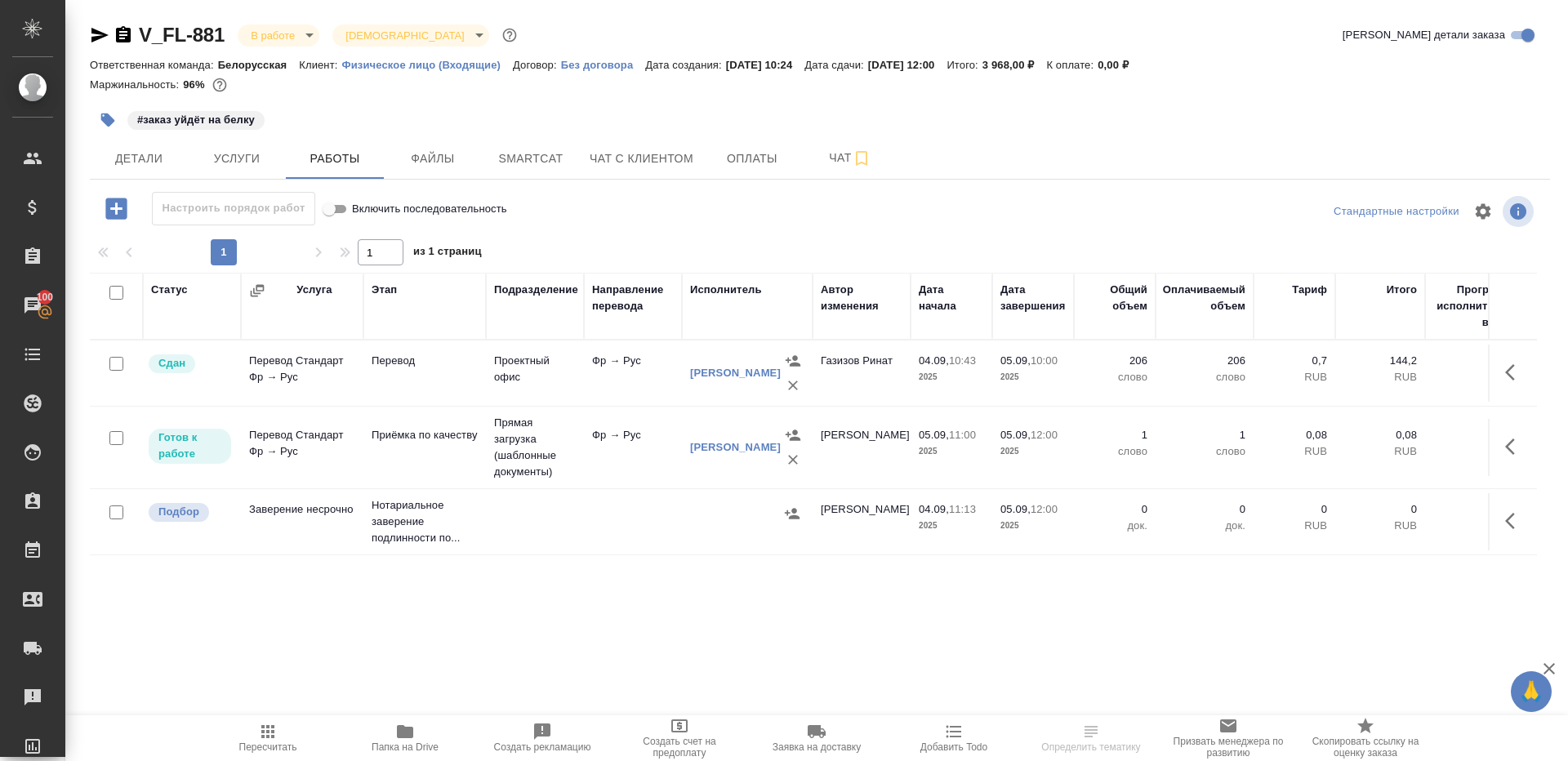
click at [114, 209] on icon "button" at bounding box center [116, 208] width 28 height 28
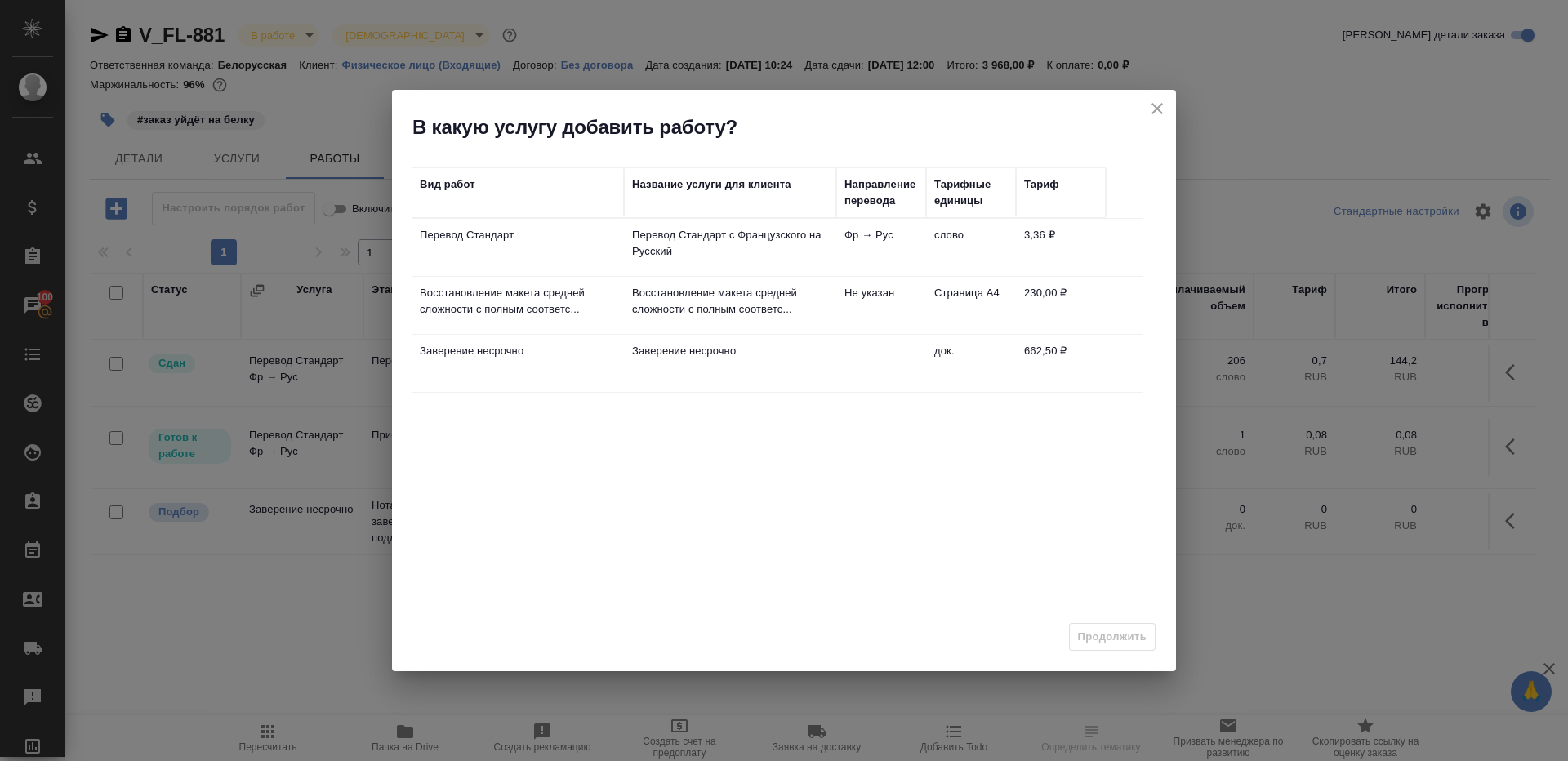
click at [652, 317] on td "Восстановление макета средней сложности с полным соответс..." at bounding box center [730, 306] width 212 height 58
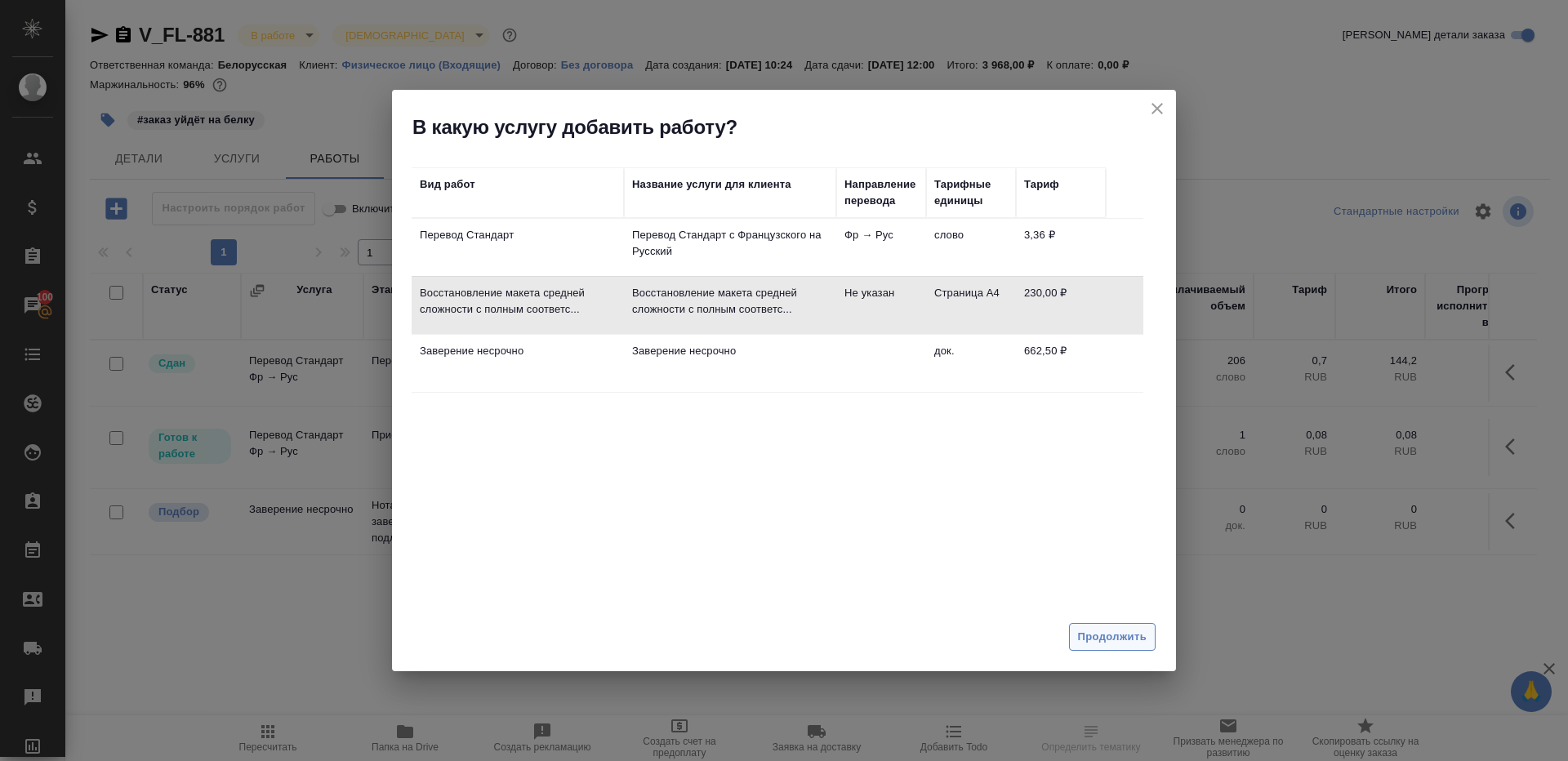
click at [1149, 645] on button "Продолжить" at bounding box center [1113, 637] width 87 height 28
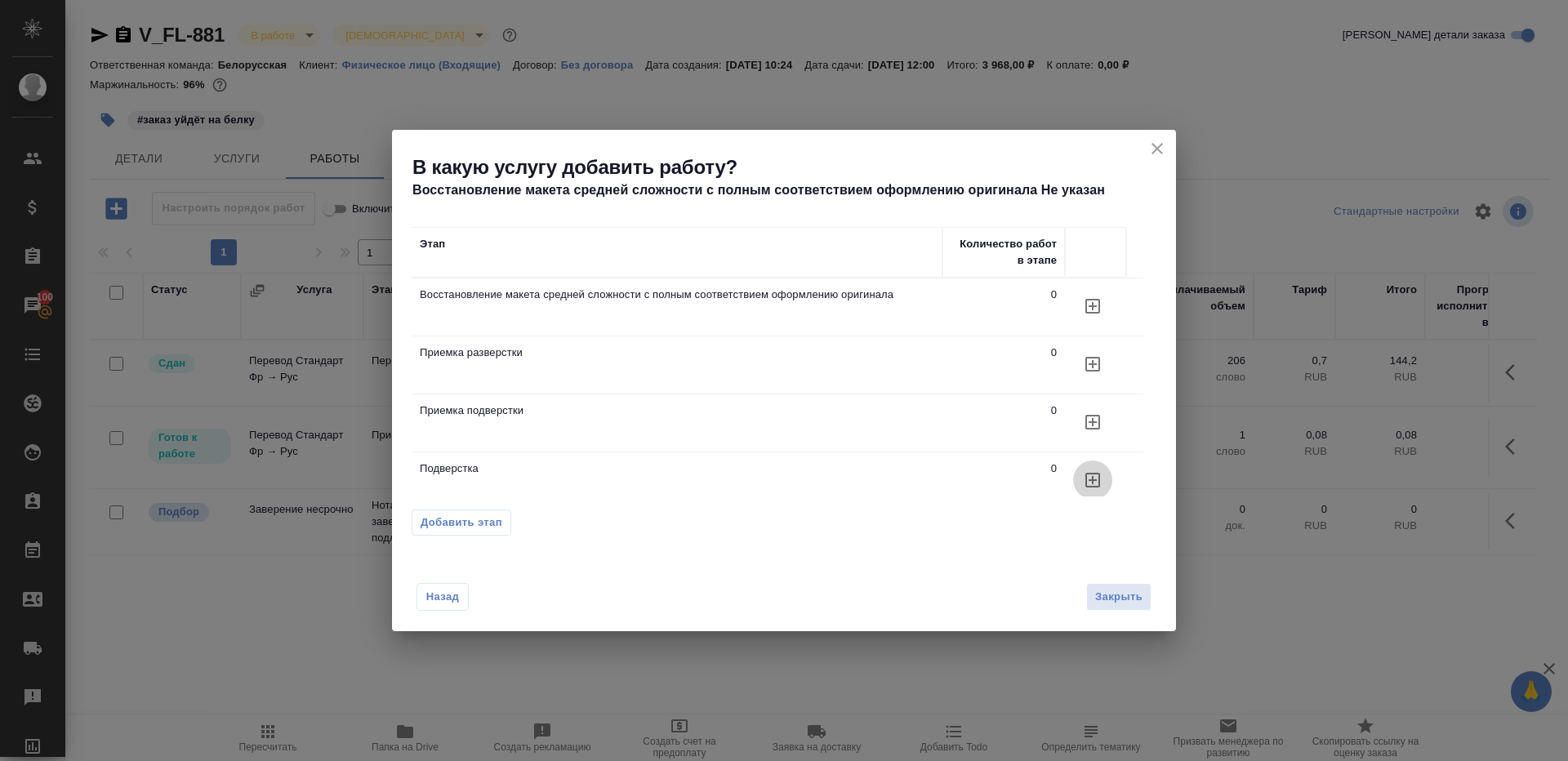
click at [1092, 480] on icon "button" at bounding box center [1093, 481] width 15 height 15
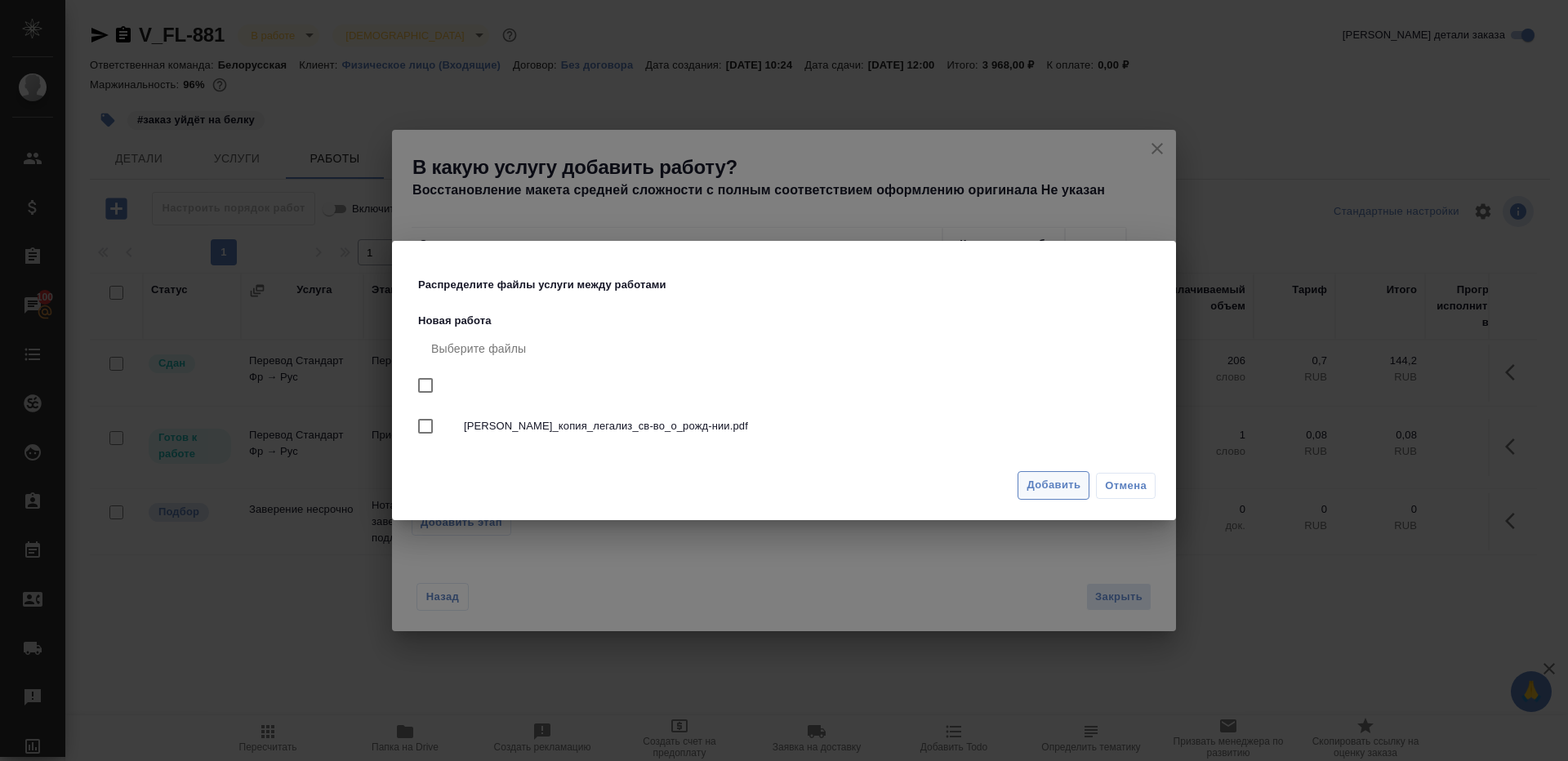
click at [1062, 490] on span "Добавить" at bounding box center [1053, 486] width 54 height 19
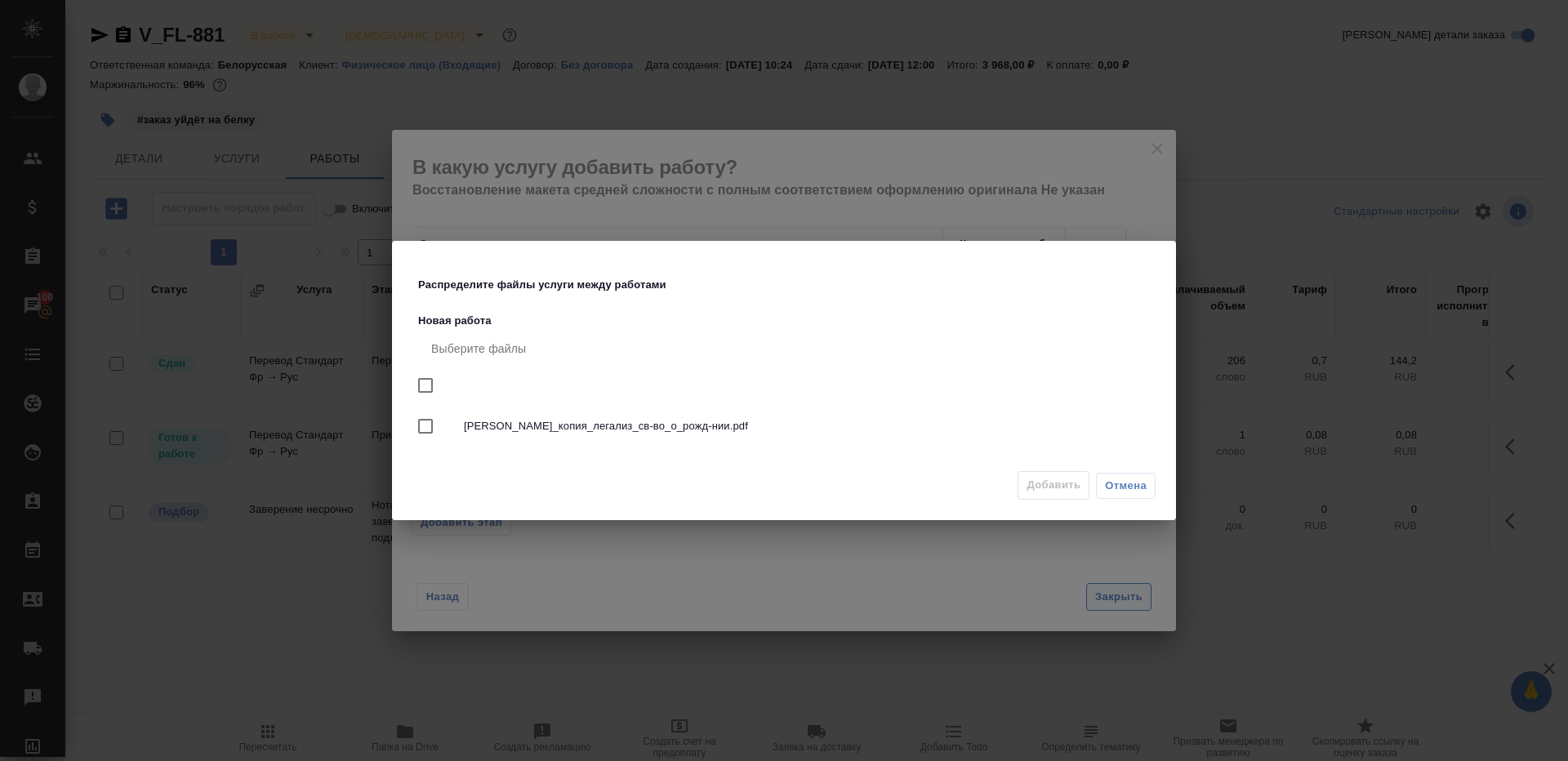
scroll to position [2, 0]
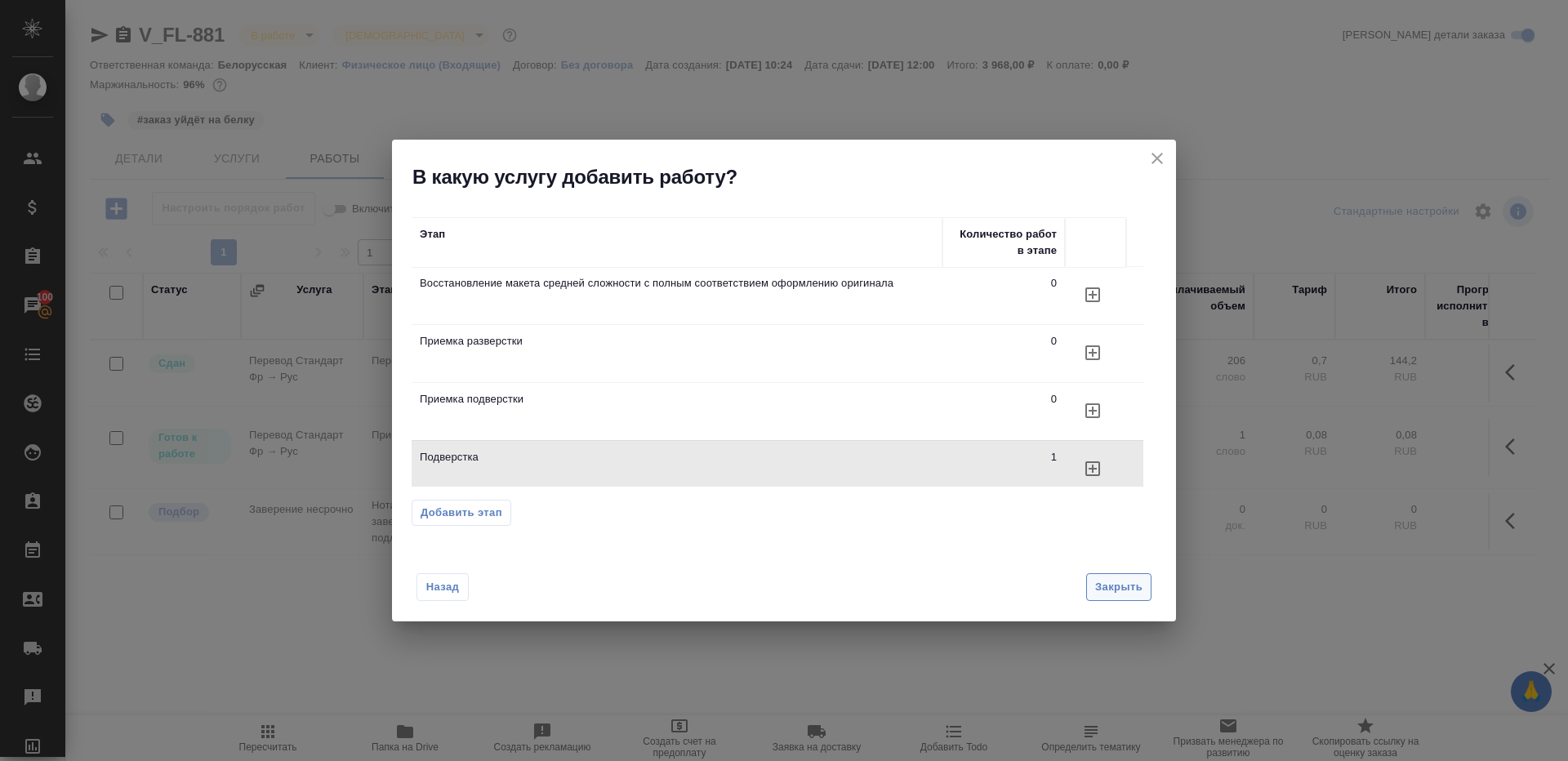
click at [1113, 589] on span "Закрыть" at bounding box center [1119, 587] width 47 height 19
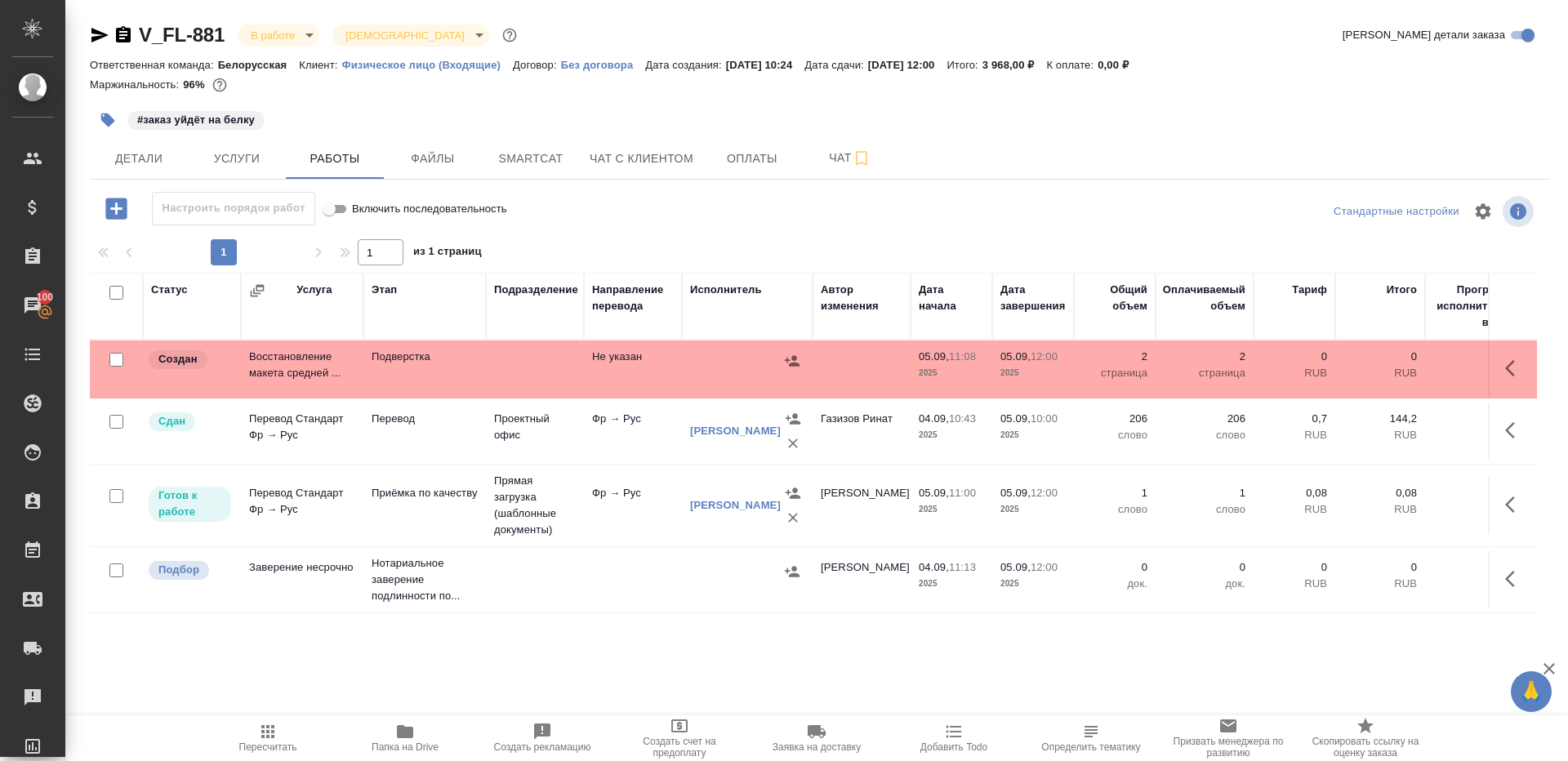
click at [1533, 375] on button "button" at bounding box center [1515, 369] width 40 height 40
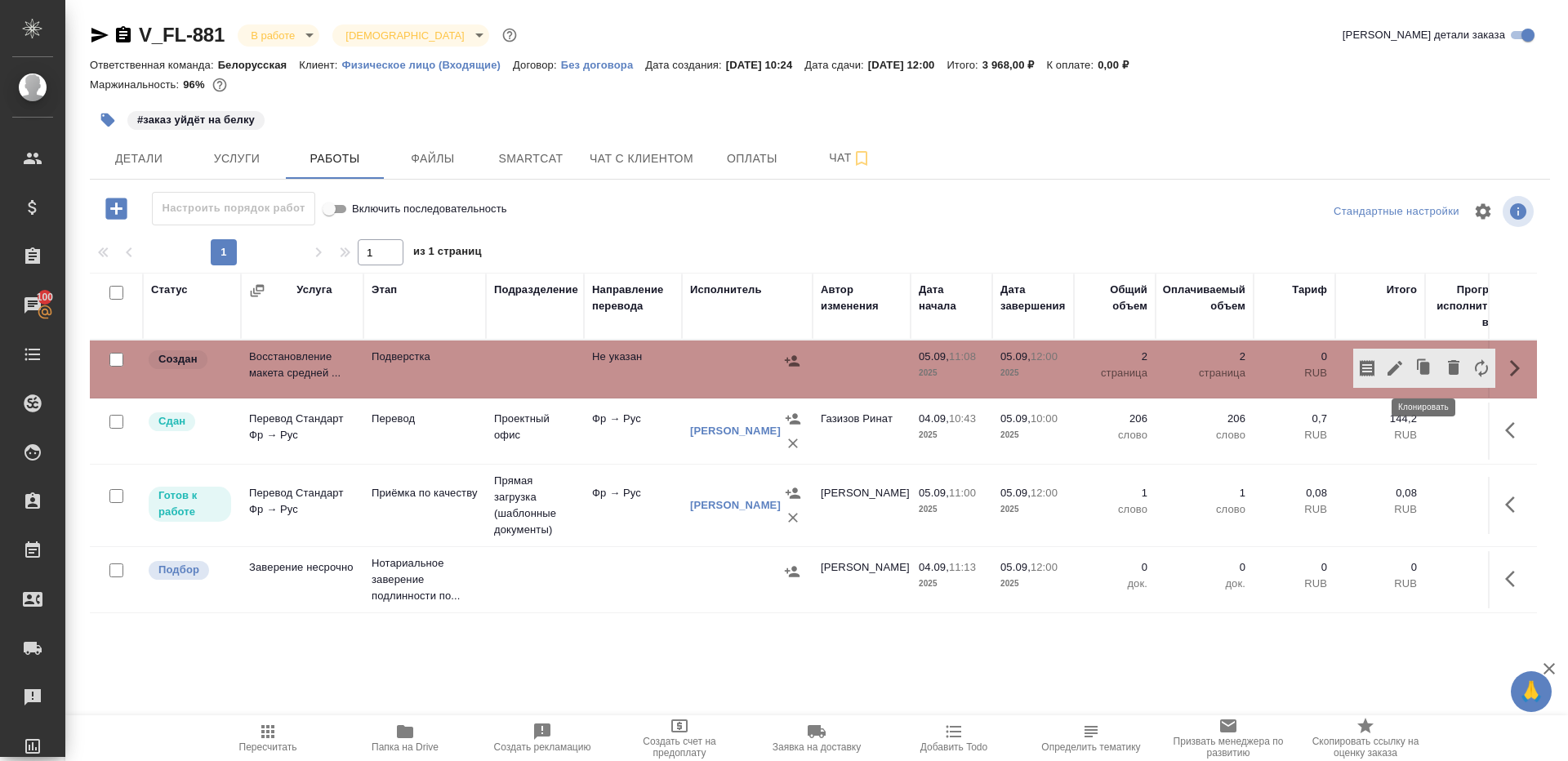
click at [1396, 369] on icon "button" at bounding box center [1395, 368] width 20 height 20
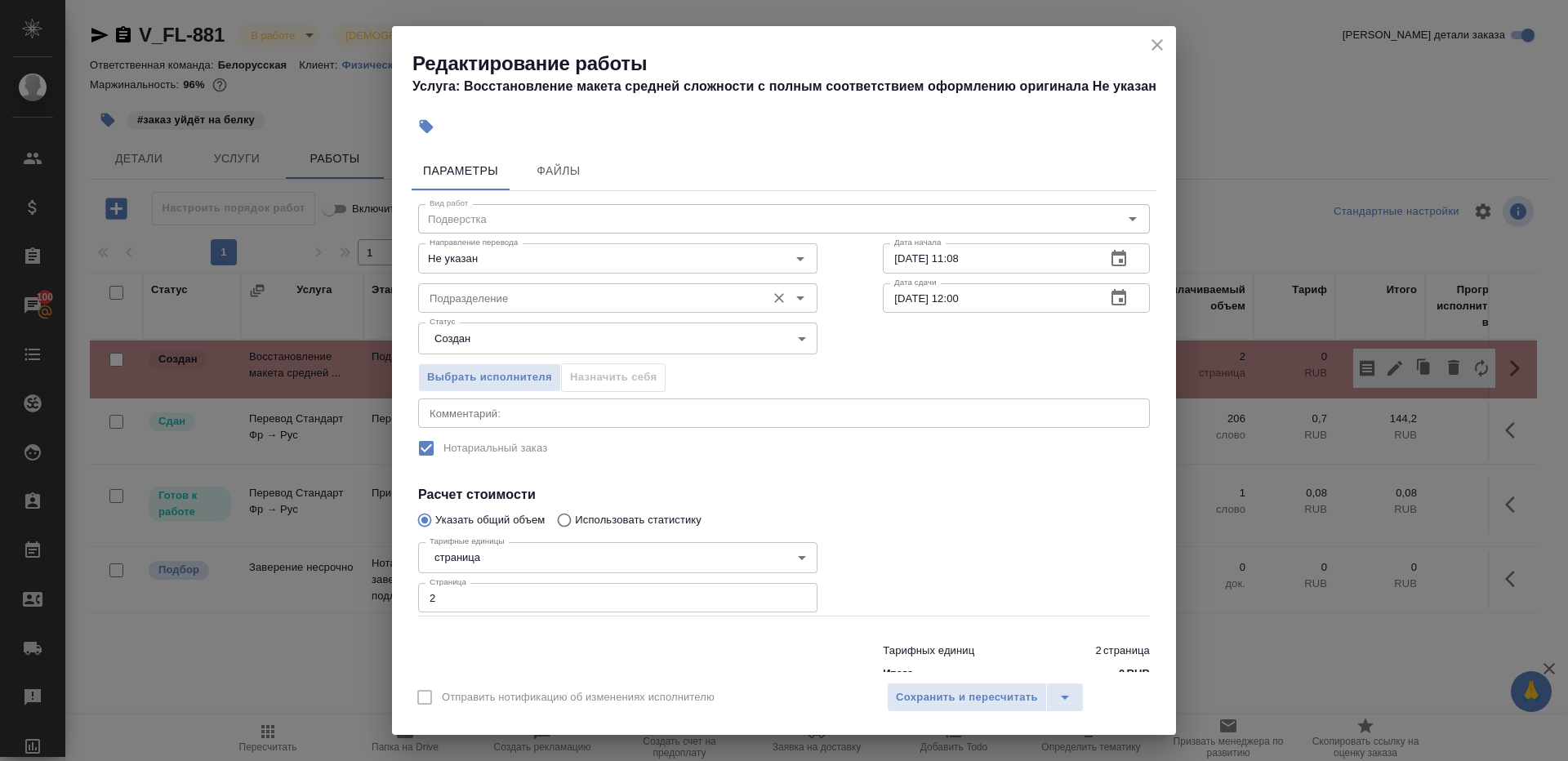
click at [559, 302] on input "Подразделение" at bounding box center [590, 298] width 335 height 20
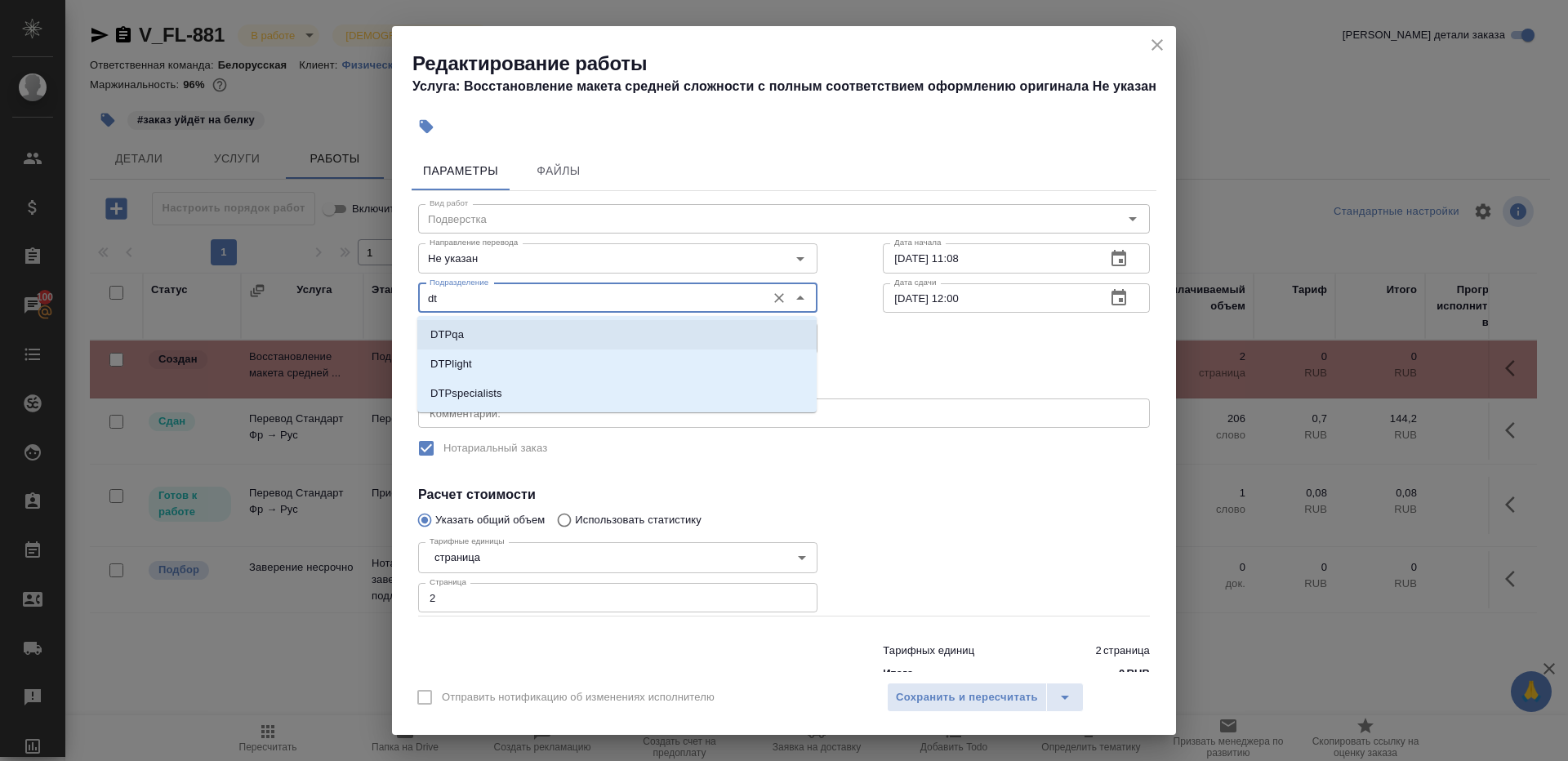
click at [487, 345] on li "DTPqa" at bounding box center [618, 335] width 400 height 29
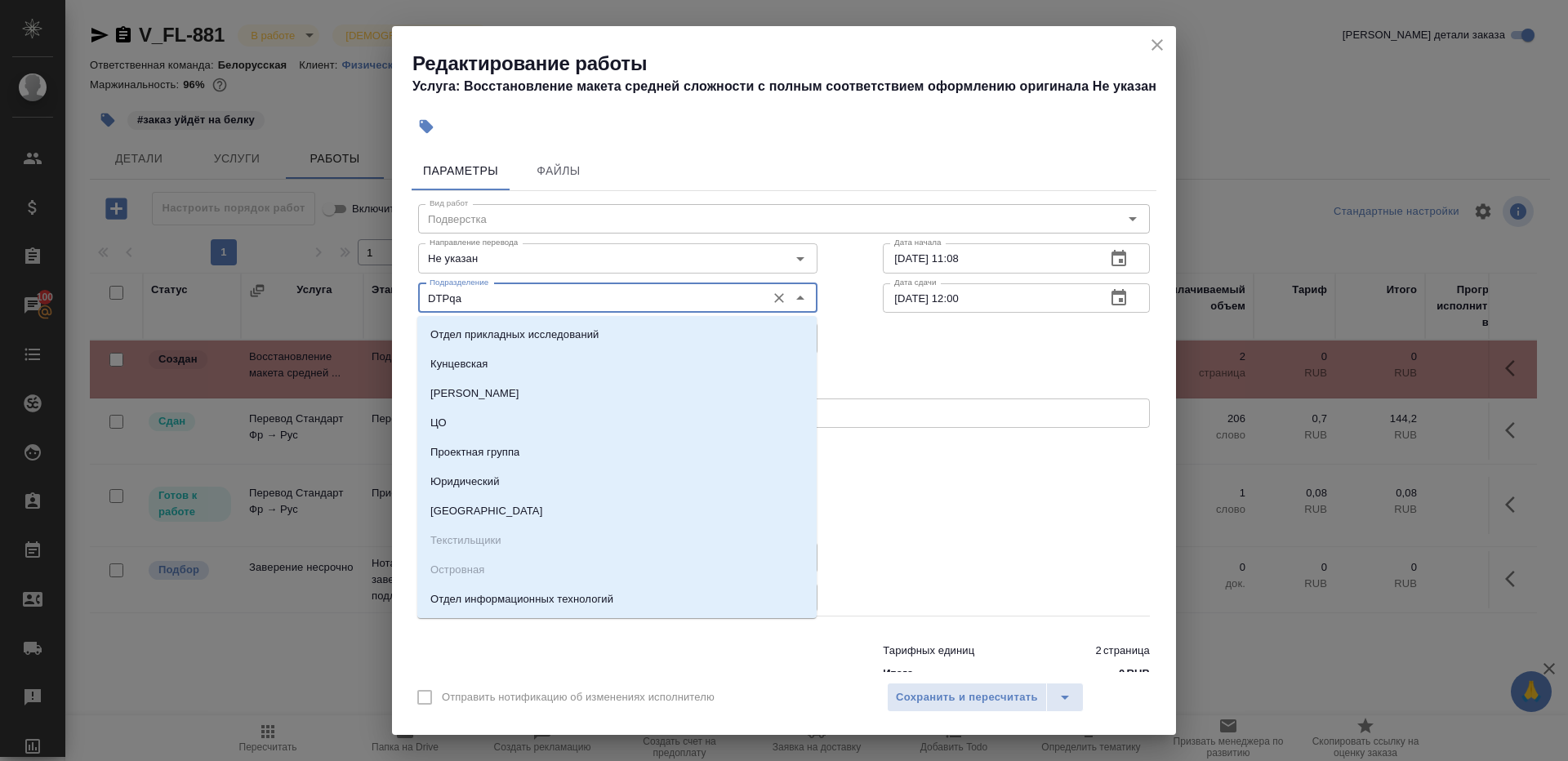
click at [487, 306] on input "DTPqa" at bounding box center [590, 298] width 335 height 20
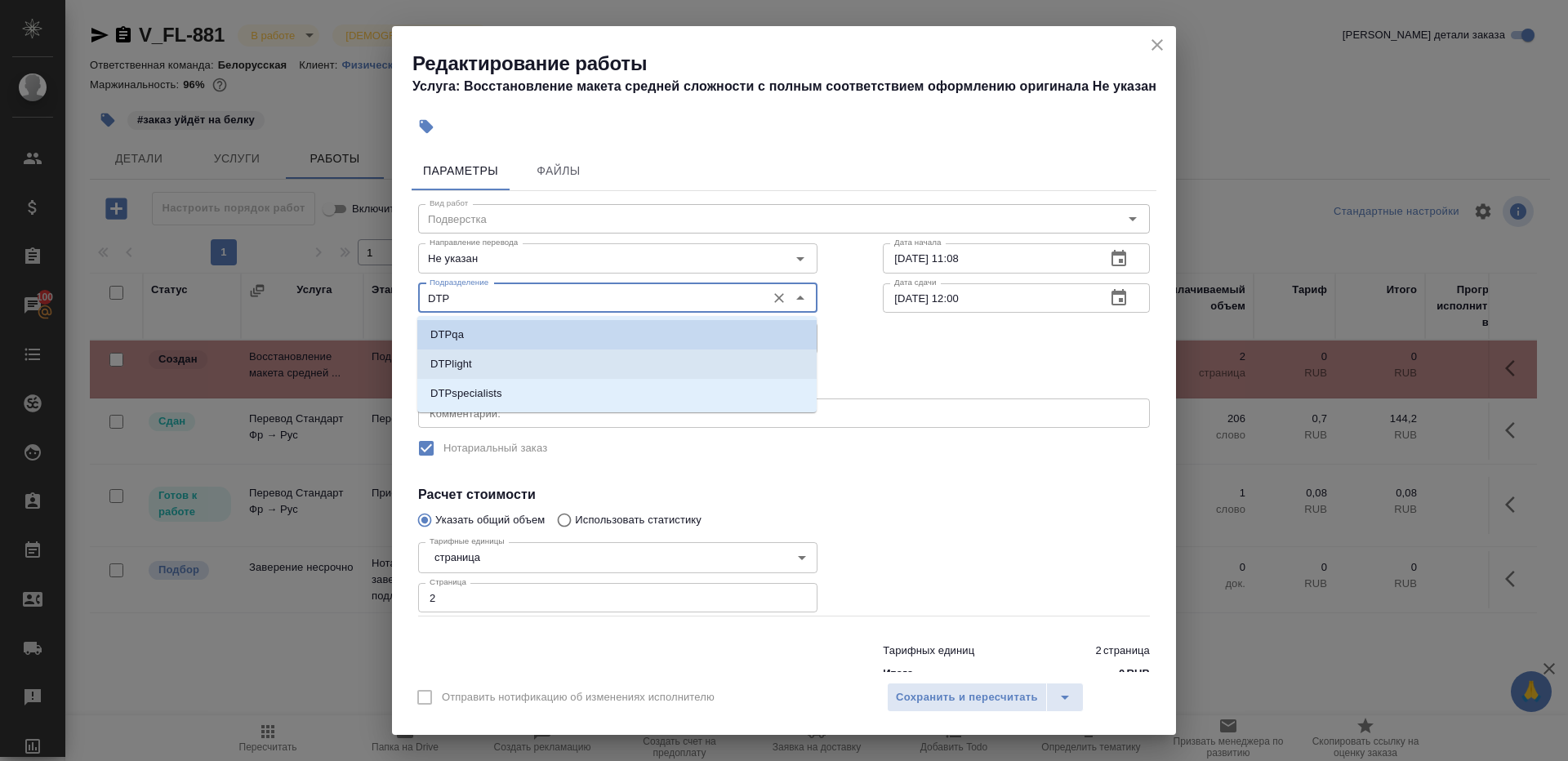
click at [509, 363] on li "DTPlight" at bounding box center [618, 364] width 400 height 29
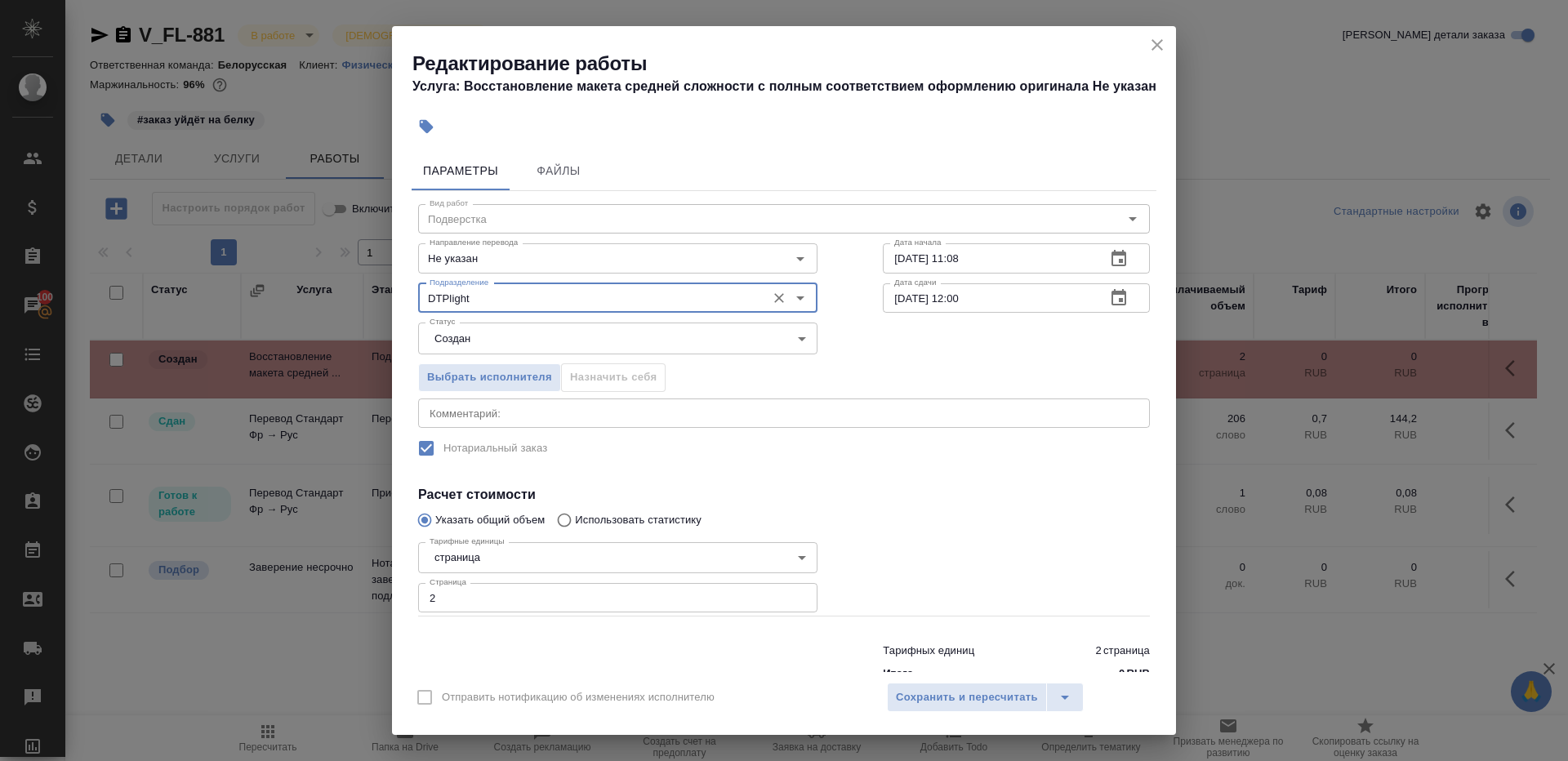
type input "DTPlight"
click at [502, 341] on body "🙏 .cls-1 fill:#fff; AWATERA Gazizov Rinat Клиенты Спецификации Заказы 100 Чаты …" at bounding box center [784, 380] width 1568 height 761
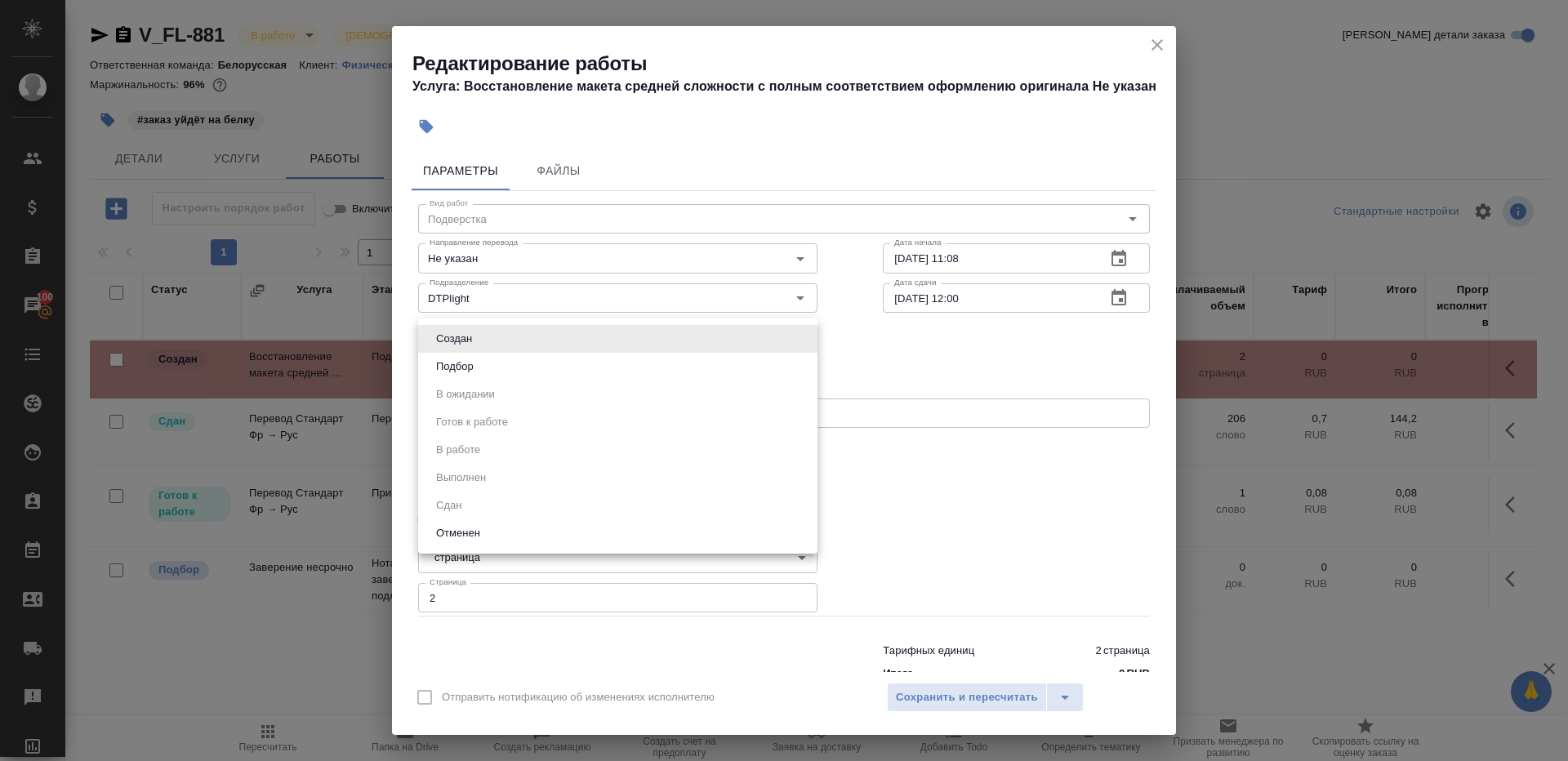
click at [506, 372] on li "Подбор" at bounding box center [619, 366] width 400 height 27
type input "recruiting"
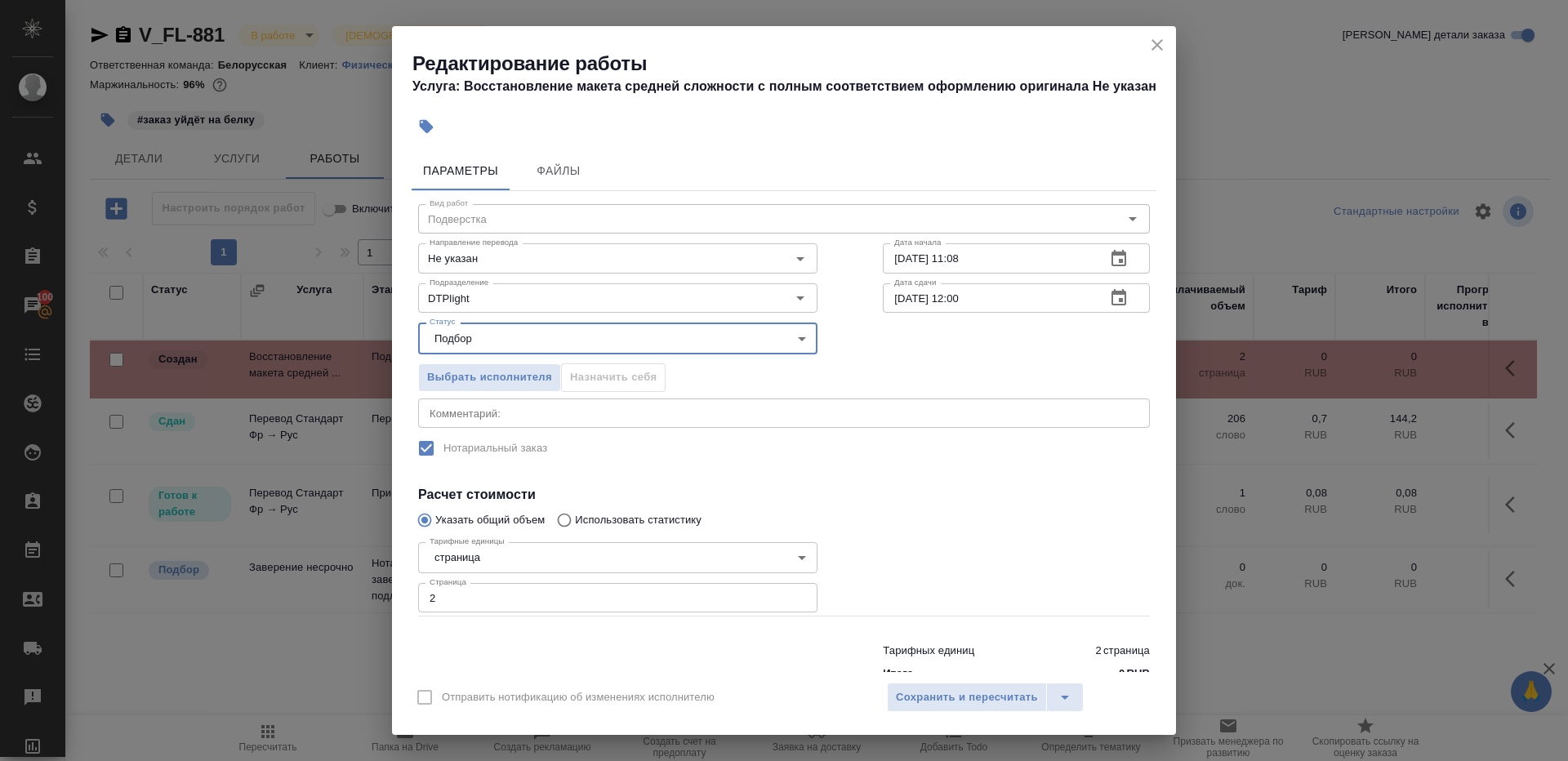
click at [493, 611] on input "2" at bounding box center [619, 597] width 400 height 29
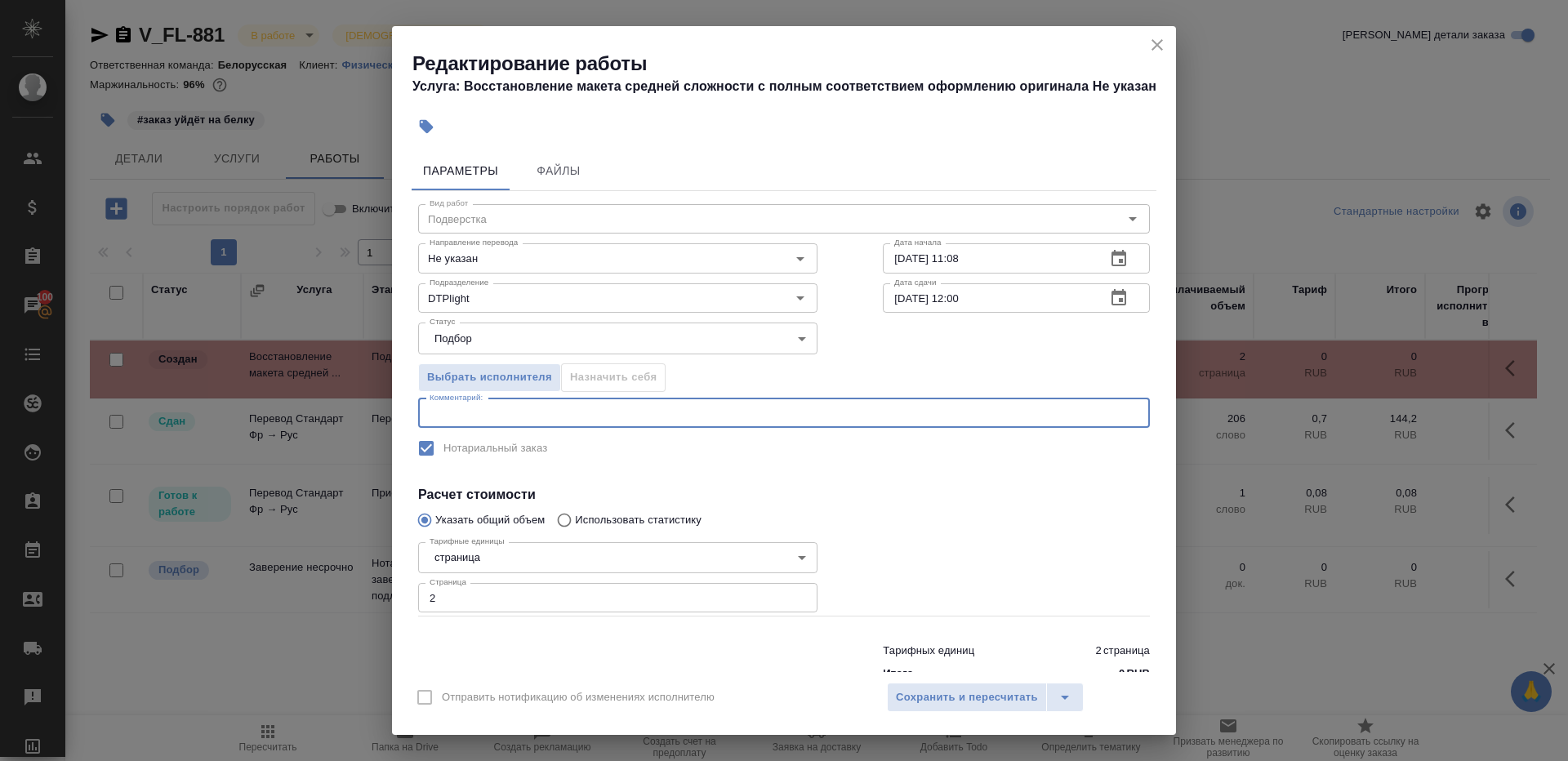
click at [619, 407] on textarea at bounding box center [784, 412] width 709 height 12
paste textarea "https://drive.awatera.com/apps/files/?dir=/Shares/FL_V/Orders/V_FL-881/Translat…"
type textarea "https://drive.awatera.com/apps/files/?dir=/Shares/FL_V/Orders/V_FL-881/Translat…"
click at [799, 483] on div "Вид работ Подверстка Вид работ Направление перевода Не указан Направление перев…" at bounding box center [784, 440] width 745 height 498
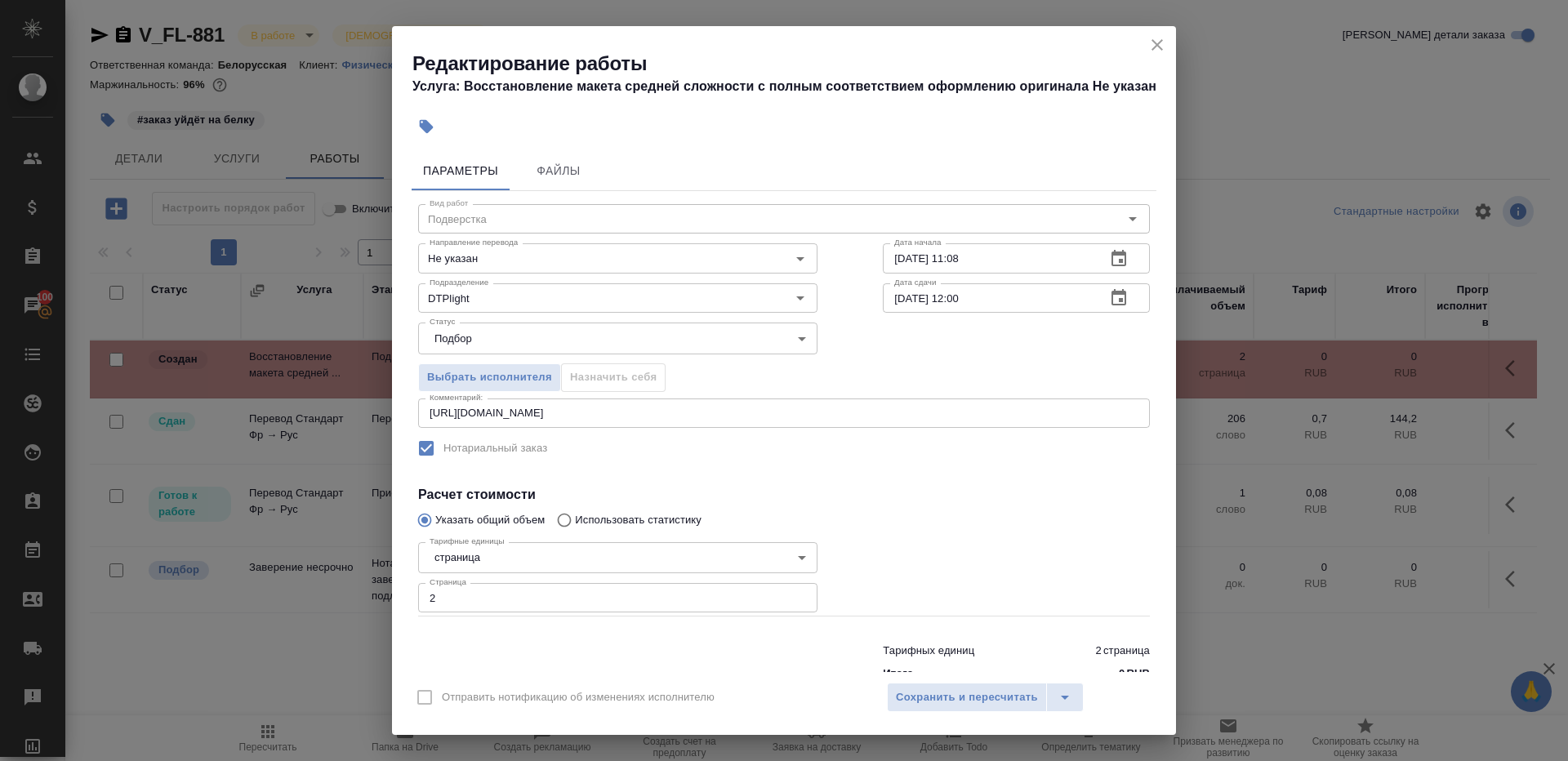
click at [999, 681] on div "Отправить нотификацию об изменениях исполнителю Сохранить и пересчитать" at bounding box center [784, 703] width 784 height 63
click at [999, 693] on span "Сохранить и пересчитать" at bounding box center [966, 698] width 142 height 19
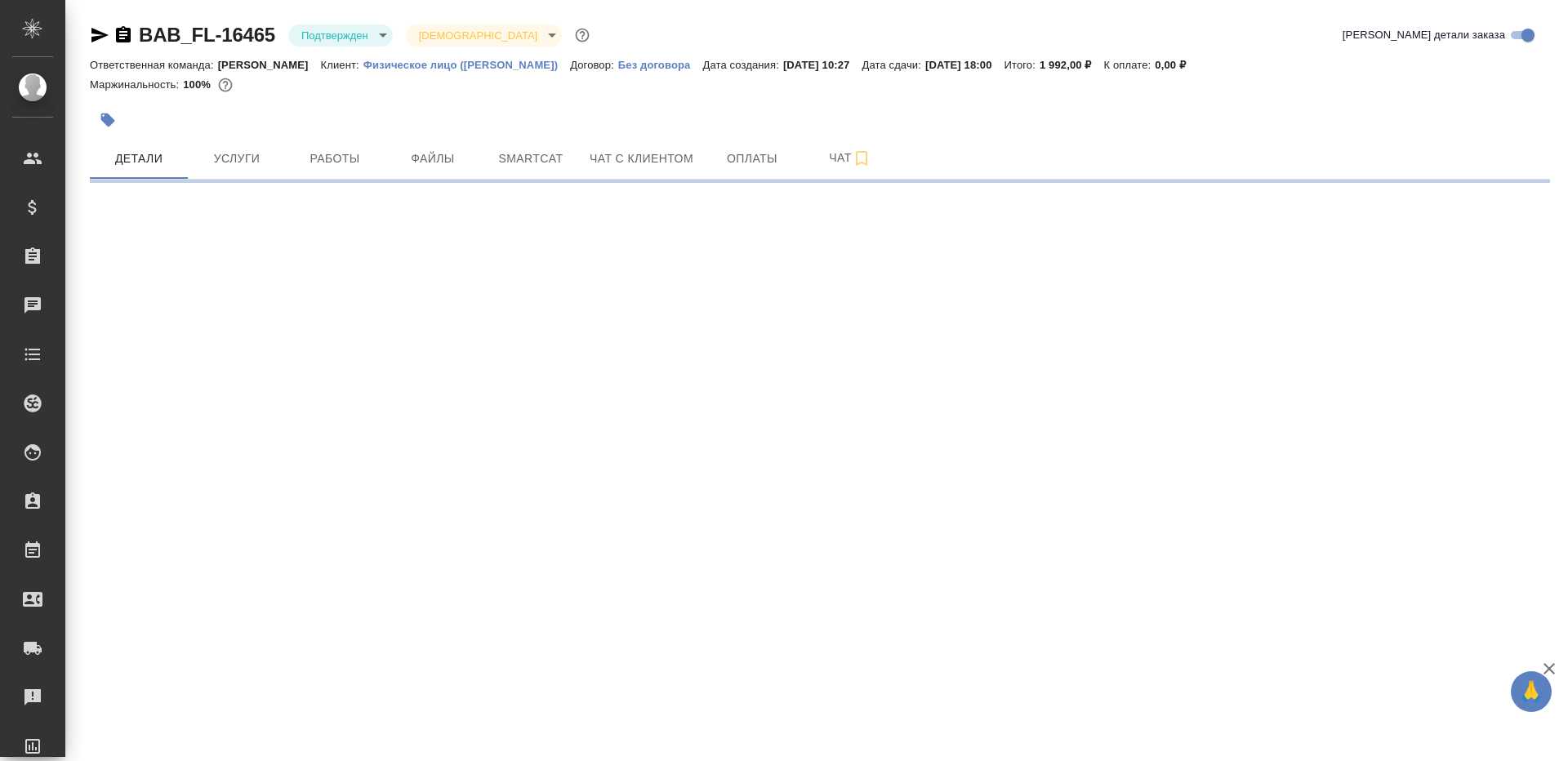
click at [339, 26] on body "🙏 .cls-1 fill:#fff; AWATERA [PERSON_NAME] Клиенты Спецификации Заказы Чаты Todo…" at bounding box center [784, 380] width 1568 height 761
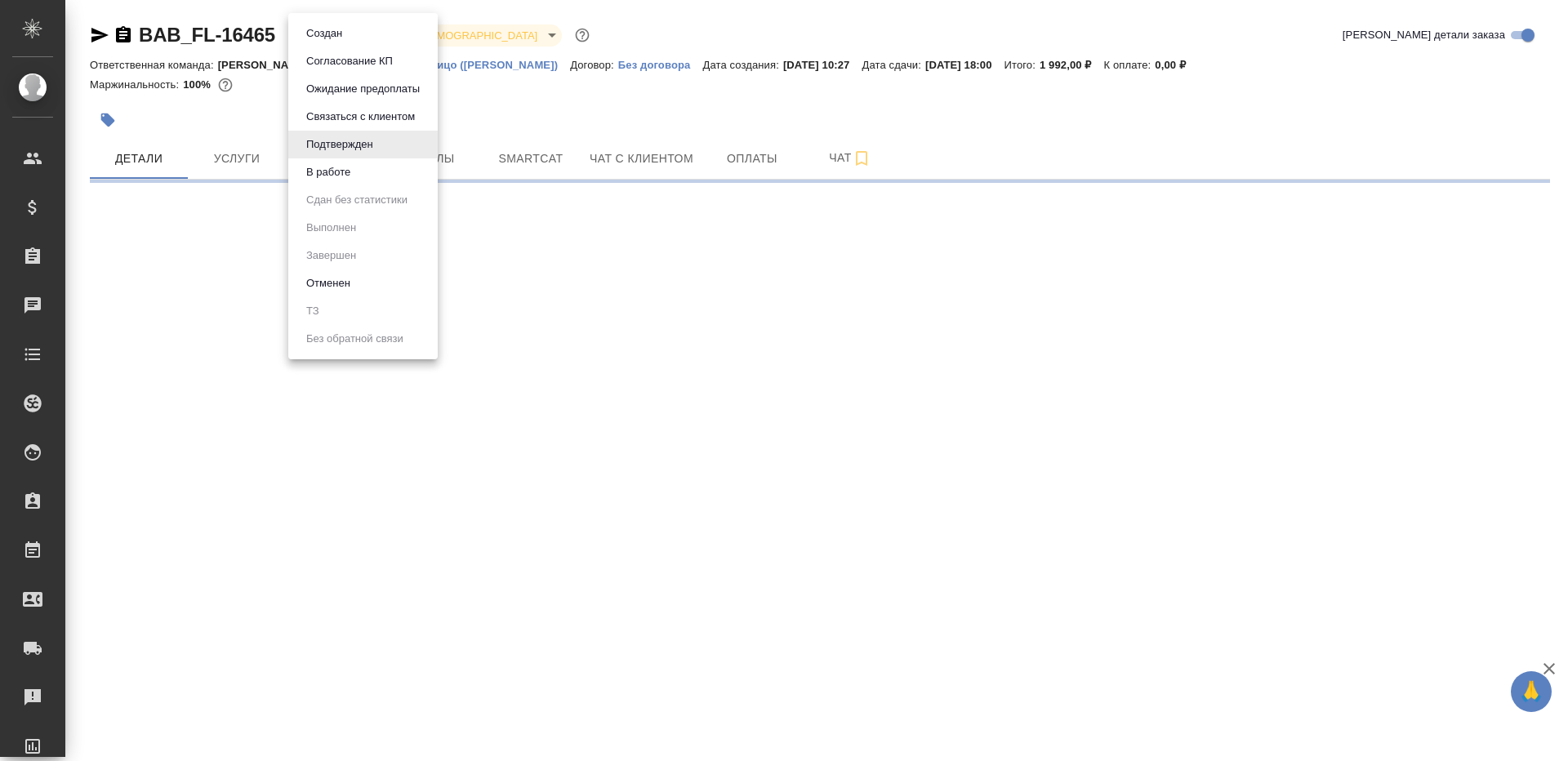
click at [339, 186] on li "В работе" at bounding box center [363, 172] width 150 height 27
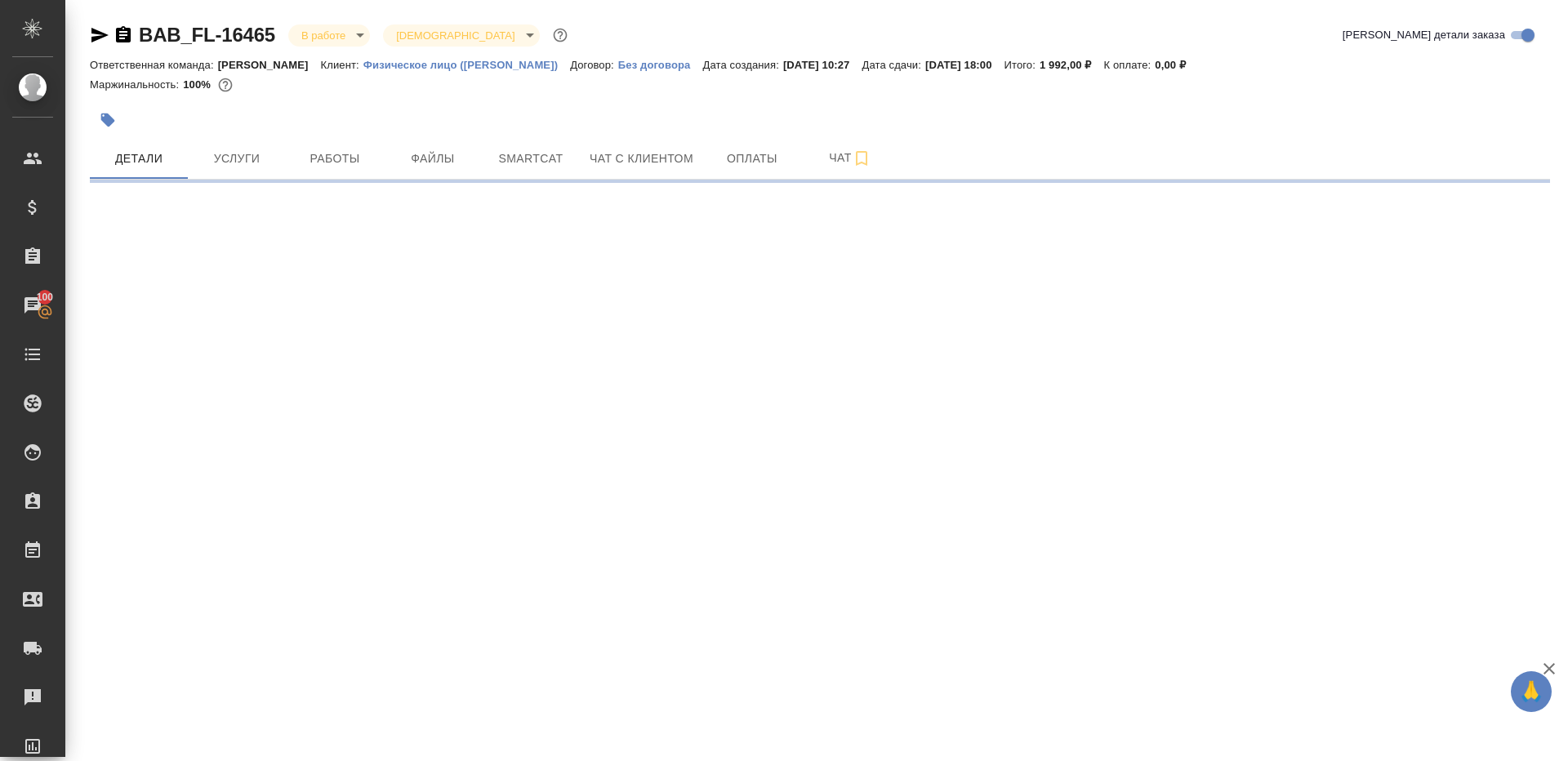
select select "RU"
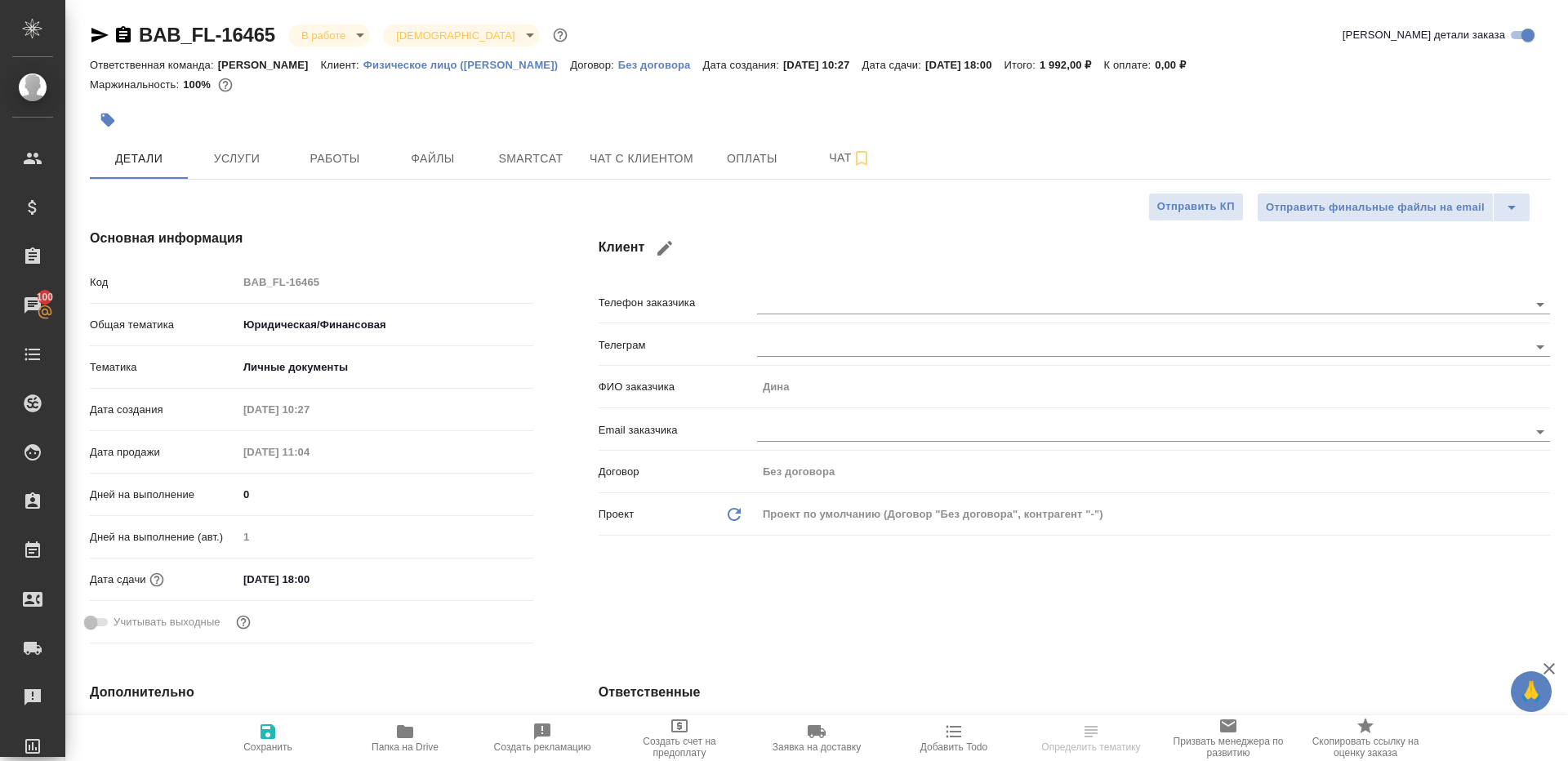
type textarea "x"
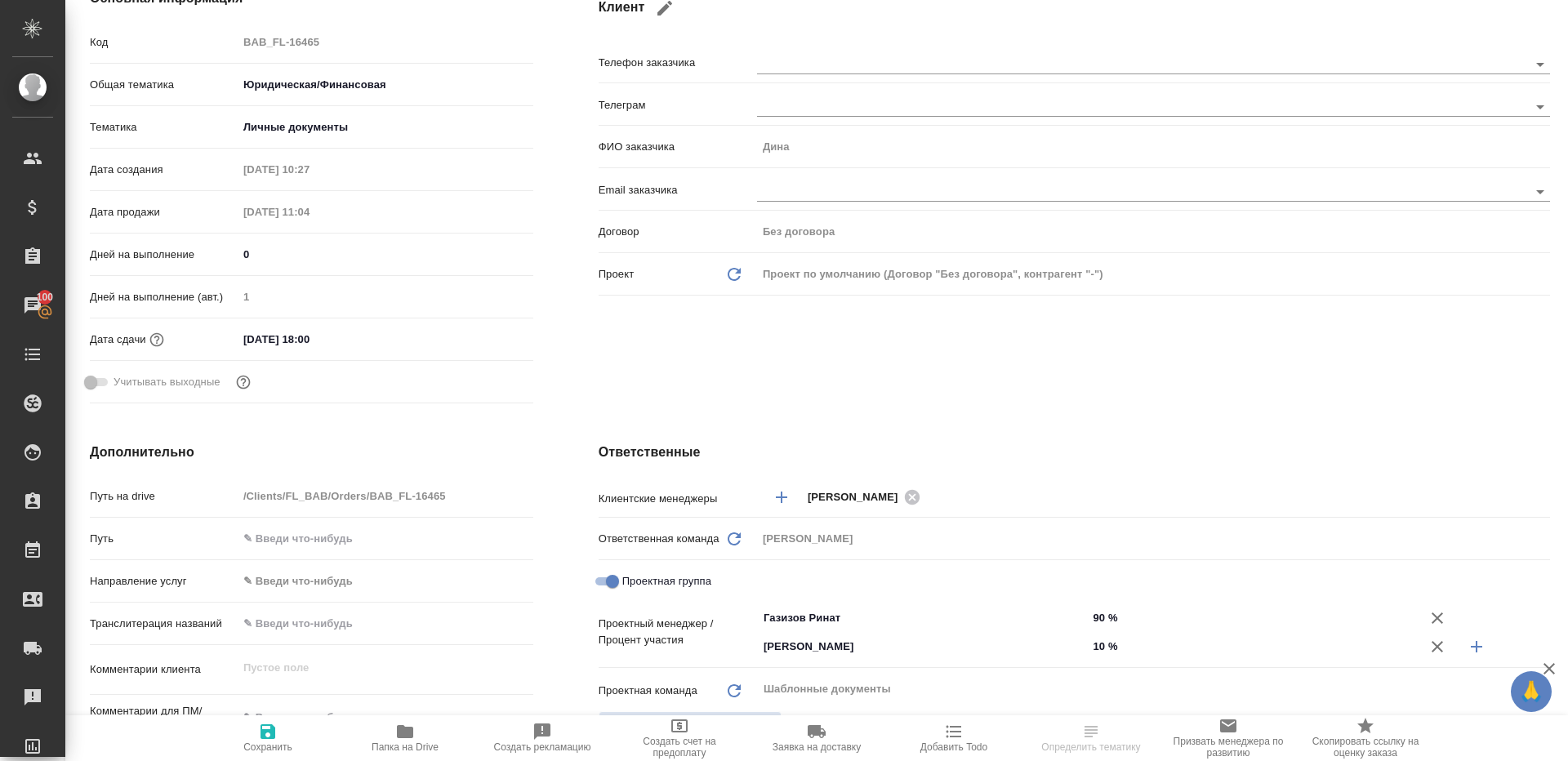
scroll to position [420, 0]
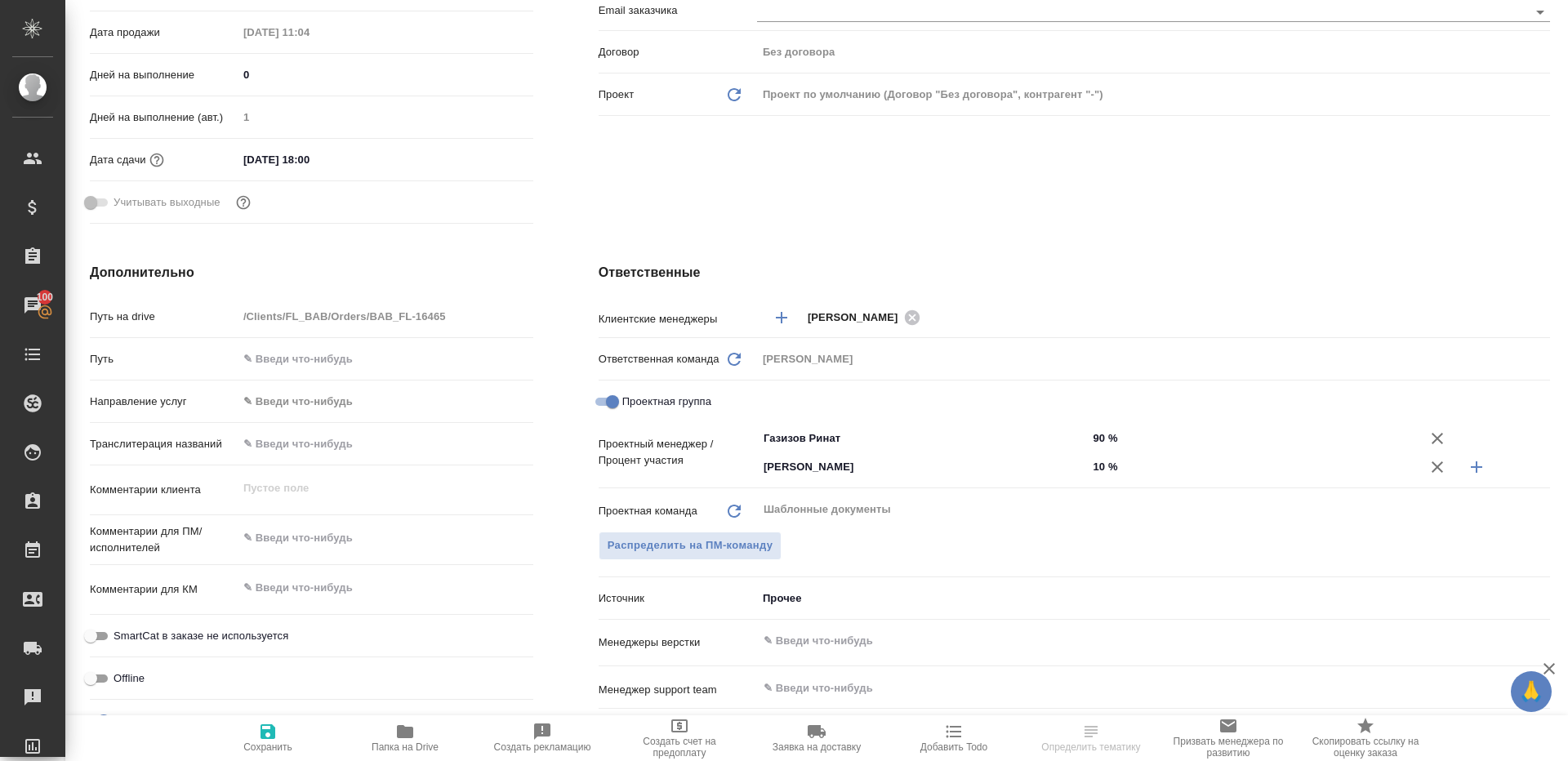
click at [407, 745] on span "Папка на Drive" at bounding box center [404, 748] width 67 height 11
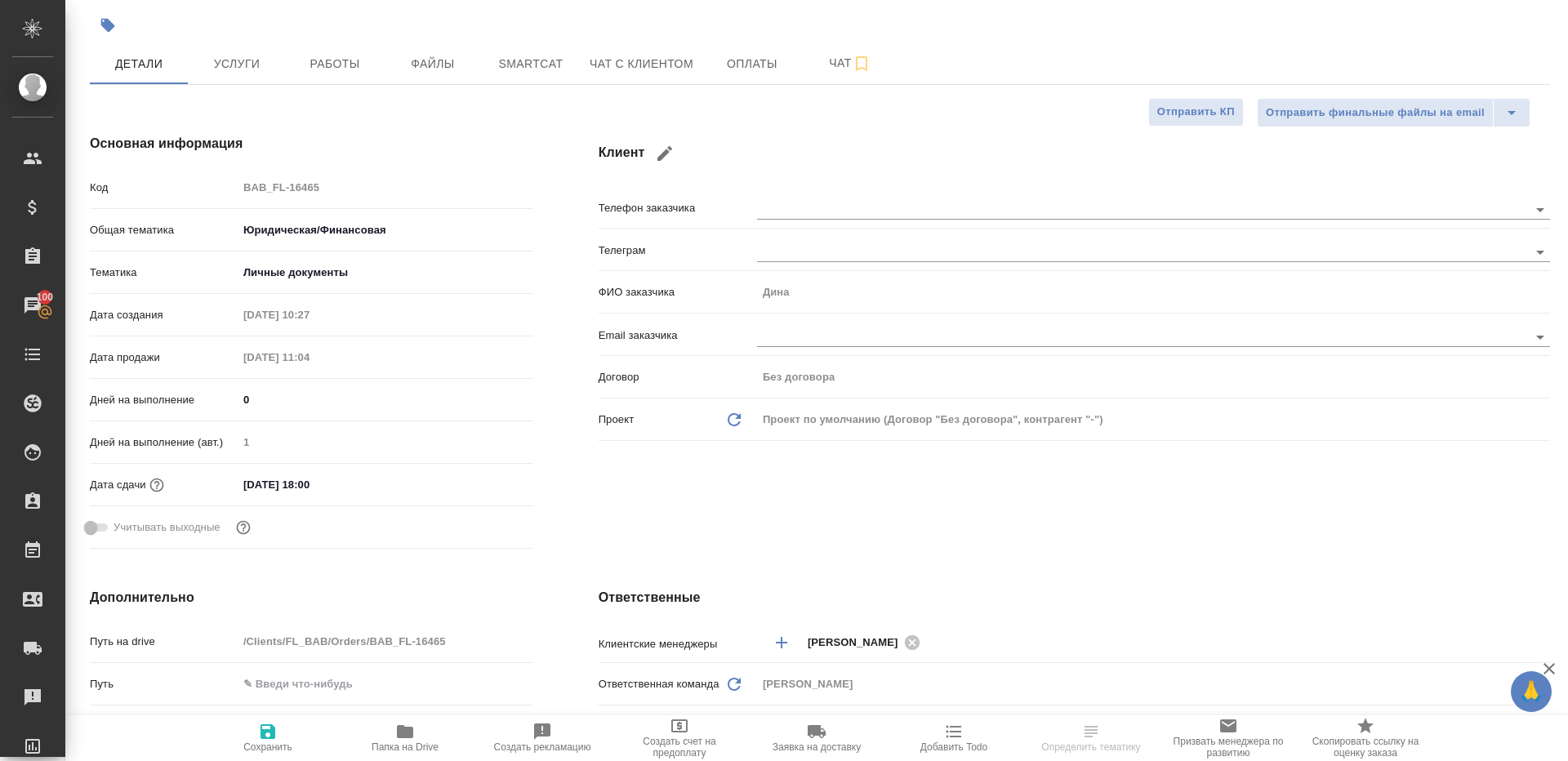
scroll to position [0, 0]
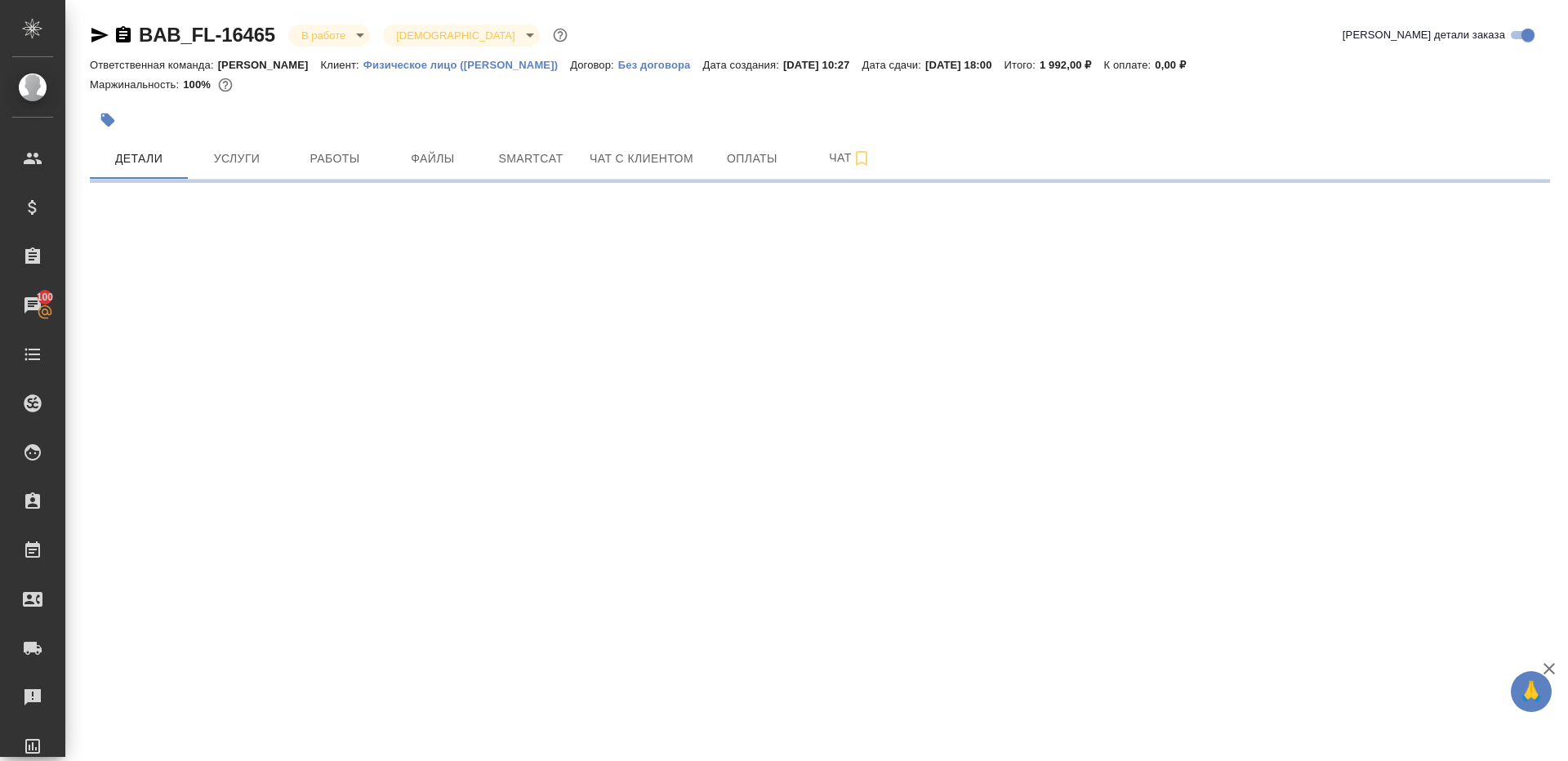
select select "RU"
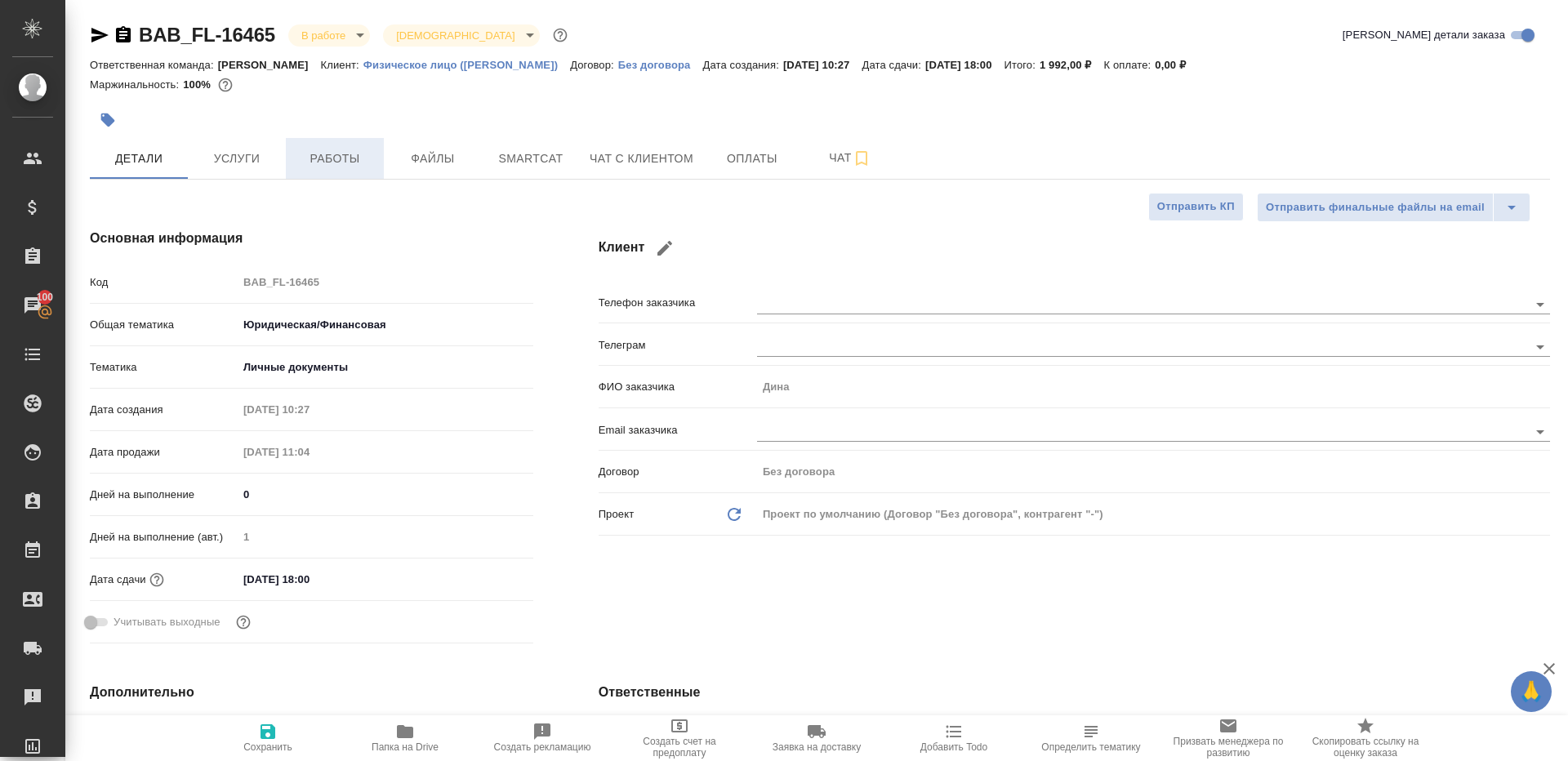
type textarea "x"
click at [330, 151] on span "Работы" at bounding box center [335, 159] width 78 height 21
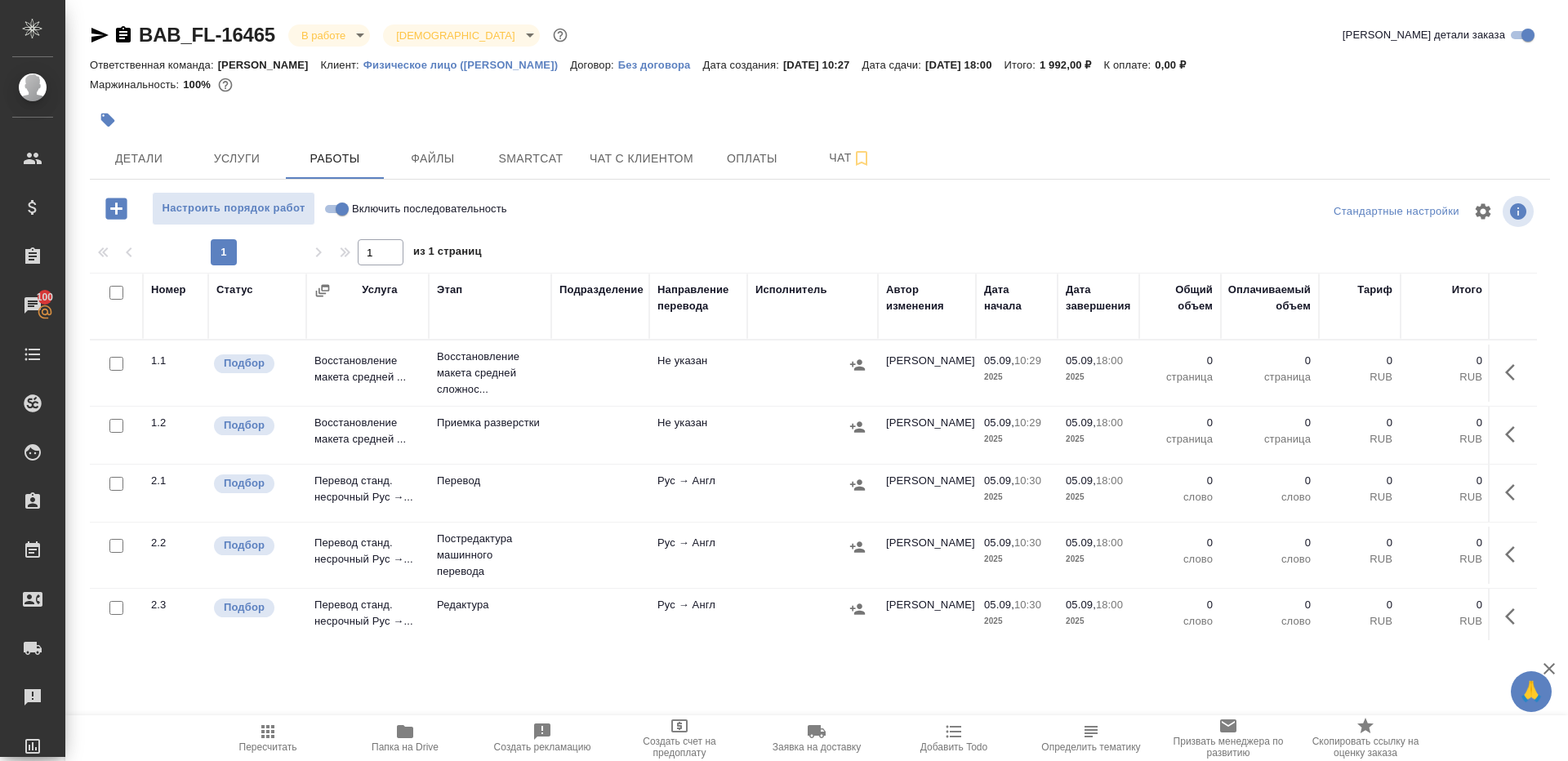
click at [333, 210] on input "Включить последовательность" at bounding box center [342, 208] width 58 height 20
checkbox input "true"
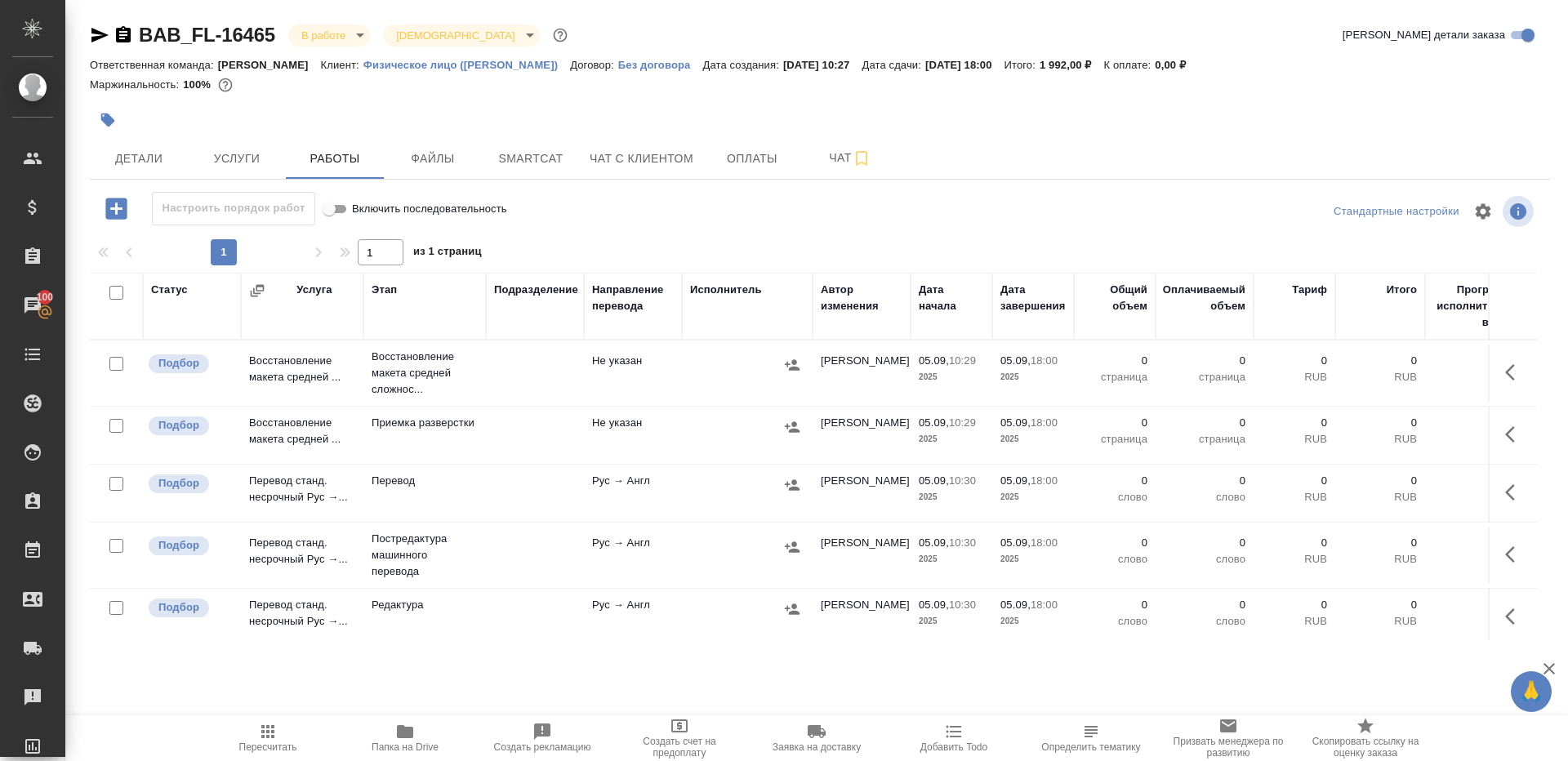
click at [112, 293] on input "checkbox" at bounding box center [116, 292] width 14 height 14
checkbox input "true"
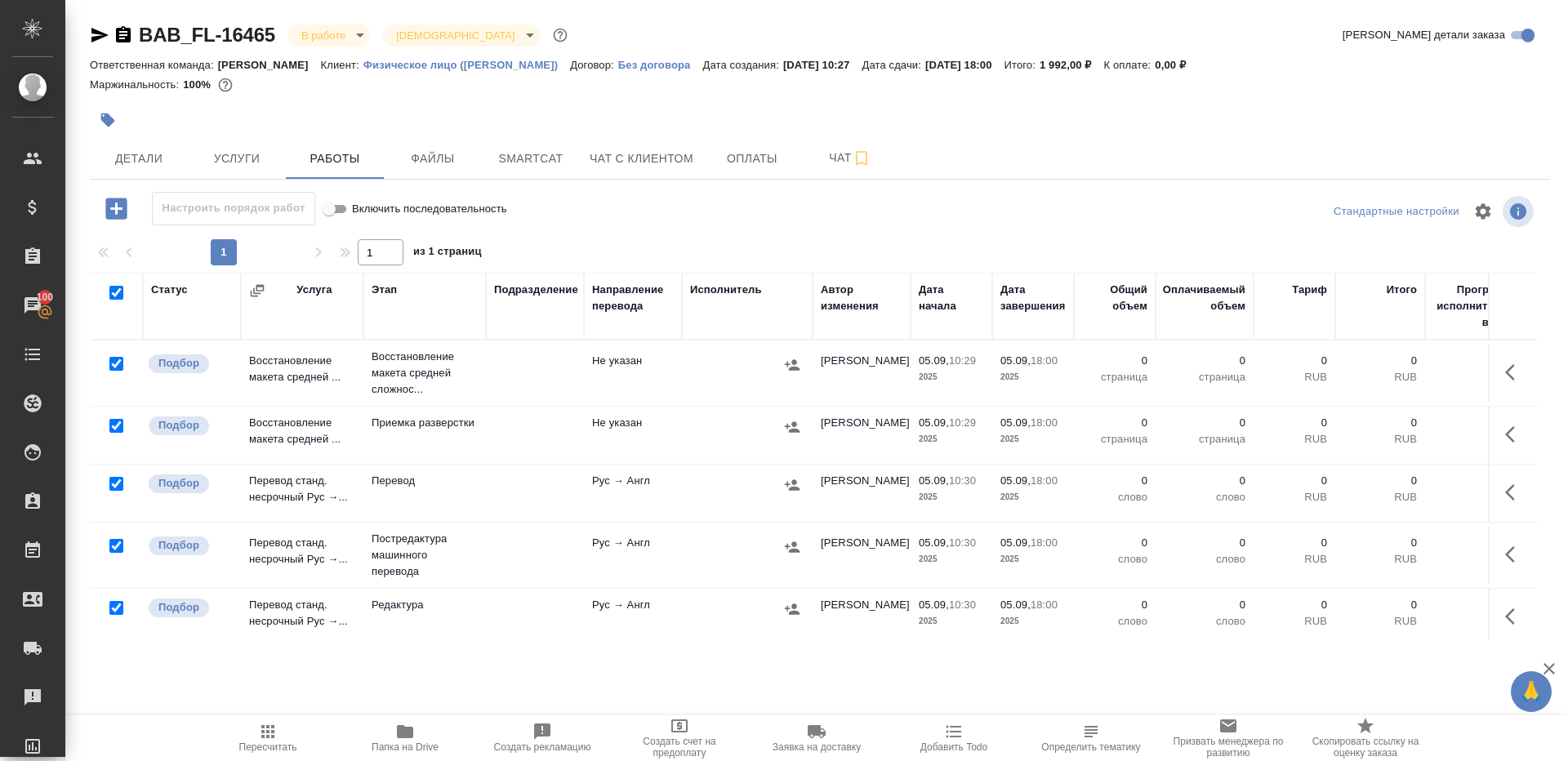
checkbox input "true"
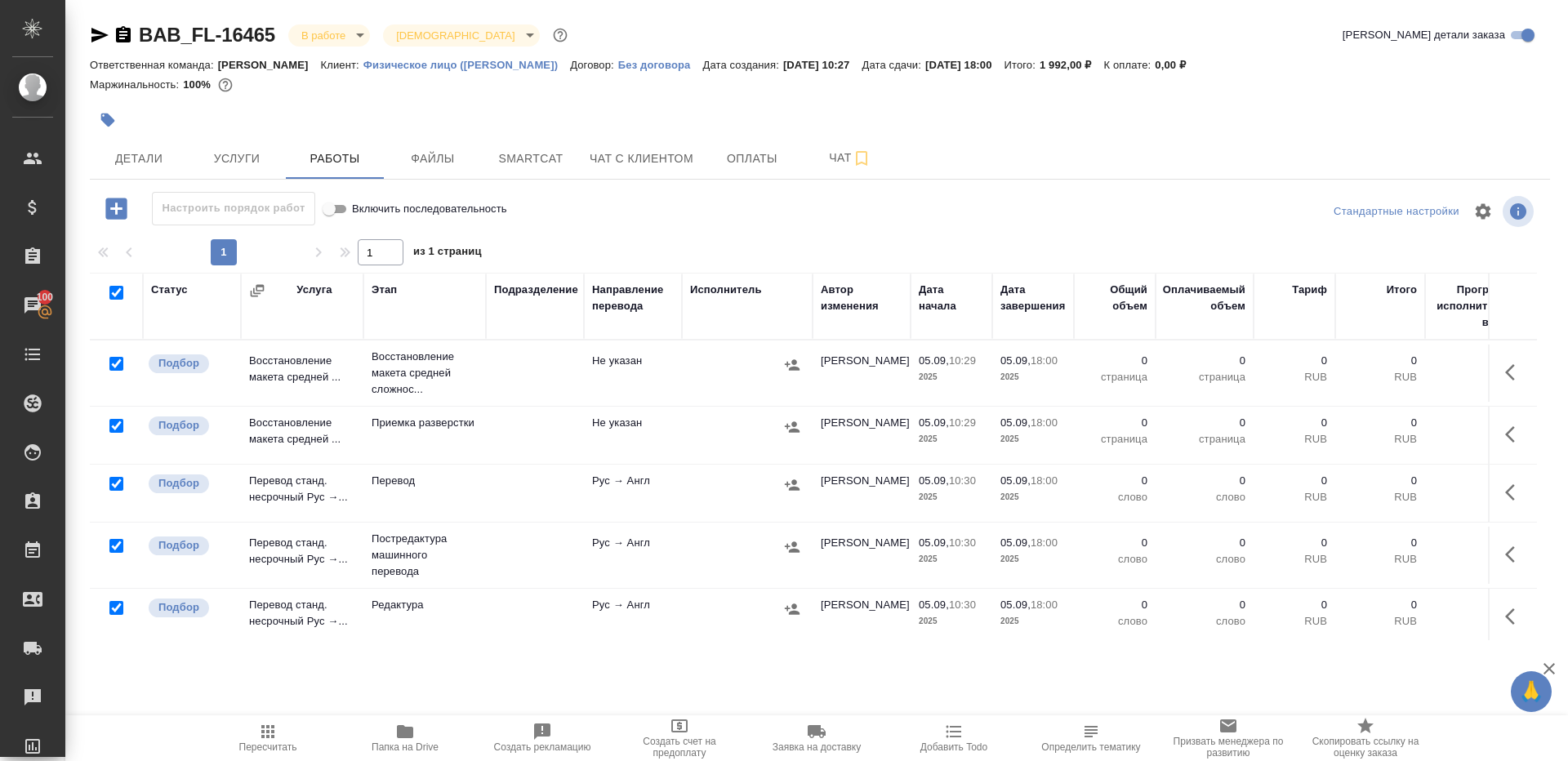
checkbox input "true"
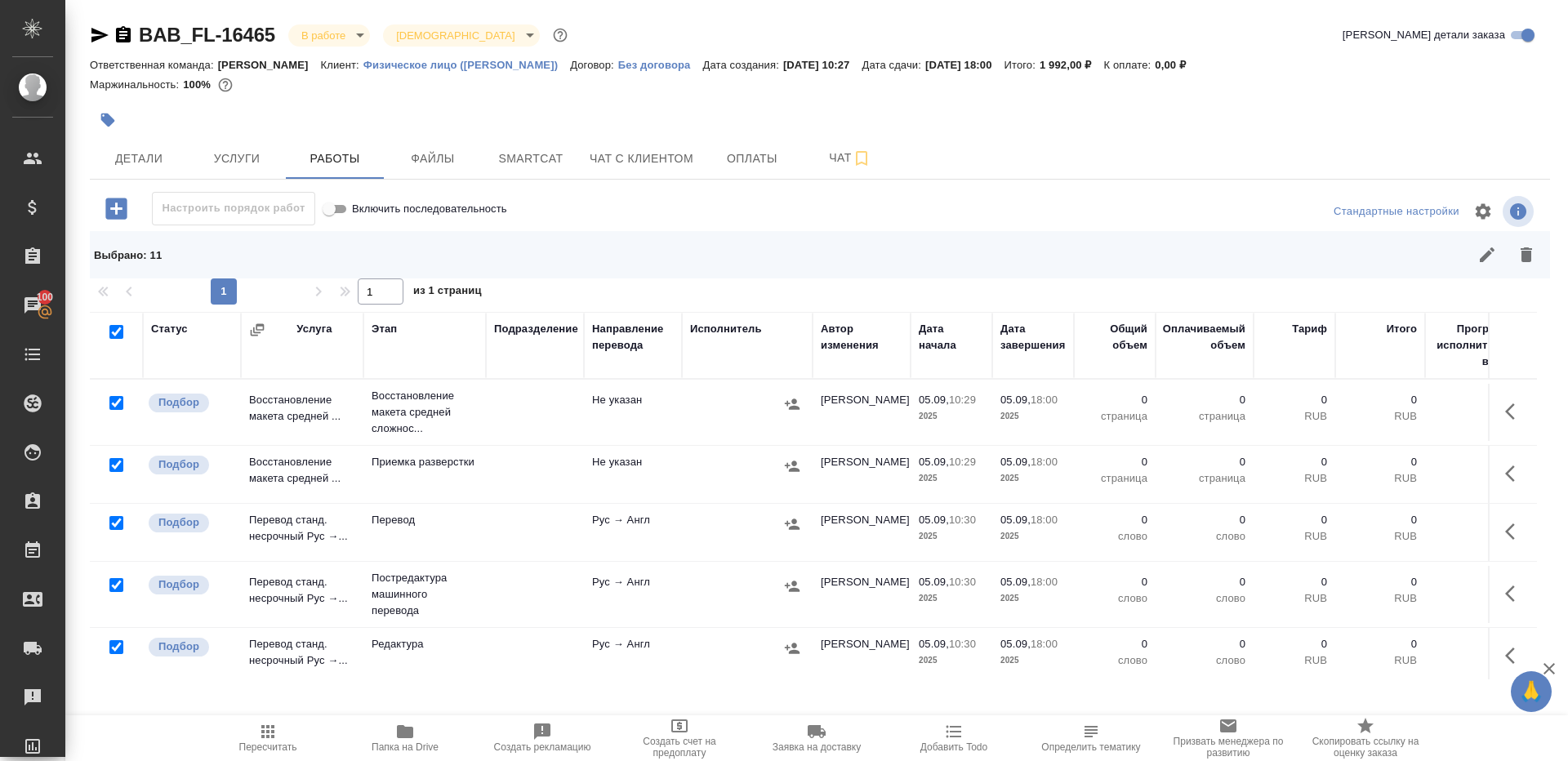
click at [115, 525] on input "checkbox" at bounding box center [116, 522] width 14 height 14
checkbox input "false"
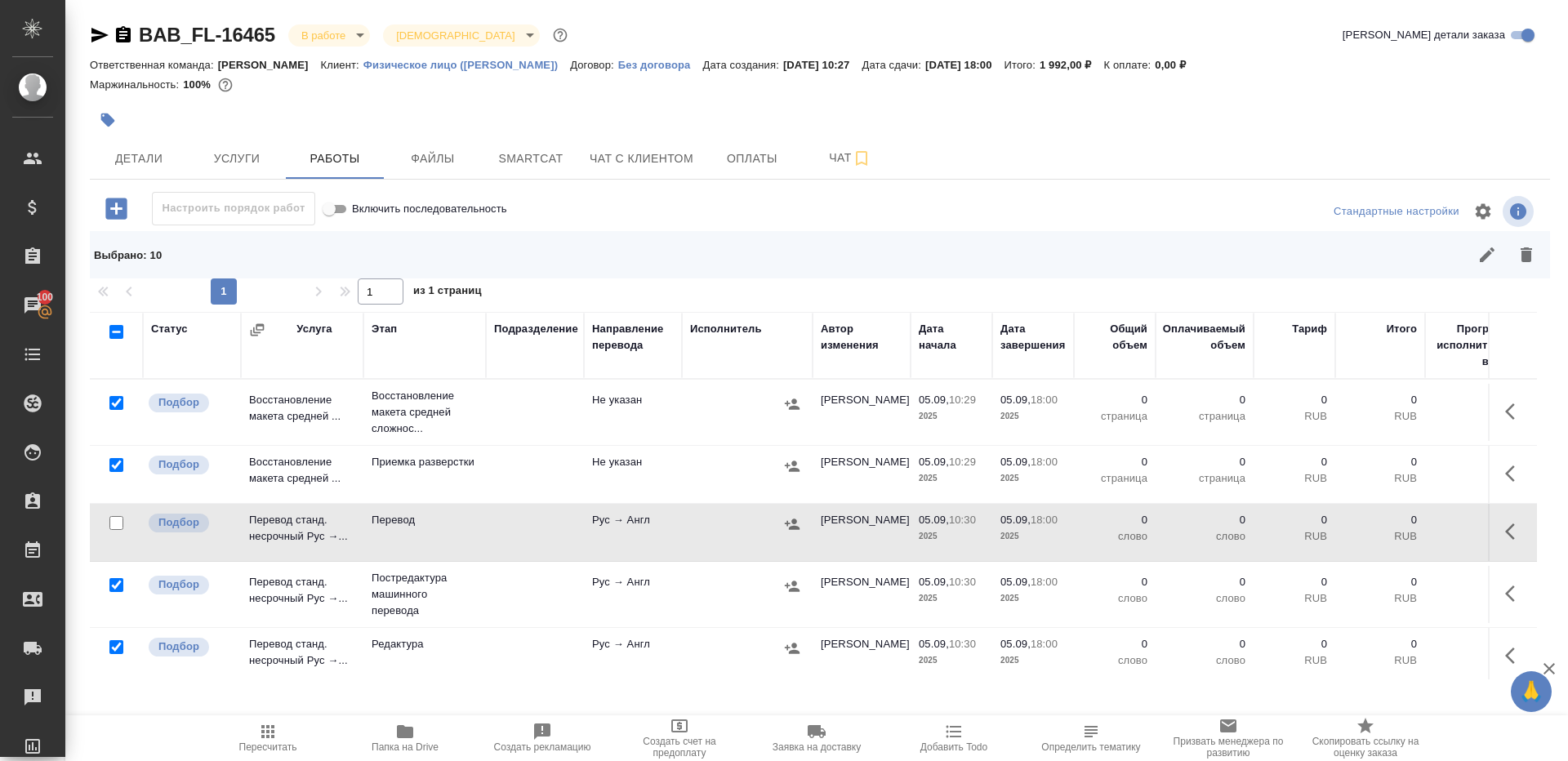
scroll to position [158, 0]
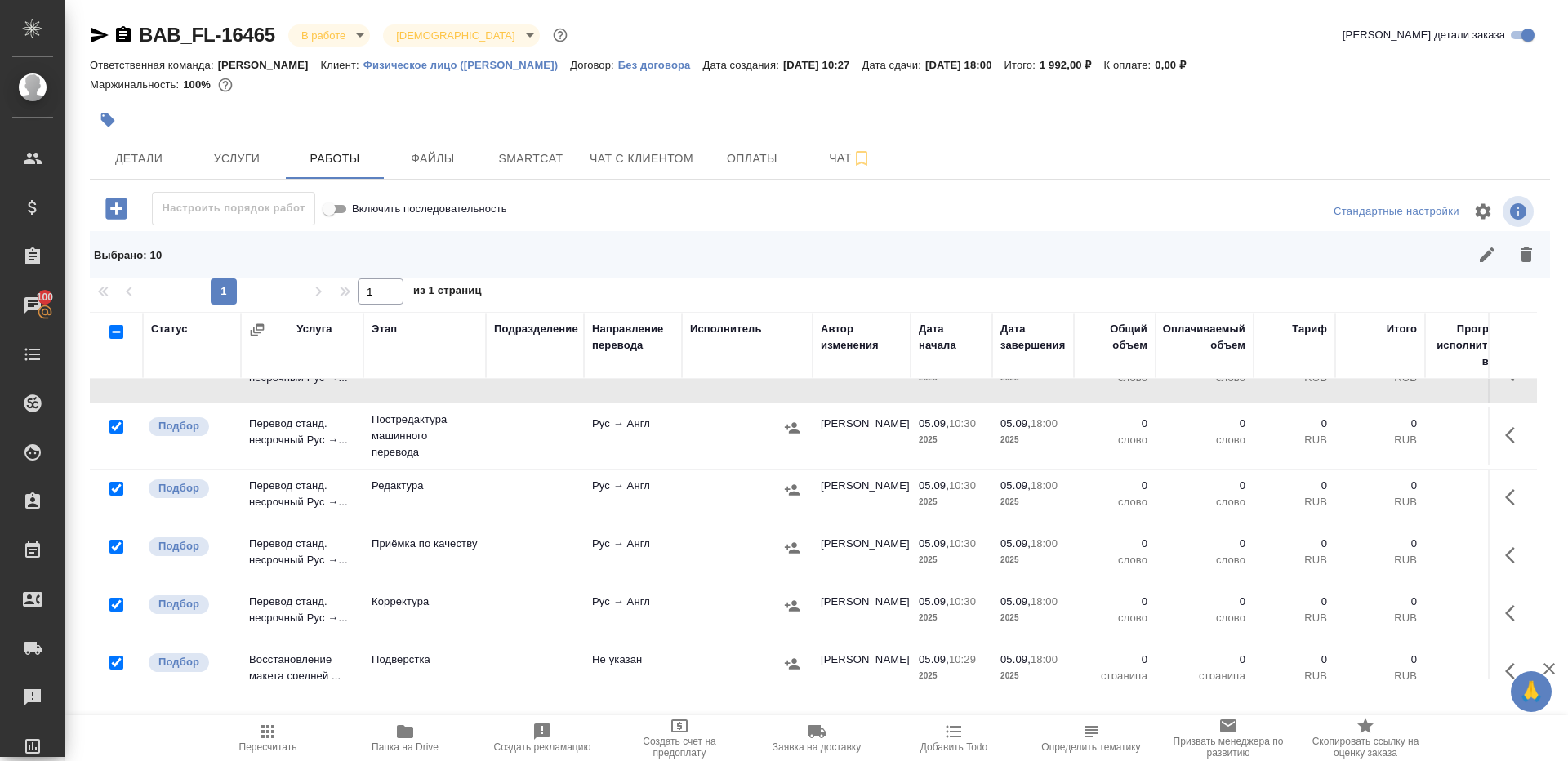
click at [113, 546] on input "checkbox" at bounding box center [116, 547] width 14 height 14
checkbox input "false"
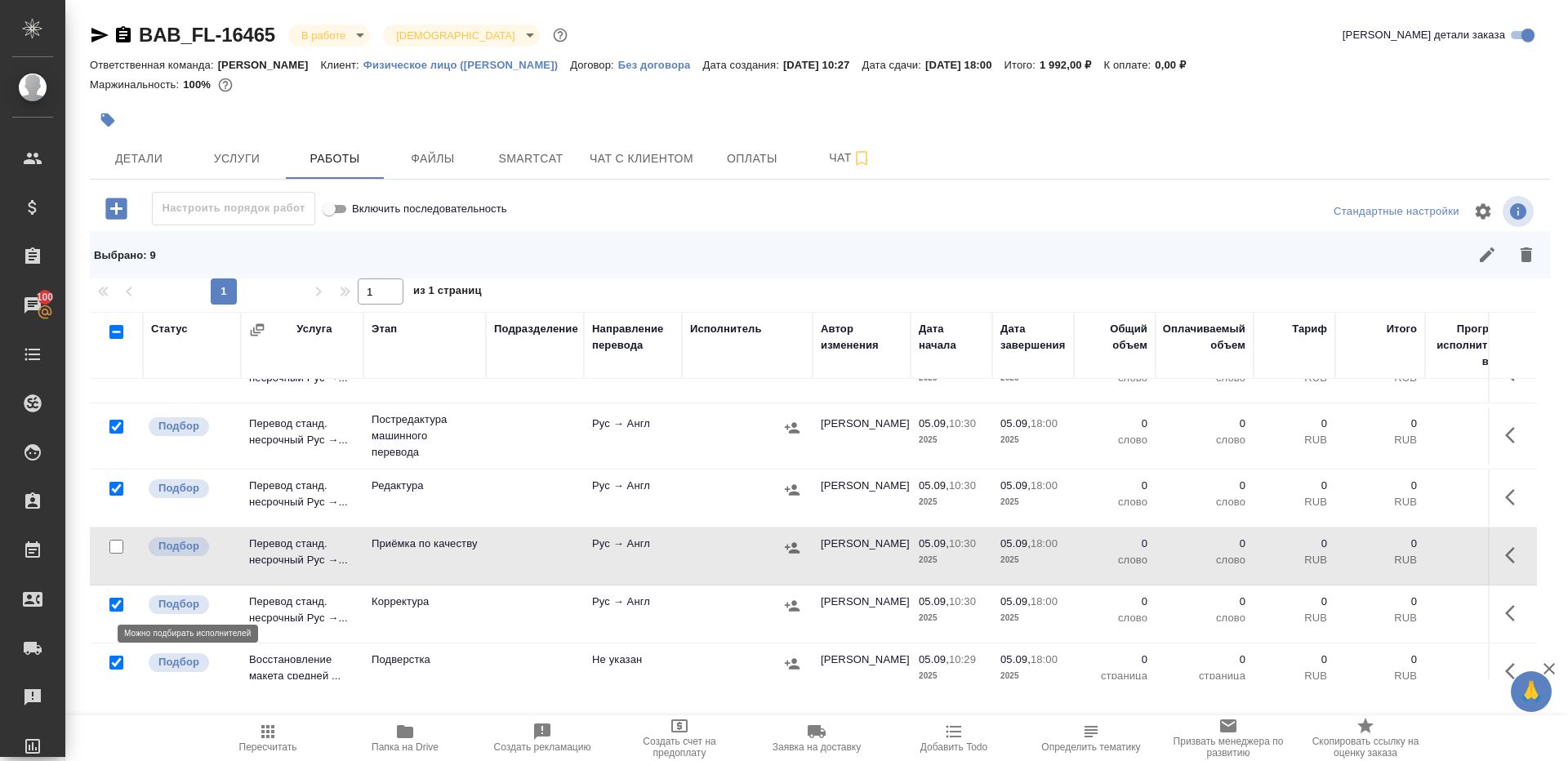
scroll to position [351, 0]
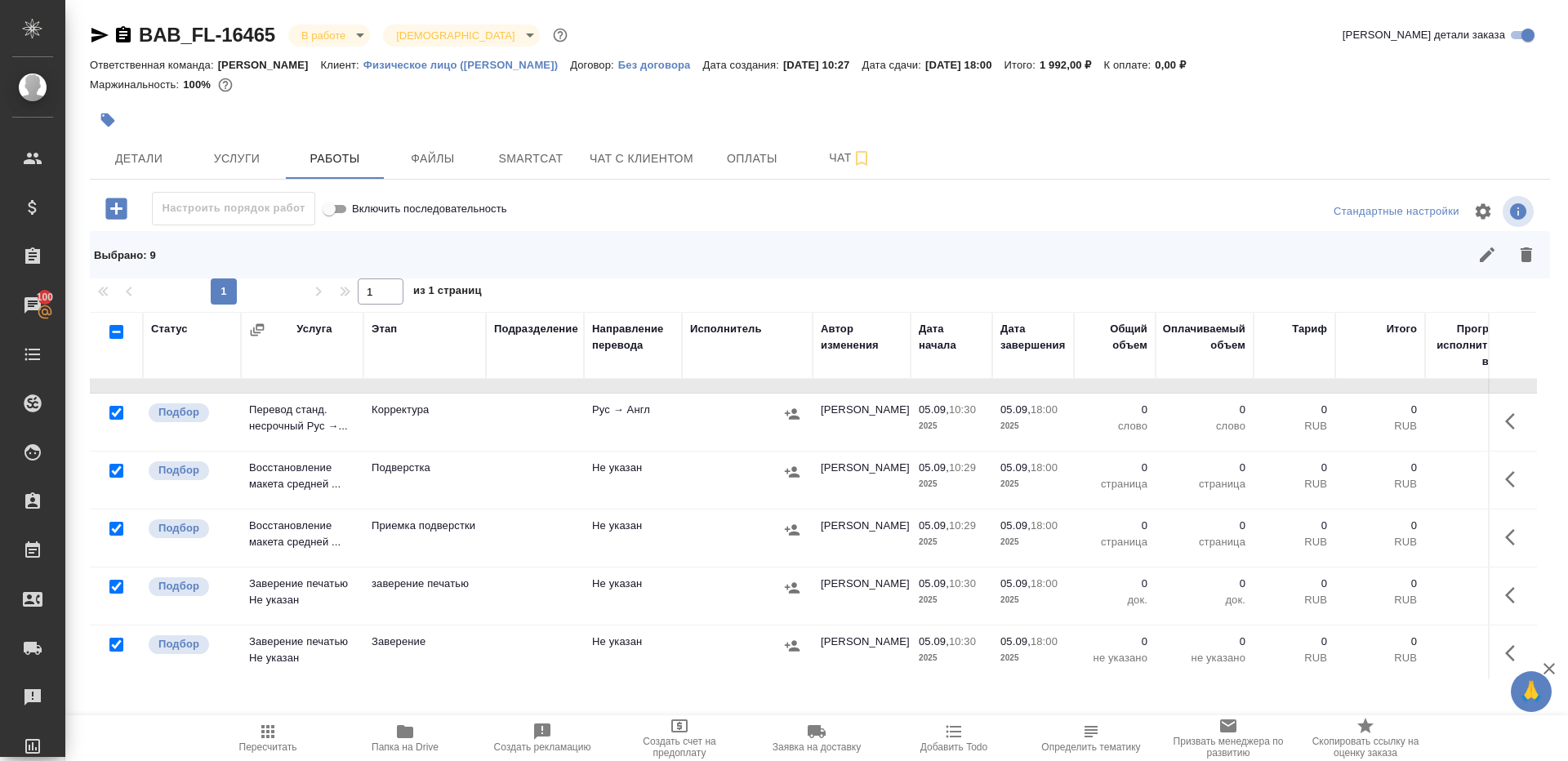
drag, startPoint x: 119, startPoint y: 583, endPoint x: 119, endPoint y: 627, distance: 44.0
click at [119, 583] on input "checkbox" at bounding box center [116, 587] width 14 height 14
checkbox input "false"
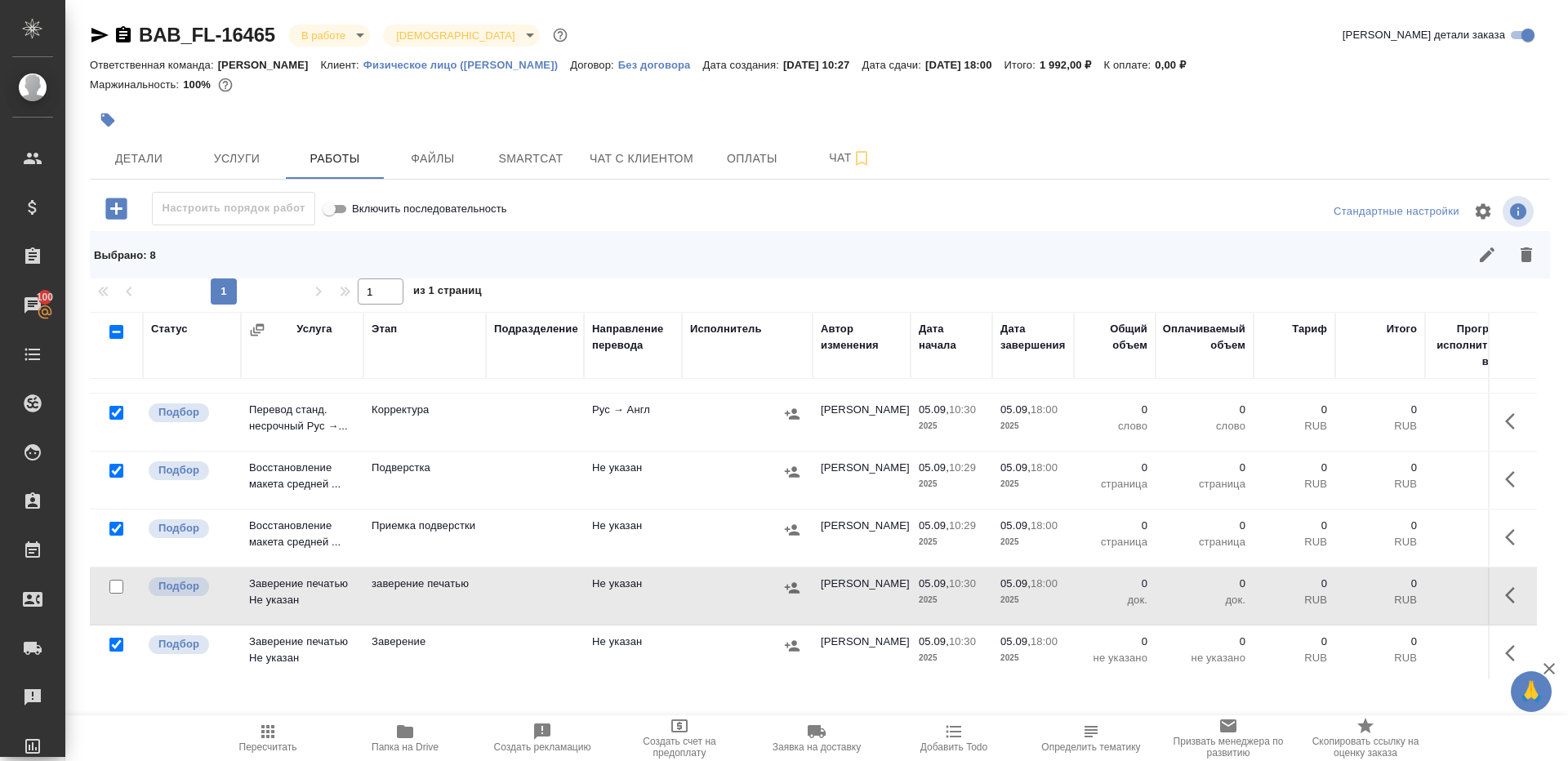
click at [119, 638] on input "checkbox" at bounding box center [116, 645] width 14 height 14
checkbox input "false"
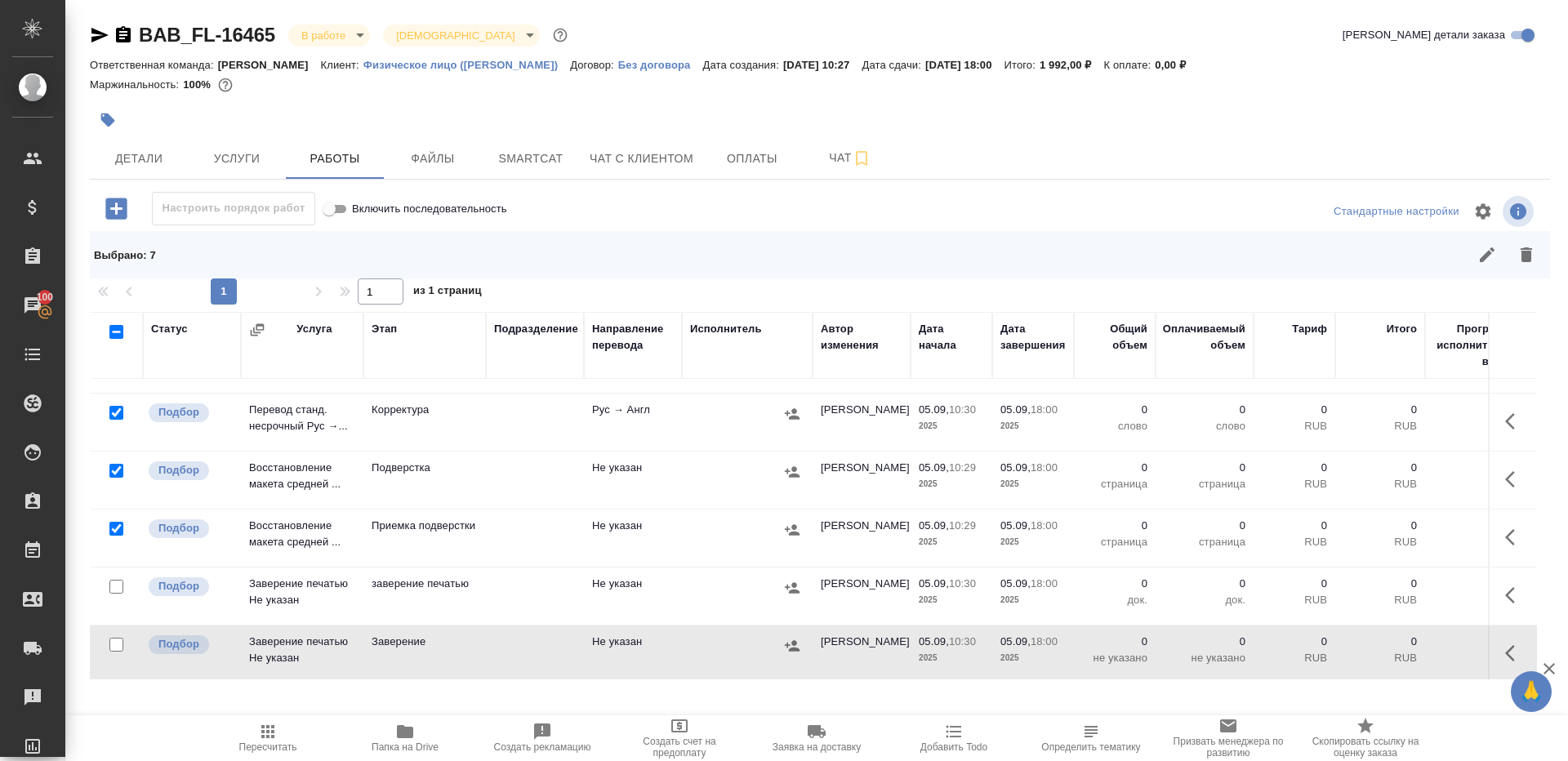
click at [1543, 240] on div at bounding box center [966, 255] width 1162 height 40
click at [1538, 247] on button "button" at bounding box center [1527, 255] width 40 height 40
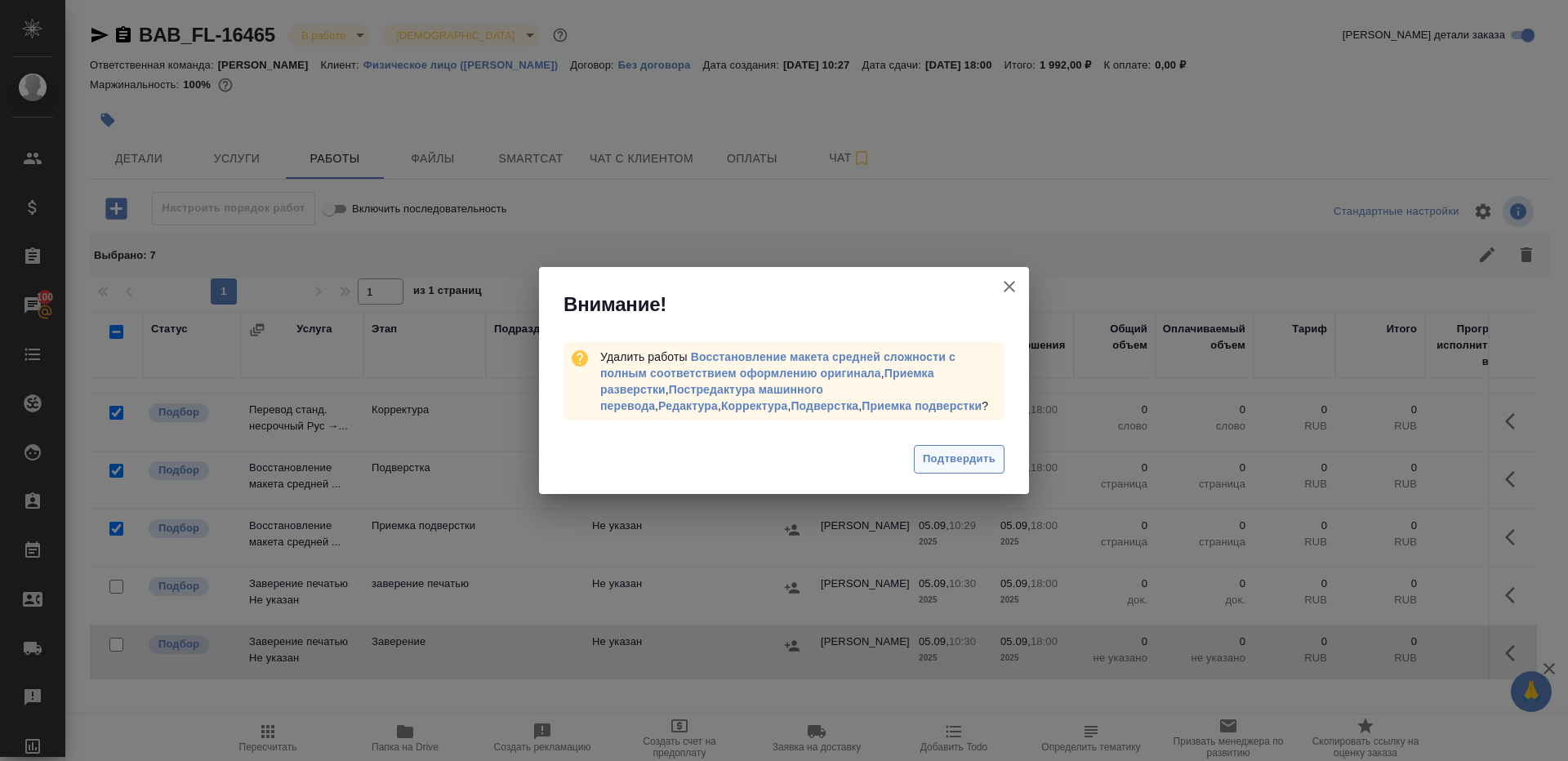
click at [980, 455] on span "Подтвердить" at bounding box center [959, 459] width 73 height 19
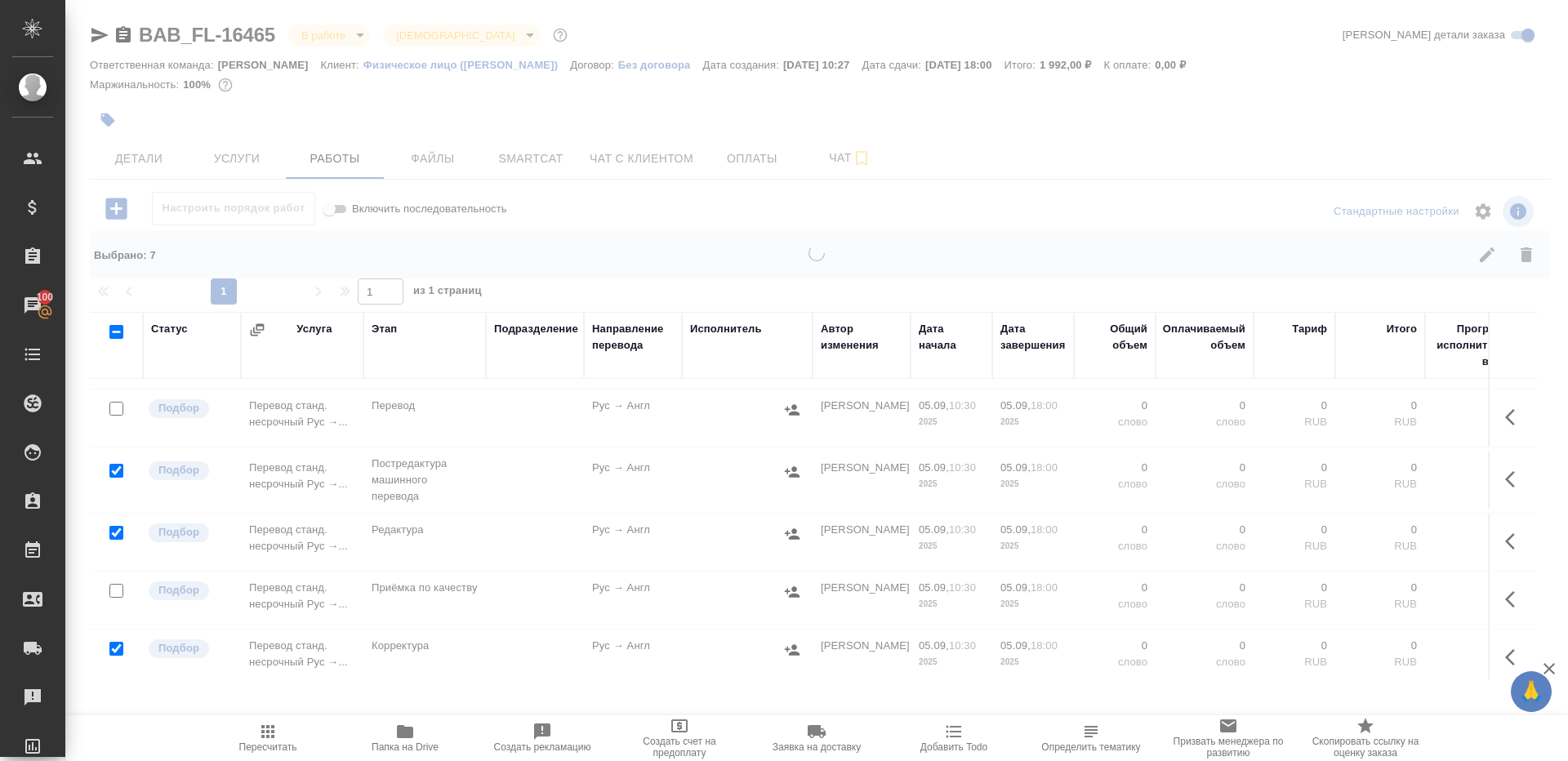
scroll to position [0, 0]
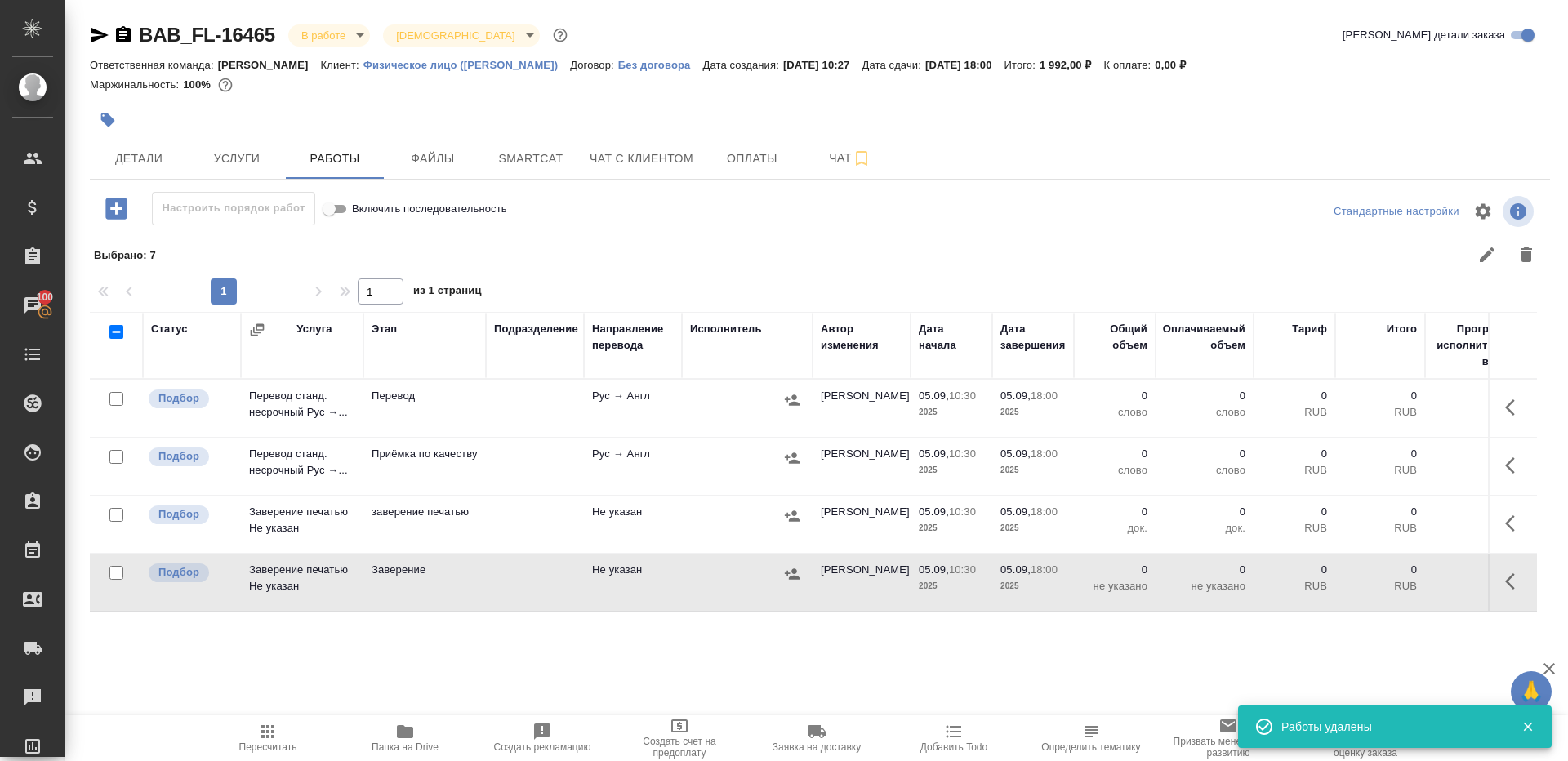
click at [1509, 404] on icon "button" at bounding box center [1510, 407] width 9 height 16
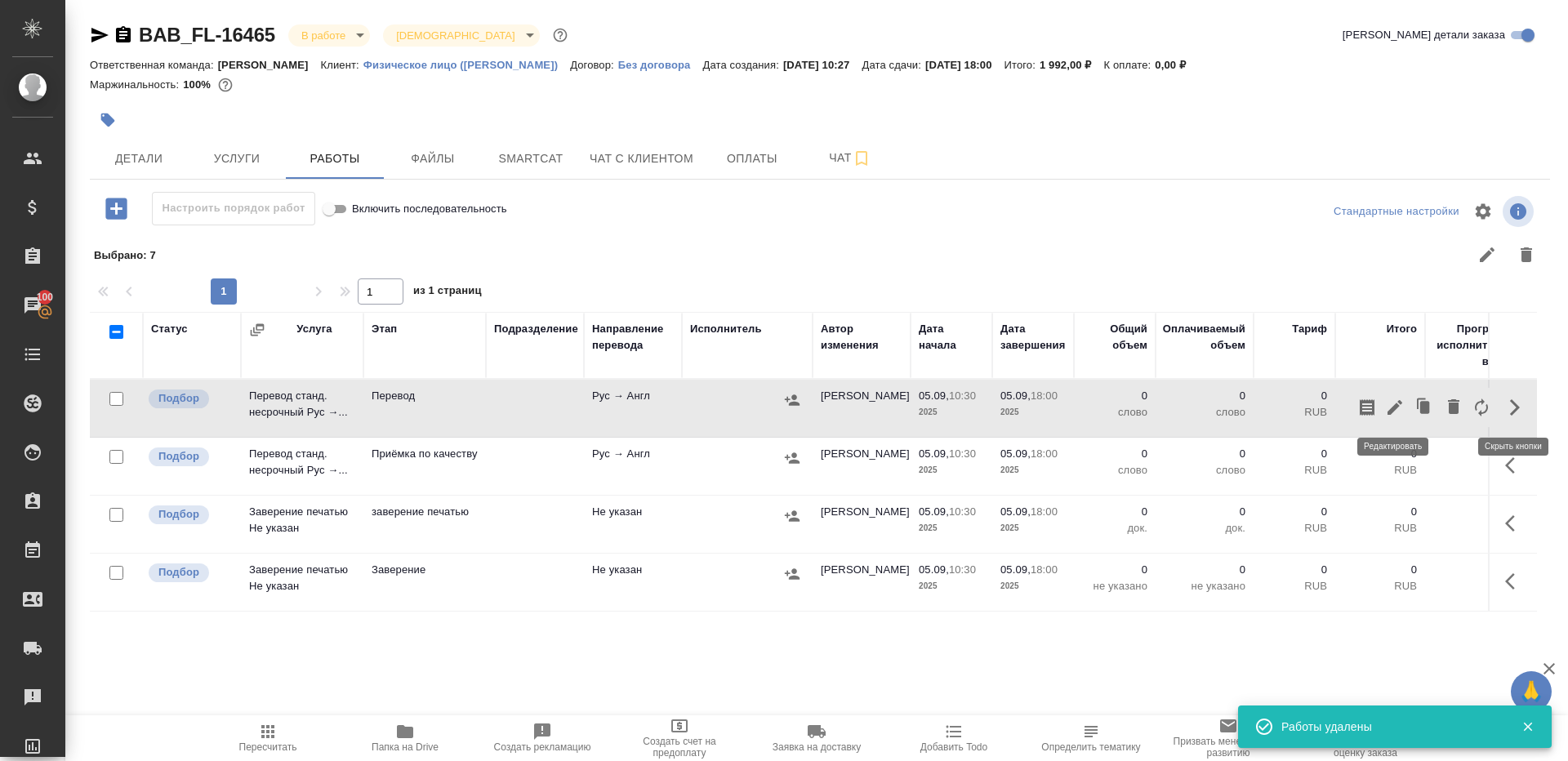
click at [1394, 404] on icon "button" at bounding box center [1395, 407] width 20 height 20
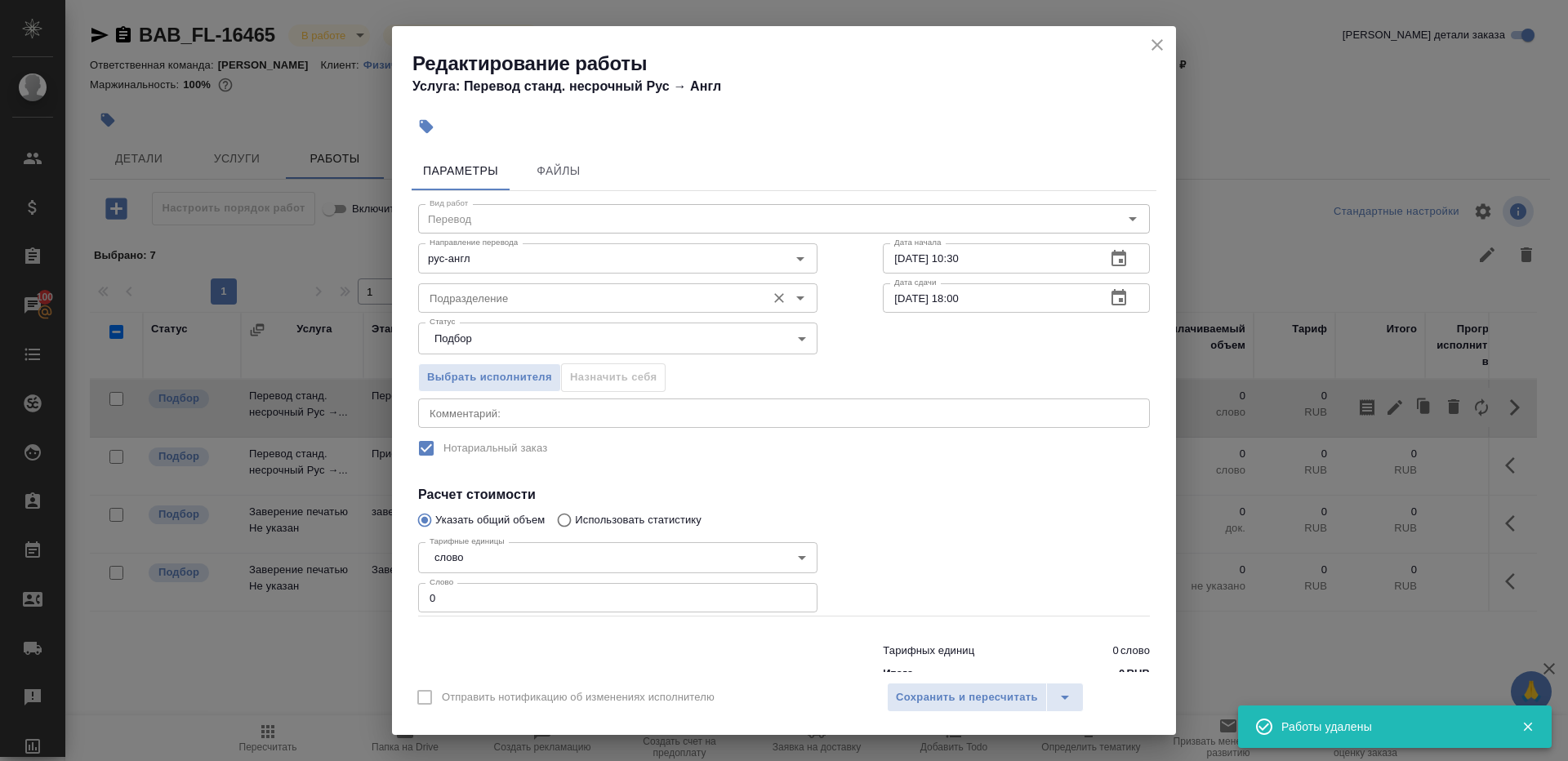
click at [549, 304] on input "Подразделение" at bounding box center [590, 298] width 335 height 20
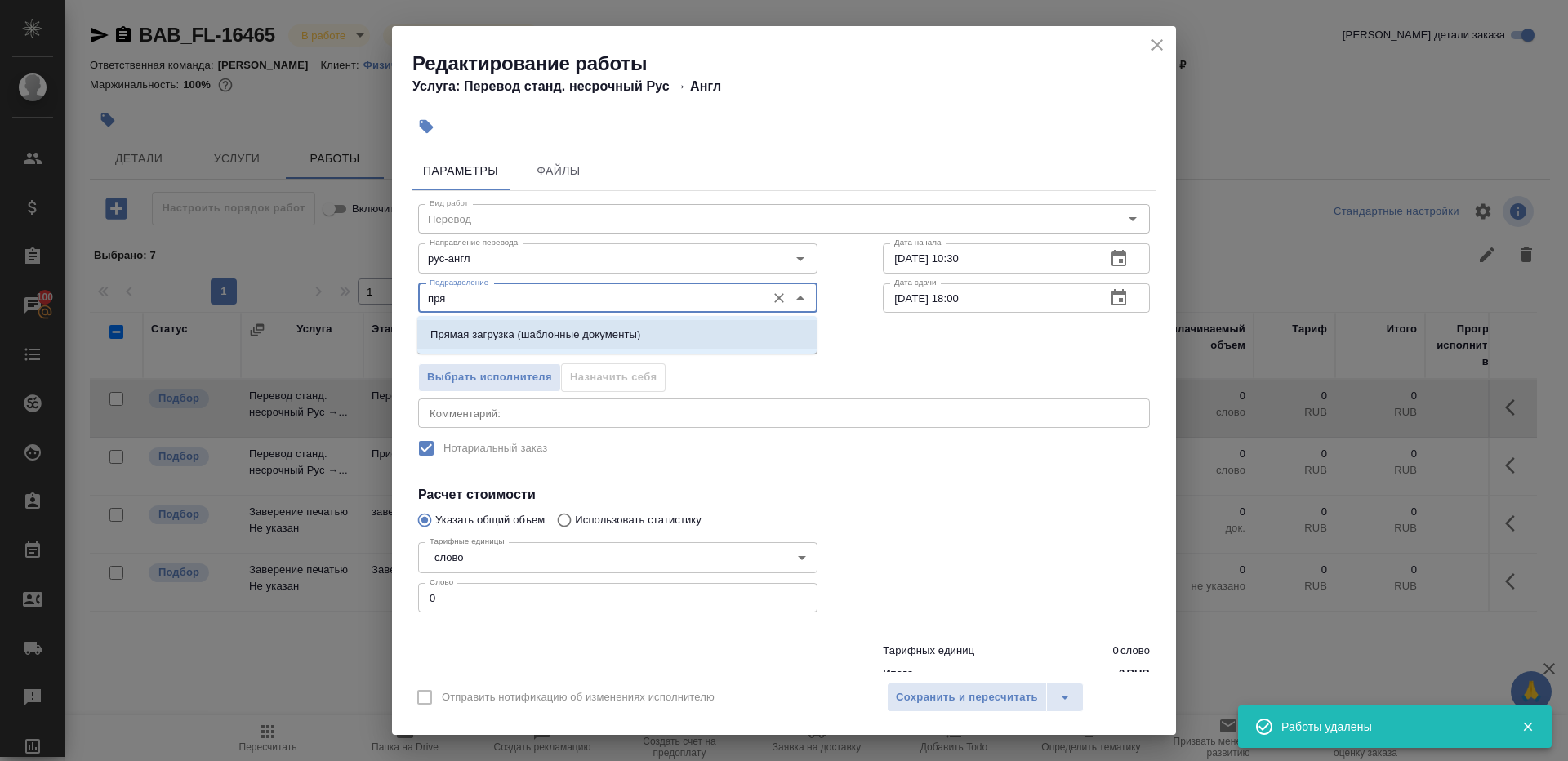
click at [584, 334] on p "Прямая загрузка (шаблонные документы)" at bounding box center [536, 334] width 210 height 16
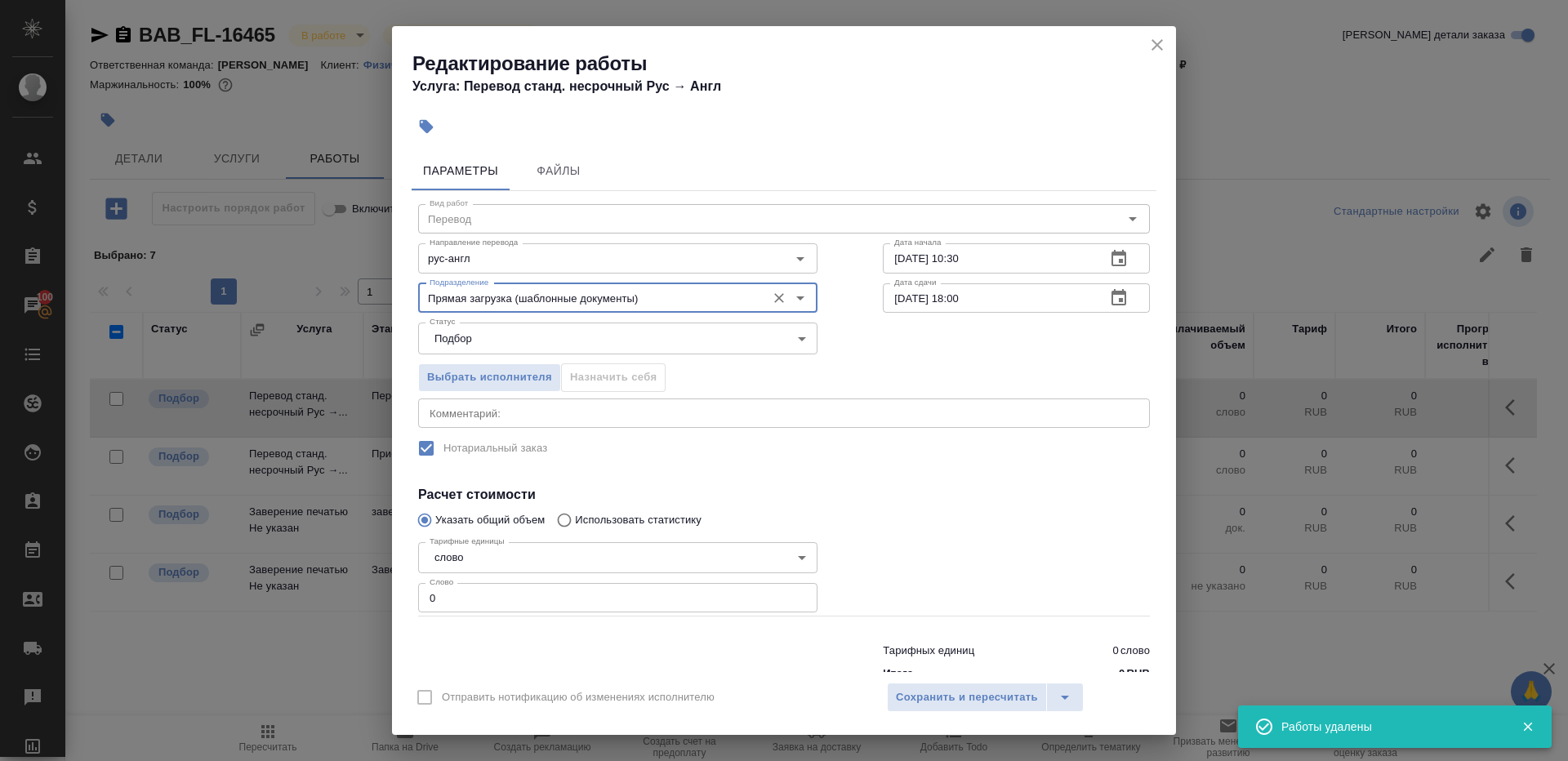
type input "Прямая загрузка (шаблонные документы)"
click at [536, 595] on input "0" at bounding box center [619, 597] width 400 height 29
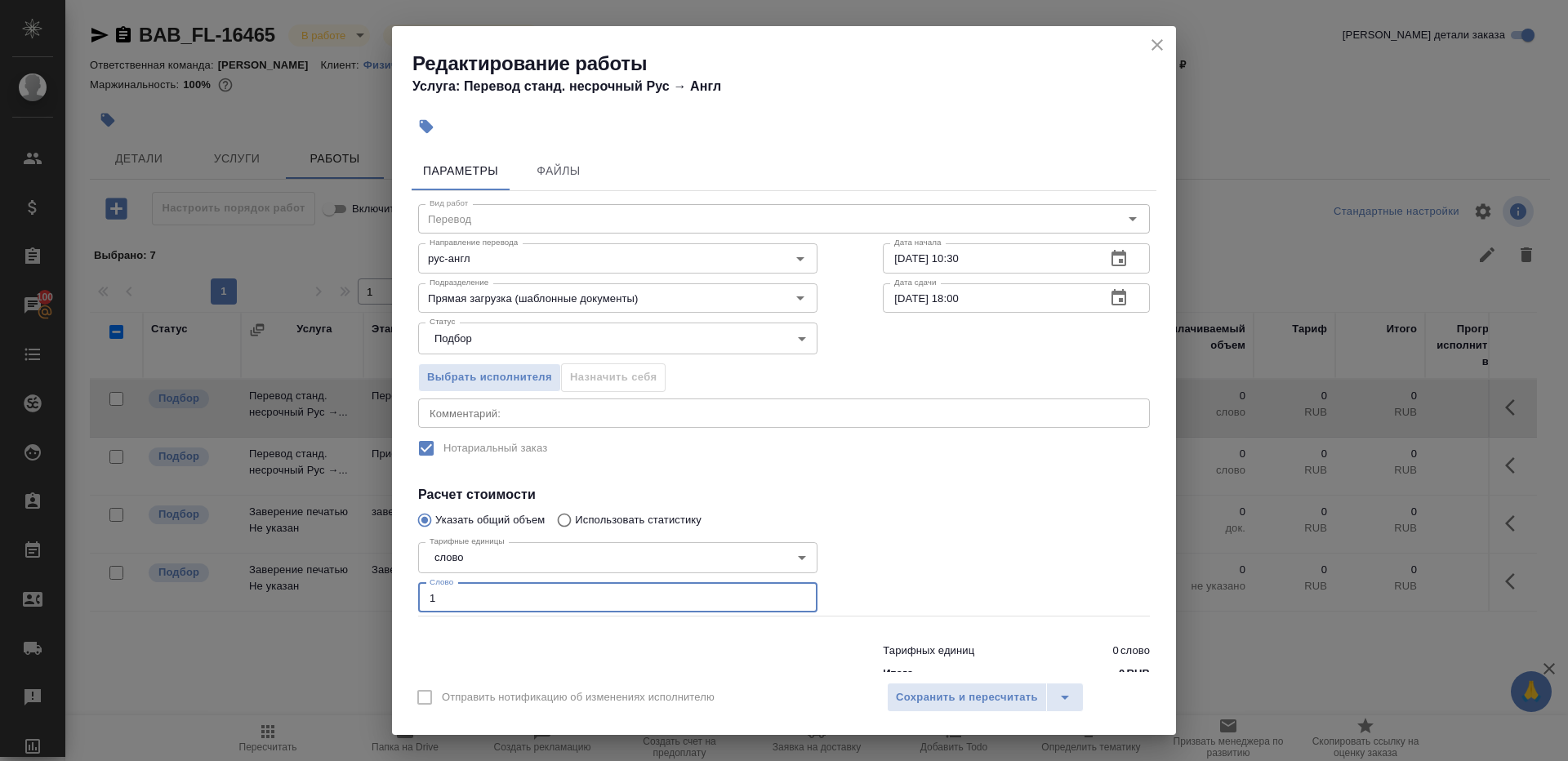
type input "1"
click at [867, 568] on div at bounding box center [1016, 576] width 333 height 146
click at [962, 303] on input "[DATE] 18:00" at bounding box center [987, 298] width 210 height 29
type input "[DATE] 17:00"
drag, startPoint x: 1004, startPoint y: 473, endPoint x: 1004, endPoint y: 637, distance: 164.0
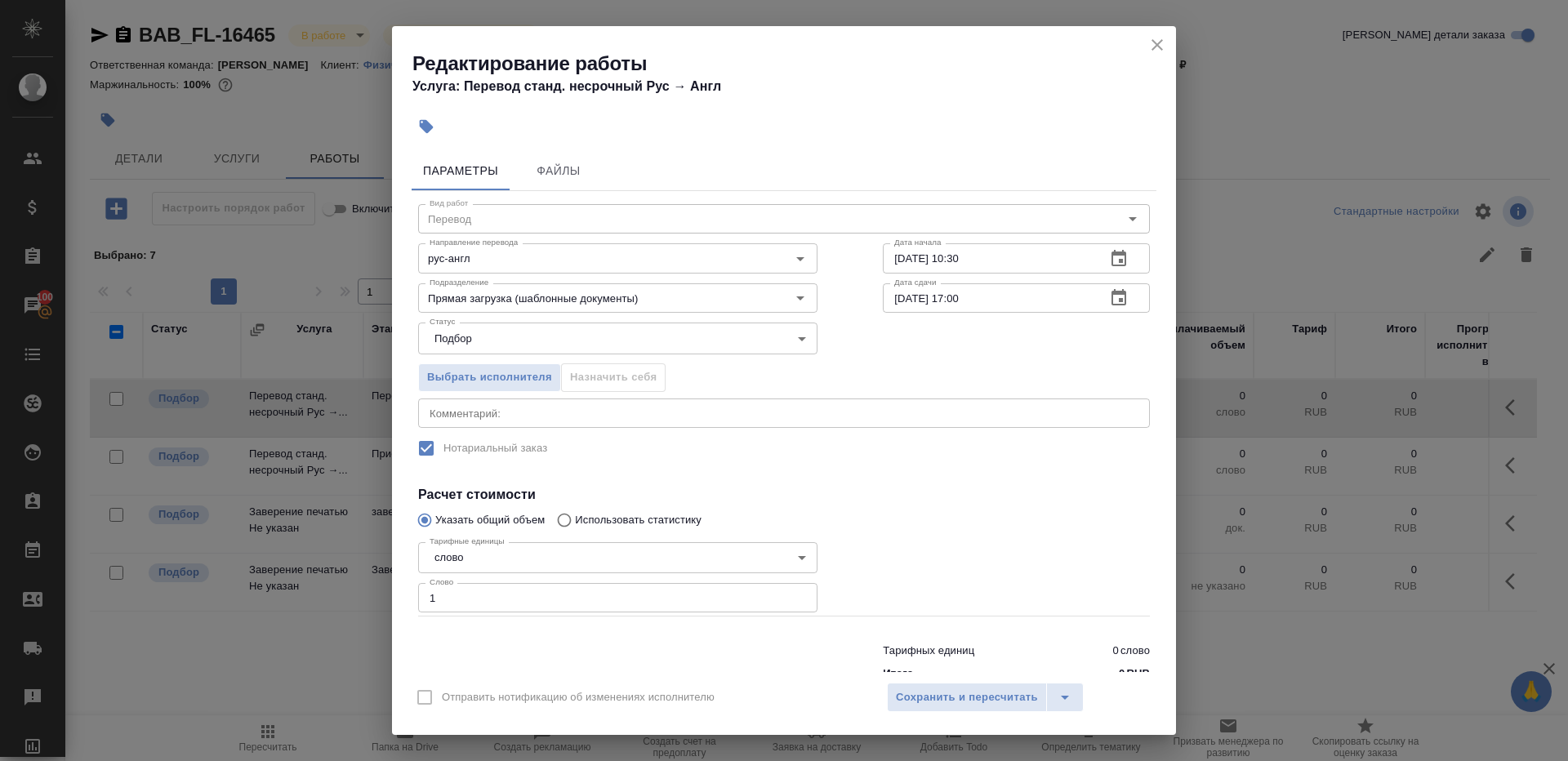
click at [1004, 487] on div "Вид работ Перевод Вид работ Направление перевода рус-англ Направление перевода …" at bounding box center [784, 440] width 745 height 498
click at [1001, 701] on span "Сохранить и пересчитать" at bounding box center [966, 698] width 142 height 19
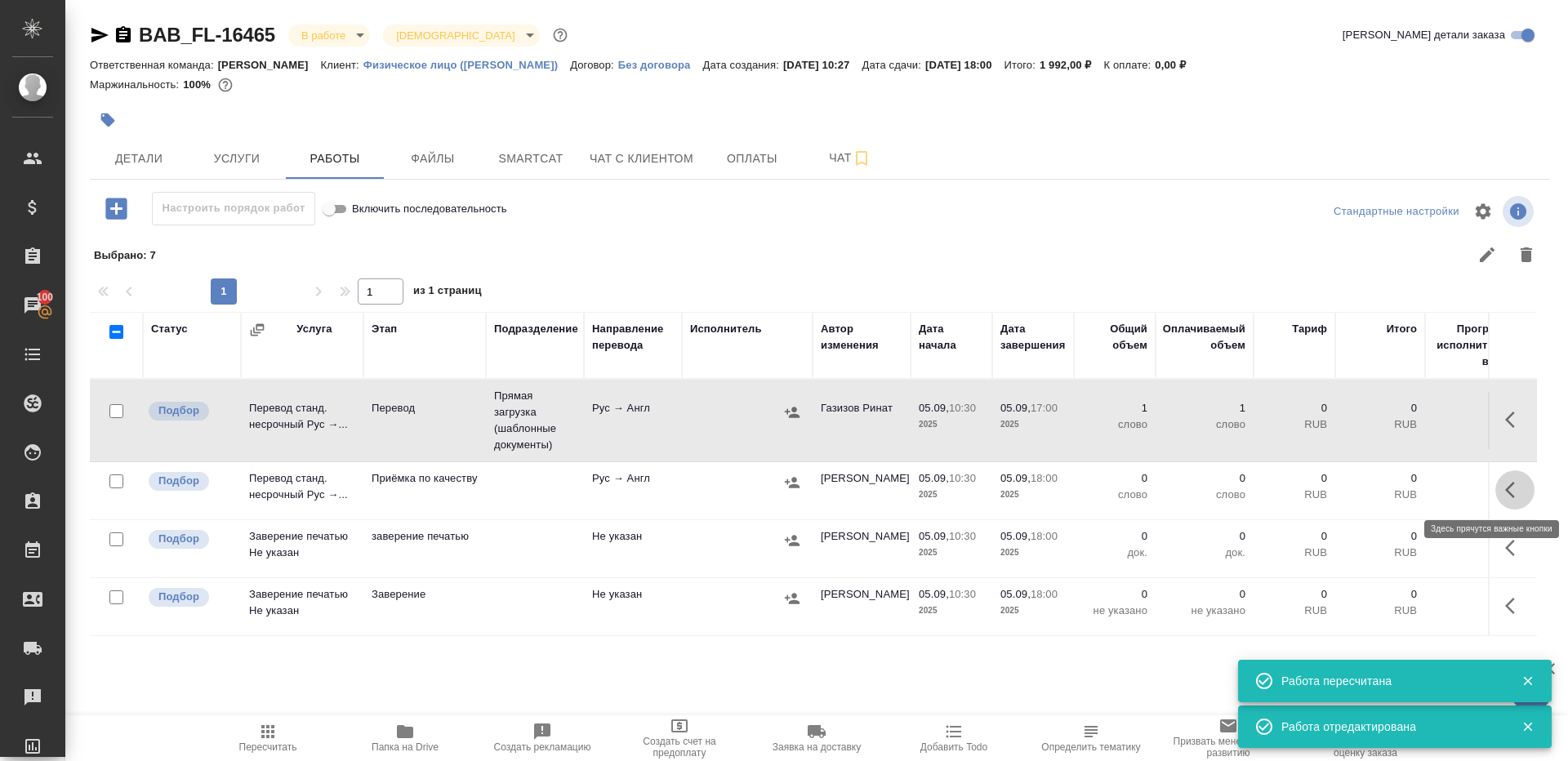
click at [1525, 481] on button "button" at bounding box center [1515, 490] width 40 height 40
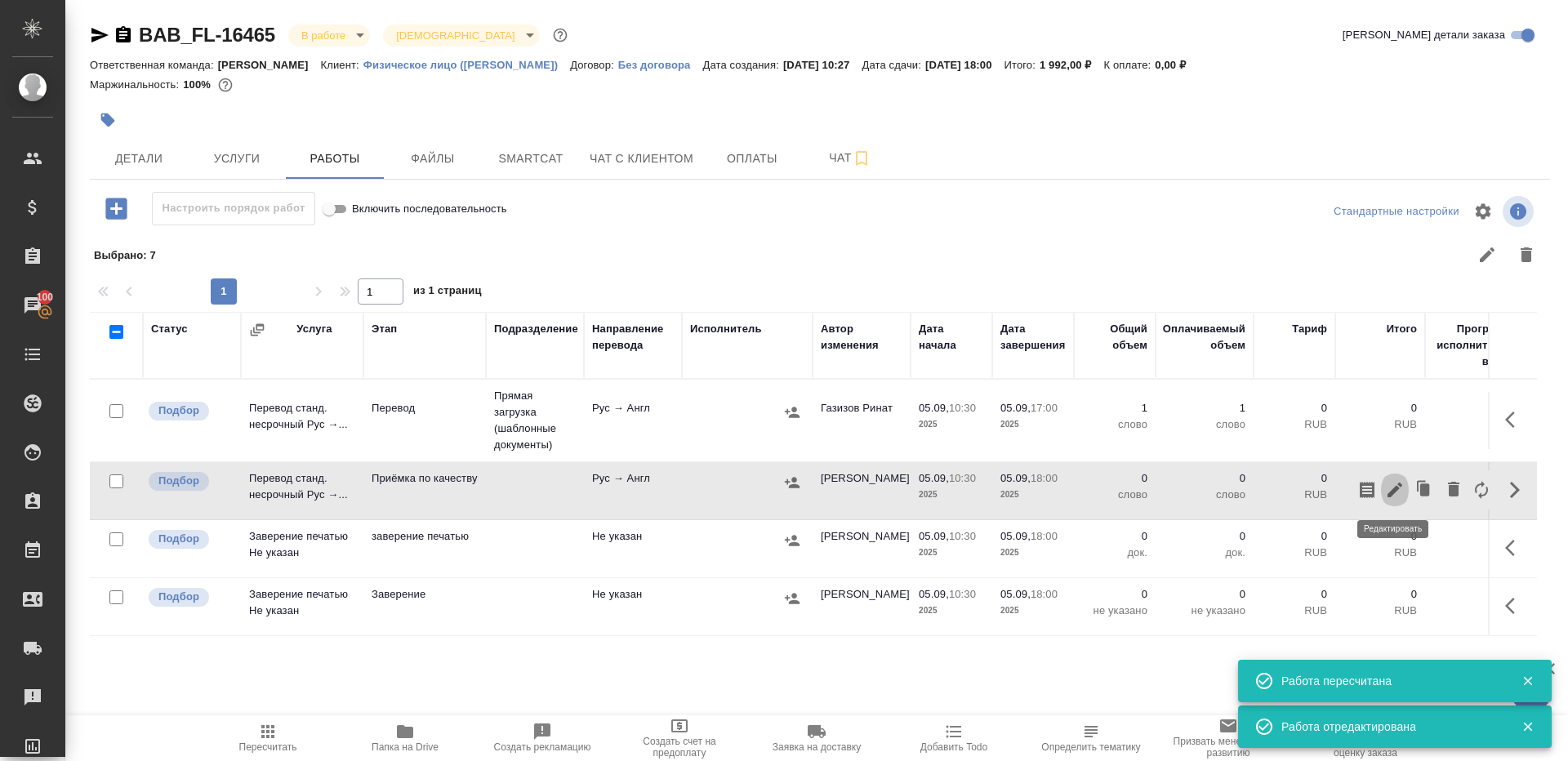
click at [1392, 486] on icon "button" at bounding box center [1395, 489] width 20 height 20
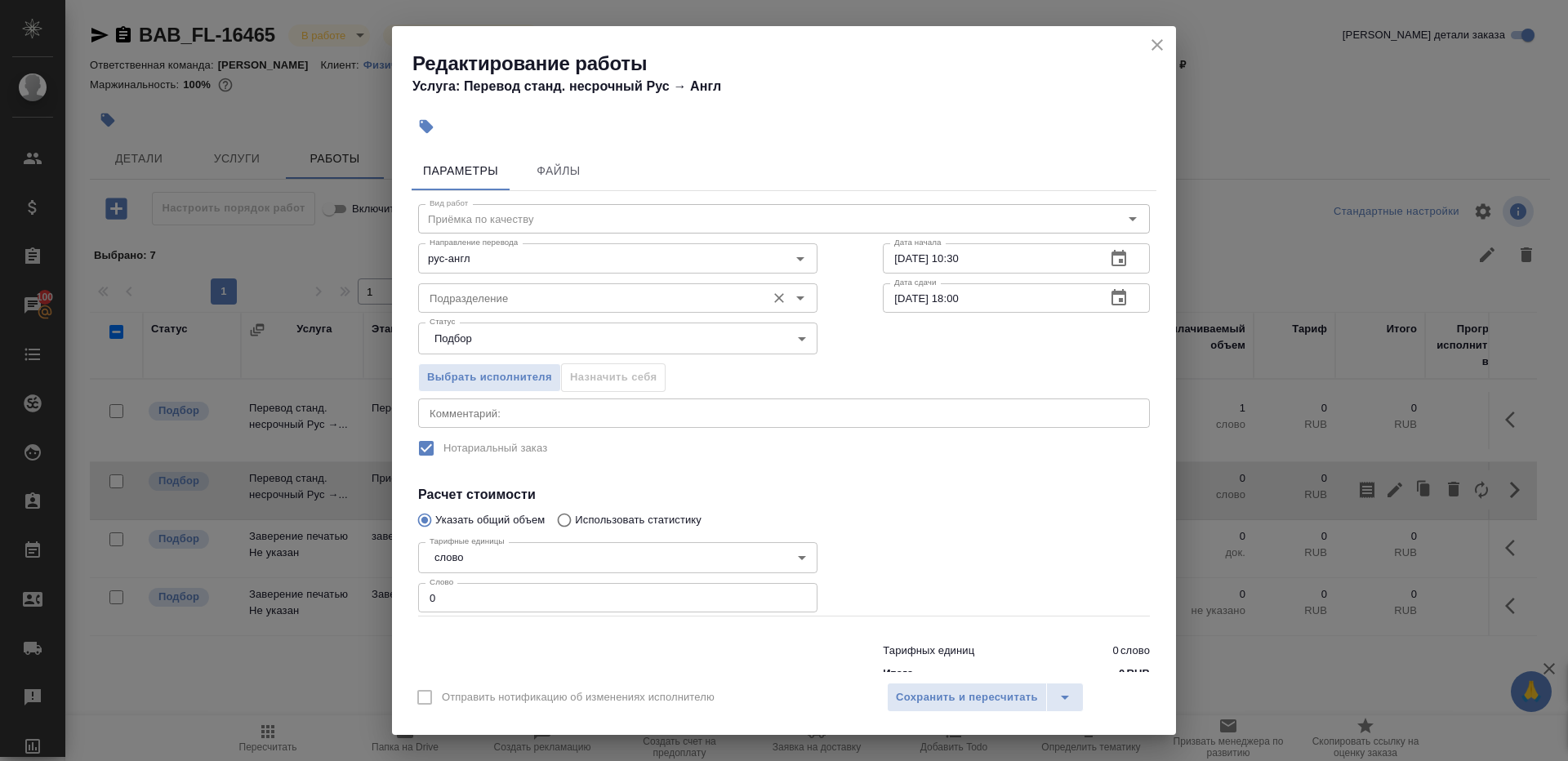
click at [566, 313] on div "Подразделение" at bounding box center [619, 298] width 400 height 29
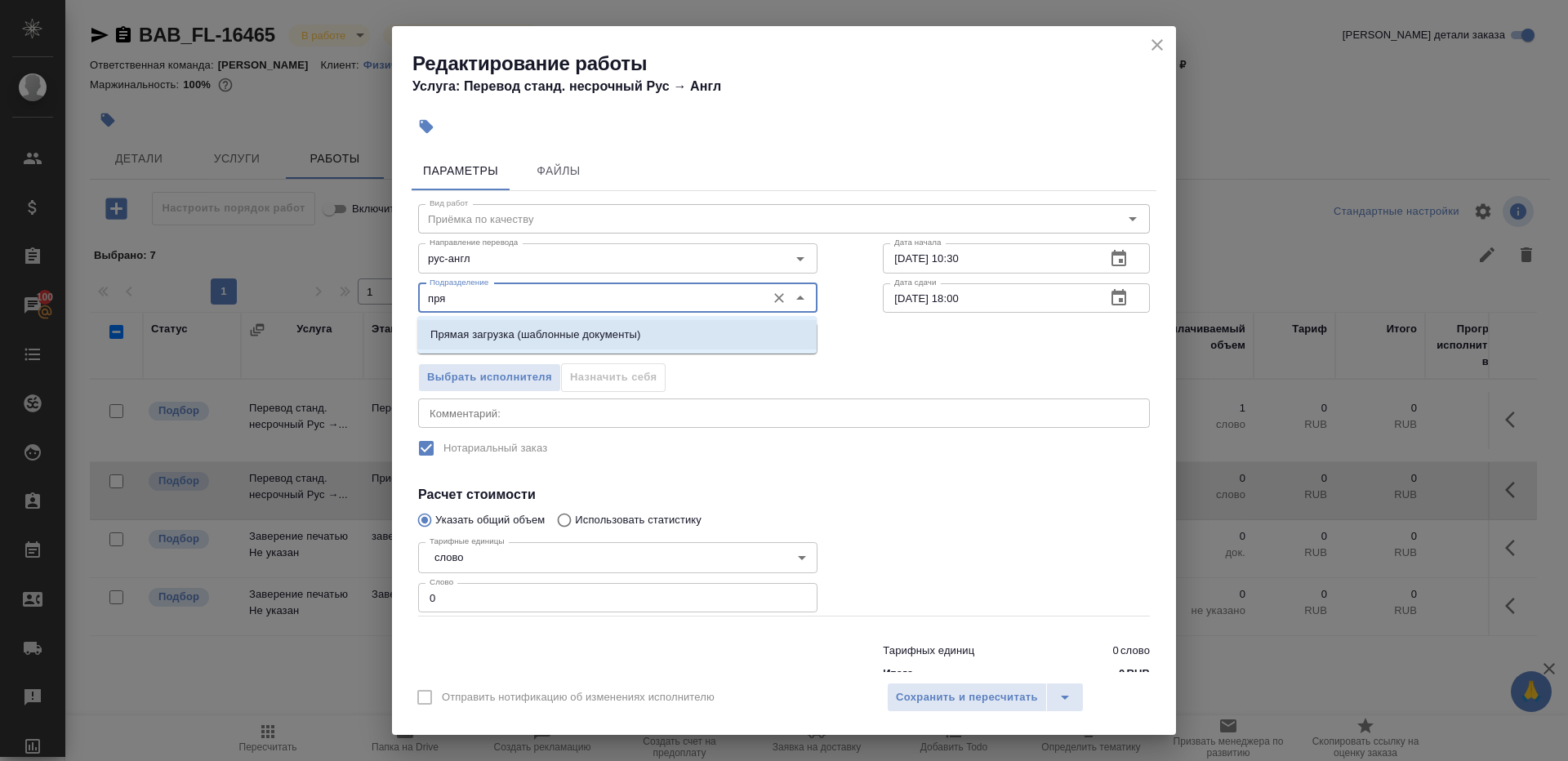
click at [638, 347] on li "Прямая загрузка (шаблонные документы)" at bounding box center [618, 335] width 400 height 29
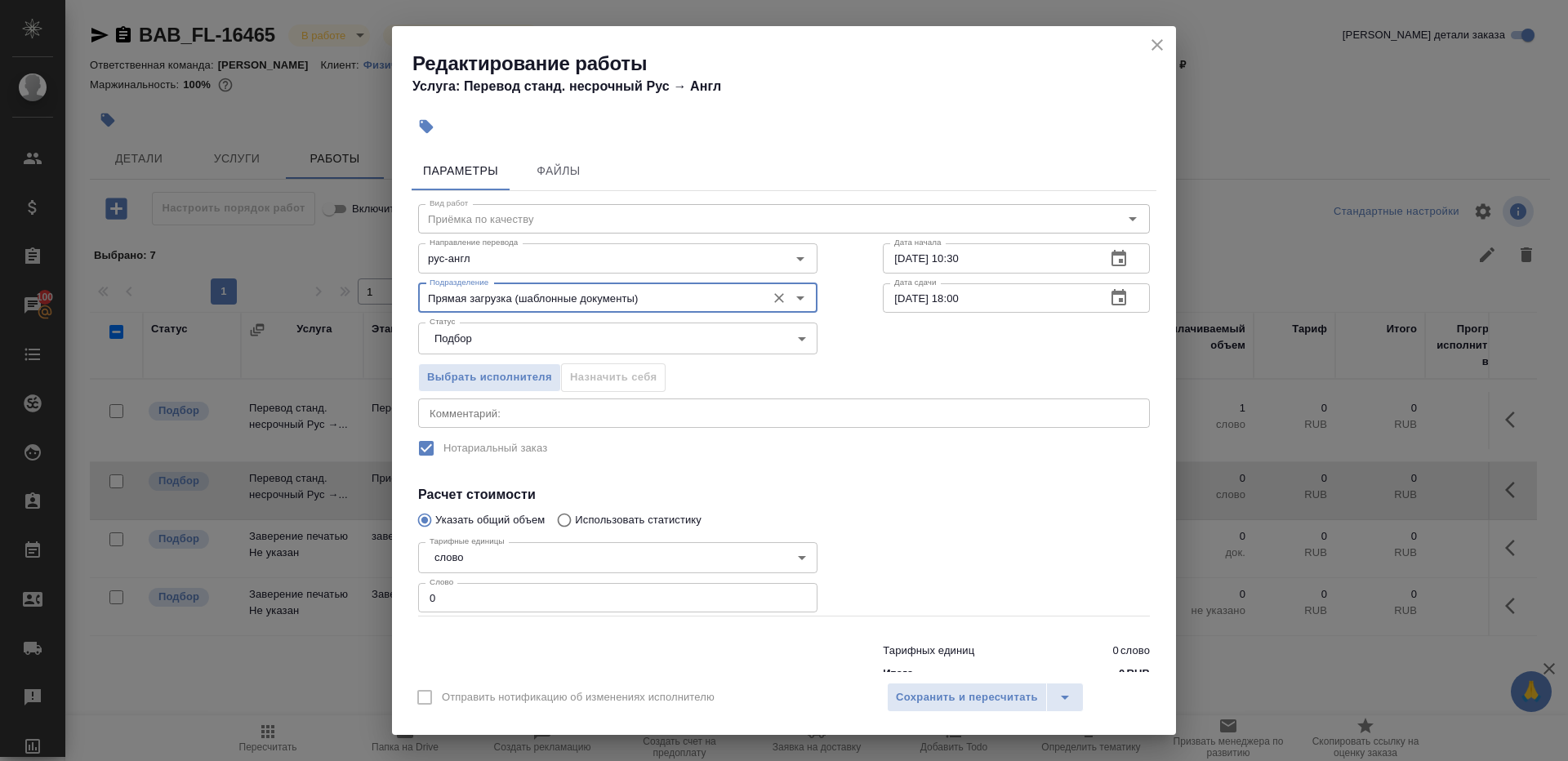
type input "Прямая загрузка (шаблонные документы)"
click at [937, 260] on input "05.09.2025 10:30" at bounding box center [987, 257] width 210 height 29
paste input "7:0"
type input "05.09.2025 17:00"
click at [451, 587] on input "0" at bounding box center [619, 597] width 400 height 29
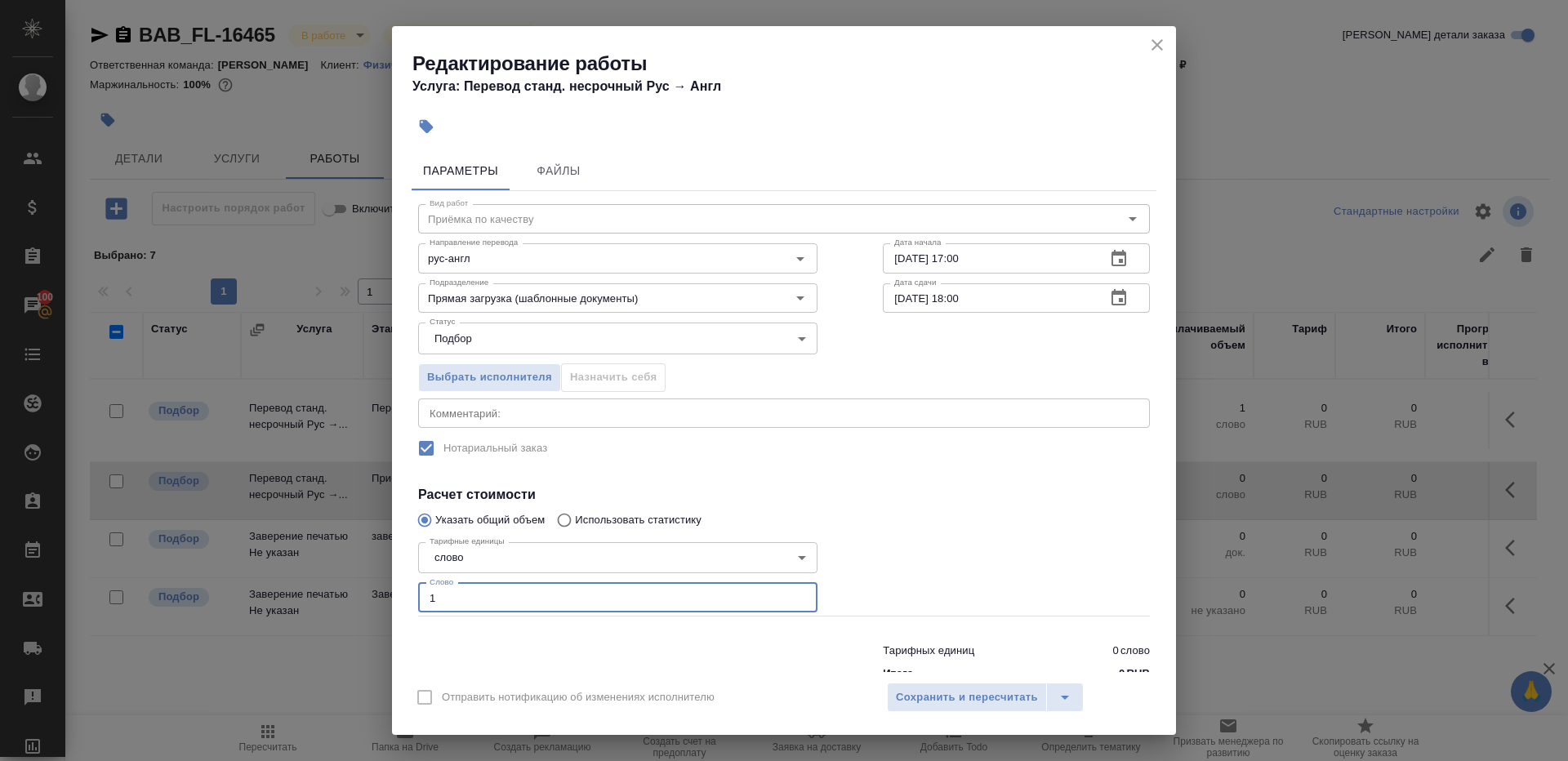
type input "1"
click at [981, 581] on div at bounding box center [1016, 576] width 333 height 146
click at [981, 669] on div "Итого 0 RUB" at bounding box center [1015, 673] width 267 height 16
click at [981, 695] on span "Сохранить и пересчитать" at bounding box center [966, 698] width 142 height 19
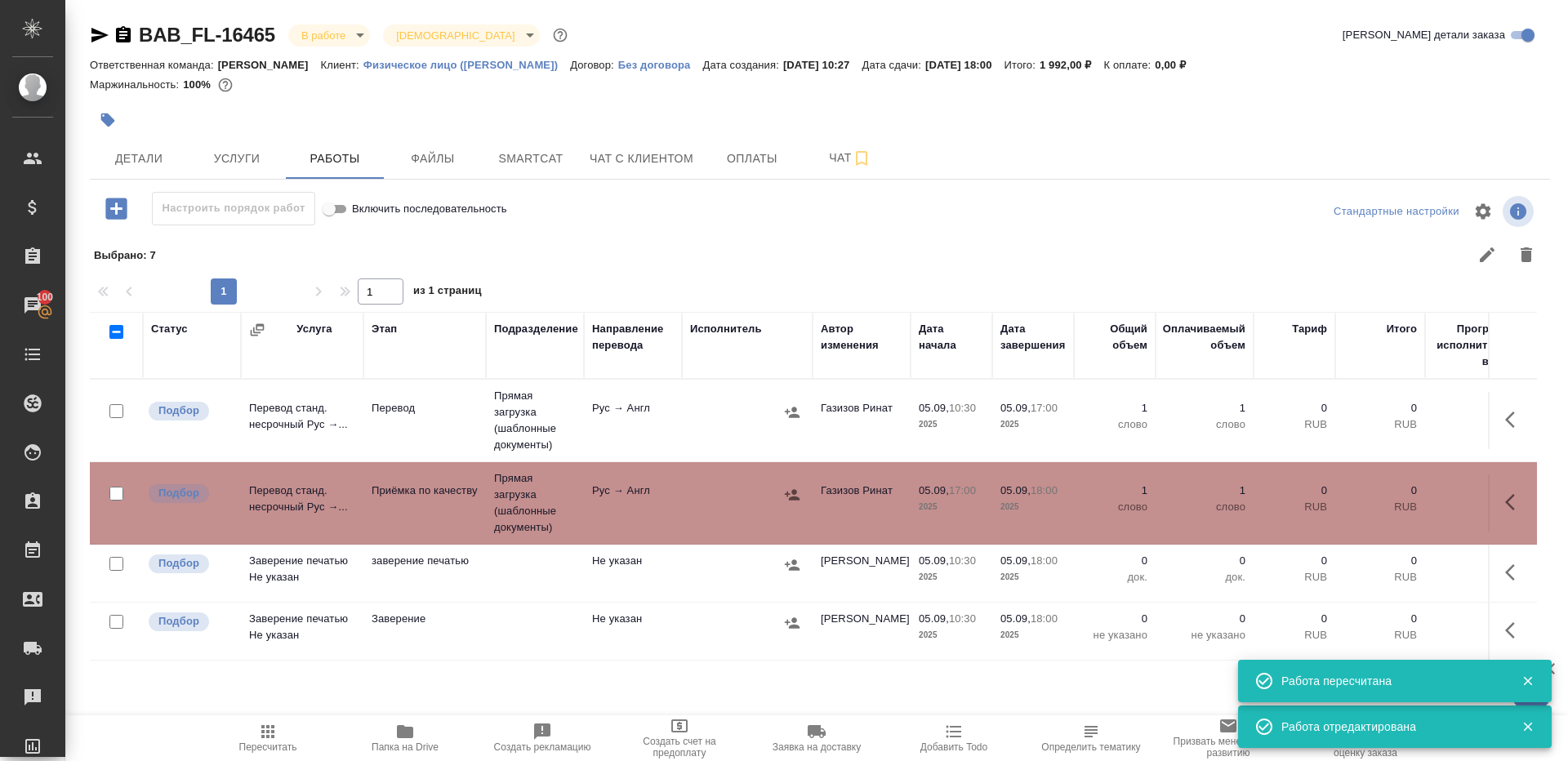
click at [656, 400] on td "Рус → Англ" at bounding box center [633, 421] width 98 height 58
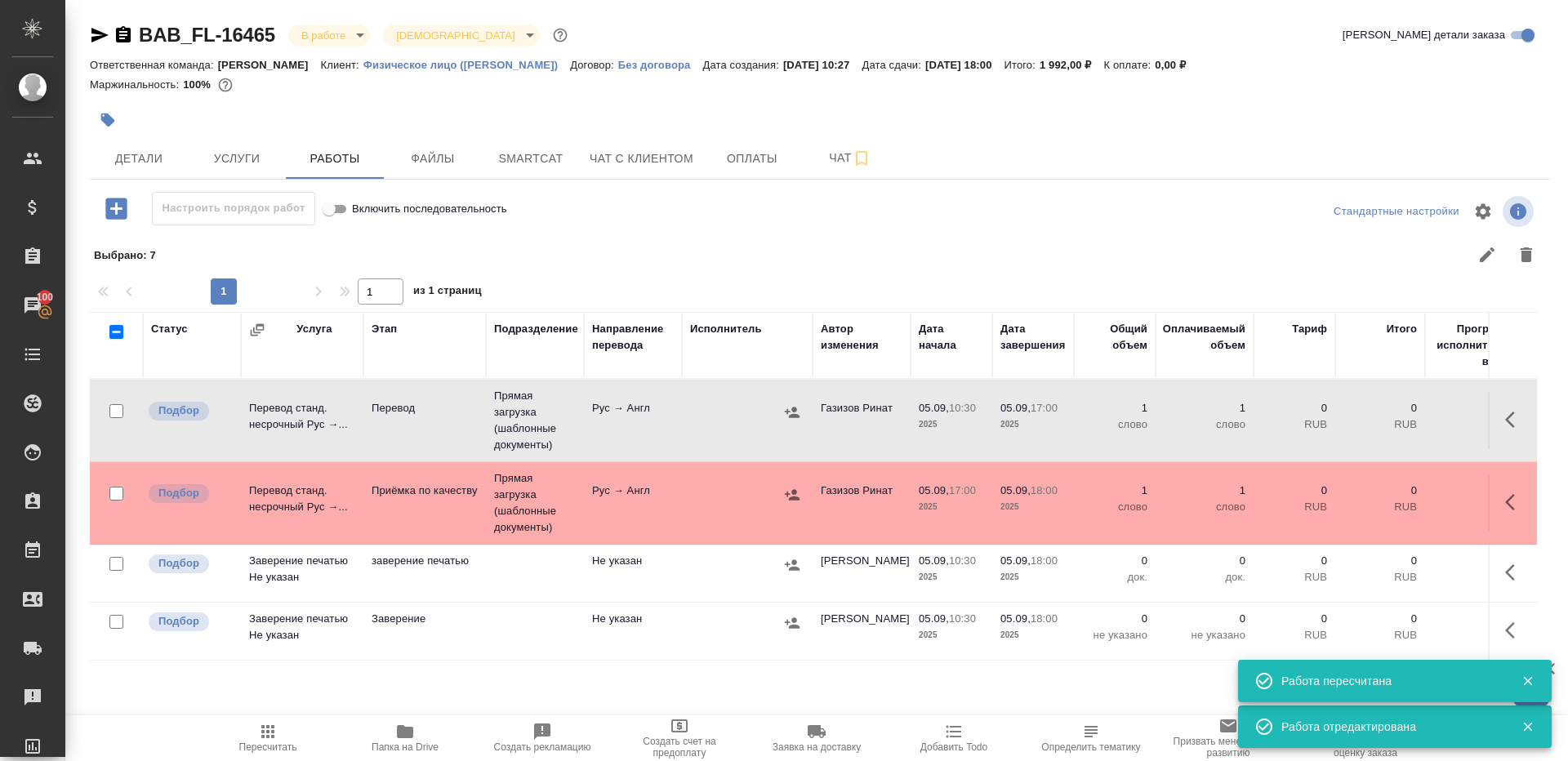
click at [656, 400] on td "Рус → Англ" at bounding box center [633, 421] width 98 height 58
click at [265, 730] on icon "button" at bounding box center [268, 732] width 20 height 20
click at [702, 501] on div at bounding box center [747, 495] width 114 height 25
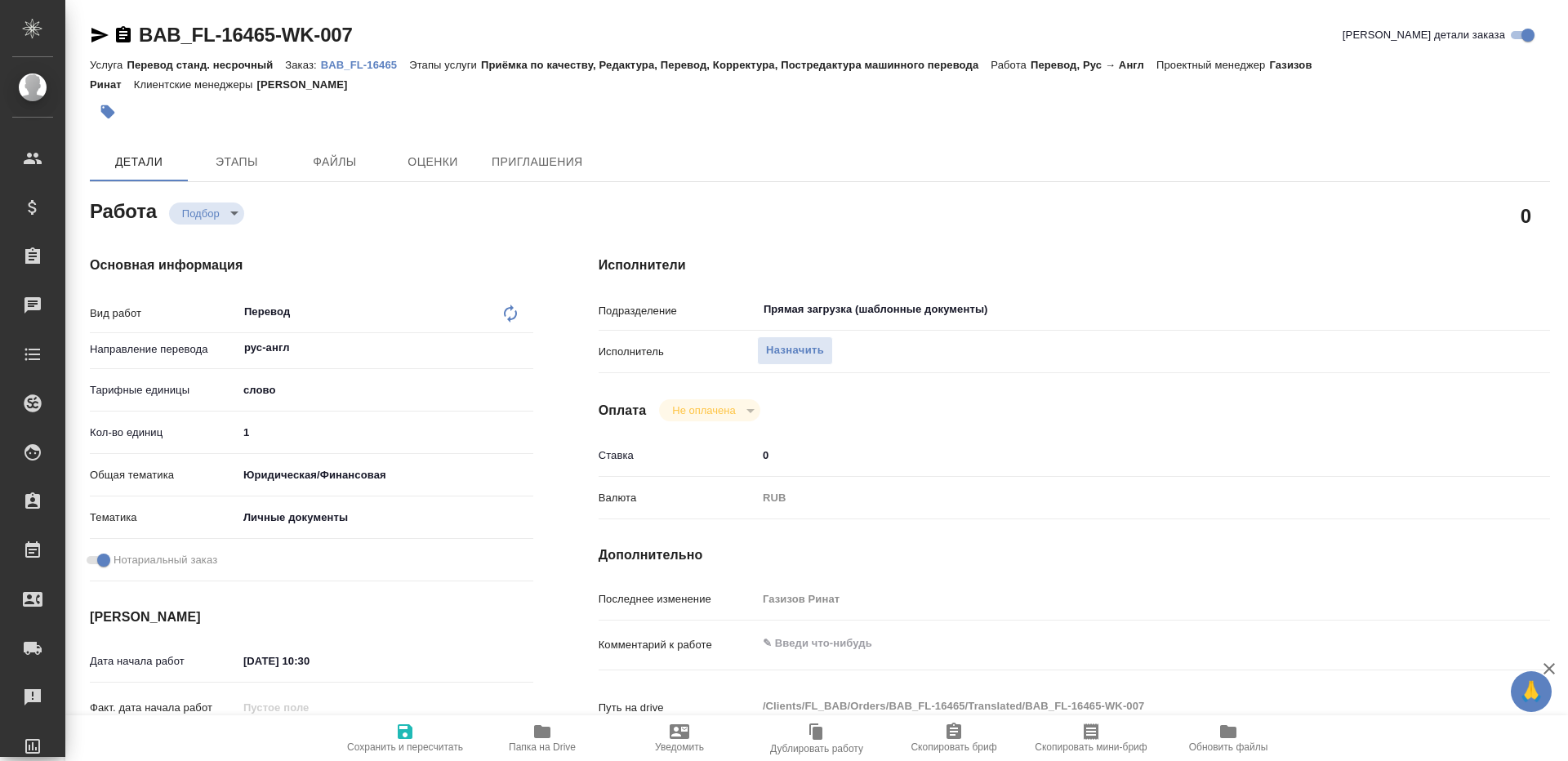
type textarea "x"
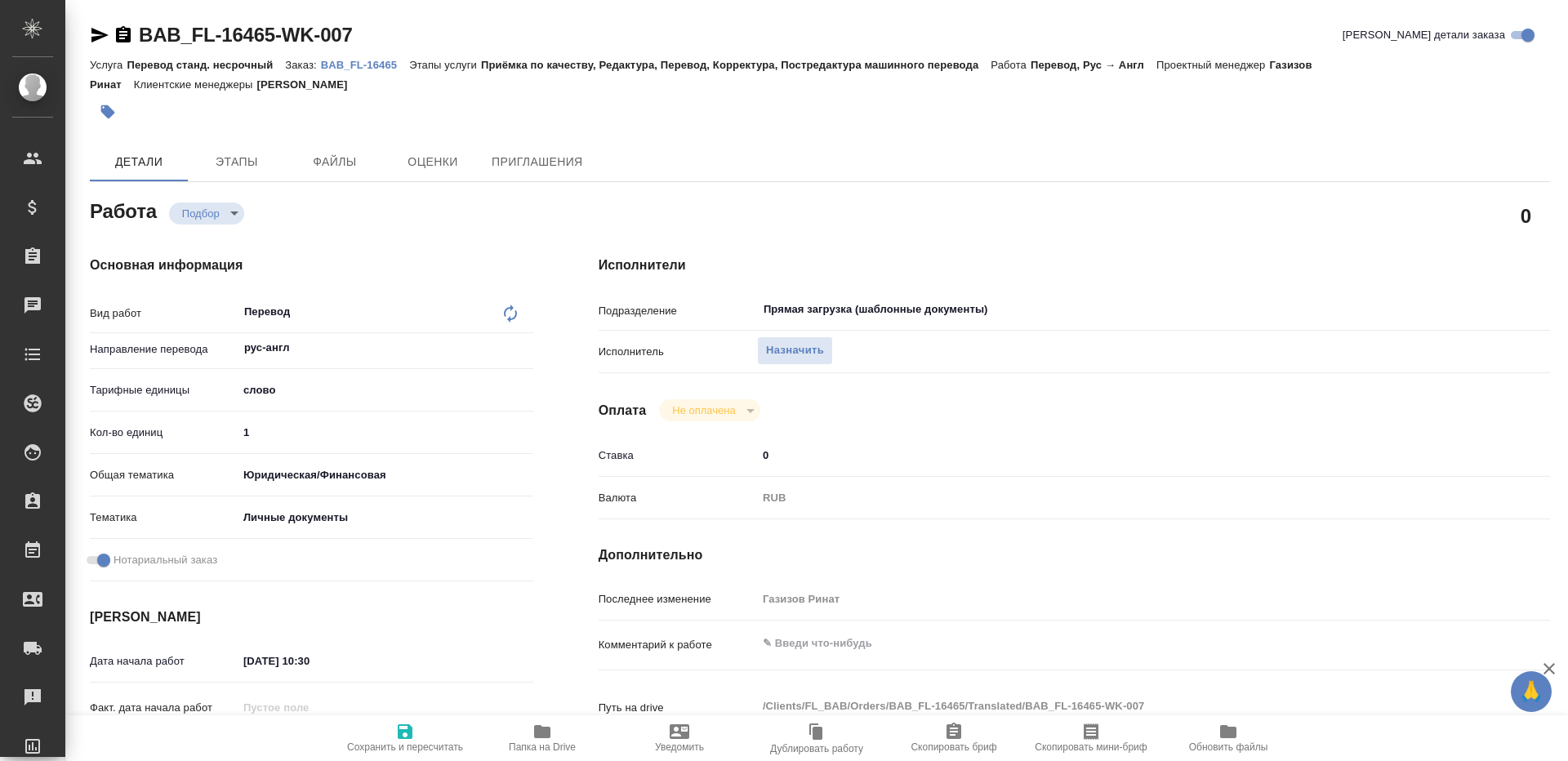
type textarea "x"
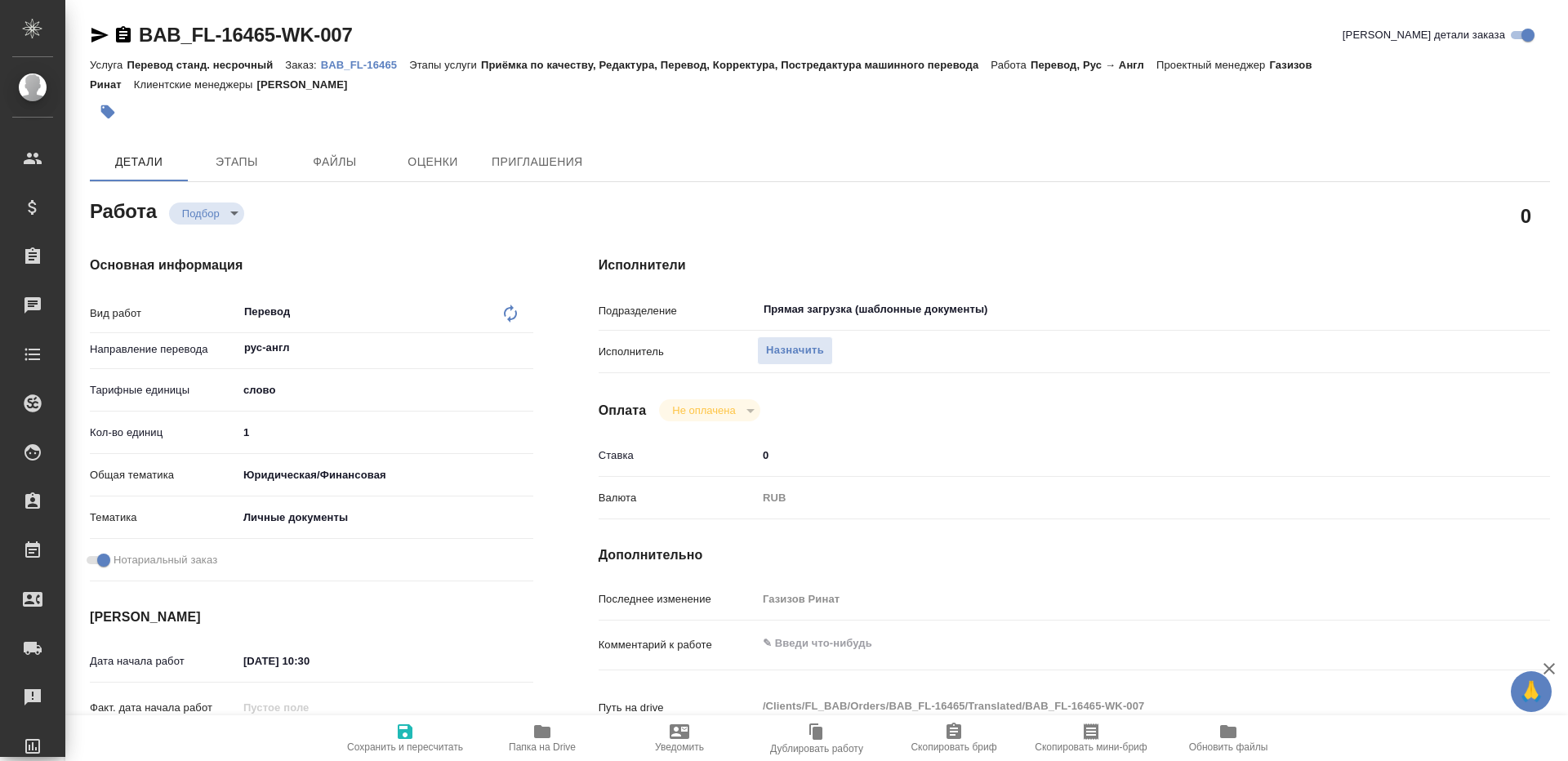
type textarea "x"
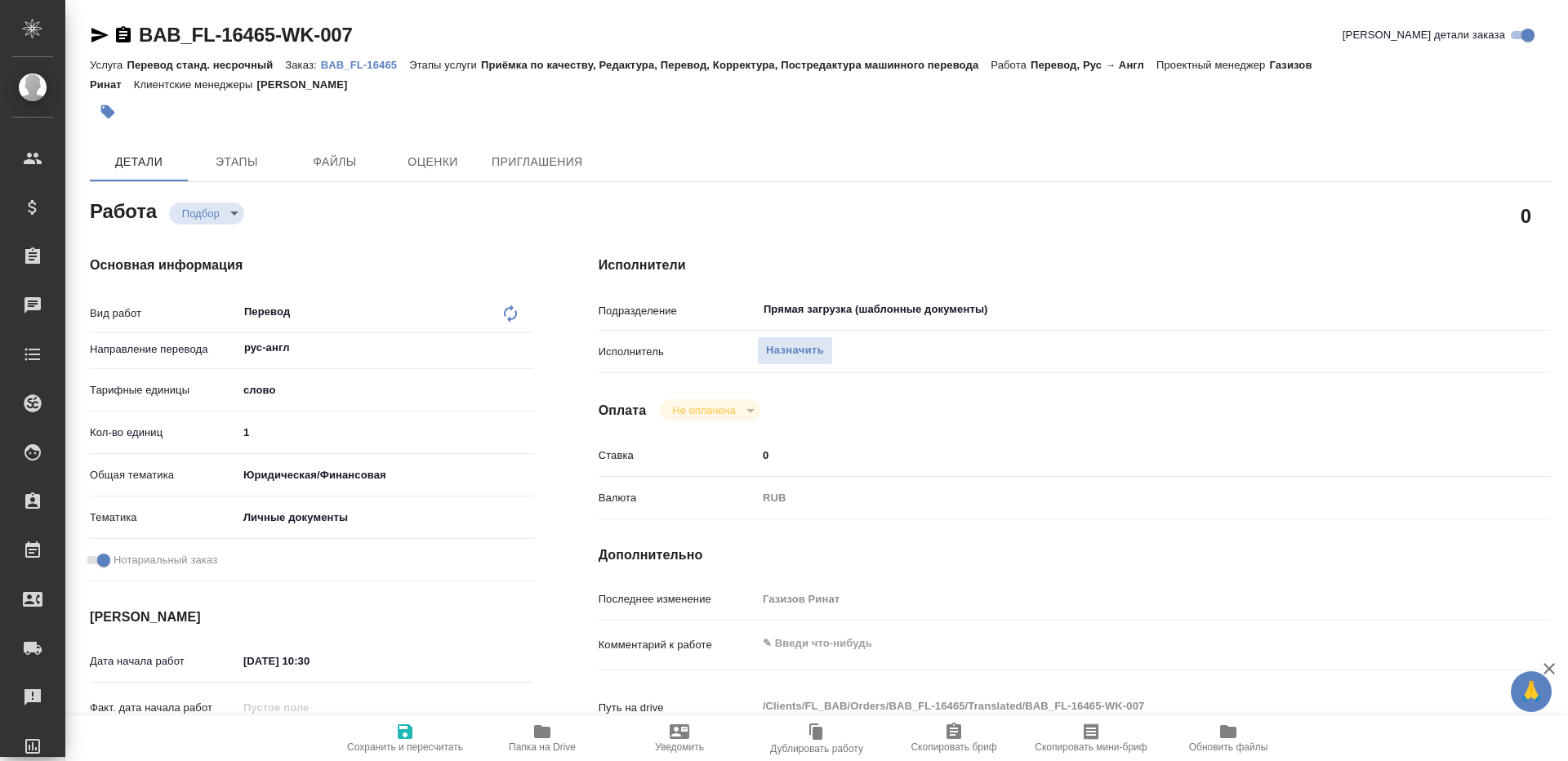
type textarea "x"
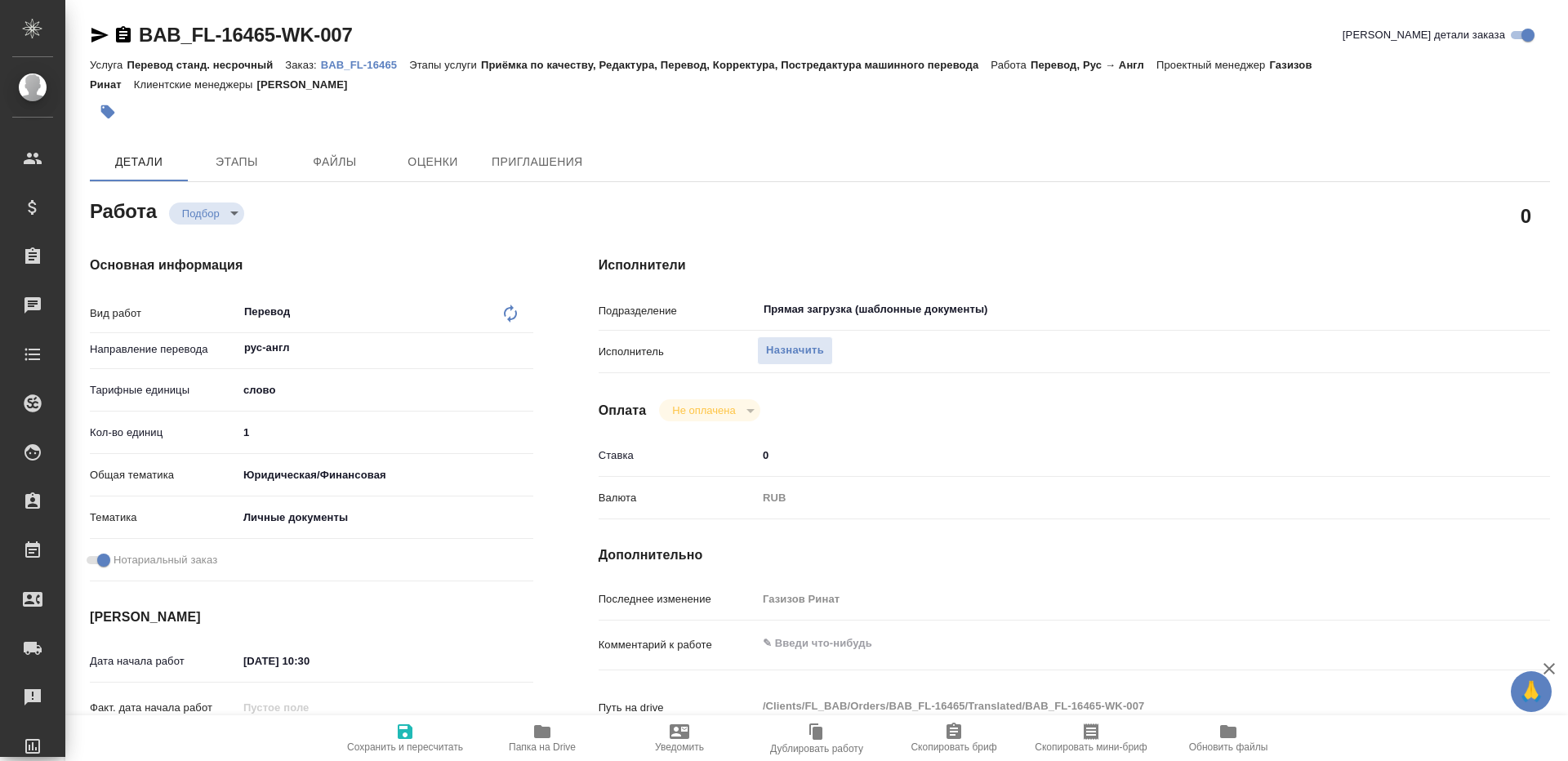
type textarea "x"
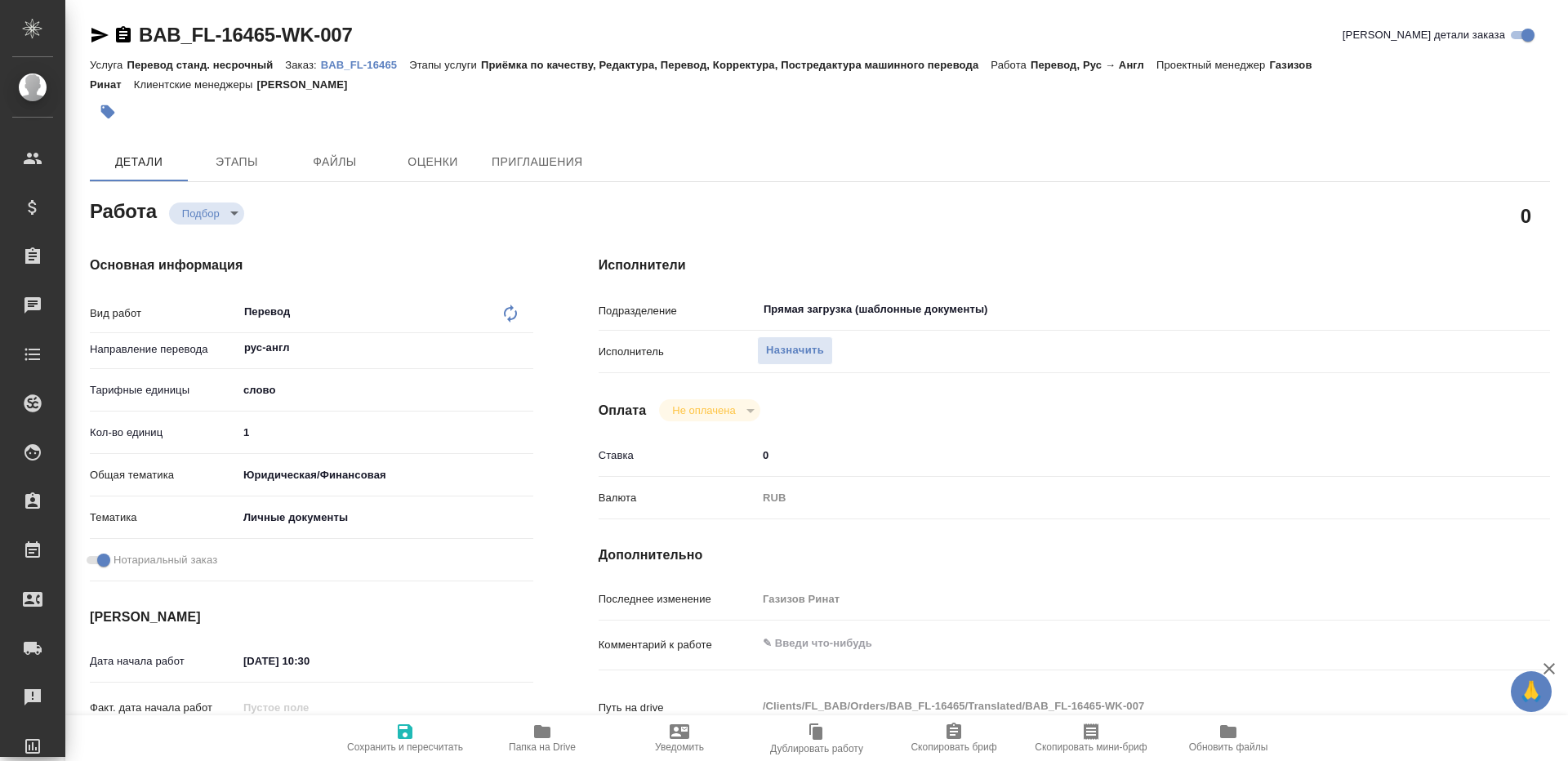
type textarea "x"
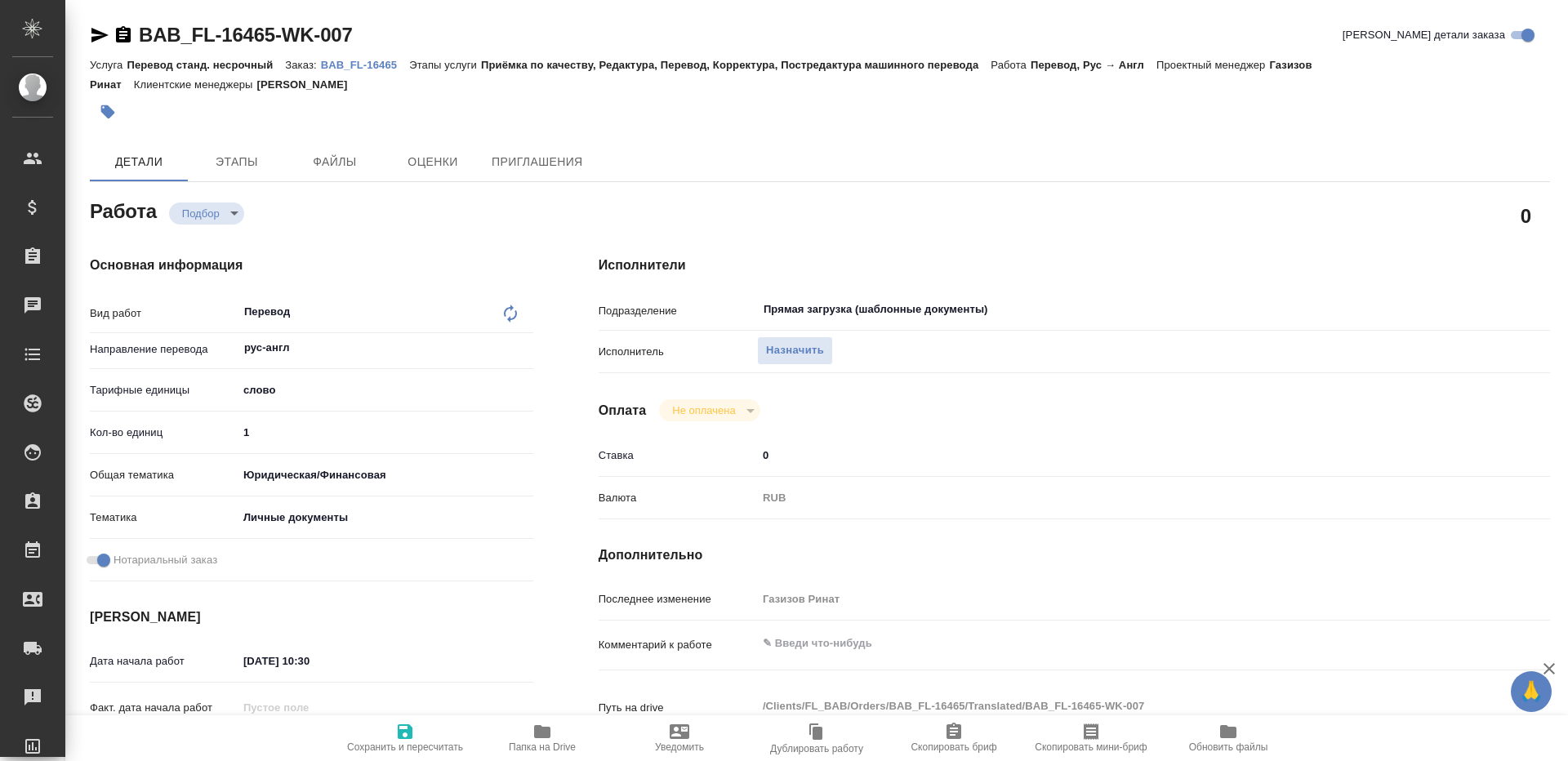
type textarea "x"
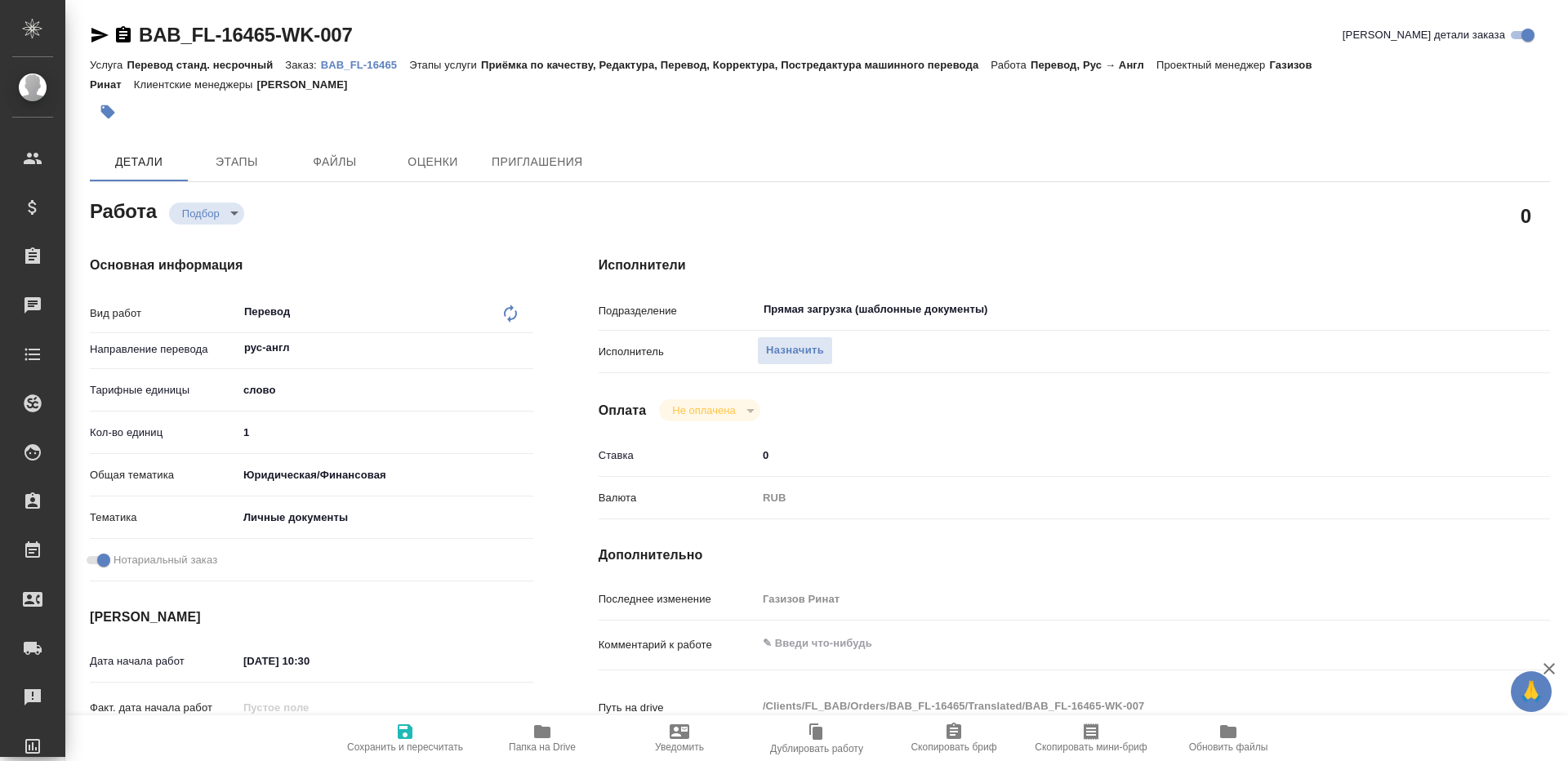
type textarea "x"
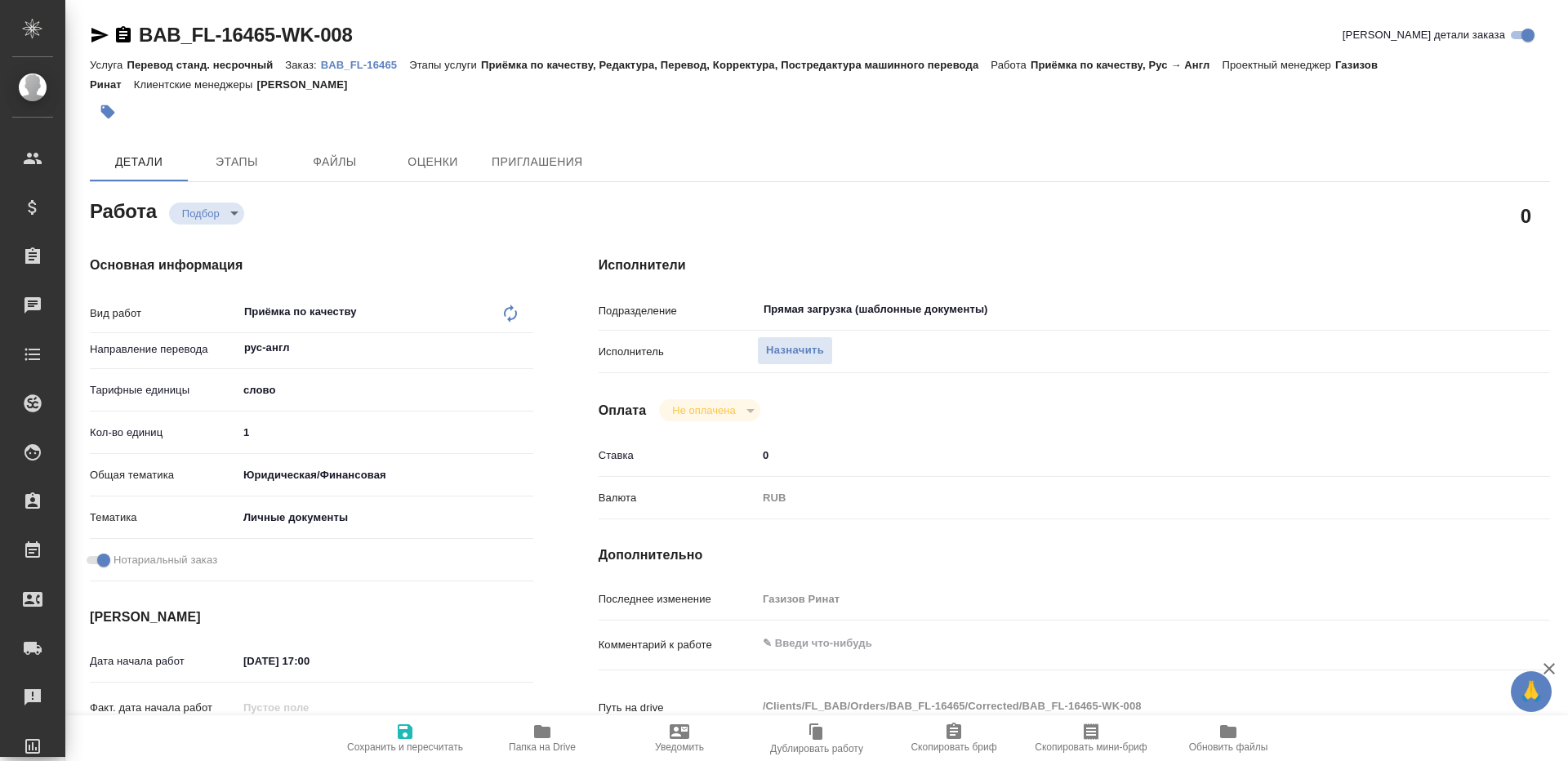
type textarea "x"
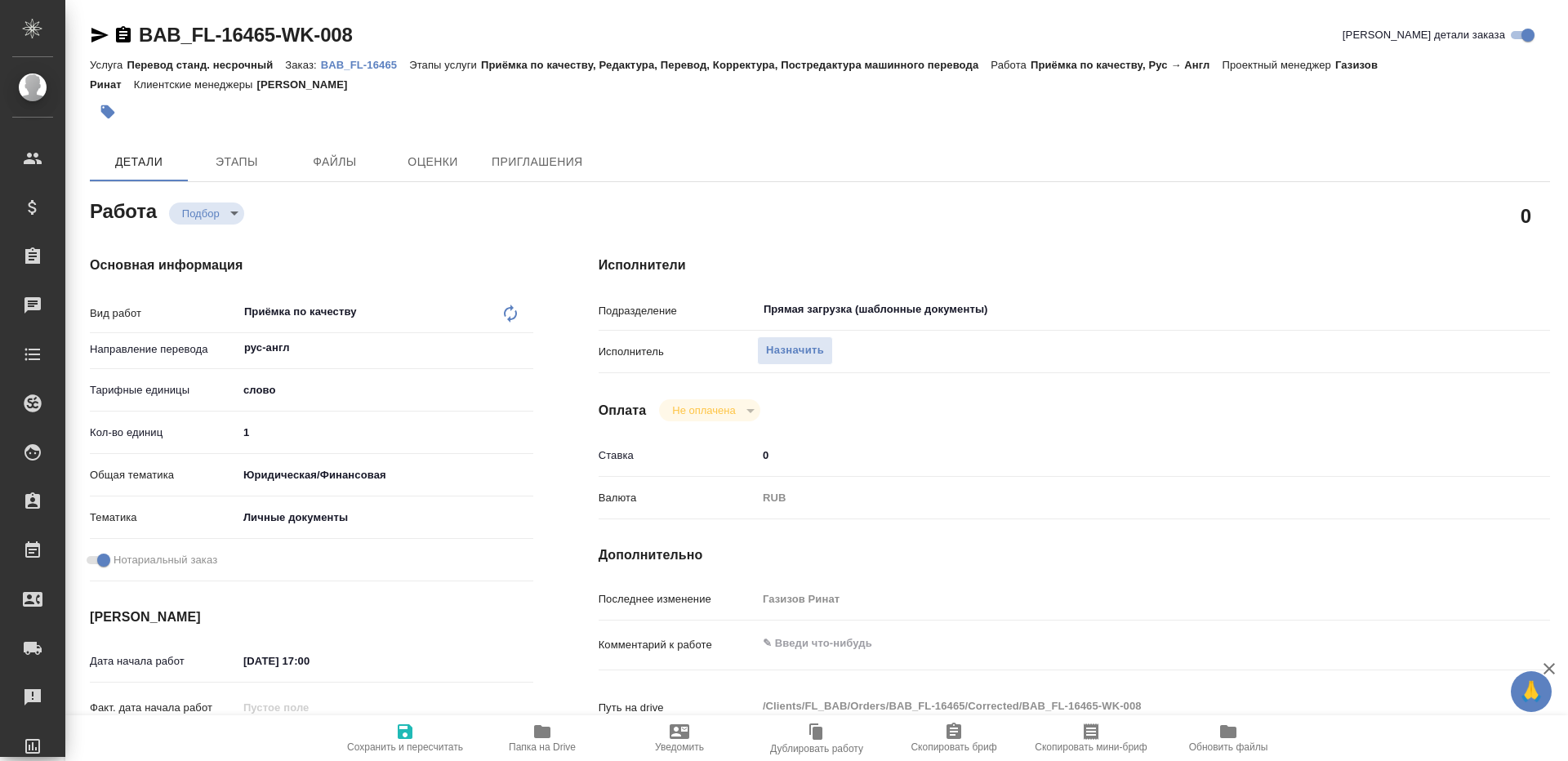
type textarea "x"
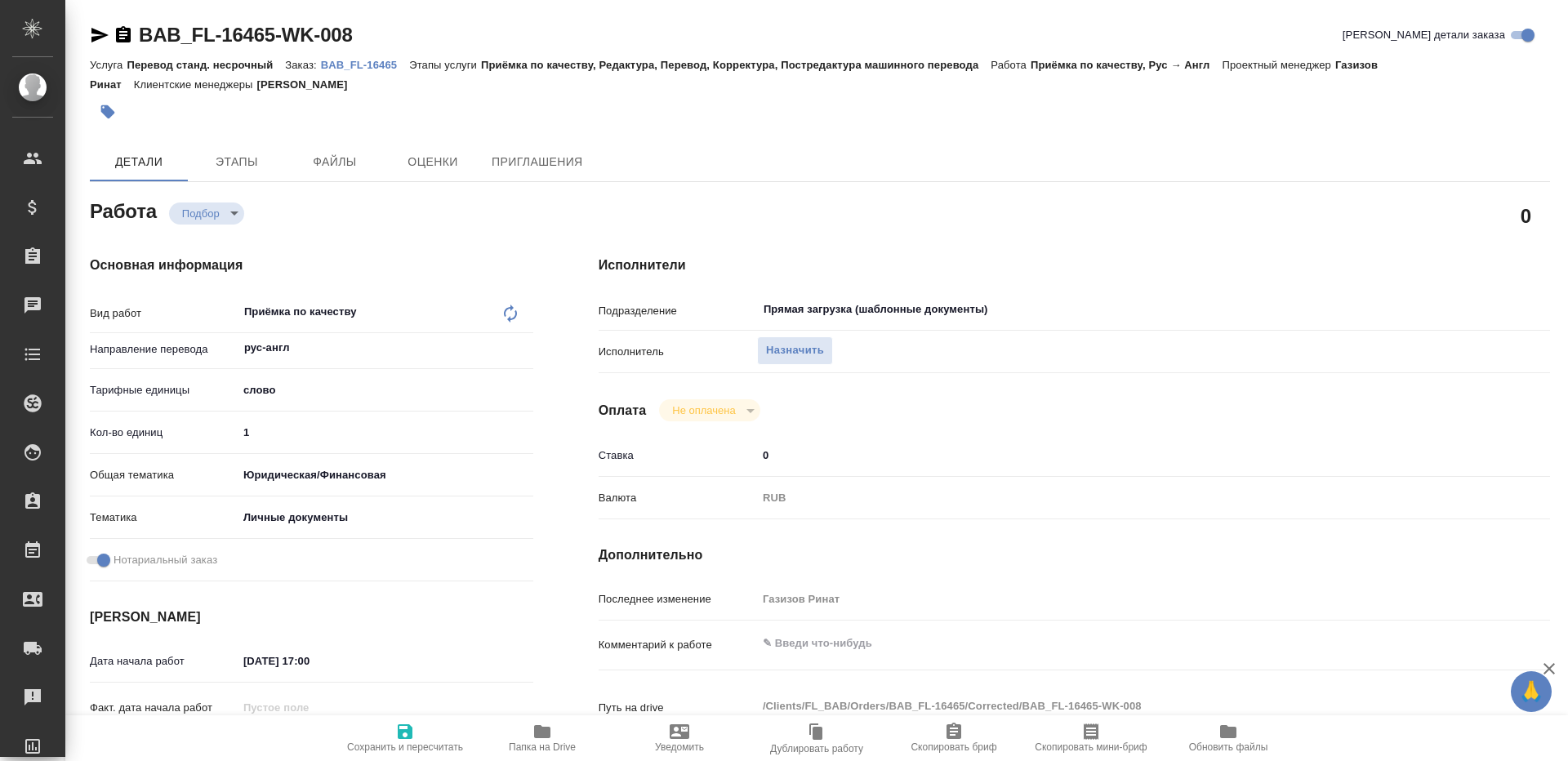
type textarea "x"
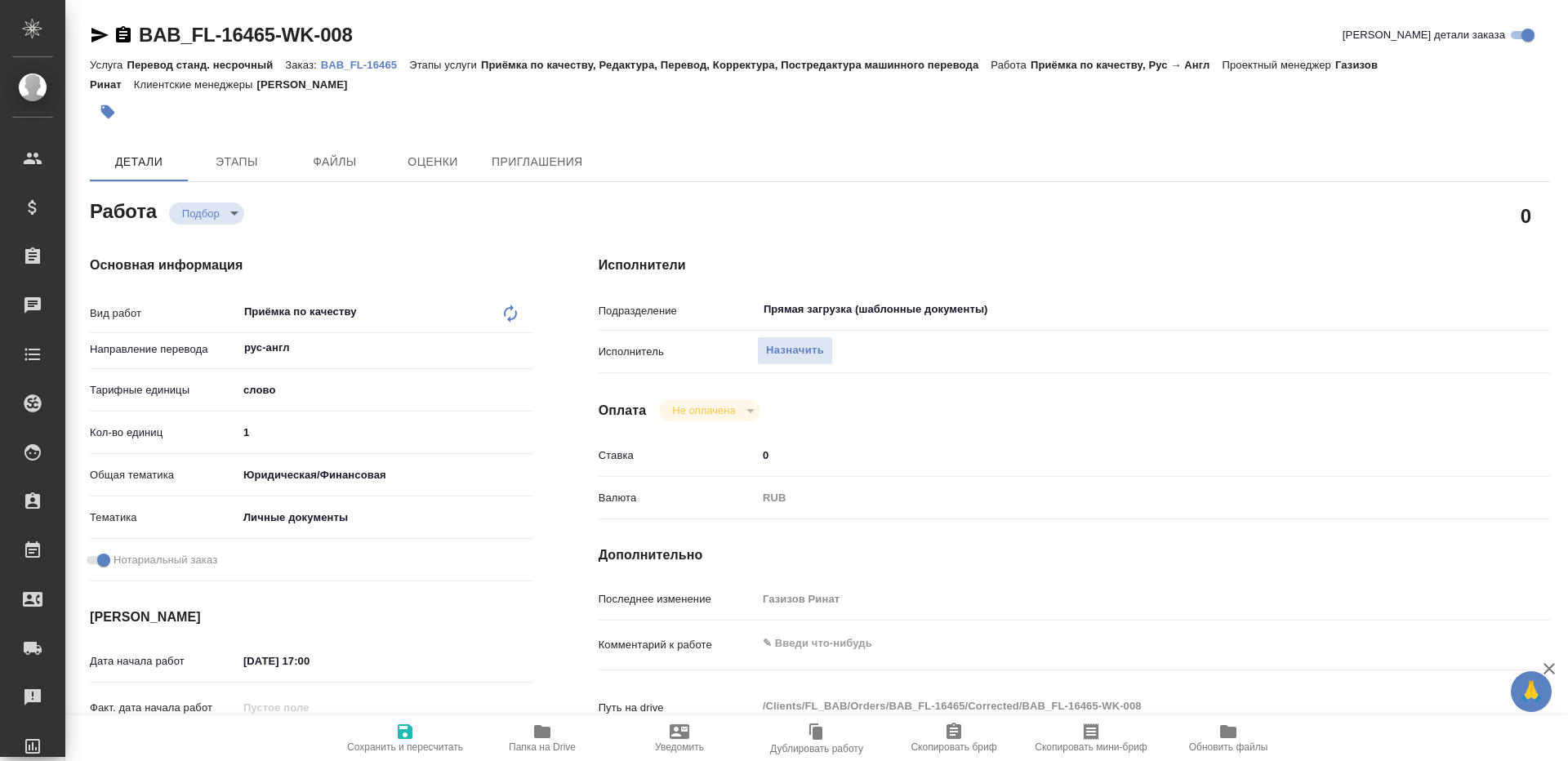
type textarea "x"
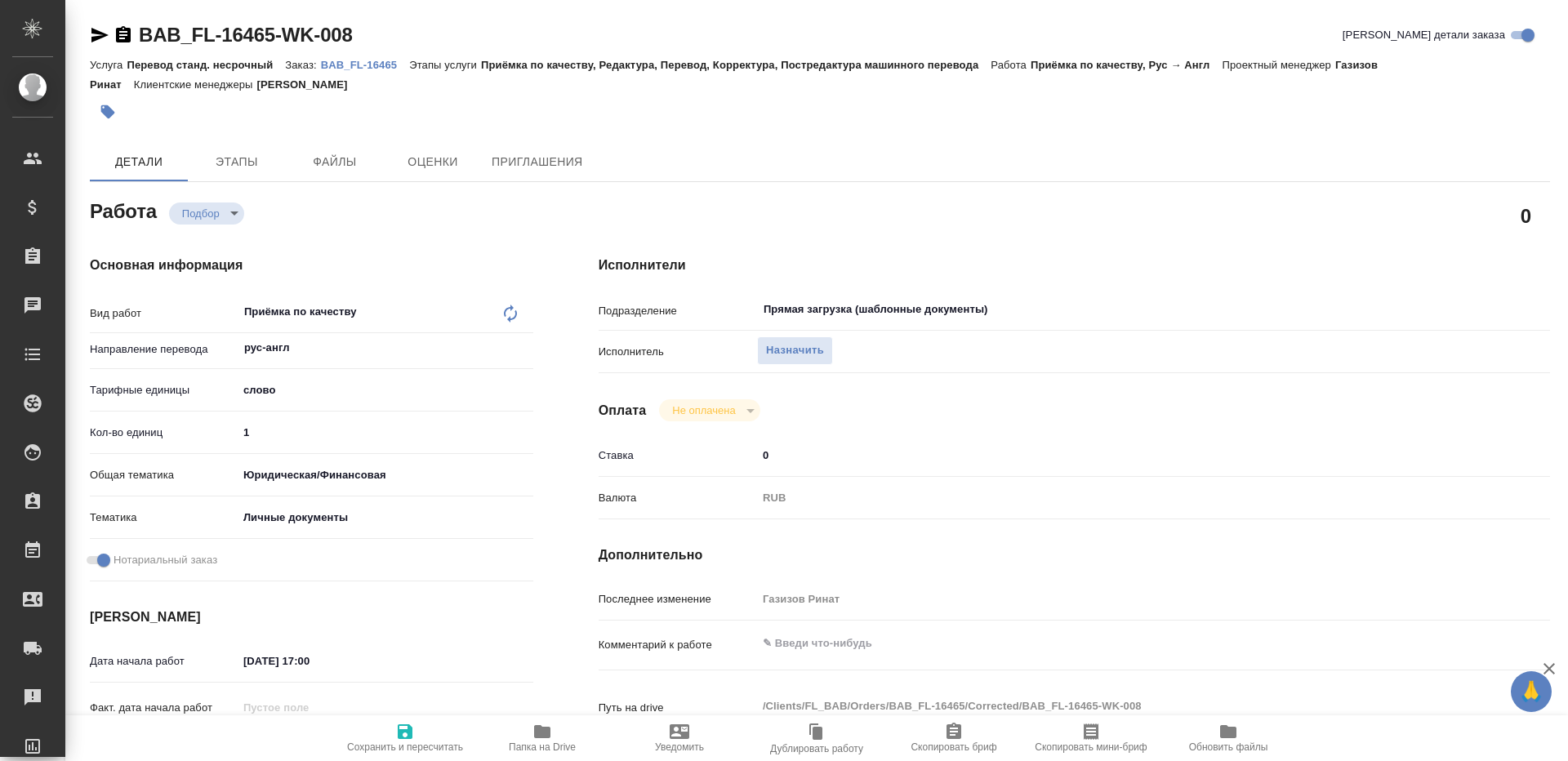
type textarea "x"
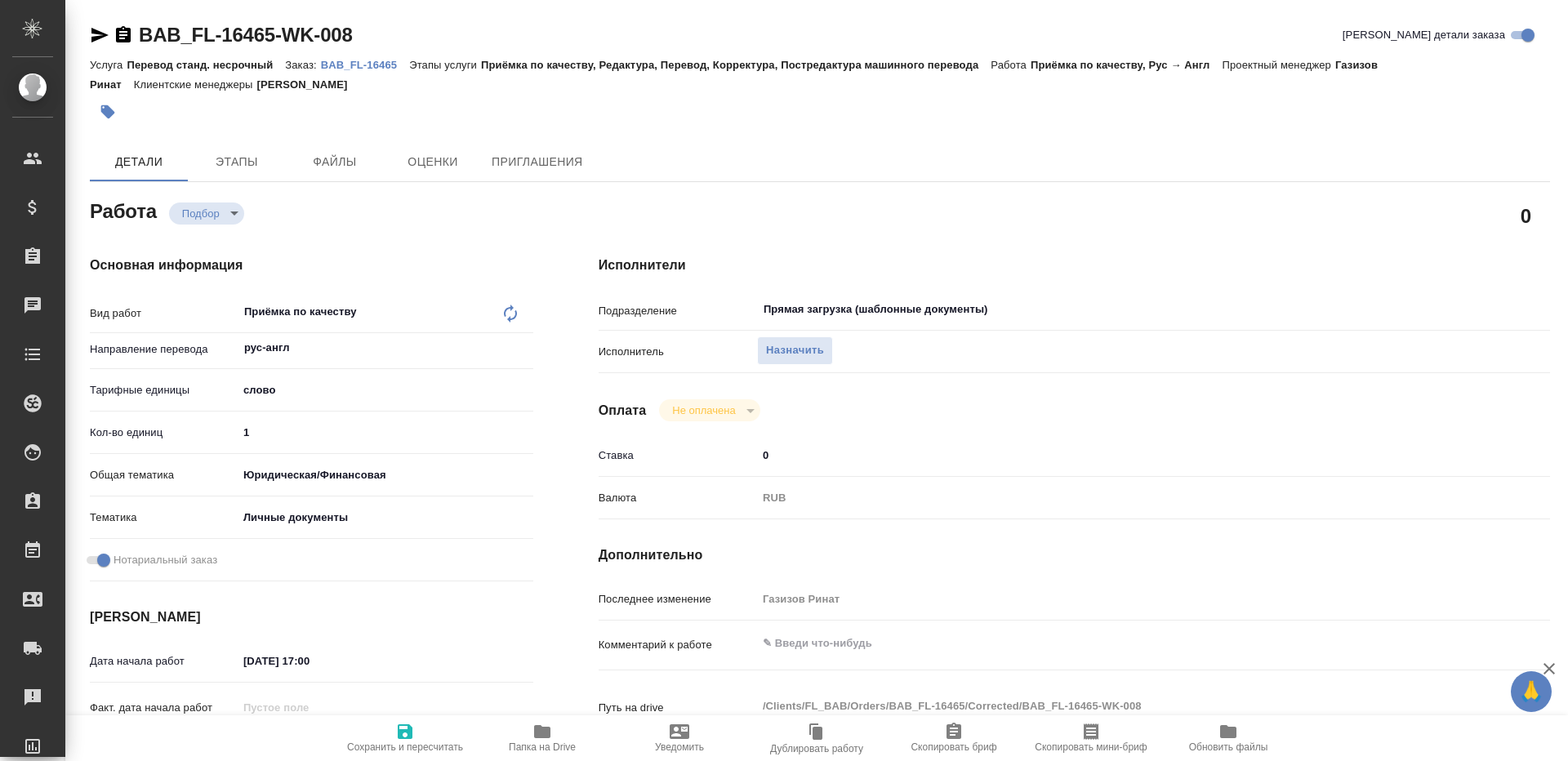
type textarea "x"
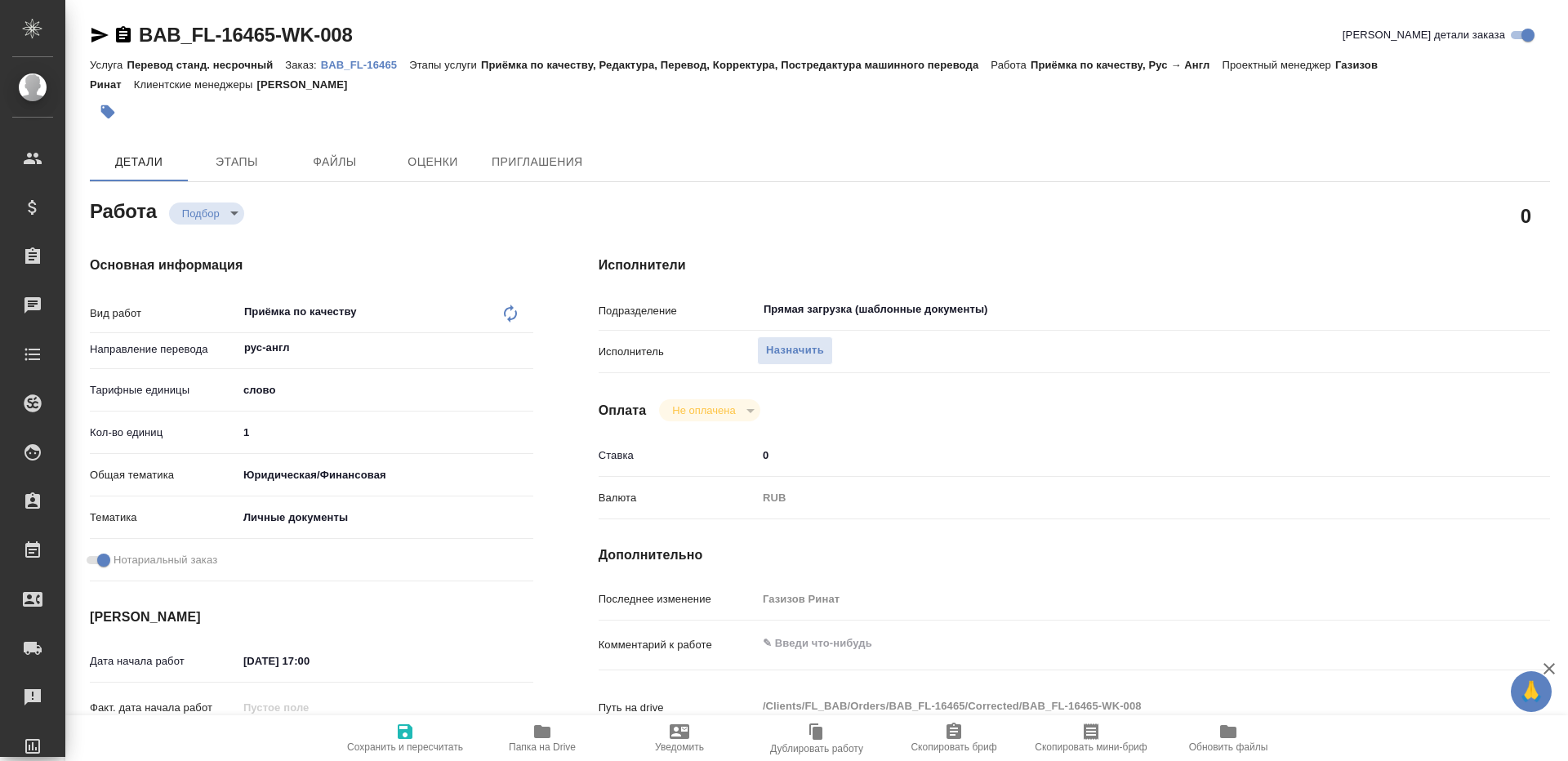
type textarea "x"
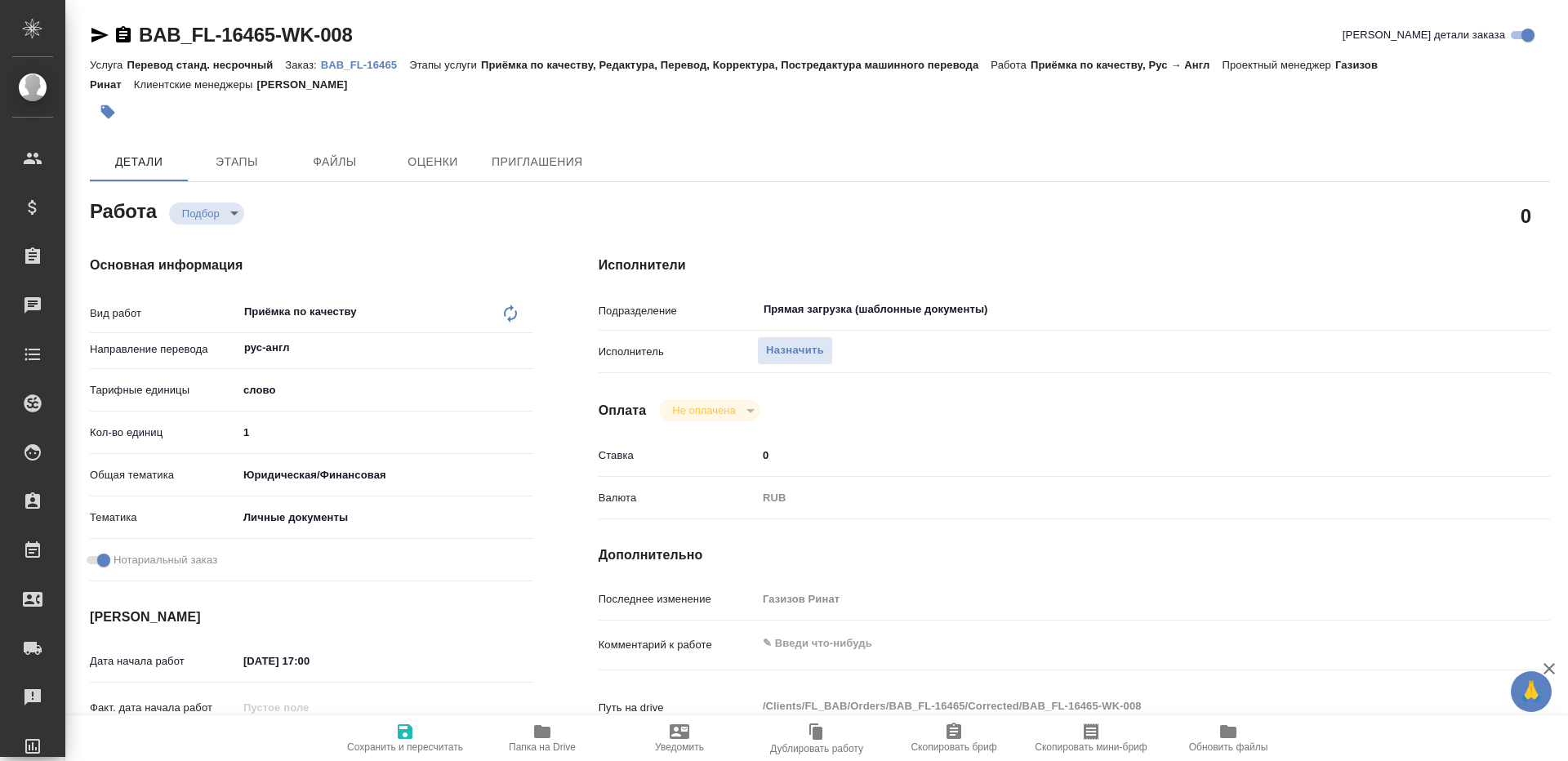
type textarea "x"
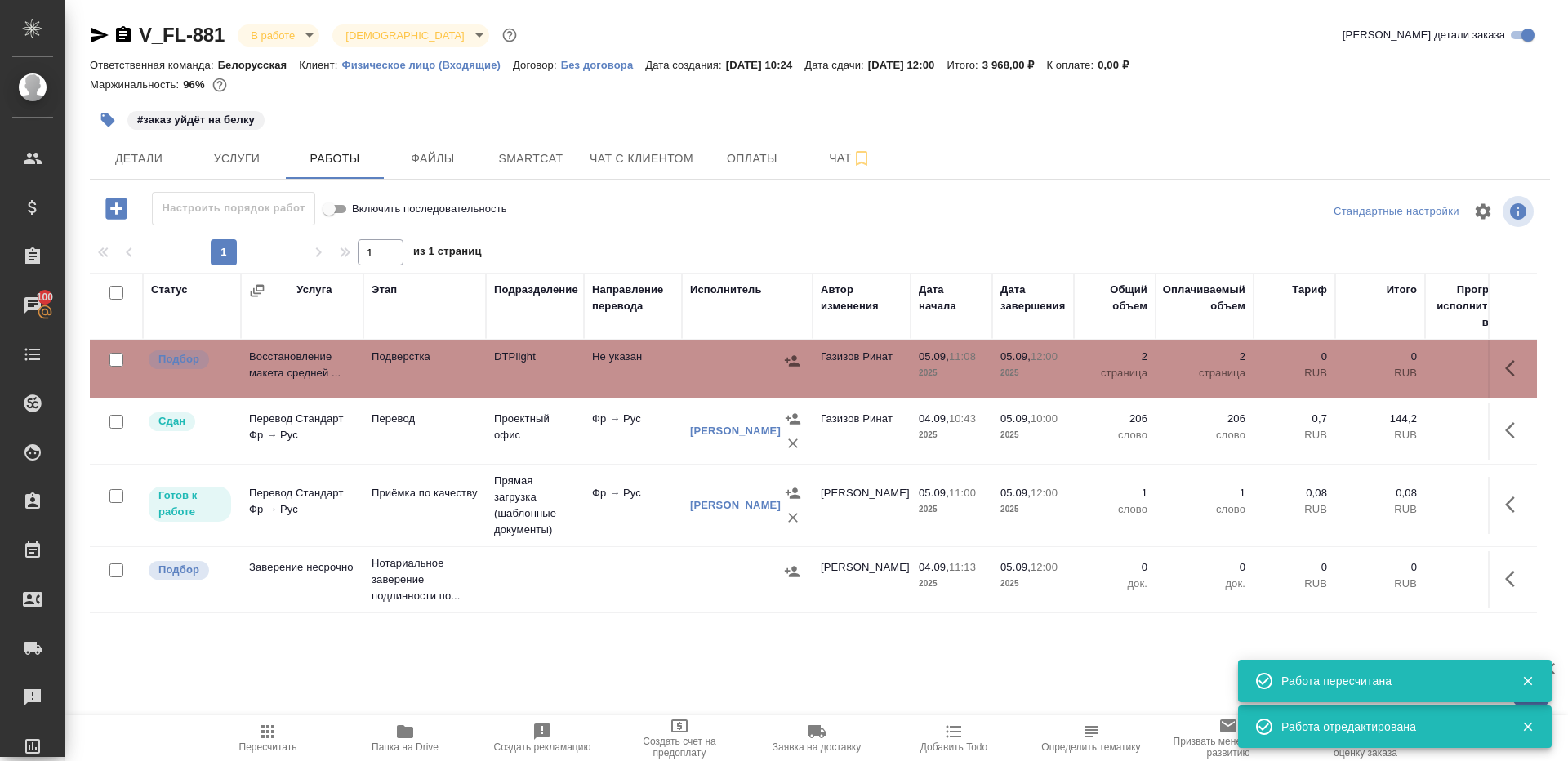
click at [271, 743] on span "Пересчитать" at bounding box center [269, 748] width 58 height 11
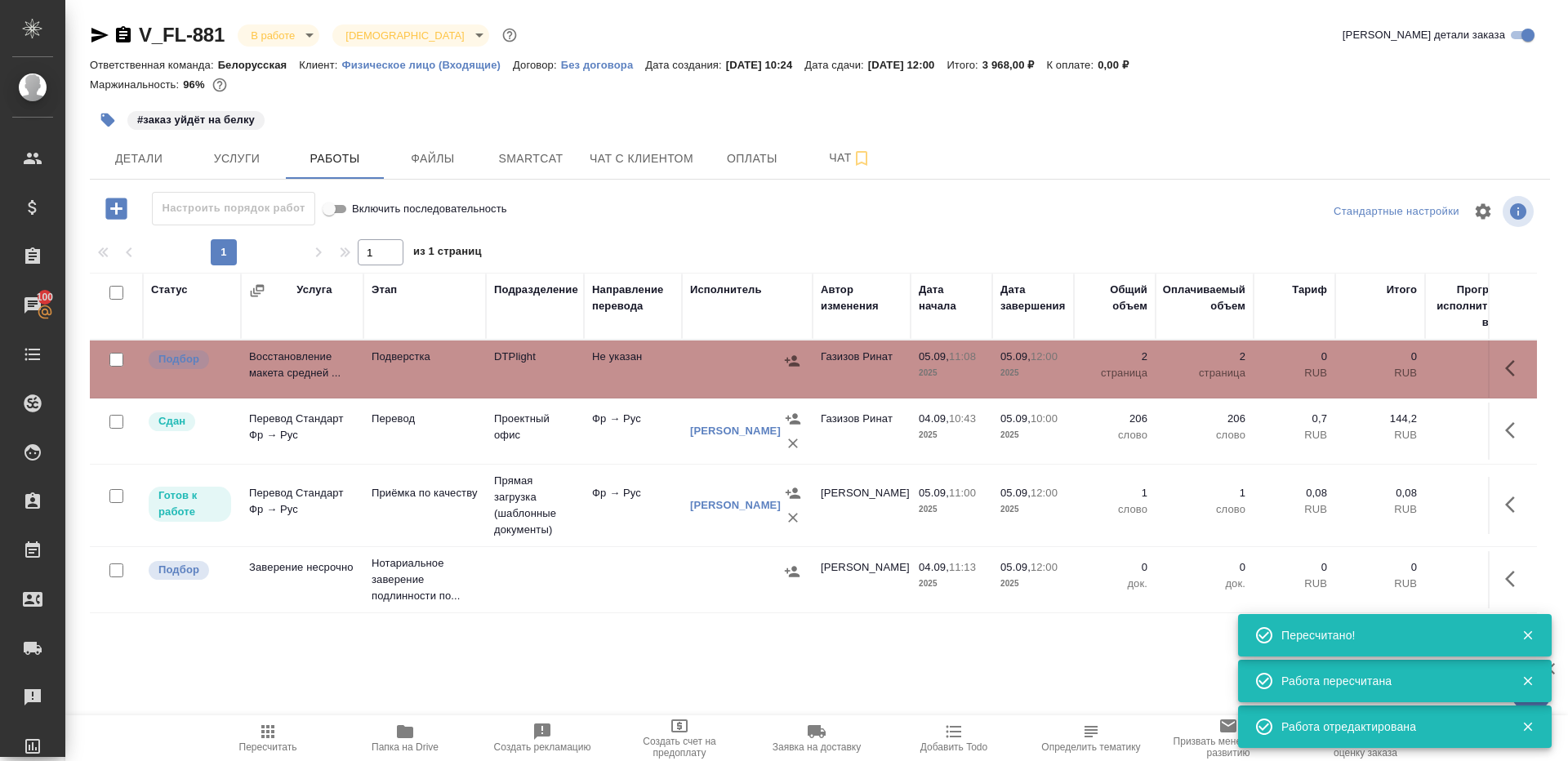
click at [656, 252] on div "1 1 из 1 страниц" at bounding box center [819, 253] width 1461 height 26
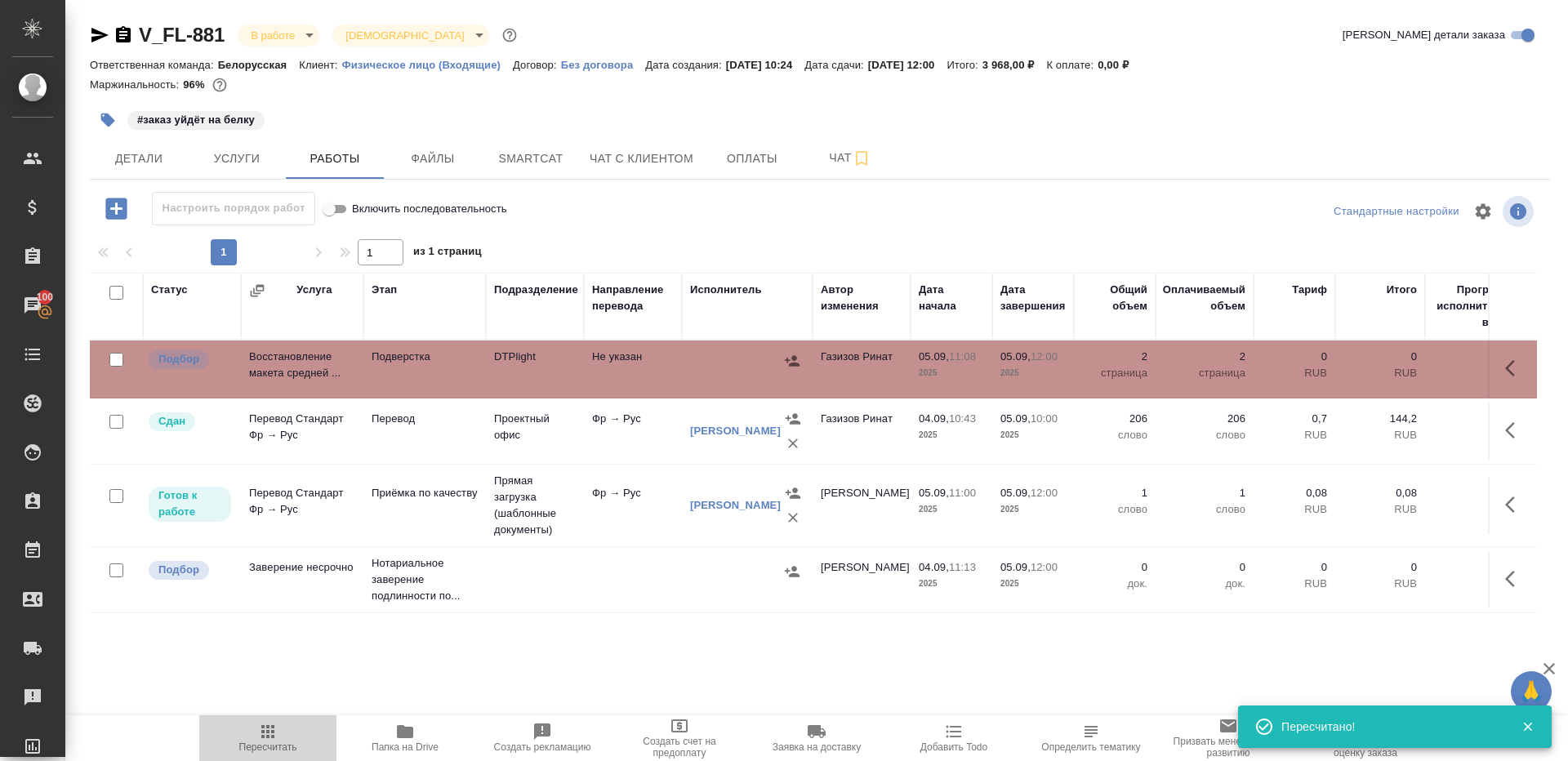
click at [274, 732] on icon "button" at bounding box center [268, 732] width 20 height 20
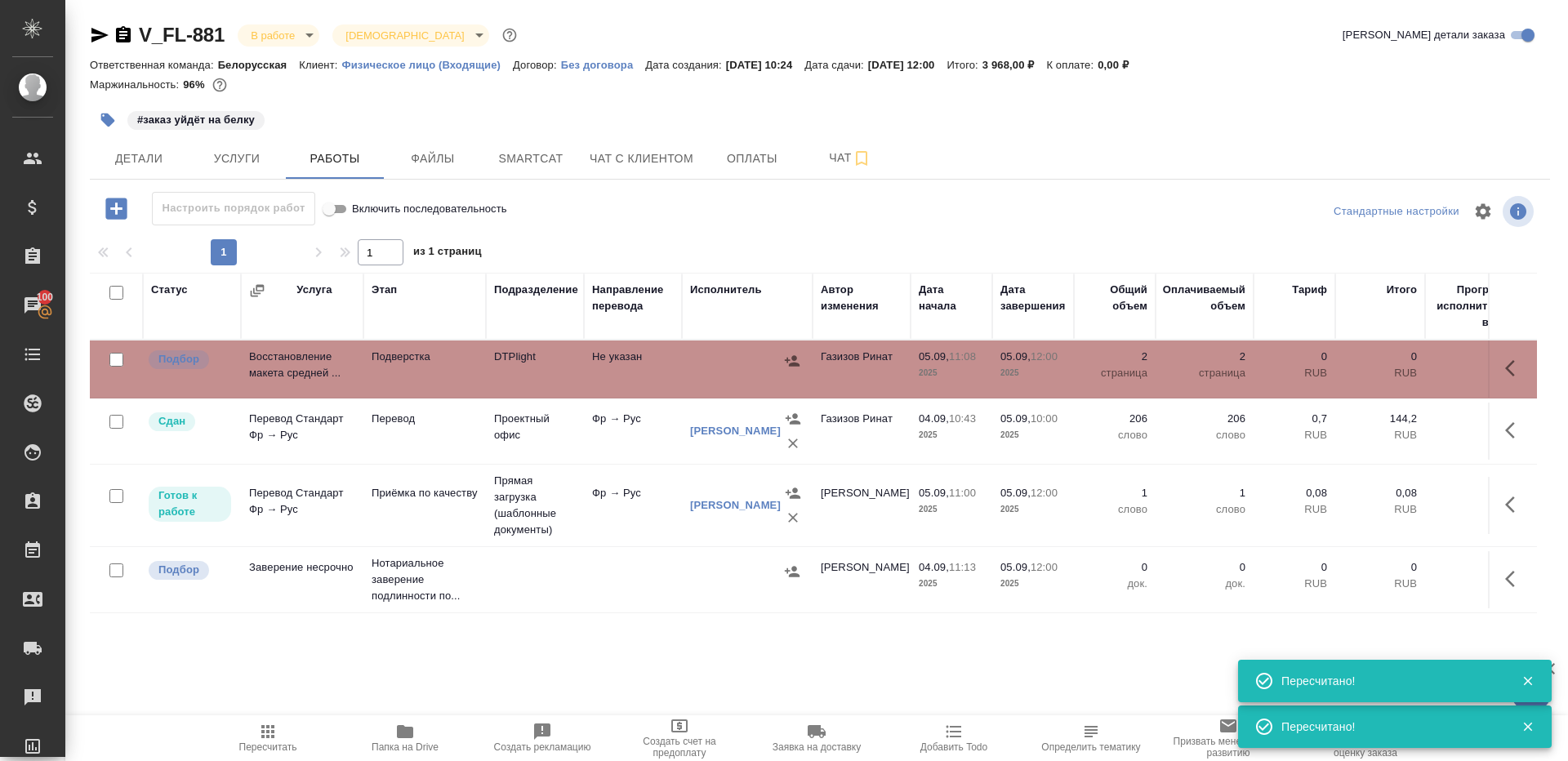
click at [252, 732] on span "Пересчитать" at bounding box center [268, 737] width 118 height 31
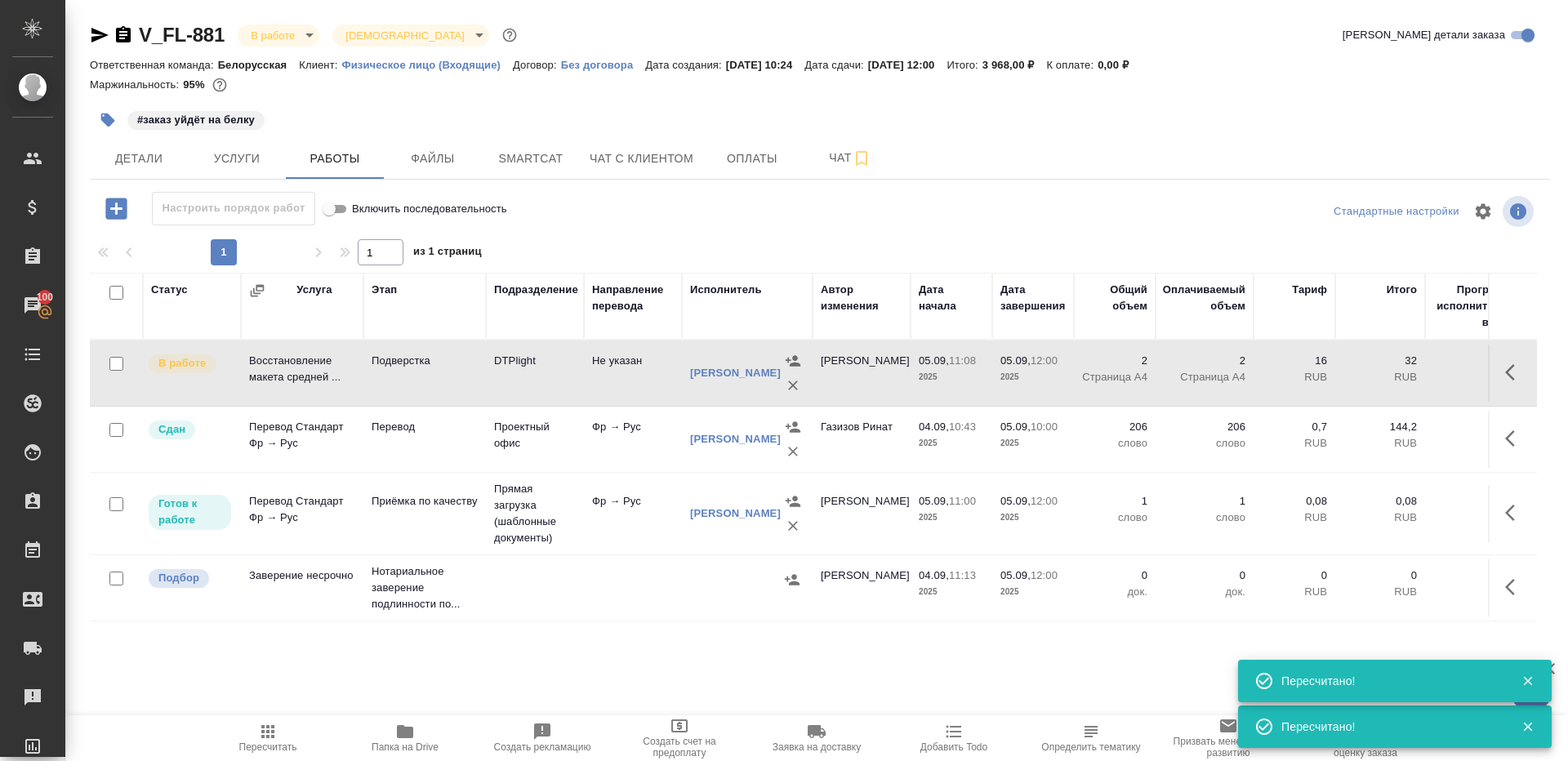
click at [259, 734] on icon "button" at bounding box center [268, 732] width 20 height 20
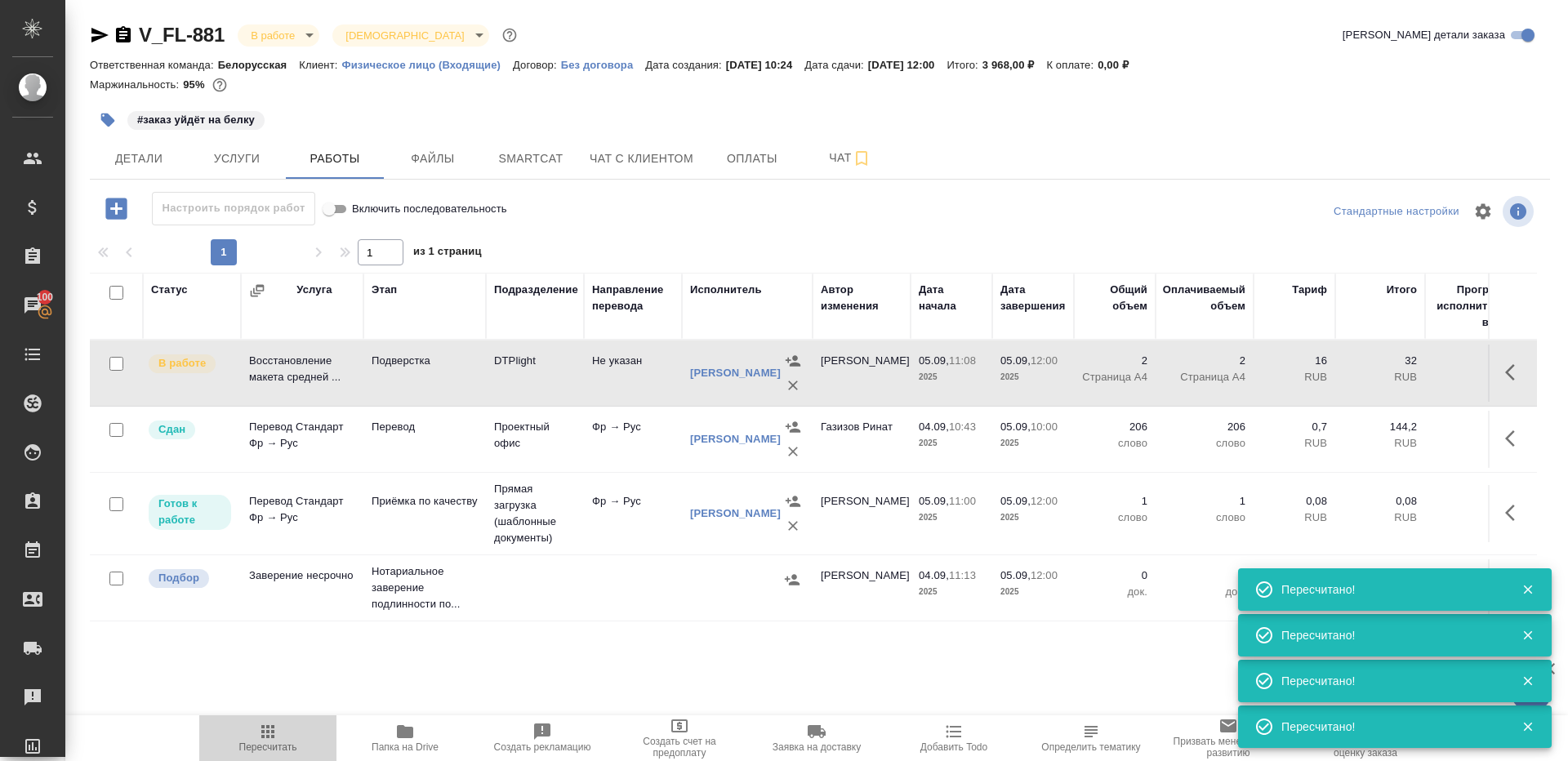
click at [273, 730] on icon "button" at bounding box center [268, 732] width 13 height 13
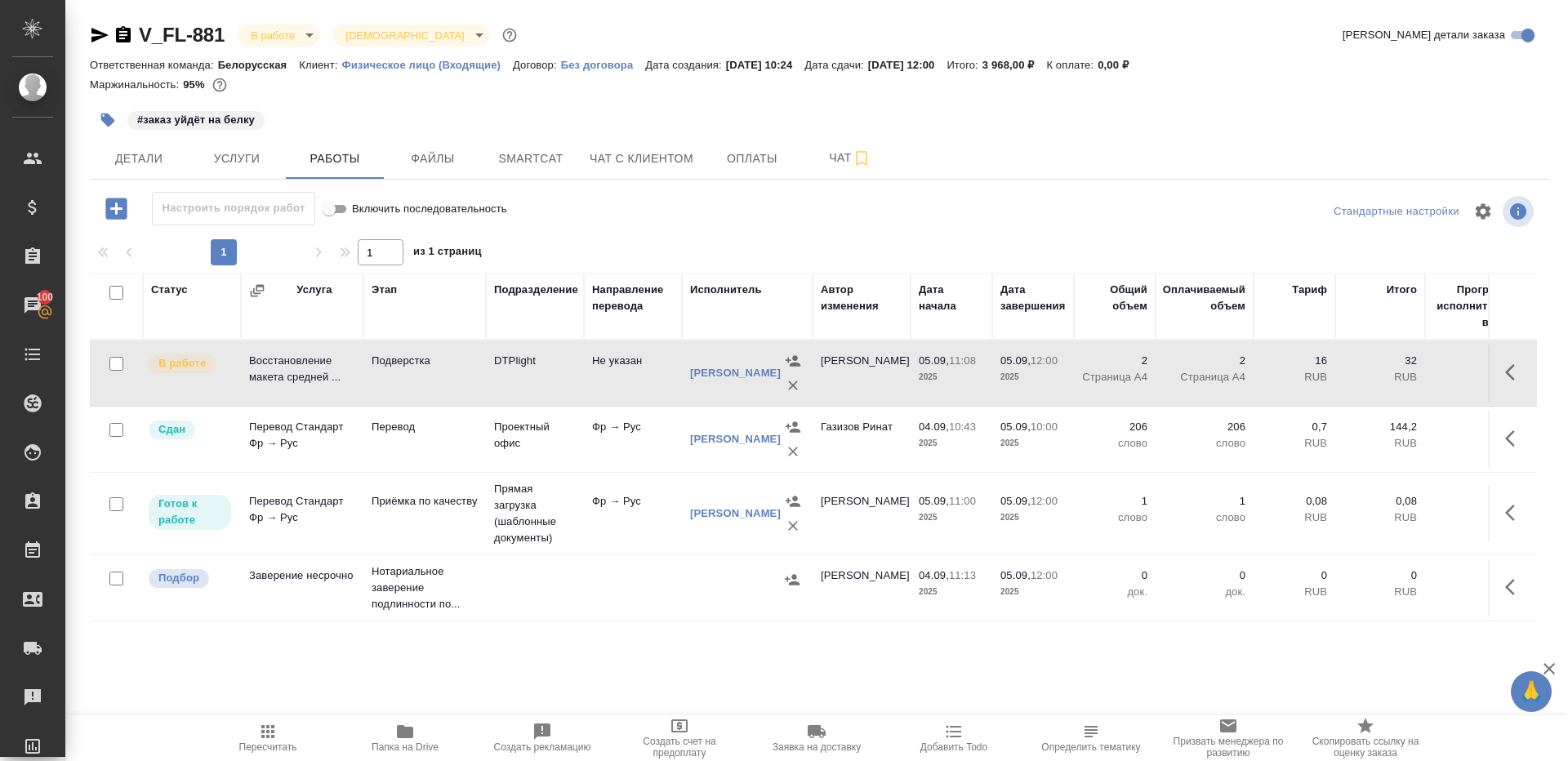
click at [273, 725] on icon "button" at bounding box center [268, 732] width 20 height 20
click at [273, 725] on icon "button" at bounding box center [268, 732] width 13 height 13
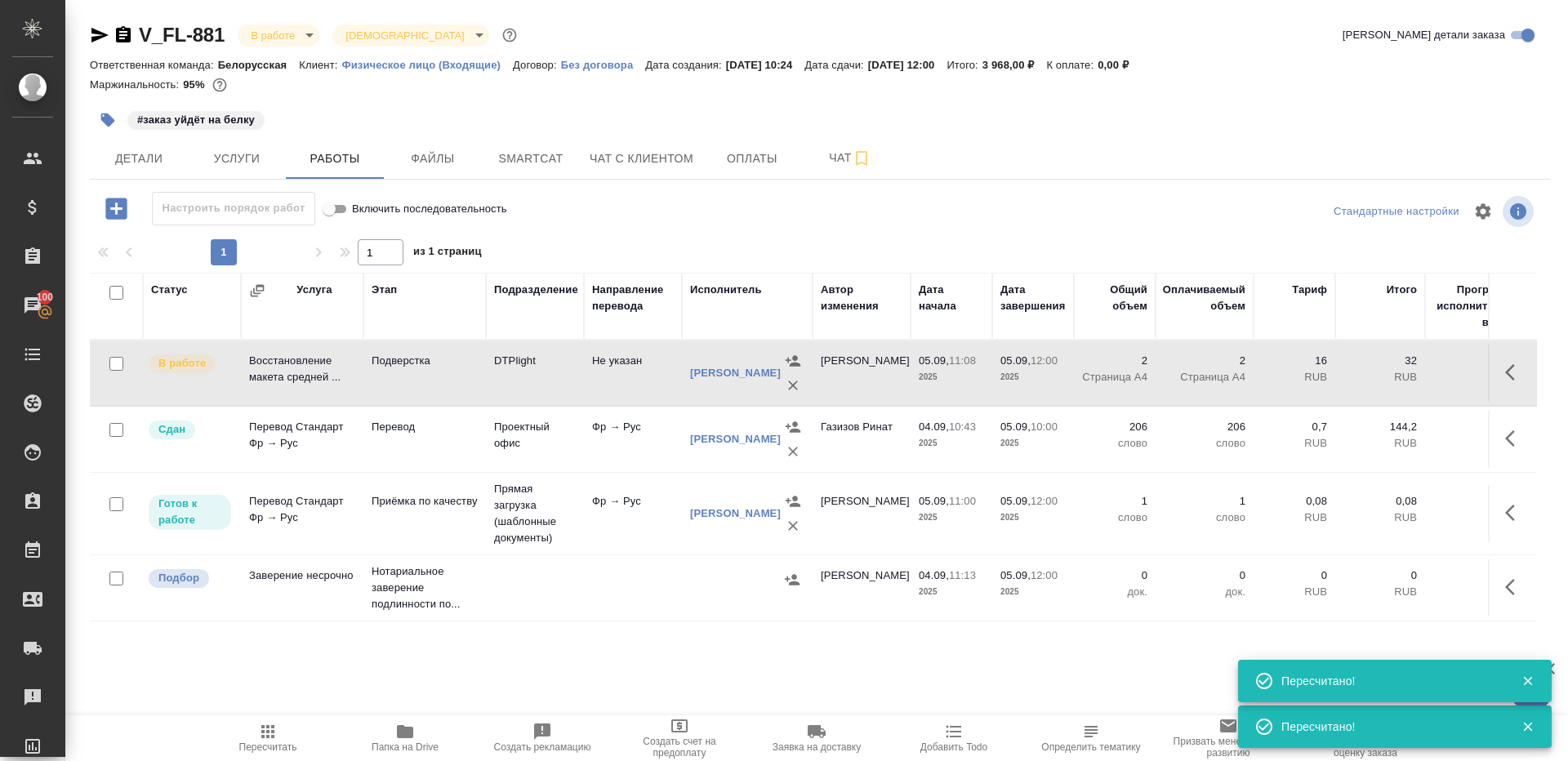
click at [263, 719] on button "Пересчитать" at bounding box center [268, 738] width 138 height 46
click at [409, 723] on icon "button" at bounding box center [404, 732] width 20 height 20
click at [277, 724] on icon "button" at bounding box center [268, 732] width 20 height 20
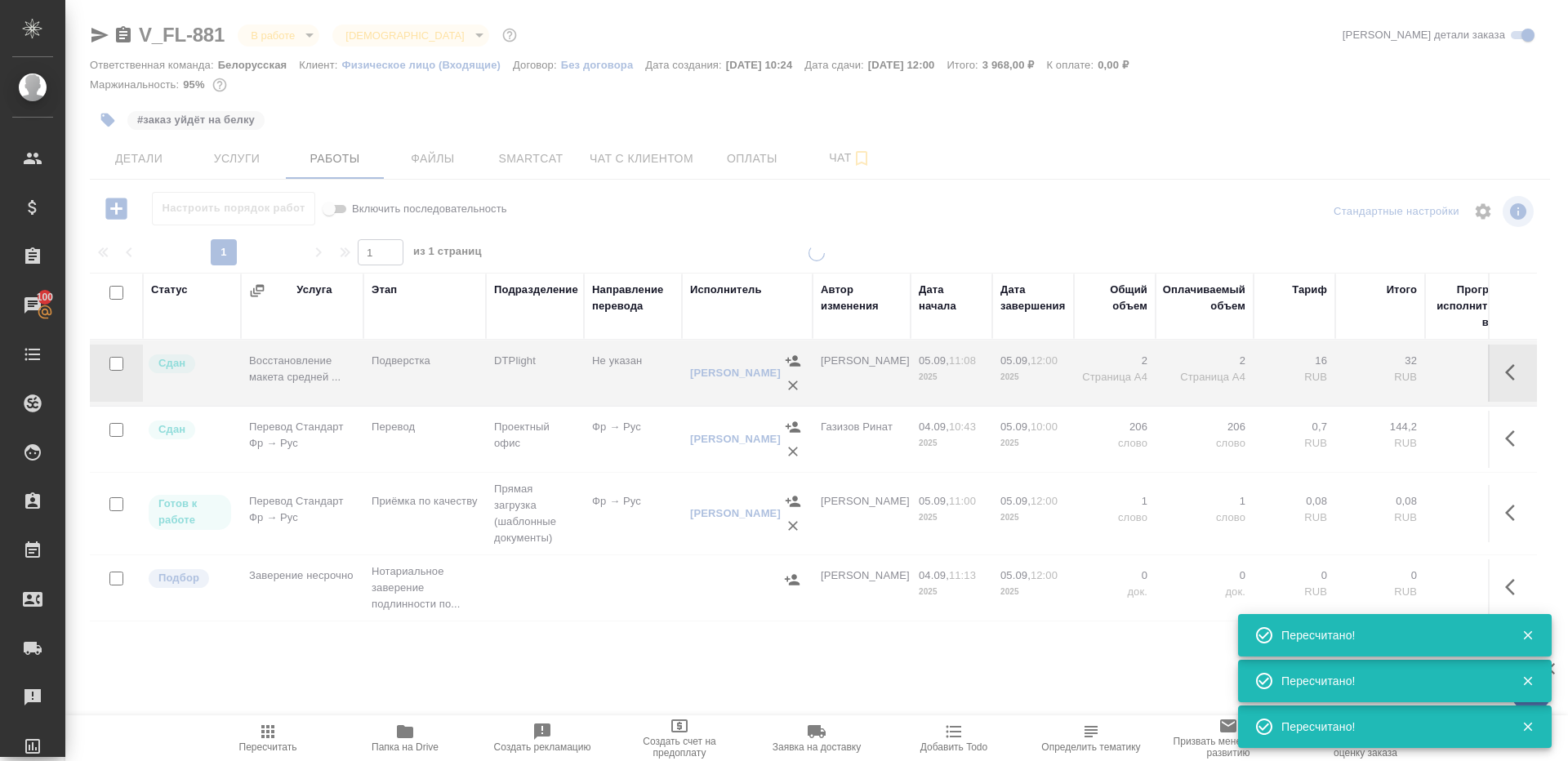
type input "distributed"
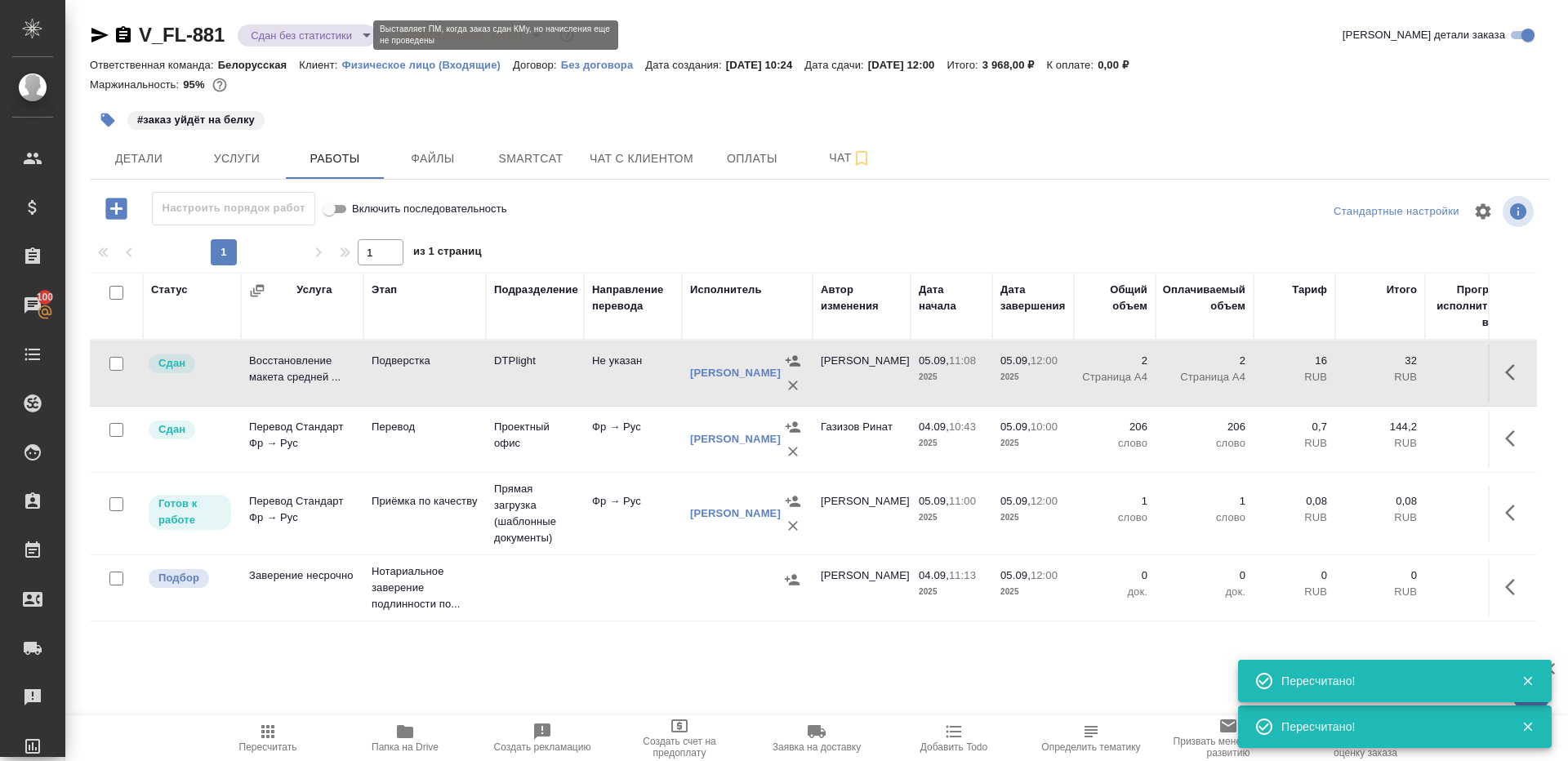
click at [345, 33] on body "🙏 .cls-1 fill:#fff; AWATERA Gazizov Rinat Клиенты Спецификации Заказы 100 Чаты …" at bounding box center [784, 380] width 1568 height 761
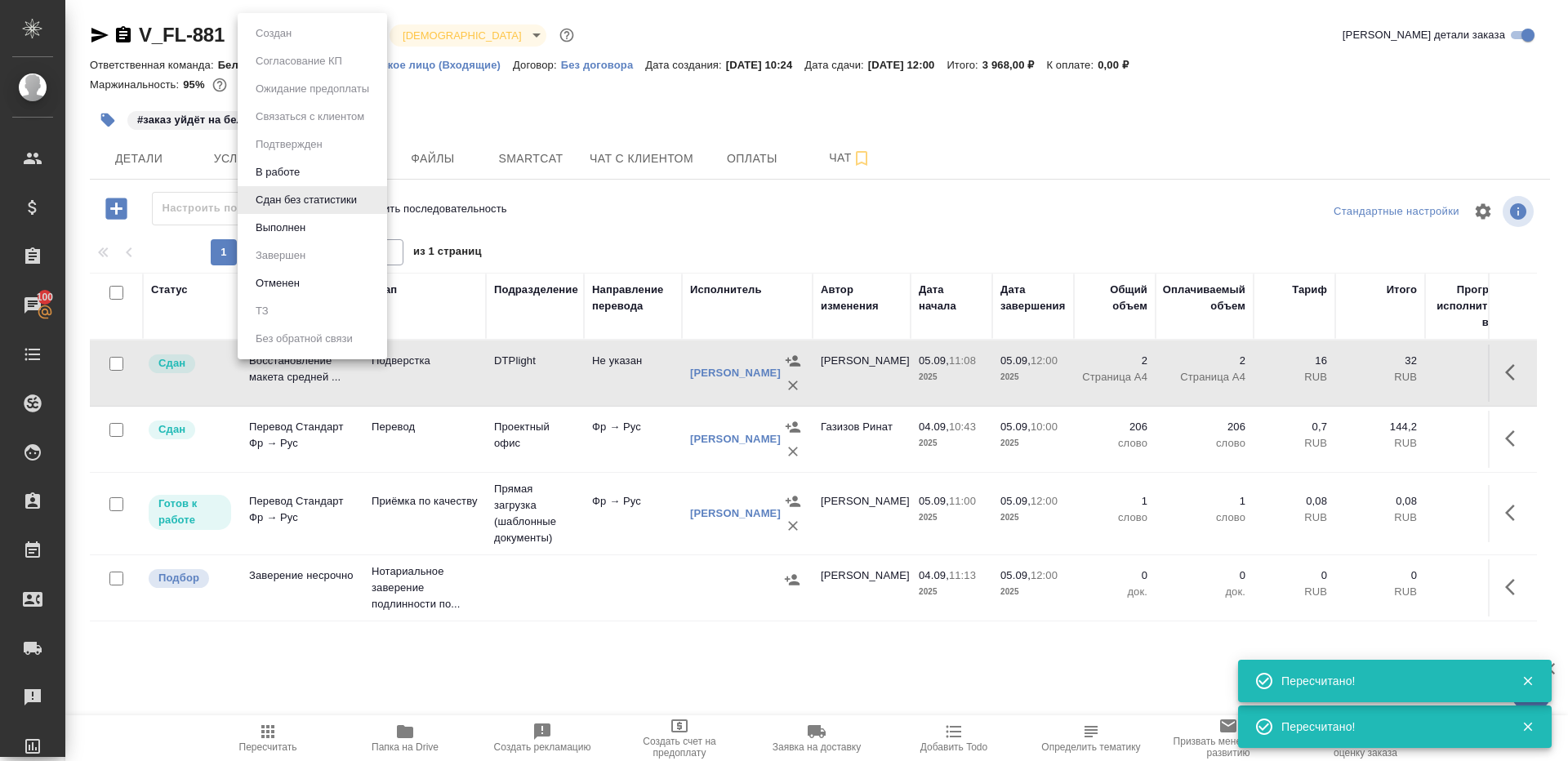
click at [685, 212] on div at bounding box center [784, 380] width 1568 height 761
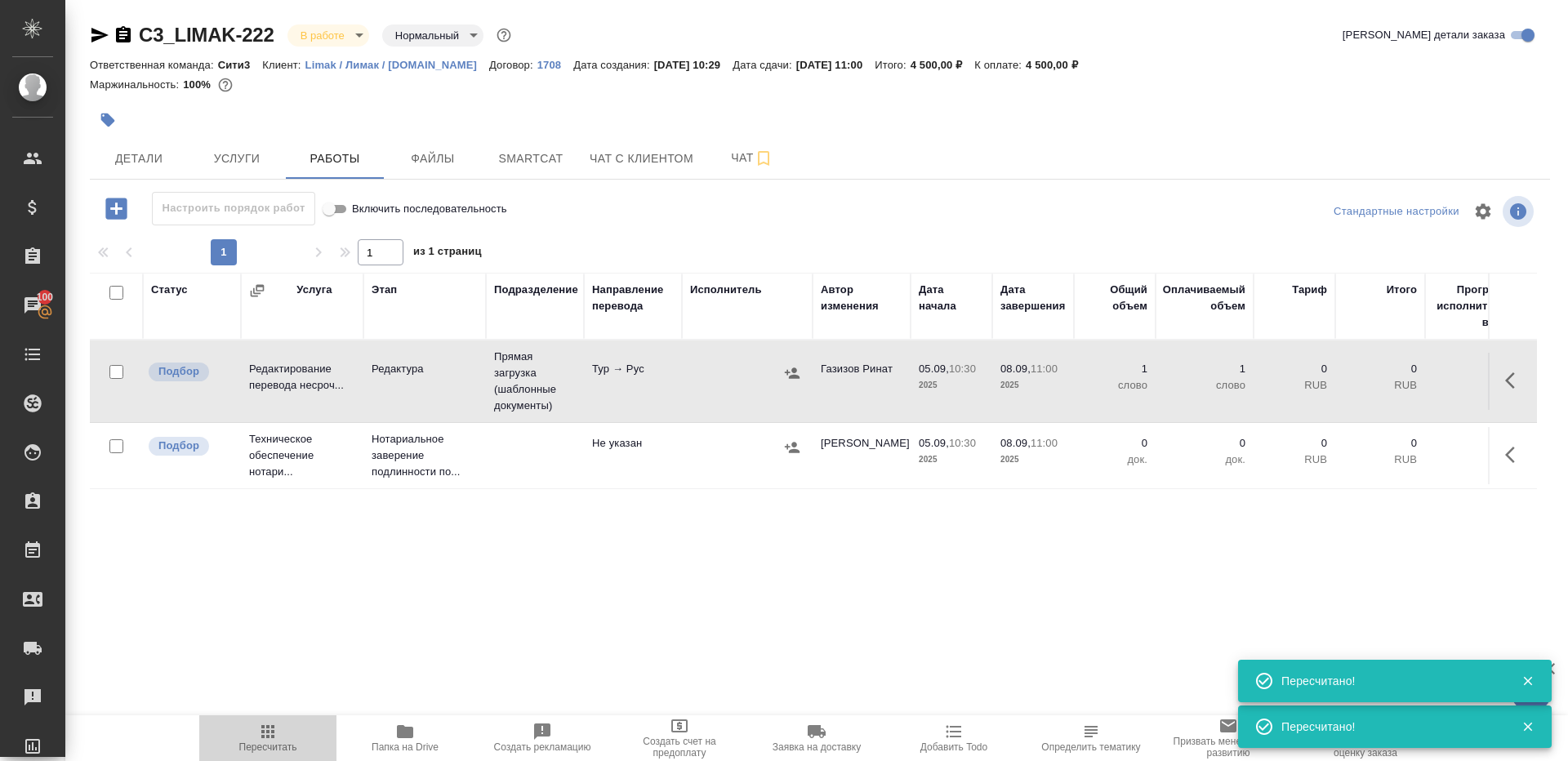
click at [270, 722] on icon "button" at bounding box center [268, 732] width 20 height 20
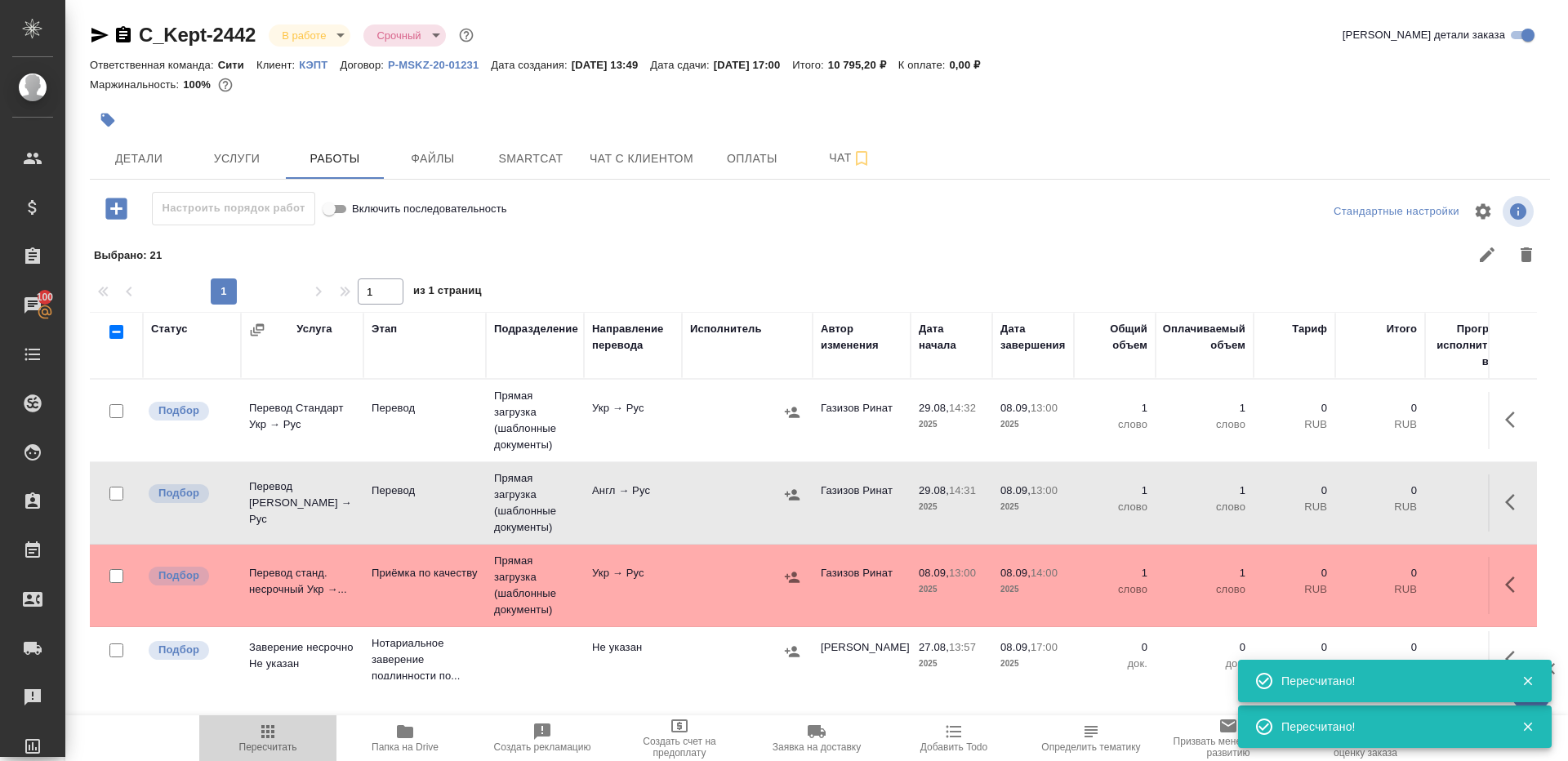
click at [247, 742] on span "Пересчитать" at bounding box center [269, 748] width 58 height 11
click at [607, 597] on td "Укр → Рус" at bounding box center [633, 586] width 98 height 58
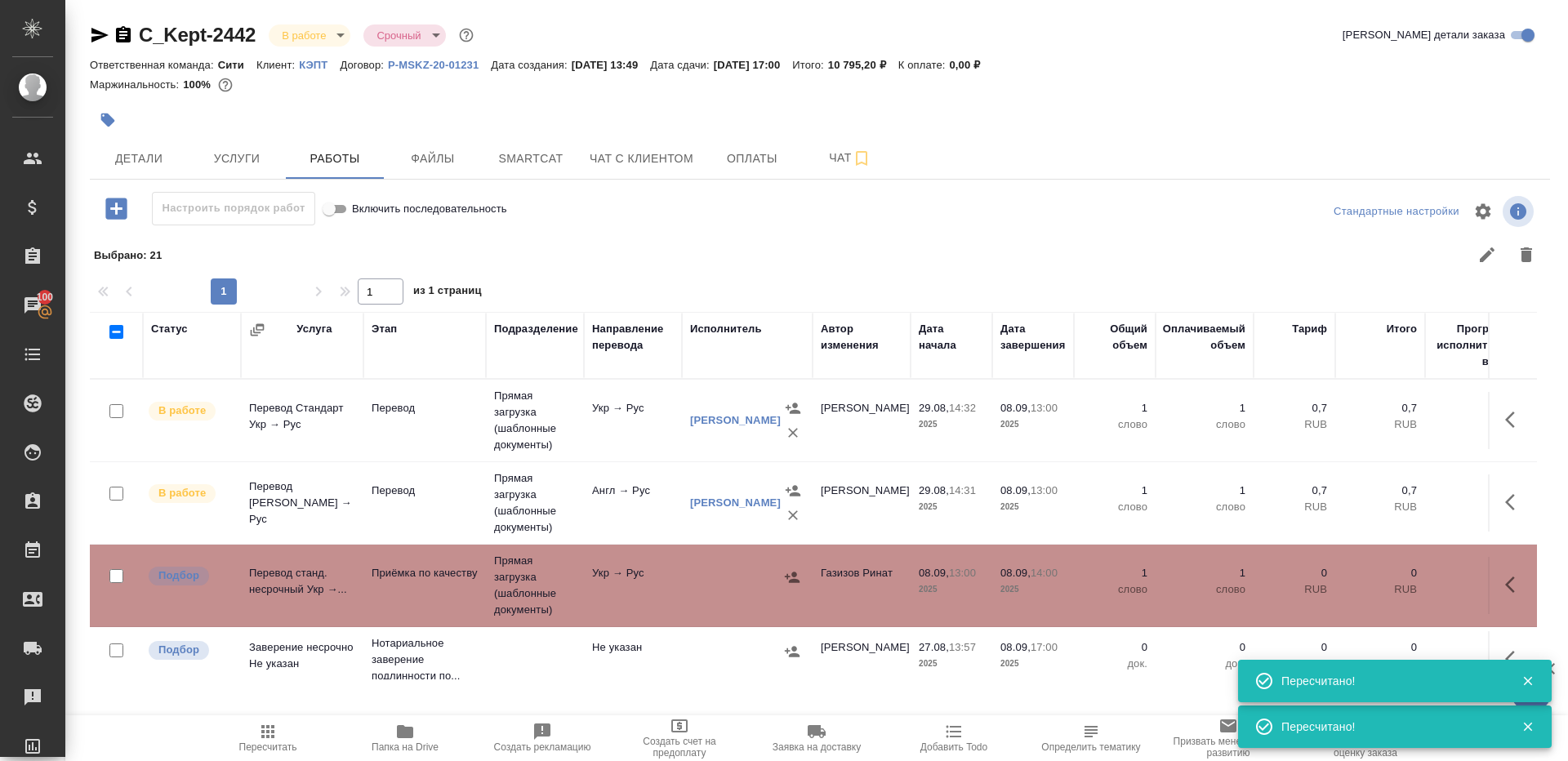
click at [607, 597] on td "Укр → Рус" at bounding box center [633, 586] width 98 height 58
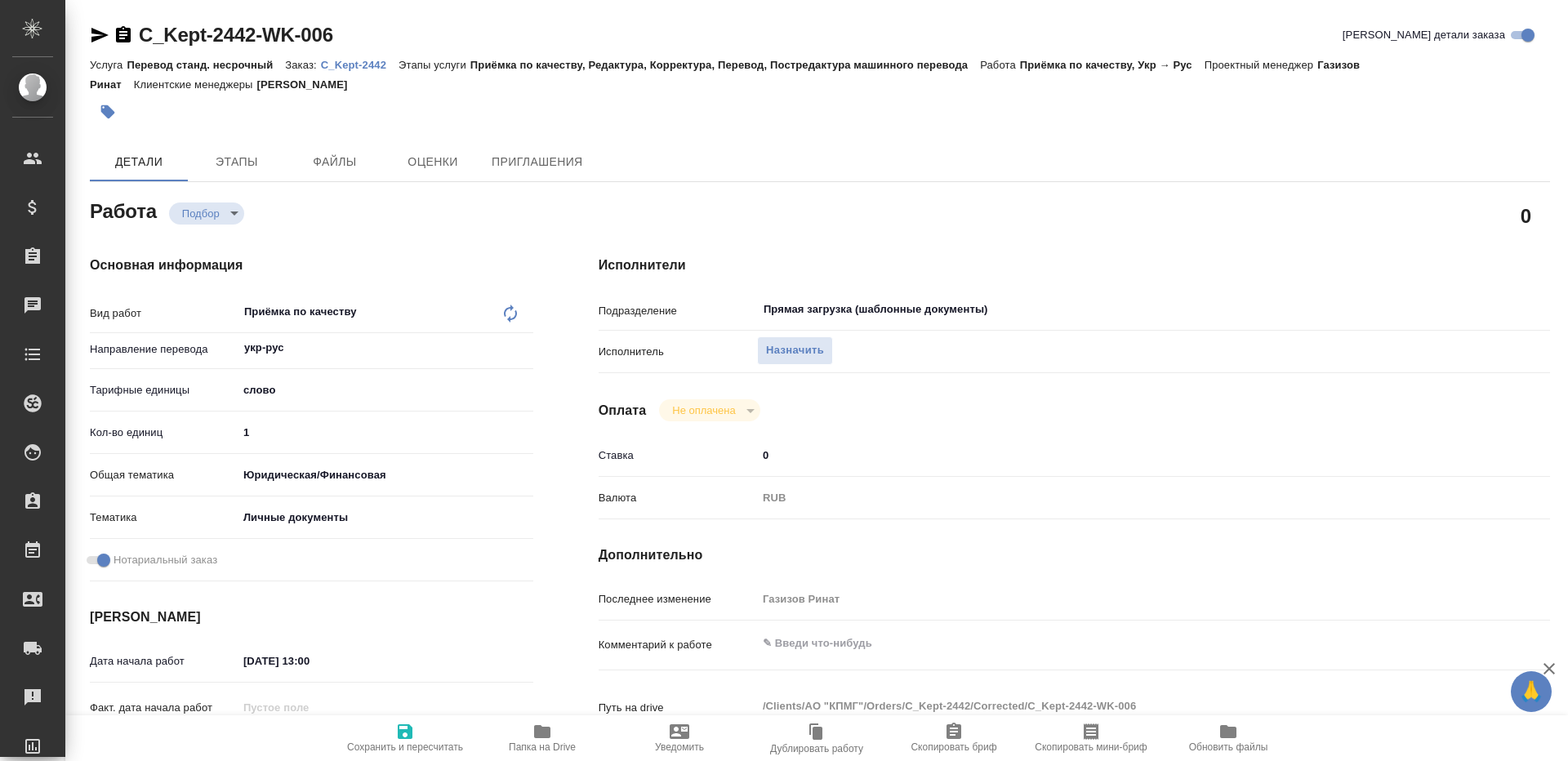
type textarea "x"
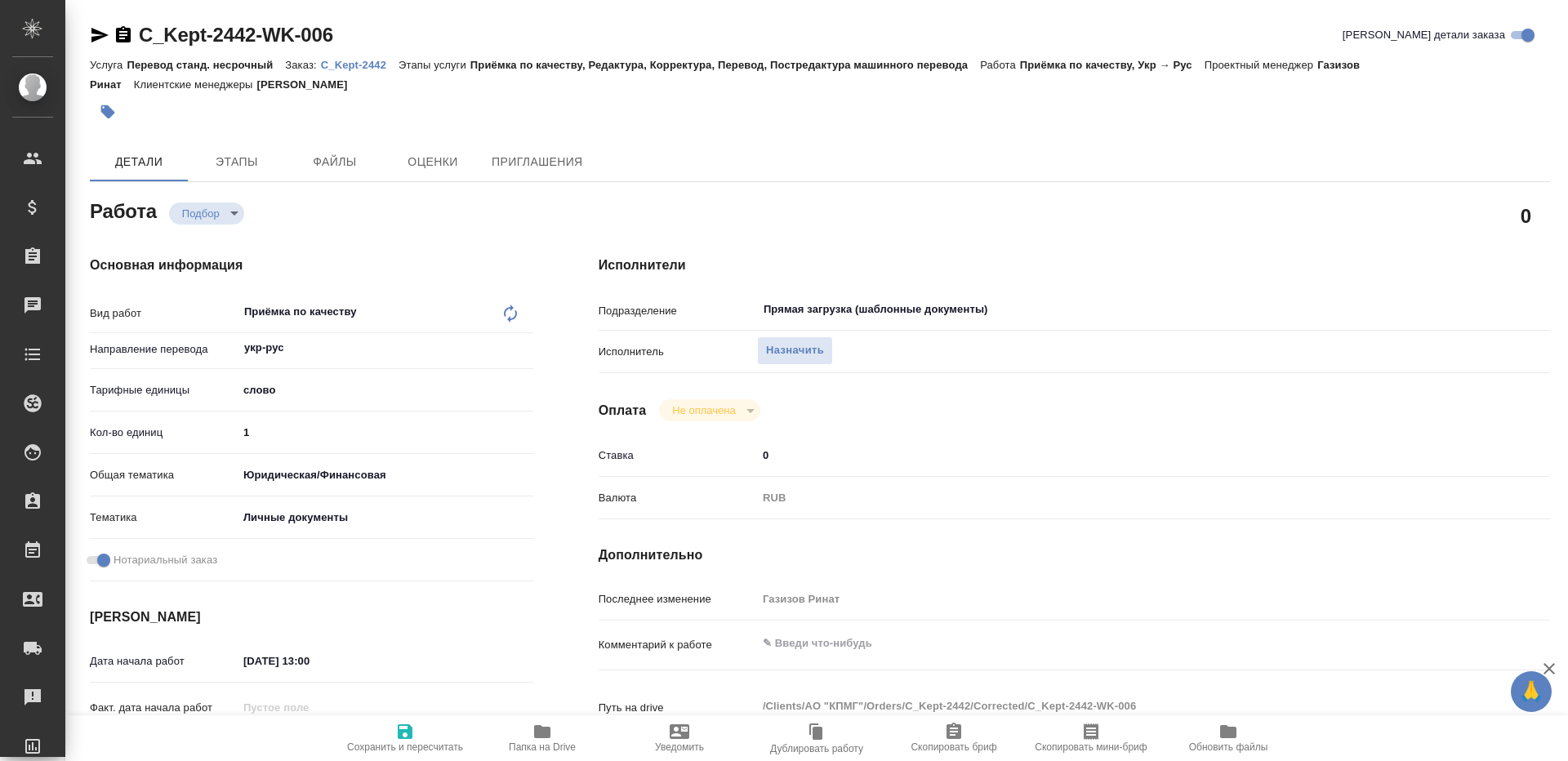
type textarea "x"
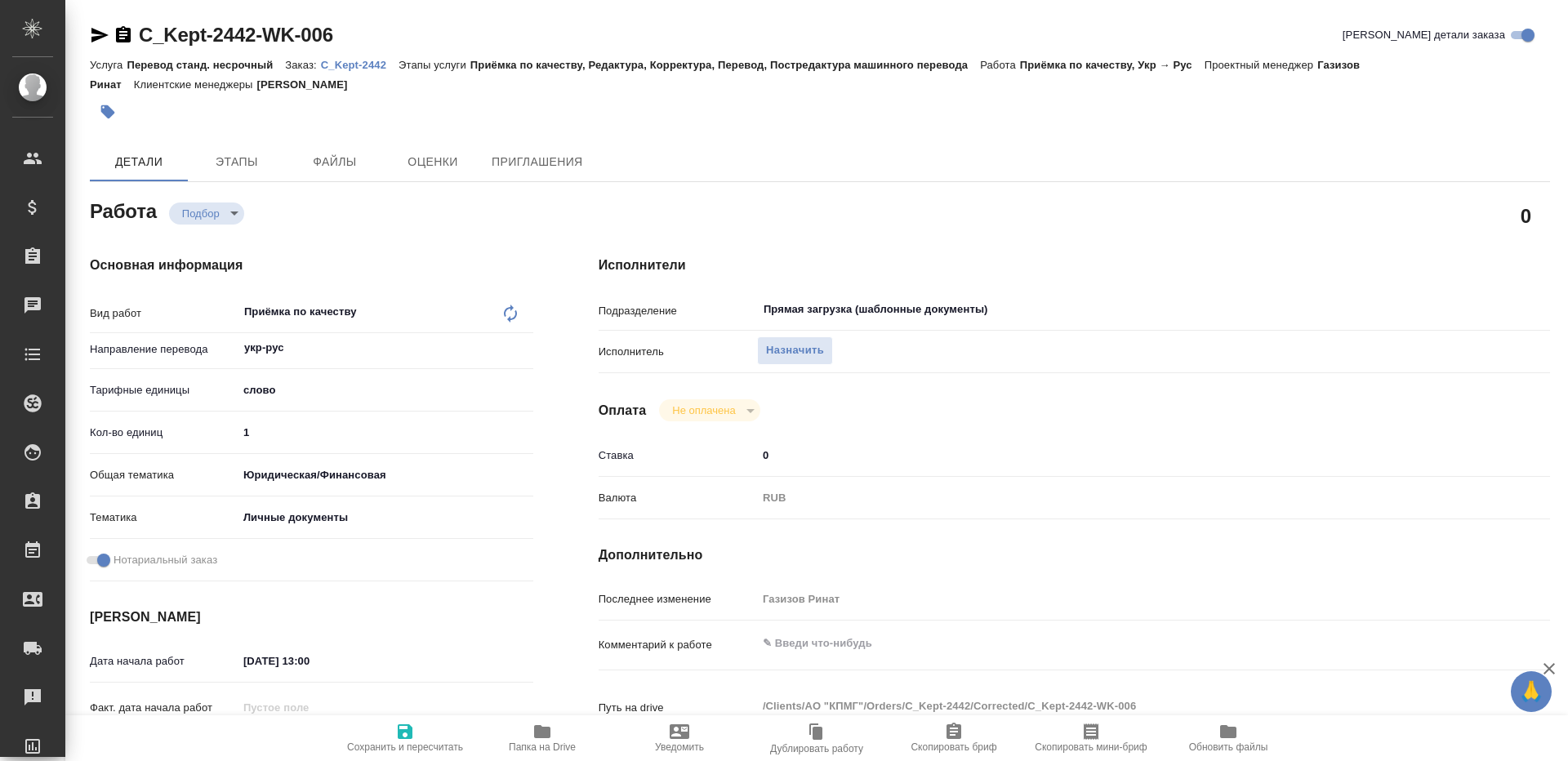
type textarea "x"
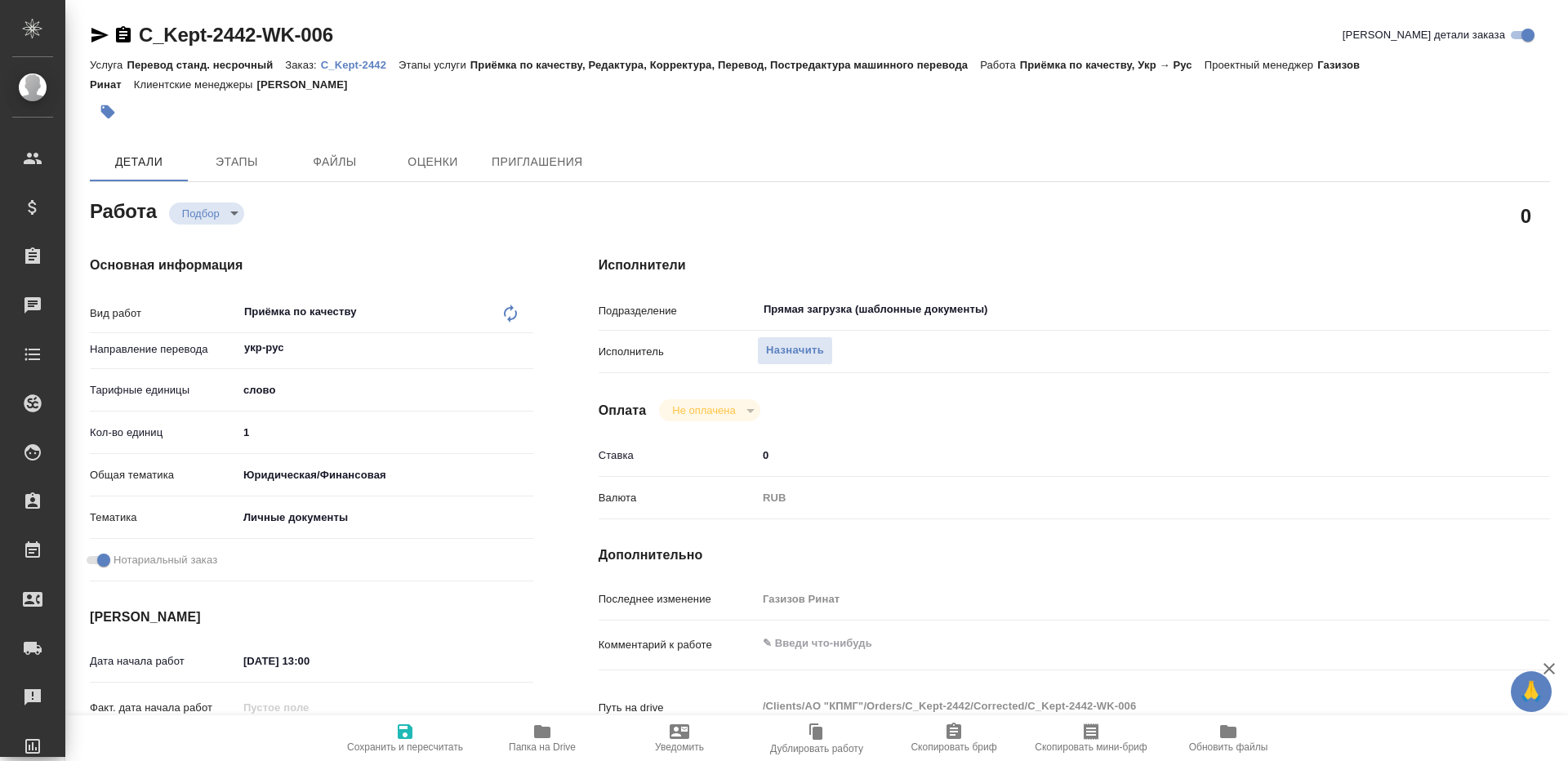
type textarea "x"
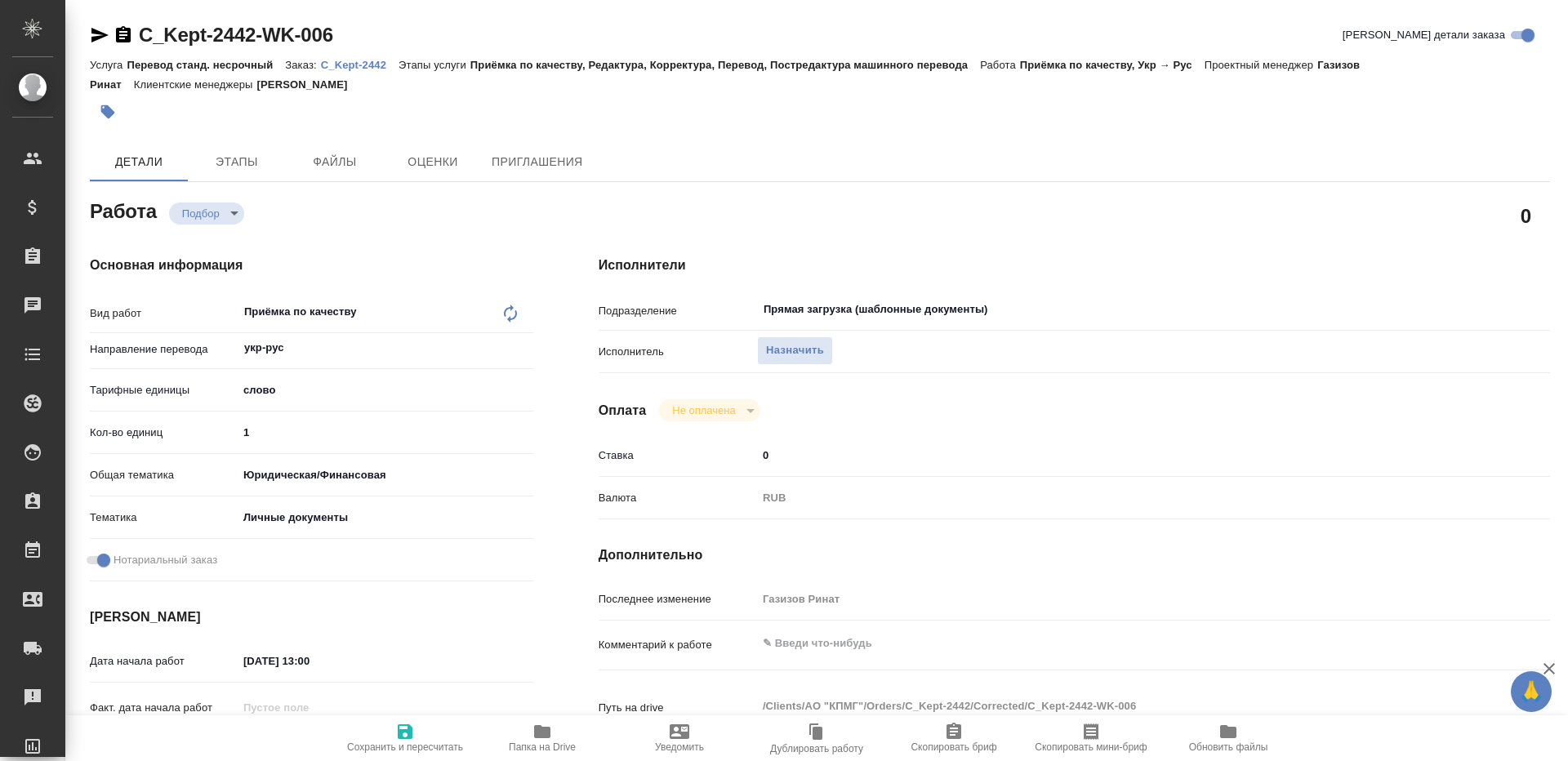
type textarea "x"
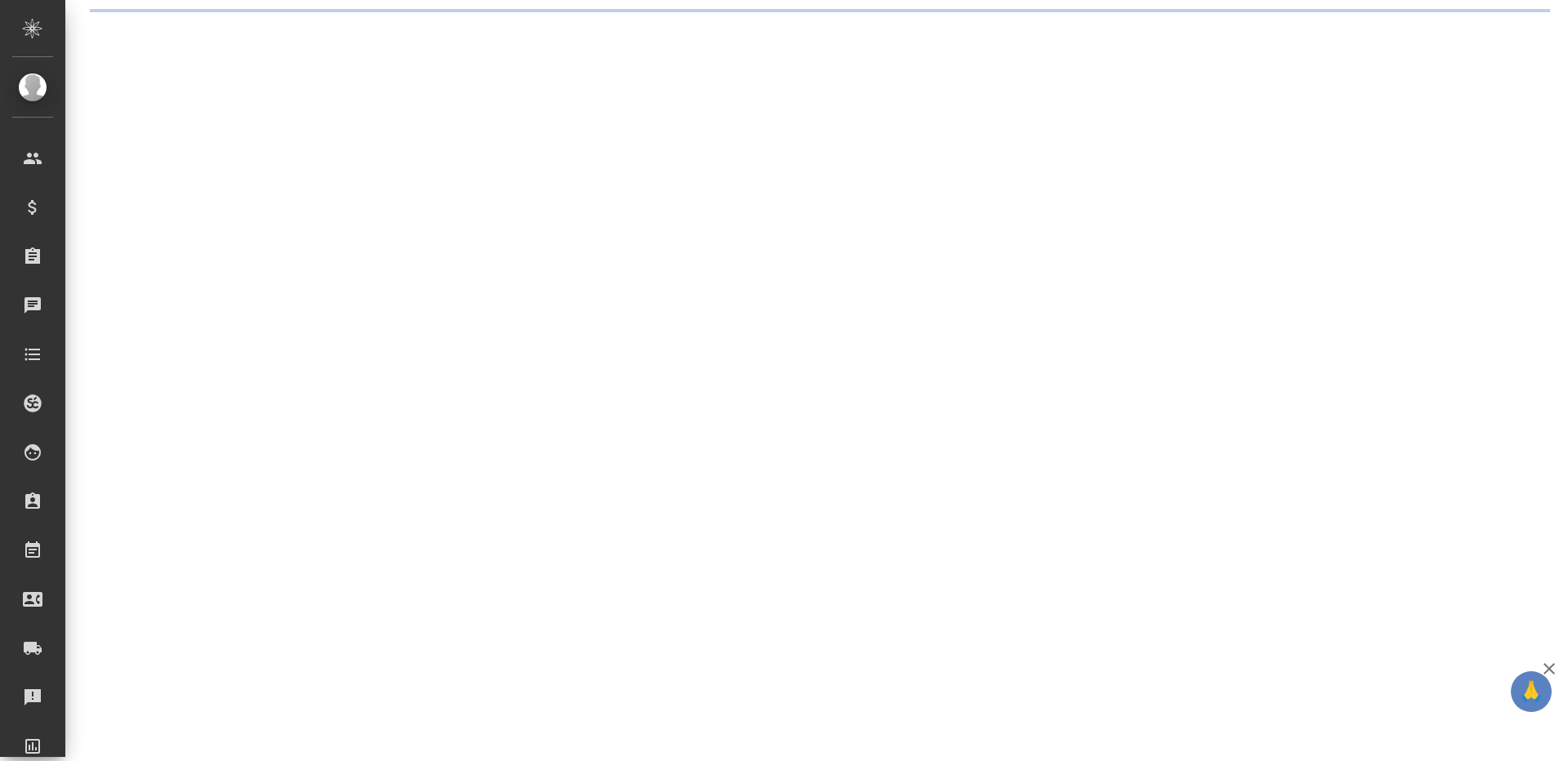
select select "RU"
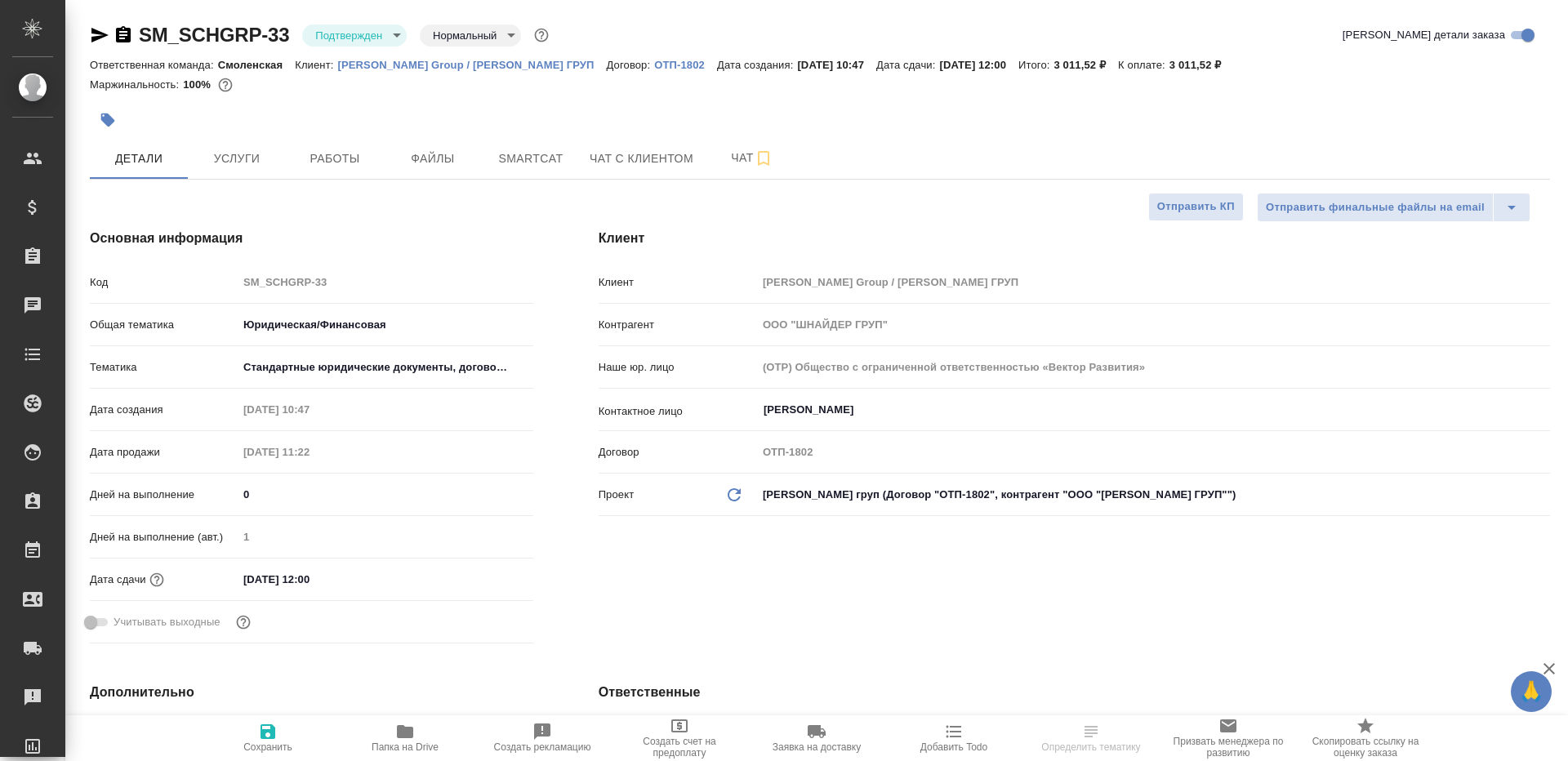
type textarea "x"
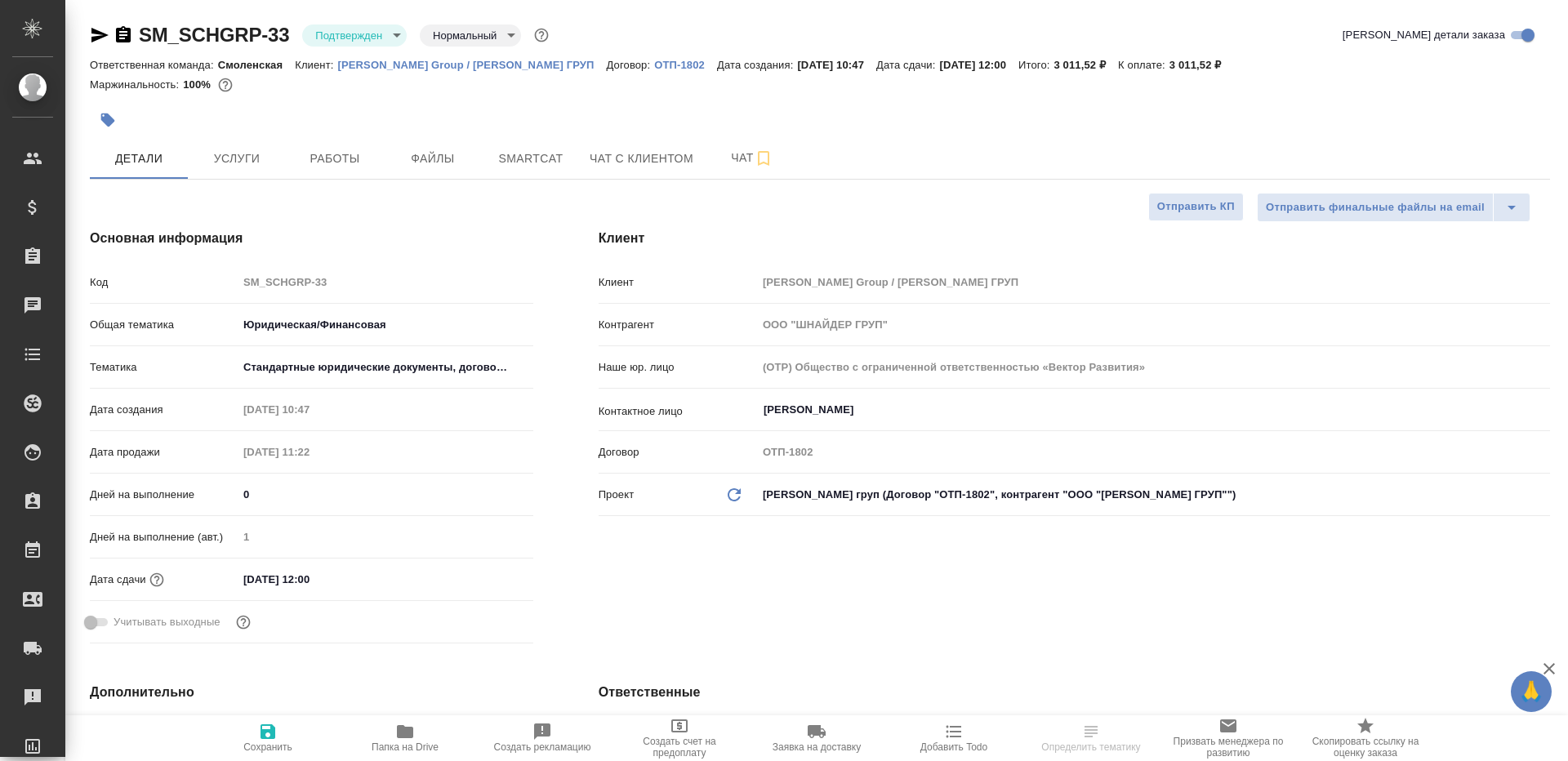
type textarea "x"
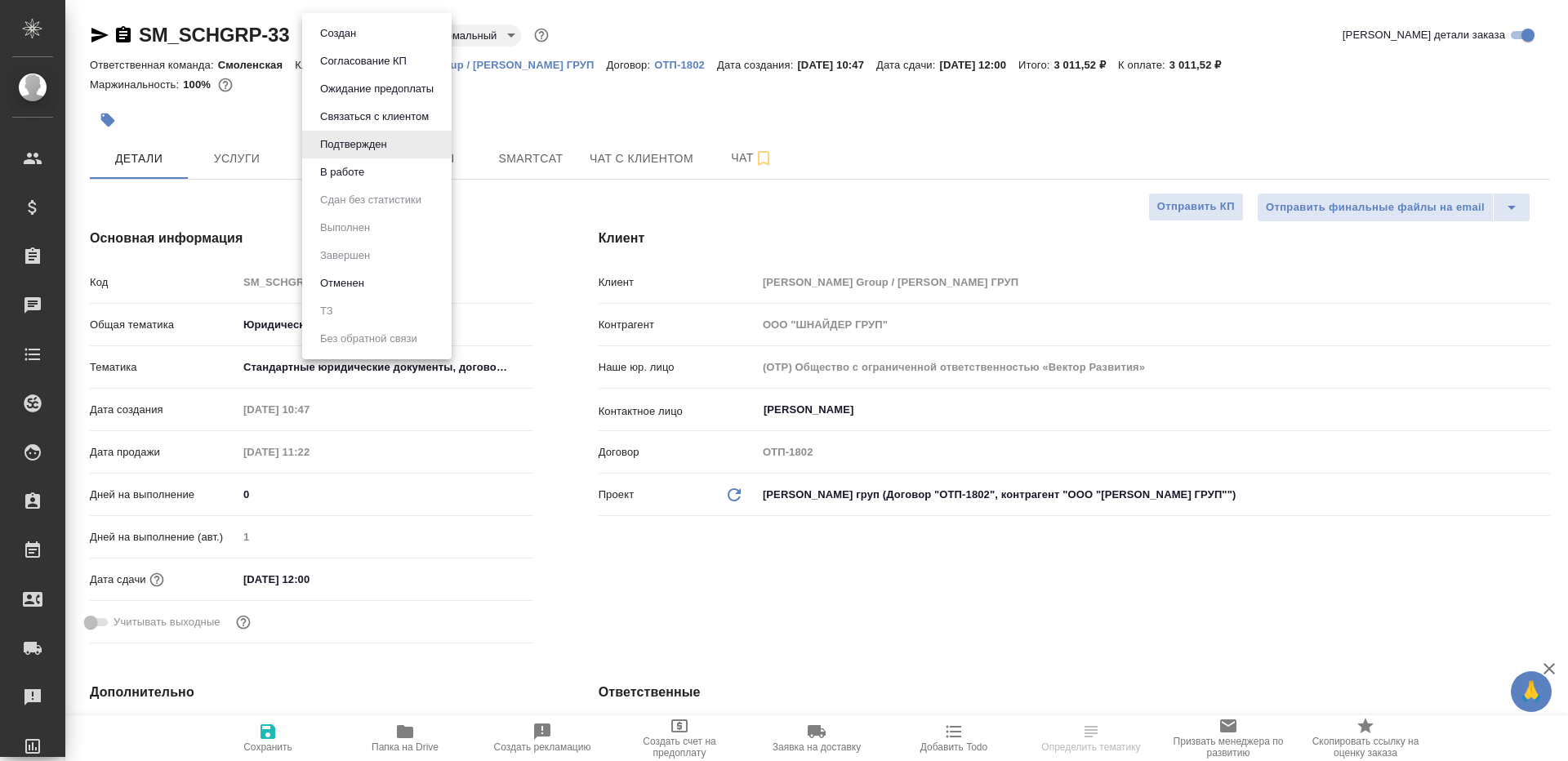
click at [329, 25] on body "🙏 .cls-1 fill:#fff; AWATERA Gazizov Rinat Клиенты Спецификации Заказы Чаты Todo…" at bounding box center [784, 380] width 1568 height 761
click at [388, 174] on li "В работе" at bounding box center [377, 172] width 150 height 27
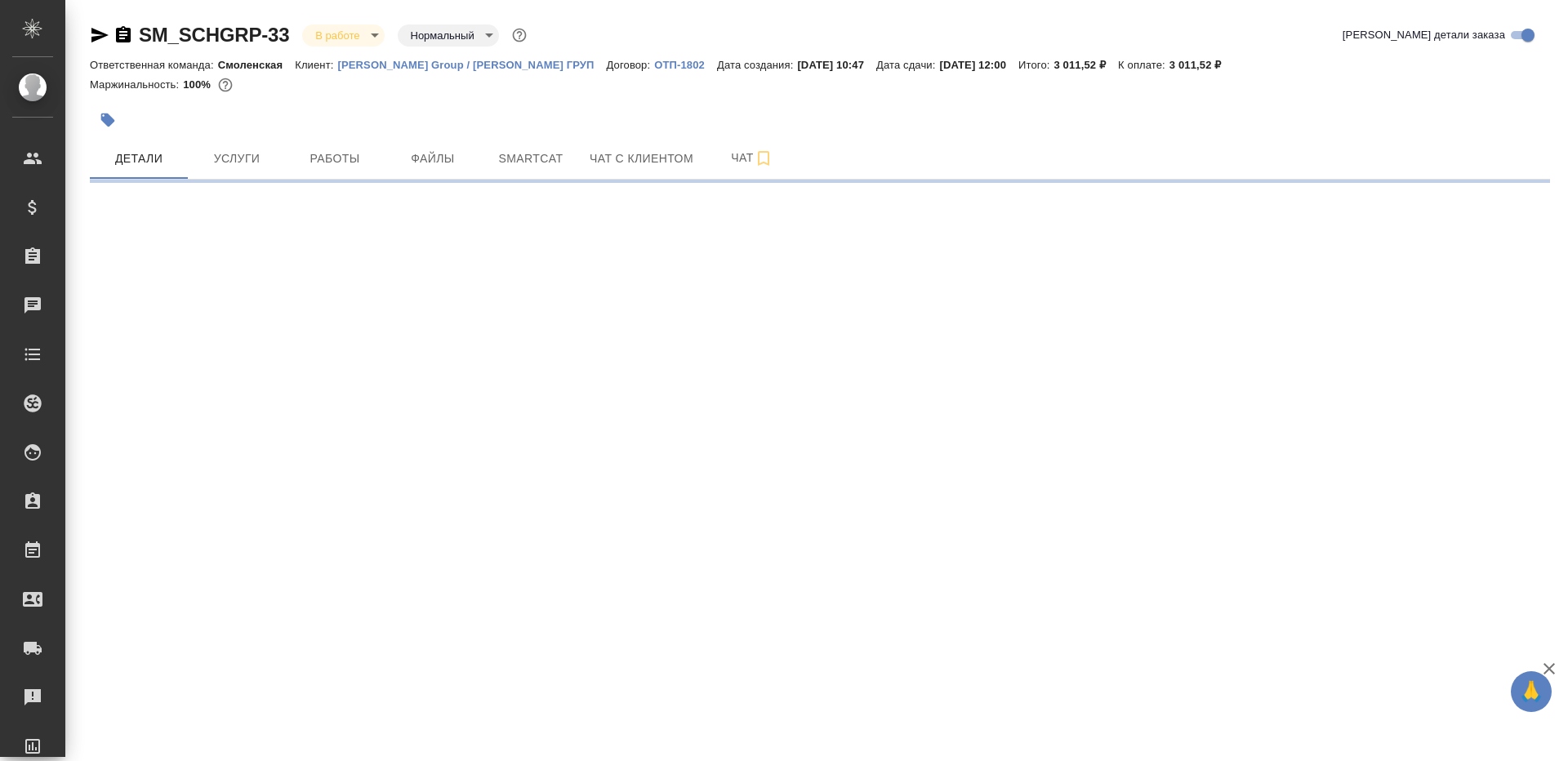
select select "RU"
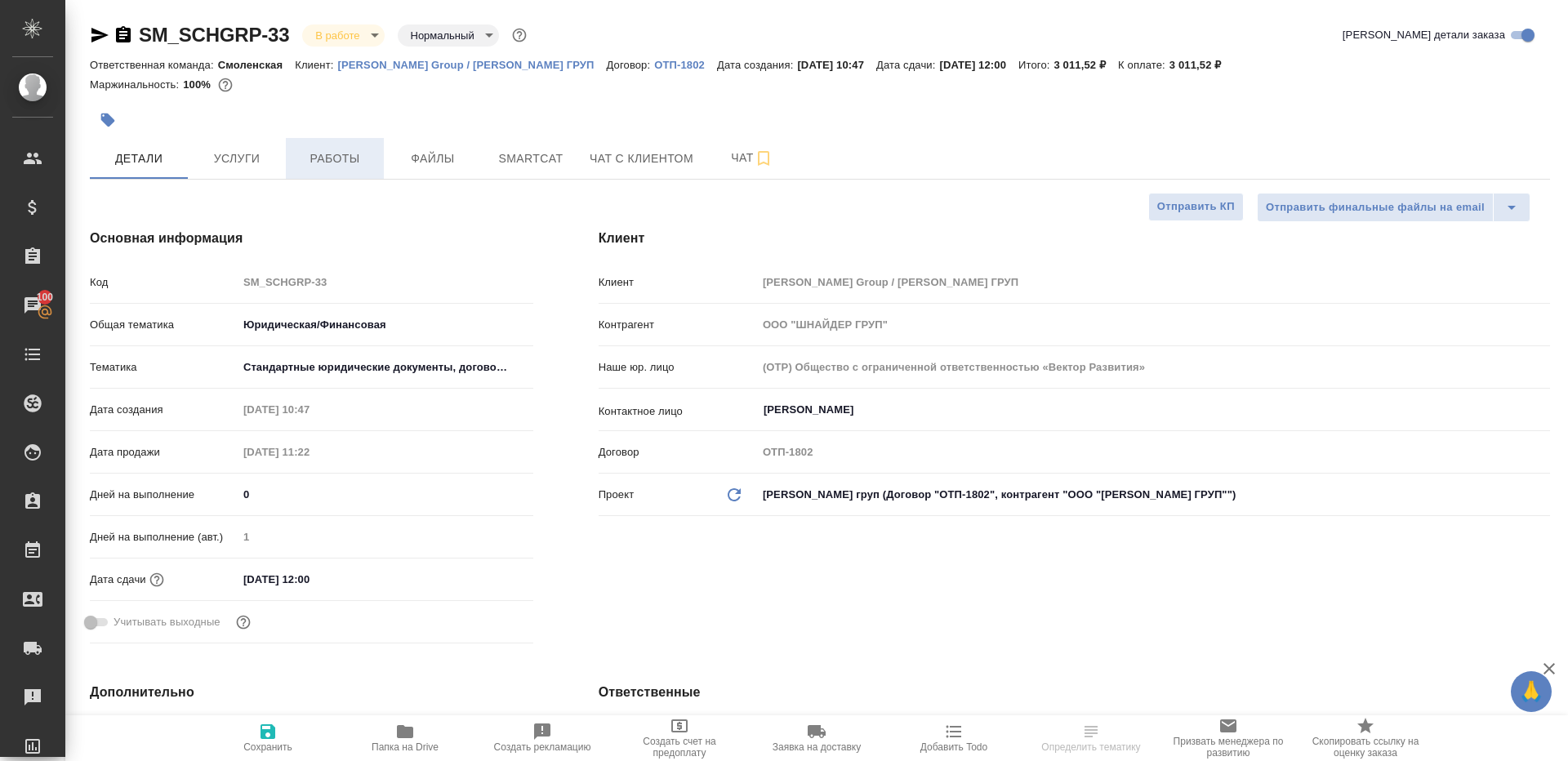
click at [340, 163] on span "Работы" at bounding box center [335, 159] width 78 height 21
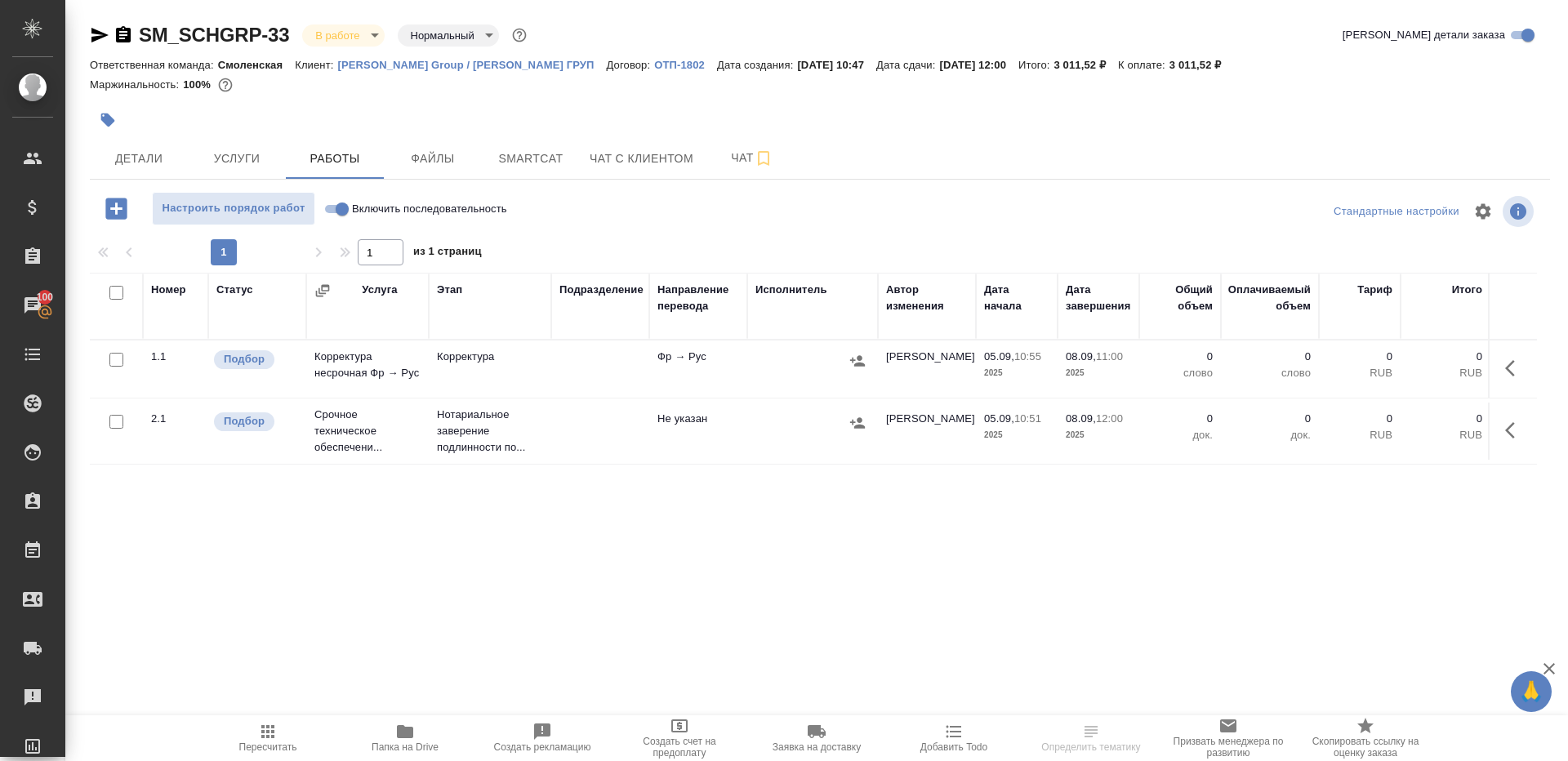
click at [577, 231] on div at bounding box center [819, 235] width 1461 height 8
click at [337, 218] on label "Включить последовательность" at bounding box center [413, 209] width 188 height 34
click at [337, 218] on input "Включить последовательность" at bounding box center [342, 208] width 58 height 20
checkbox input "true"
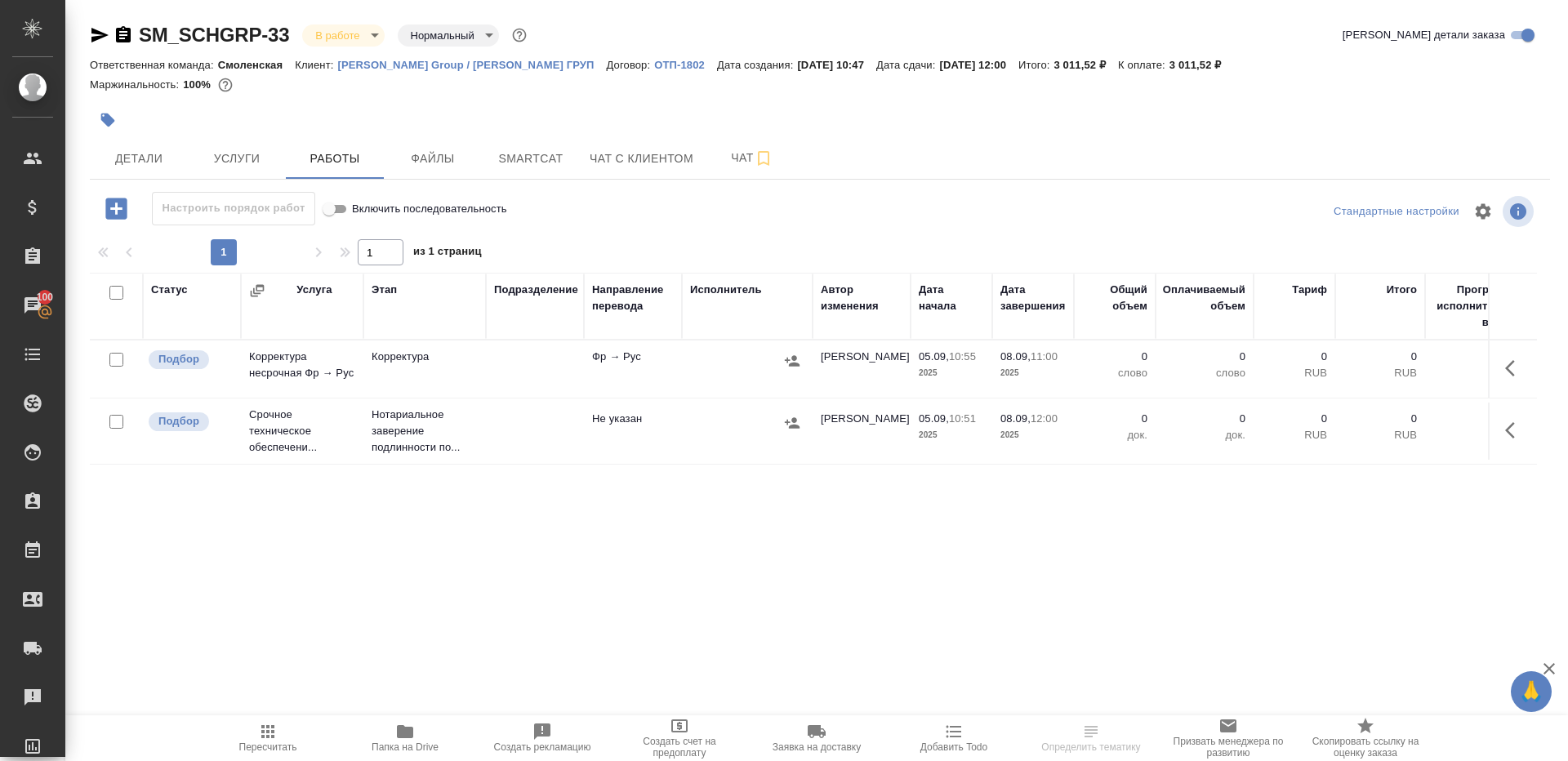
click at [1517, 358] on button "button" at bounding box center [1515, 369] width 40 height 40
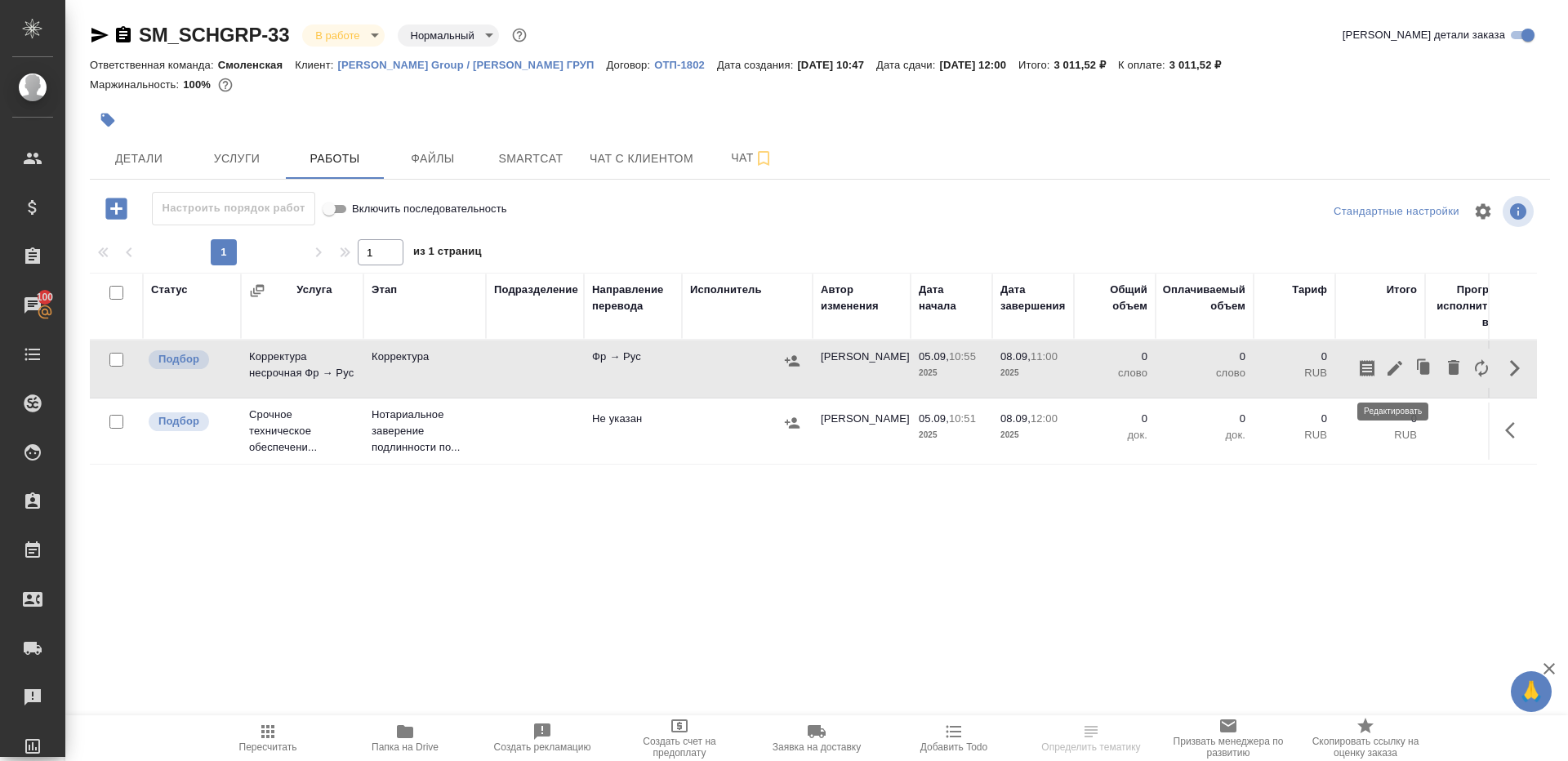
click at [1388, 364] on icon "button" at bounding box center [1395, 368] width 20 height 20
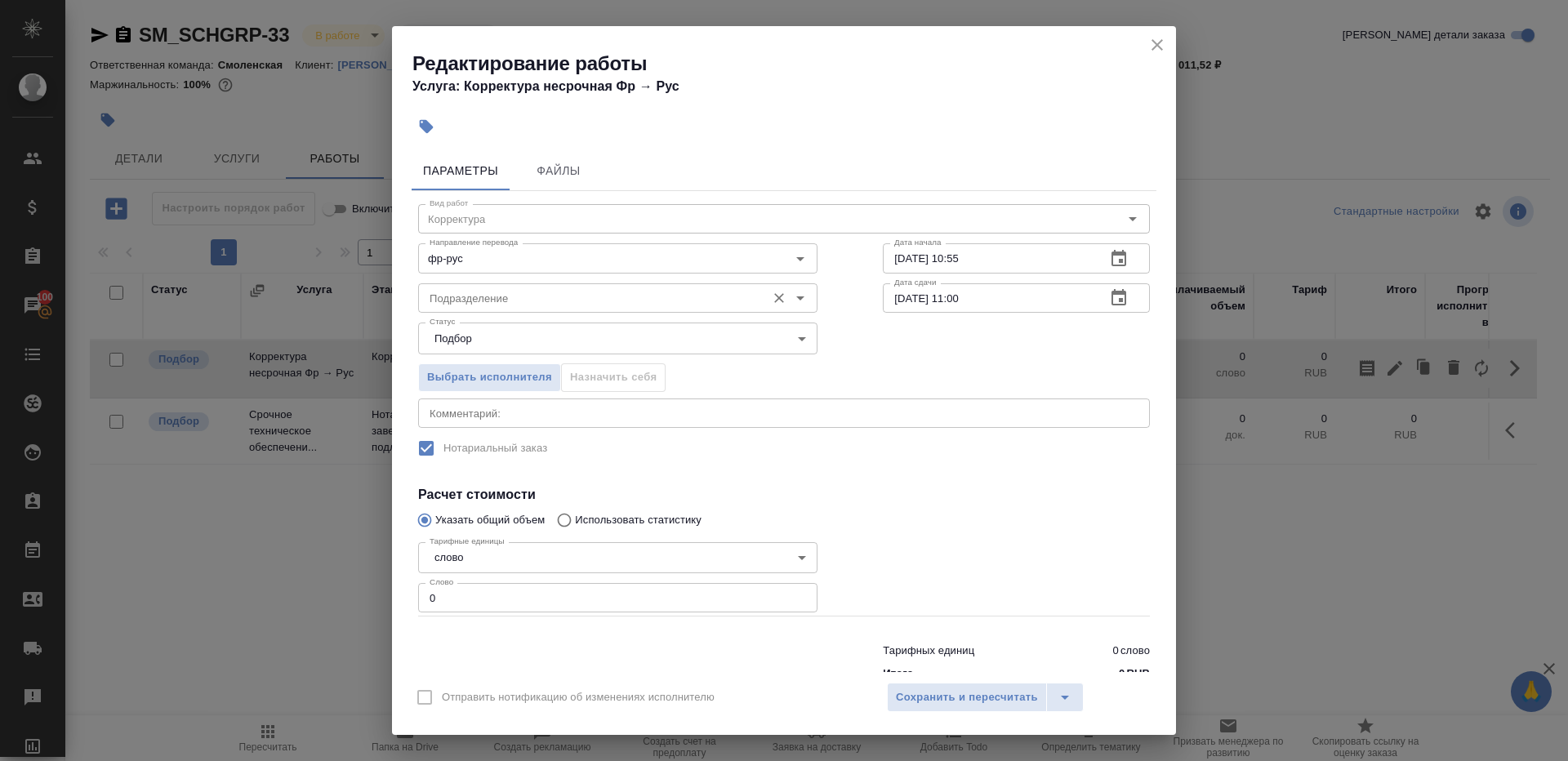
click at [570, 289] on input "Подразделение" at bounding box center [590, 298] width 335 height 20
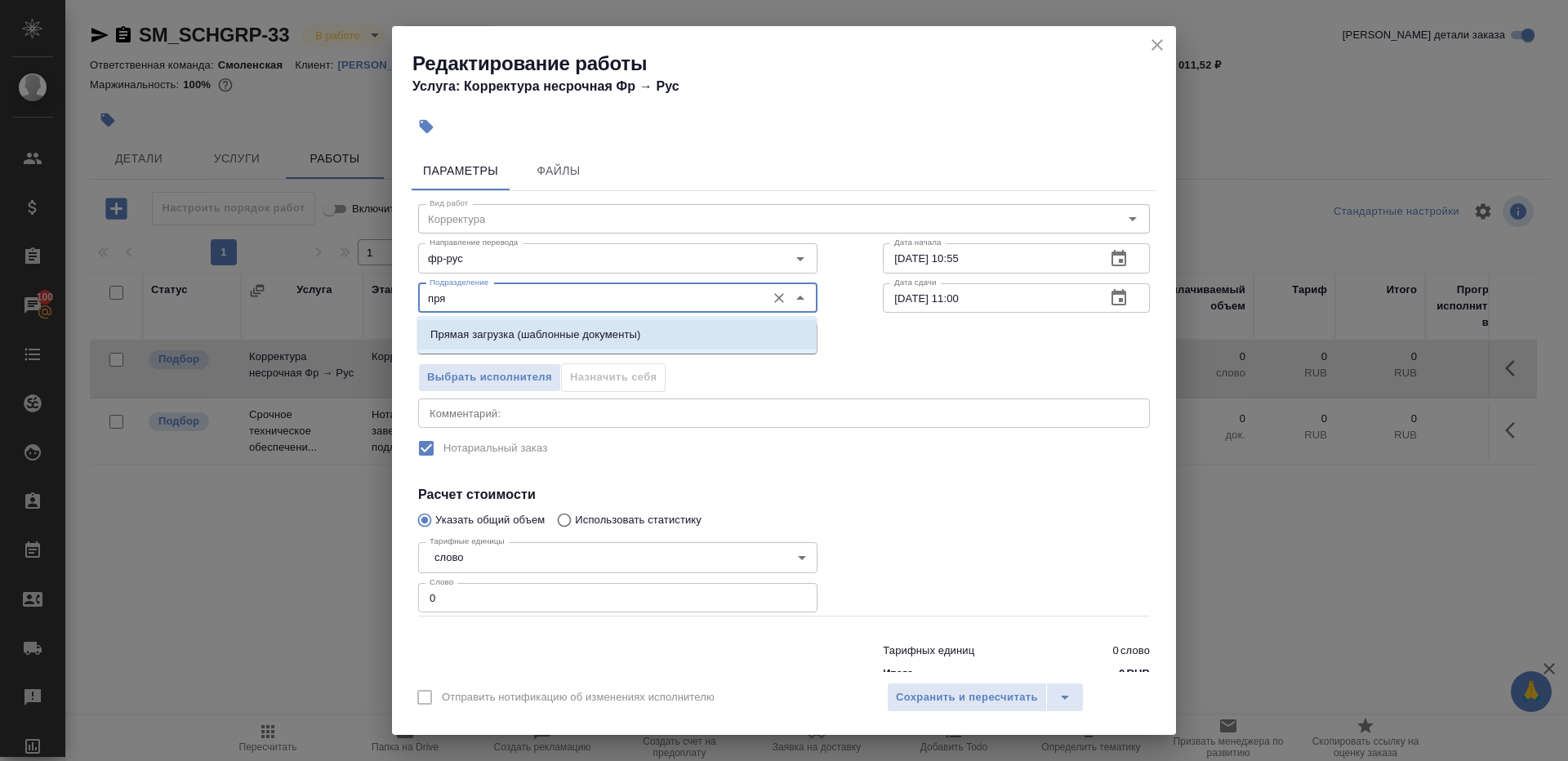
click at [614, 333] on p "Прямая загрузка (шаблонные документы)" at bounding box center [536, 334] width 210 height 16
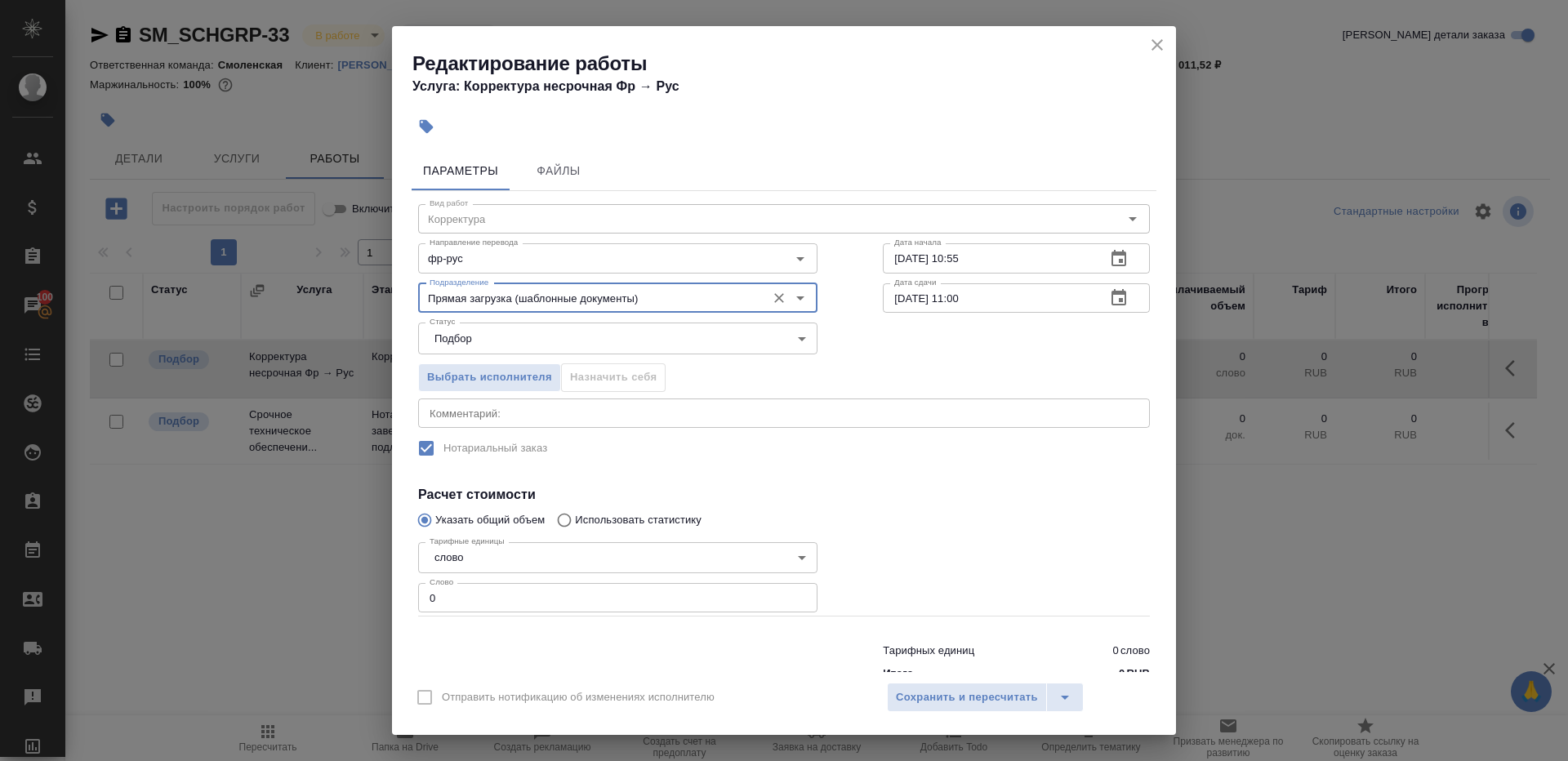
type input "Прямая загрузка (шаблонные документы)"
click at [554, 611] on input "0" at bounding box center [619, 597] width 400 height 29
type input "1"
click at [919, 606] on div "Тарифных единиц 0 слово Итого 0 RUB" at bounding box center [1016, 659] width 333 height 111
click at [930, 693] on span "Сохранить и пересчитать" at bounding box center [966, 698] width 142 height 19
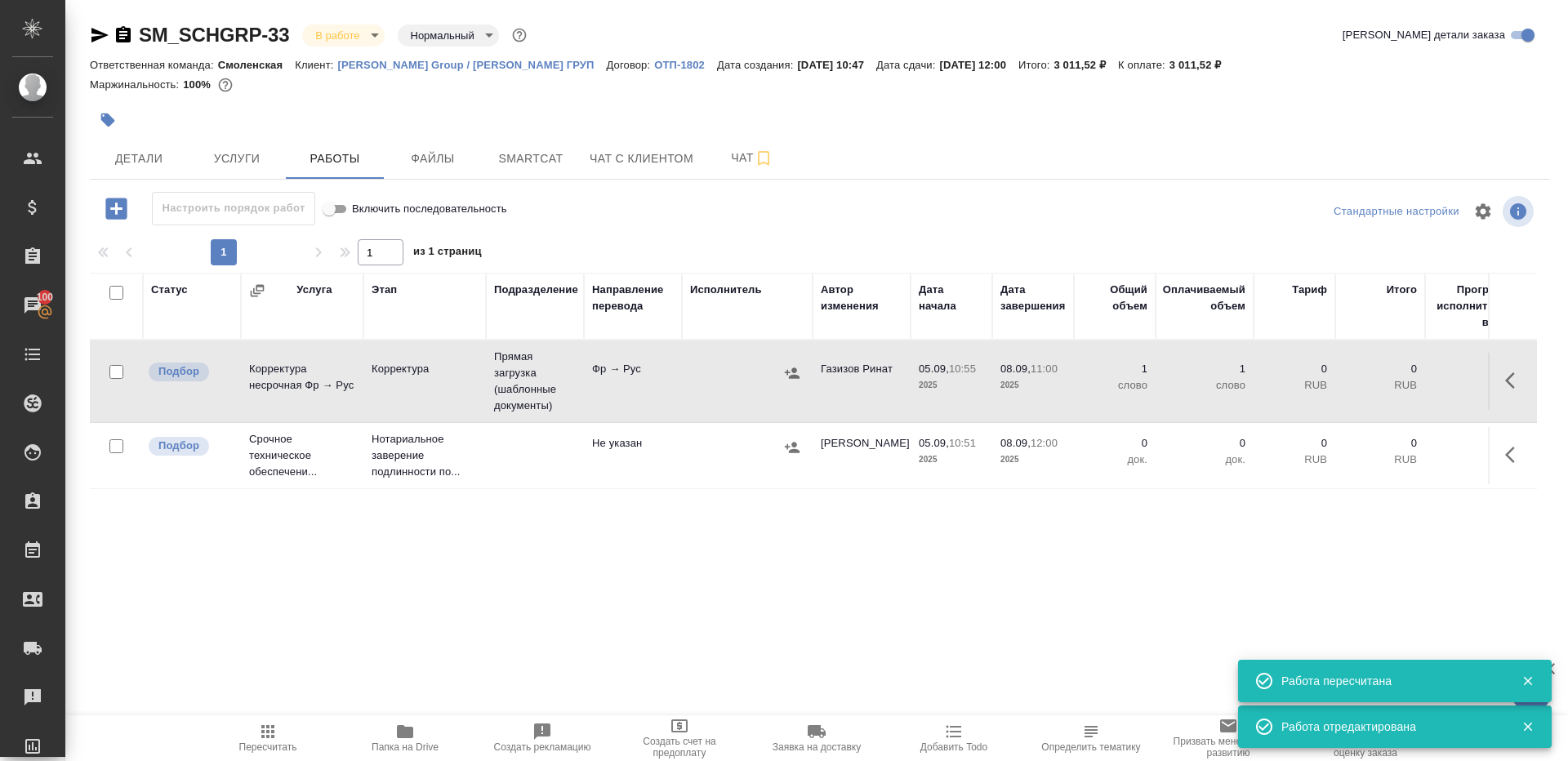
click at [539, 376] on td "Прямая загрузка (шаблонные документы)" at bounding box center [535, 381] width 98 height 82
click at [267, 731] on icon "button" at bounding box center [268, 732] width 13 height 13
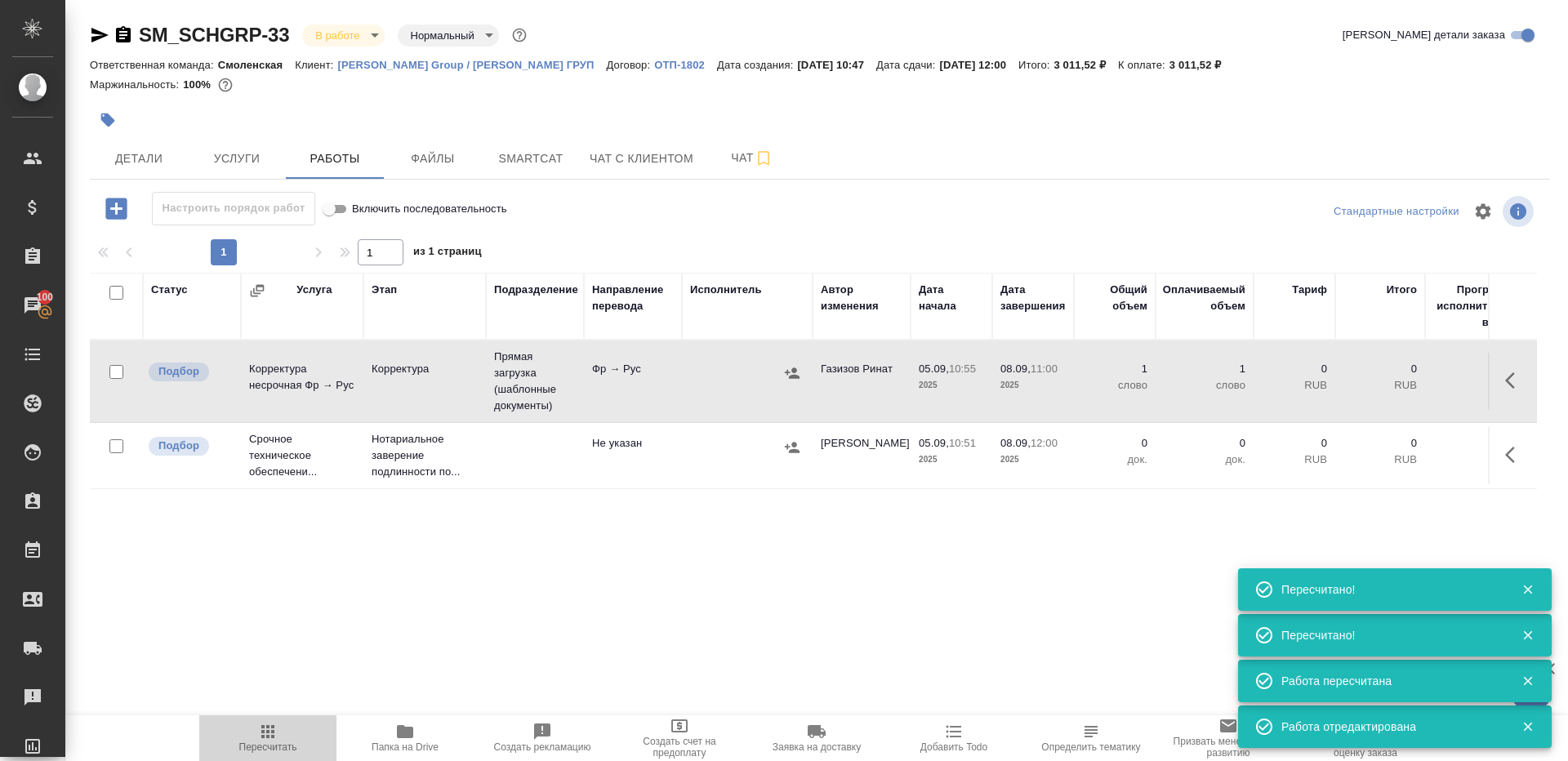
click at [285, 727] on span "Пересчитать" at bounding box center [268, 737] width 118 height 31
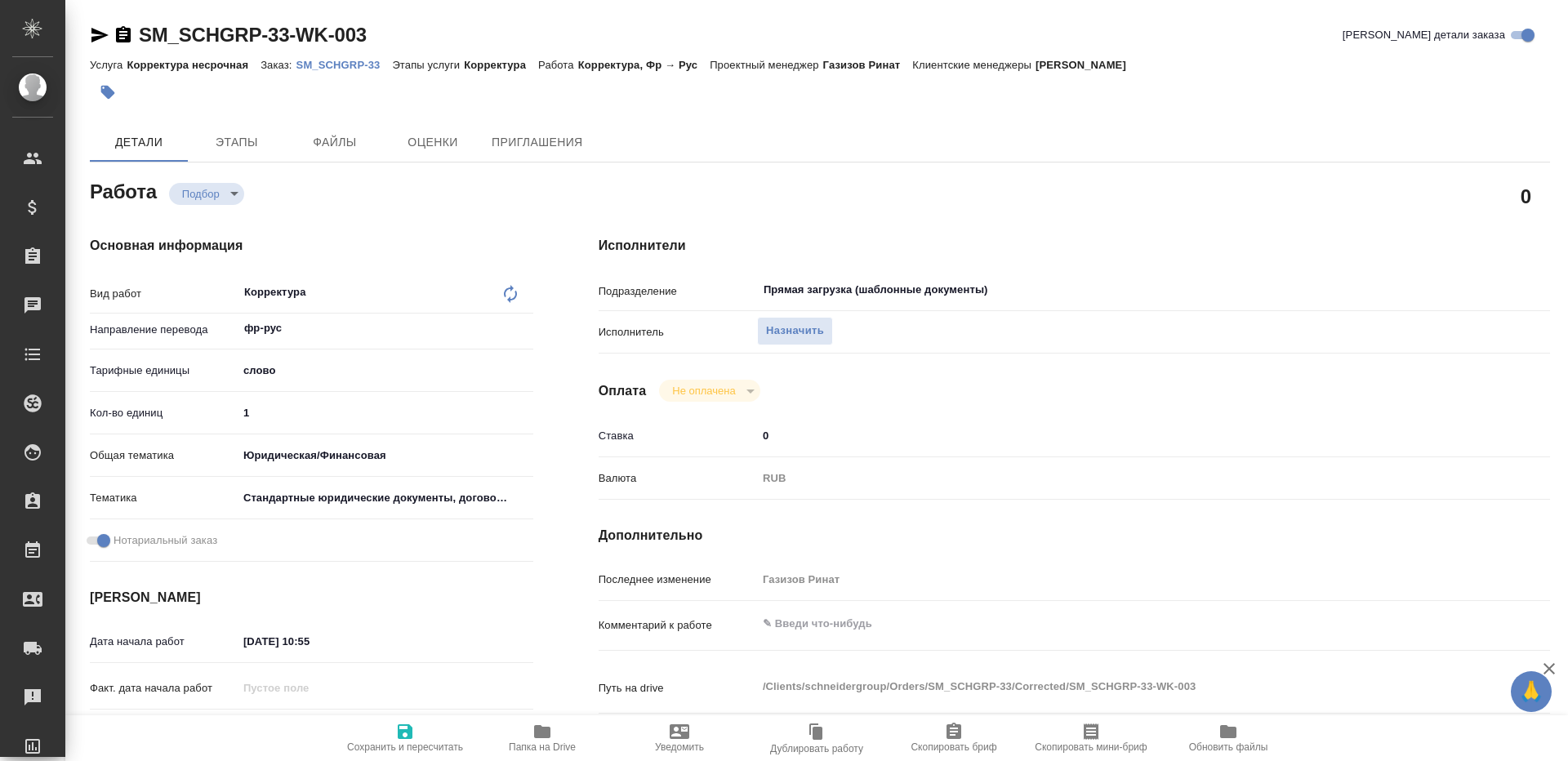
type textarea "x"
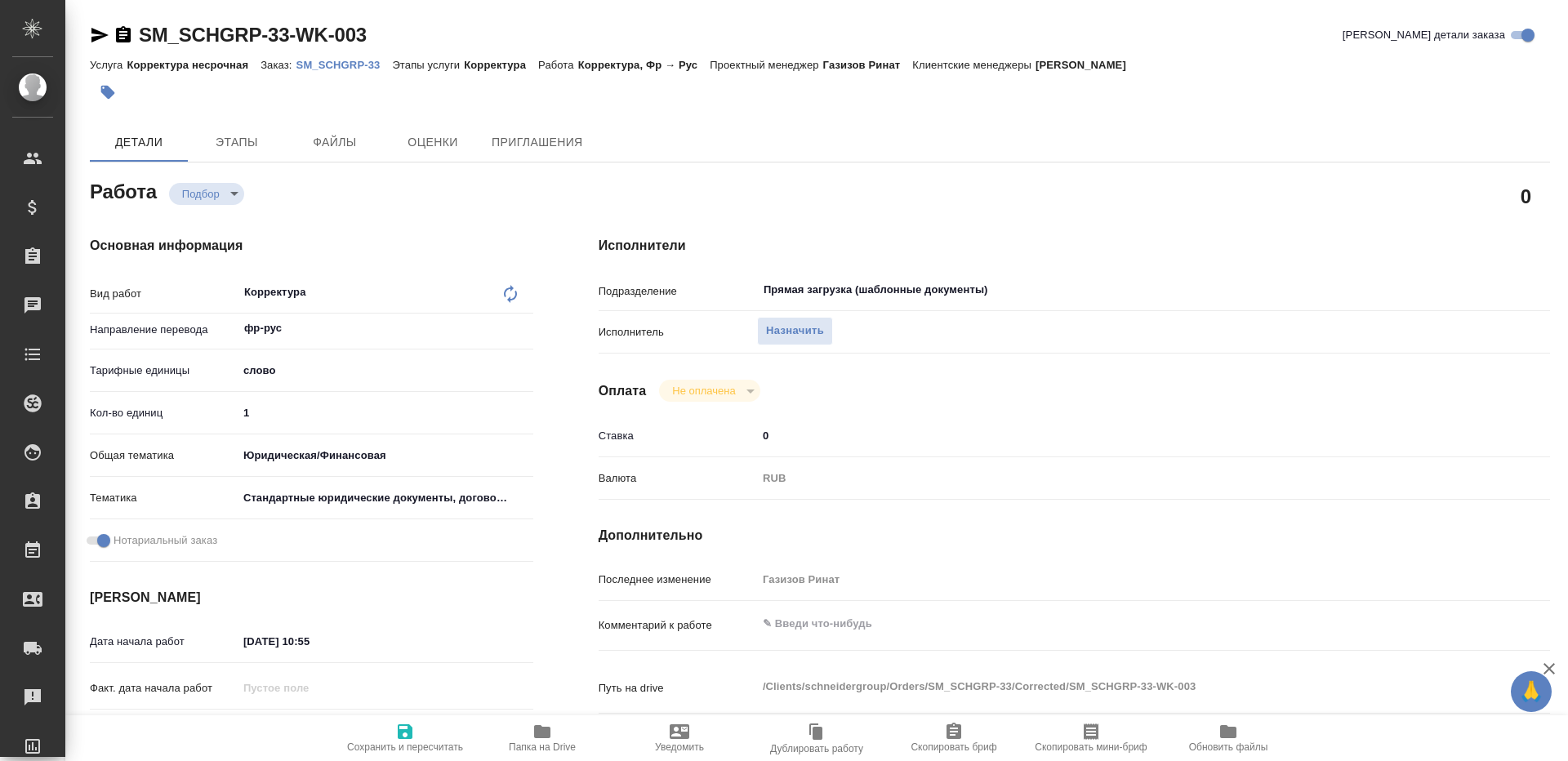
type textarea "x"
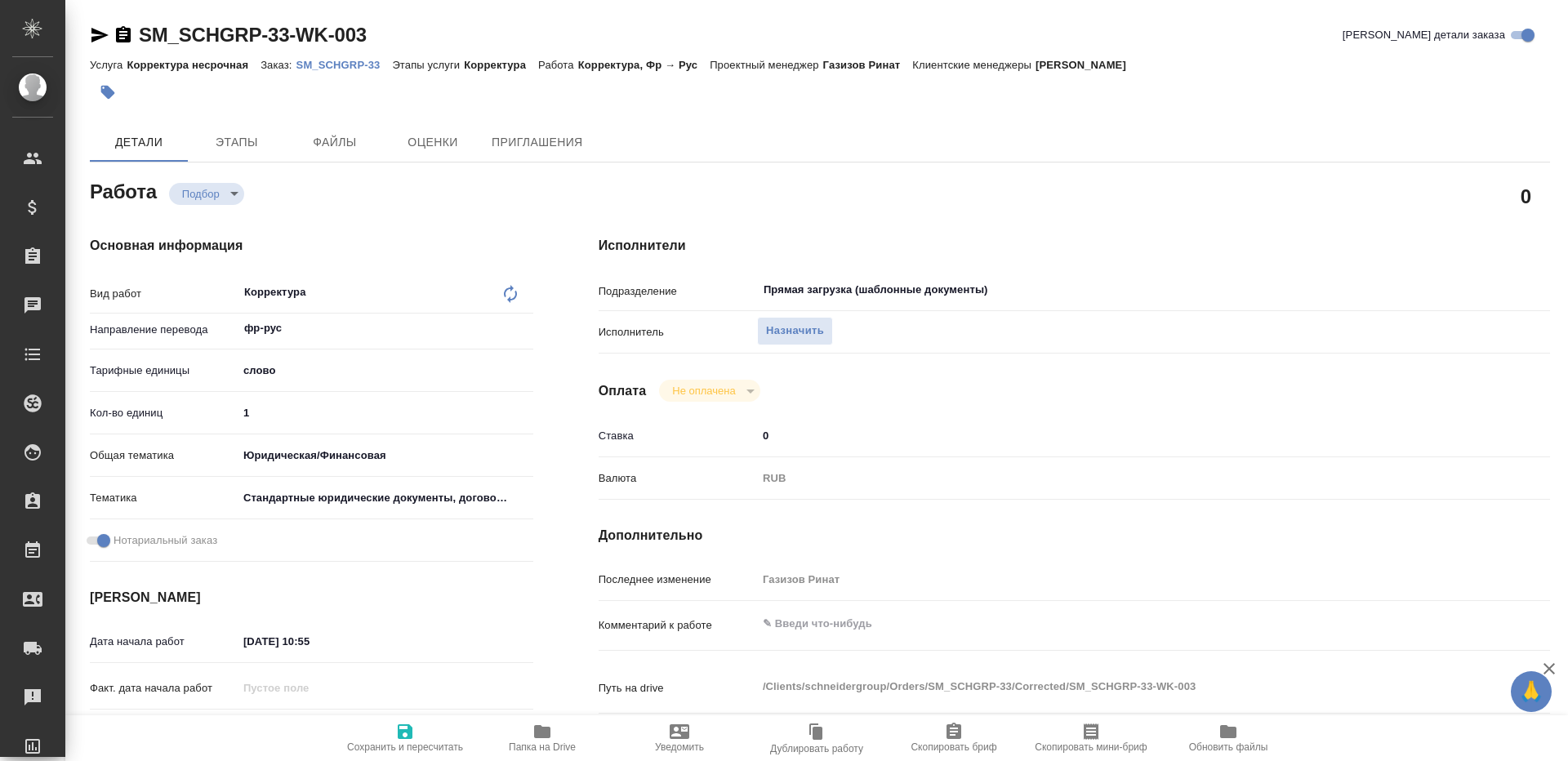
type textarea "x"
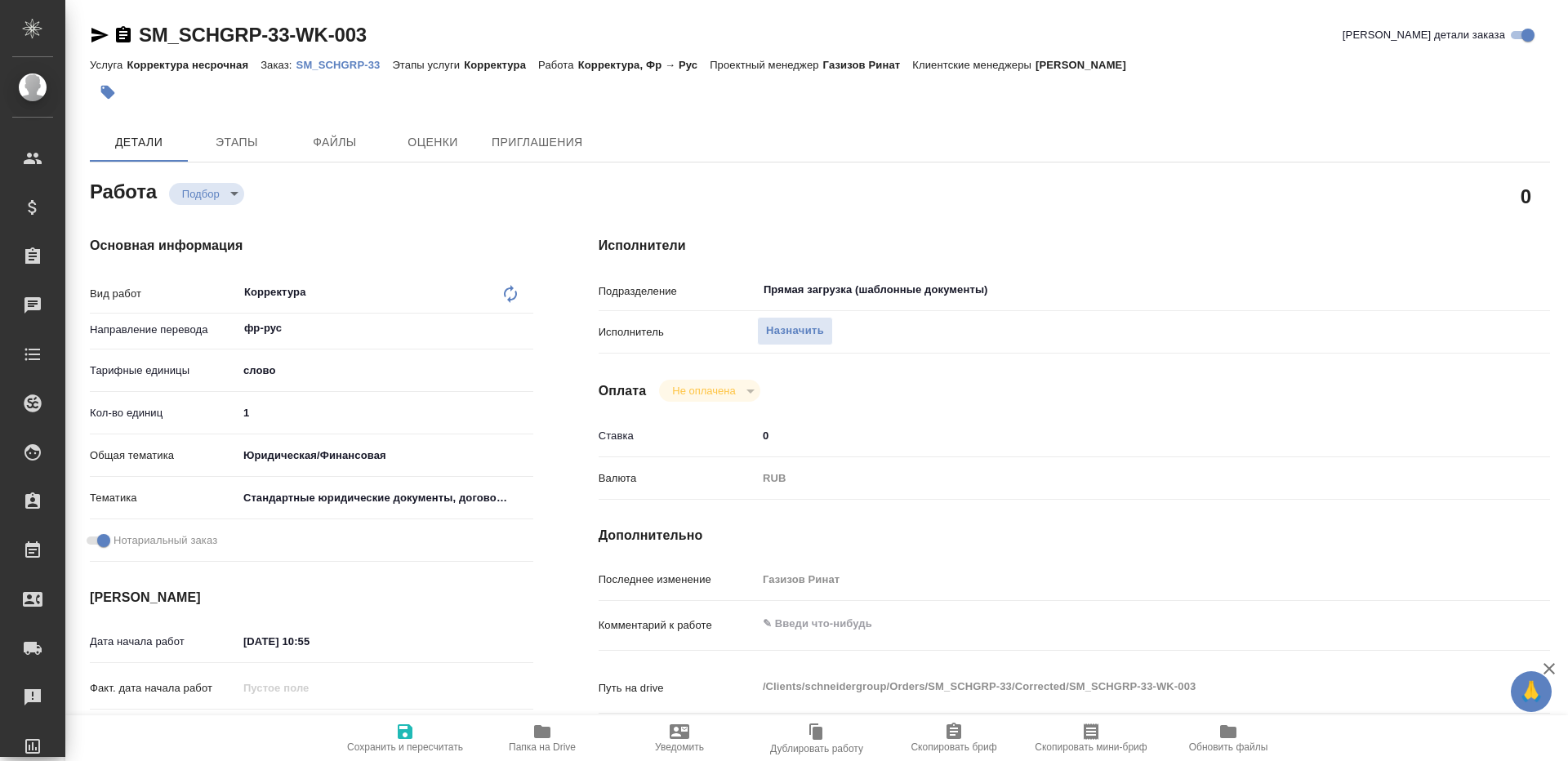
type textarea "x"
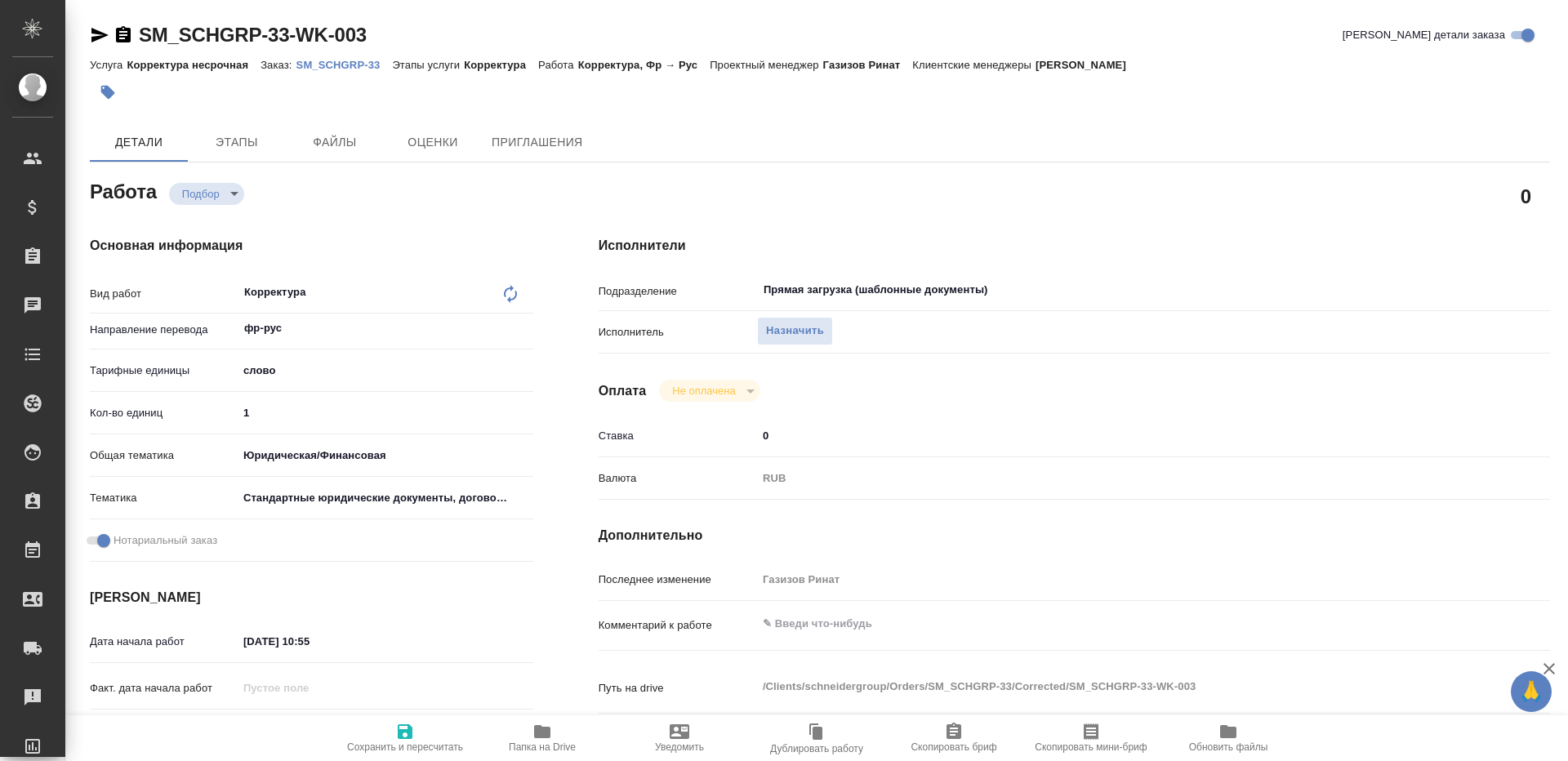
type textarea "x"
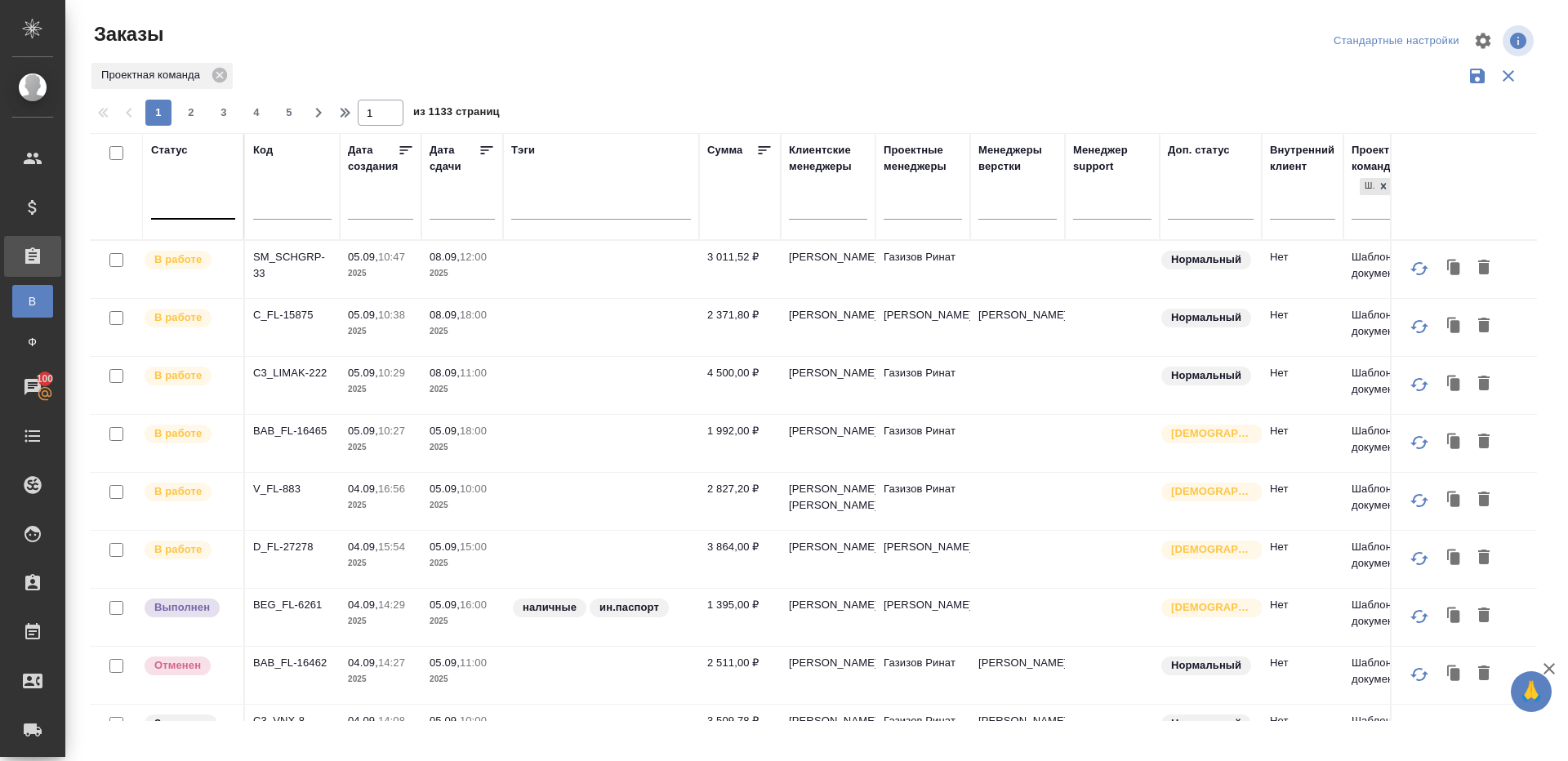
click at [227, 210] on div at bounding box center [192, 203] width 84 height 24
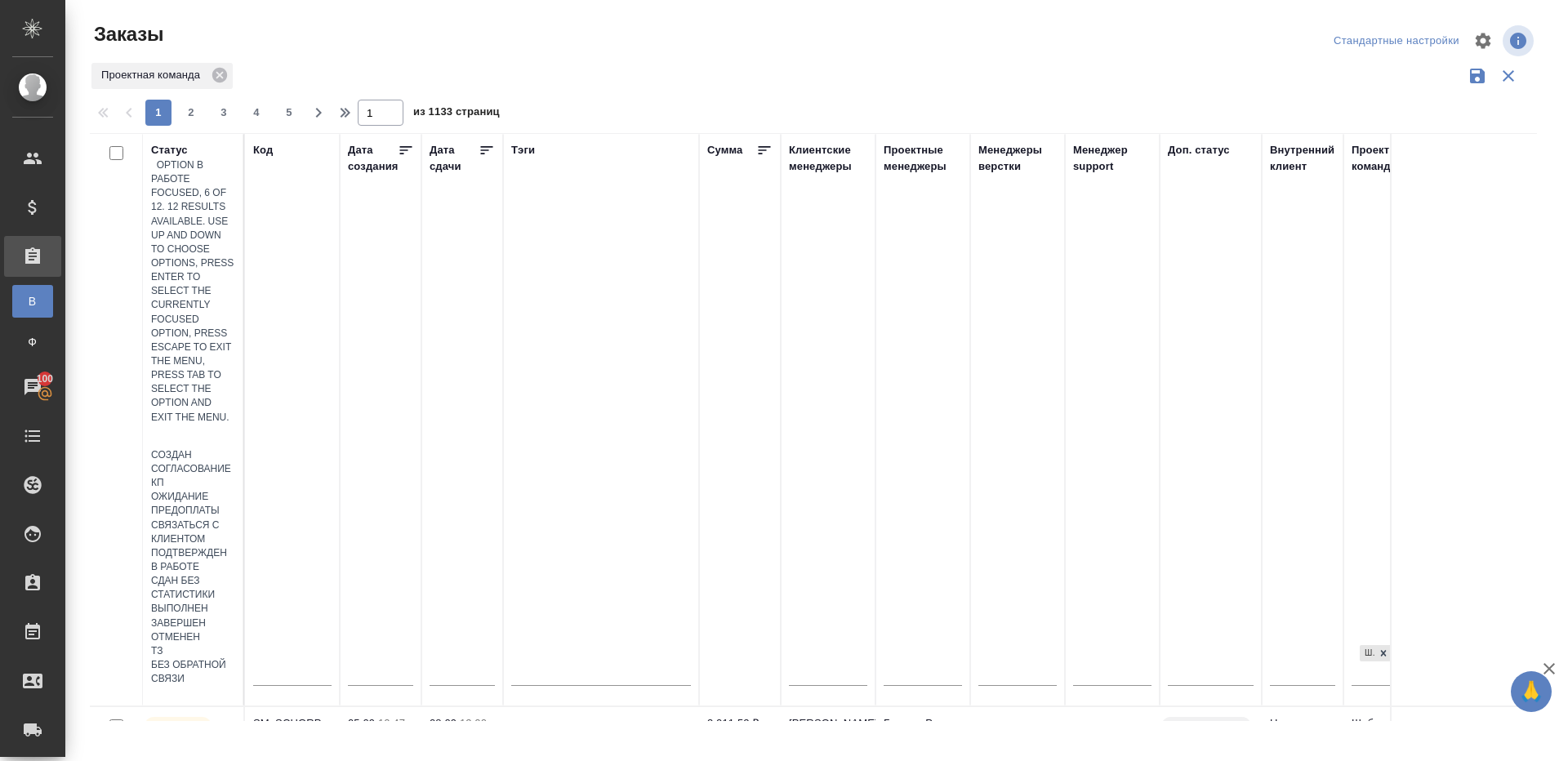
click at [235, 560] on div "В работе" at bounding box center [192, 567] width 84 height 14
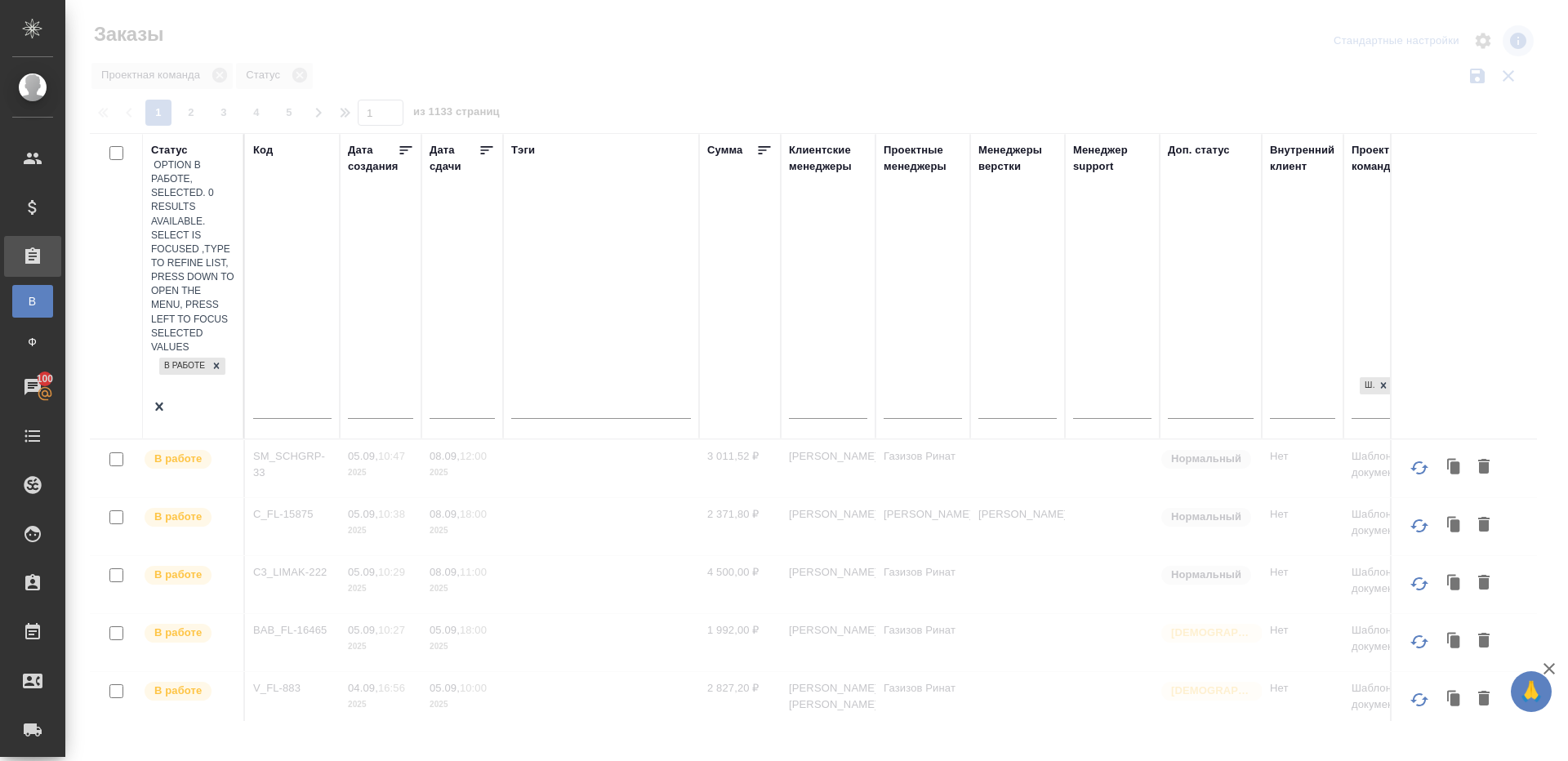
click at [487, 144] on icon at bounding box center [487, 150] width 16 height 16
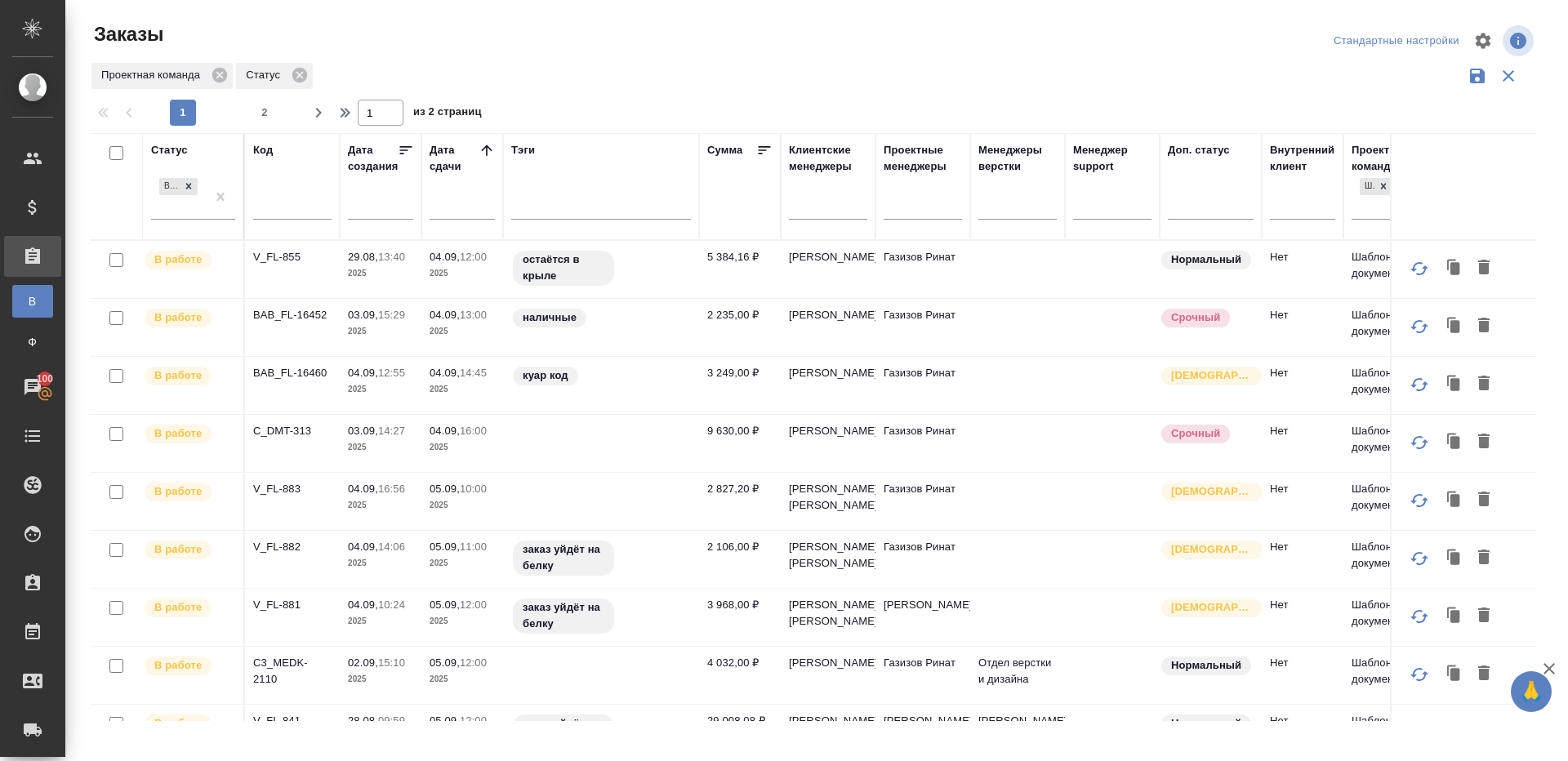
click at [945, 223] on div at bounding box center [922, 209] width 78 height 42
click at [940, 213] on div at bounding box center [922, 203] width 78 height 24
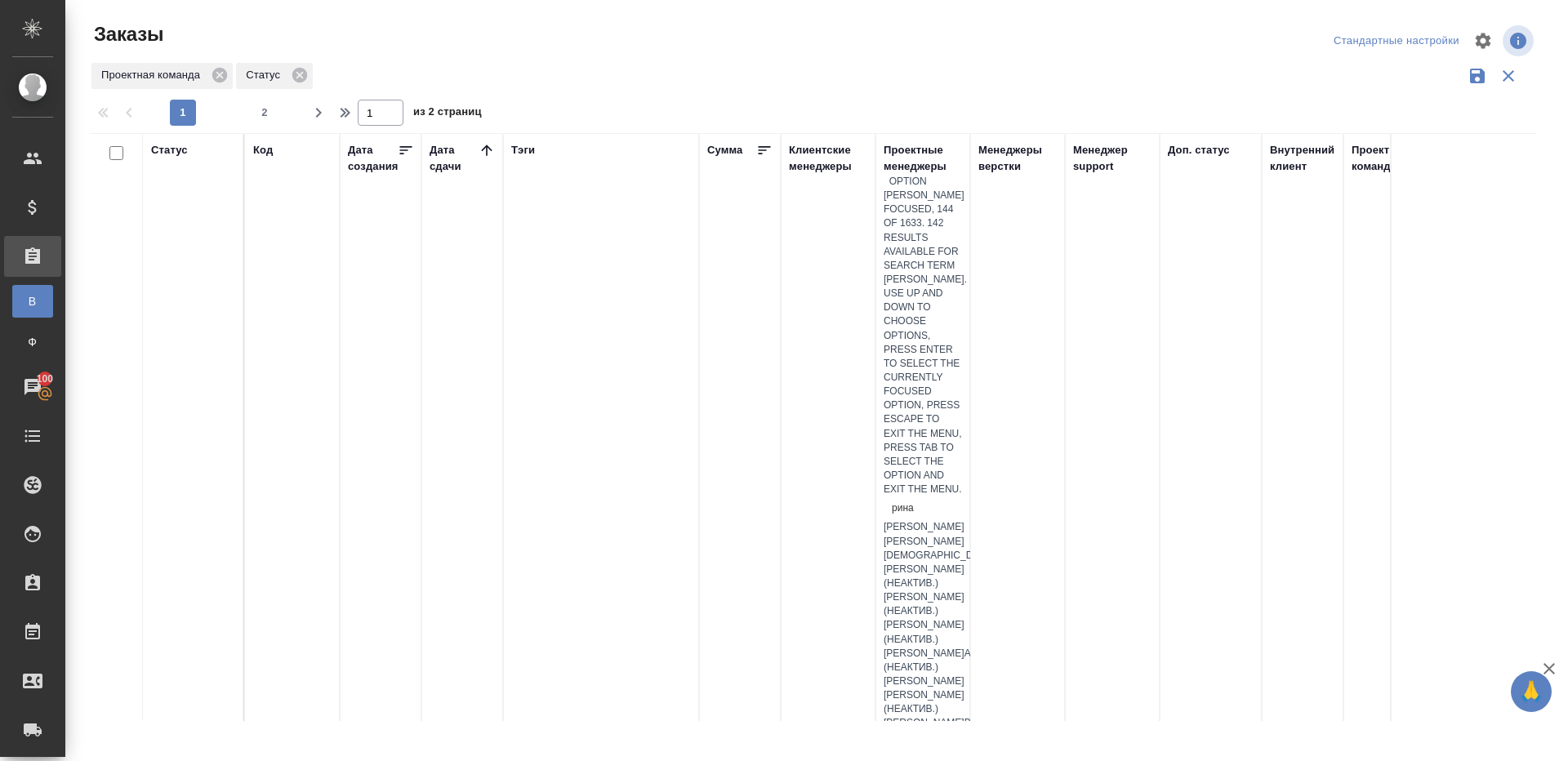
type input "ринат"
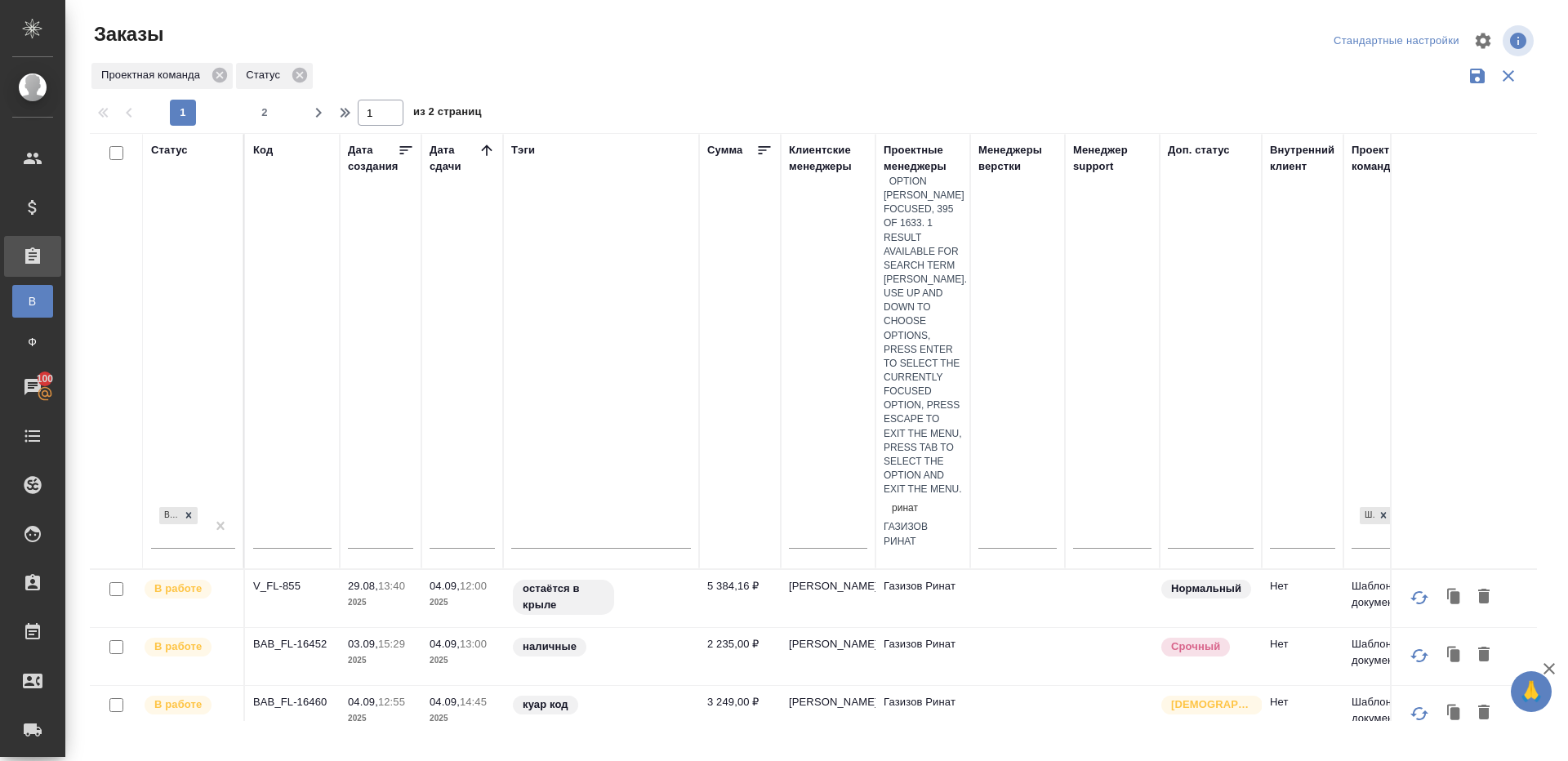
click at [944, 521] on div "Газизов Ринат" at bounding box center [922, 534] width 78 height 27
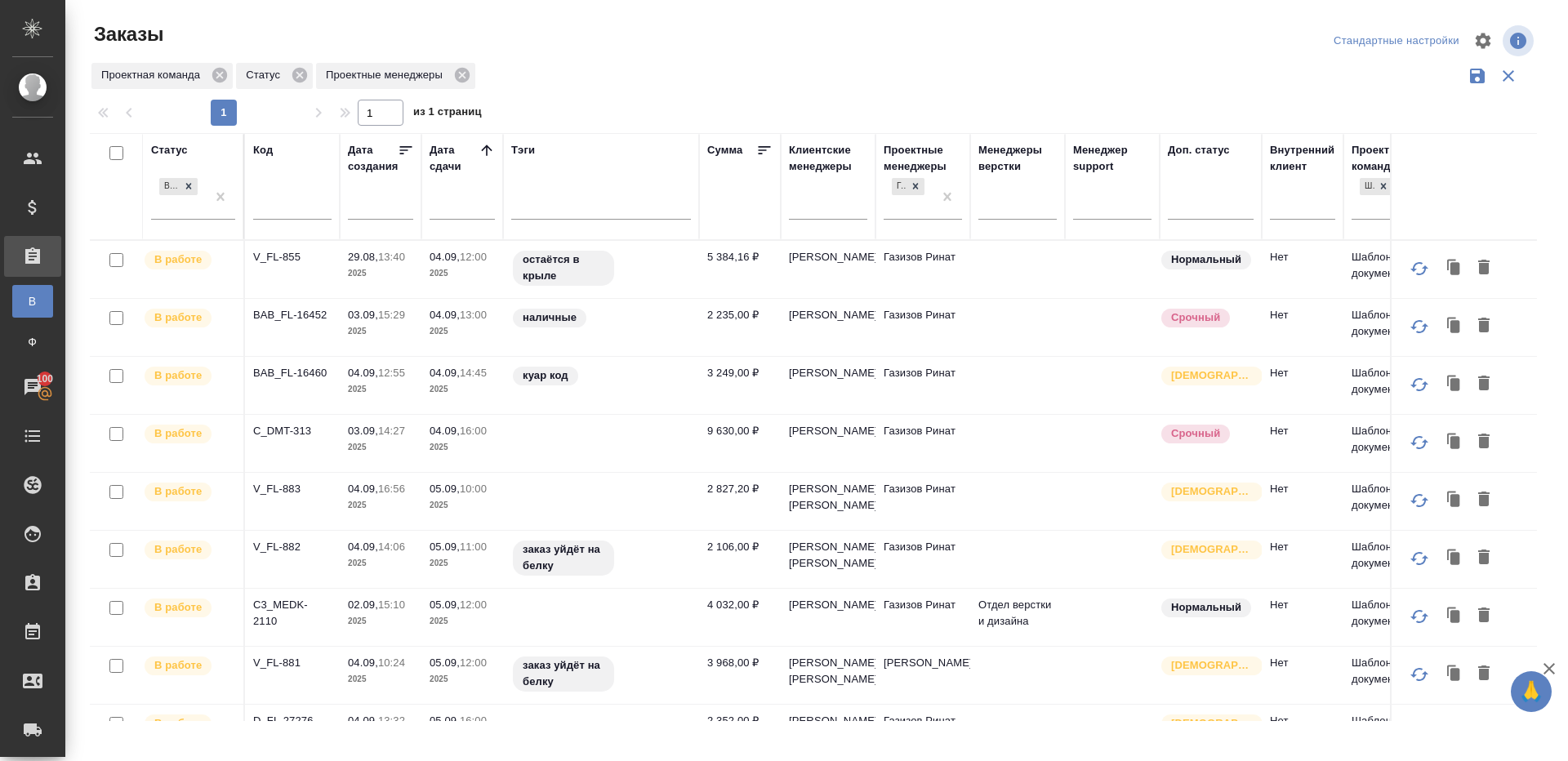
click at [776, 79] on div "Проектная команда Статус Проектные менеджеры" at bounding box center [813, 75] width 1447 height 31
click at [296, 256] on p "V_FL-855" at bounding box center [292, 256] width 78 height 16
click at [297, 310] on p "BAB_FL-16452" at bounding box center [292, 315] width 78 height 16
click at [297, 372] on p "BAB_FL-16460" at bounding box center [292, 372] width 78 height 16
click at [287, 435] on p "C_DMT-313" at bounding box center [292, 431] width 78 height 16
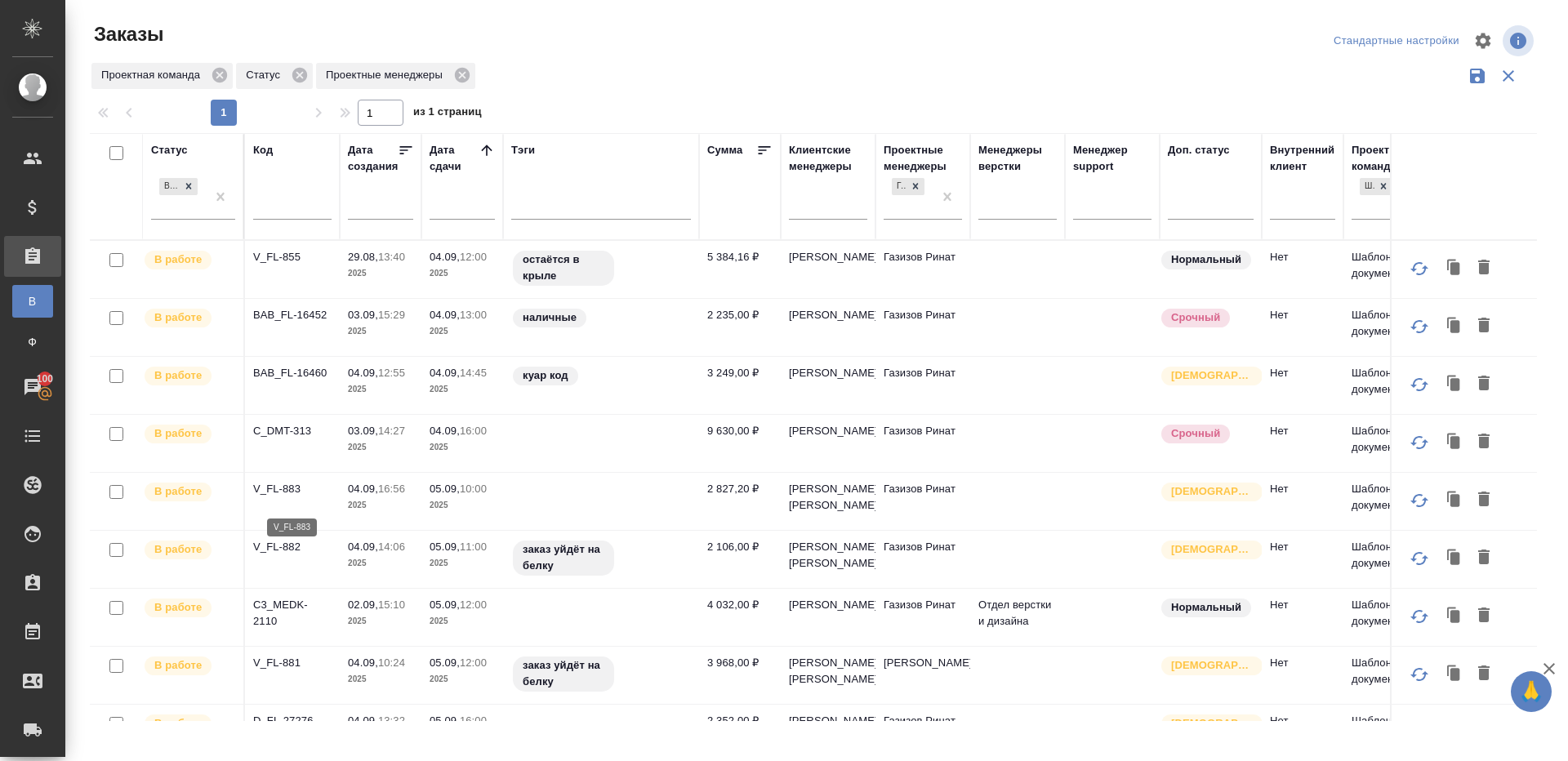
click at [282, 498] on p "V_FL-883" at bounding box center [292, 488] width 78 height 16
click at [281, 555] on p "V_FL-882" at bounding box center [292, 547] width 78 height 16
click at [269, 630] on p "C3_MEDK-2110" at bounding box center [292, 613] width 78 height 33
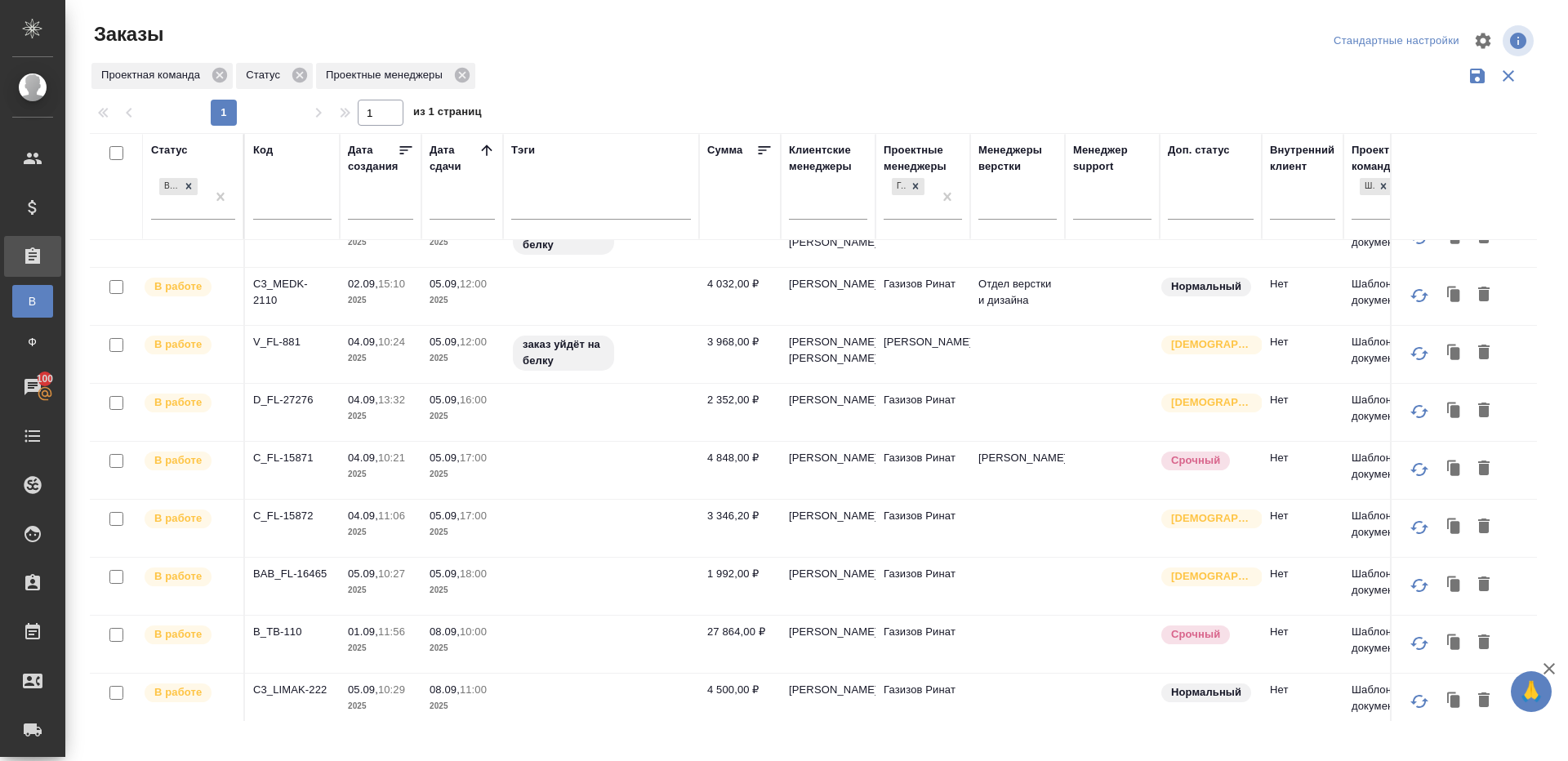
scroll to position [375, 0]
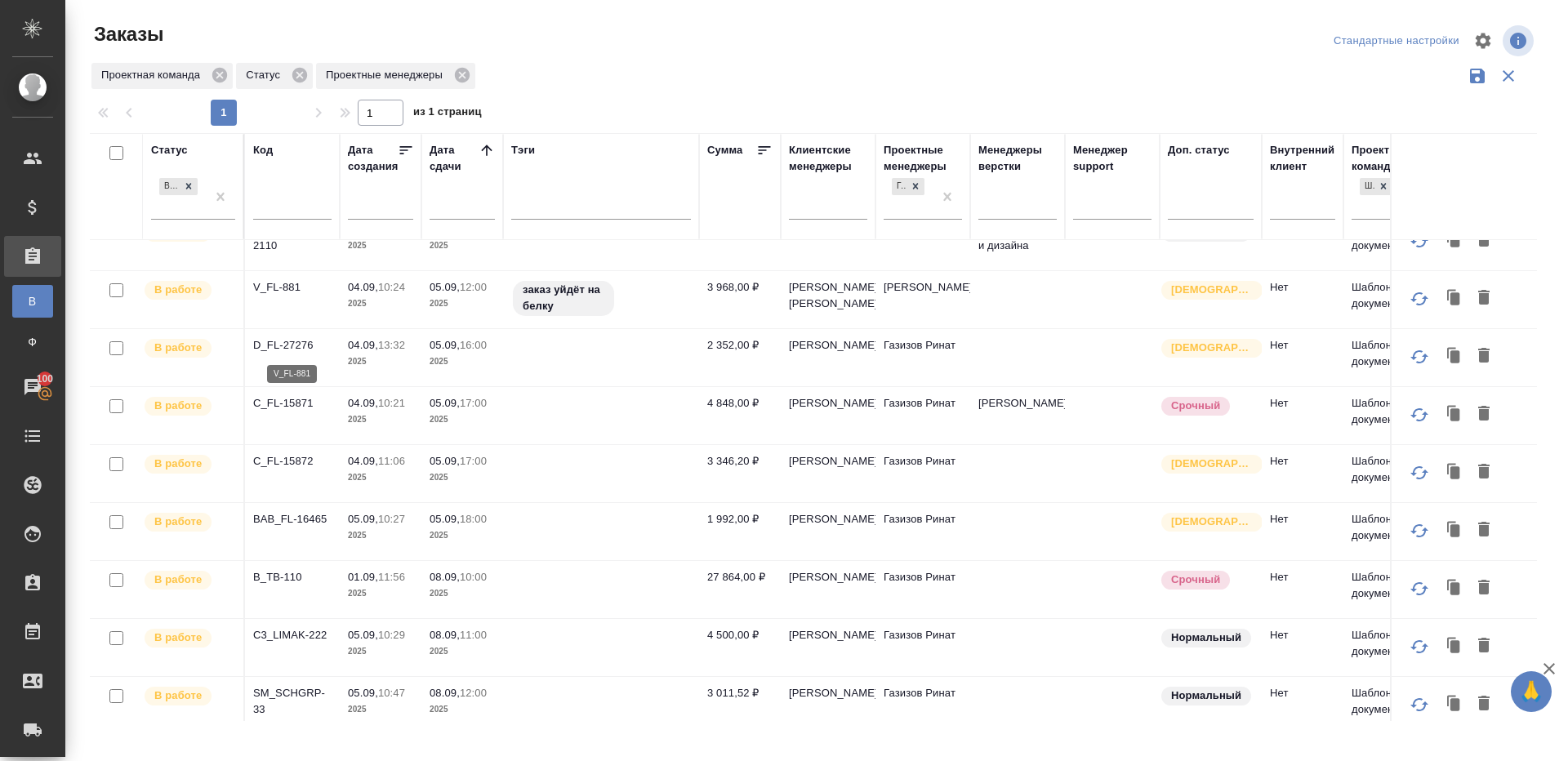
click at [269, 296] on p "V_FL-881" at bounding box center [292, 287] width 78 height 16
click at [290, 354] on p "D_FL-27276" at bounding box center [292, 345] width 78 height 16
click at [293, 412] on p "C_FL-15871" at bounding box center [292, 403] width 78 height 16
click at [293, 470] on p "C_FL-15872" at bounding box center [292, 461] width 78 height 16
click at [294, 528] on p "BAB_FL-16465" at bounding box center [292, 519] width 78 height 16
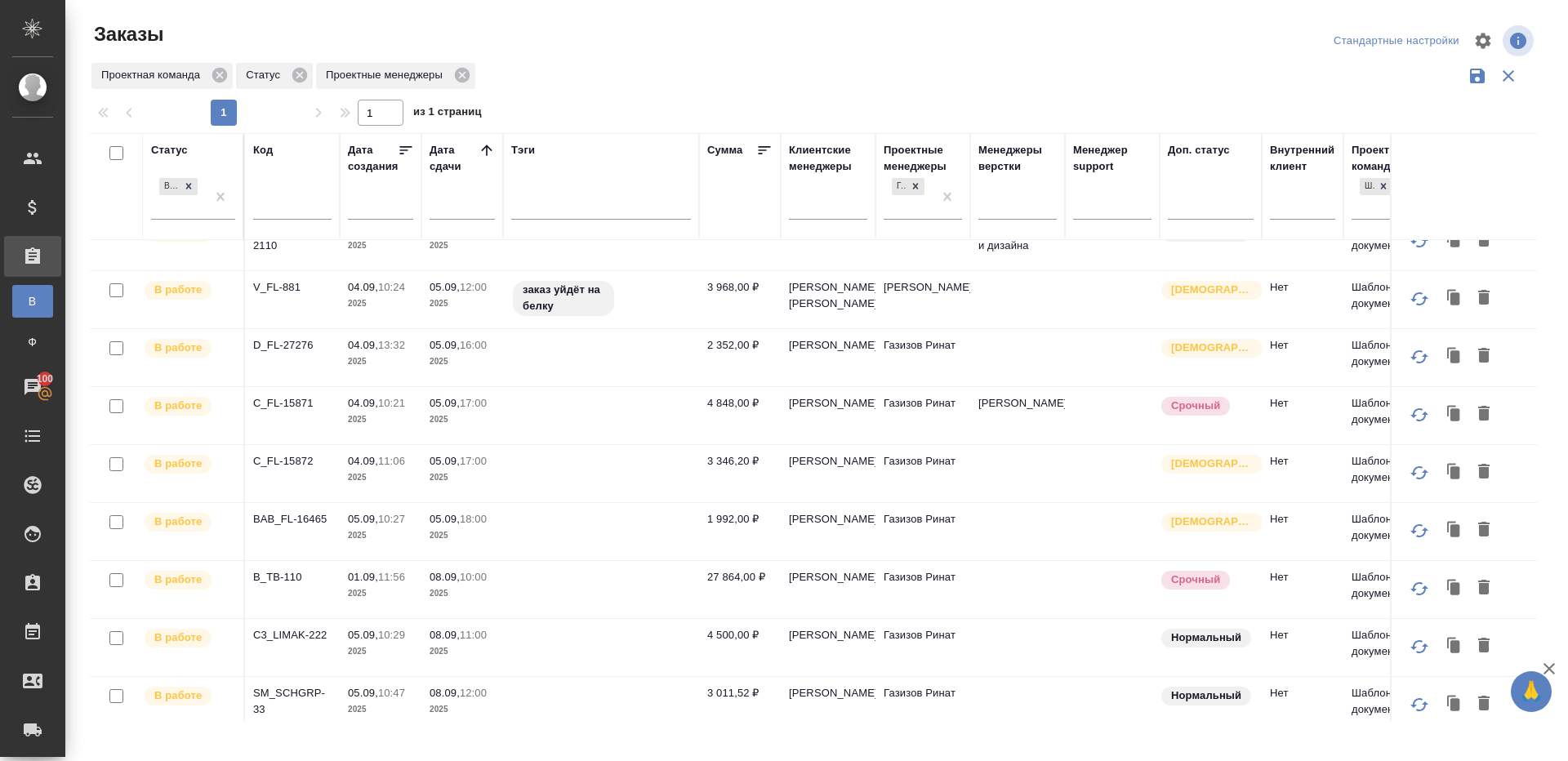
click at [283, 619] on td "B_TB-110" at bounding box center [292, 589] width 94 height 58
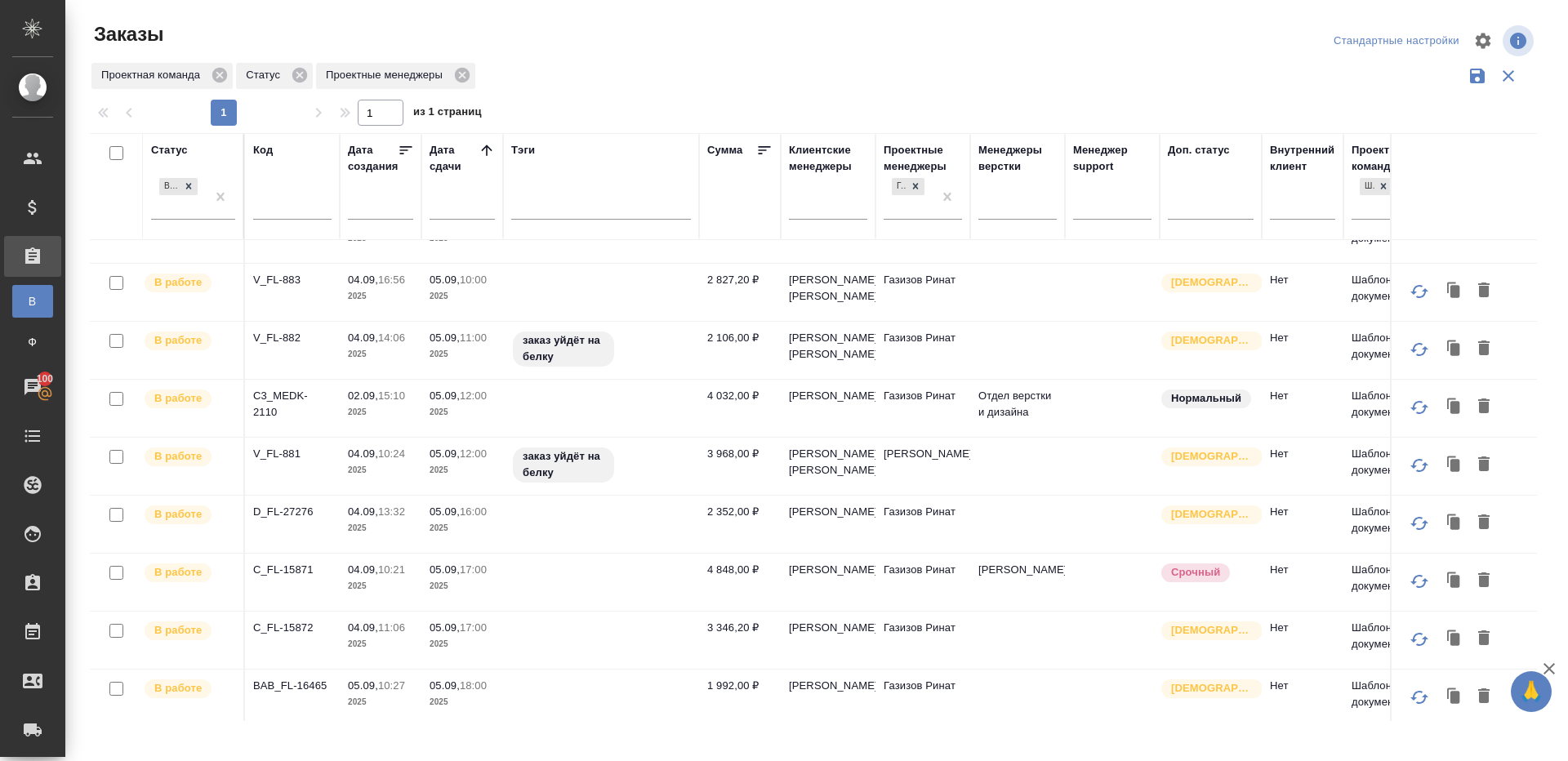
scroll to position [0, 0]
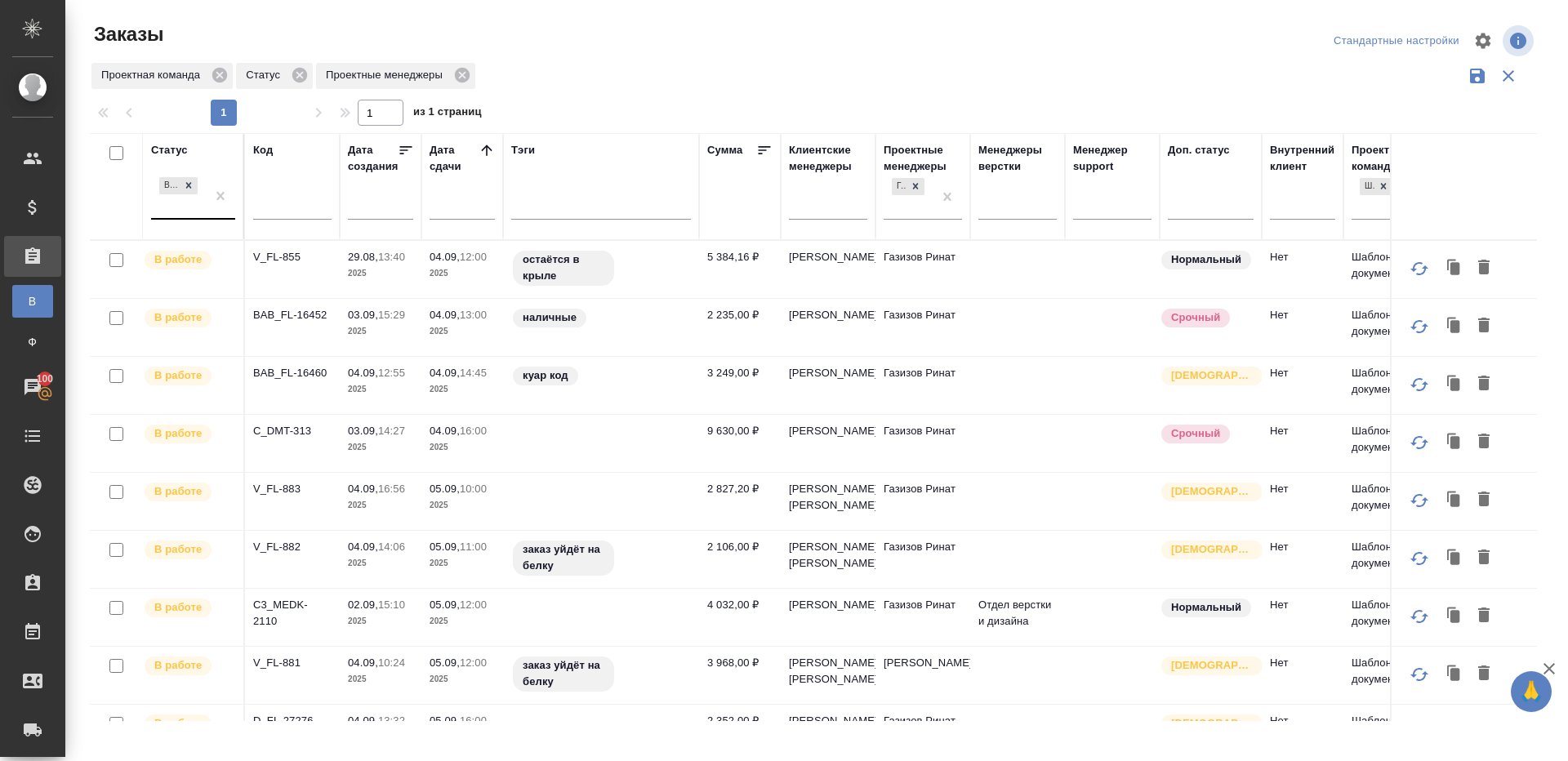
click at [208, 213] on div at bounding box center [220, 196] width 29 height 44
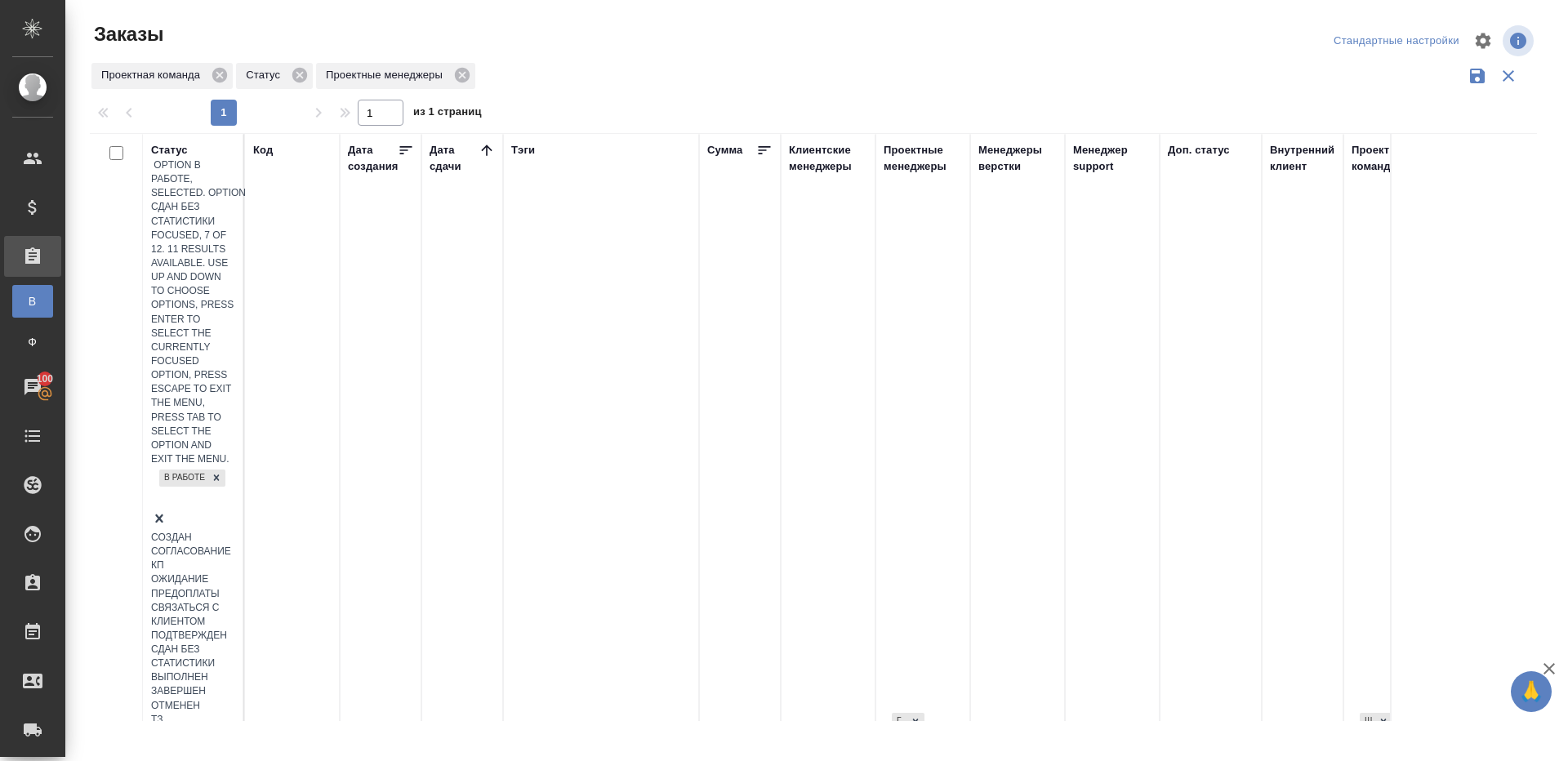
click at [235, 643] on div "Сдан без статистики" at bounding box center [192, 656] width 84 height 27
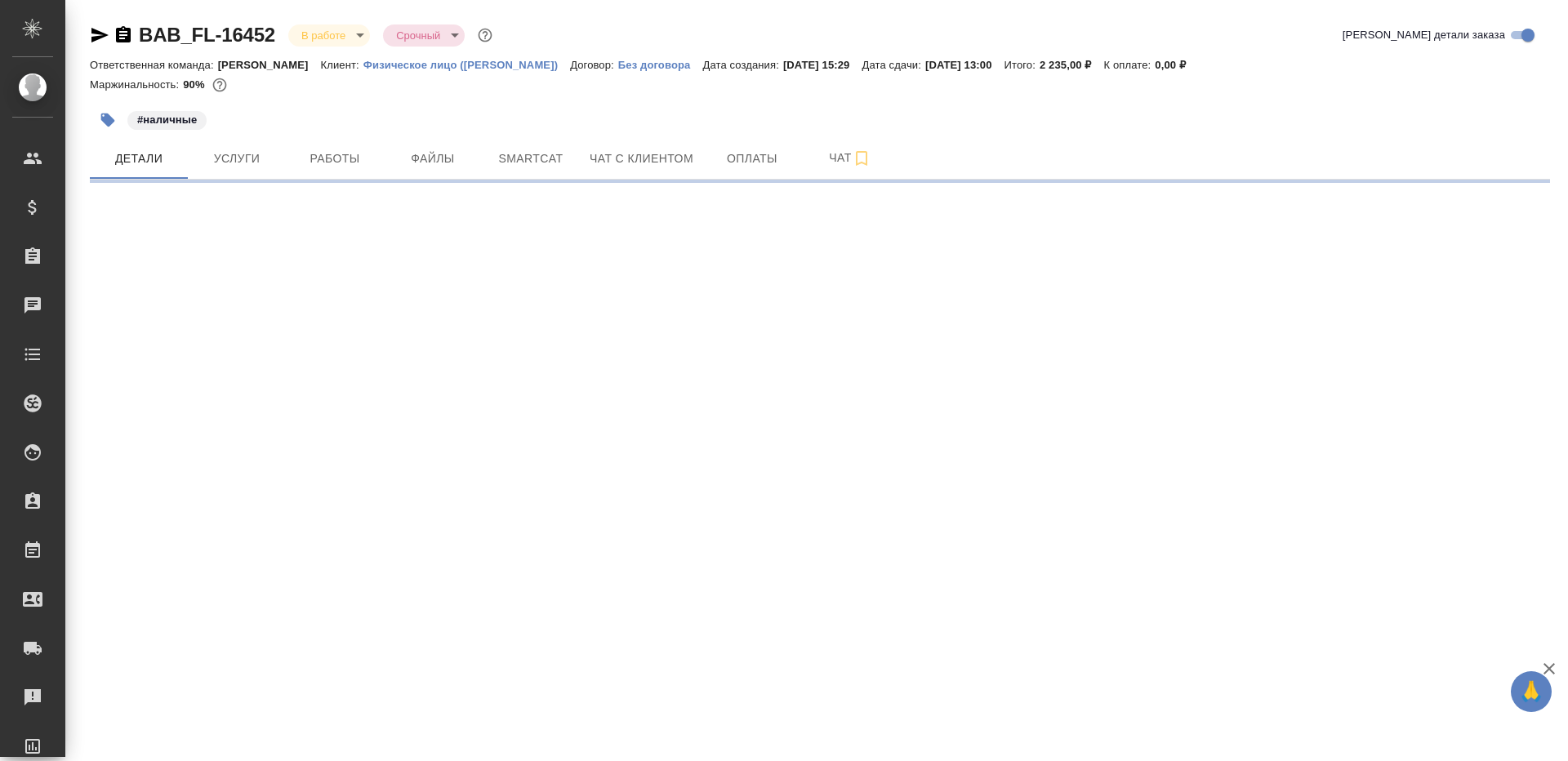
select select "RU"
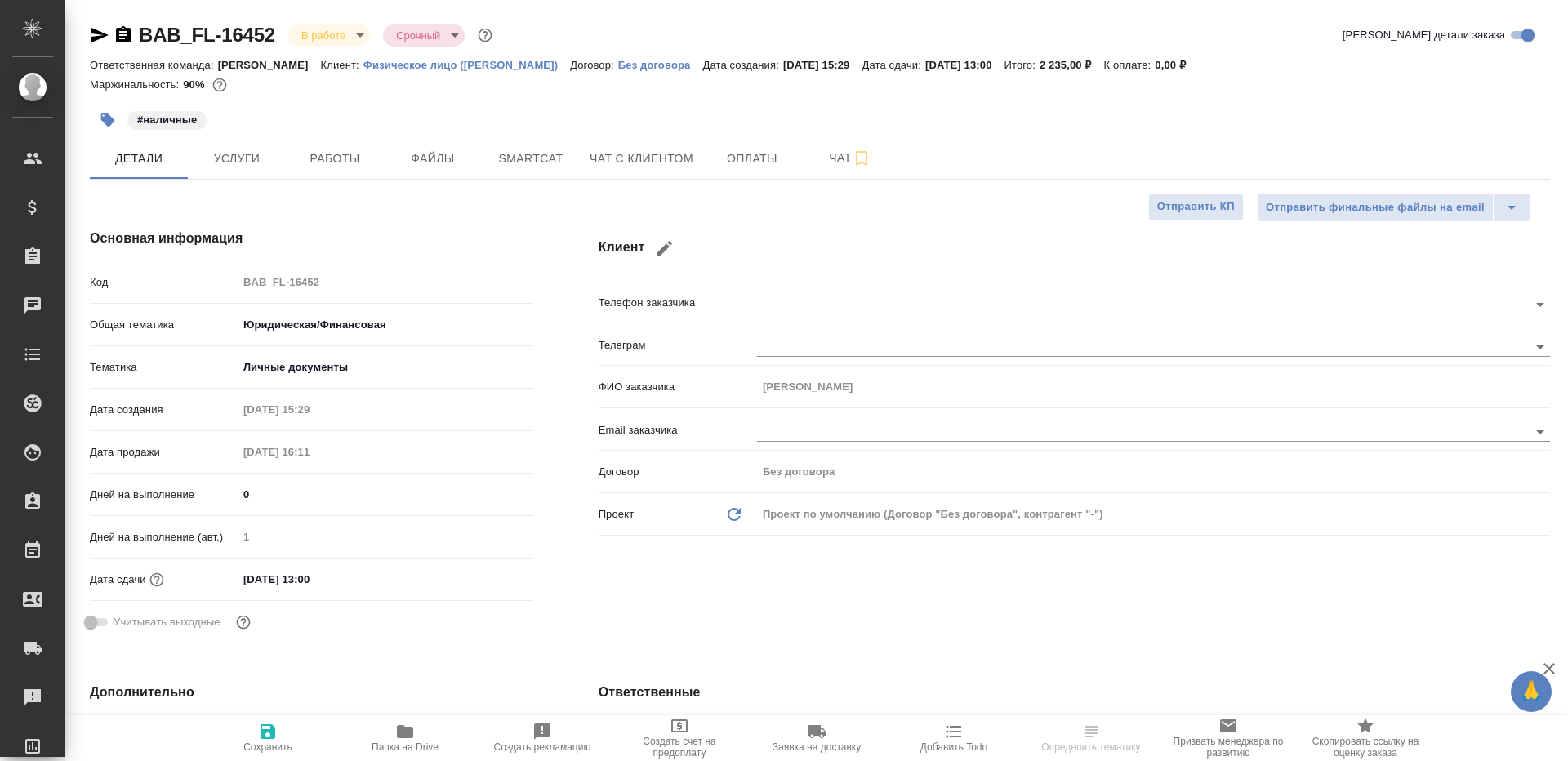
type textarea "x"
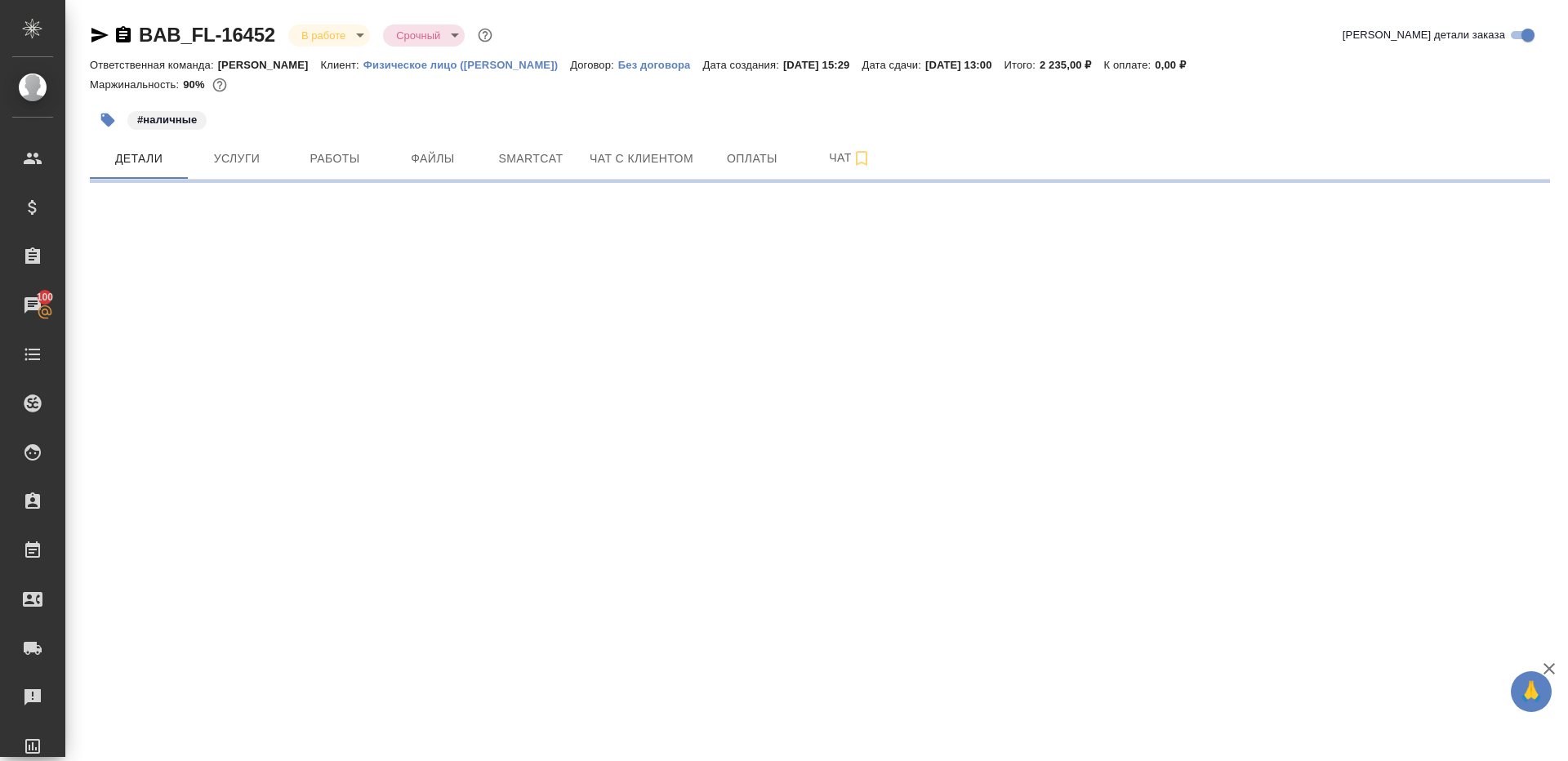
select select "RU"
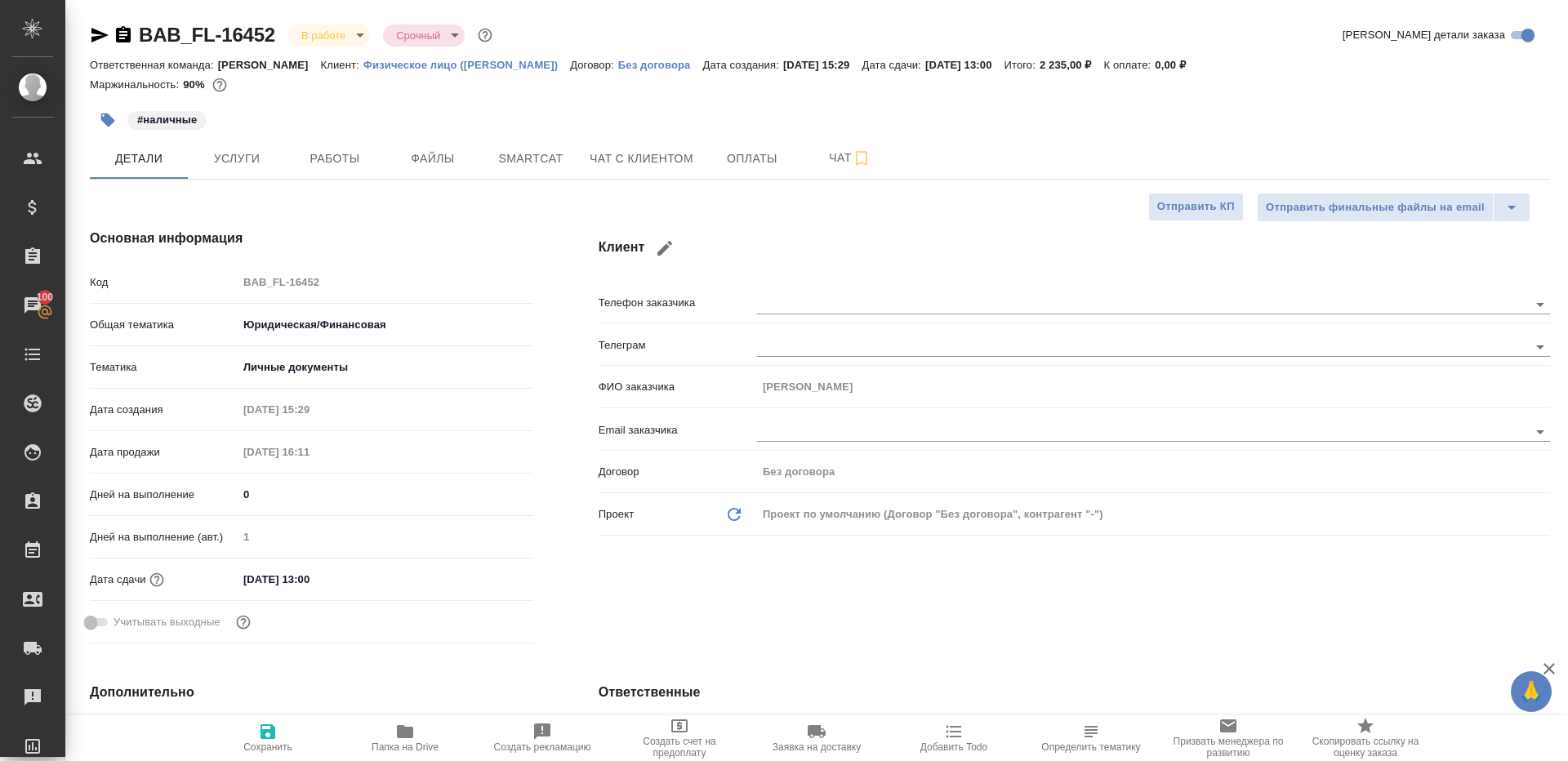
type textarea "x"
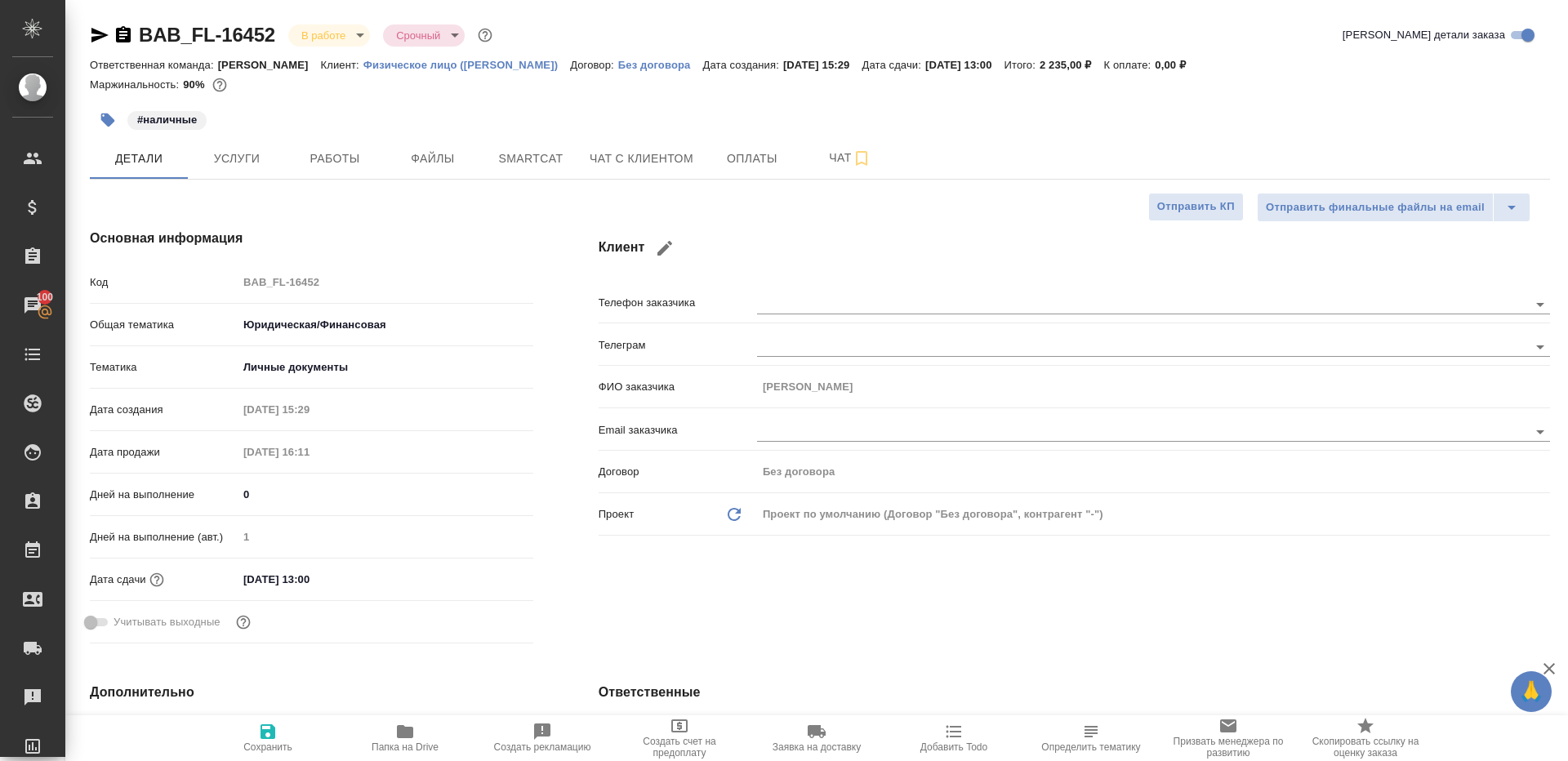
type textarea "x"
click at [321, 162] on span "Работы" at bounding box center [335, 159] width 78 height 21
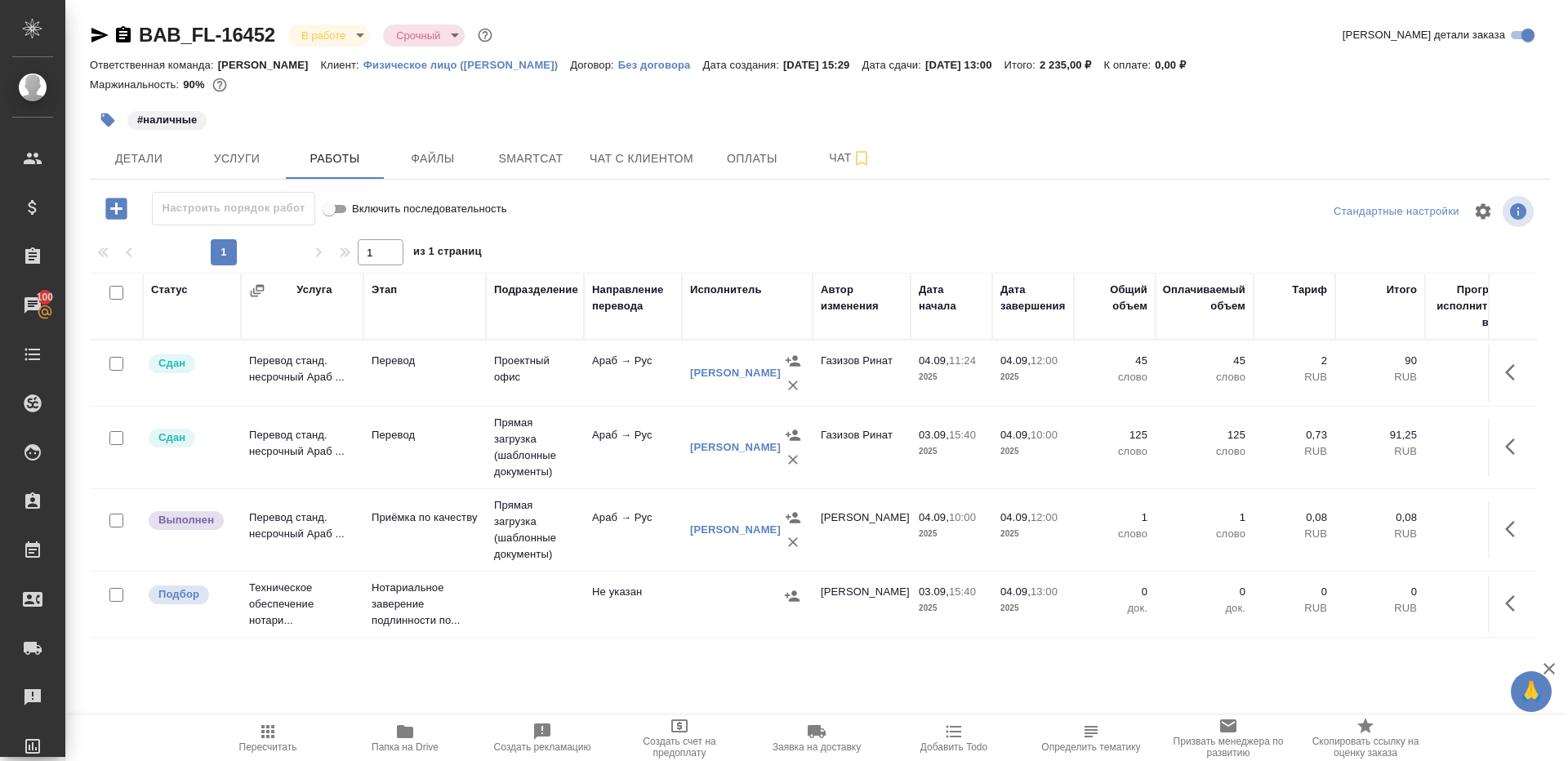
click at [1523, 522] on icon "button" at bounding box center [1514, 529] width 20 height 20
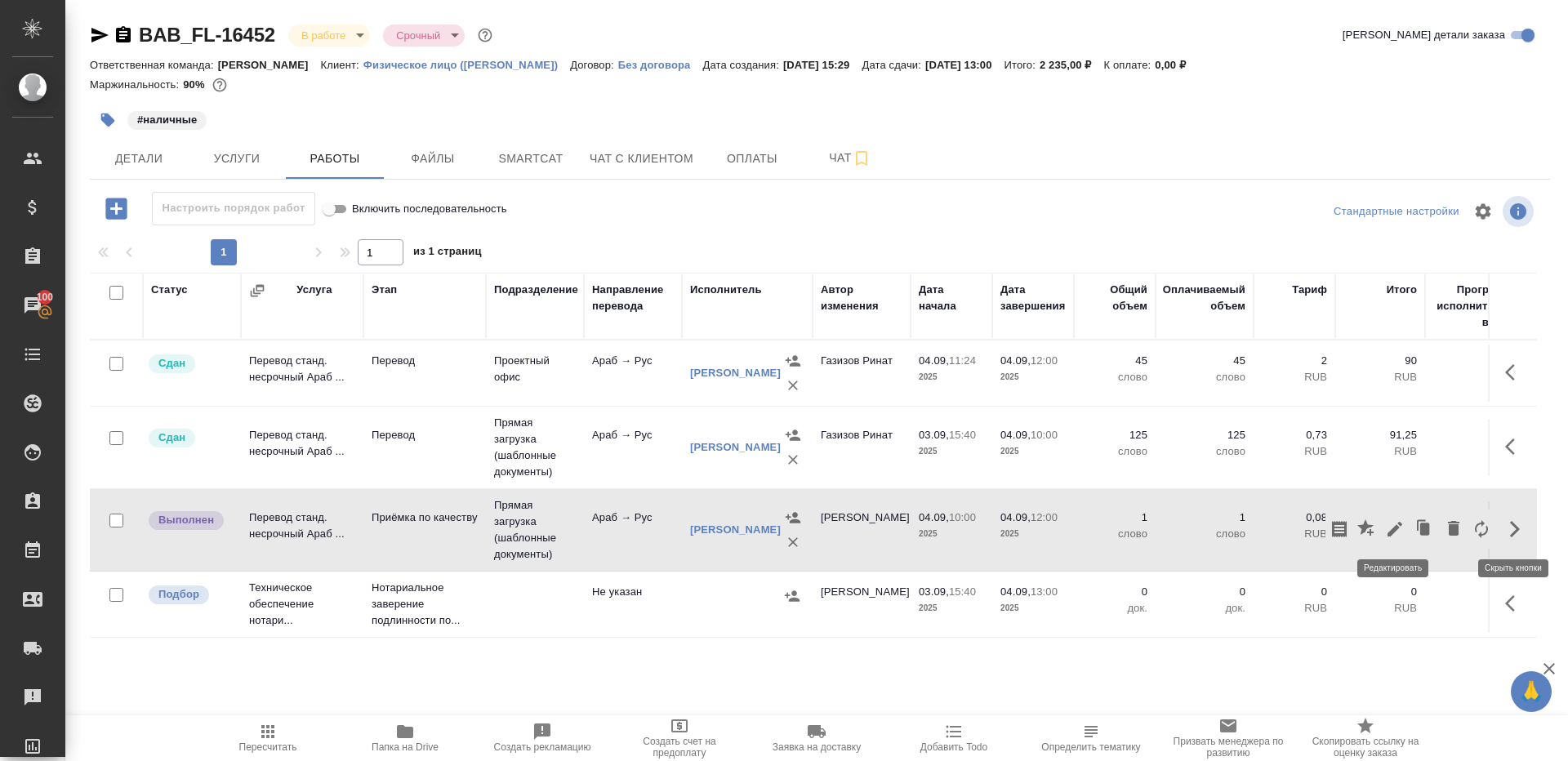
click at [1387, 523] on icon "button" at bounding box center [1395, 529] width 20 height 20
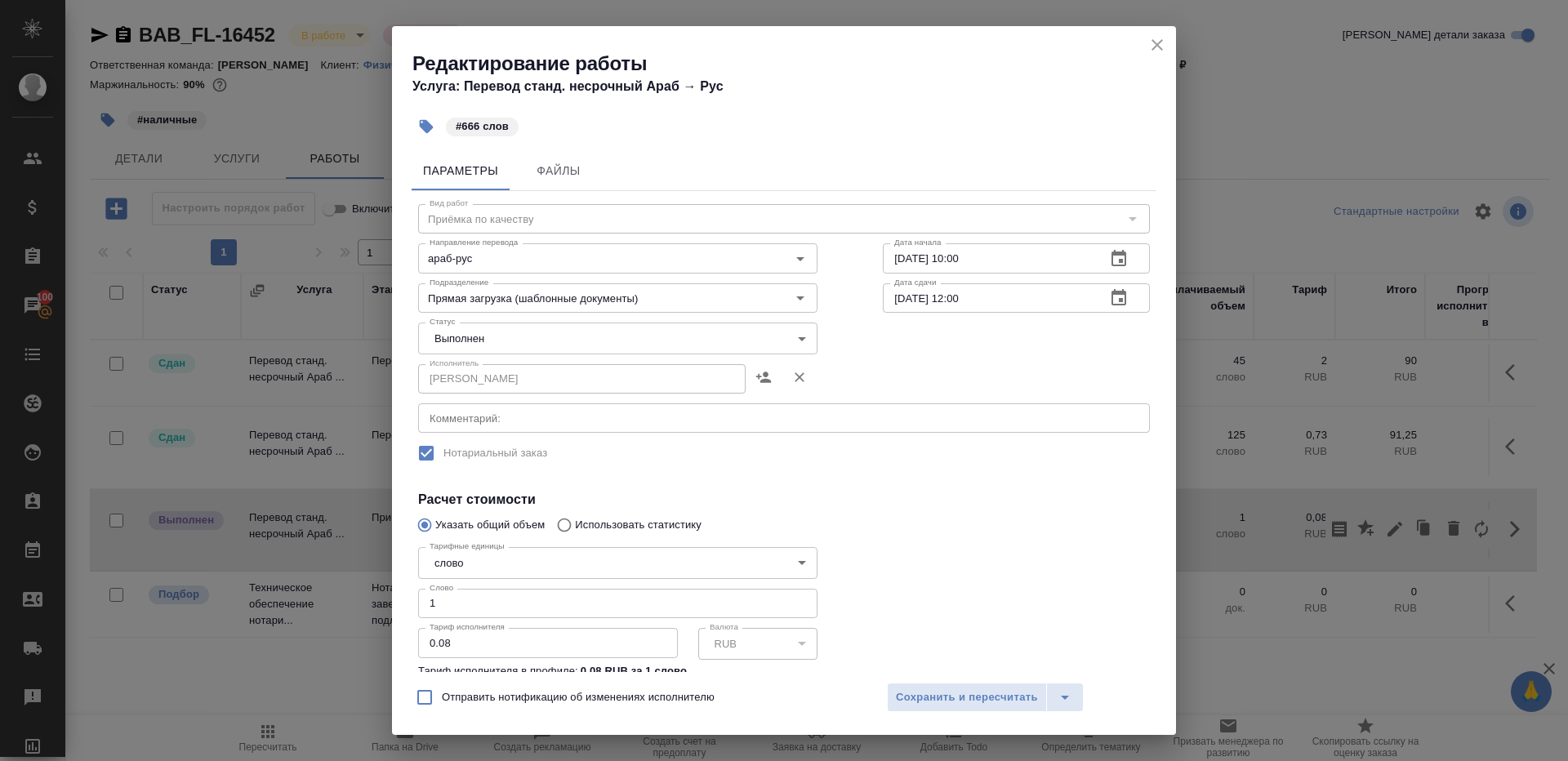
click at [545, 345] on body "🙏 .cls-1 fill:#fff; AWATERA [PERSON_NAME] Клиенты Спецификации Заказы 100 Чаты …" at bounding box center [784, 380] width 1568 height 761
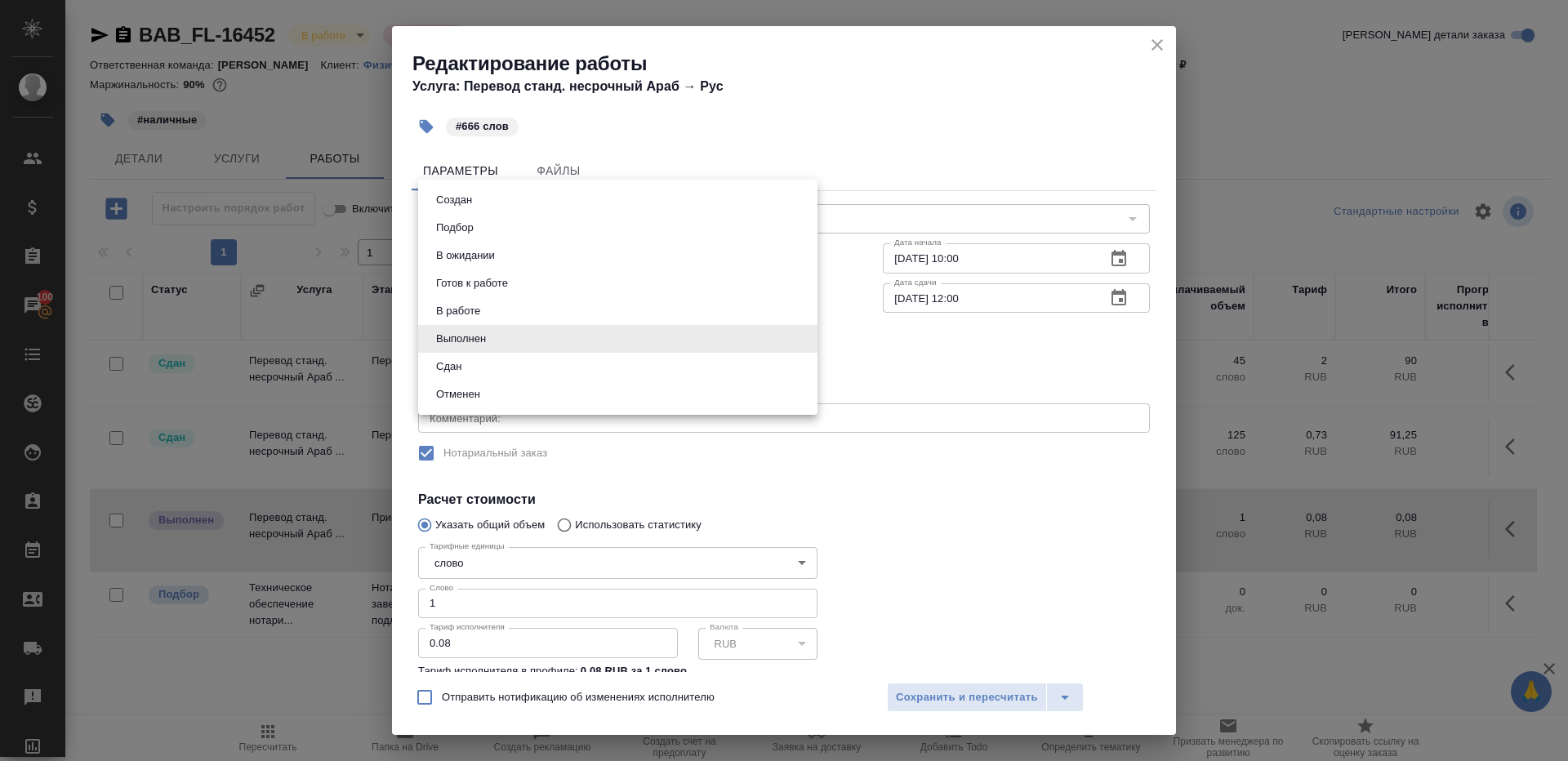
click at [506, 373] on li "Сдан" at bounding box center [619, 366] width 400 height 27
type input "closed"
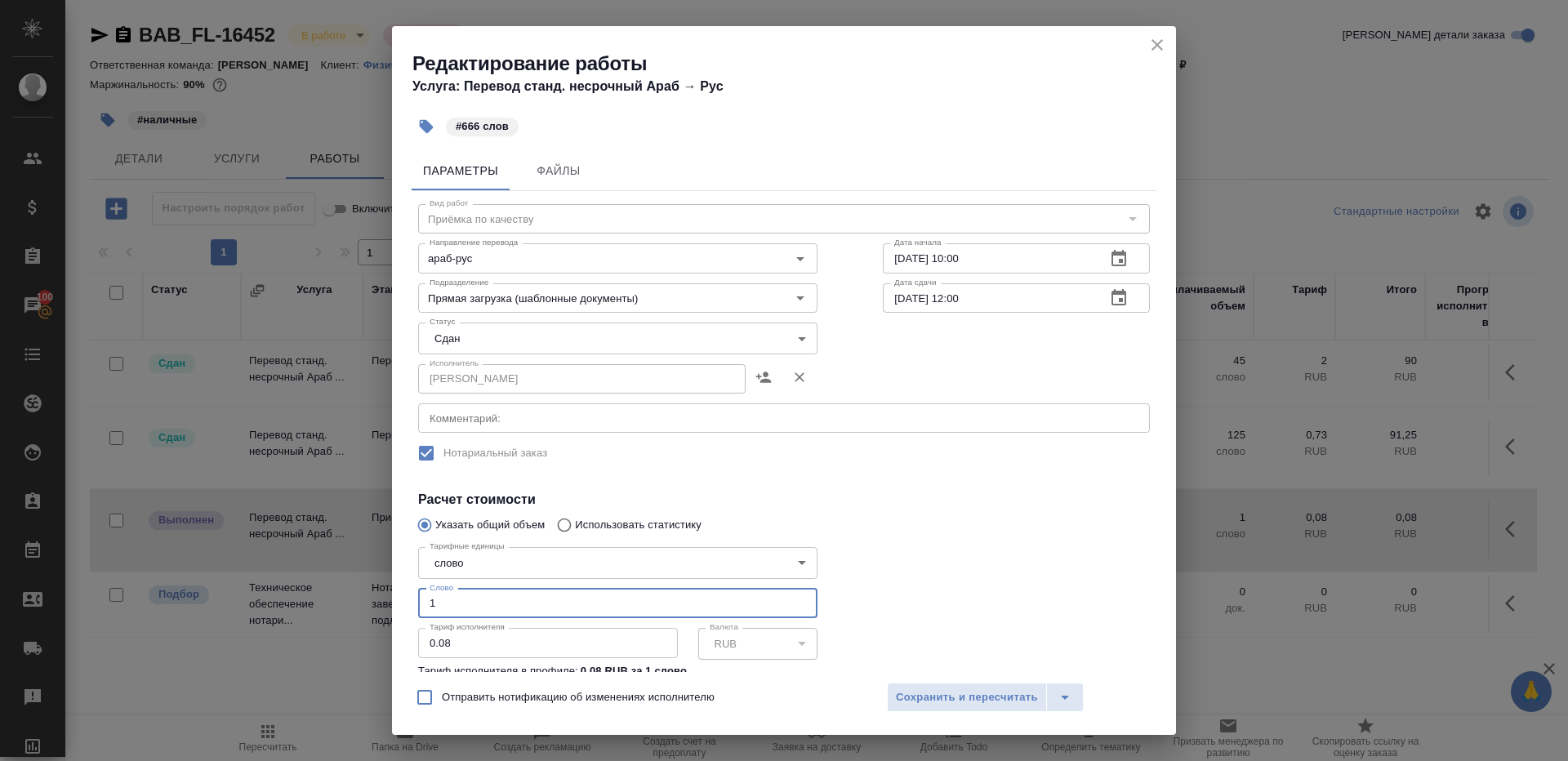
drag, startPoint x: 462, startPoint y: 612, endPoint x: 293, endPoint y: 571, distance: 173.9
click at [296, 572] on div "Редактирование работы Услуга: Перевод станд. несрочный Араб → Рус #666 слов Пар…" at bounding box center [784, 380] width 1568 height 761
type input "666"
click at [970, 700] on span "Сохранить и пересчитать" at bounding box center [966, 698] width 142 height 19
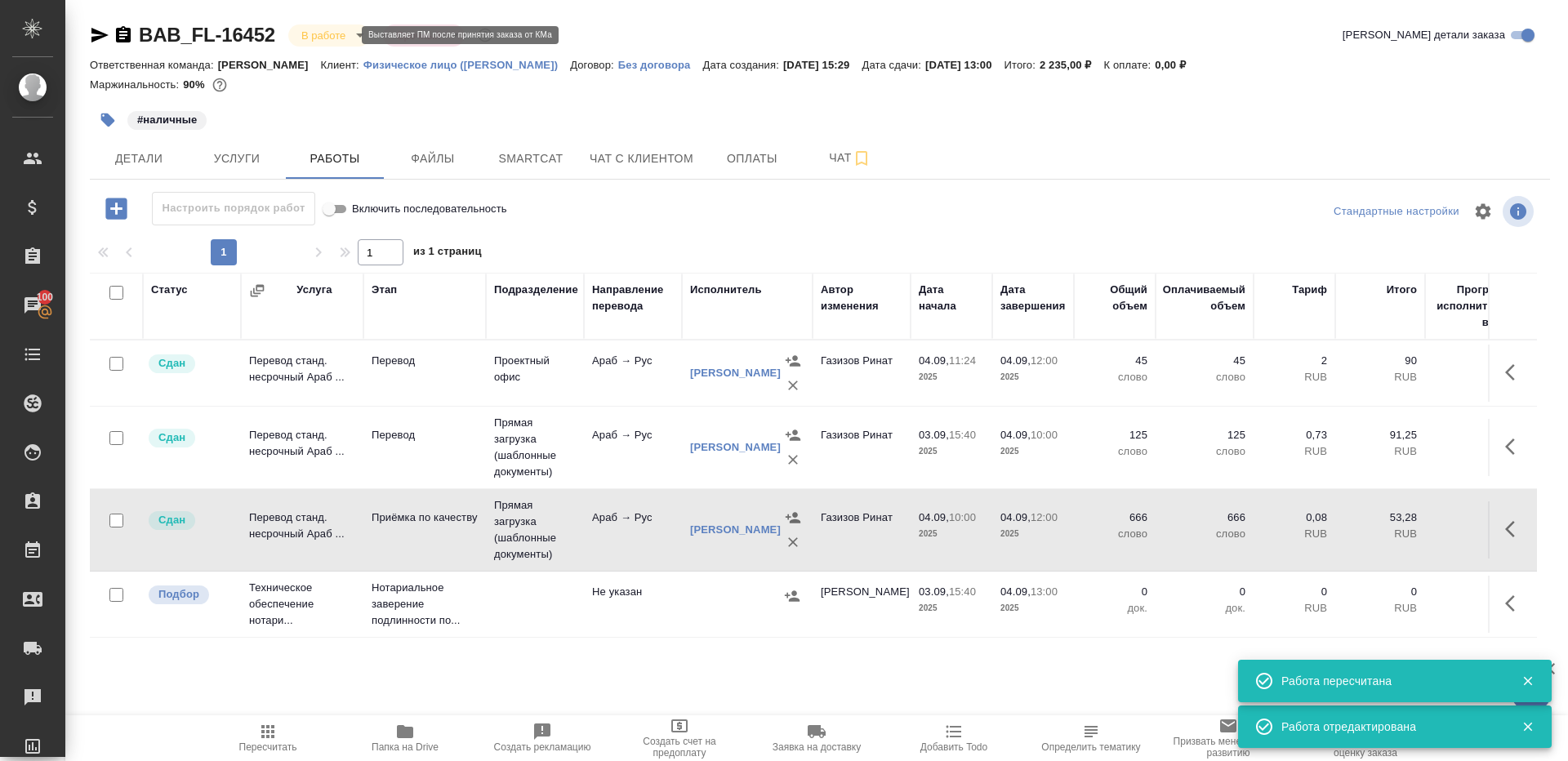
click at [310, 37] on body "🙏 .cls-1 fill:#fff; AWATERA [PERSON_NAME] Клиенты Спецификации Заказы 100 Чаты …" at bounding box center [784, 380] width 1568 height 761
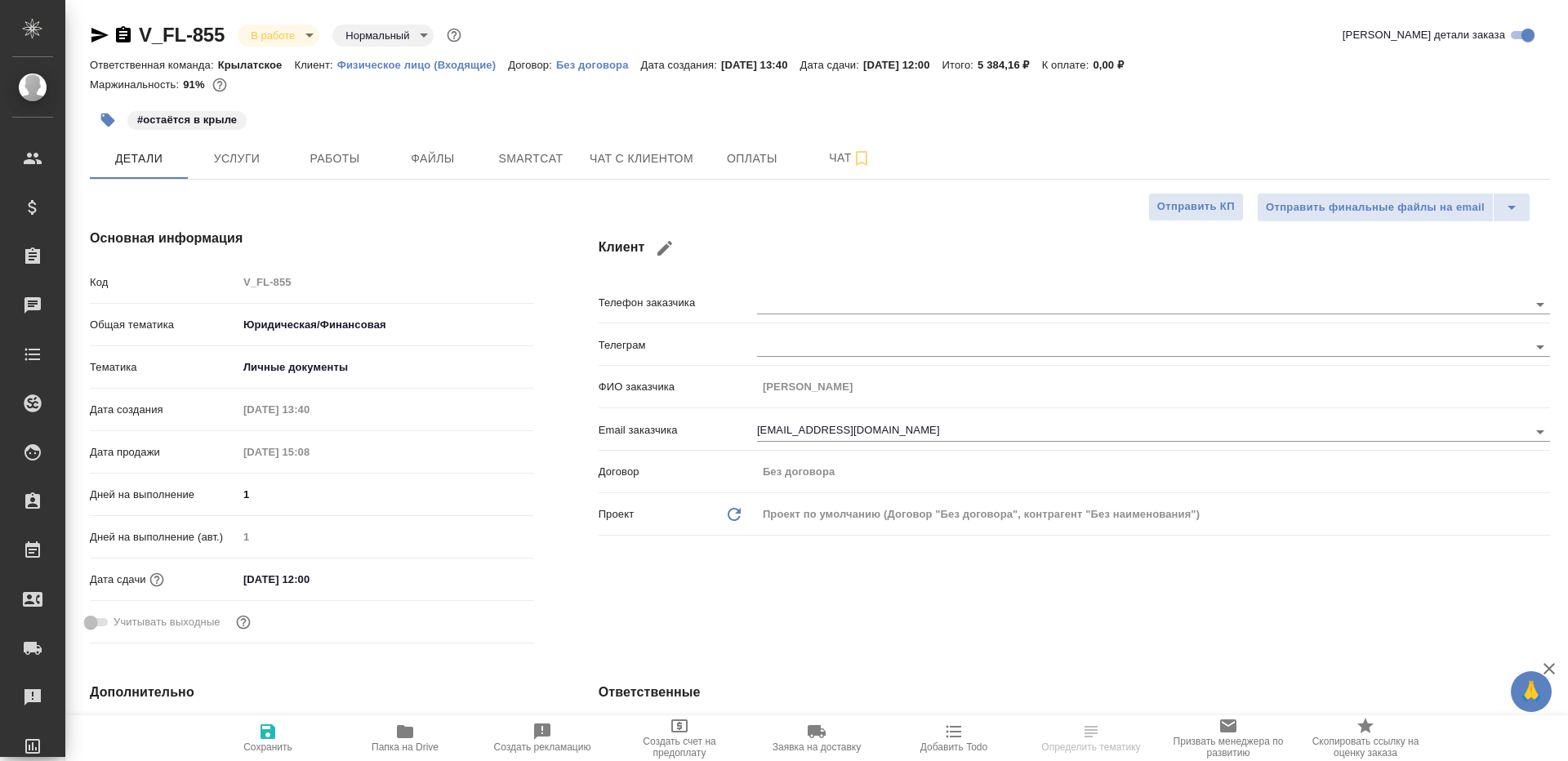
select select "RU"
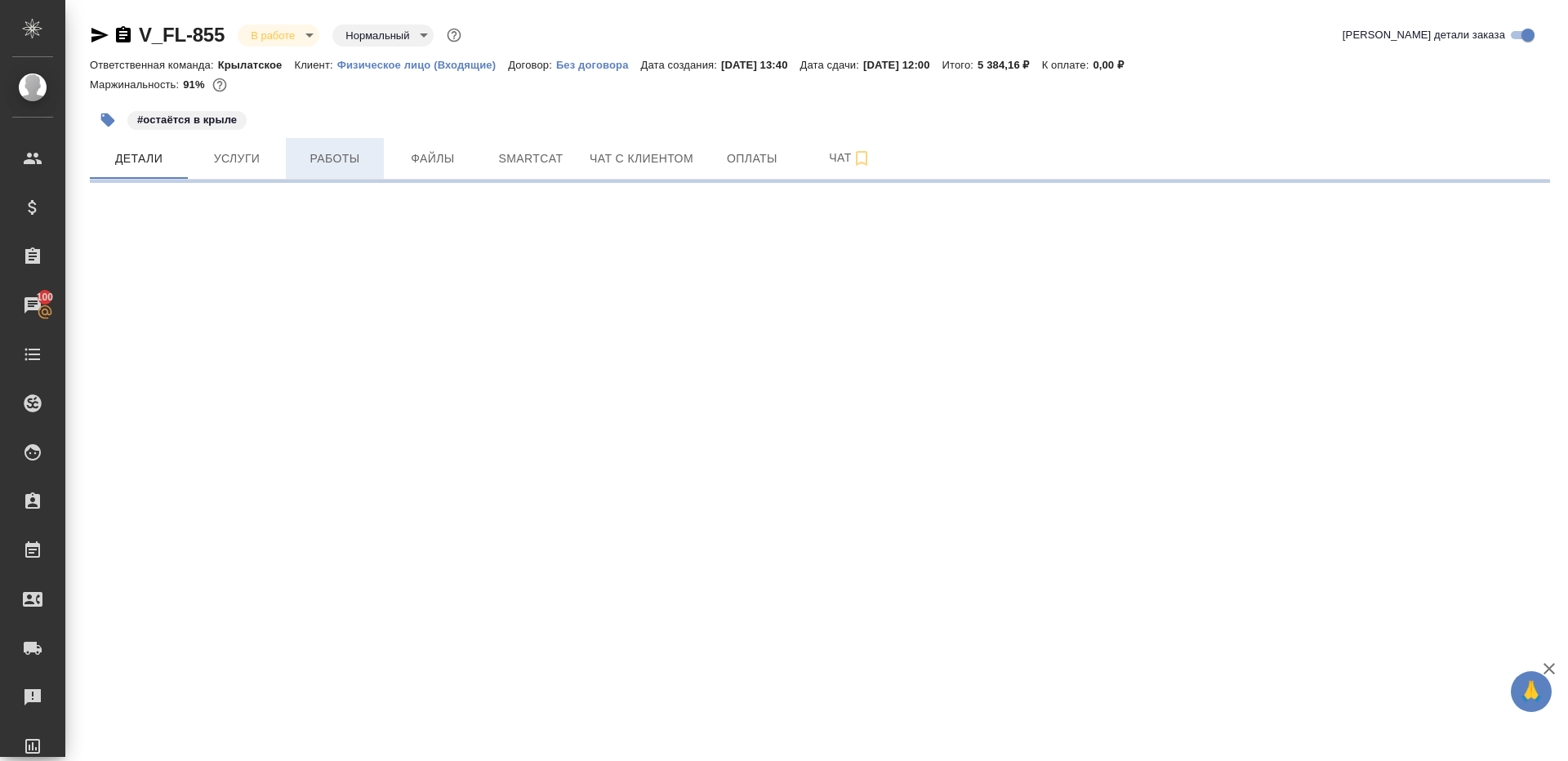
select select "RU"
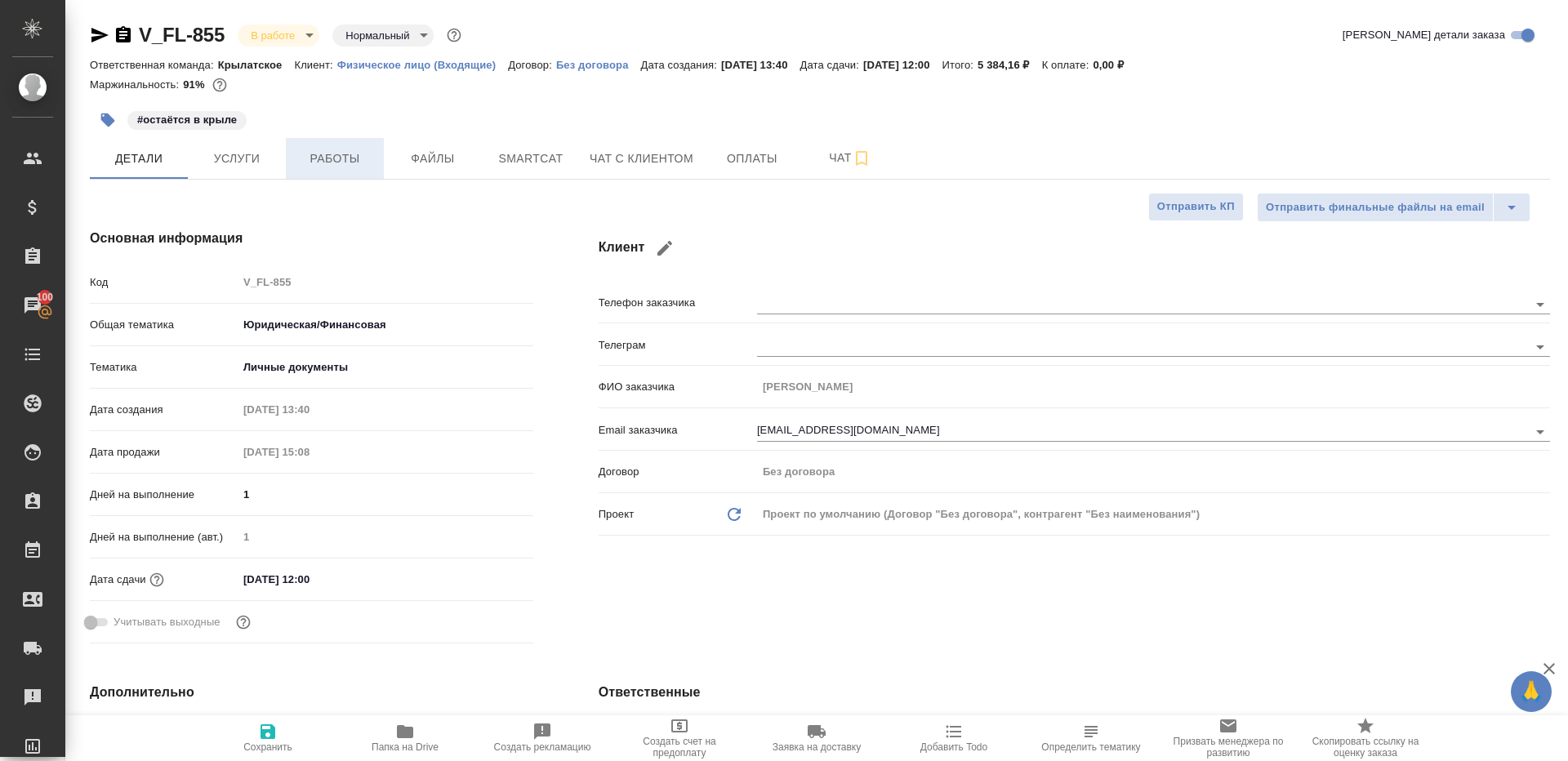
type textarea "x"
click at [342, 153] on span "Работы" at bounding box center [335, 159] width 78 height 21
type textarea "x"
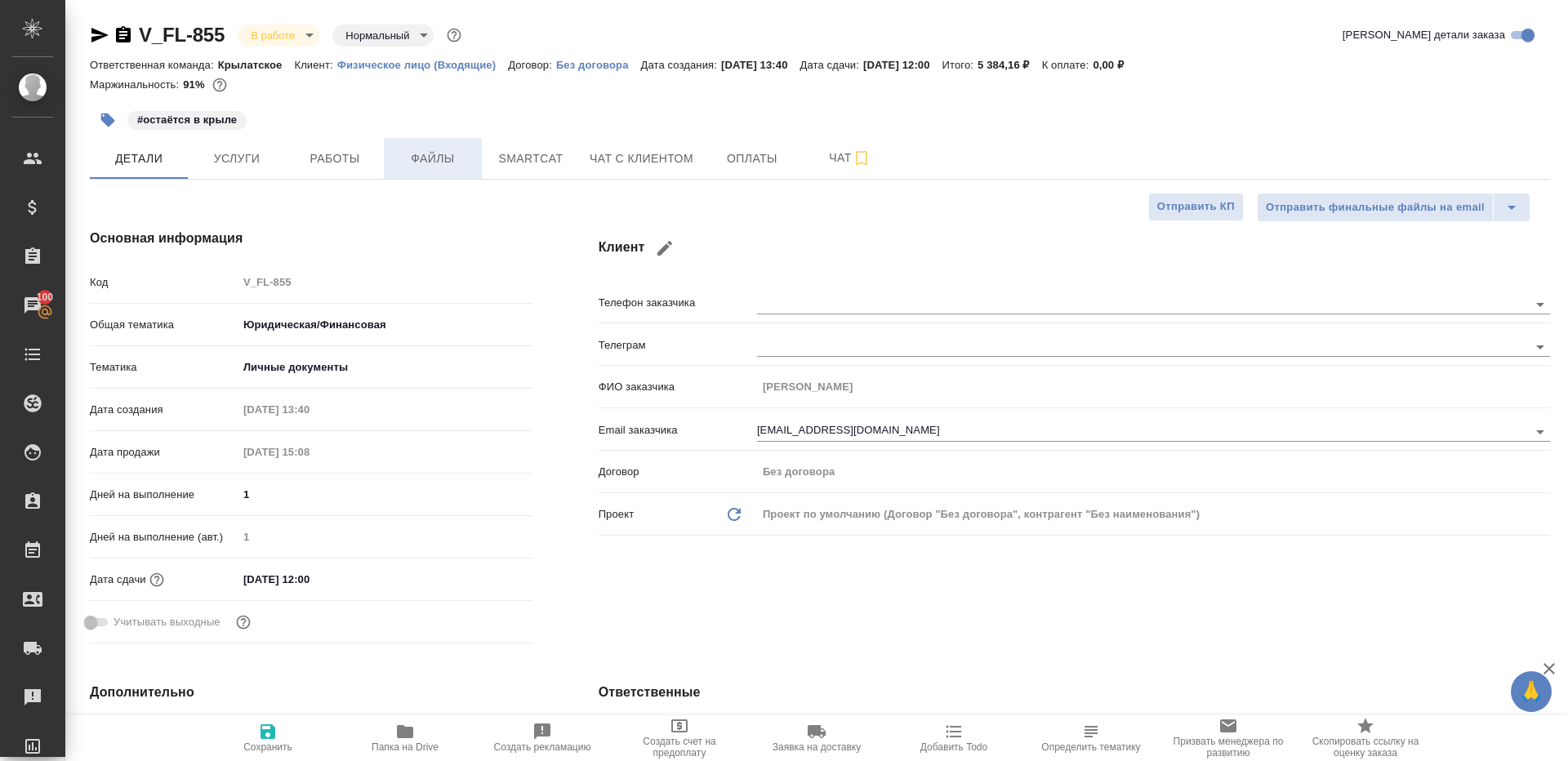
type textarea "x"
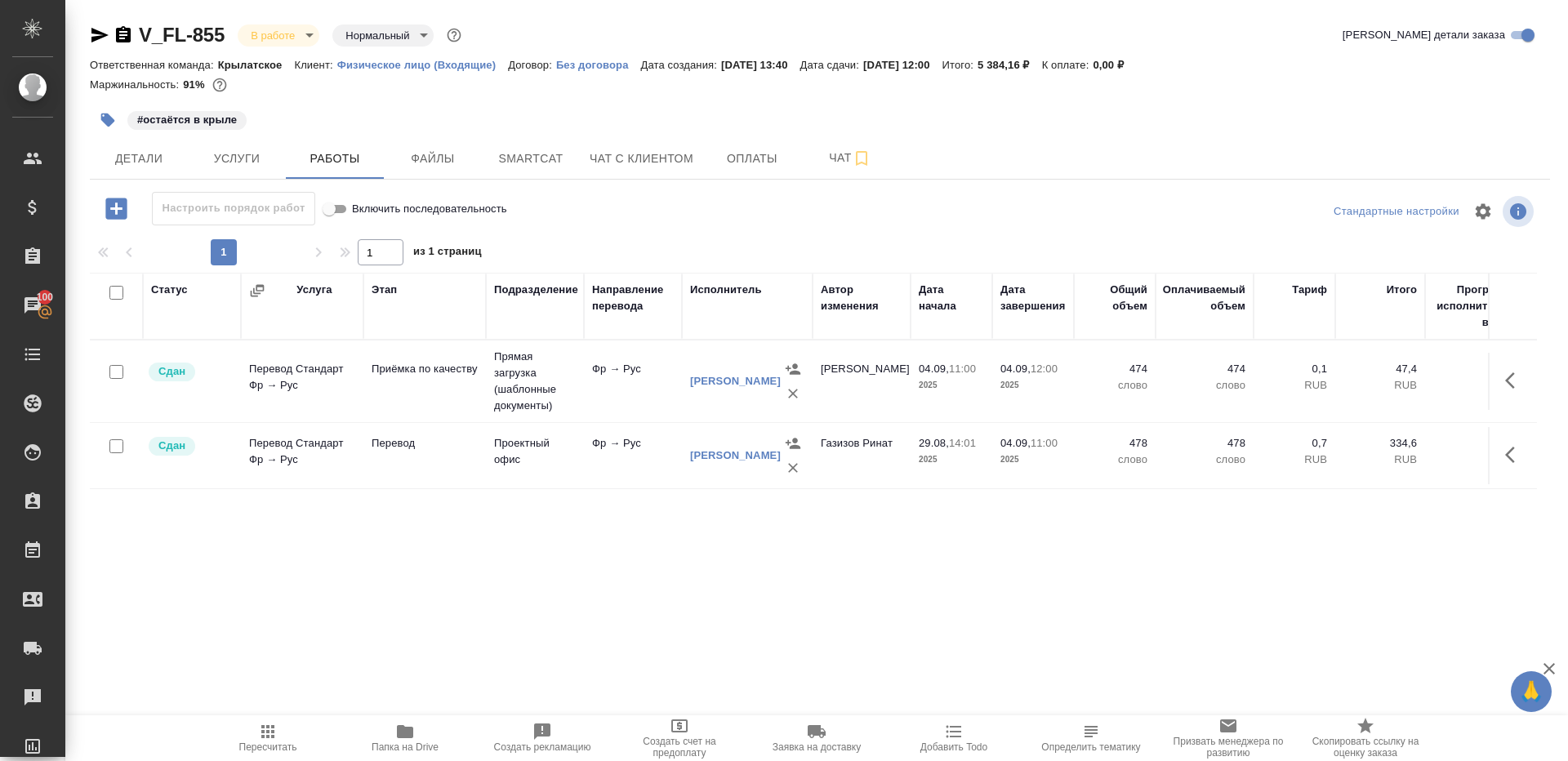
click at [289, 46] on div "V_FL-855 В работе inProgress Нормальный normal" at bounding box center [277, 35] width 375 height 26
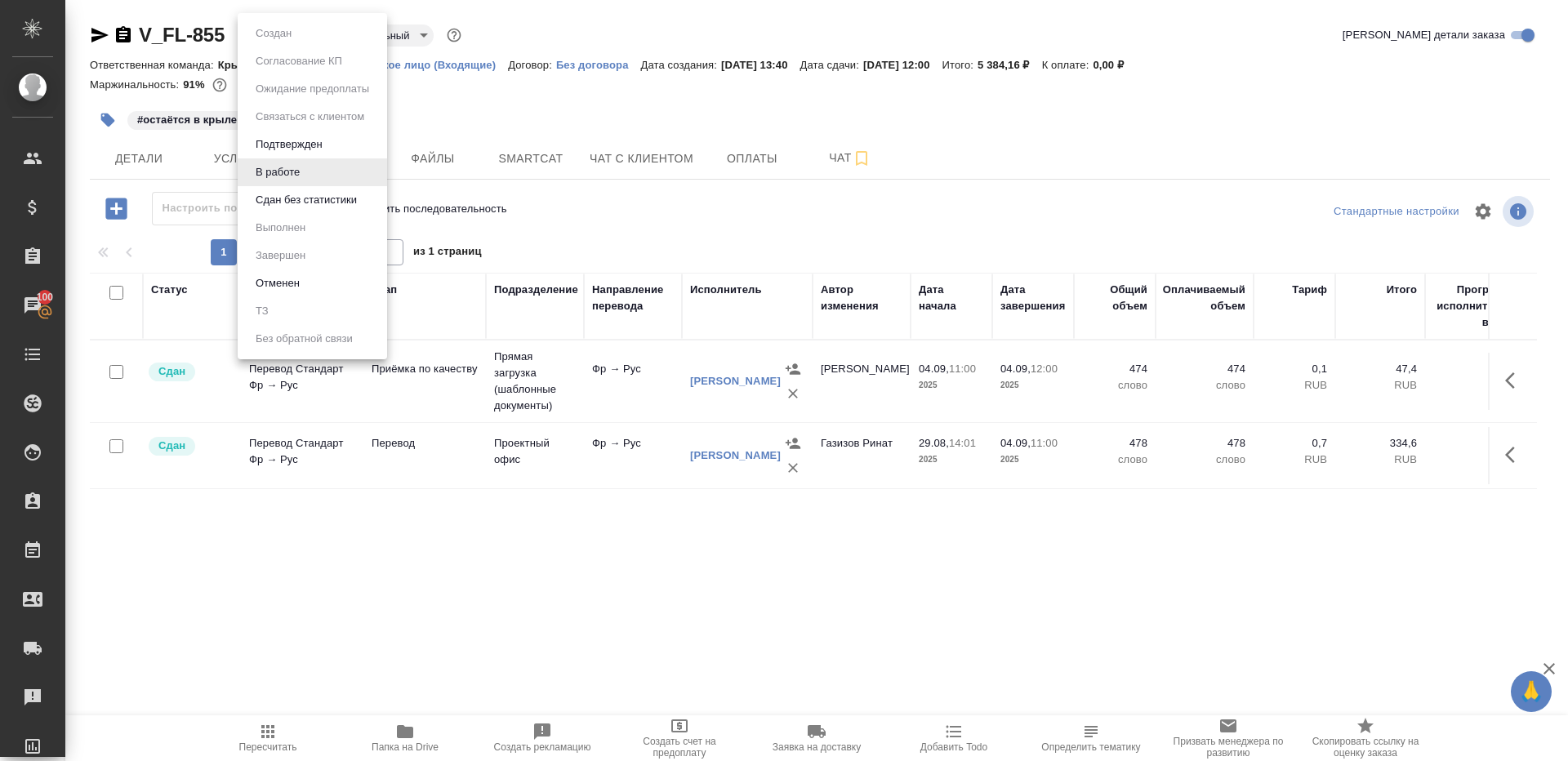
click at [287, 44] on body "🙏 .cls-1 fill:#fff; AWATERA [PERSON_NAME] Клиенты Спецификации Заказы 100 Чаты …" at bounding box center [784, 380] width 1568 height 761
click at [357, 207] on button "Сдан без статистики" at bounding box center [306, 200] width 111 height 18
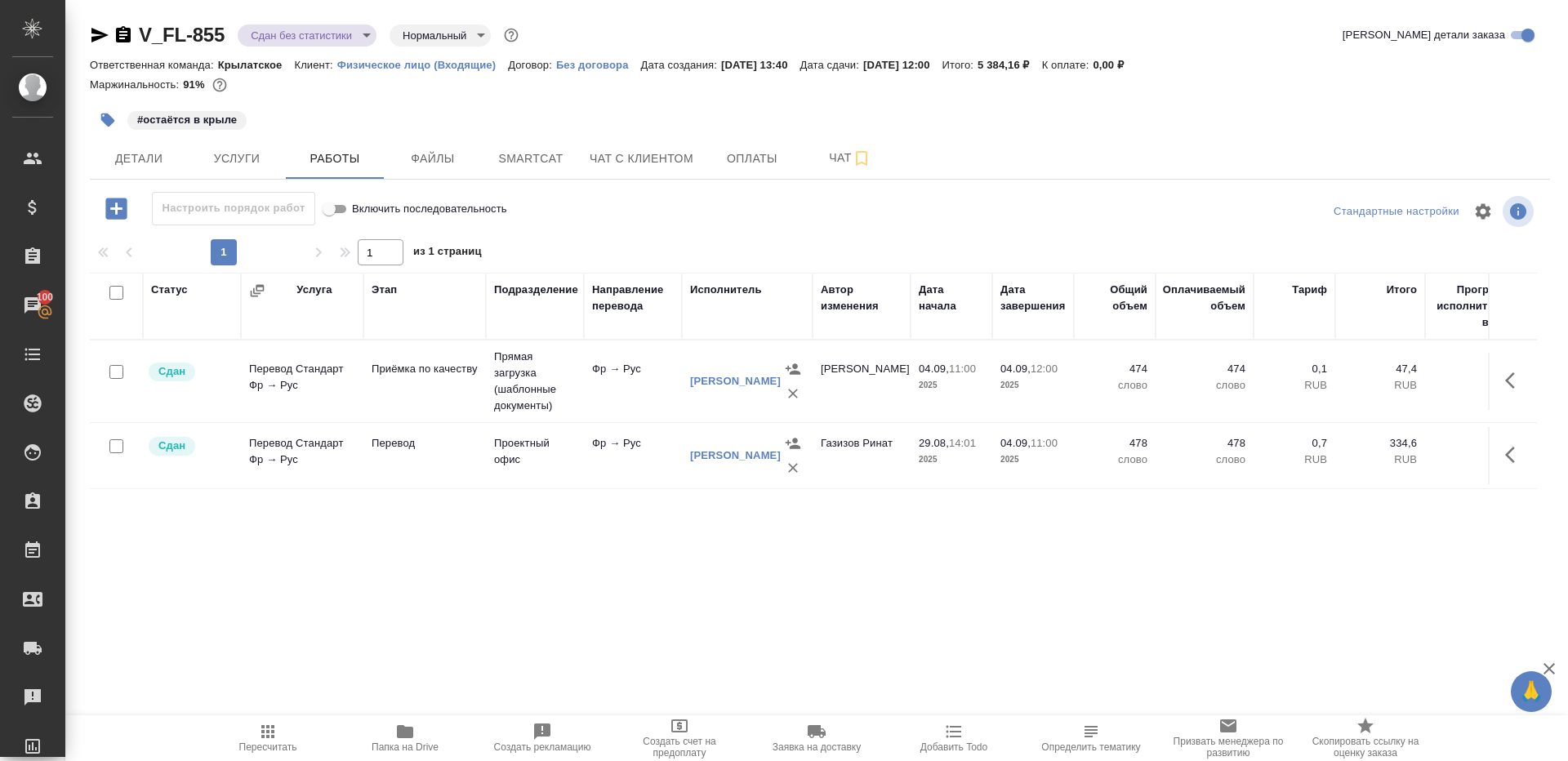
click at [326, 22] on div "V_FL-855 Сдан без статистики distributed Нормальный normal" at bounding box center [305, 35] width 432 height 26
click at [321, 27] on body "🙏 .cls-1 fill:#fff; AWATERA Gazizov Rinat Клиенты Спецификации Заказы 100 Чаты …" at bounding box center [784, 380] width 1568 height 761
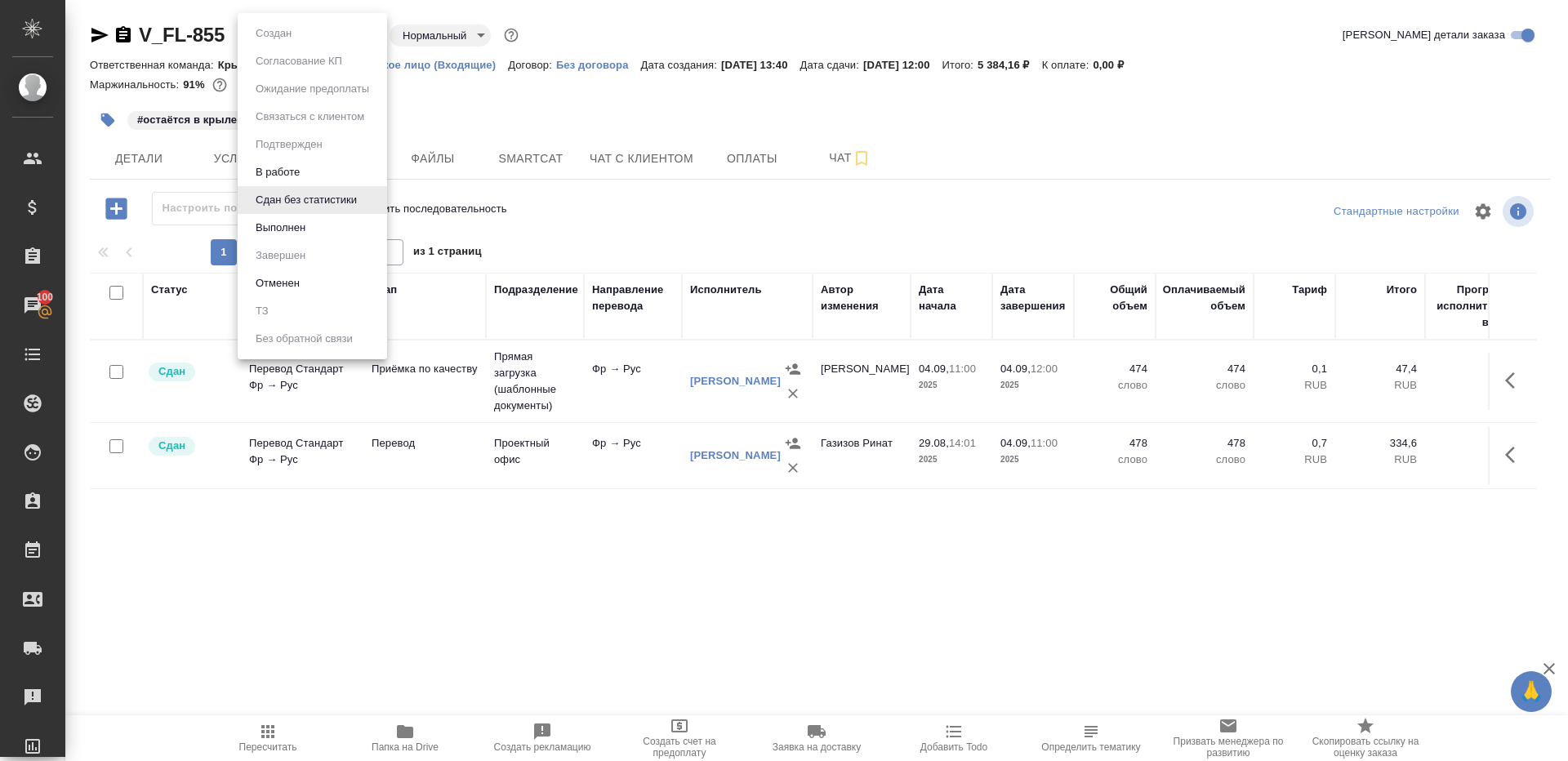
click at [333, 228] on li "Выполнен" at bounding box center [312, 227] width 150 height 27
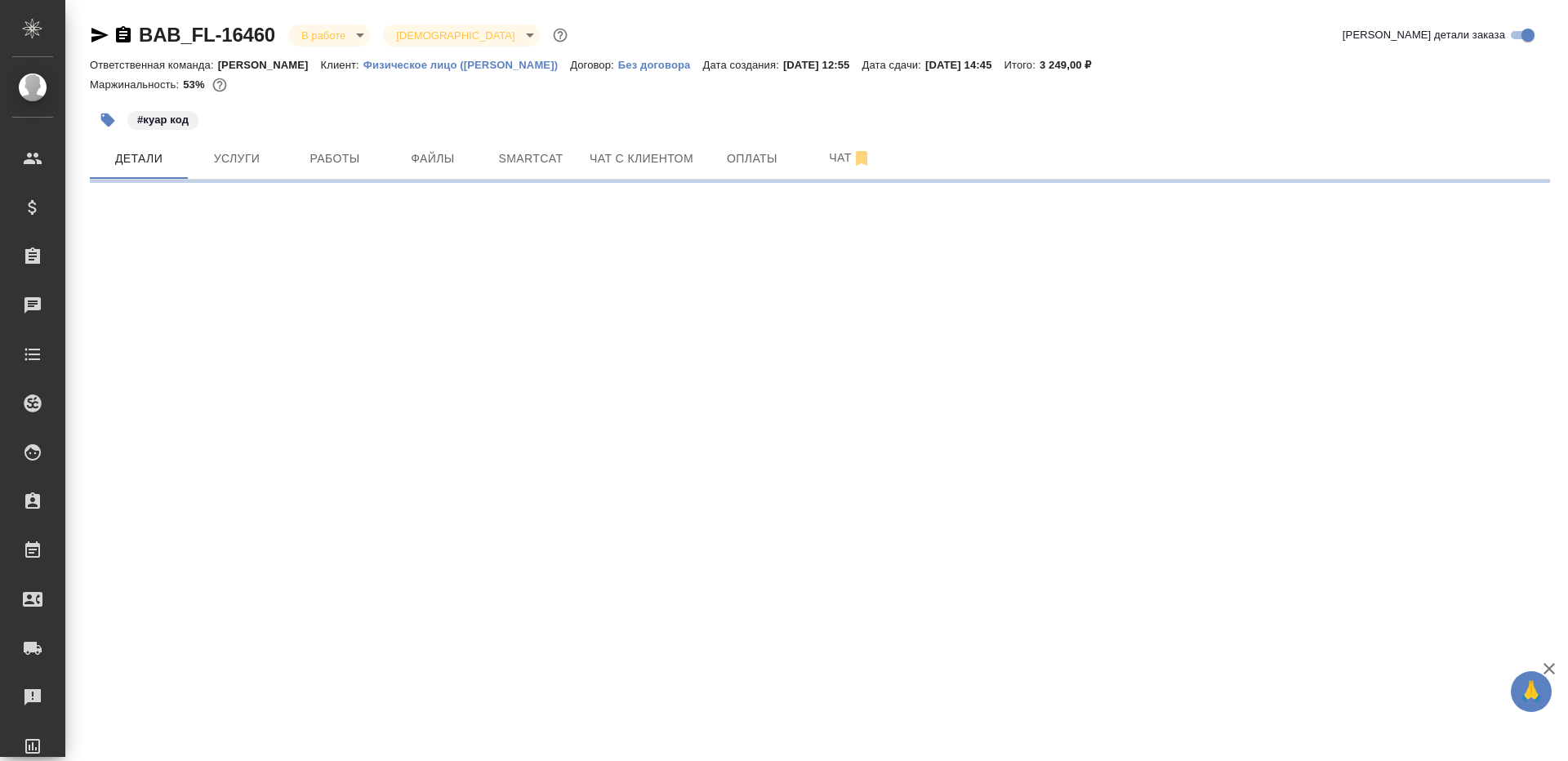
select select "RU"
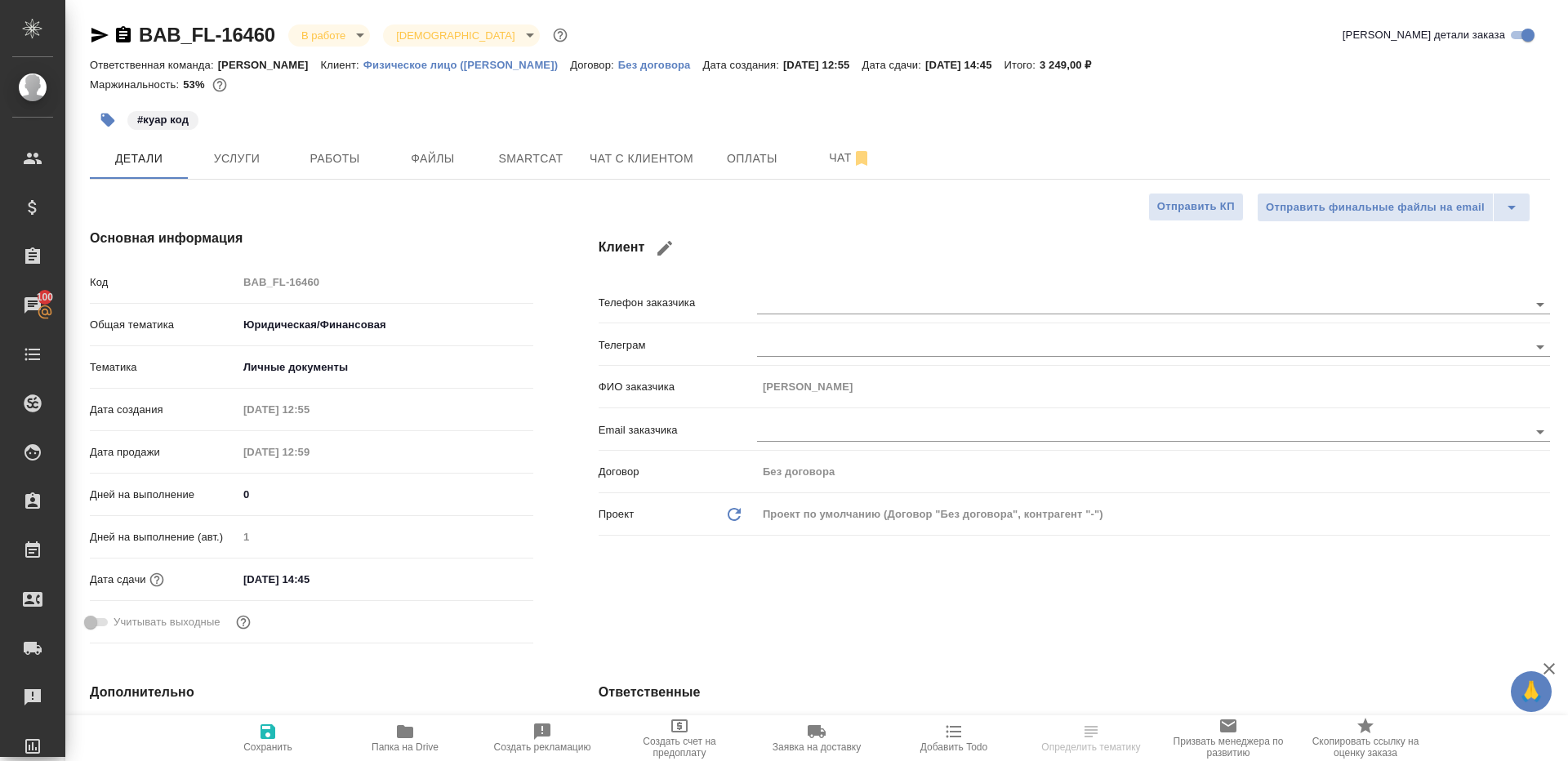
type textarea "x"
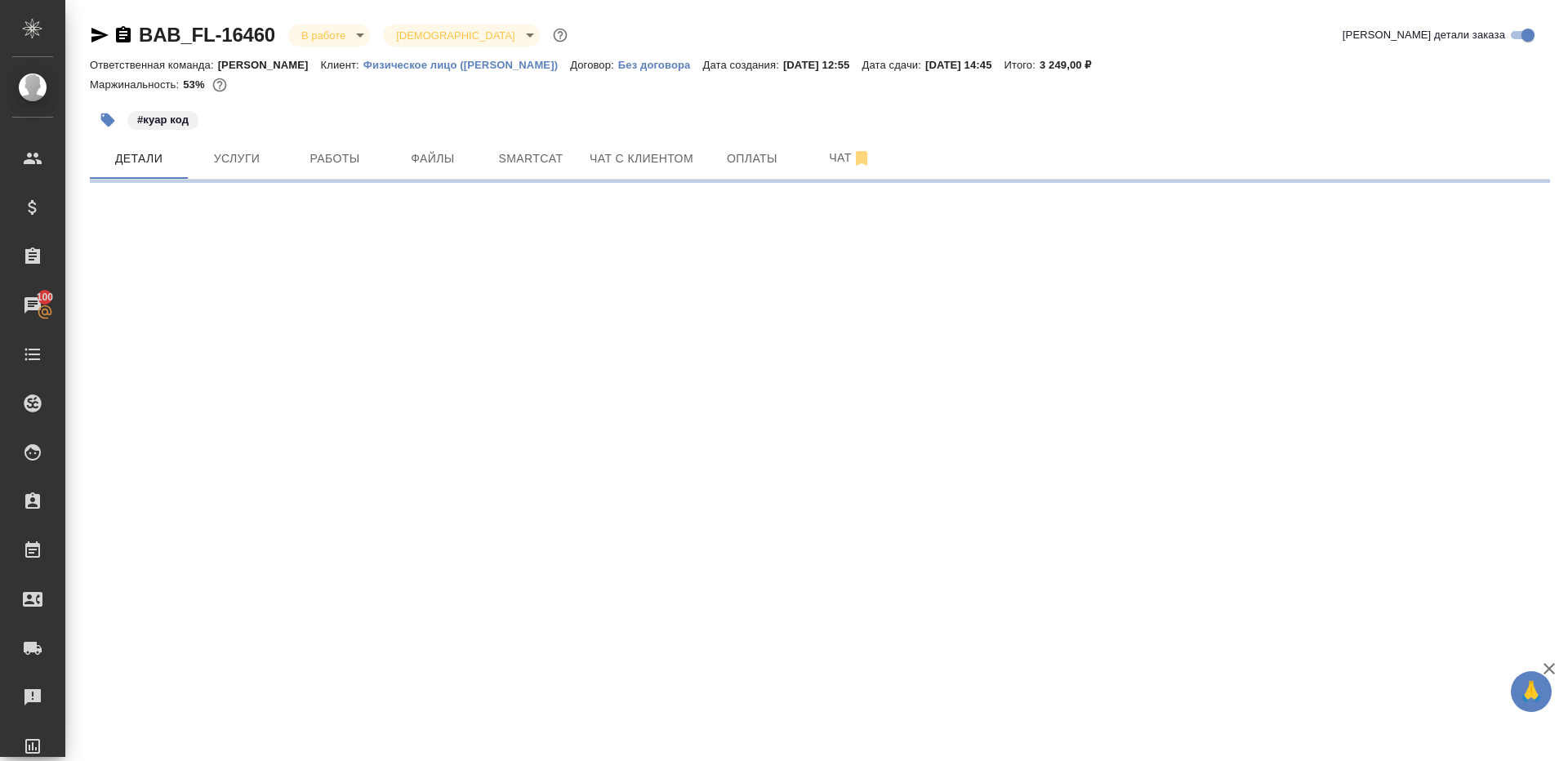
select select "RU"
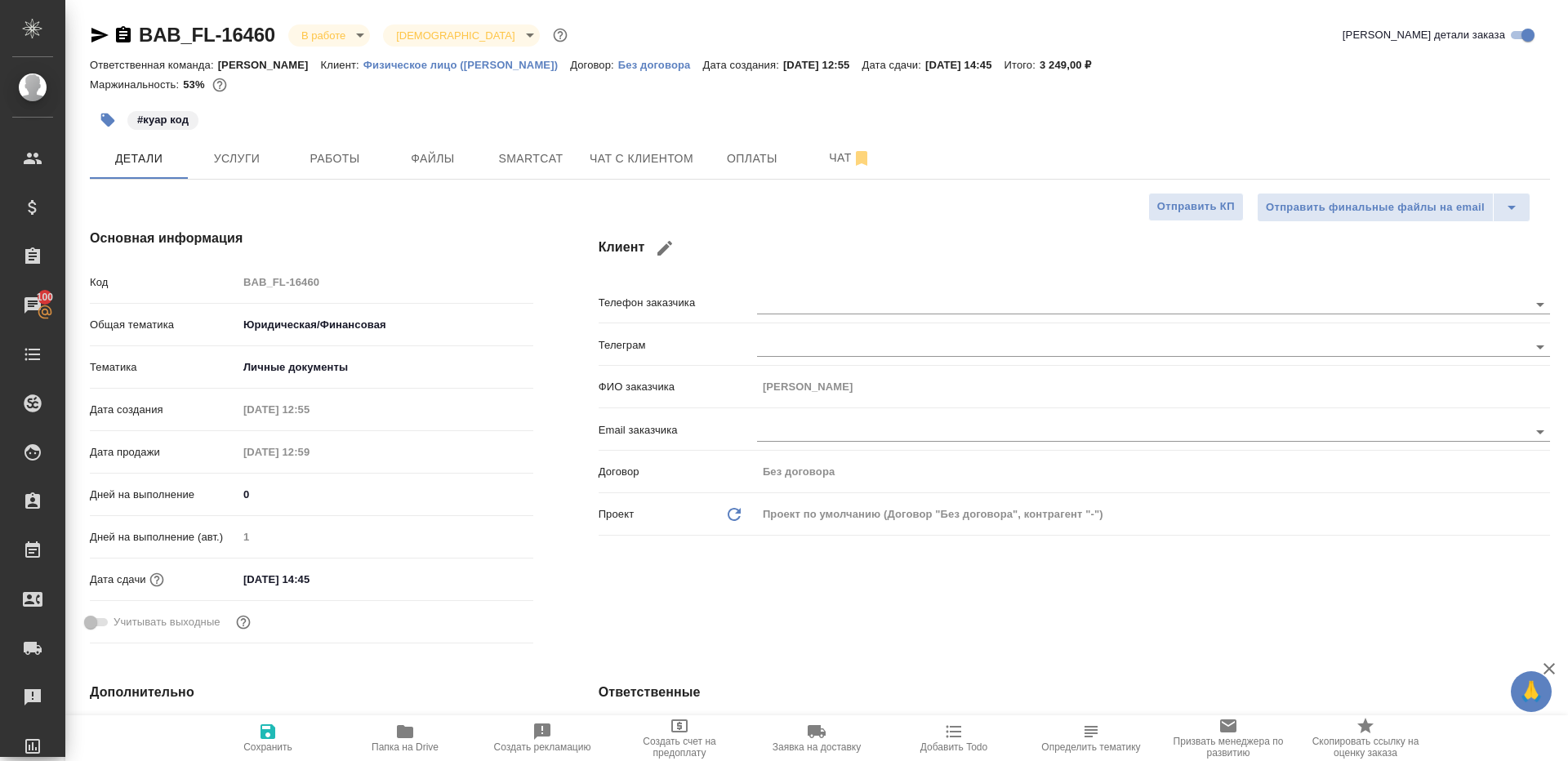
type textarea "x"
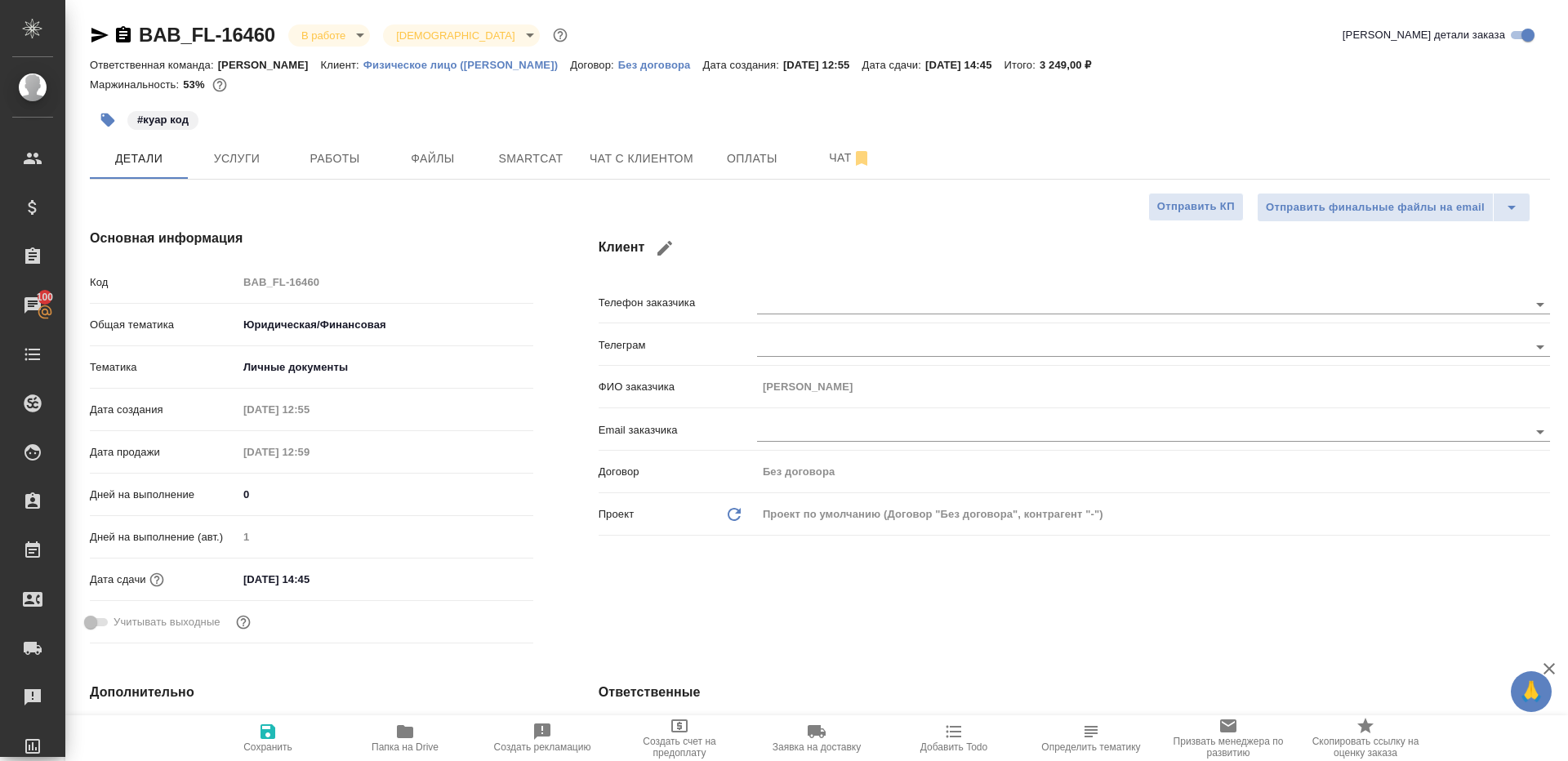
type textarea "x"
click at [333, 156] on span "Работы" at bounding box center [335, 159] width 78 height 21
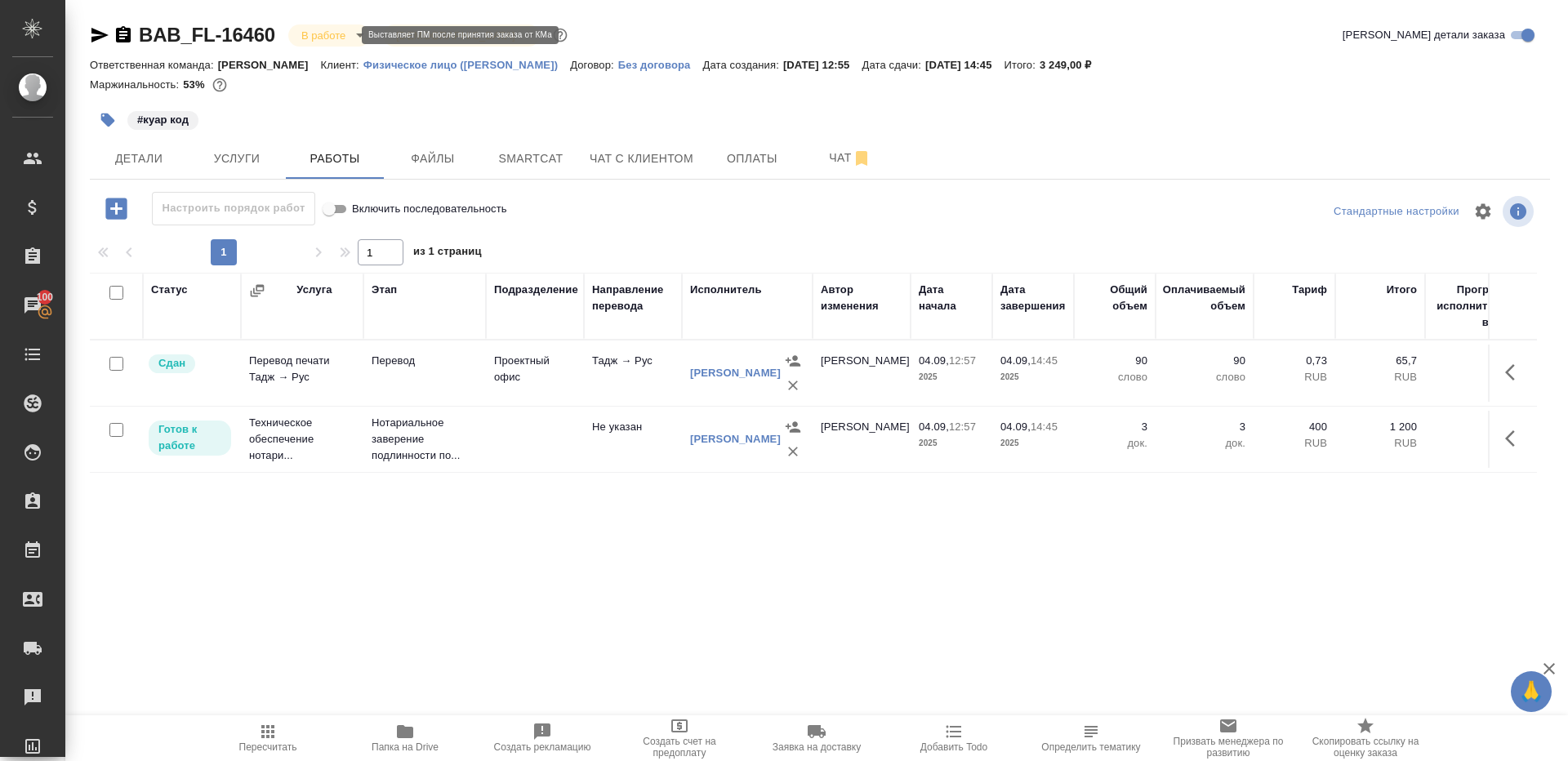
click at [343, 37] on body "🙏 .cls-1 fill:#fff; AWATERA Gazizov Rinat Клиенты Спецификации Заказы 100 Чаты …" at bounding box center [784, 380] width 1568 height 761
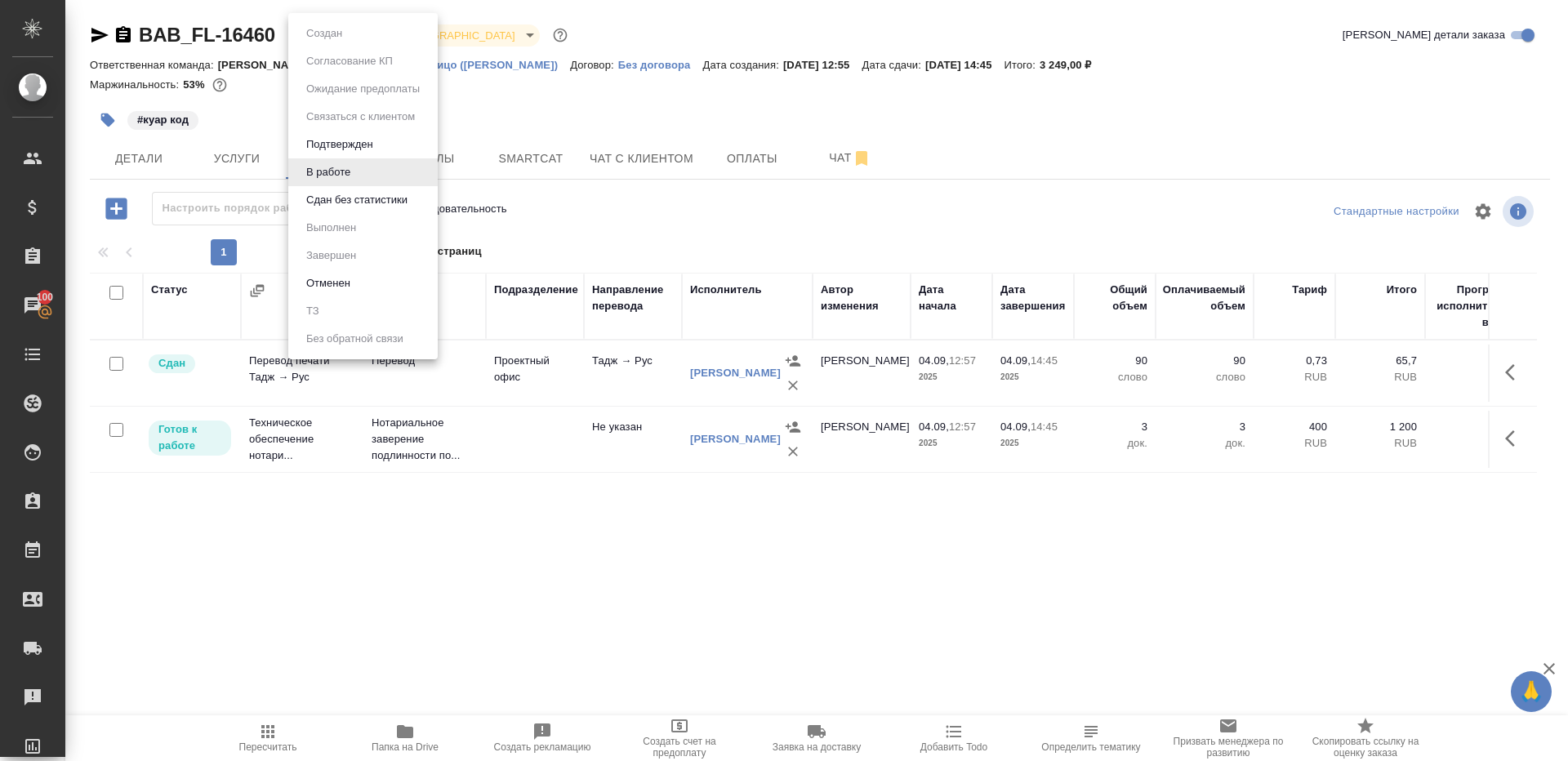
click at [392, 209] on li "Сдан без статистики" at bounding box center [363, 200] width 150 height 27
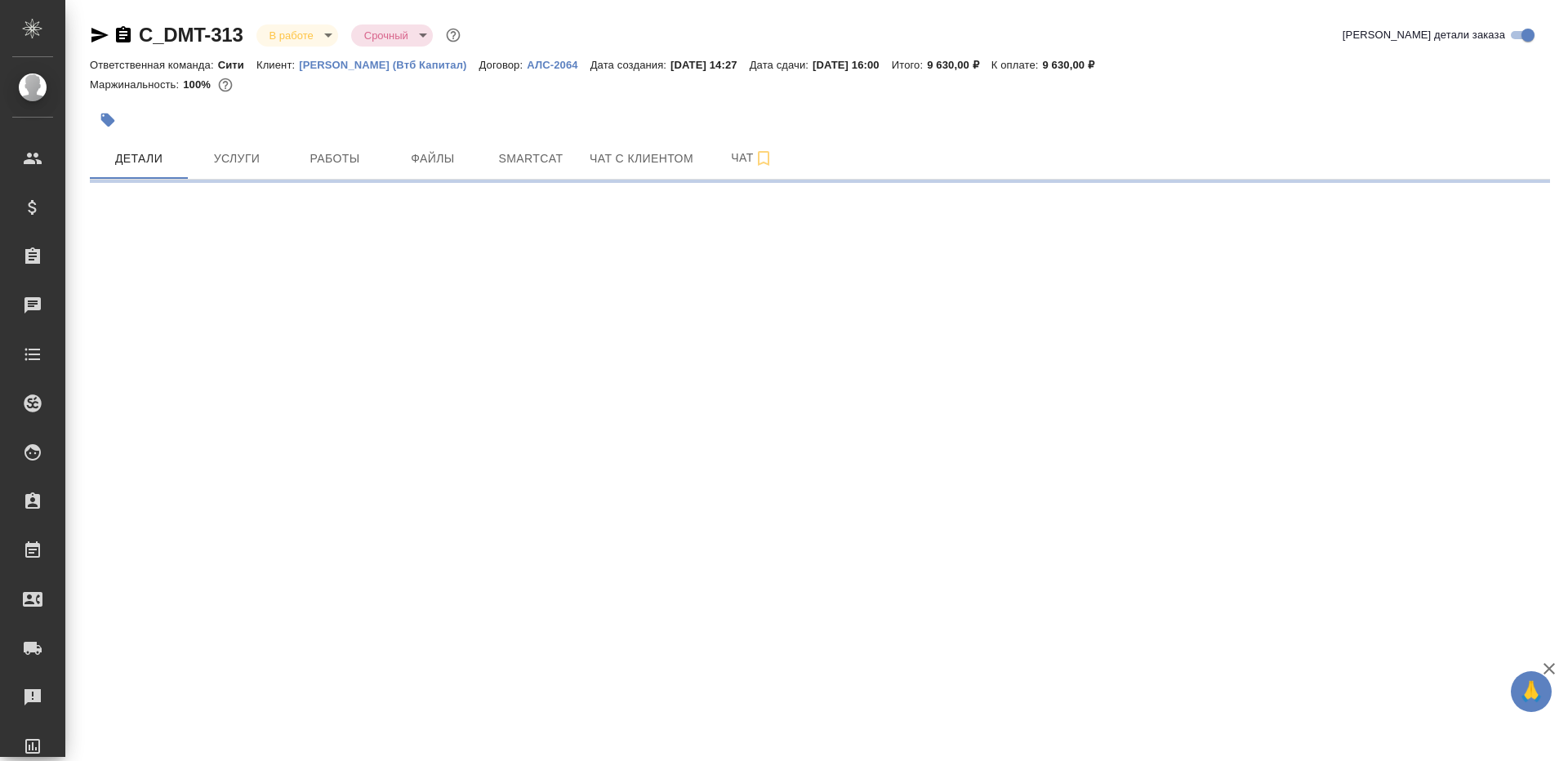
select select "RU"
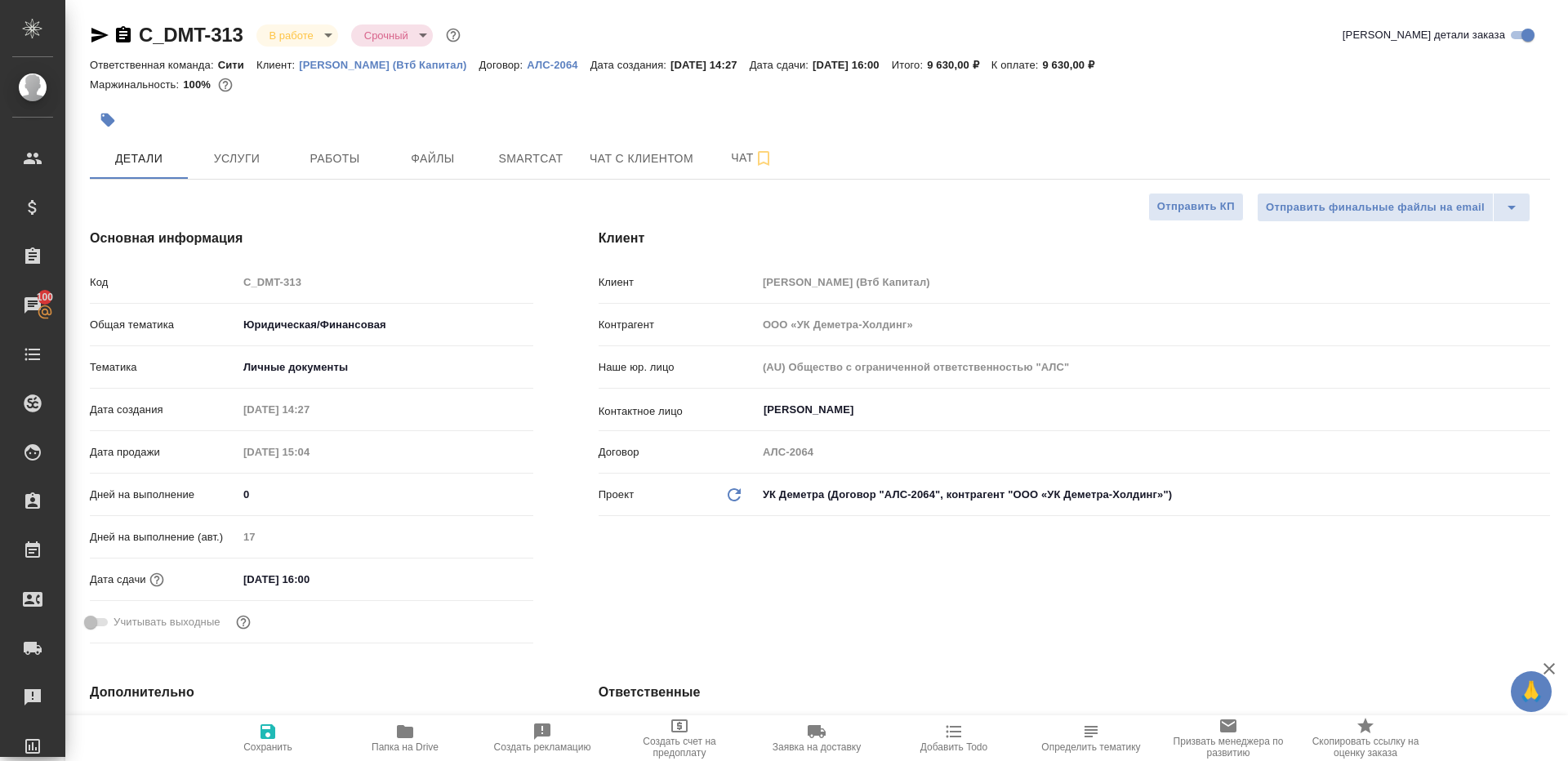
type textarea "x"
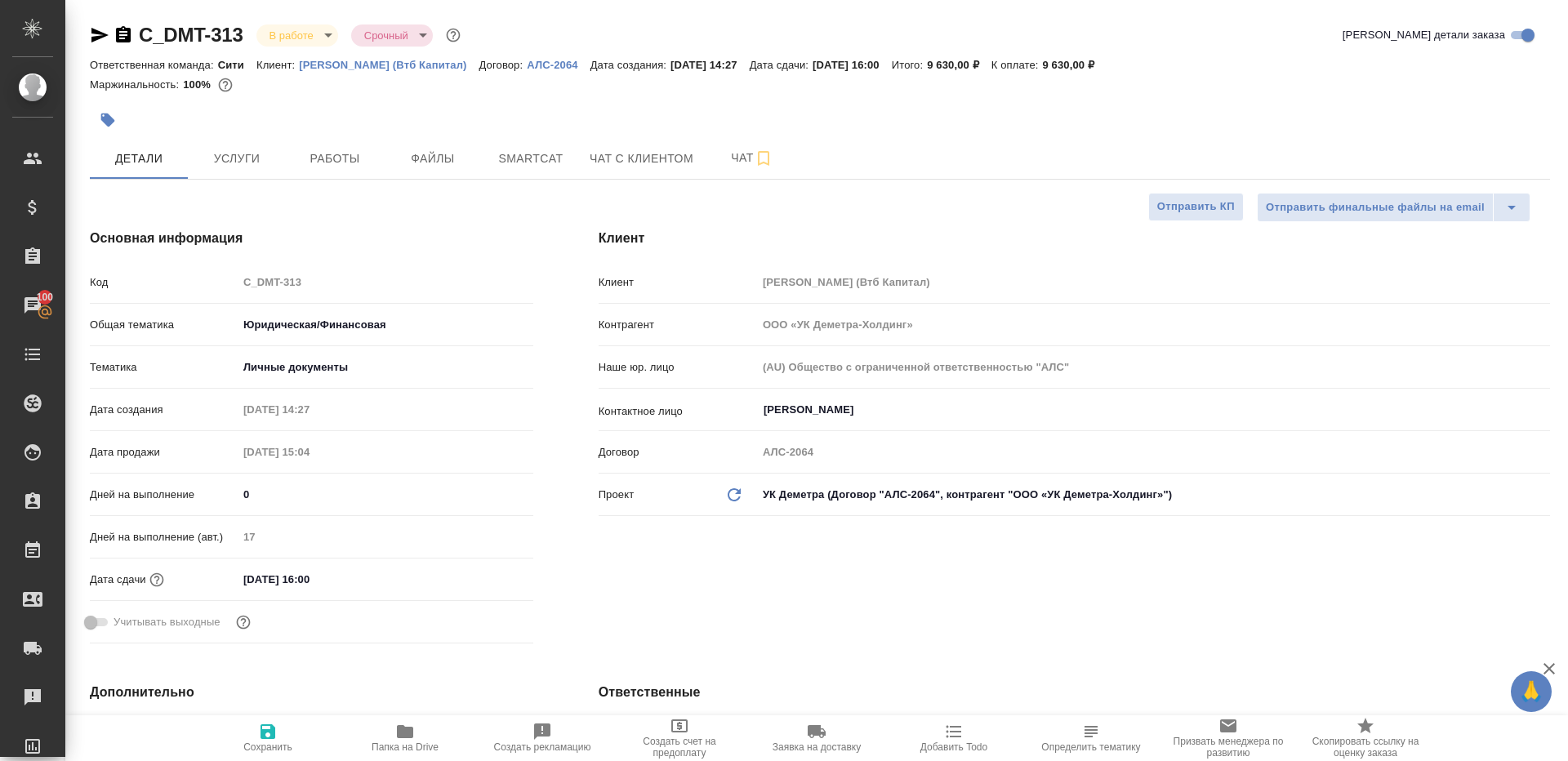
type textarea "x"
click at [331, 152] on span "Работы" at bounding box center [335, 159] width 78 height 21
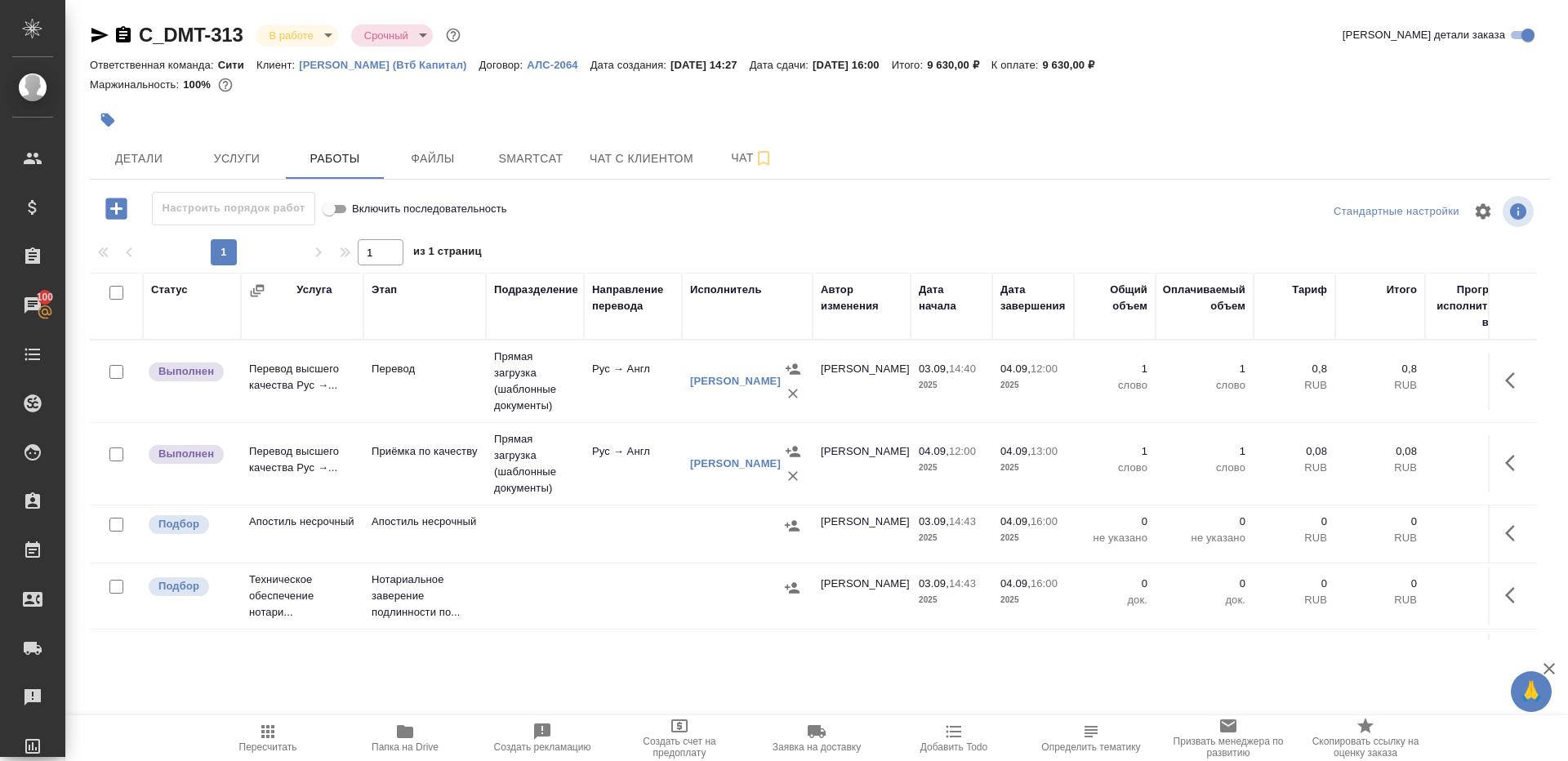
click at [326, 33] on body "🙏 .cls-1 fill:#fff; AWATERA [PERSON_NAME] Клиенты Спецификации Заказы 100 Чаты …" at bounding box center [784, 380] width 1568 height 761
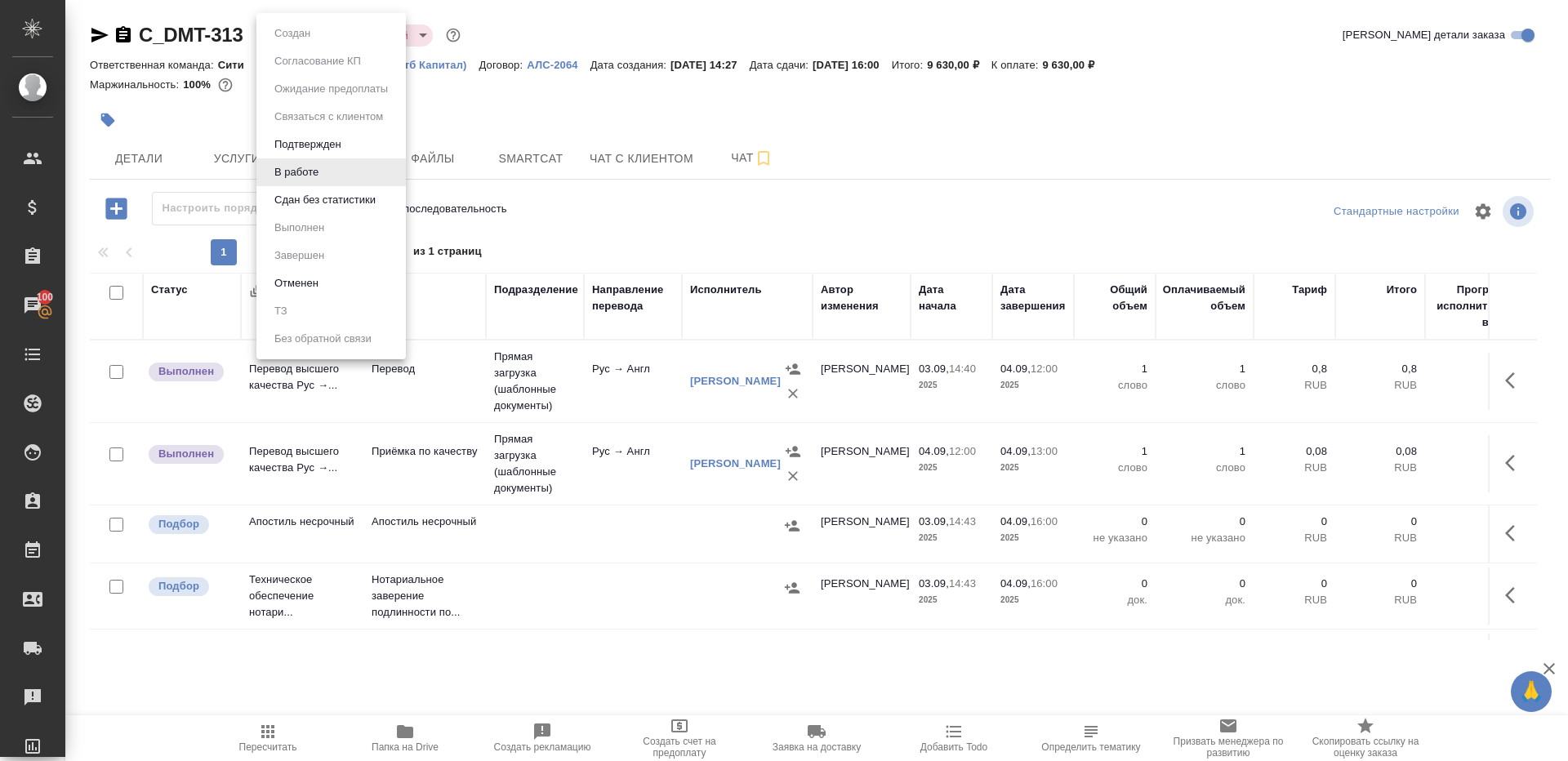
click at [351, 202] on button "Сдан без статистики" at bounding box center [325, 200] width 111 height 18
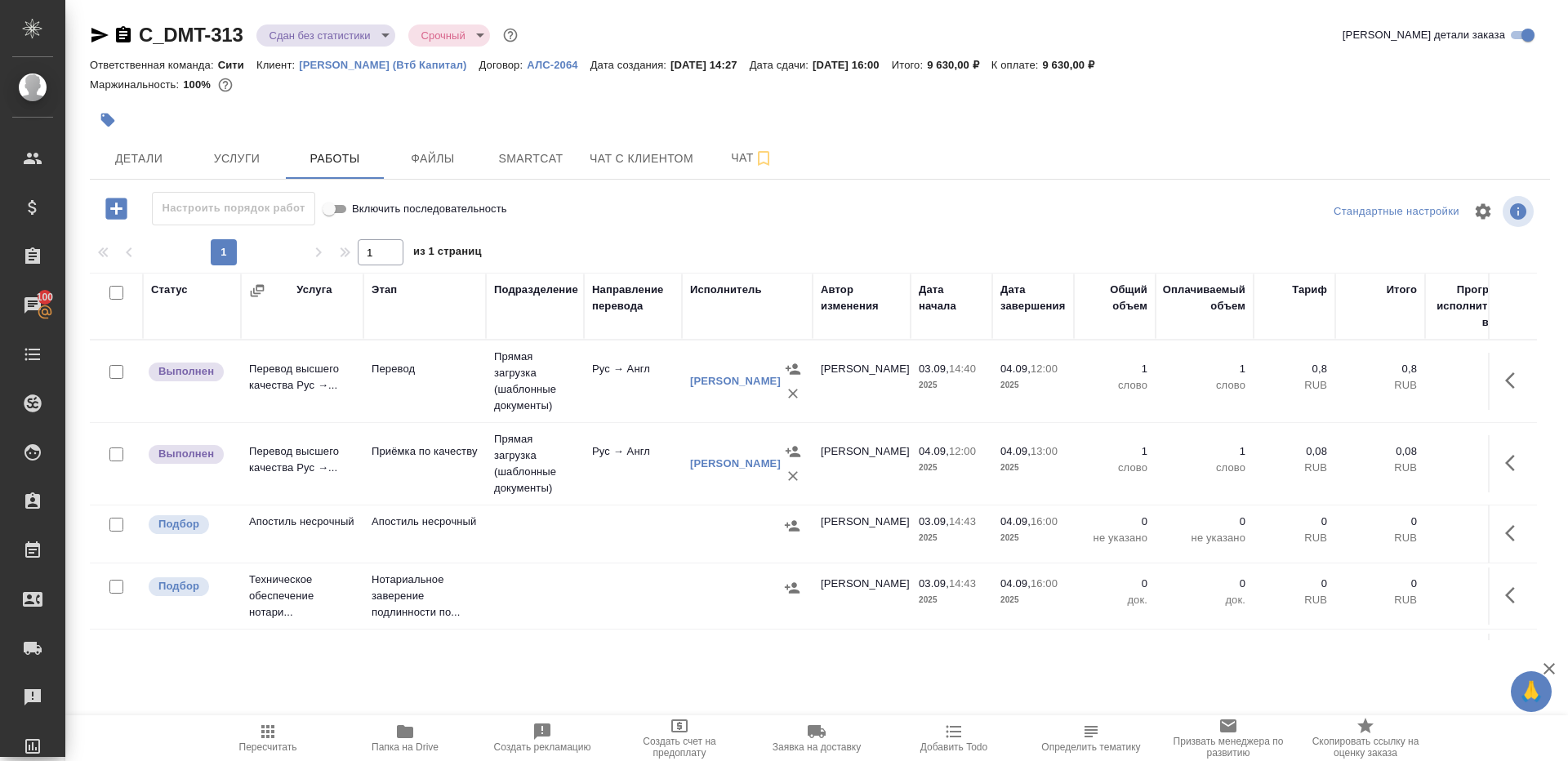
click at [380, 23] on div "C_DMT-313 Сдан без статистики distributed Срочный urgent" at bounding box center [305, 35] width 431 height 26
click at [379, 48] on div "C_DMT-313 Сдан без статистики distributed Срочный urgent Кратко детали заказа" at bounding box center [819, 38] width 1461 height 33
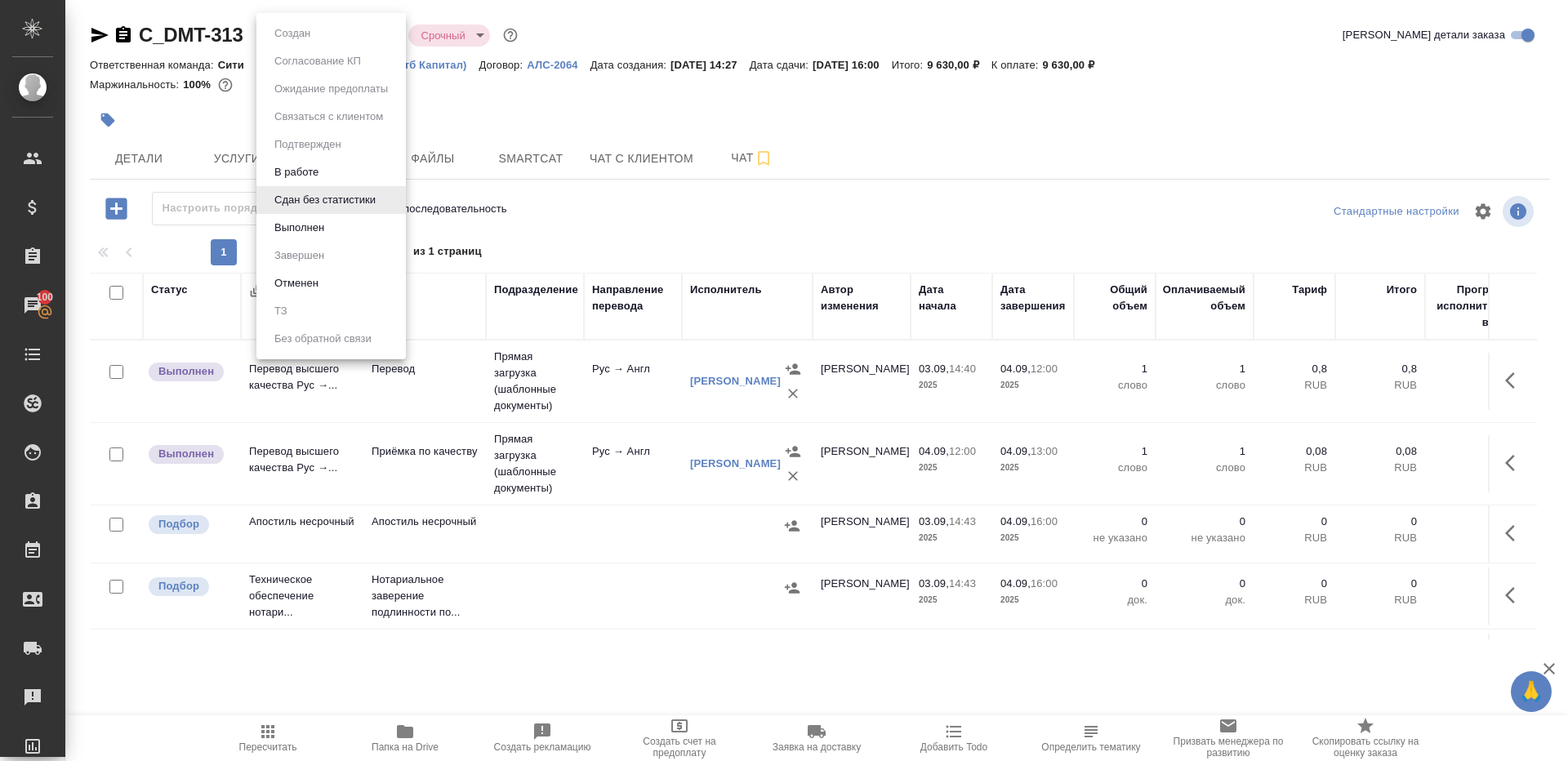
click at [379, 40] on body "🙏 .cls-1 fill:#fff; AWATERA Gazizov Rinat Клиенты Спецификации Заказы 100 Чаты …" at bounding box center [784, 380] width 1568 height 761
click at [330, 229] on li "Выполнен" at bounding box center [331, 227] width 150 height 27
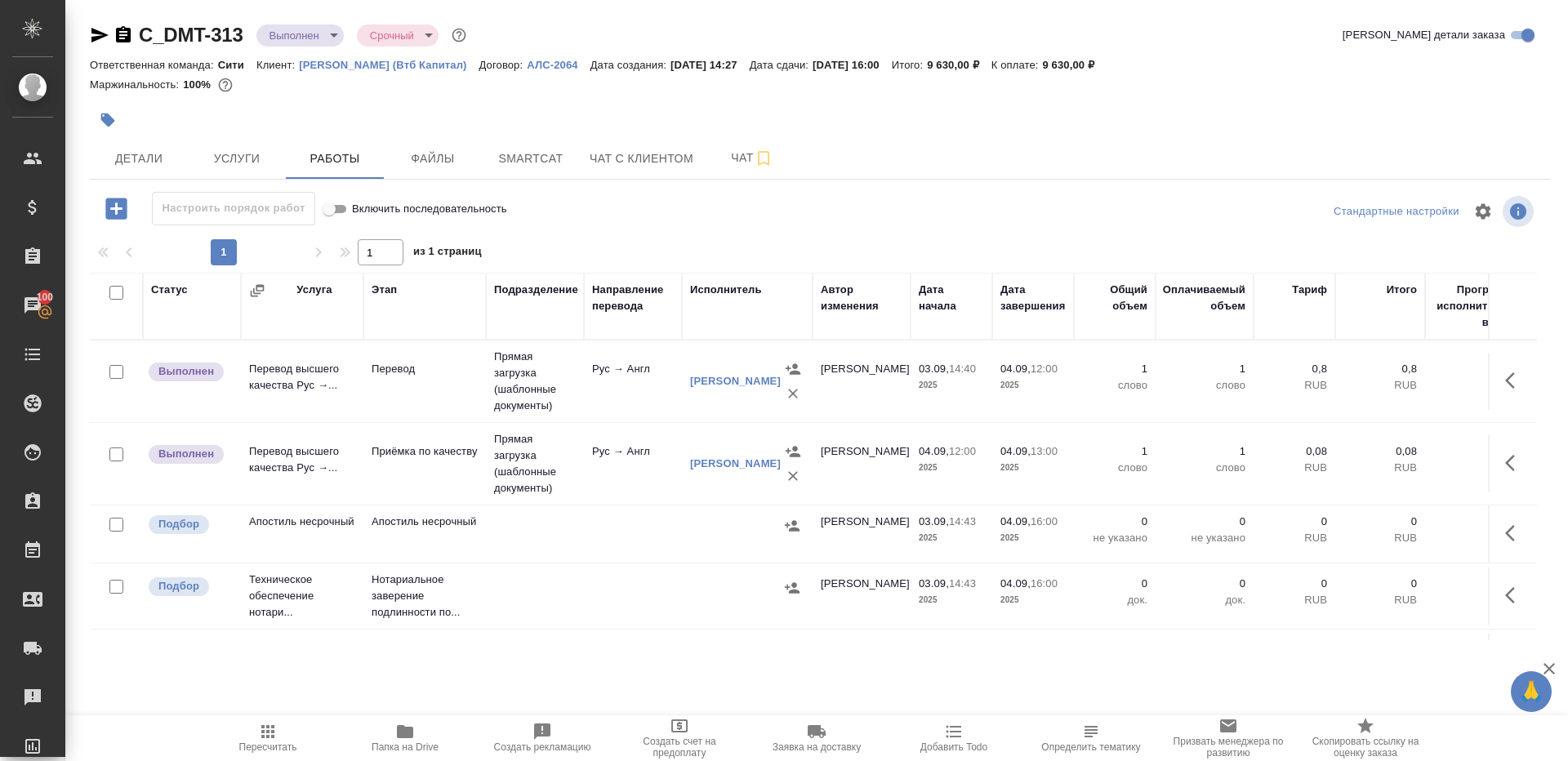
click at [1507, 378] on icon "button" at bounding box center [1510, 380] width 9 height 16
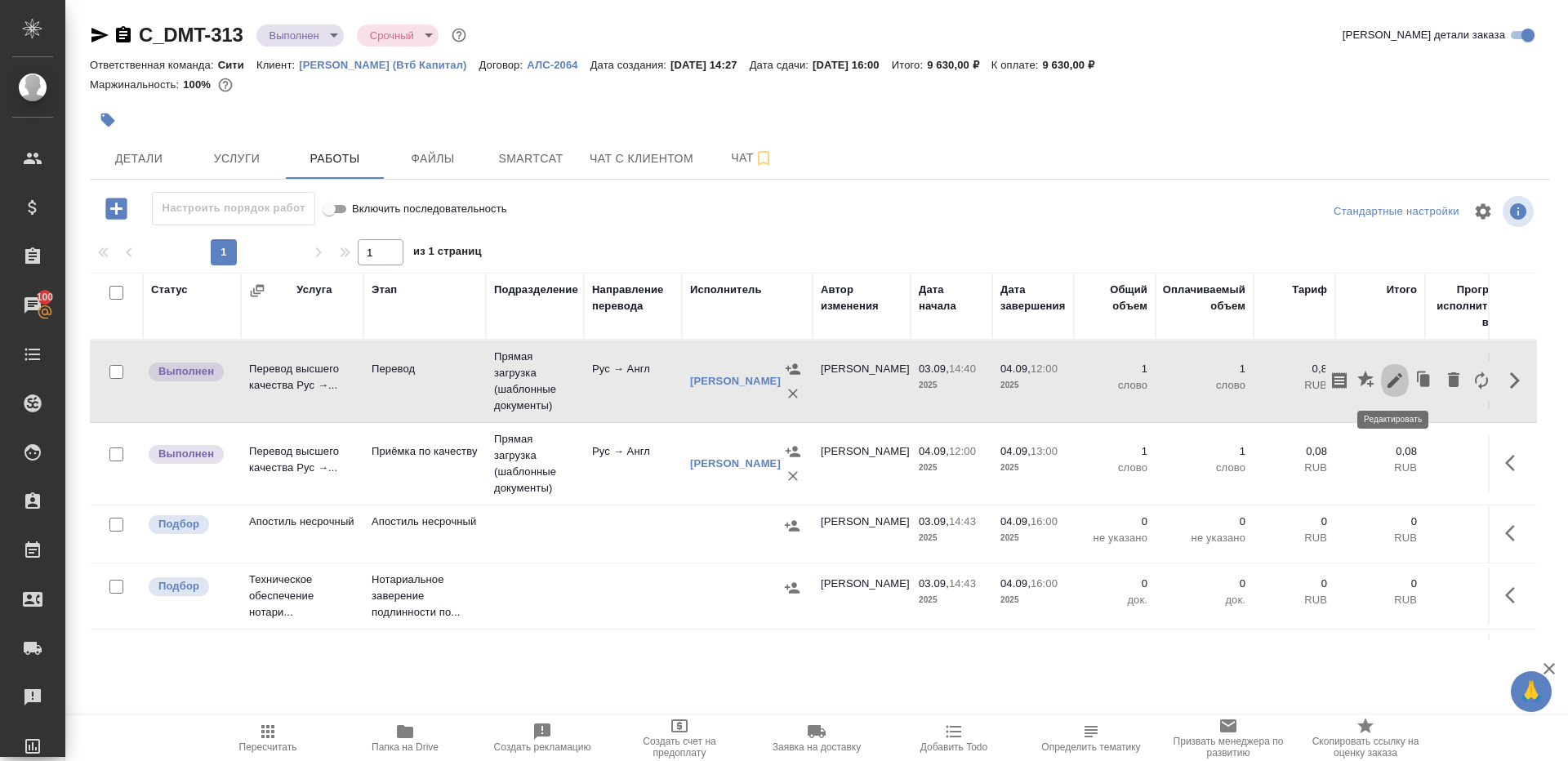
click at [1395, 378] on icon "button" at bounding box center [1395, 381] width 15 height 15
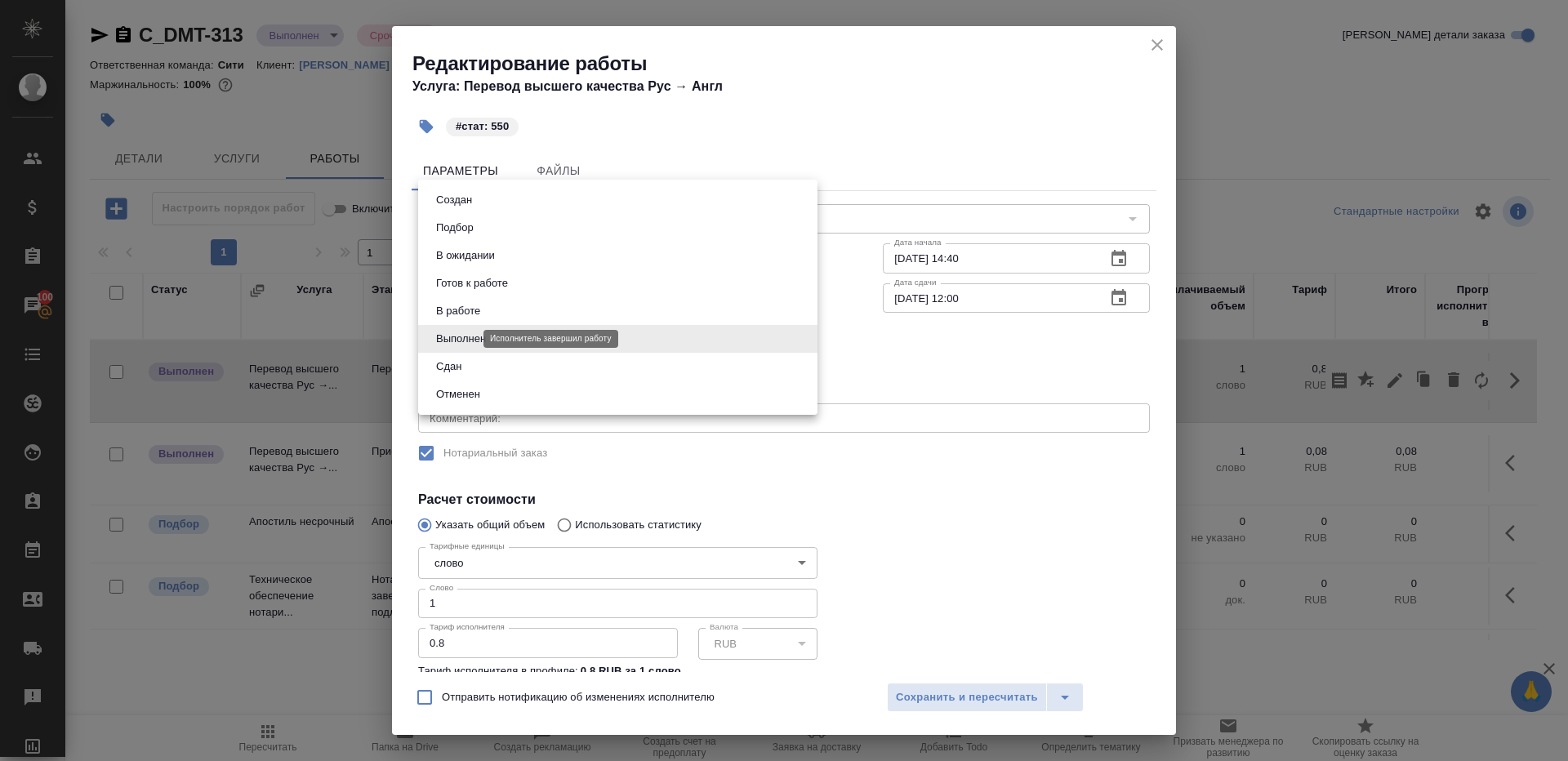
click at [449, 334] on body "🙏 .cls-1 fill:#fff; AWATERA Gazizov Rinat Клиенты Спецификации Заказы 100 Чаты …" at bounding box center [784, 380] width 1568 height 761
click at [474, 372] on li "Сдан" at bounding box center [619, 366] width 400 height 27
type input "closed"
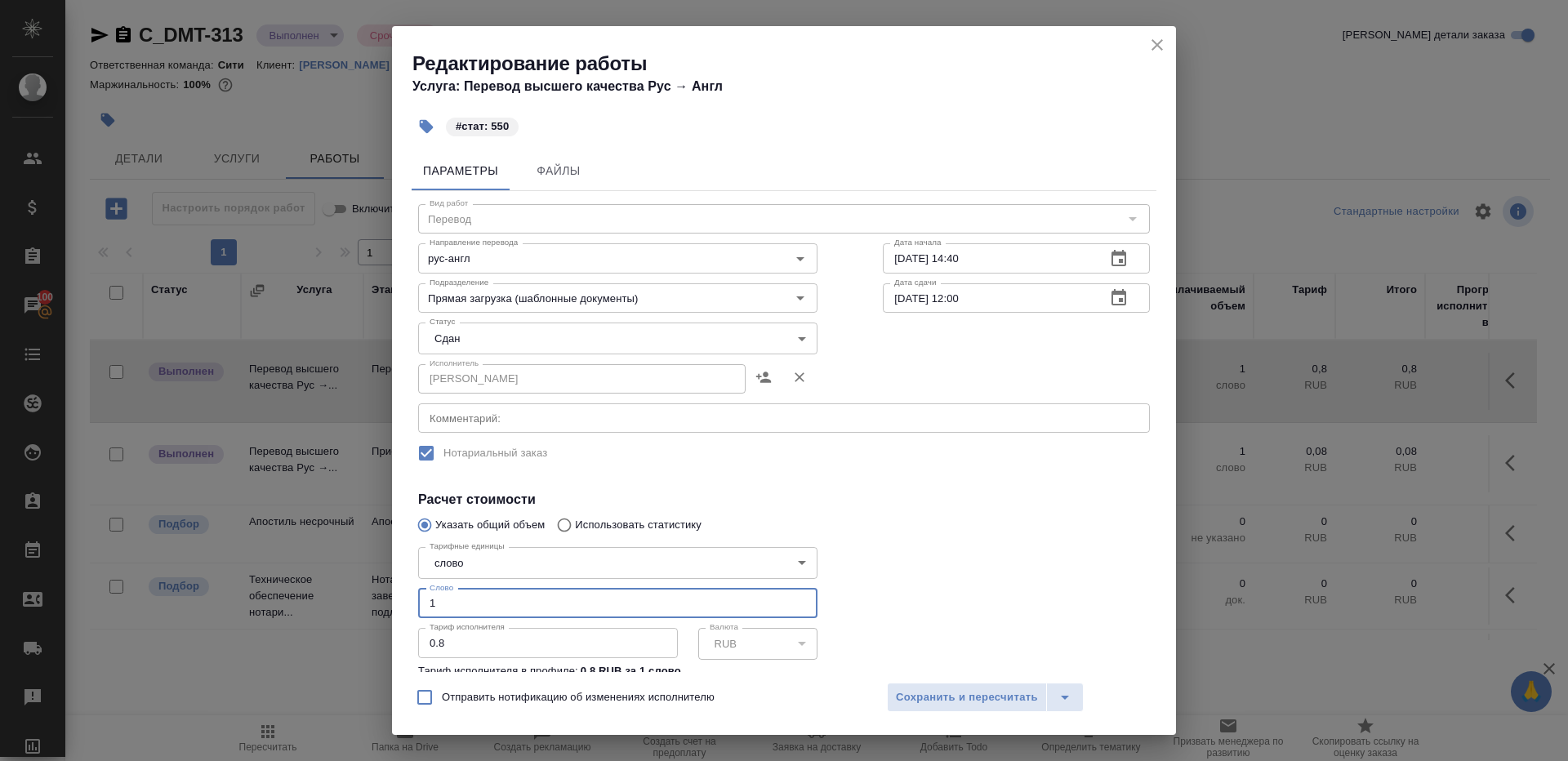
drag, startPoint x: 465, startPoint y: 598, endPoint x: 287, endPoint y: 591, distance: 178.1
click at [291, 593] on div "Редактирование работы Услуга: Перевод высшего качества Рус → Англ #стат: 550 Па…" at bounding box center [784, 380] width 1568 height 761
type input "550"
click at [992, 704] on span "Сохранить и пересчитать" at bounding box center [966, 698] width 142 height 19
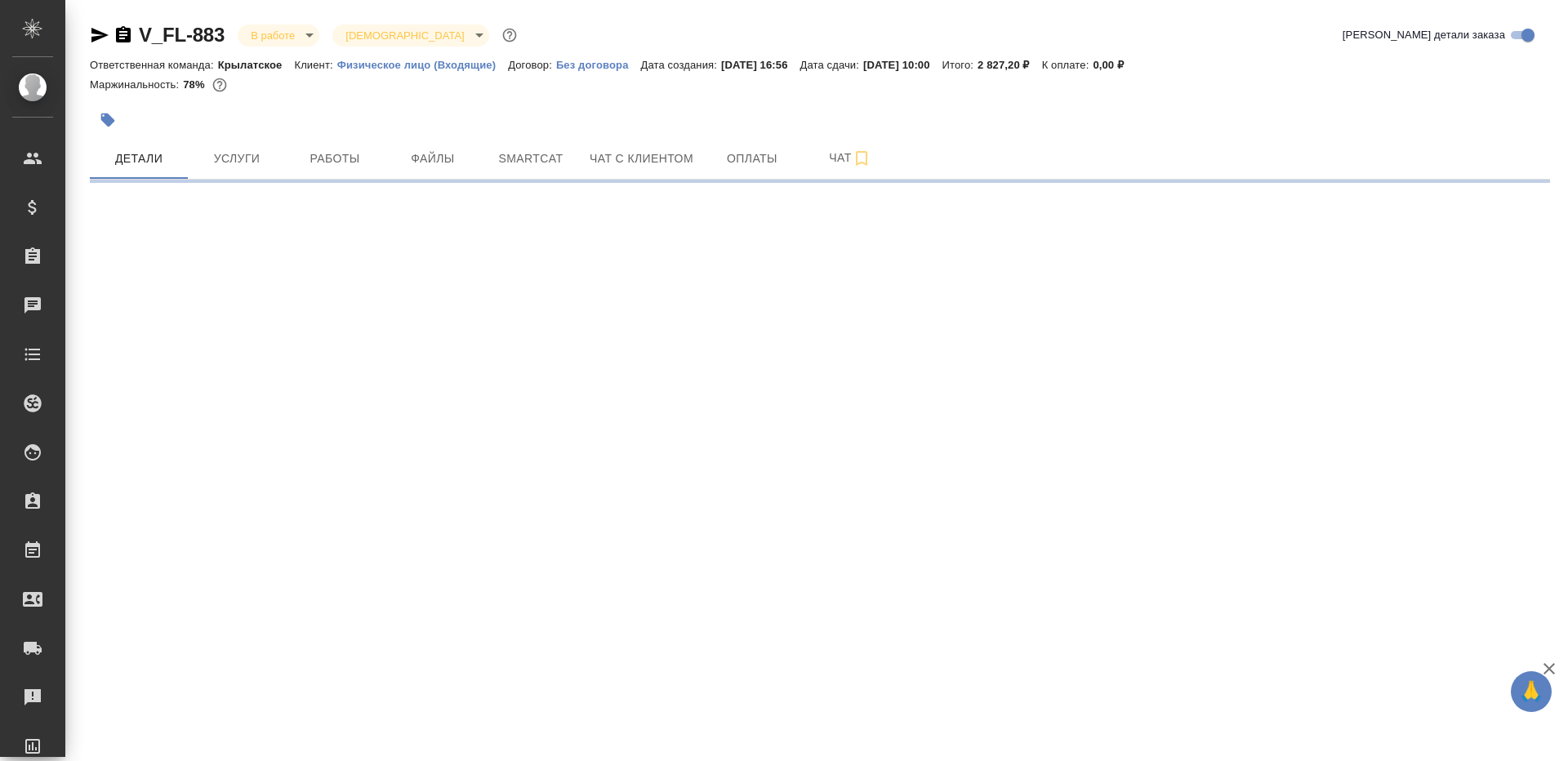
select select "RU"
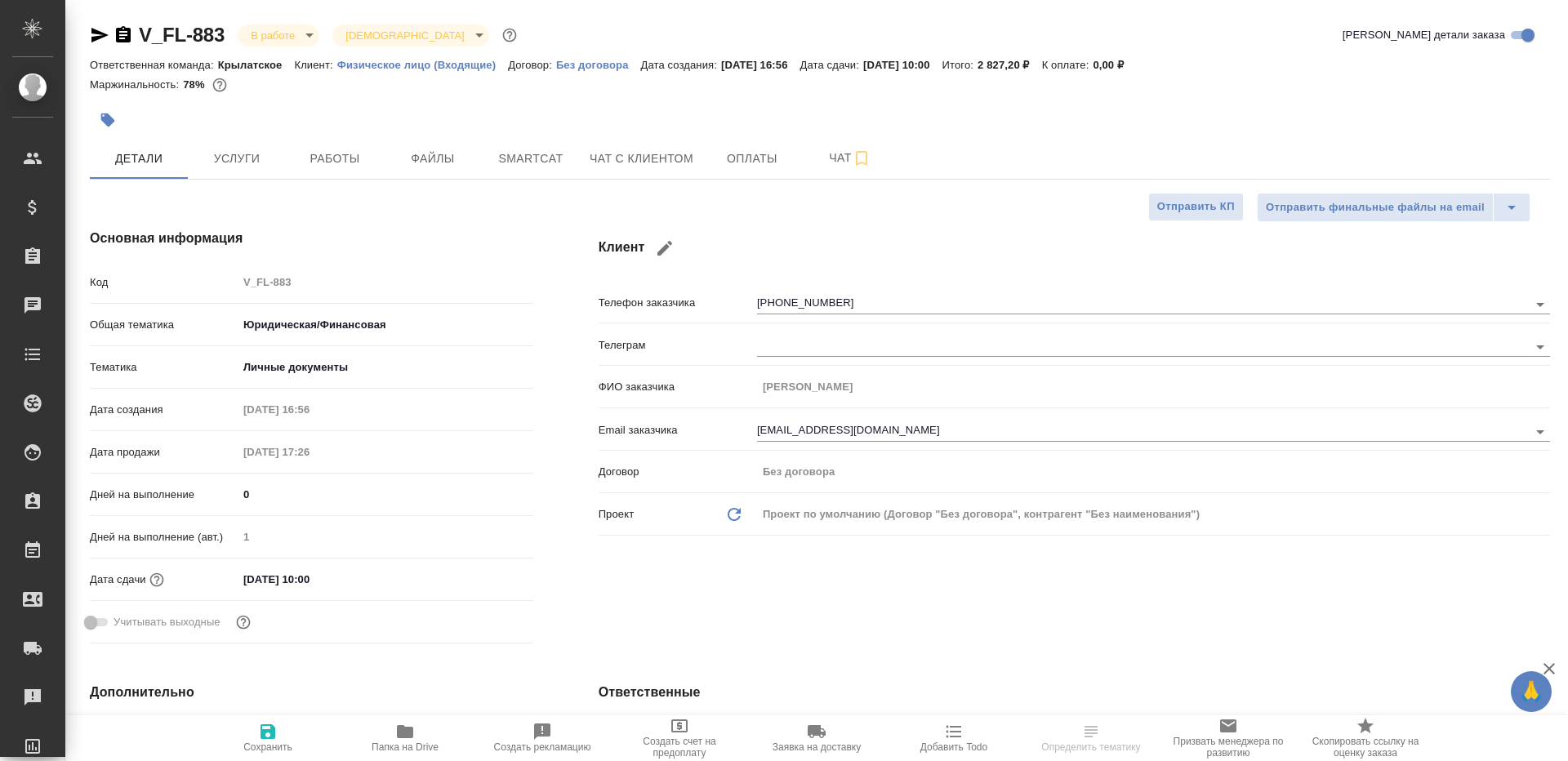
type textarea "x"
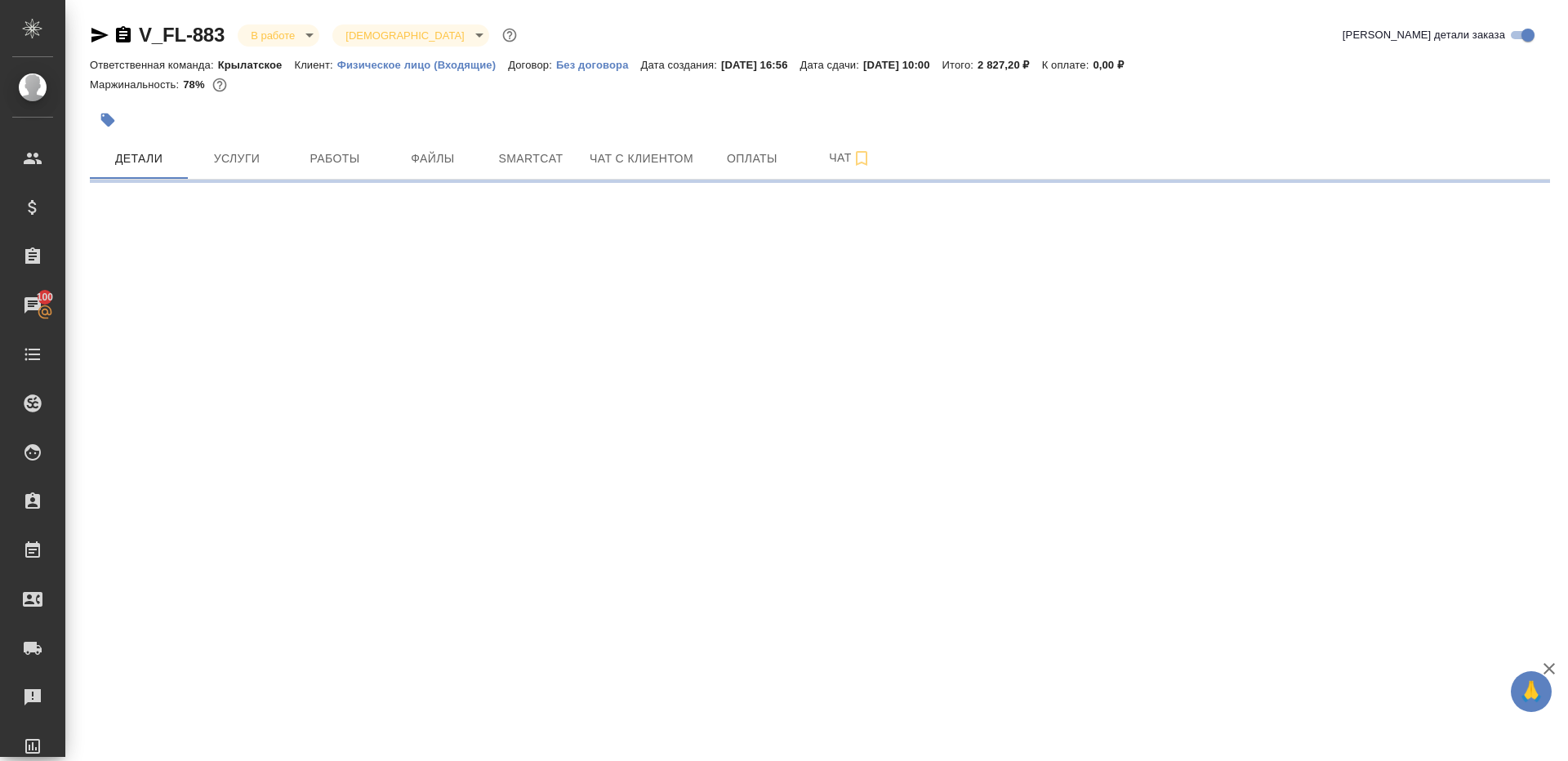
select select "RU"
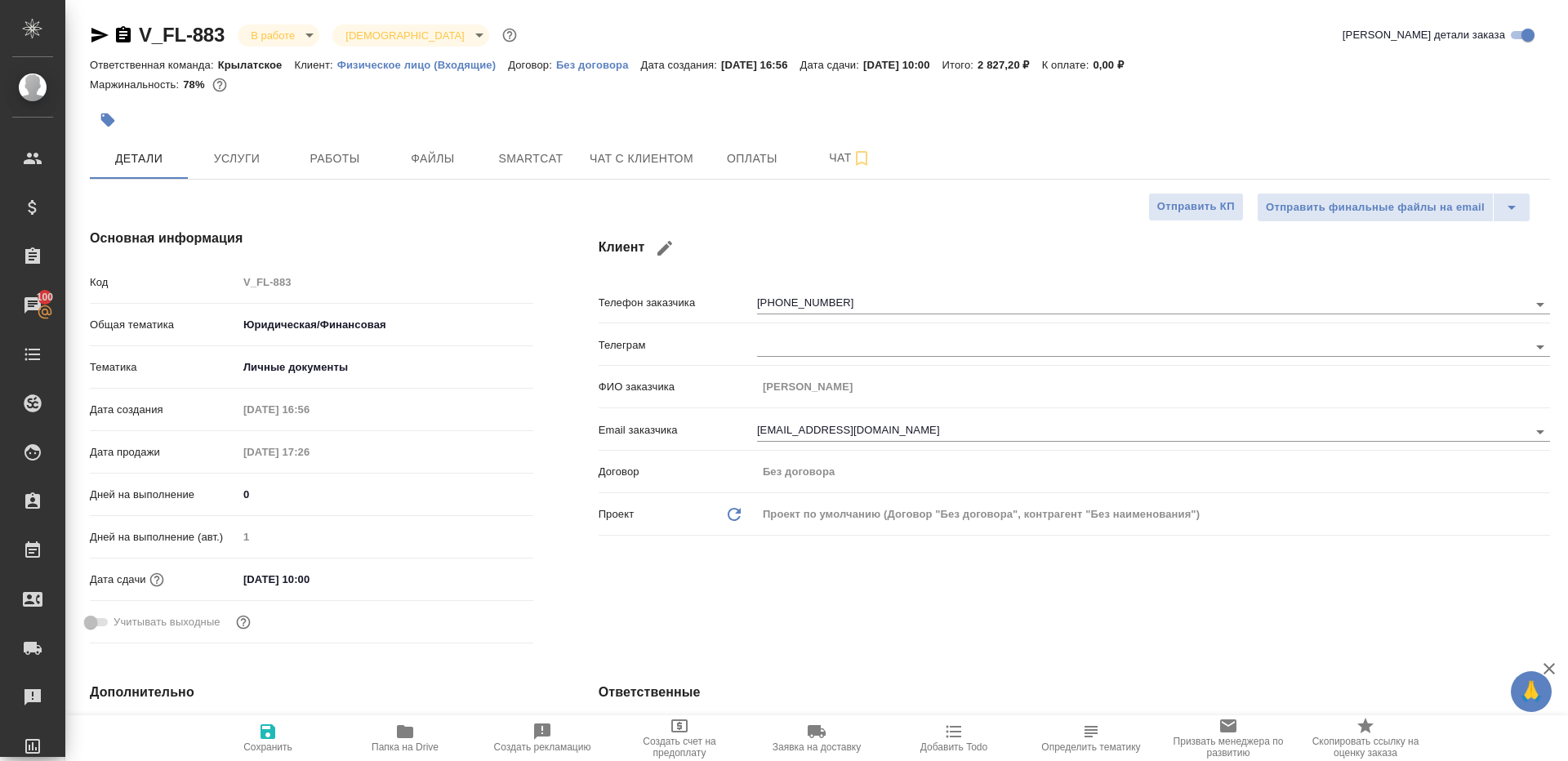
type textarea "x"
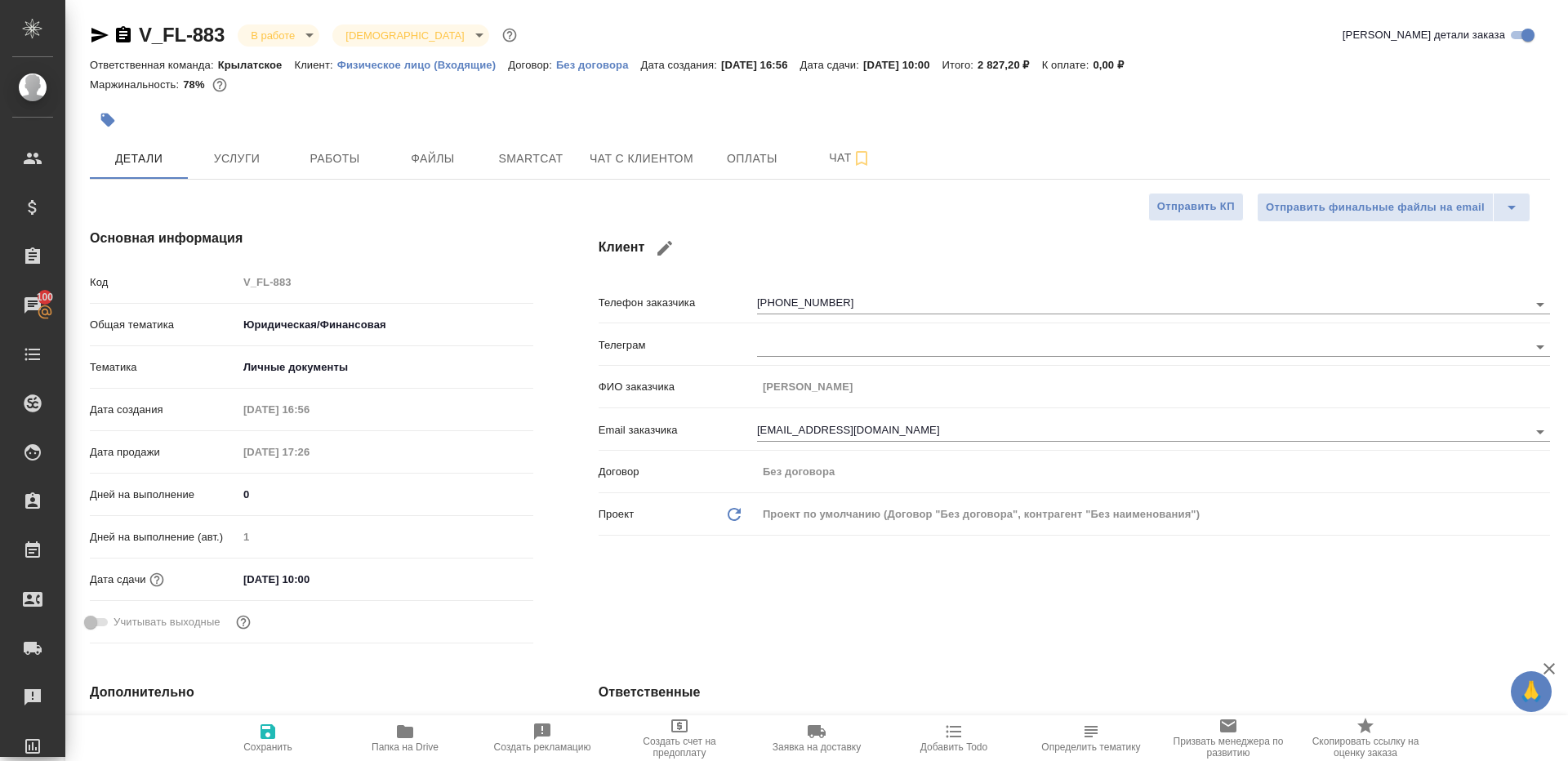
type textarea "x"
click at [333, 174] on button "Работы" at bounding box center [335, 157] width 98 height 41
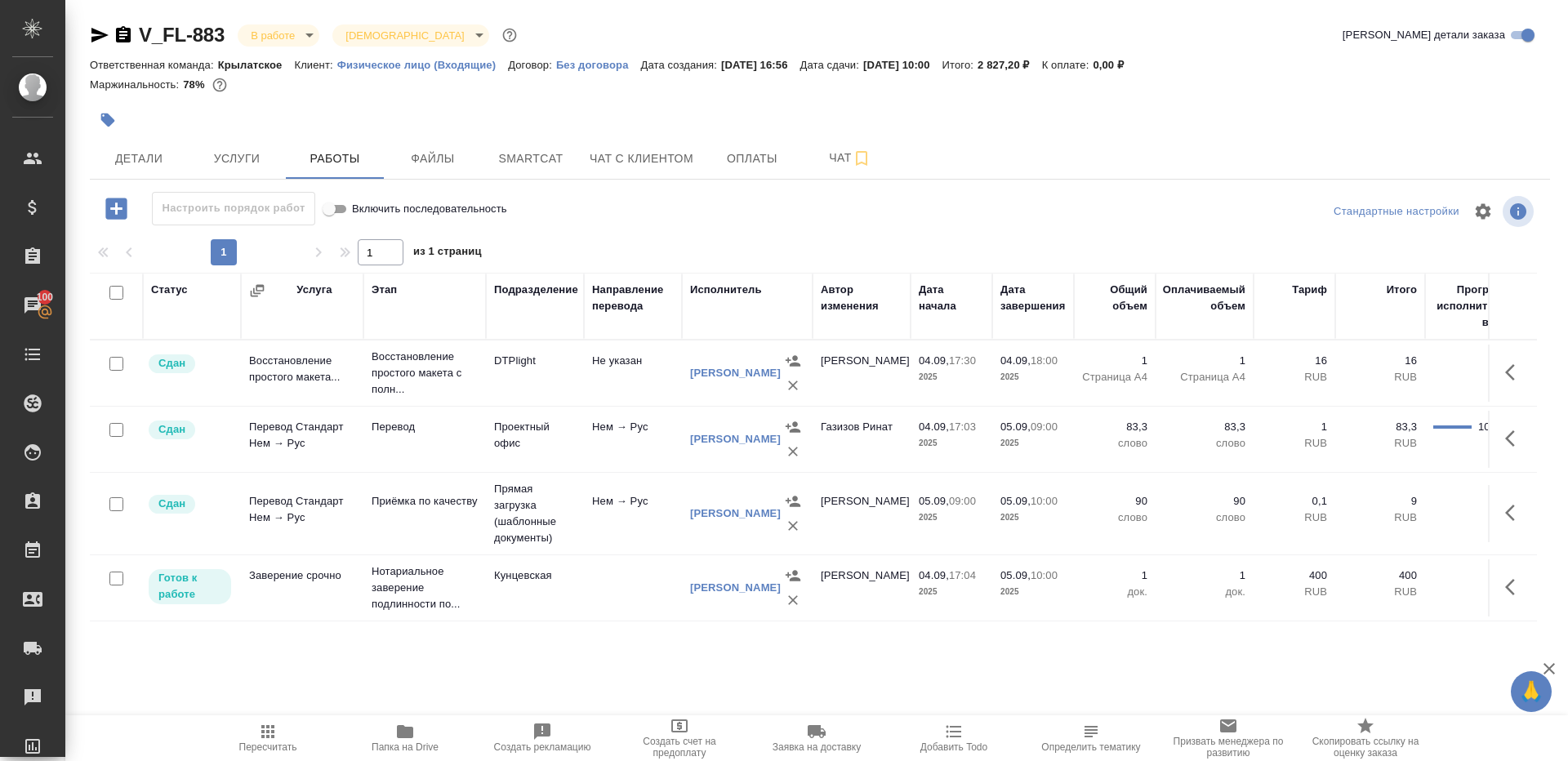
click at [551, 231] on div "Настроить порядок работ Включить последовательность Стандартные настройки 1 1 и…" at bounding box center [819, 417] width 1461 height 449
click at [289, 26] on body "🙏 .cls-1 fill:#fff; AWATERA [PERSON_NAME] Клиенты Спецификации Заказы 100 Чаты …" at bounding box center [784, 380] width 1568 height 761
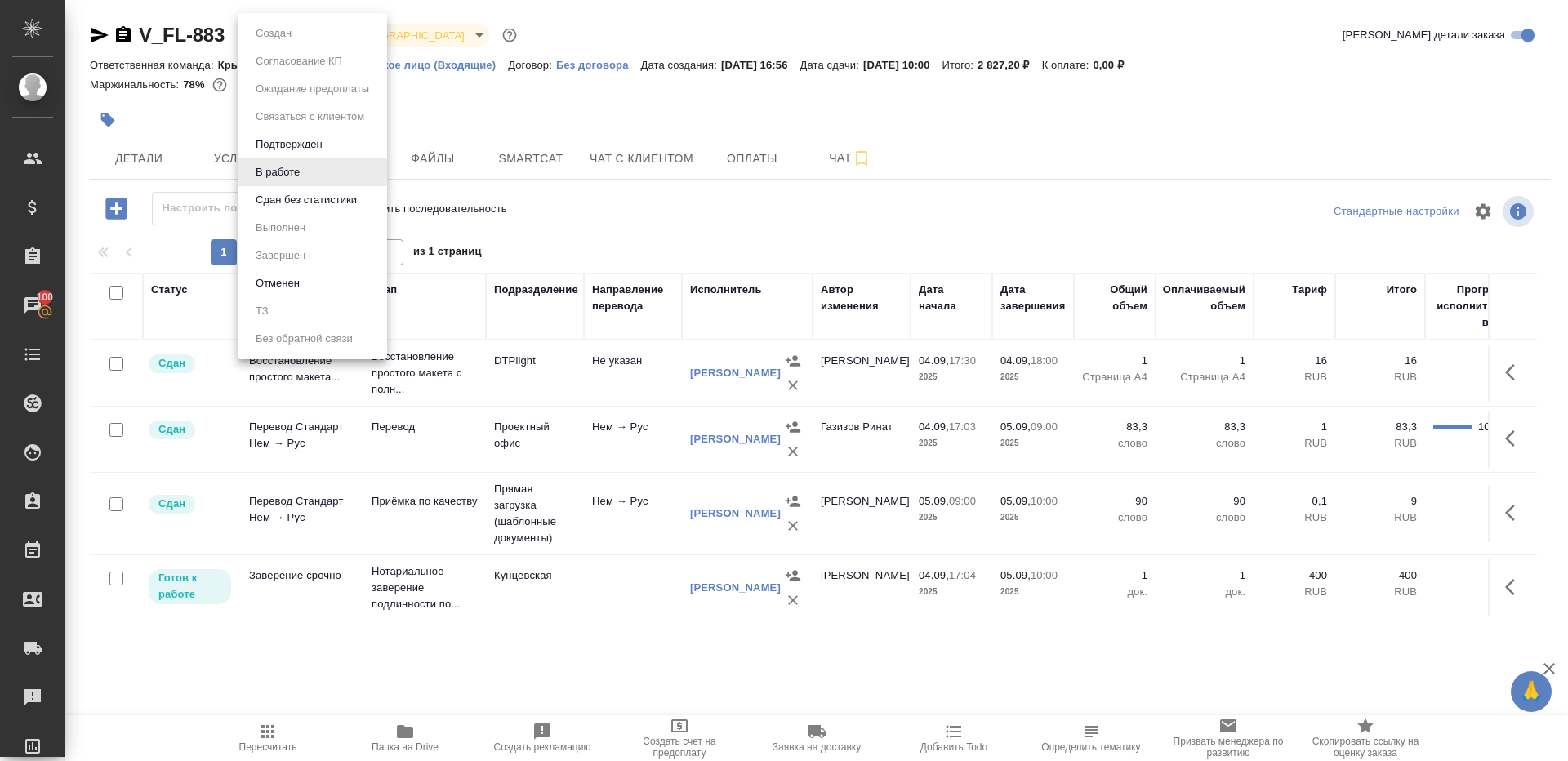
click at [292, 196] on button "Сдан без статистики" at bounding box center [306, 200] width 111 height 18
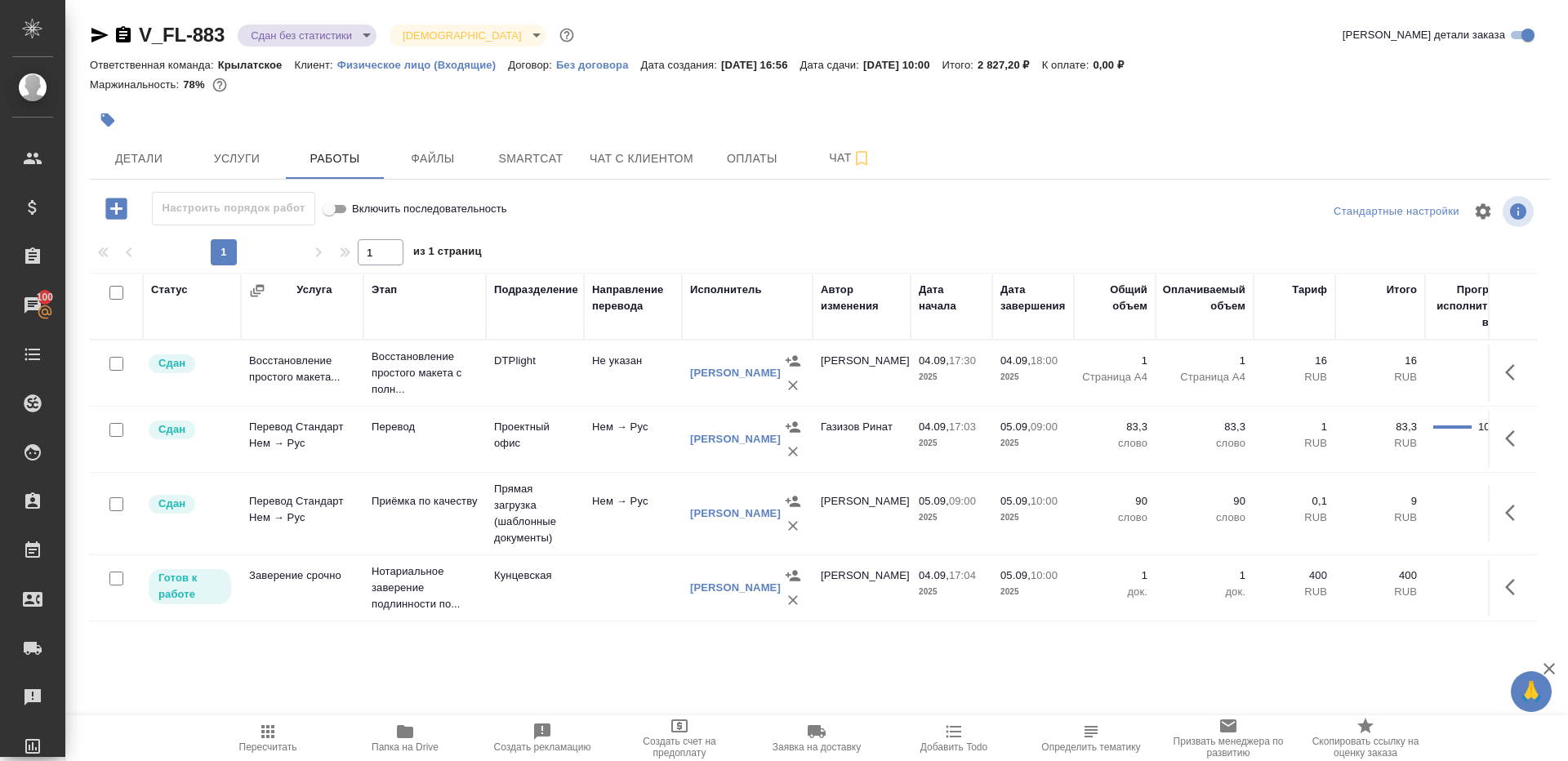
click at [333, 31] on body "🙏 .cls-1 fill:#fff; AWATERA [PERSON_NAME] Клиенты Спецификации Заказы 100 Чаты …" at bounding box center [784, 380] width 1568 height 761
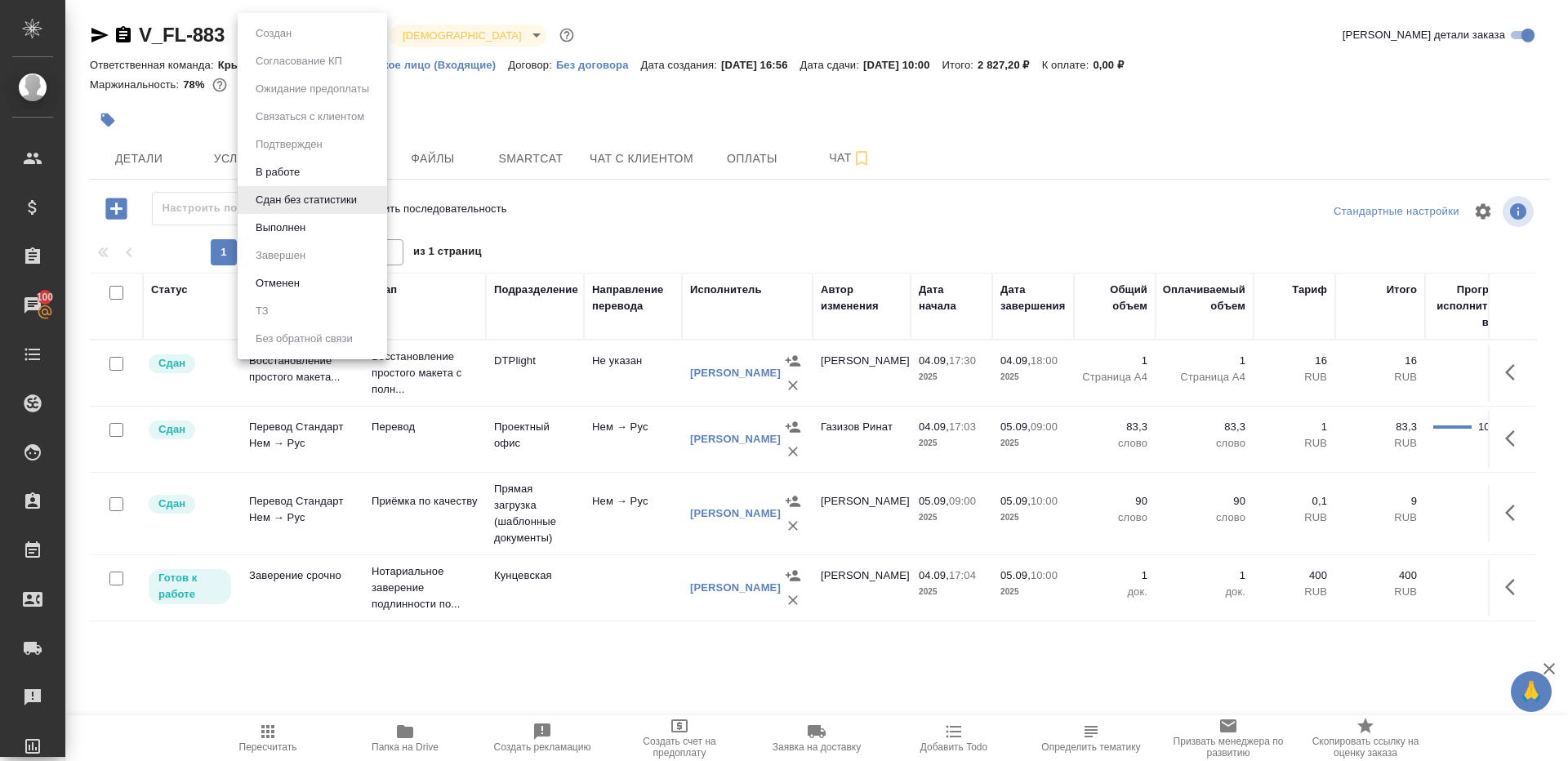
click at [317, 250] on ul "Создан Согласование КП Ожидание предоплаты Связаться с клиентом Подтвержден В р…" at bounding box center [312, 186] width 150 height 346
click at [317, 235] on li "Выполнен" at bounding box center [312, 227] width 150 height 27
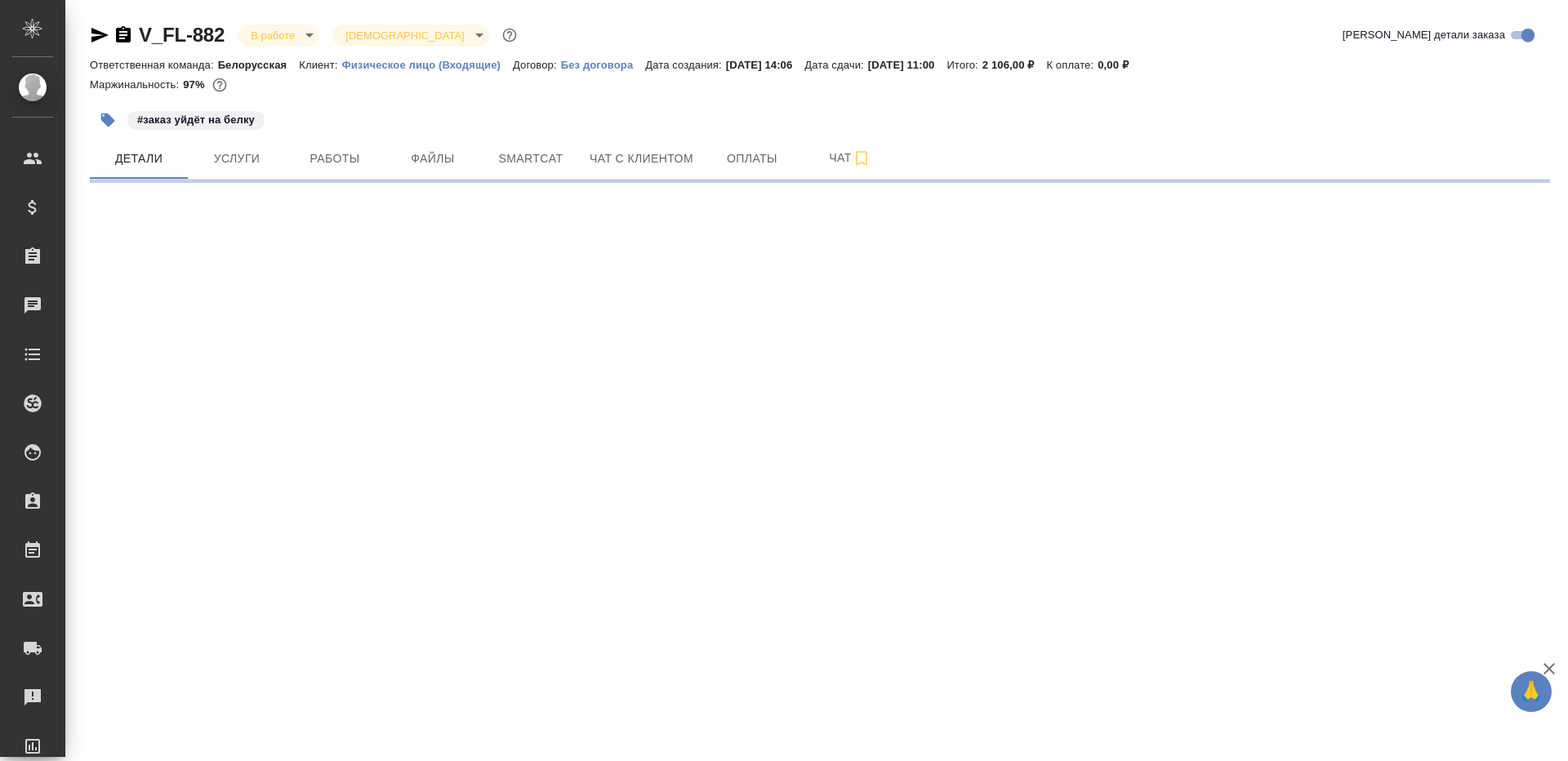
select select "RU"
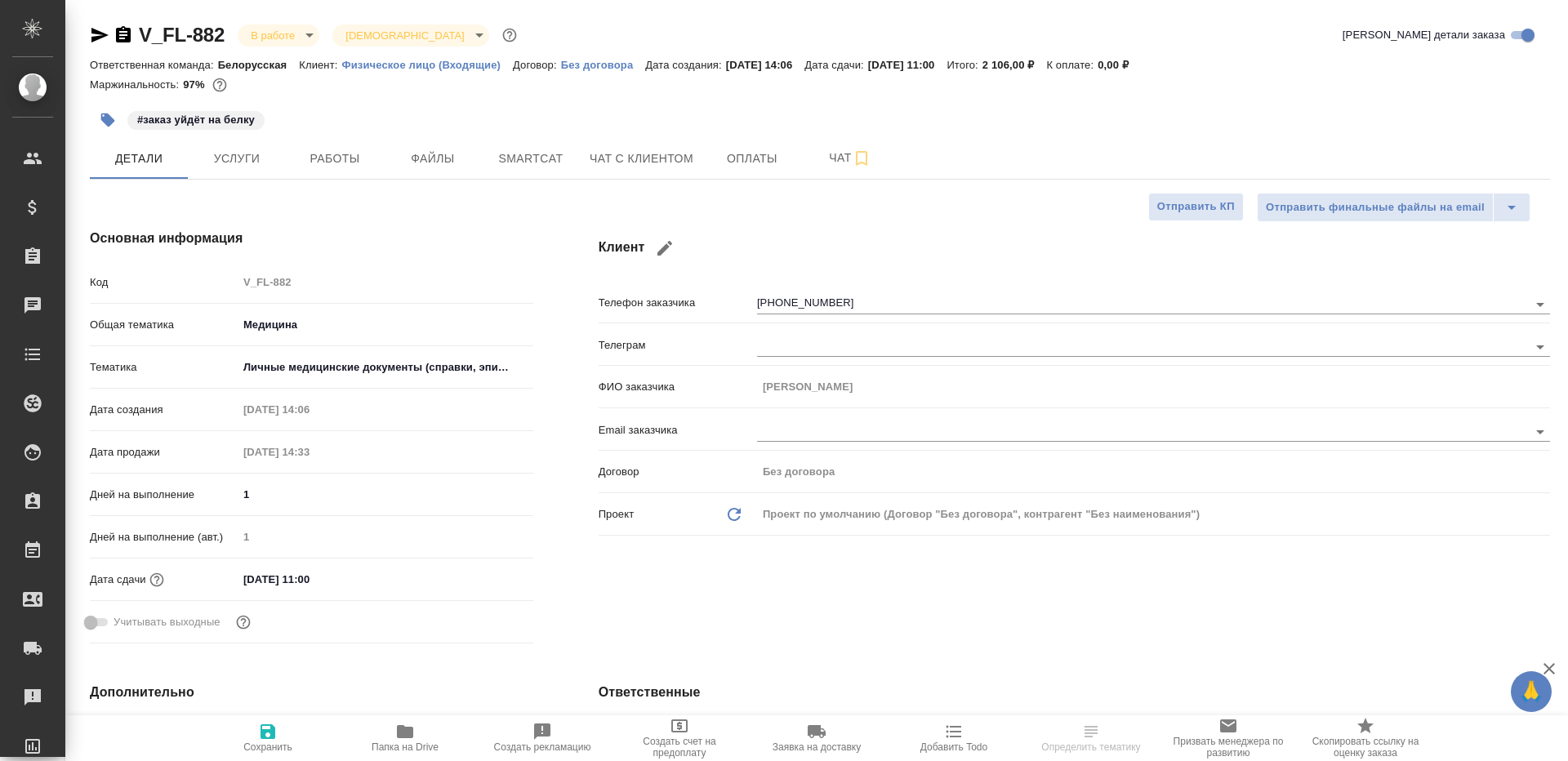
type textarea "x"
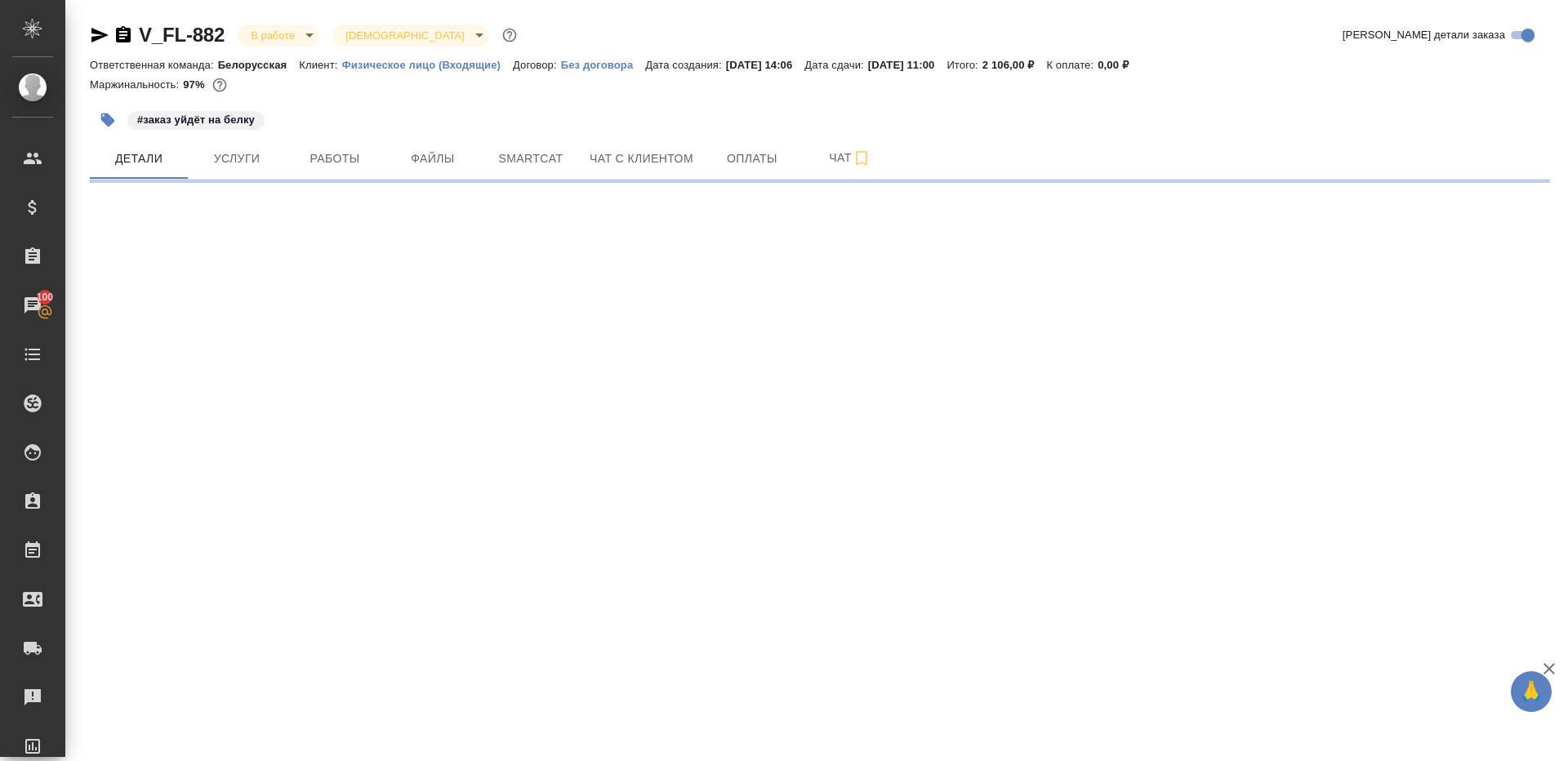
select select "RU"
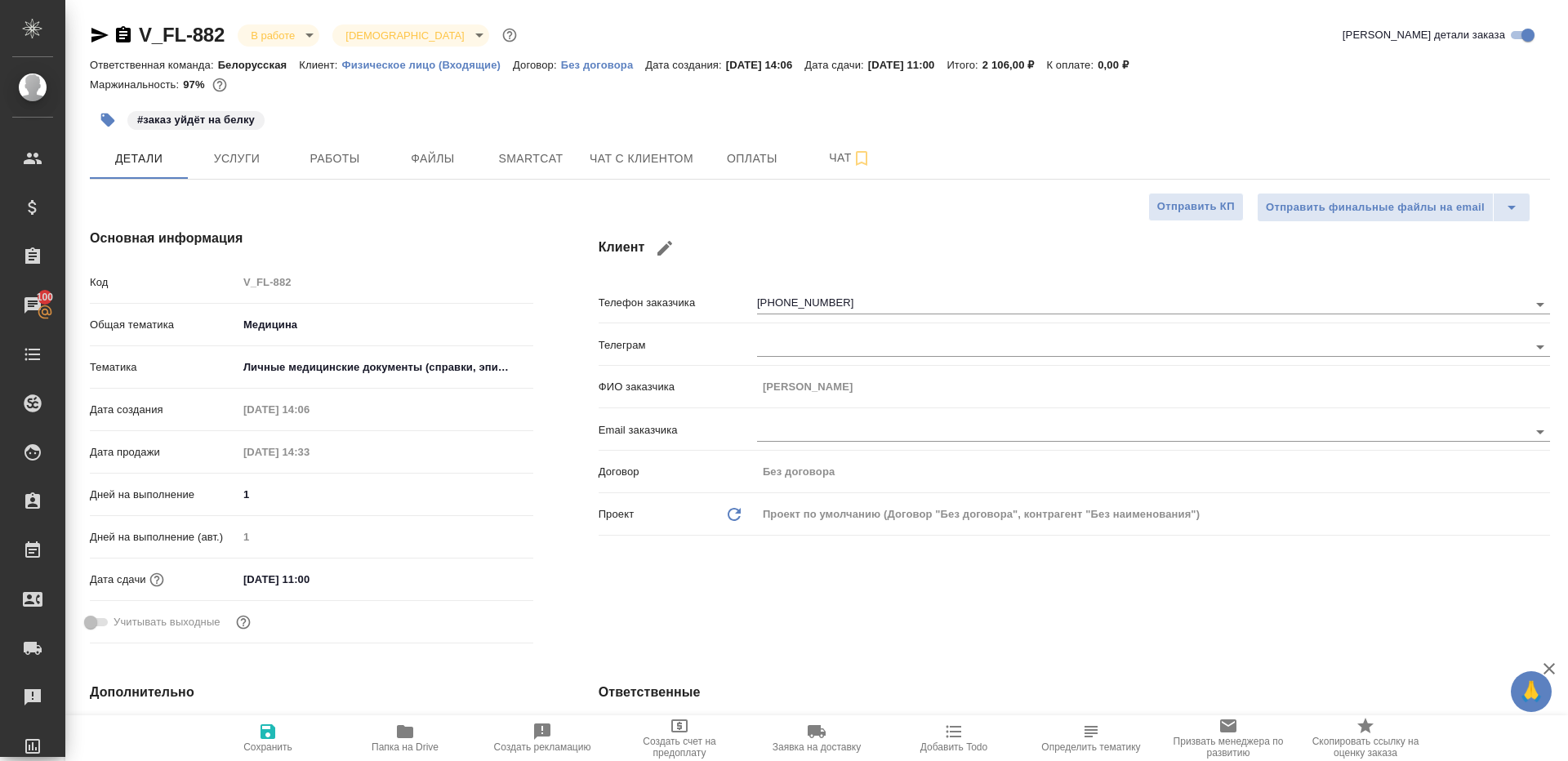
type textarea "x"
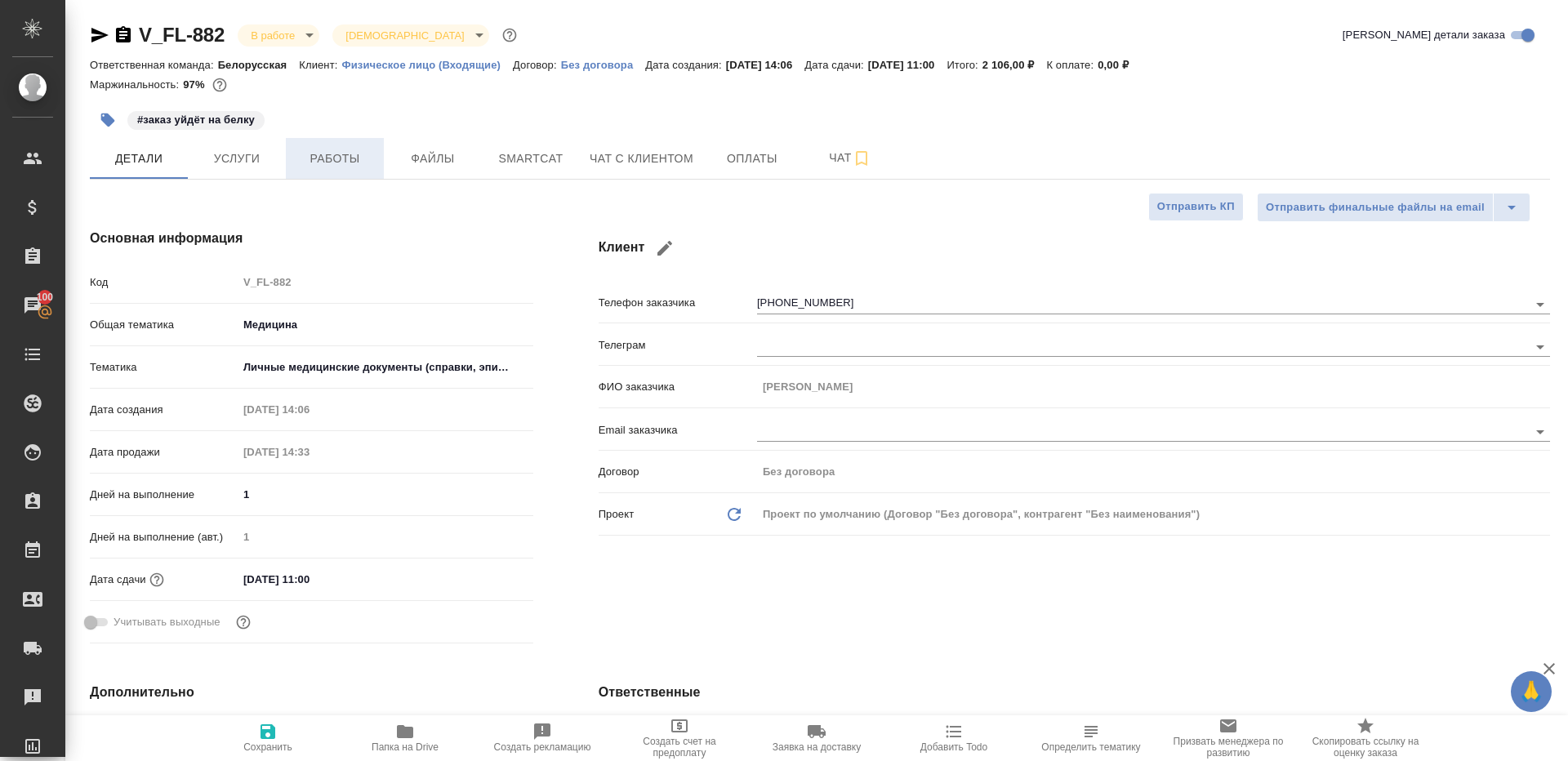
type textarea "x"
click at [363, 166] on span "Работы" at bounding box center [335, 159] width 78 height 21
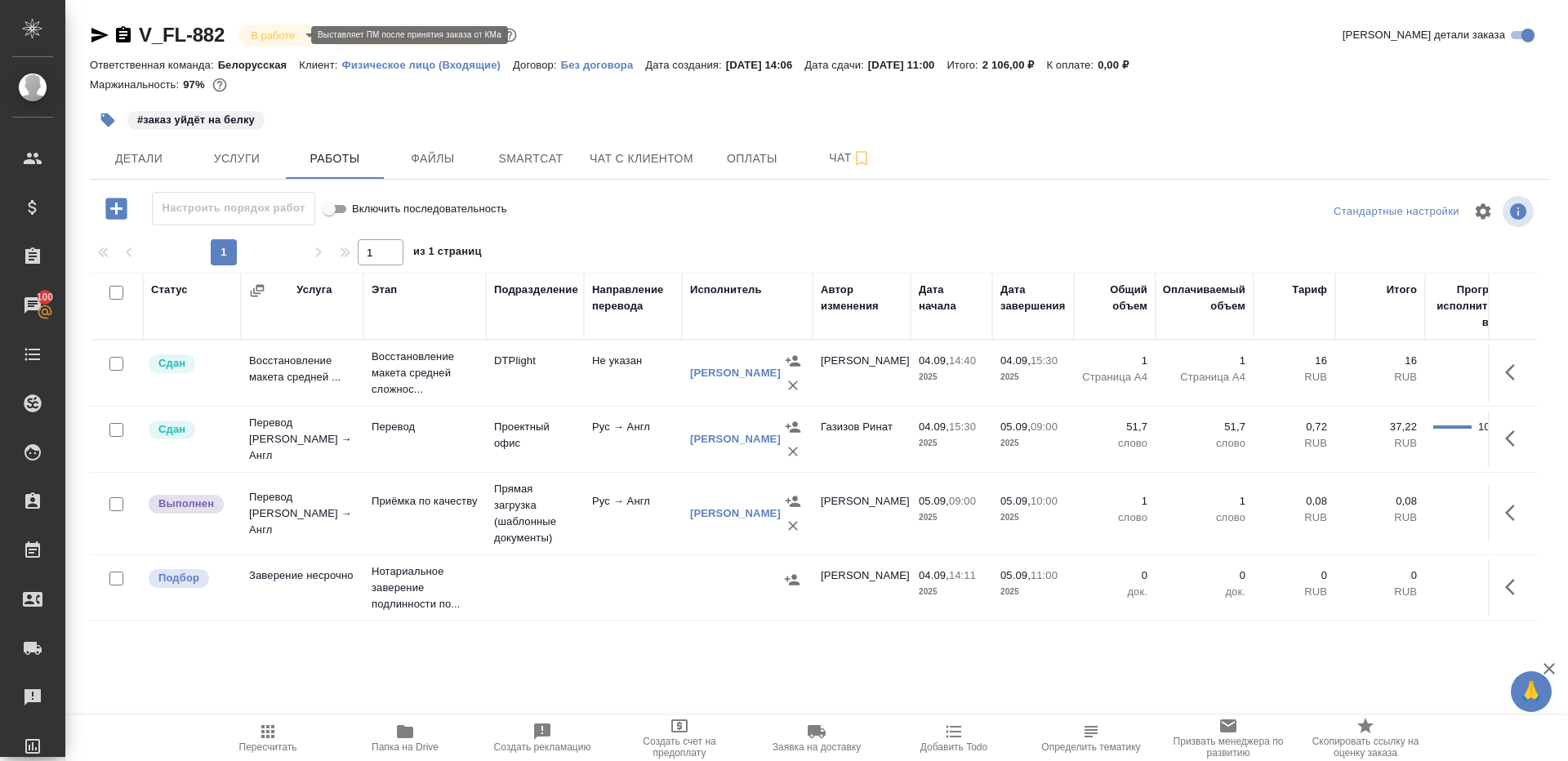
click at [288, 40] on body "🙏 .cls-1 fill:#fff; AWATERA Gazizov Rinat Клиенты Спецификации Заказы 100 Чаты …" at bounding box center [784, 380] width 1568 height 761
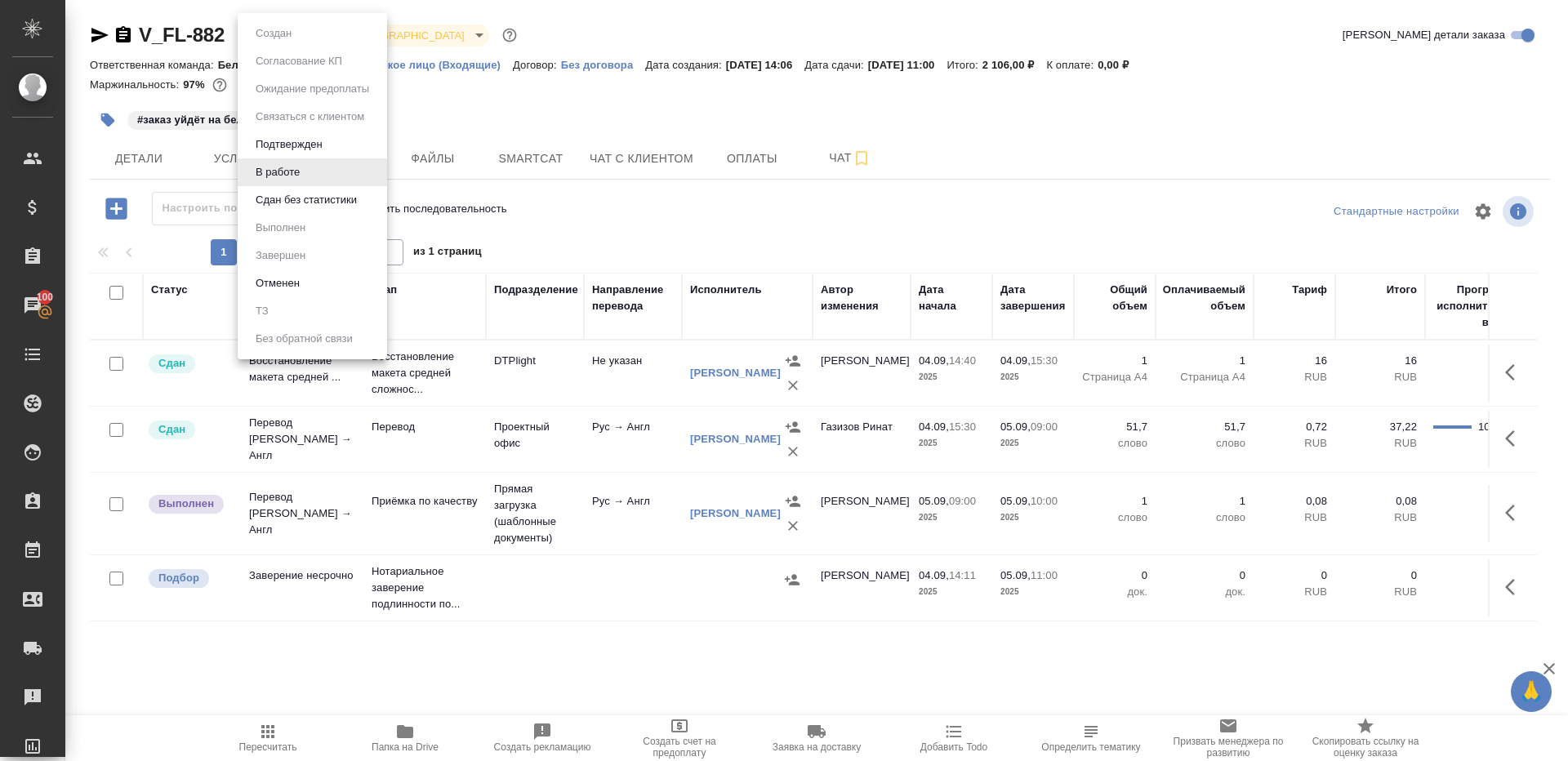
click at [358, 219] on ul "Создан Согласование КП Ожидание предоплаты Связаться с клиентом Подтвержден В р…" at bounding box center [312, 186] width 150 height 346
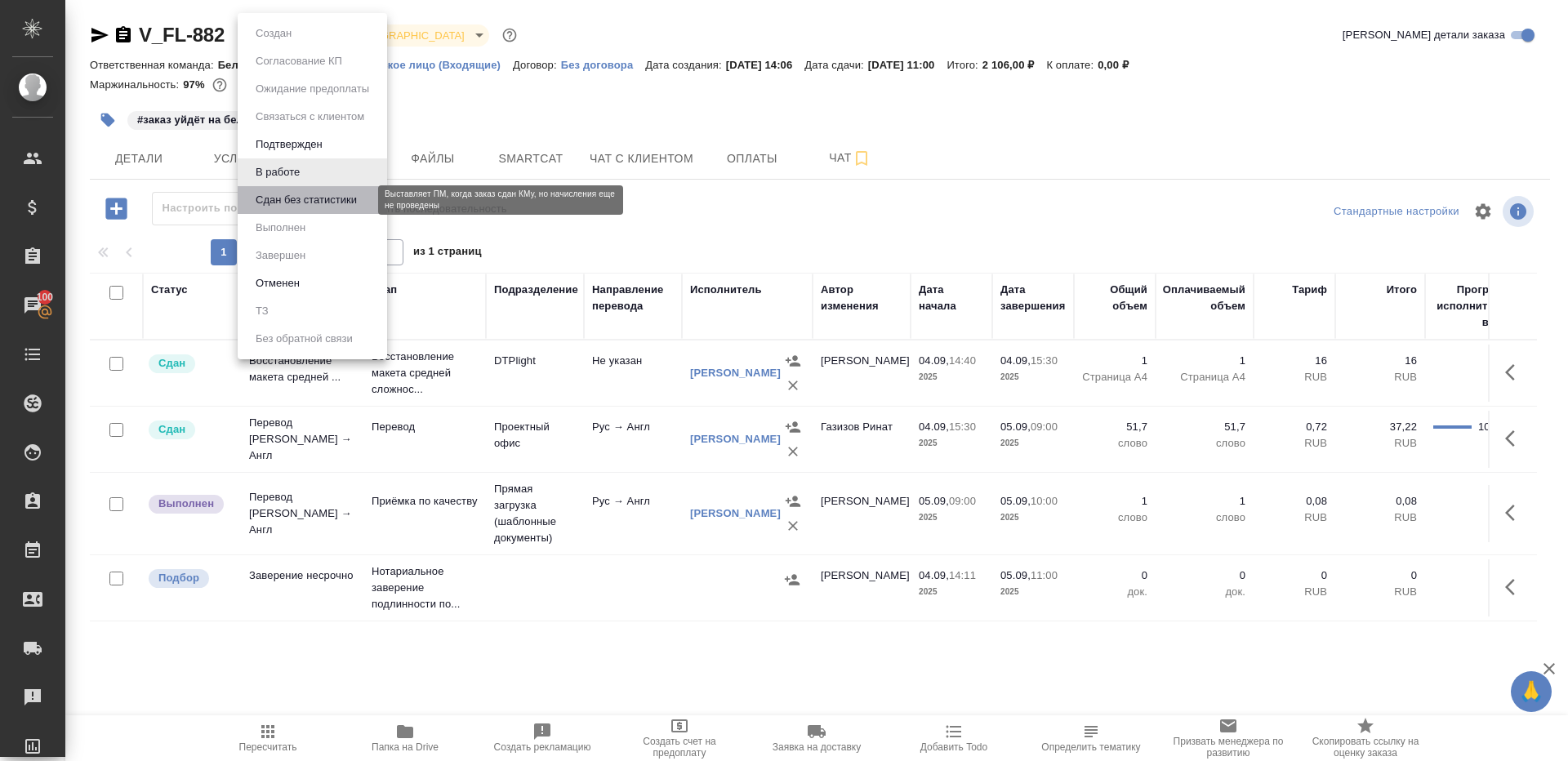
click at [356, 200] on button "Сдан без статистики" at bounding box center [306, 200] width 111 height 18
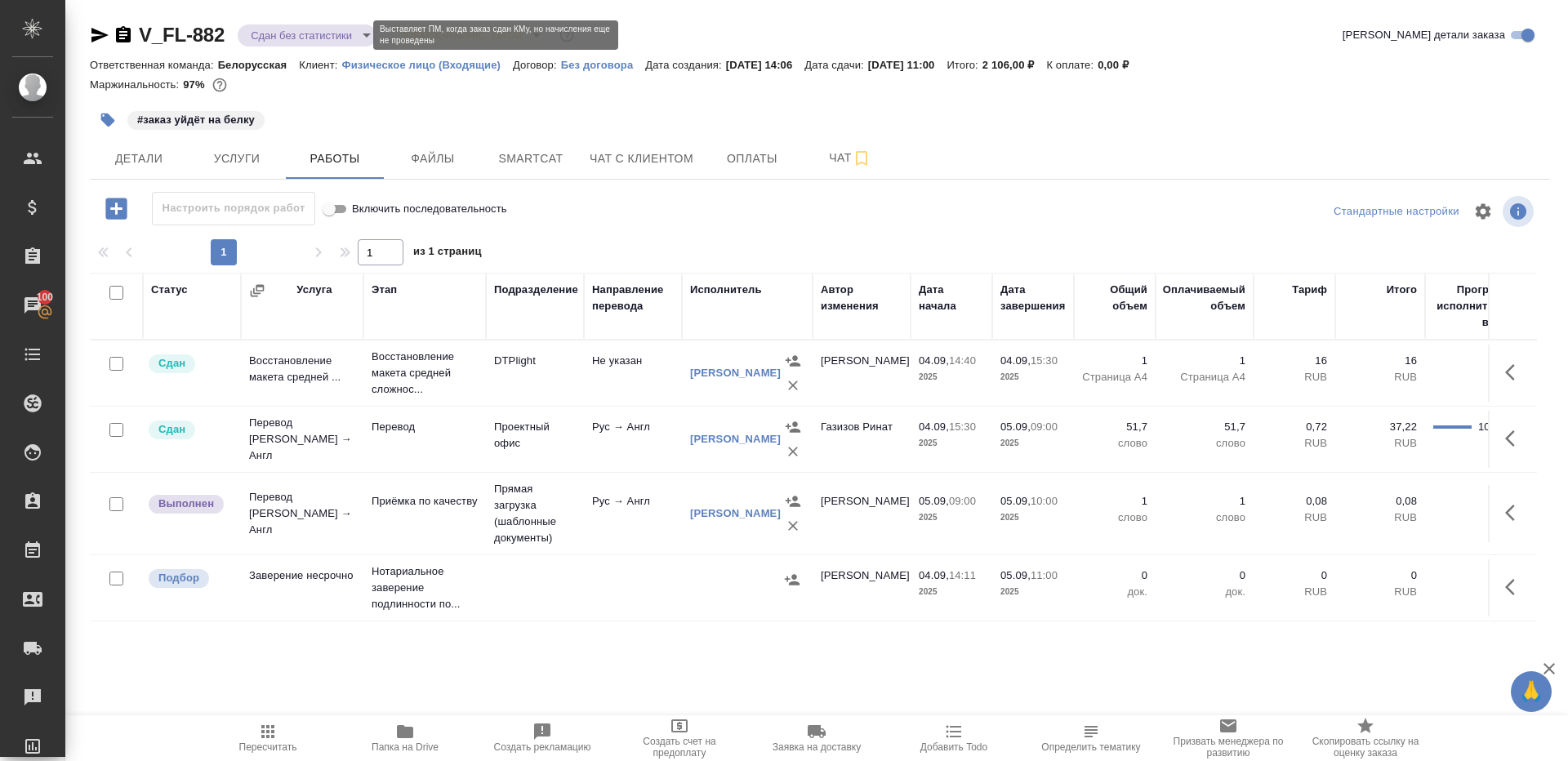
click at [320, 27] on body "🙏 .cls-1 fill:#fff; AWATERA Gazizov Rinat Клиенты Спецификации Заказы 100 Чаты …" at bounding box center [784, 380] width 1568 height 761
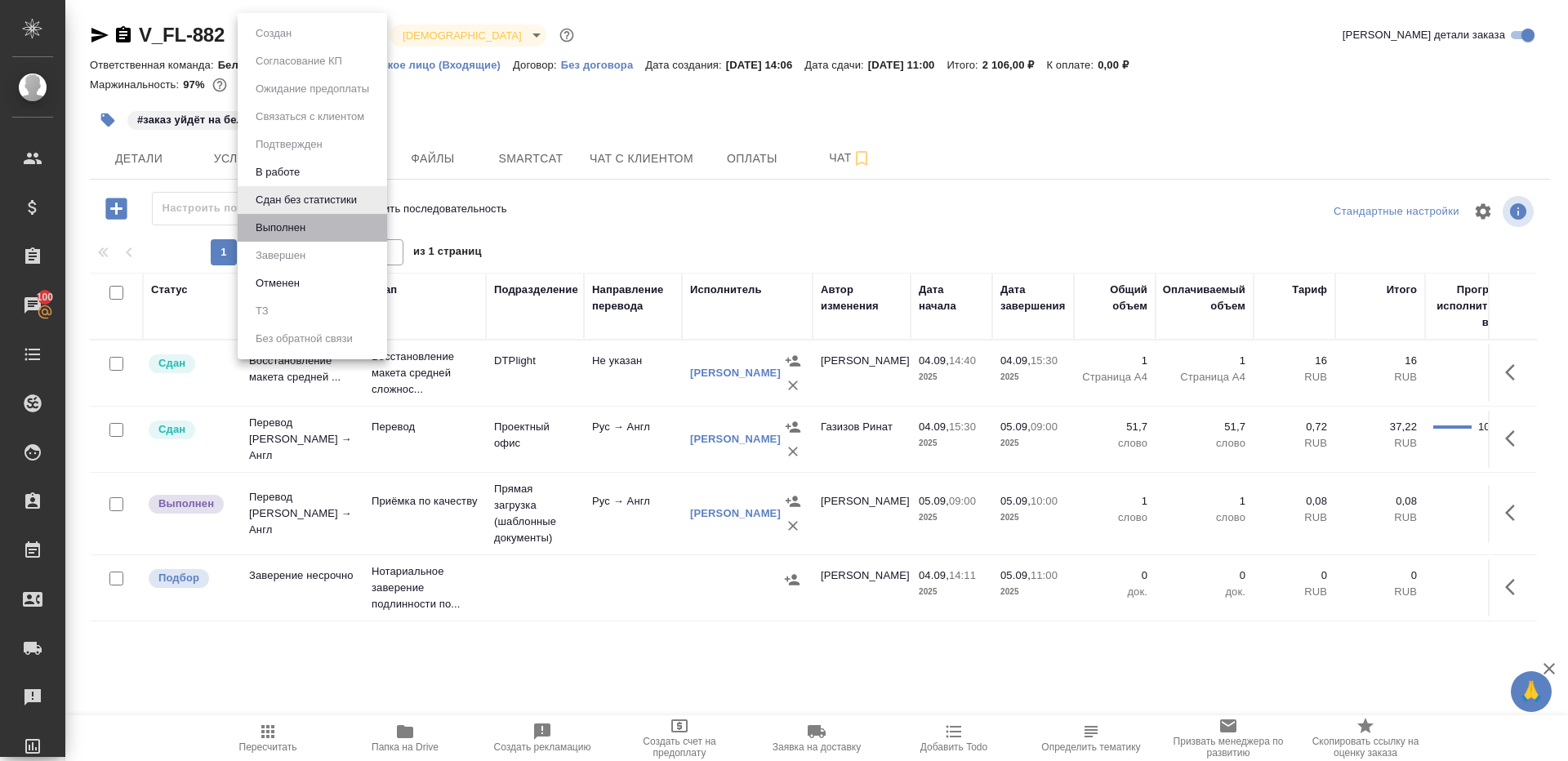
click at [319, 221] on li "Выполнен" at bounding box center [312, 227] width 150 height 27
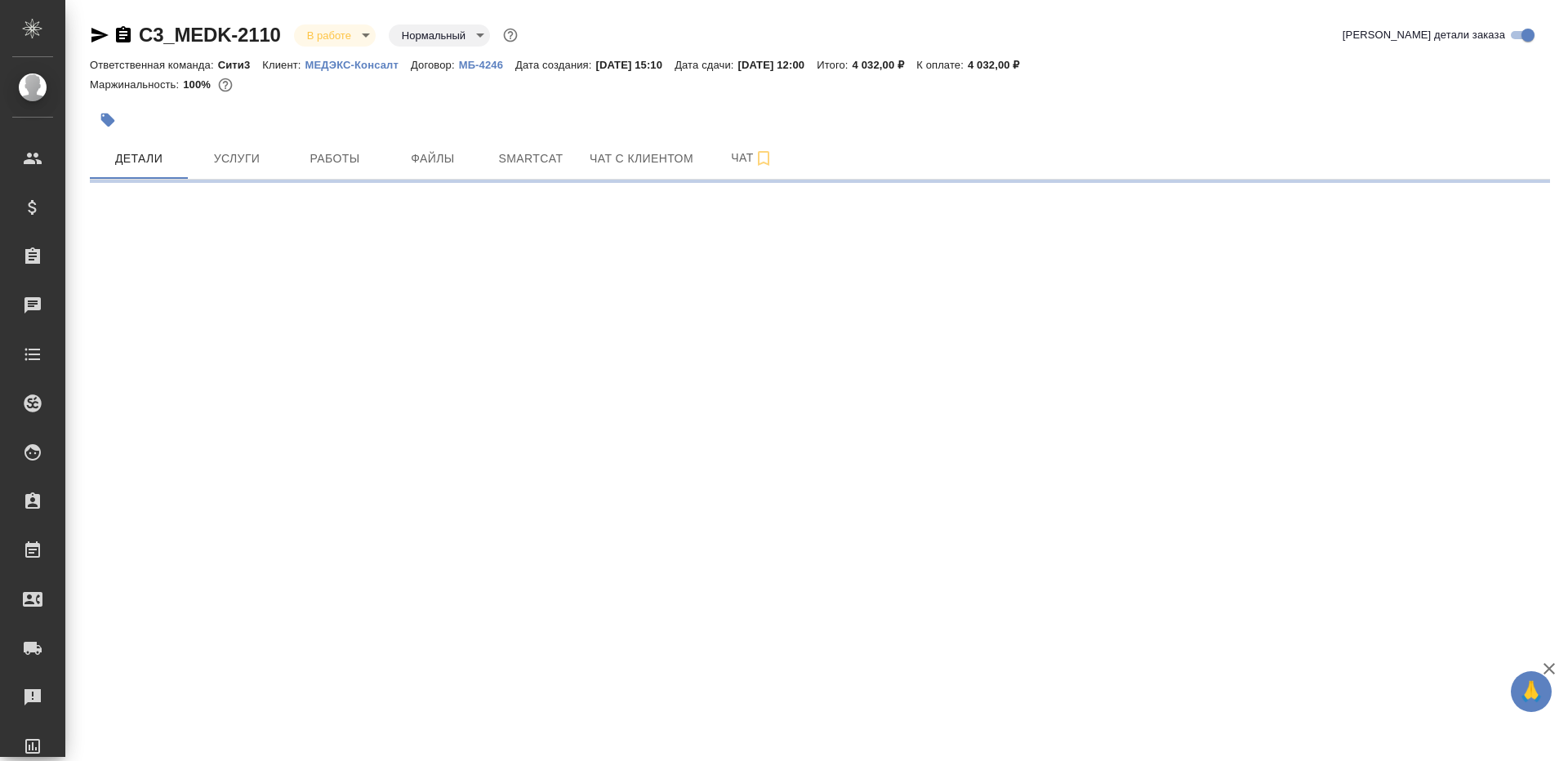
select select "RU"
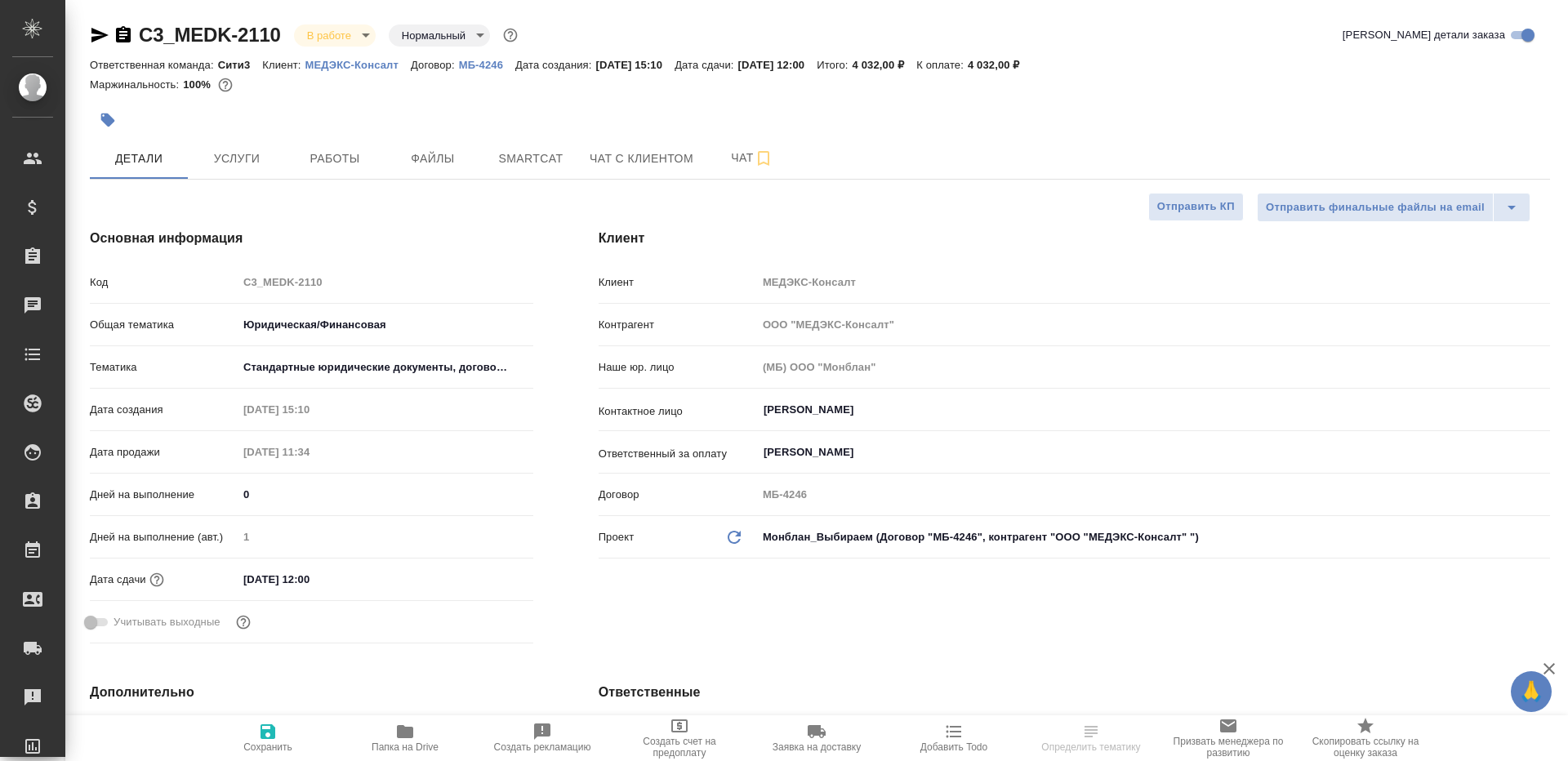
type textarea "x"
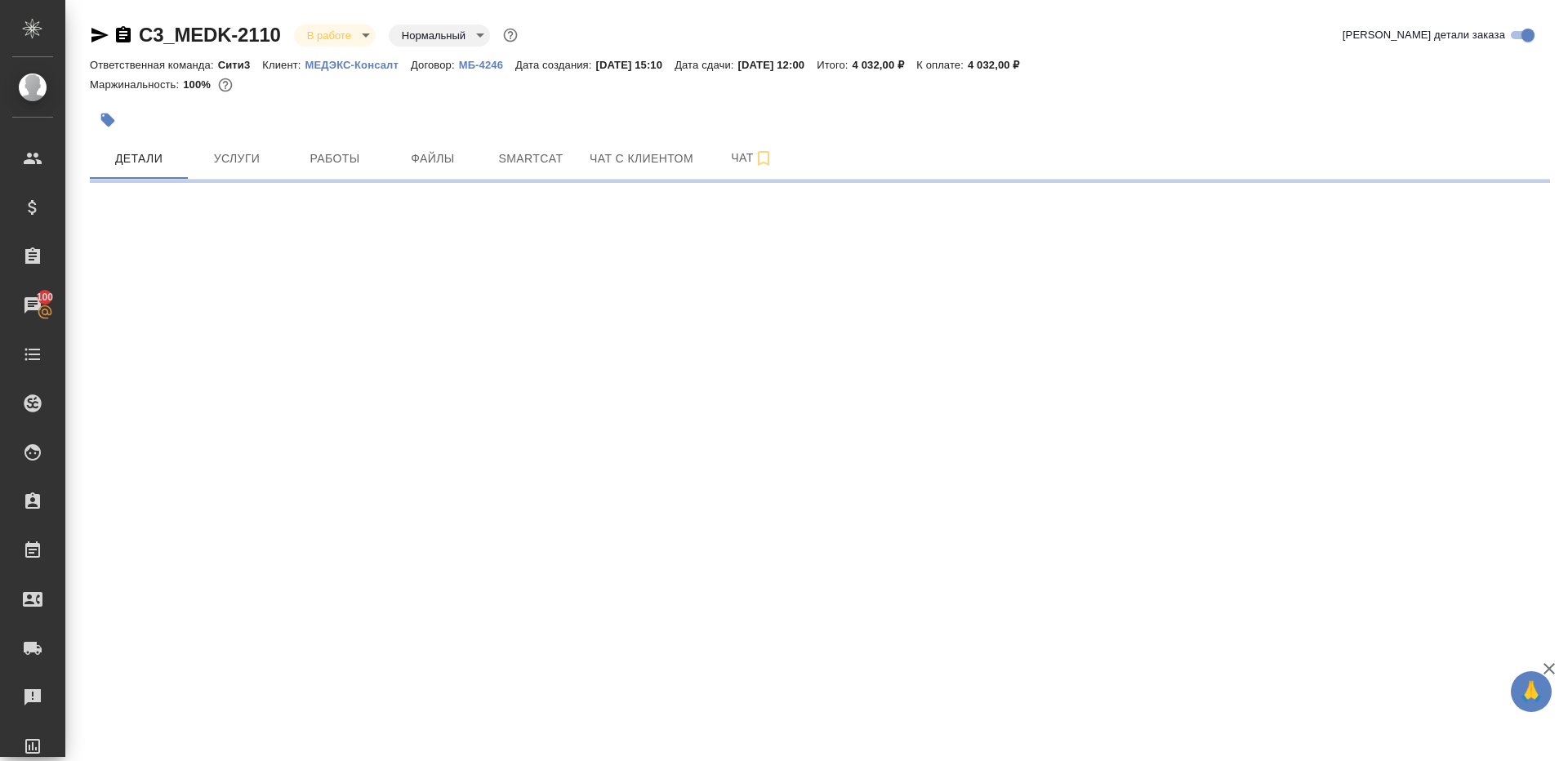
select select "RU"
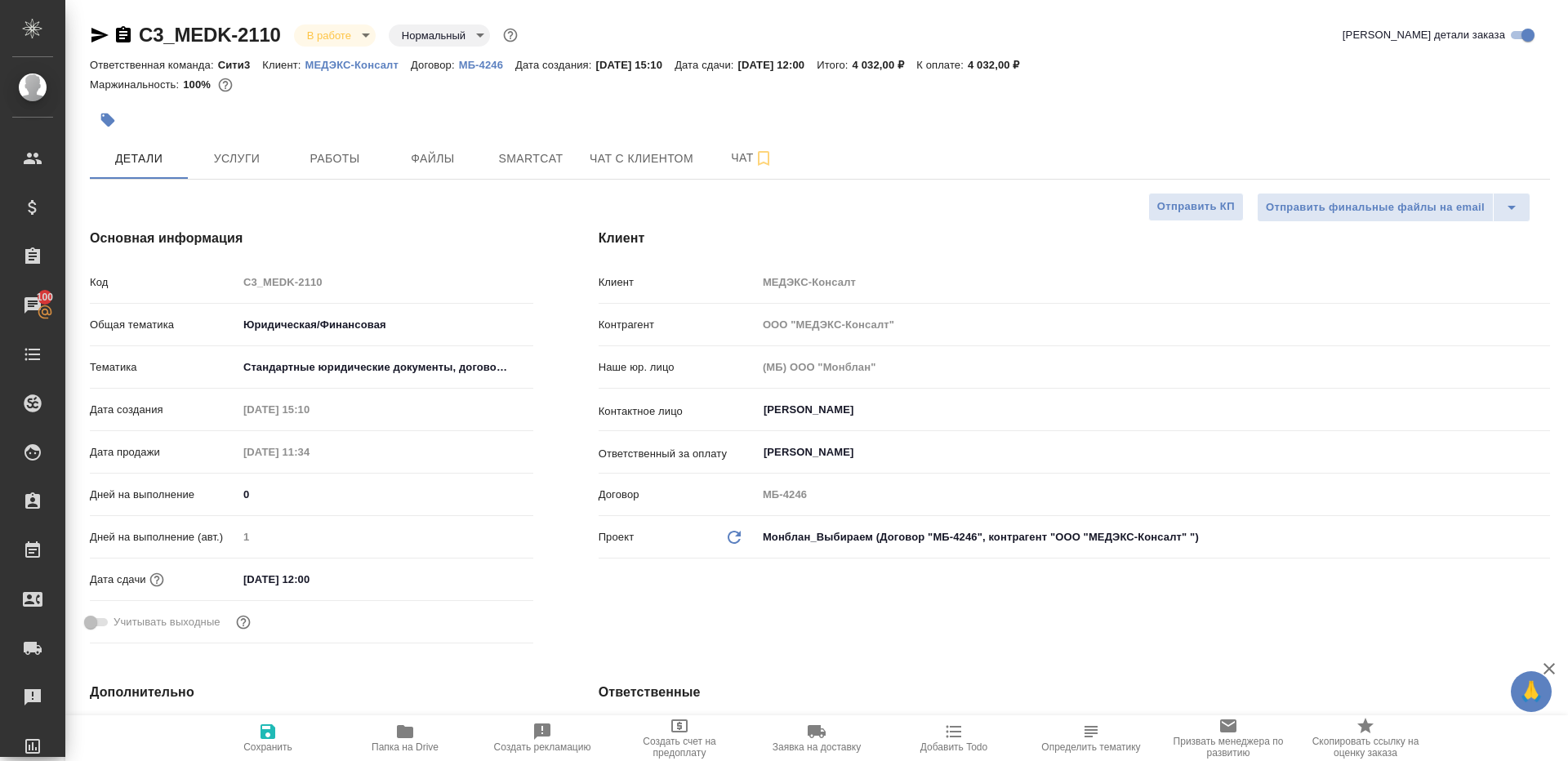
type textarea "x"
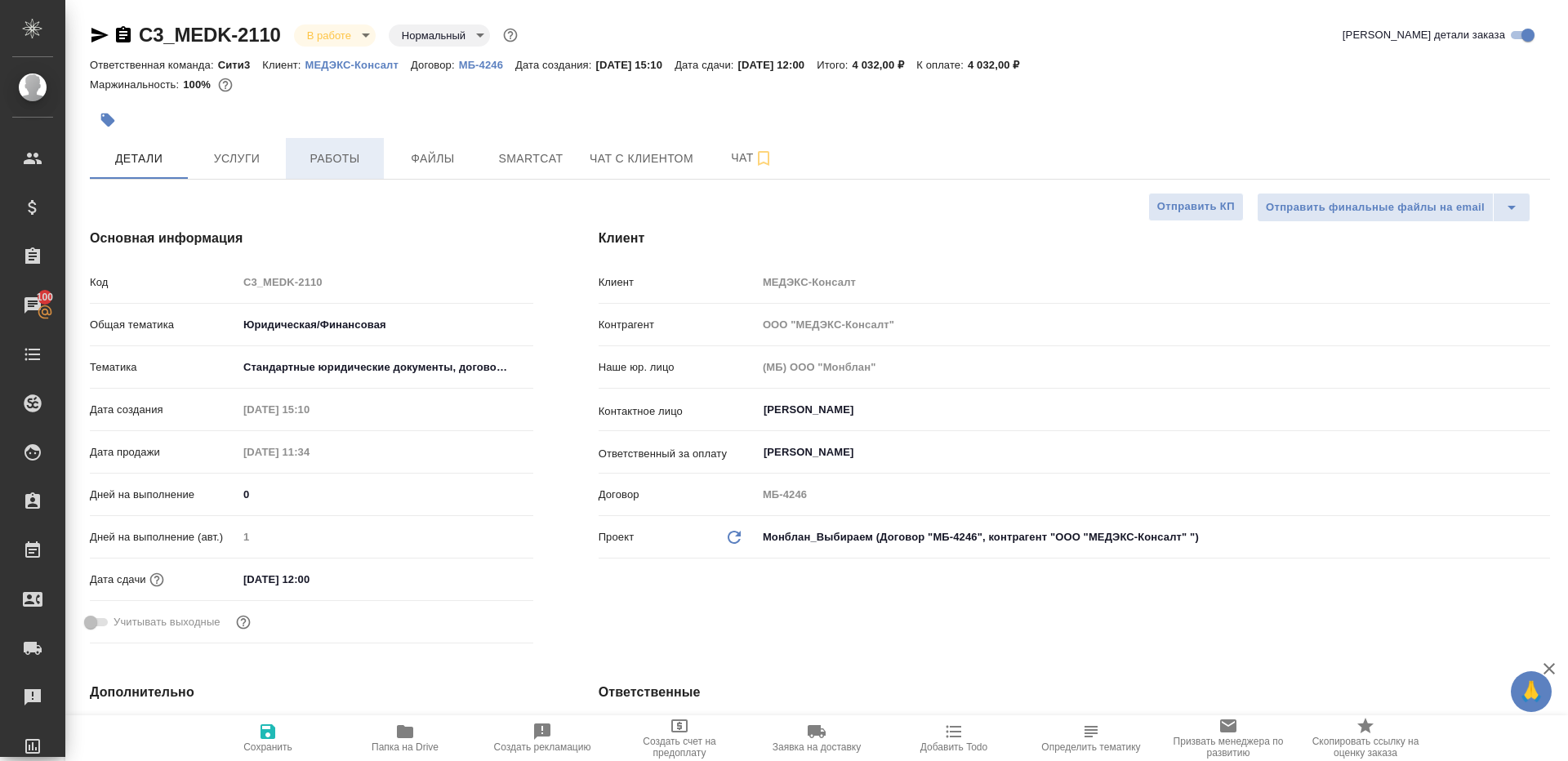
type textarea "x"
click at [368, 146] on button "Работы" at bounding box center [335, 157] width 98 height 41
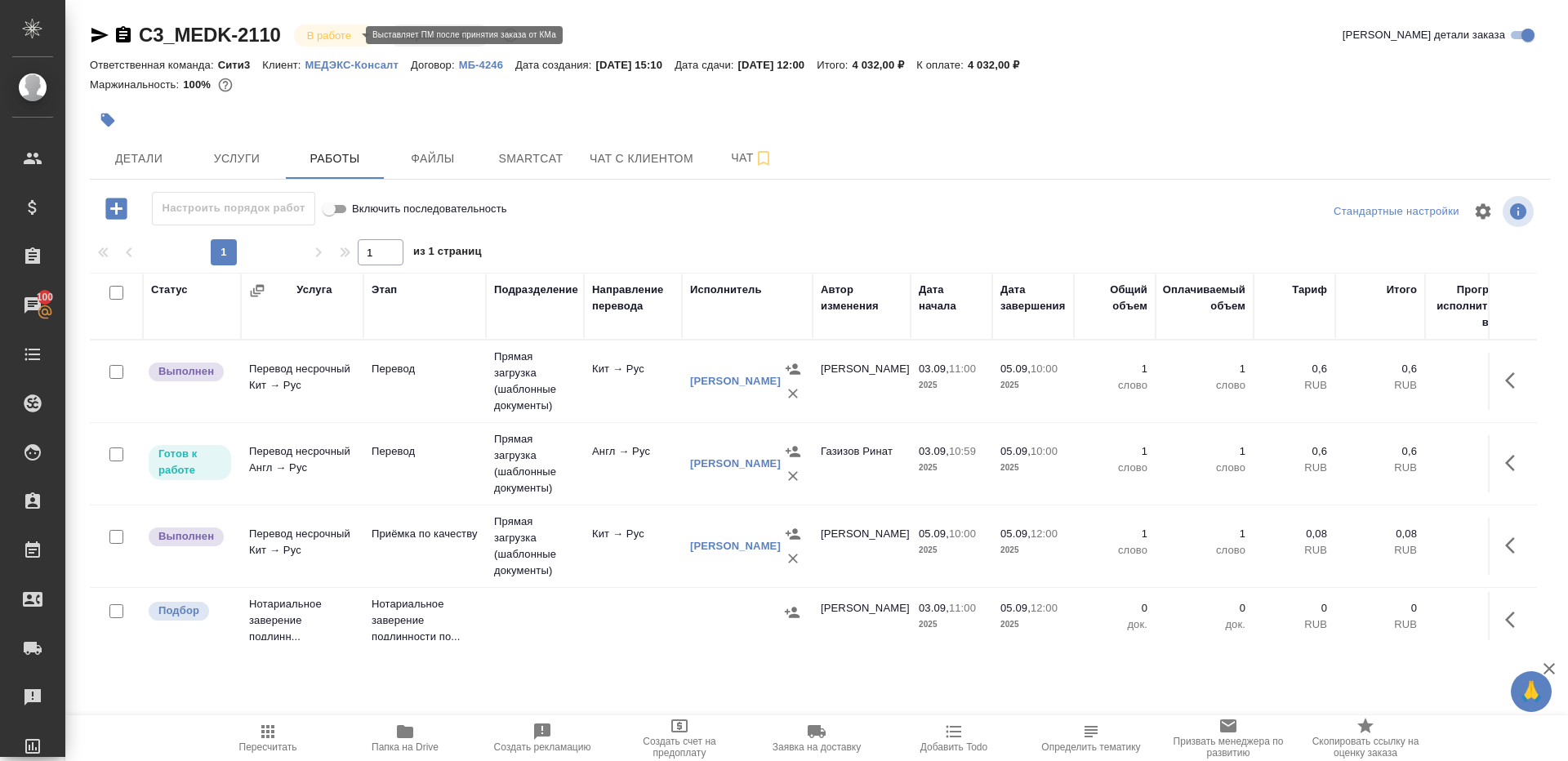
click at [338, 29] on body "🙏 .cls-1 fill:#fff; AWATERA Gazizov Rinat Клиенты Спецификации Заказы 100 Чаты …" at bounding box center [784, 380] width 1568 height 761
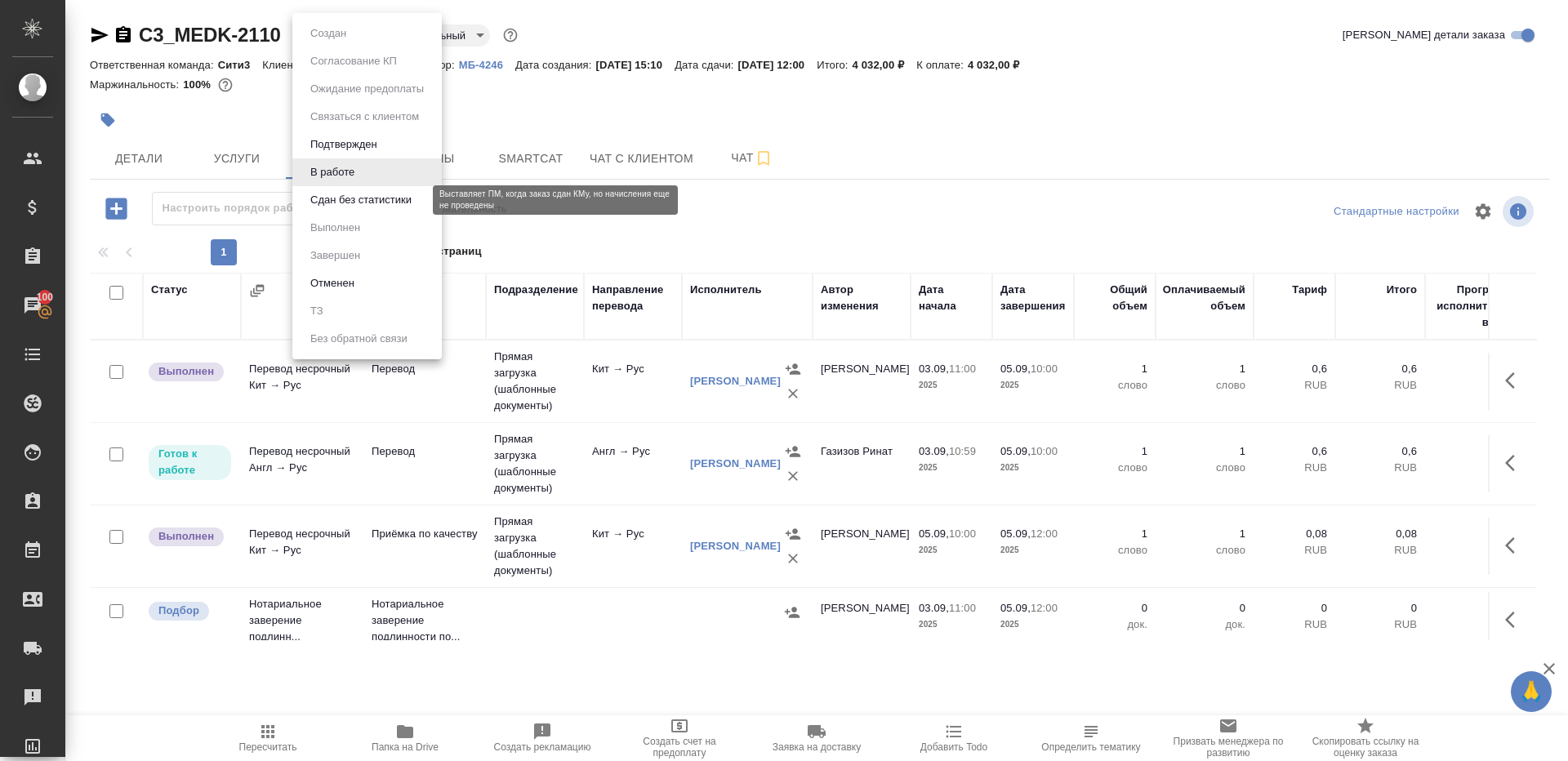
click at [371, 198] on button "Сдан без статистики" at bounding box center [361, 200] width 111 height 18
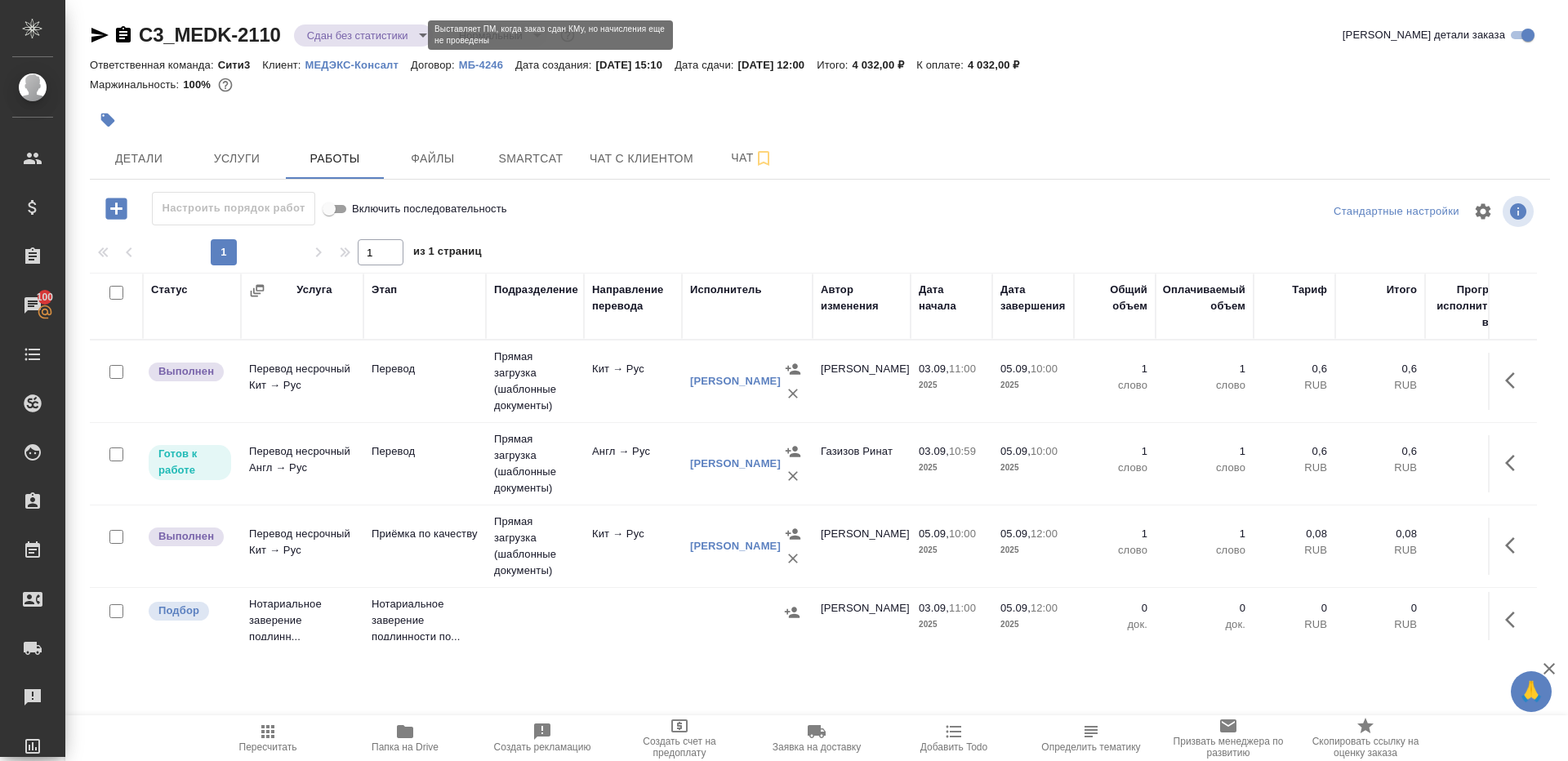
click at [371, 39] on body "🙏 .cls-1 fill:#fff; AWATERA Gazizov Rinat Клиенты Спецификации Заказы 100 Чаты …" at bounding box center [784, 380] width 1568 height 761
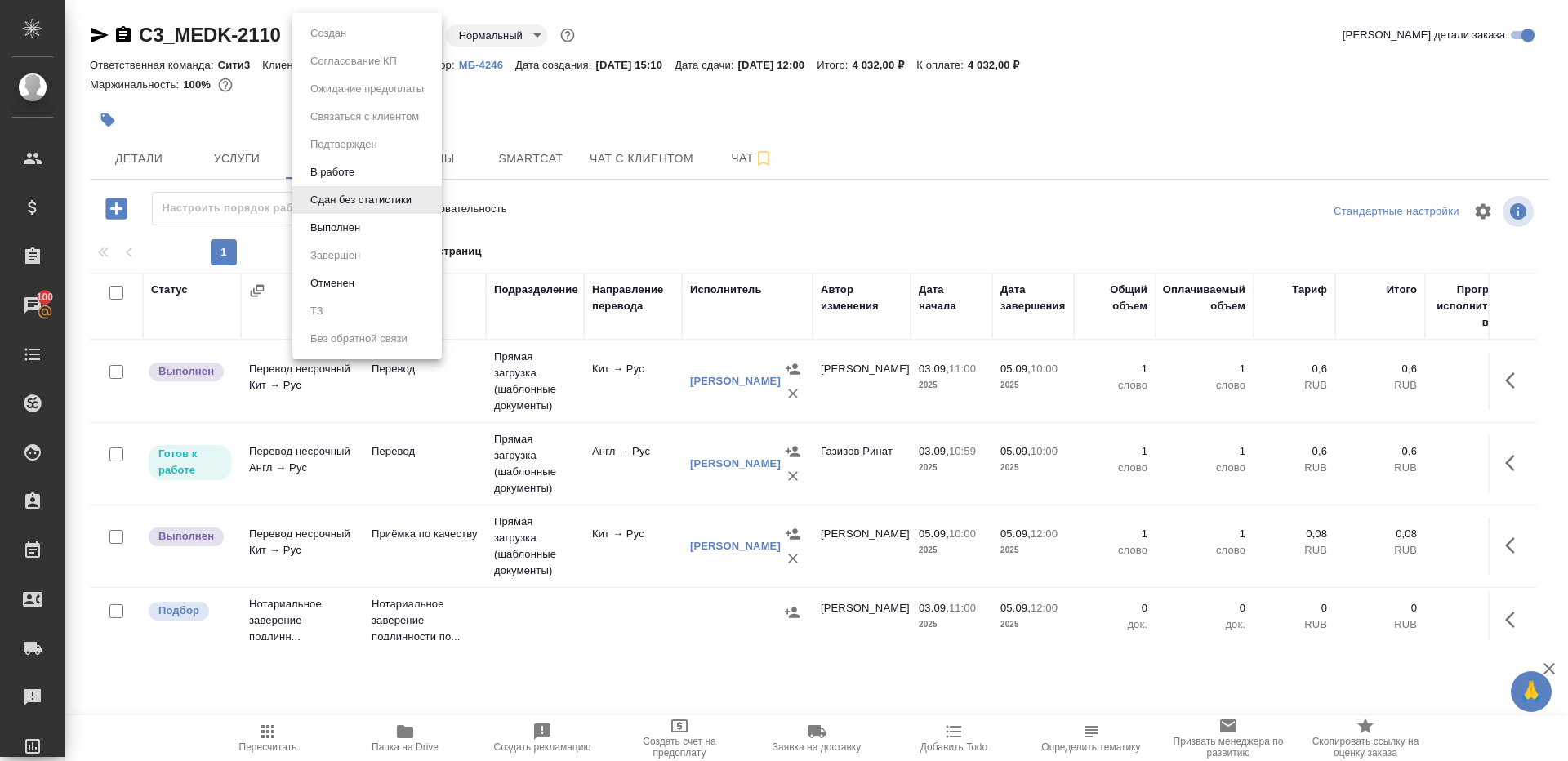
click at [377, 235] on li "Выполнен" at bounding box center [367, 227] width 150 height 27
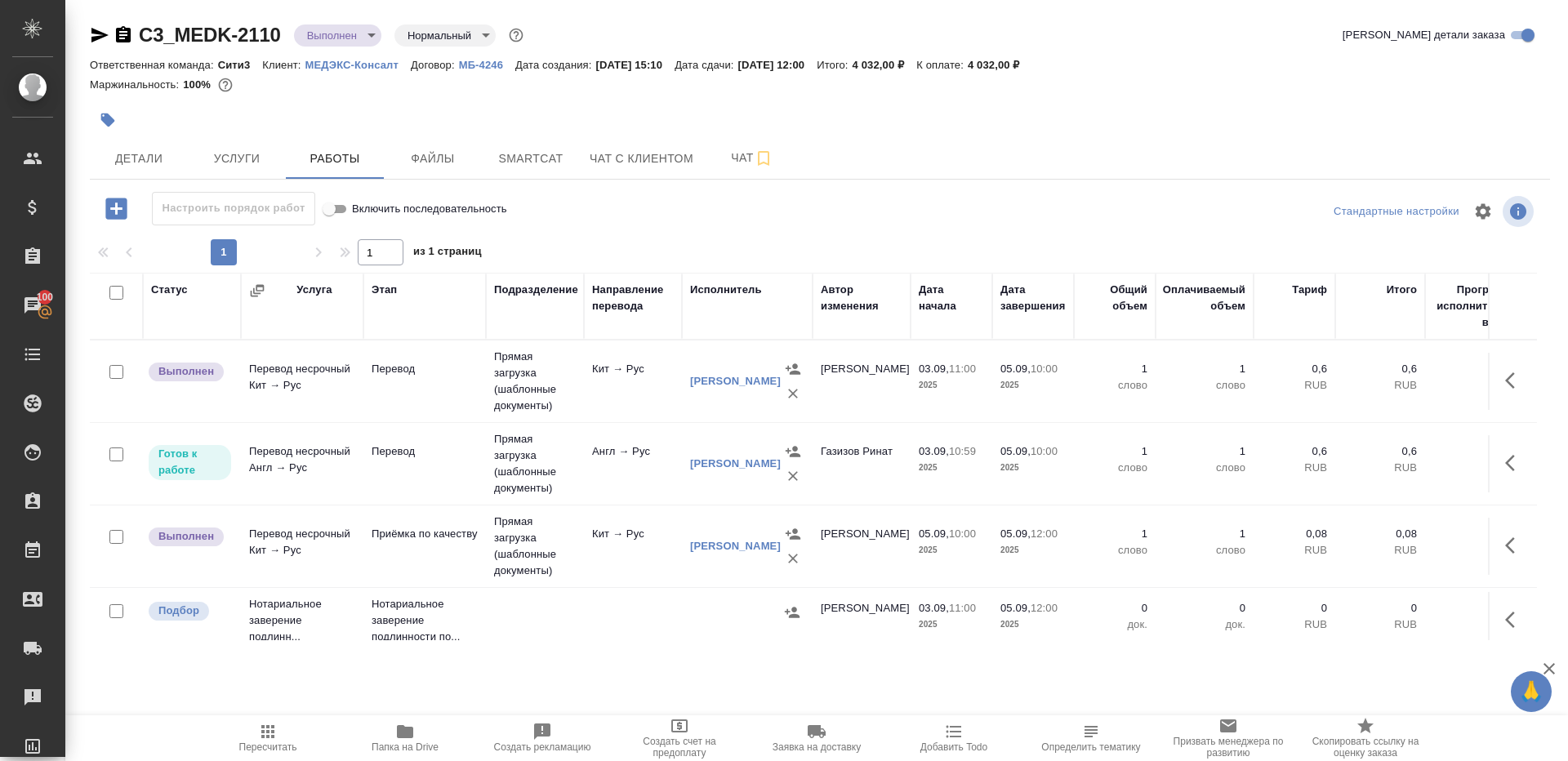
click at [1500, 369] on button "button" at bounding box center [1515, 381] width 40 height 40
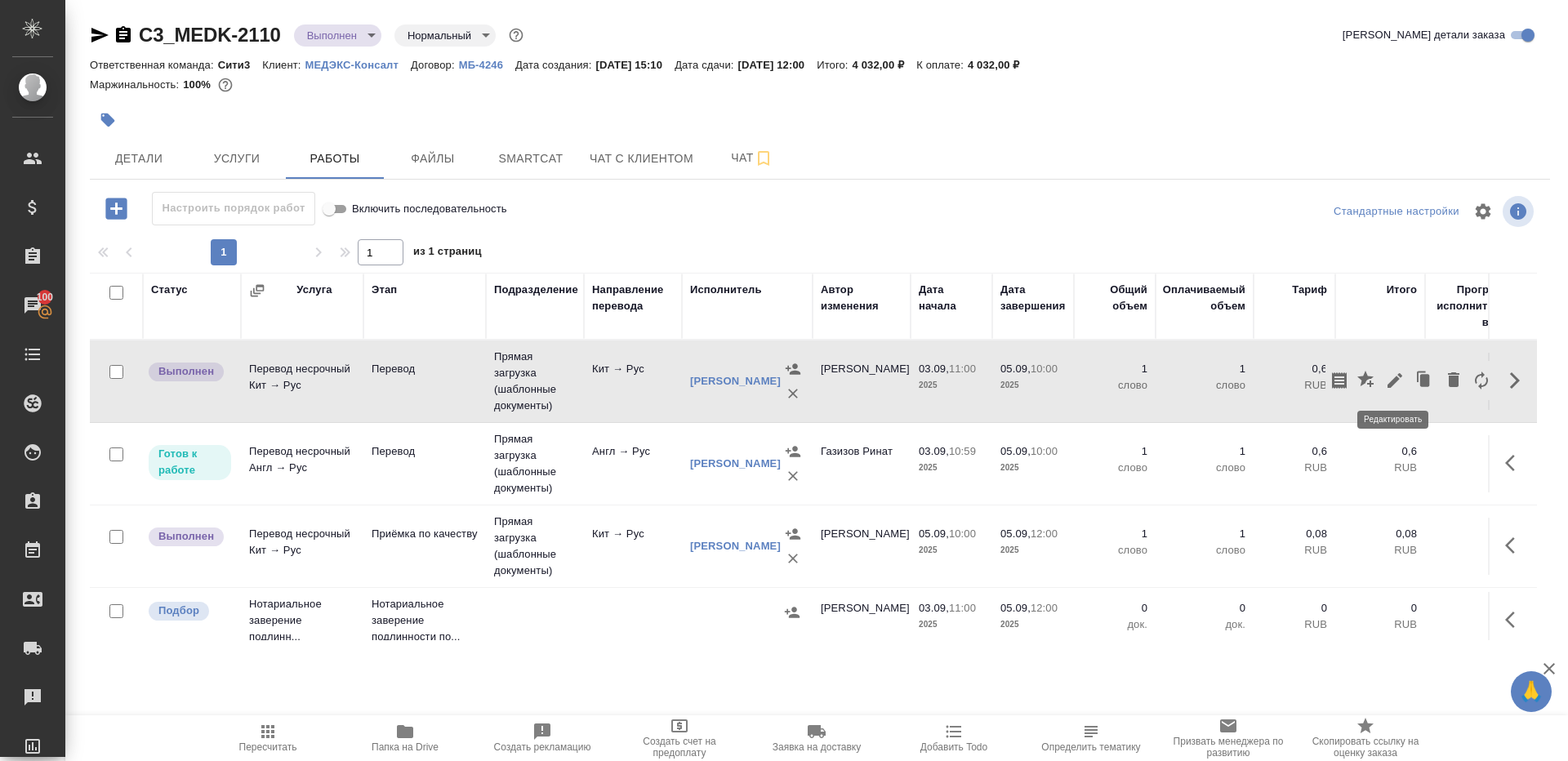
click at [1383, 382] on button "button" at bounding box center [1395, 381] width 27 height 40
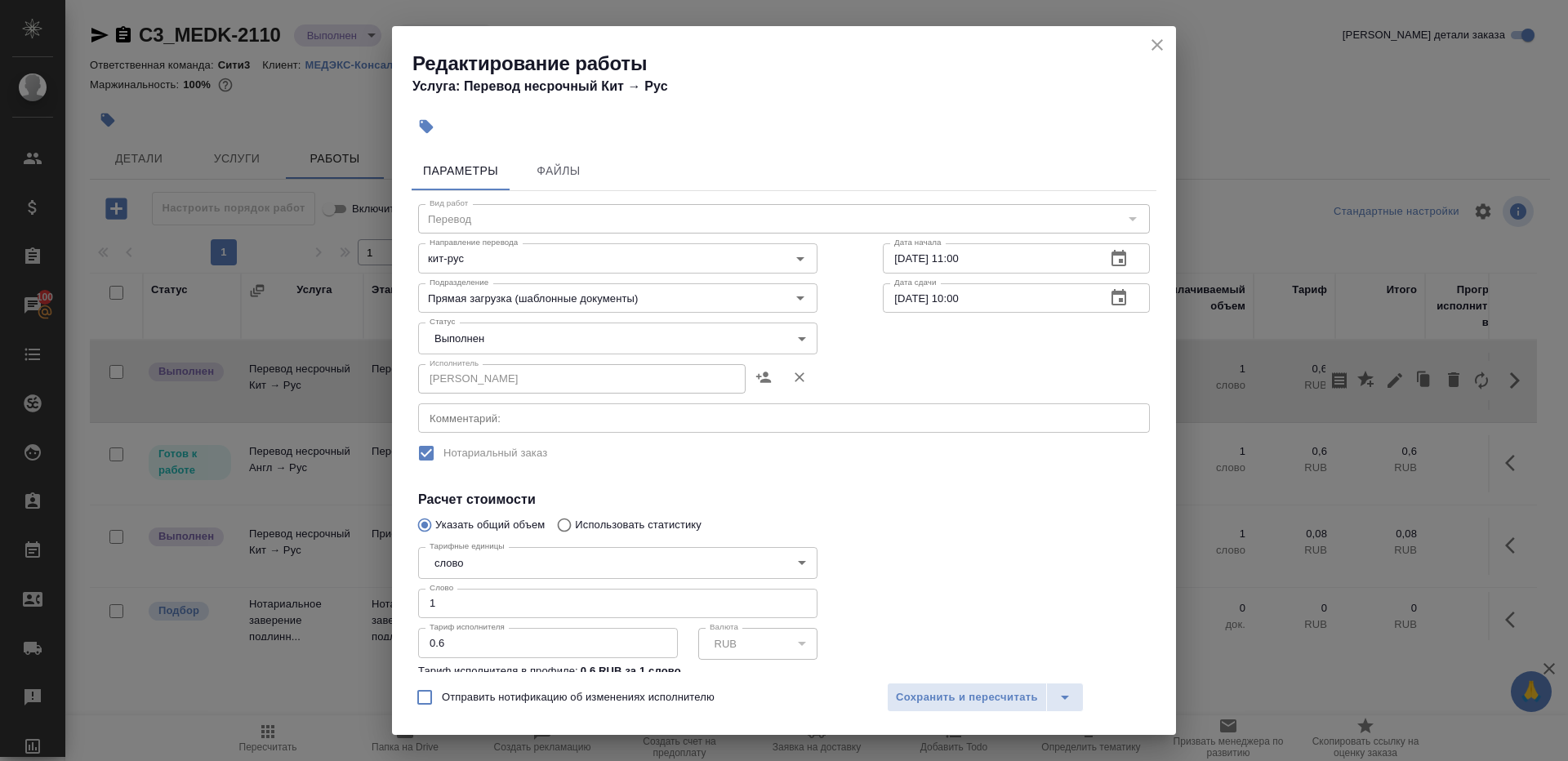
click at [512, 334] on body "🙏 .cls-1 fill:#fff; AWATERA Gazizov Rinat Клиенты Спецификации Заказы 100 Чаты …" at bounding box center [784, 380] width 1568 height 761
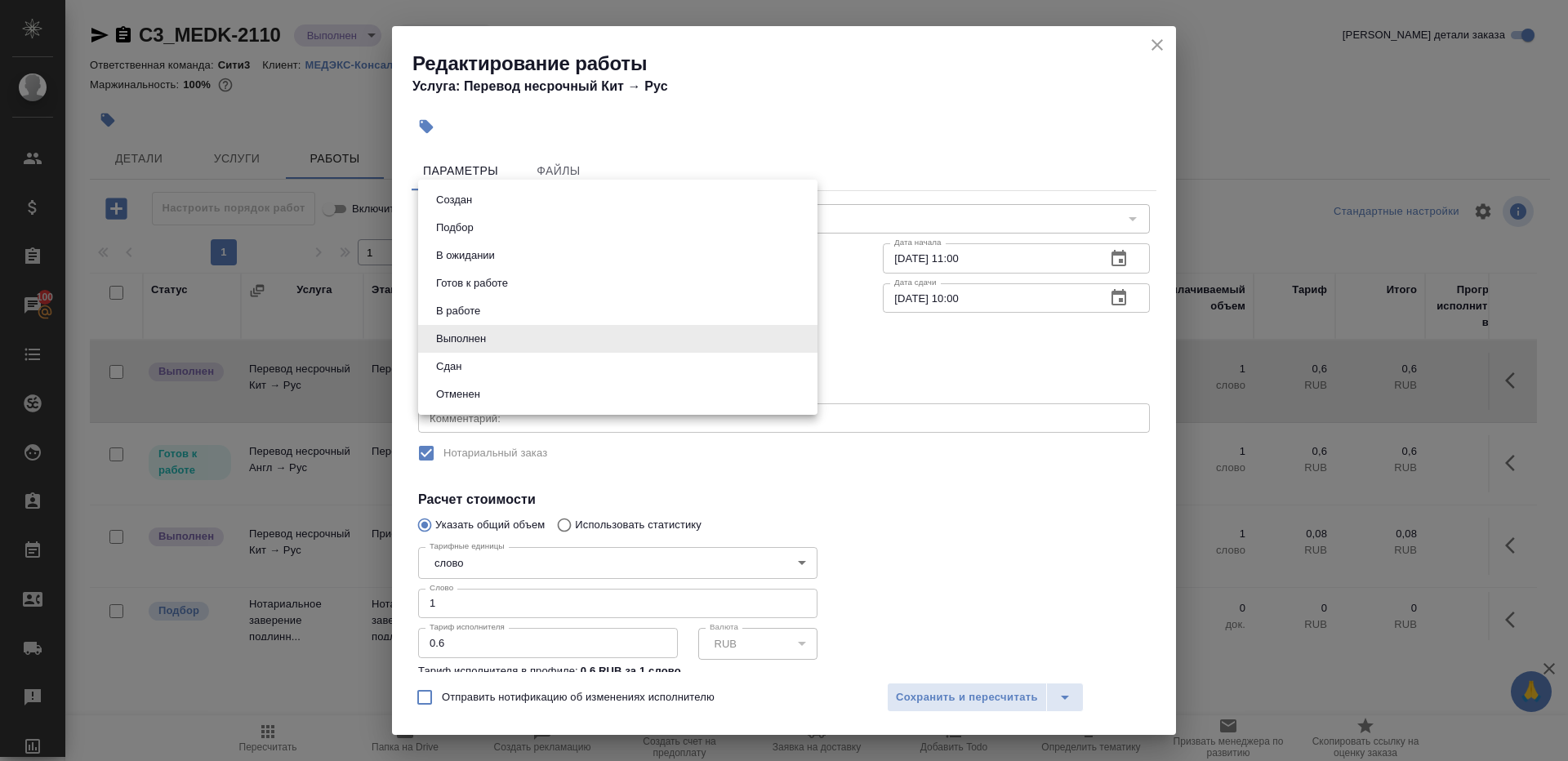
click at [508, 364] on li "Сдан" at bounding box center [619, 366] width 400 height 27
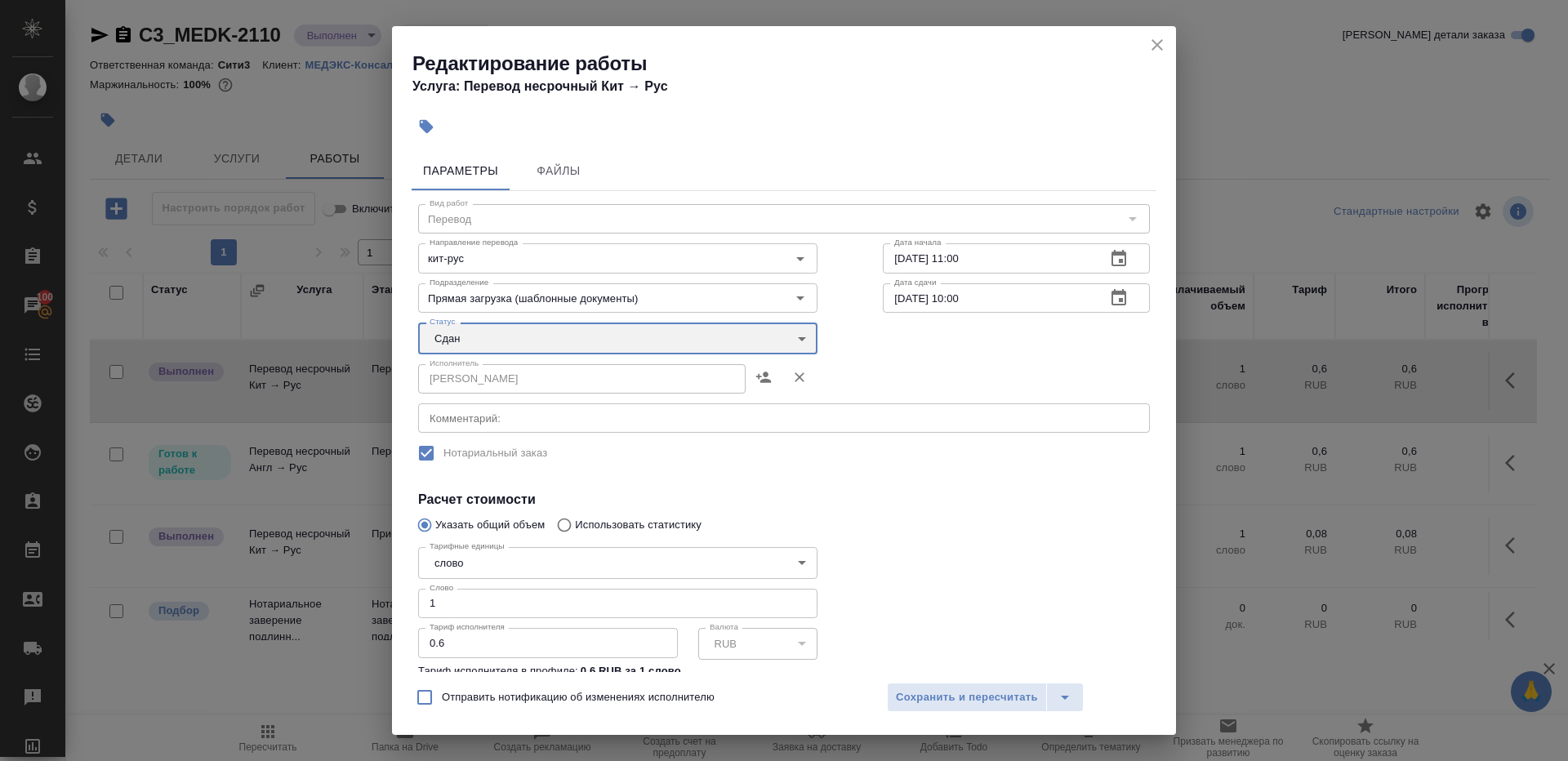
type input "closed"
click at [883, 680] on div "Отправить нотификацию об изменениях исполнителю Сохранить и пересчитать" at bounding box center [784, 703] width 784 height 63
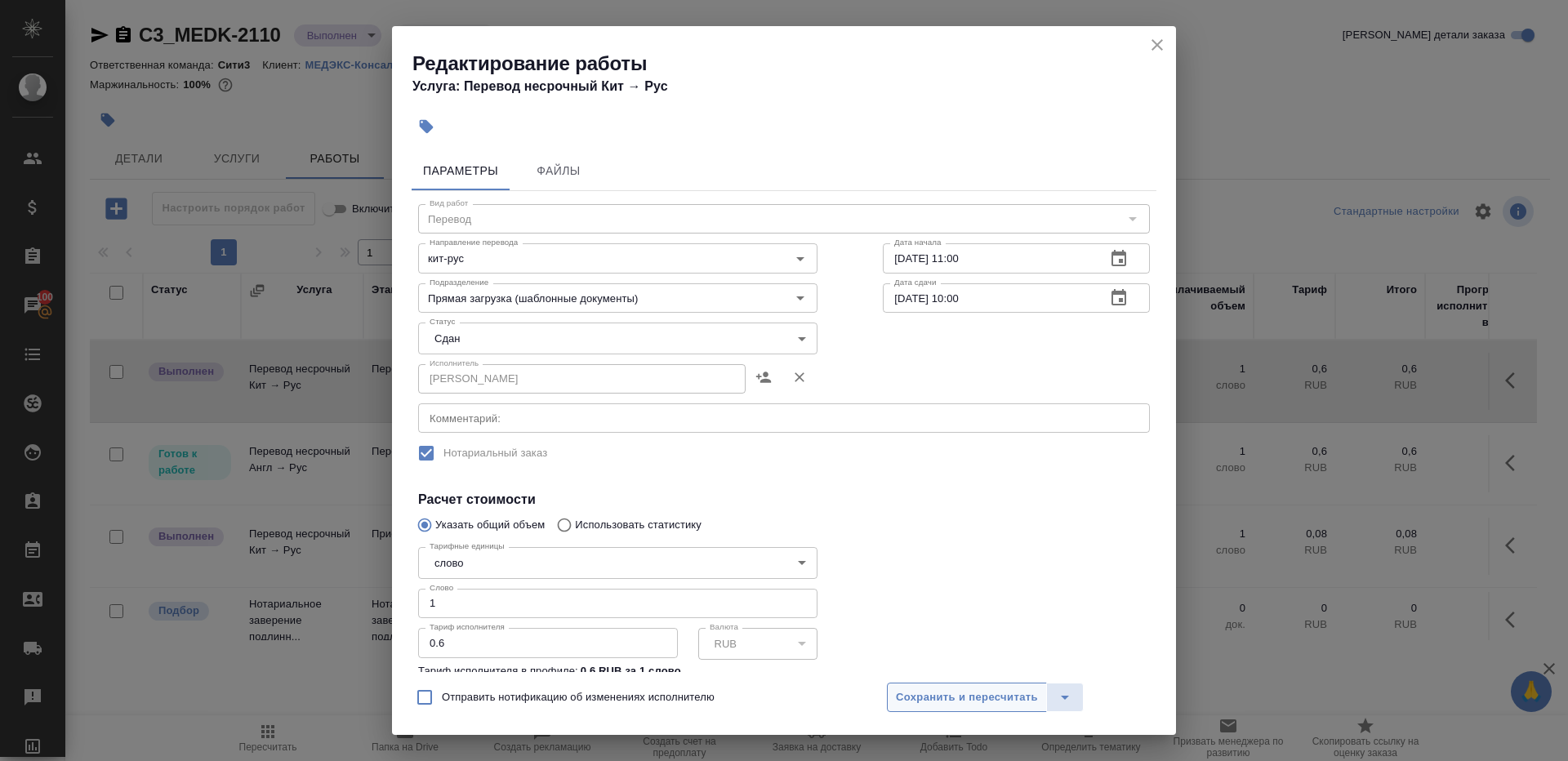
click at [906, 687] on button "Сохранить и пересчитать" at bounding box center [967, 697] width 160 height 29
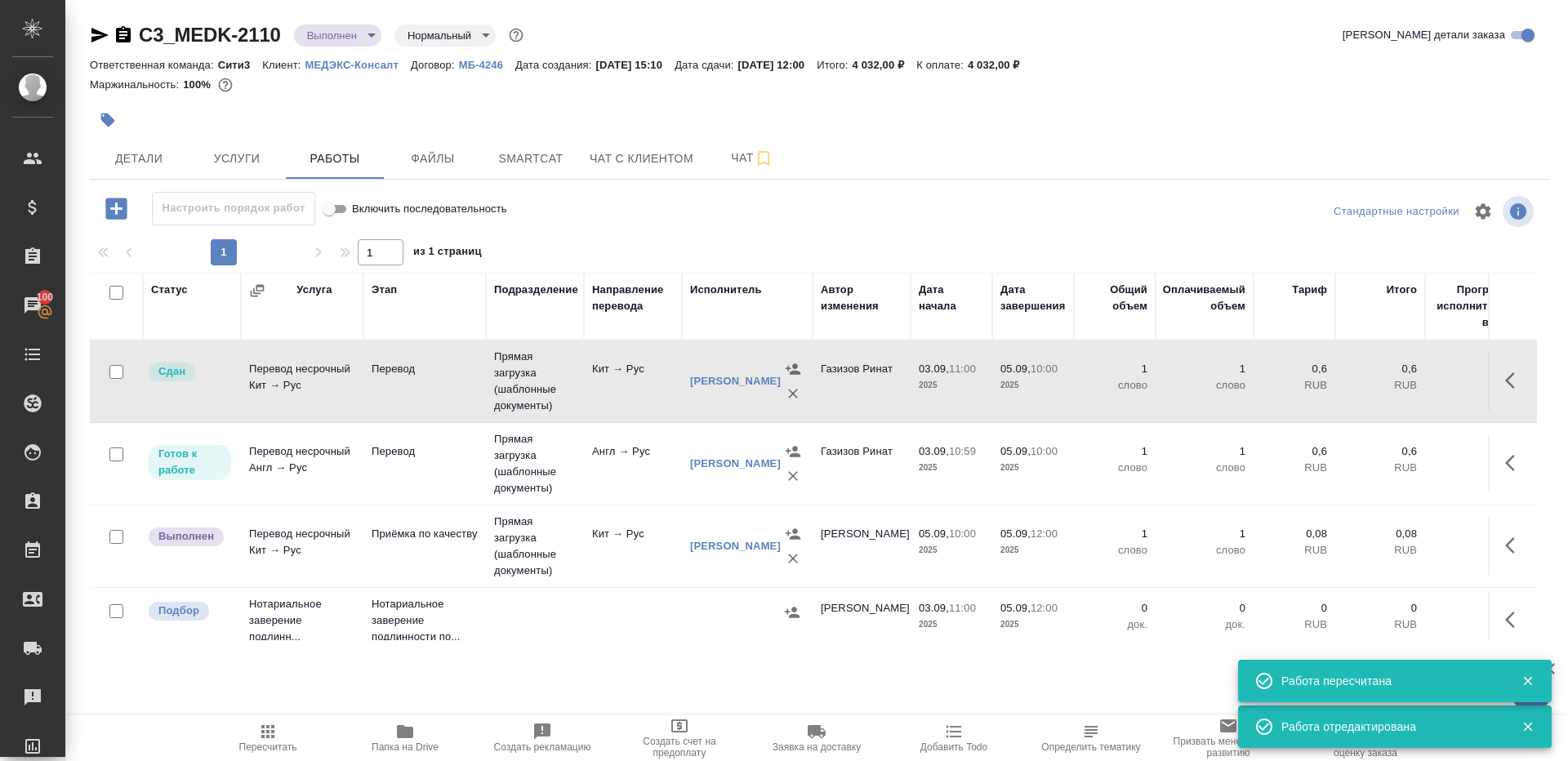
click at [1509, 536] on icon "button" at bounding box center [1514, 545] width 20 height 20
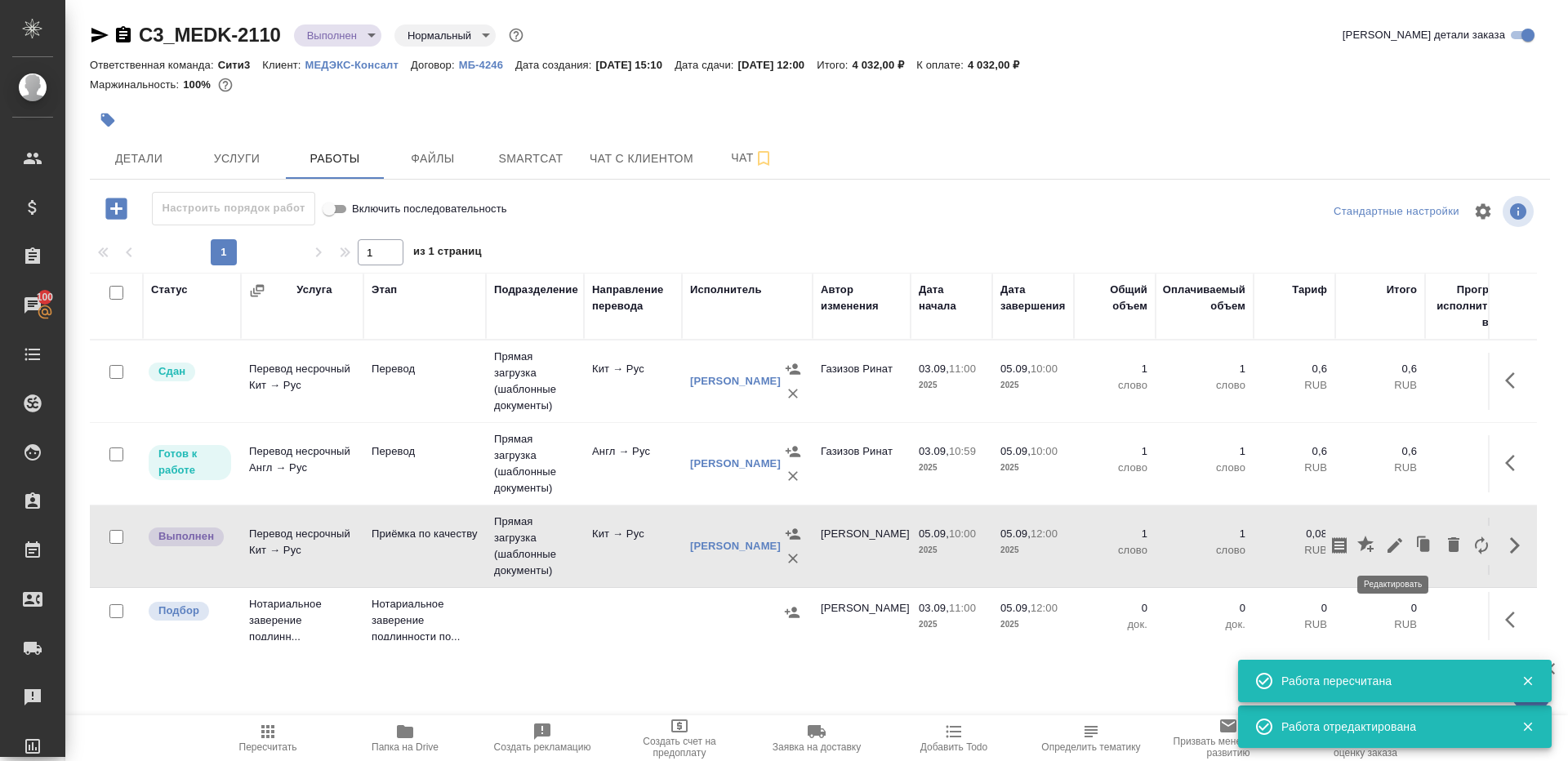
click at [1392, 540] on icon "button" at bounding box center [1395, 545] width 20 height 20
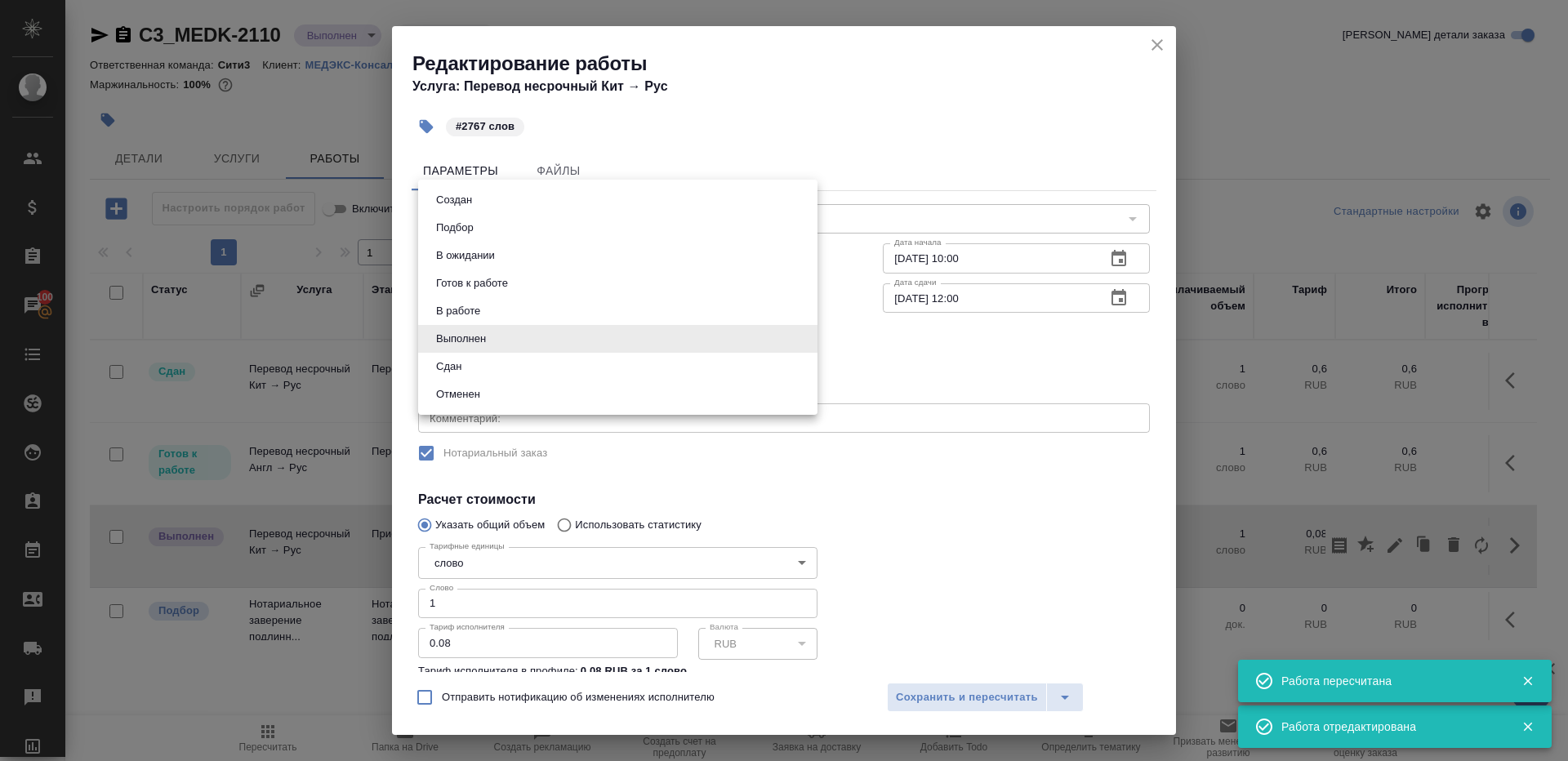
click at [527, 332] on body "🙏 .cls-1 fill:#fff; AWATERA Gazizov Rinat Клиенты Спецификации Заказы 100 Чаты …" at bounding box center [784, 380] width 1568 height 761
click at [509, 372] on li "Сдан" at bounding box center [619, 366] width 400 height 27
type input "closed"
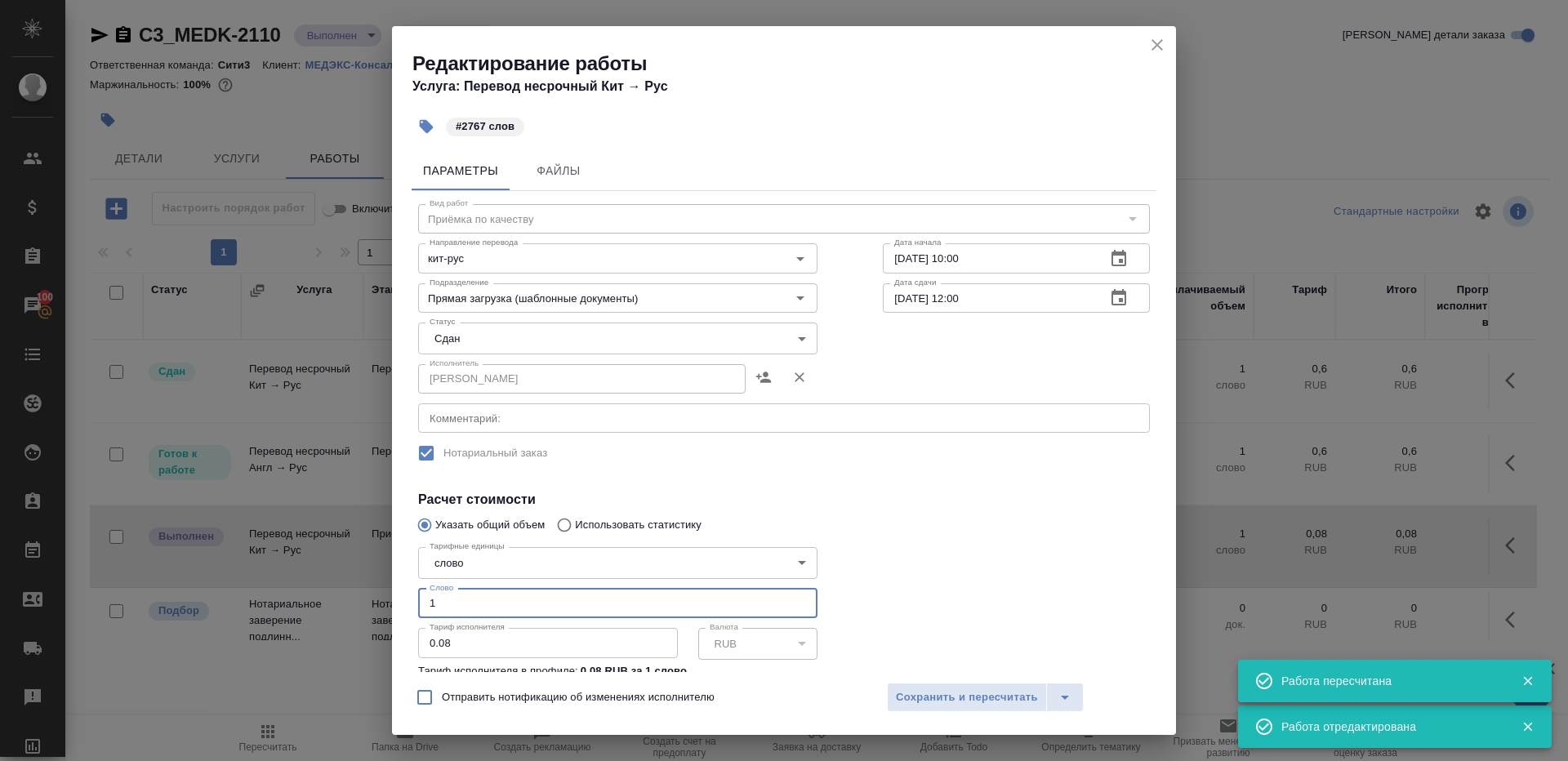
drag, startPoint x: 452, startPoint y: 605, endPoint x: 359, endPoint y: 579, distance: 96.6
click at [370, 587] on div "Редактирование работы Услуга: Перевод несрочный Кит → Рус #2767 слов Параметры …" at bounding box center [784, 380] width 1568 height 761
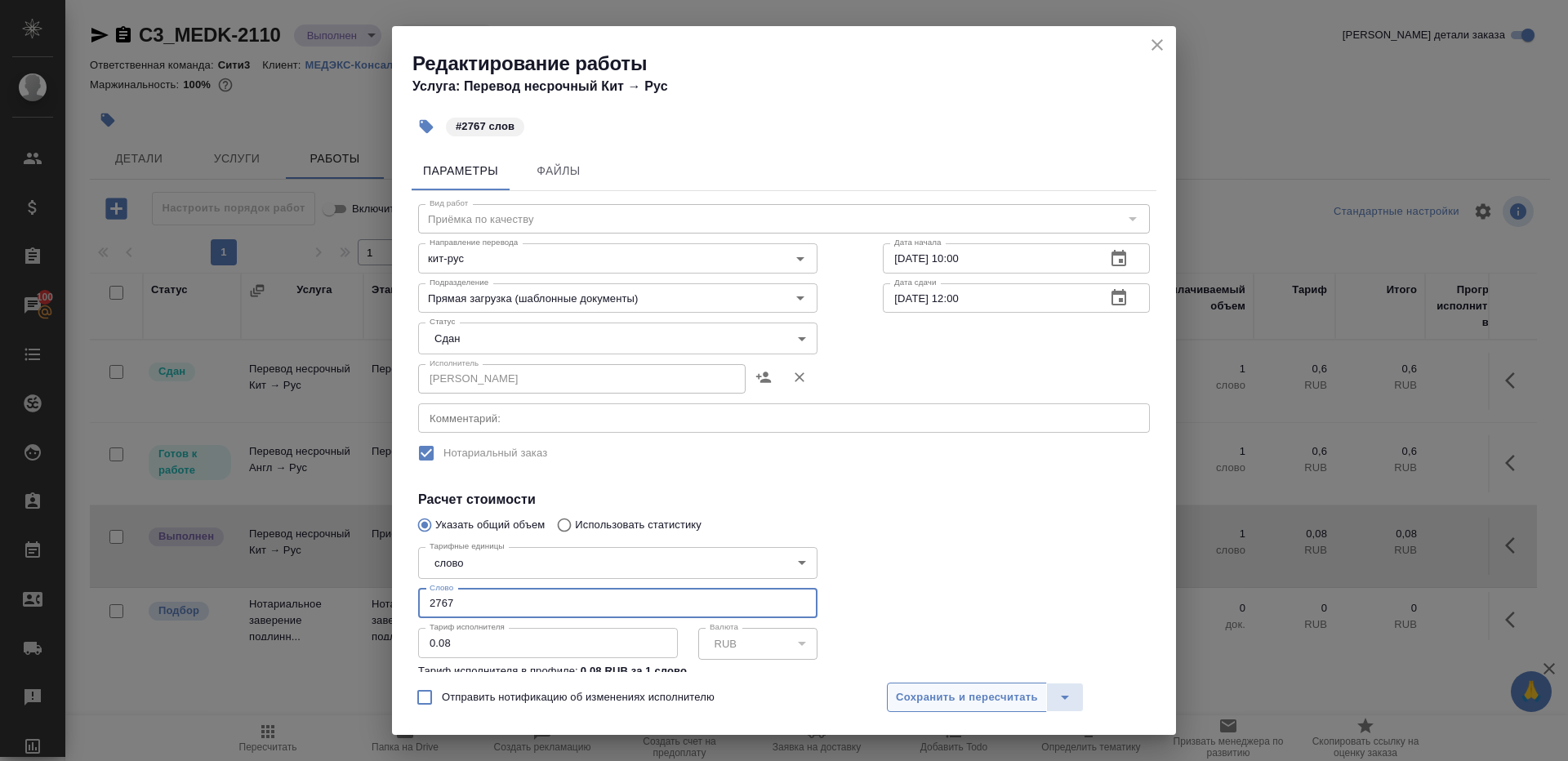
type input "2767"
click at [950, 696] on span "Сохранить и пересчитать" at bounding box center [966, 698] width 142 height 19
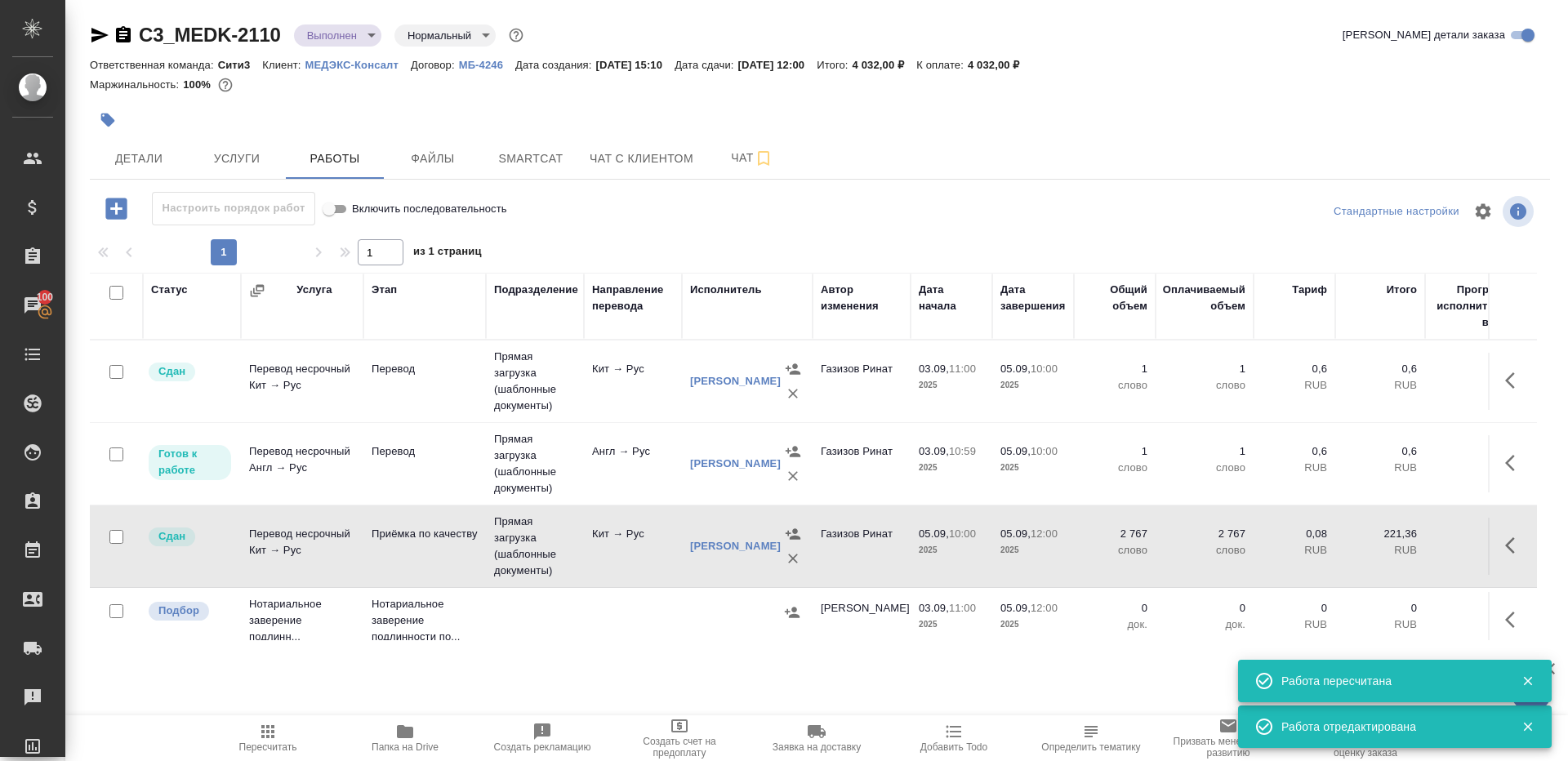
click at [116, 455] on input "checkbox" at bounding box center [116, 455] width 14 height 14
checkbox input "true"
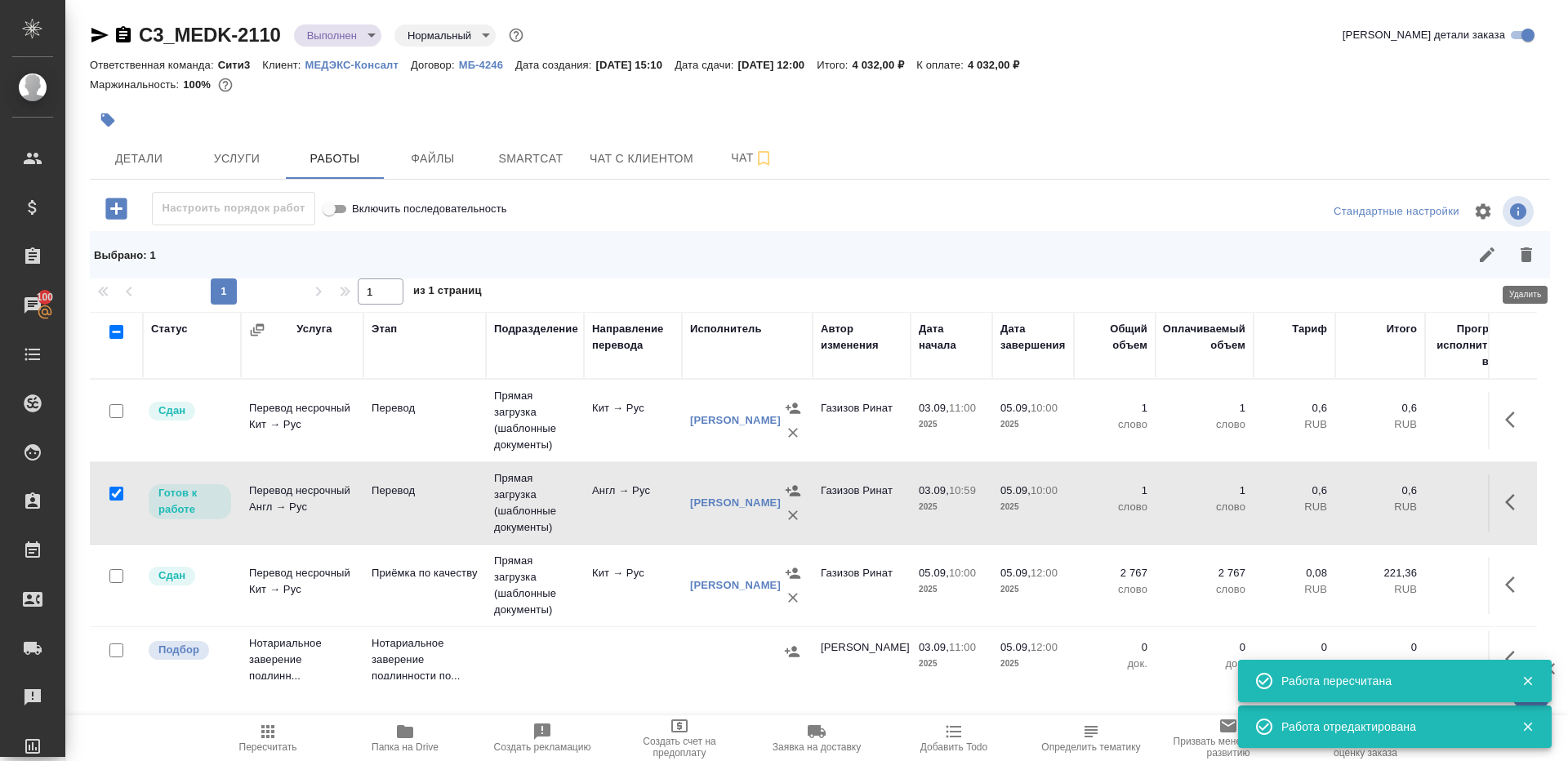
click at [1524, 261] on icon "button" at bounding box center [1527, 255] width 11 height 15
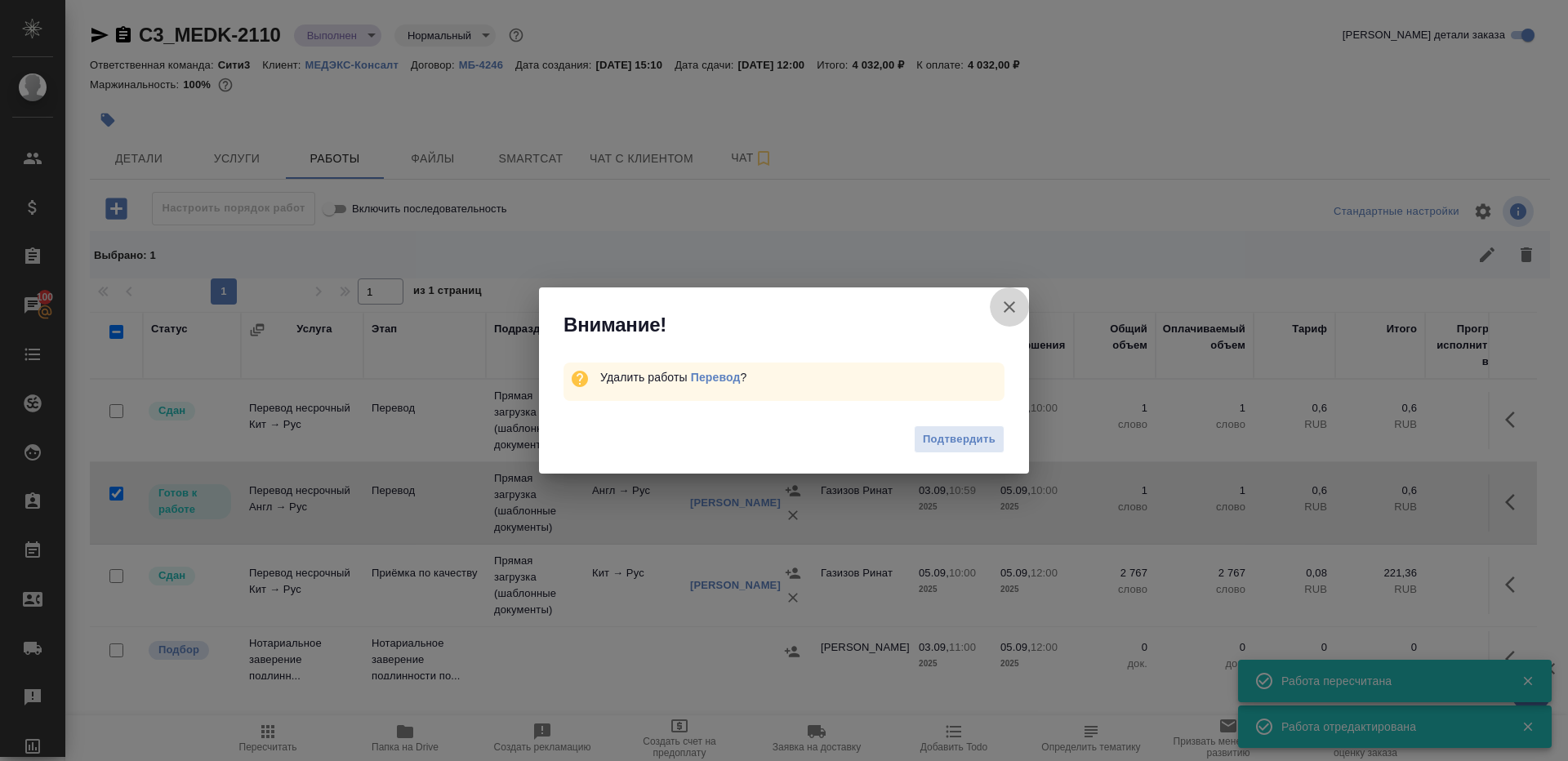
click at [1018, 297] on icon "button" at bounding box center [1009, 306] width 20 height 20
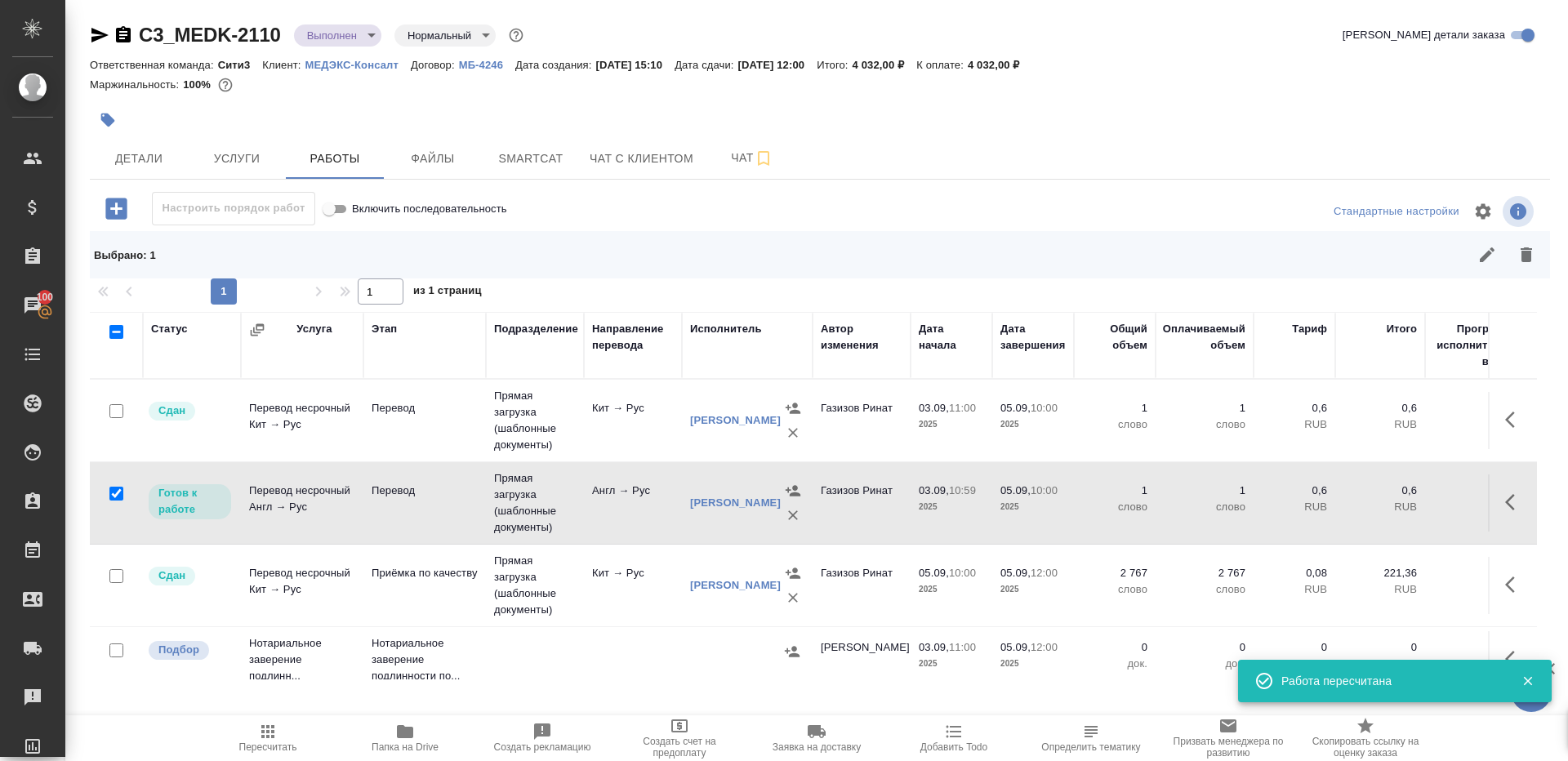
click at [1524, 495] on icon "button" at bounding box center [1514, 502] width 20 height 20
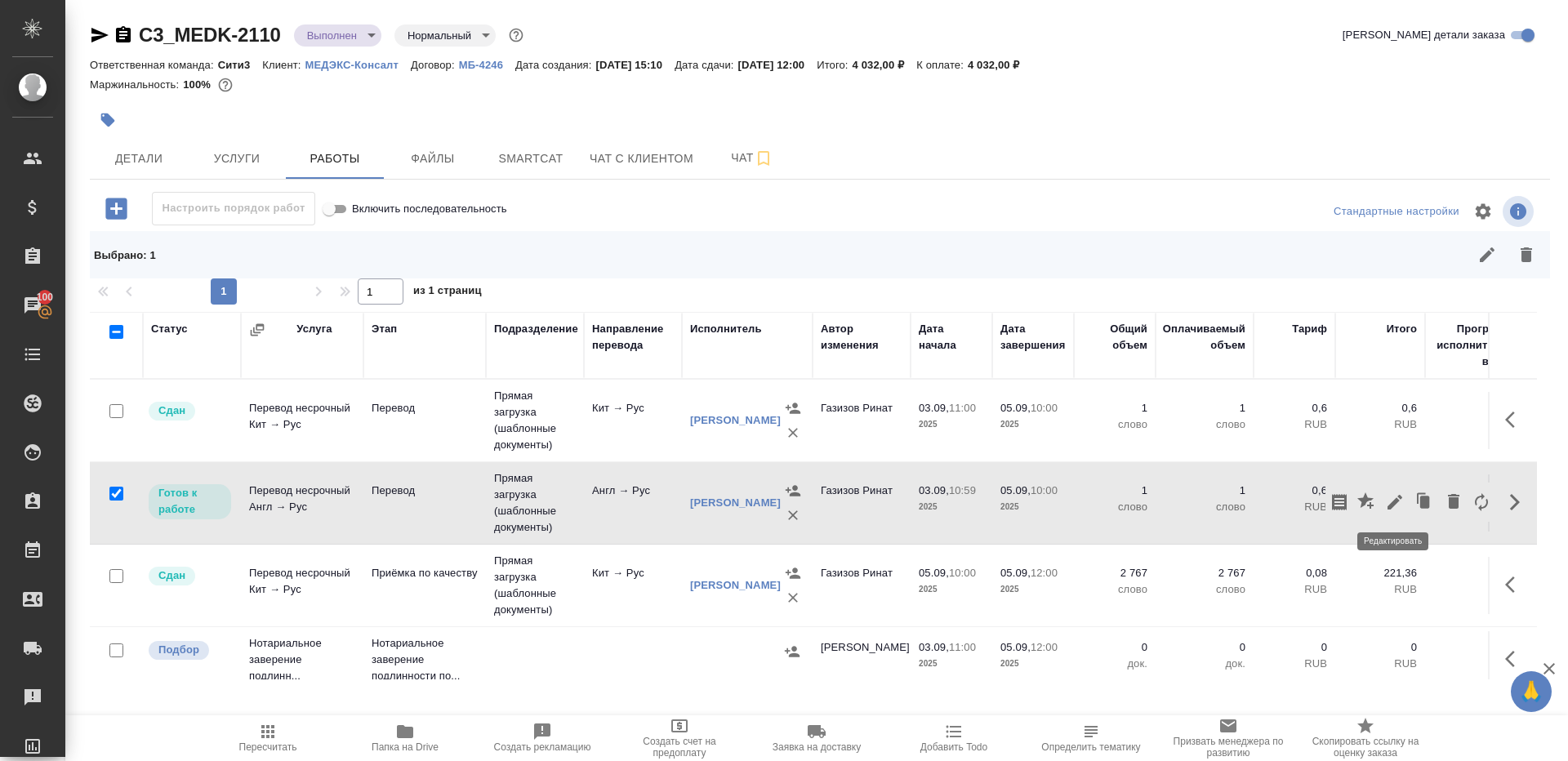
click at [1395, 506] on icon "button" at bounding box center [1395, 502] width 20 height 20
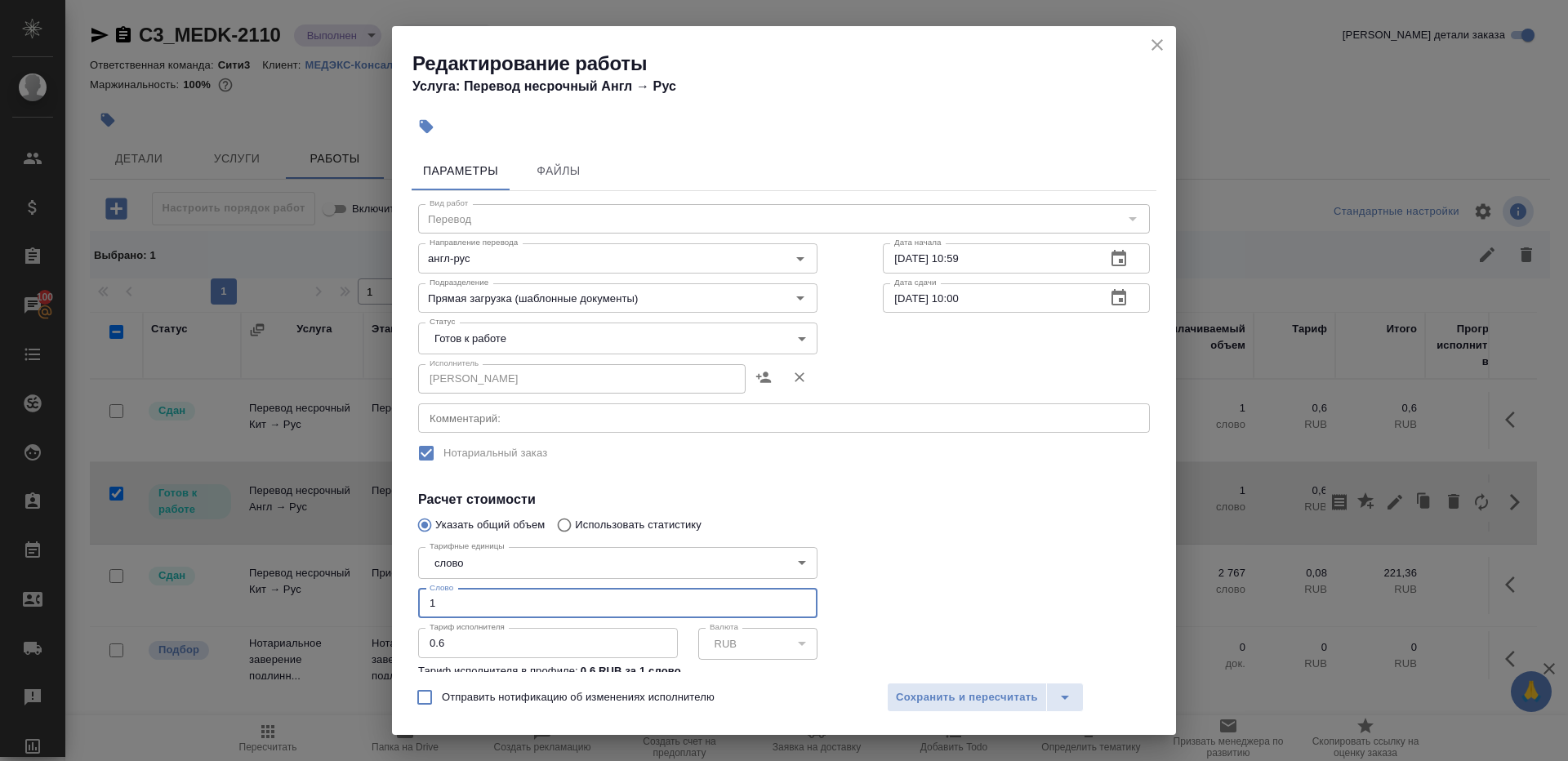
click at [505, 601] on input "1" at bounding box center [619, 604] width 400 height 29
paste input "2767"
type input "2767"
click at [941, 580] on div at bounding box center [1016, 629] width 333 height 242
click at [941, 698] on span "Сохранить и пересчитать" at bounding box center [966, 698] width 142 height 19
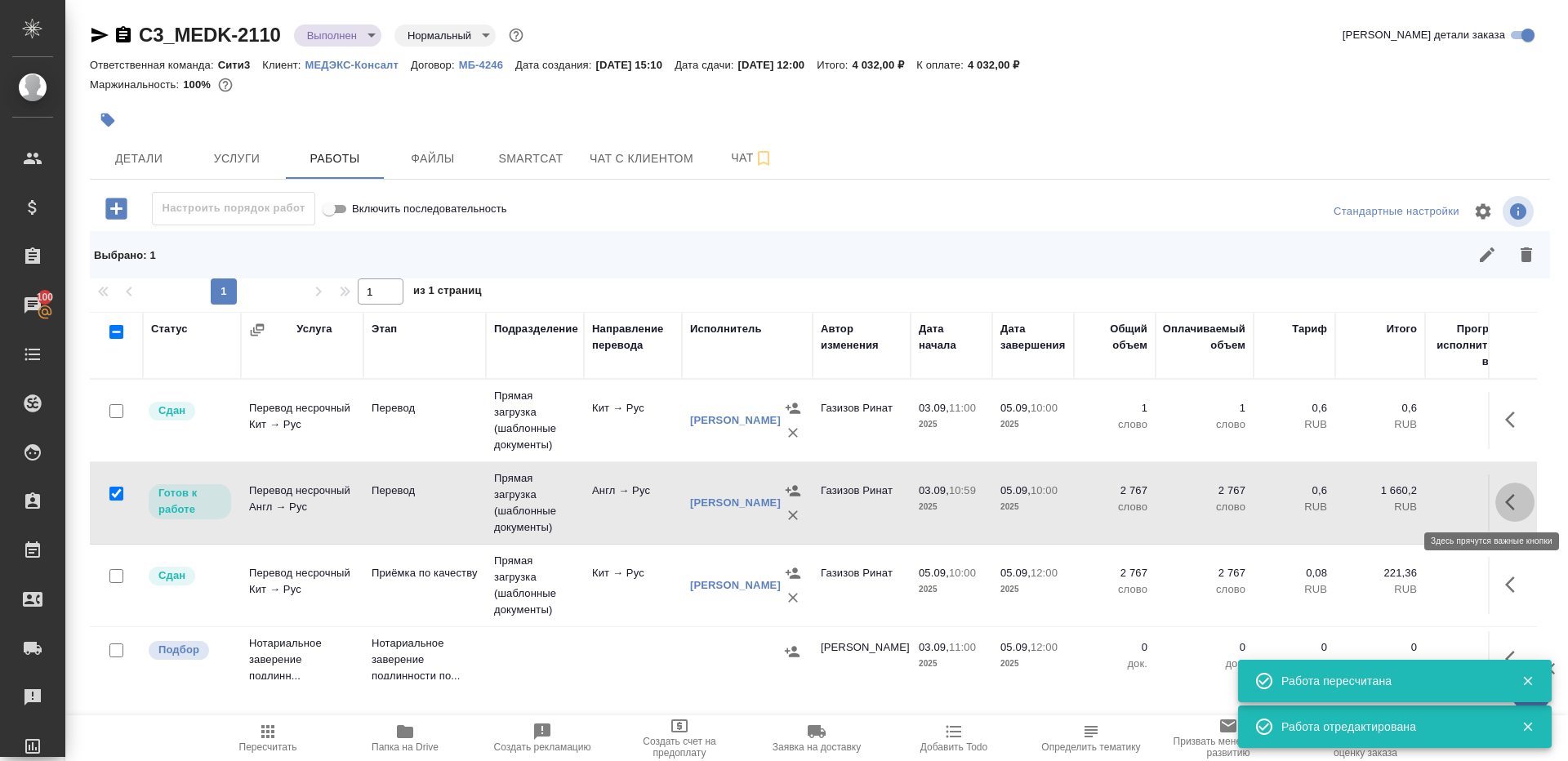
click at [1508, 500] on icon "button" at bounding box center [1510, 502] width 9 height 16
click at [1391, 497] on icon "button" at bounding box center [1395, 502] width 20 height 20
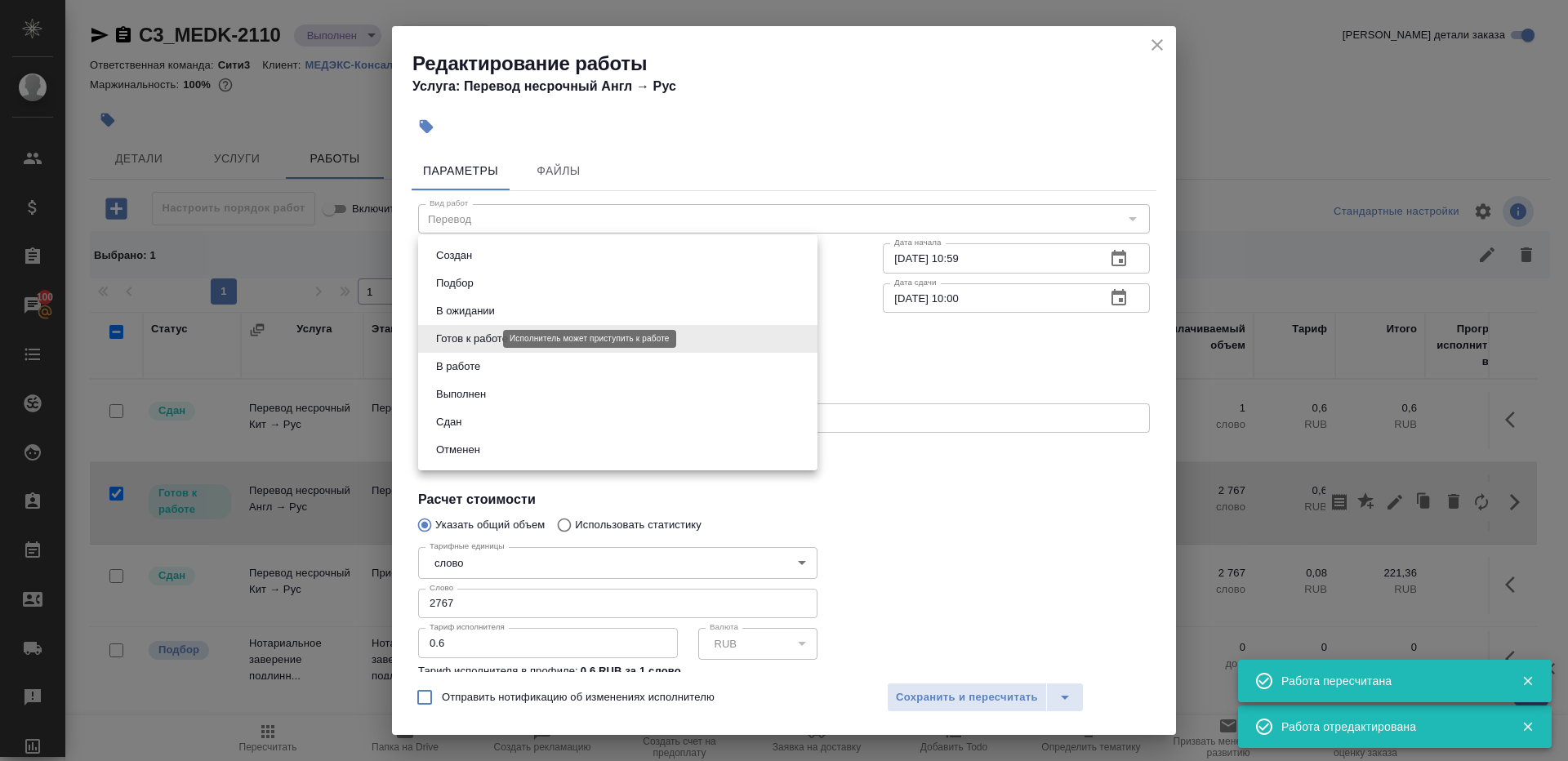
click at [460, 333] on body "🙏 .cls-1 fill:#fff; AWATERA Gazizov Rinat Клиенты Спецификации Заказы 100 Чаты …" at bounding box center [784, 380] width 1568 height 761
click at [473, 420] on li "Сдан" at bounding box center [619, 422] width 400 height 27
type input "closed"
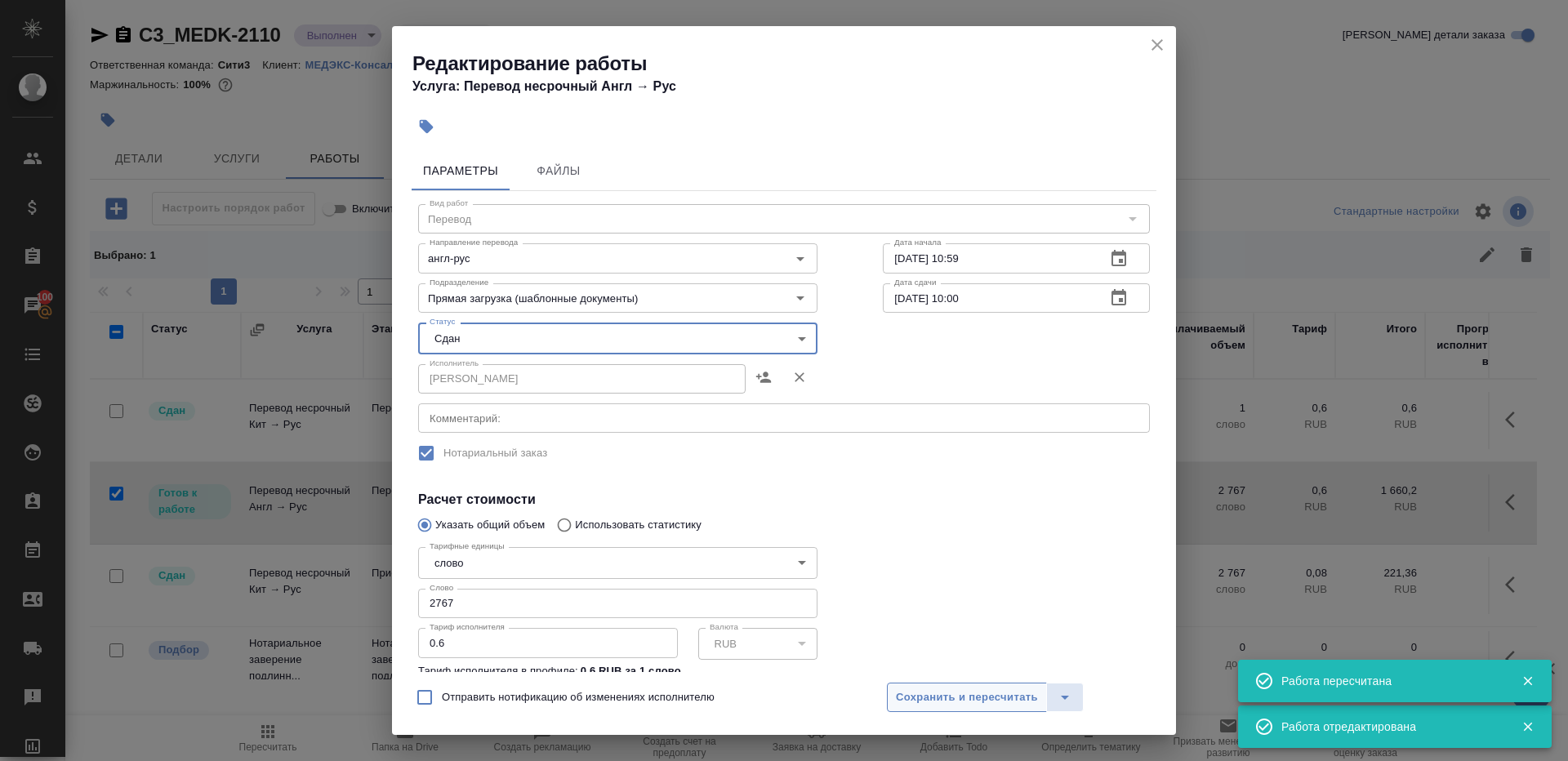
click at [970, 701] on span "Сохранить и пересчитать" at bounding box center [966, 698] width 142 height 19
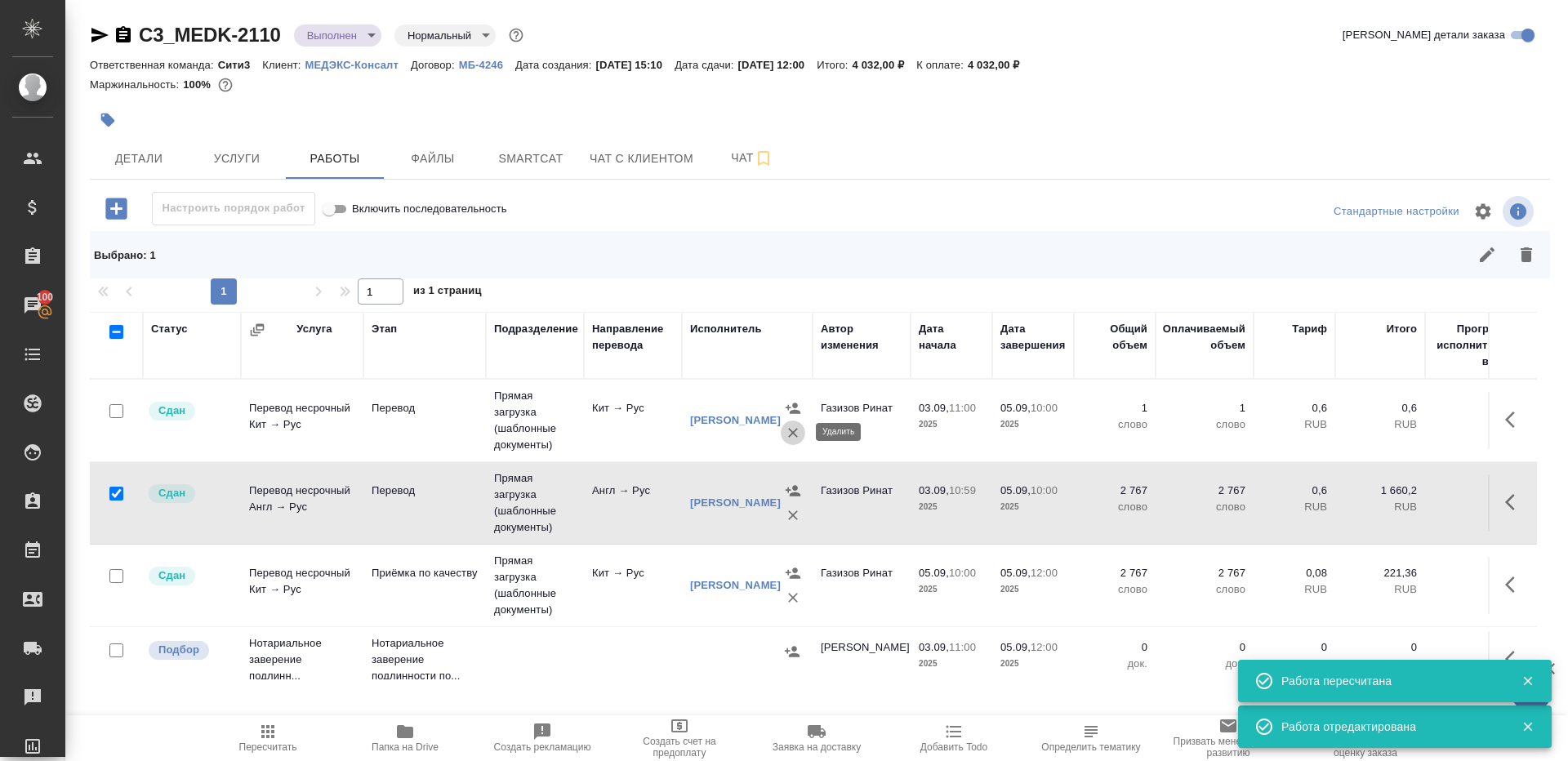
click at [793, 432] on icon "button" at bounding box center [792, 432] width 16 height 16
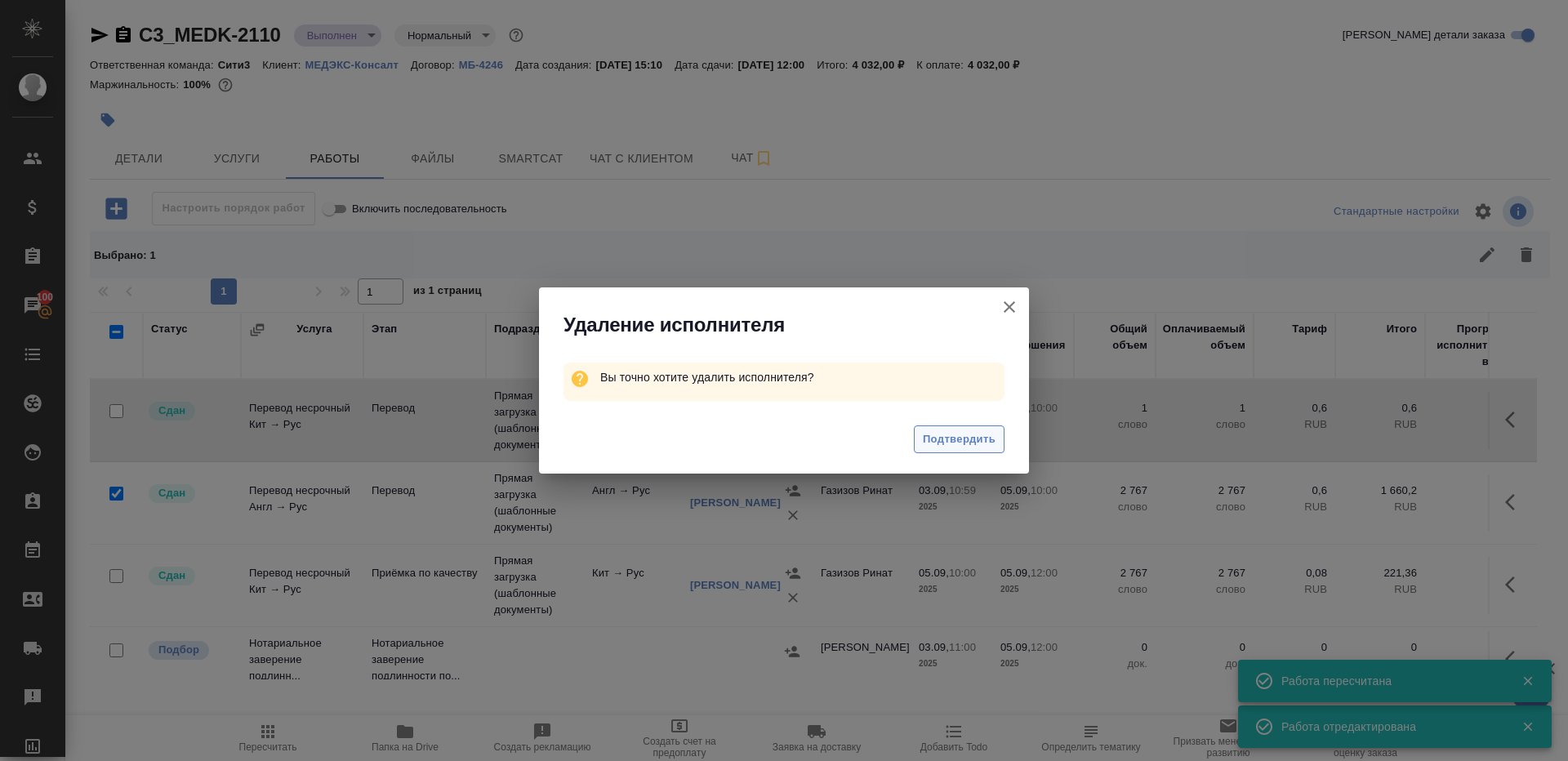
click at [980, 434] on span "Подтвердить" at bounding box center [959, 440] width 73 height 19
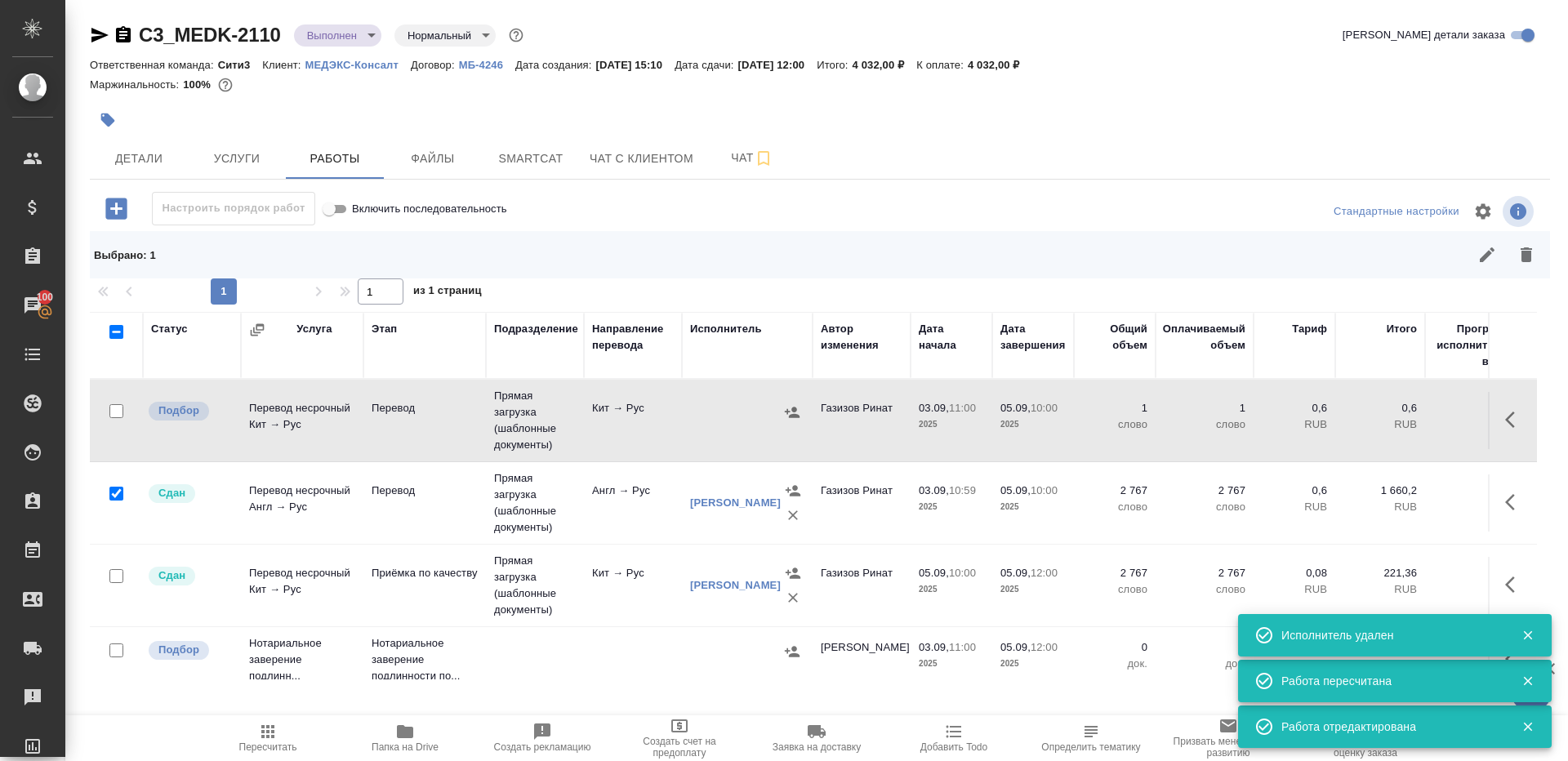
click at [112, 413] on input "checkbox" at bounding box center [116, 411] width 14 height 14
checkbox input "true"
click at [120, 494] on input "checkbox" at bounding box center [116, 493] width 14 height 14
checkbox input "false"
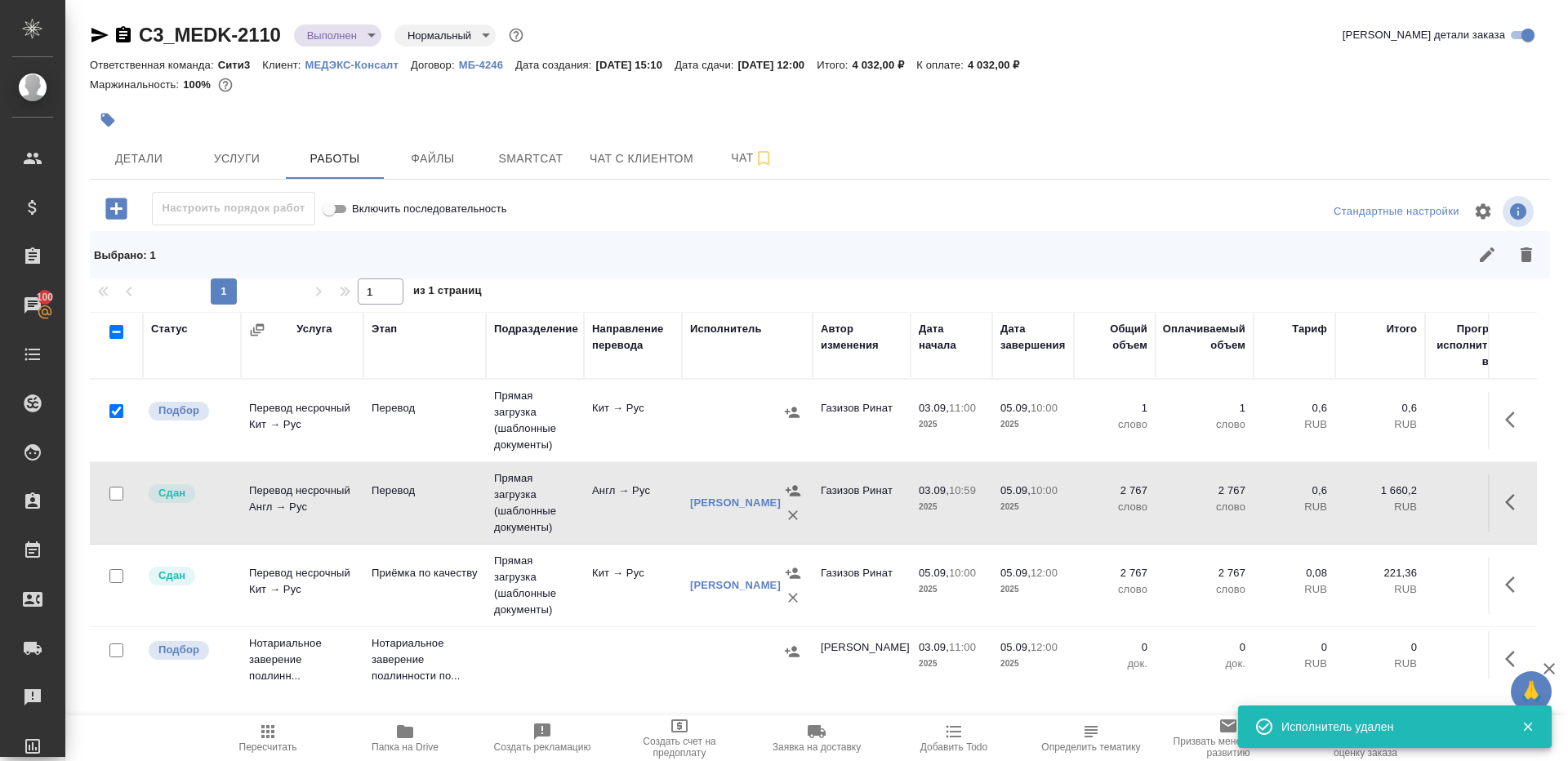
click at [1517, 277] on div "Выбрано : 1" at bounding box center [819, 255] width 1461 height 47
click at [1518, 263] on icon "button" at bounding box center [1527, 255] width 20 height 20
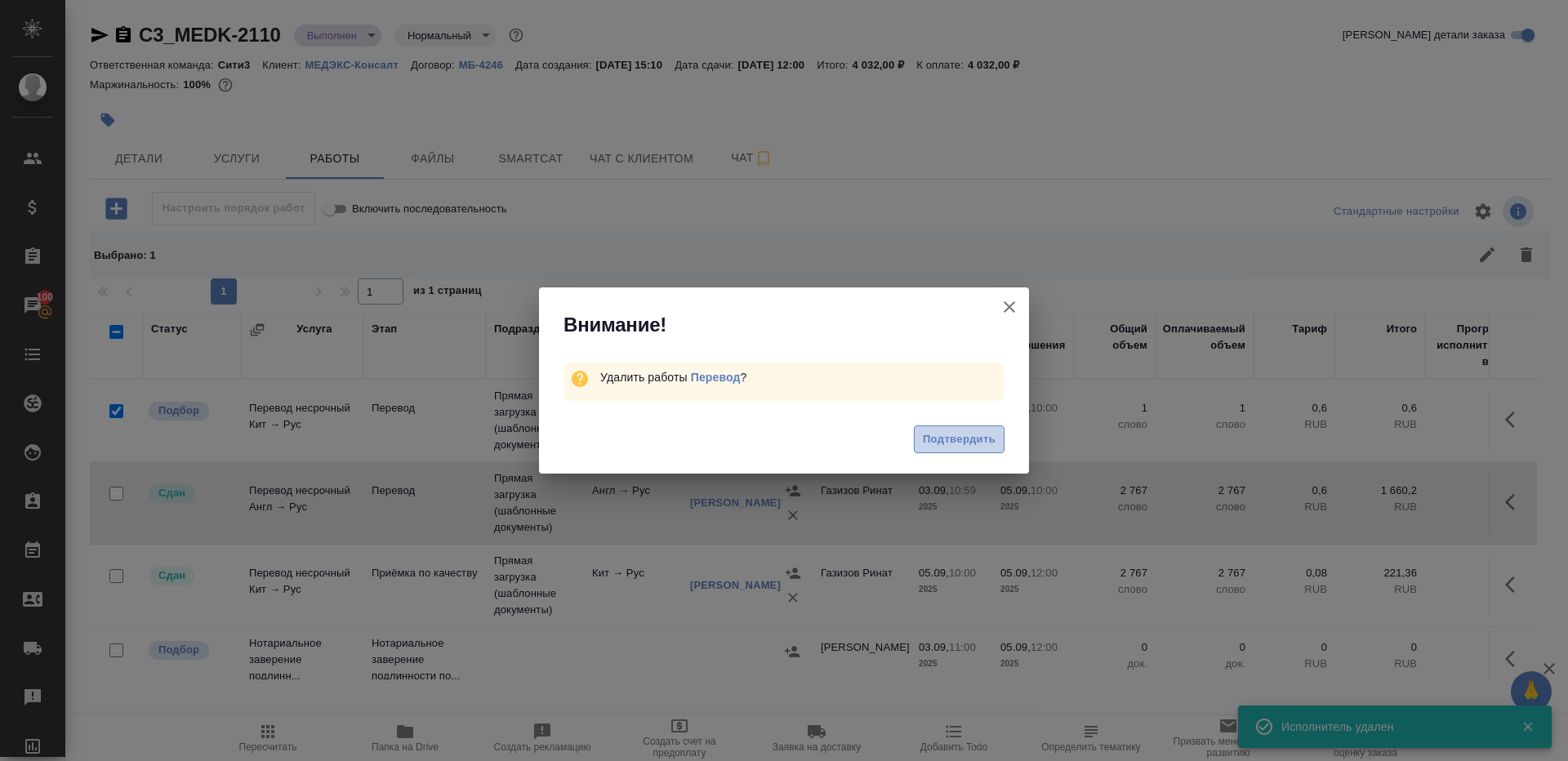
click at [961, 442] on span "Подтвердить" at bounding box center [959, 440] width 73 height 19
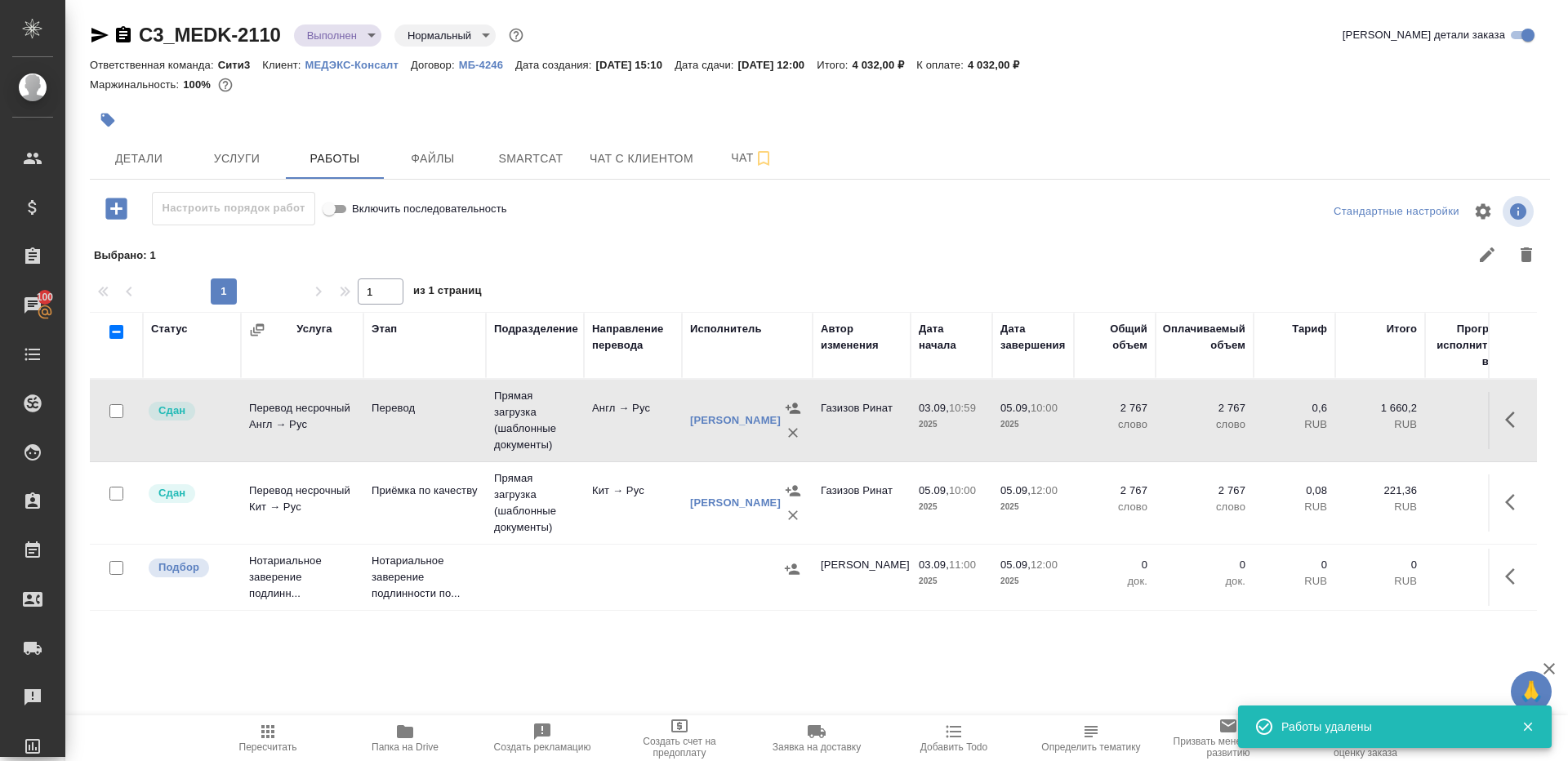
click at [257, 748] on span "Пересчитать" at bounding box center [269, 748] width 58 height 11
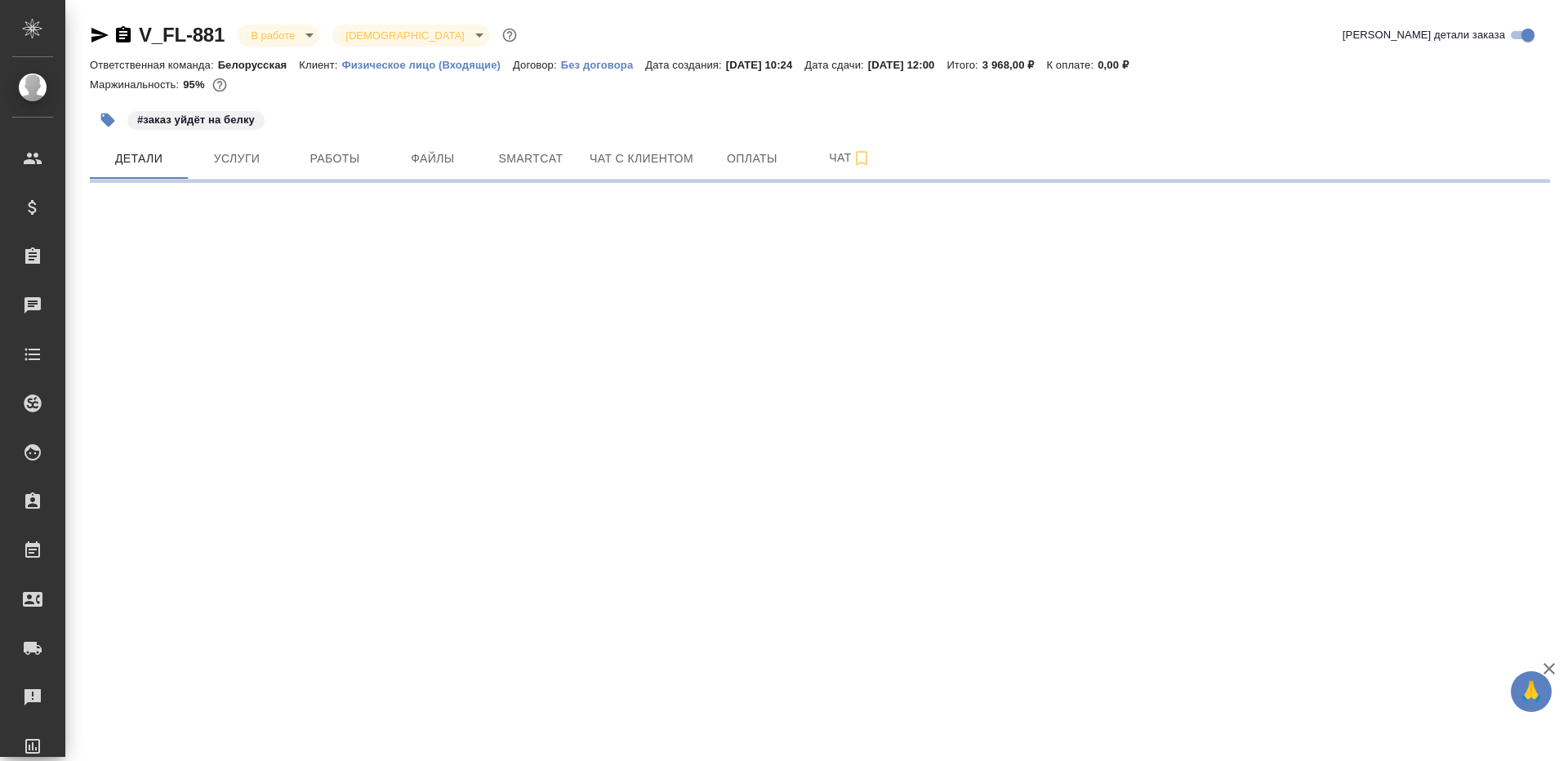
select select "RU"
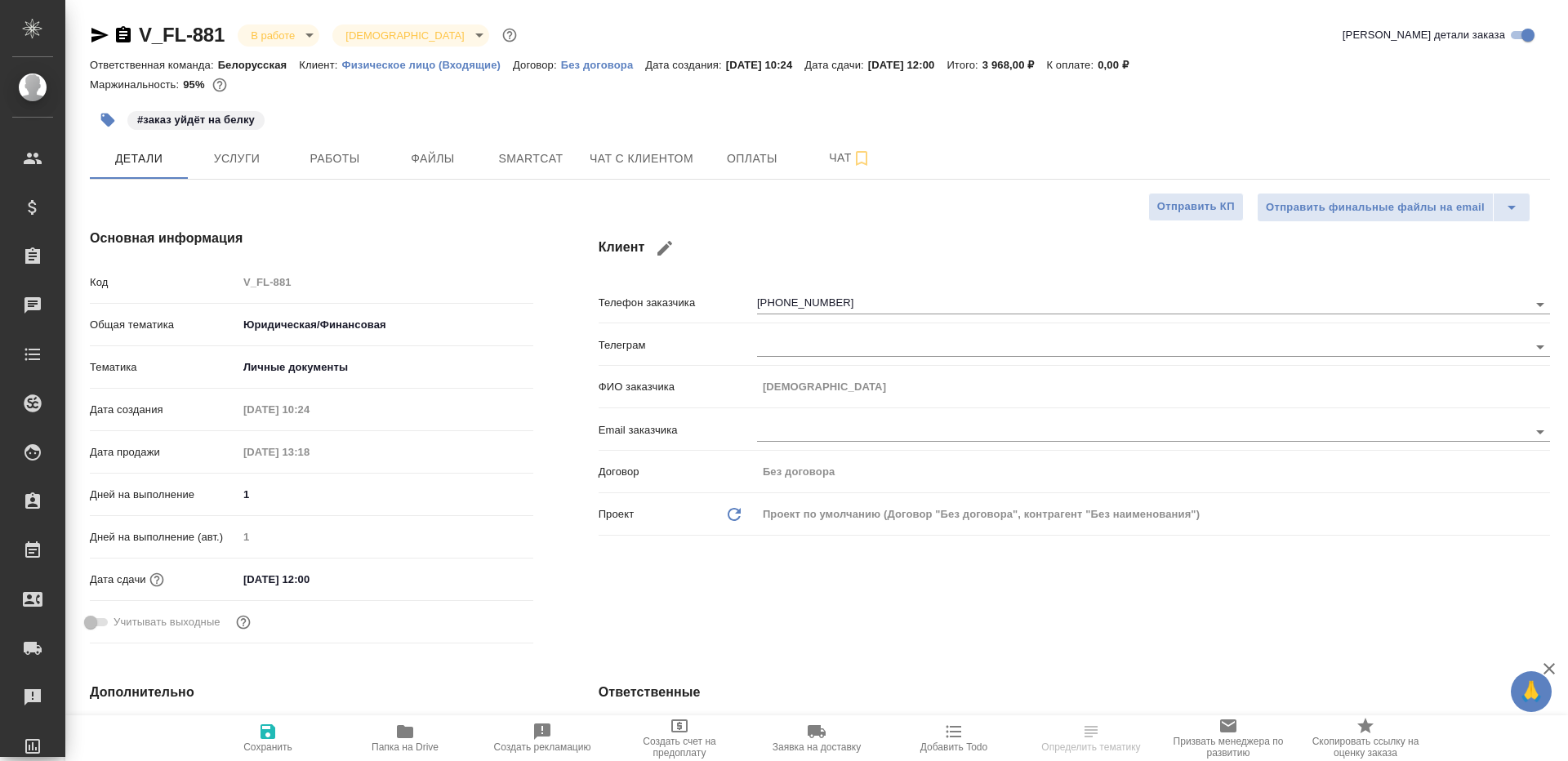
type textarea "x"
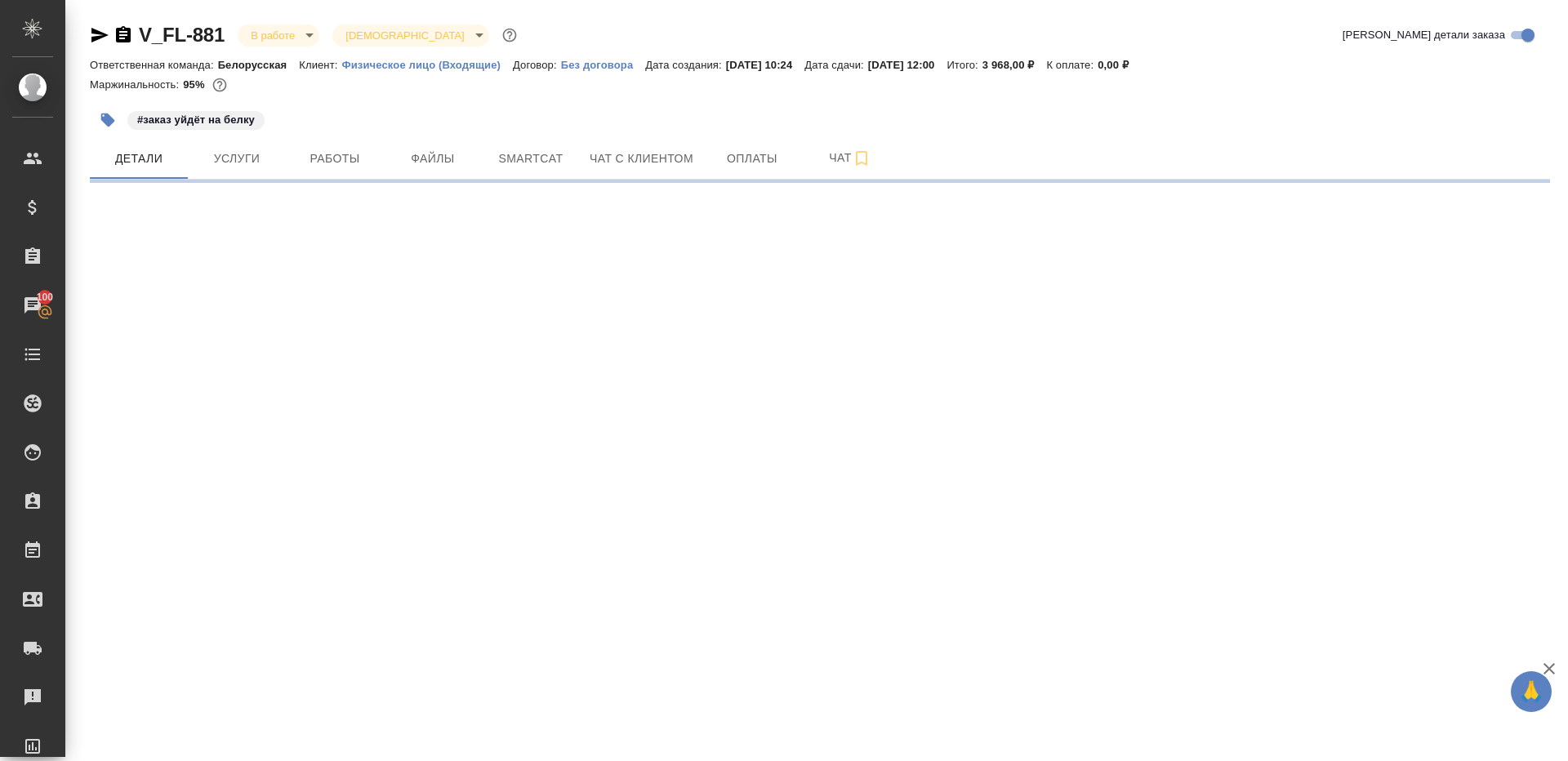
select select "RU"
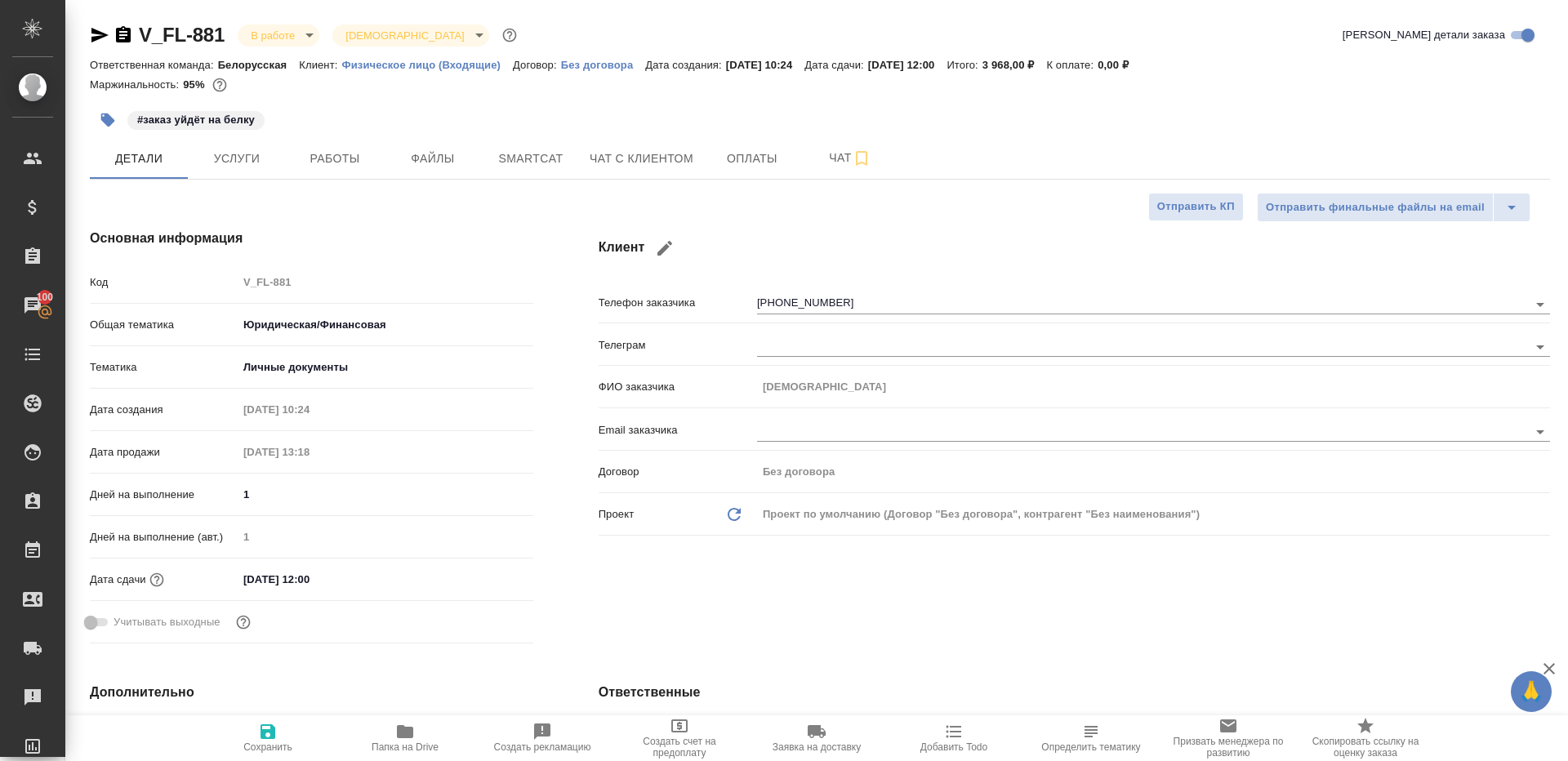
type textarea "x"
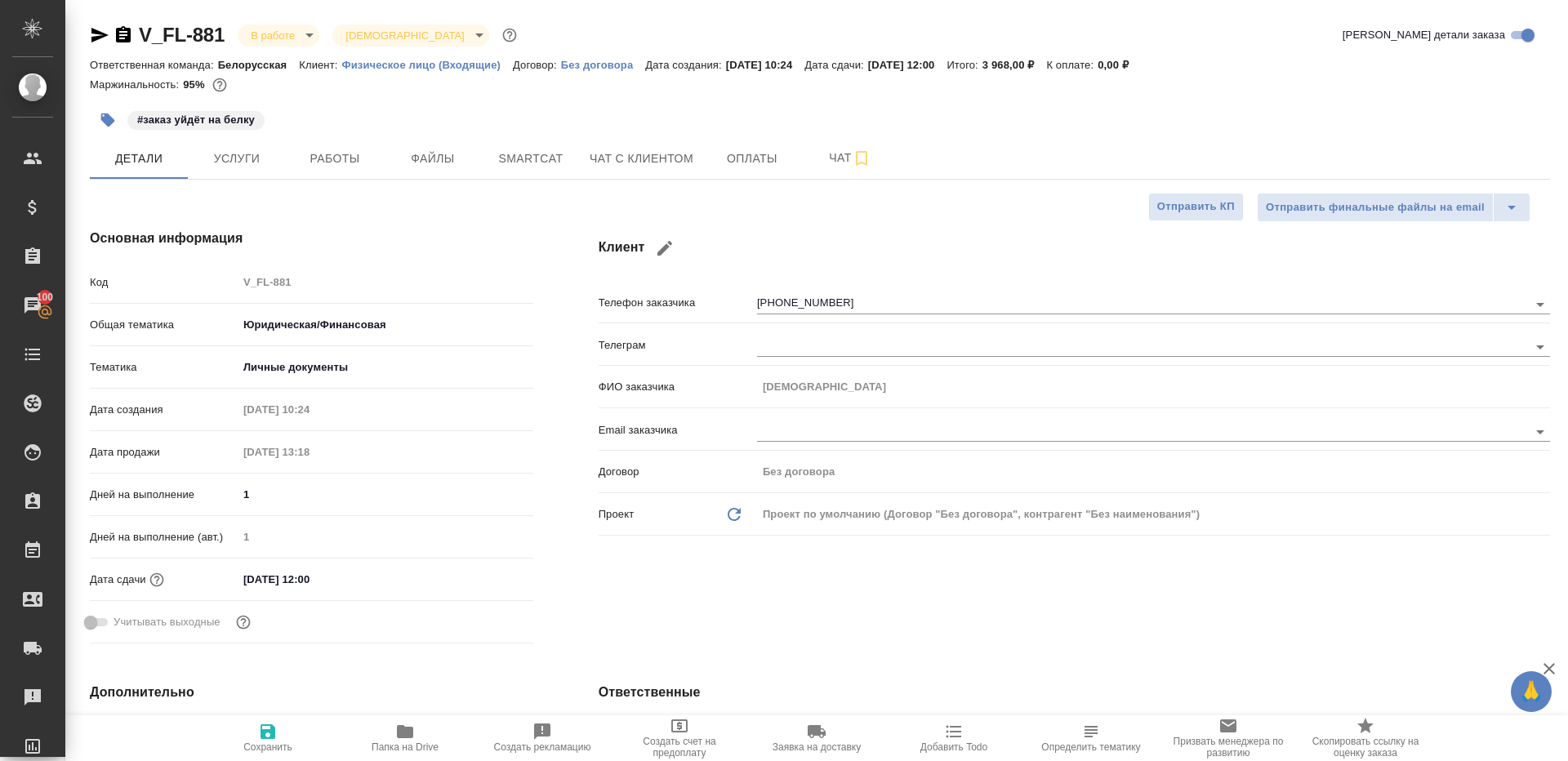
type textarea "x"
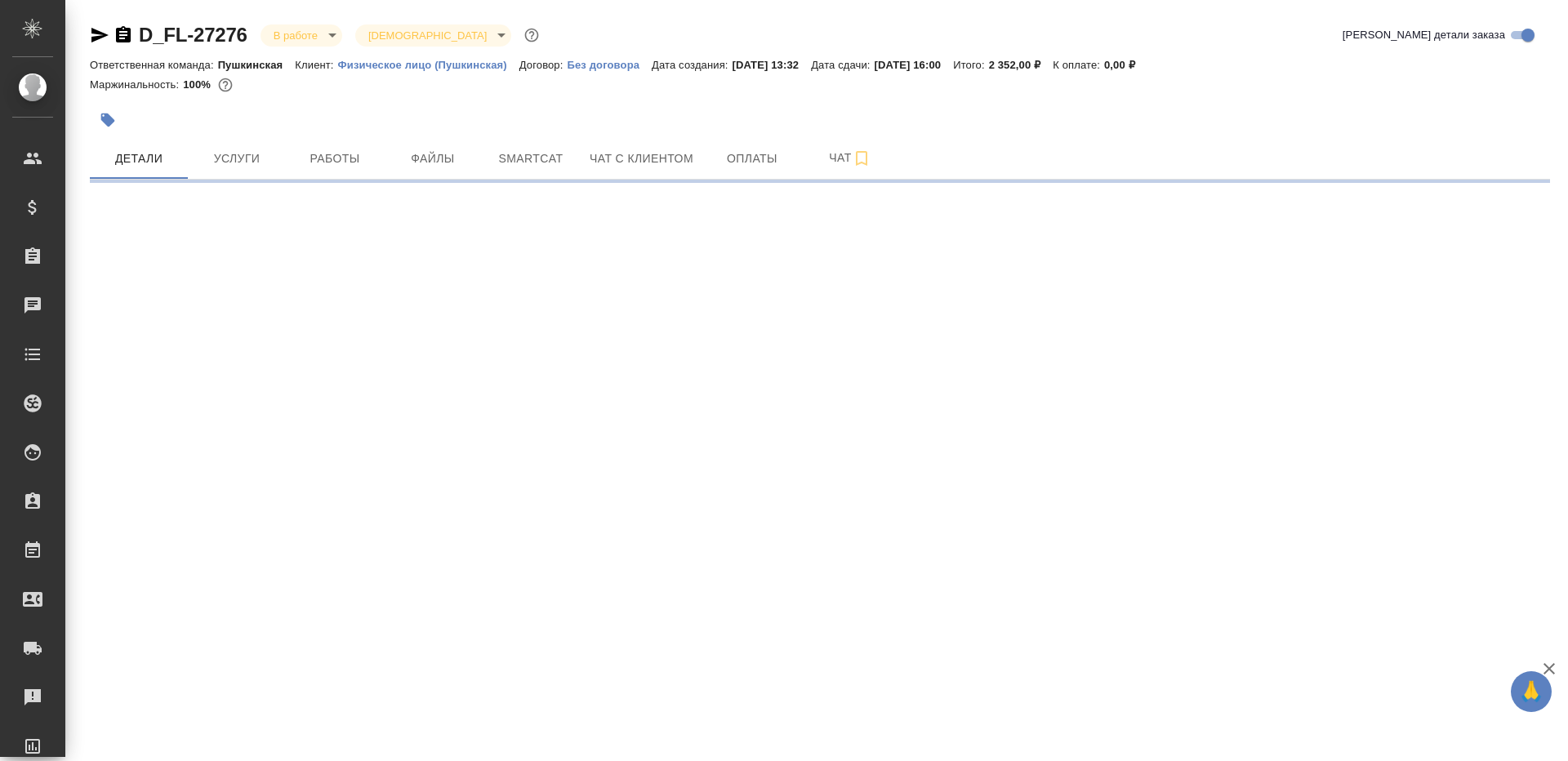
select select "RU"
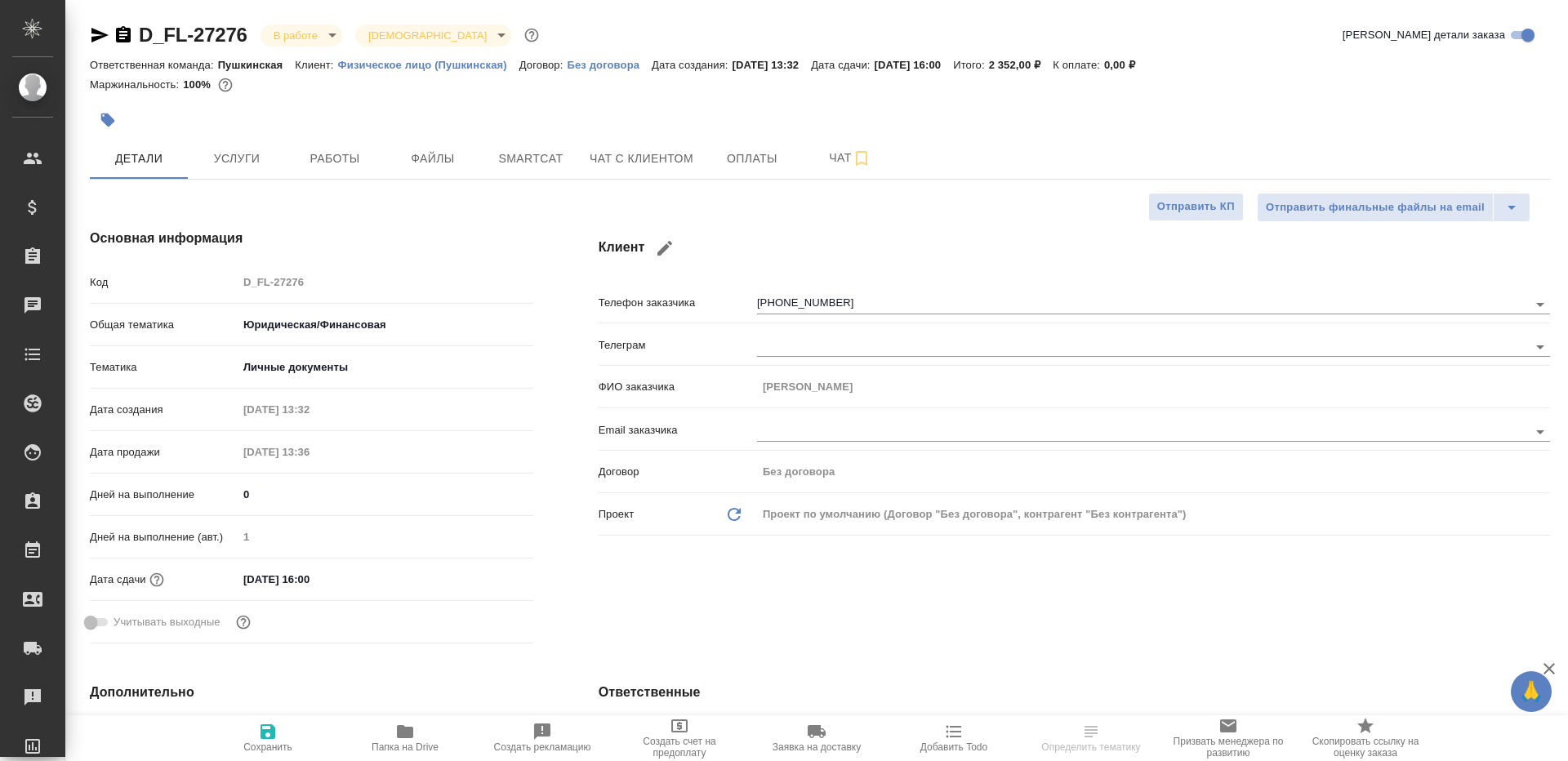
type textarea "x"
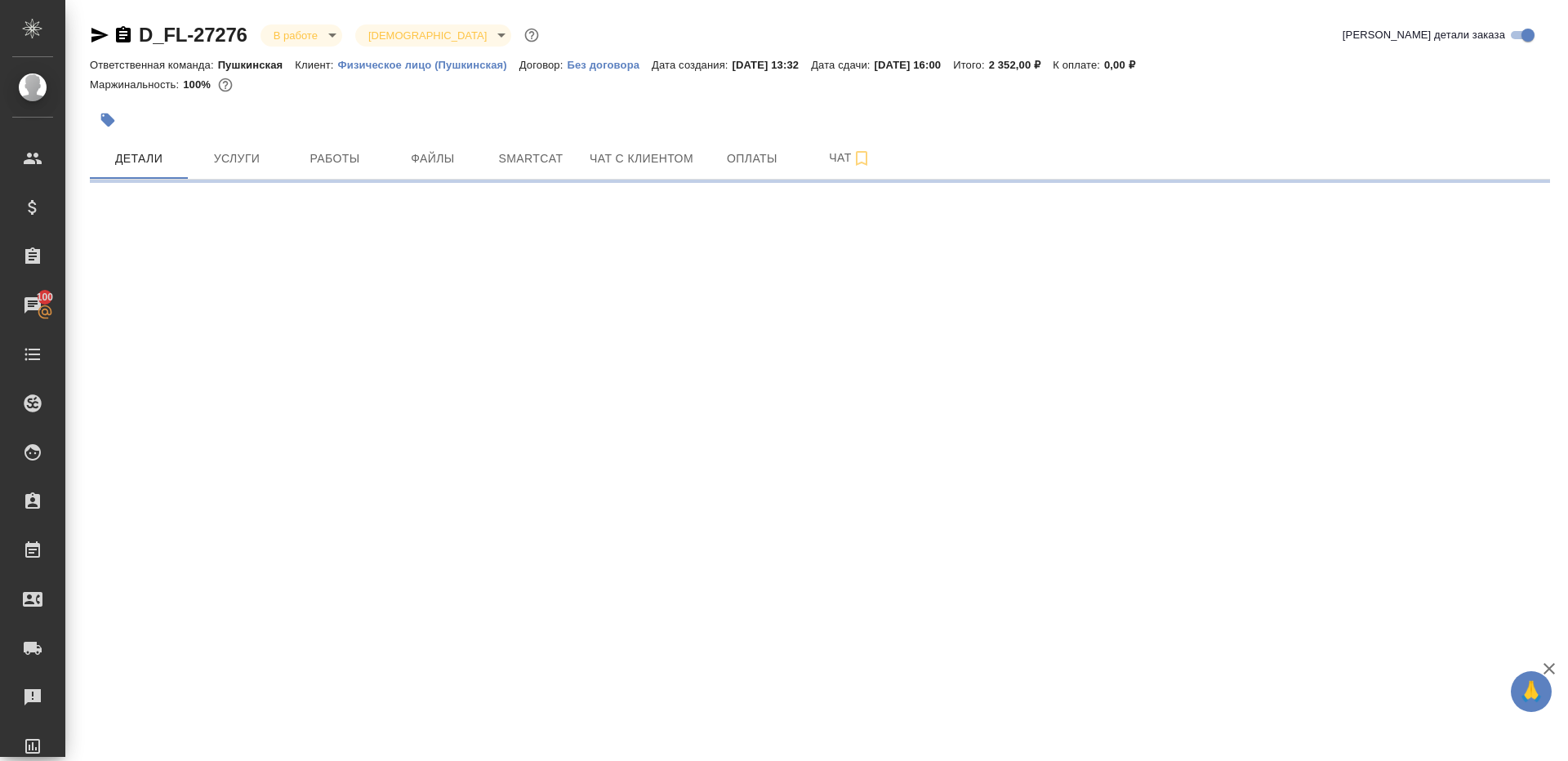
select select "RU"
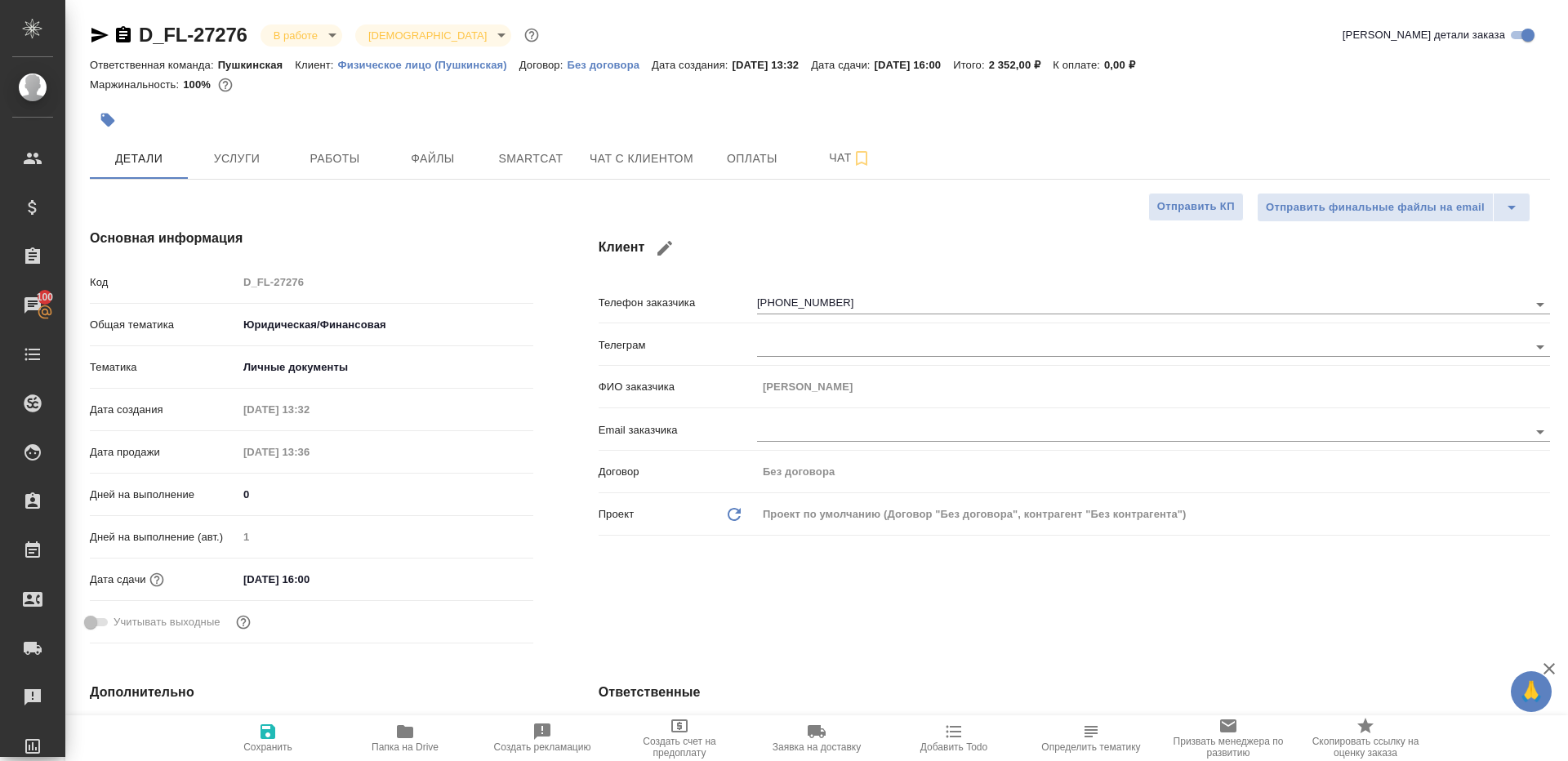
type textarea "x"
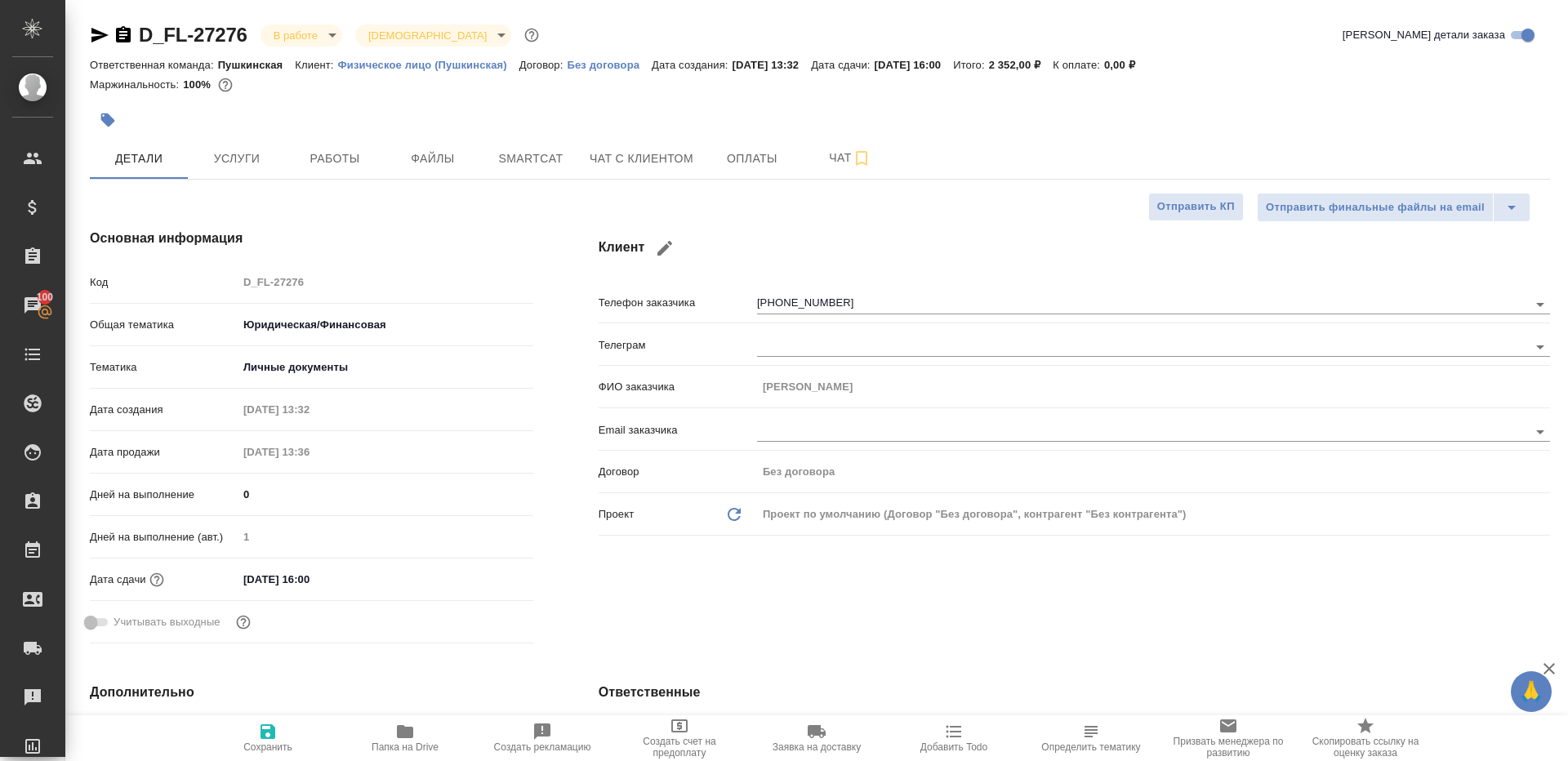
type textarea "x"
click at [351, 141] on button "Работы" at bounding box center [335, 157] width 98 height 41
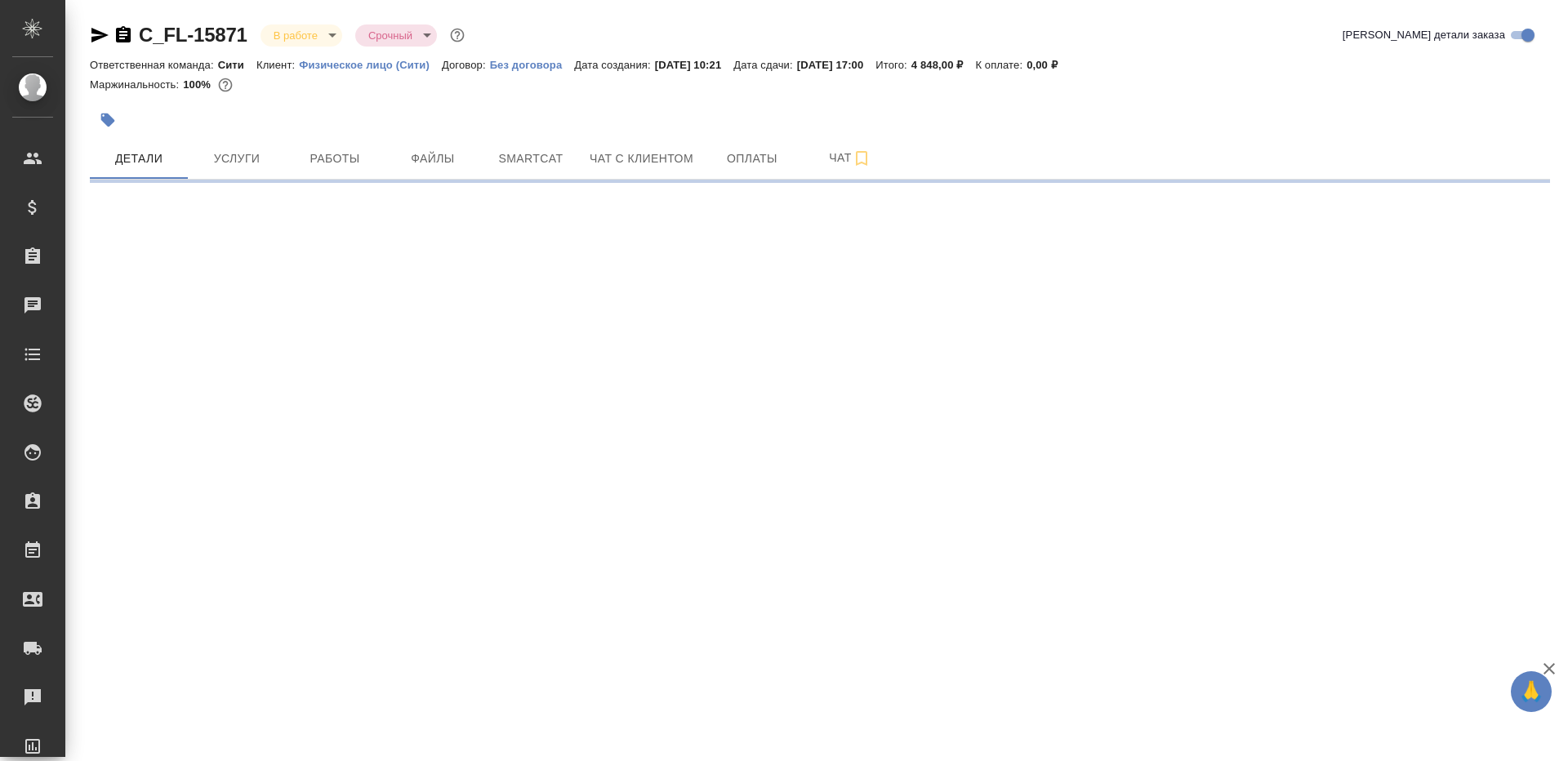
select select "RU"
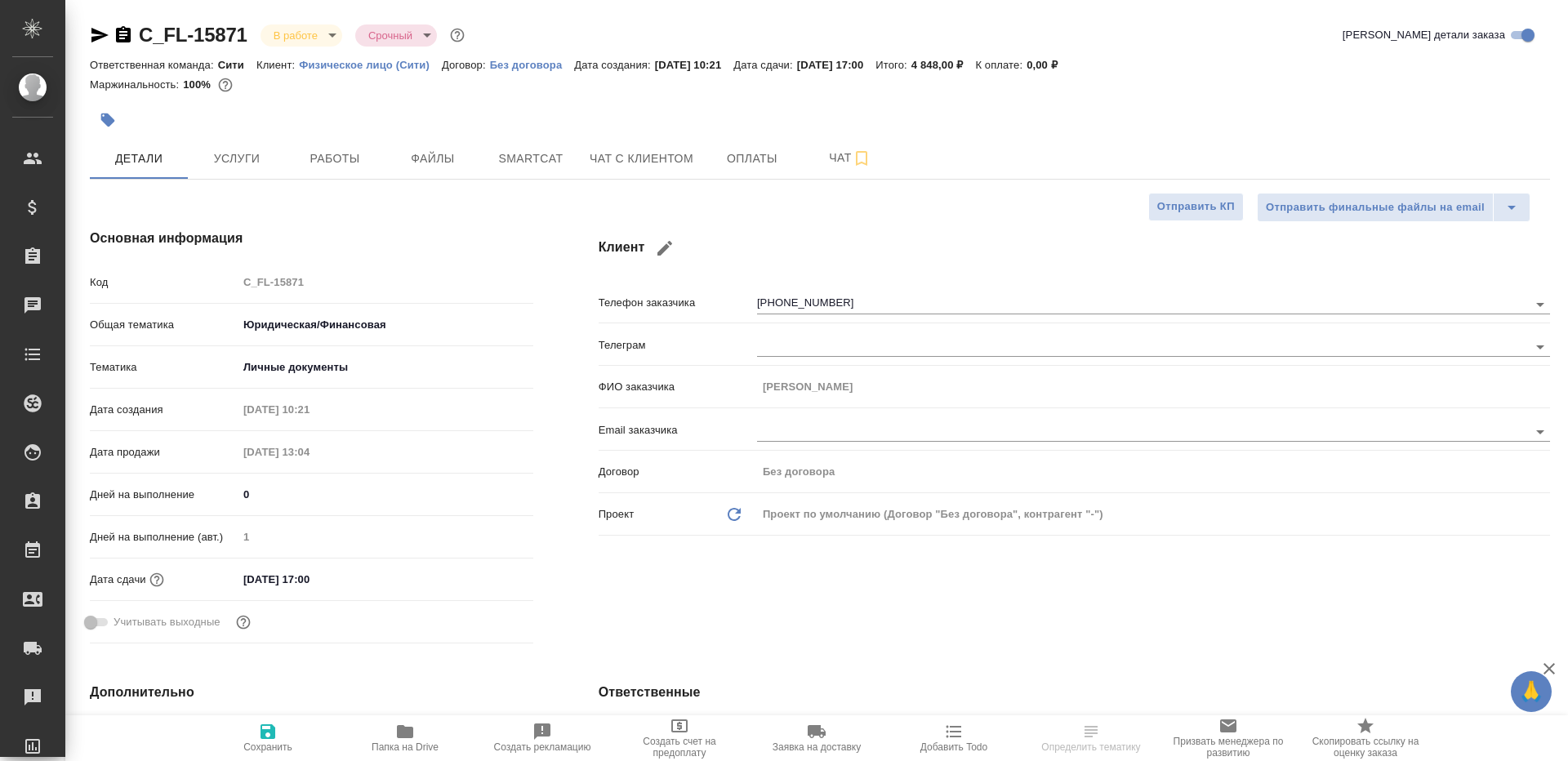
type textarea "x"
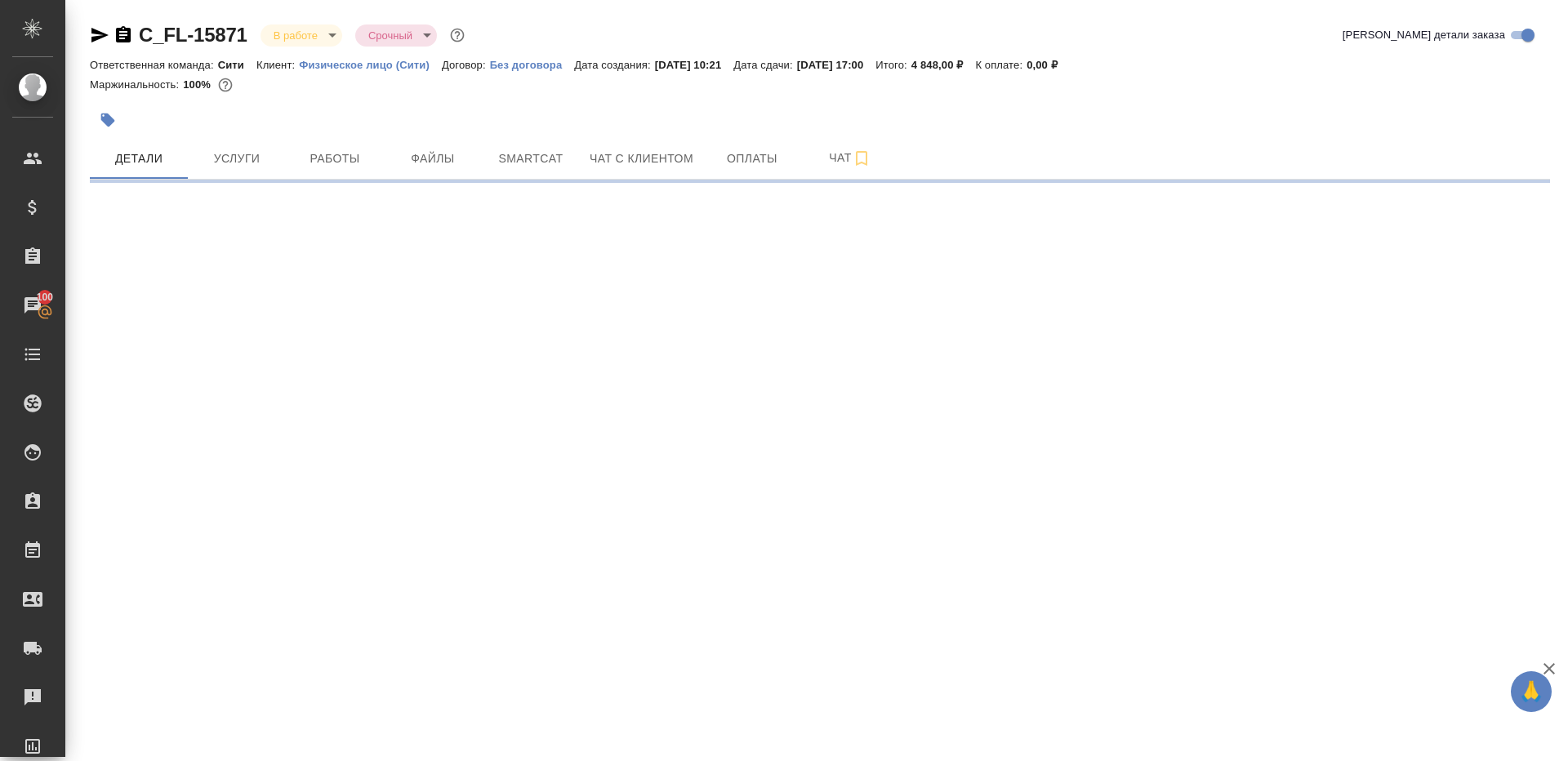
select select "RU"
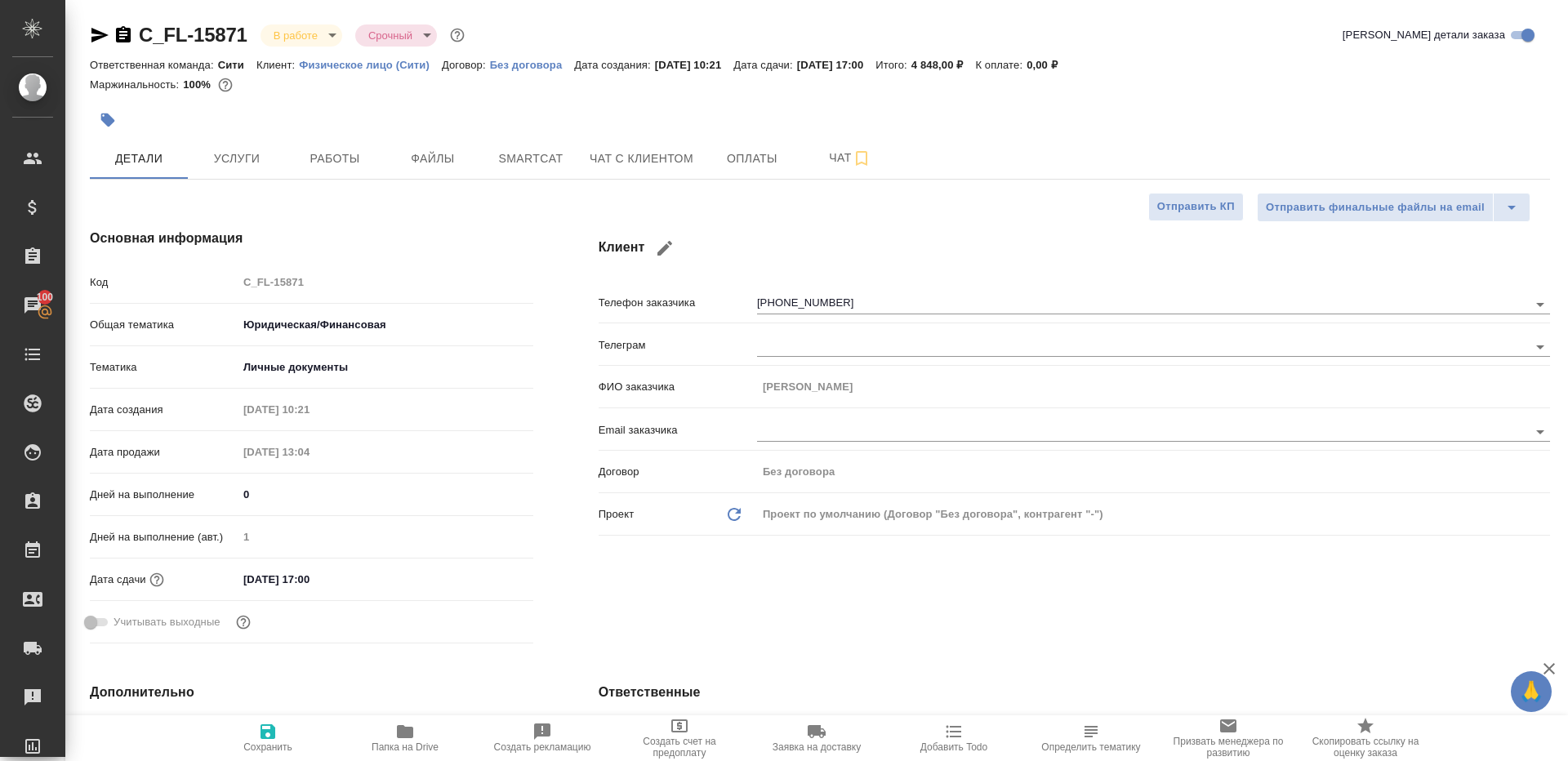
type textarea "x"
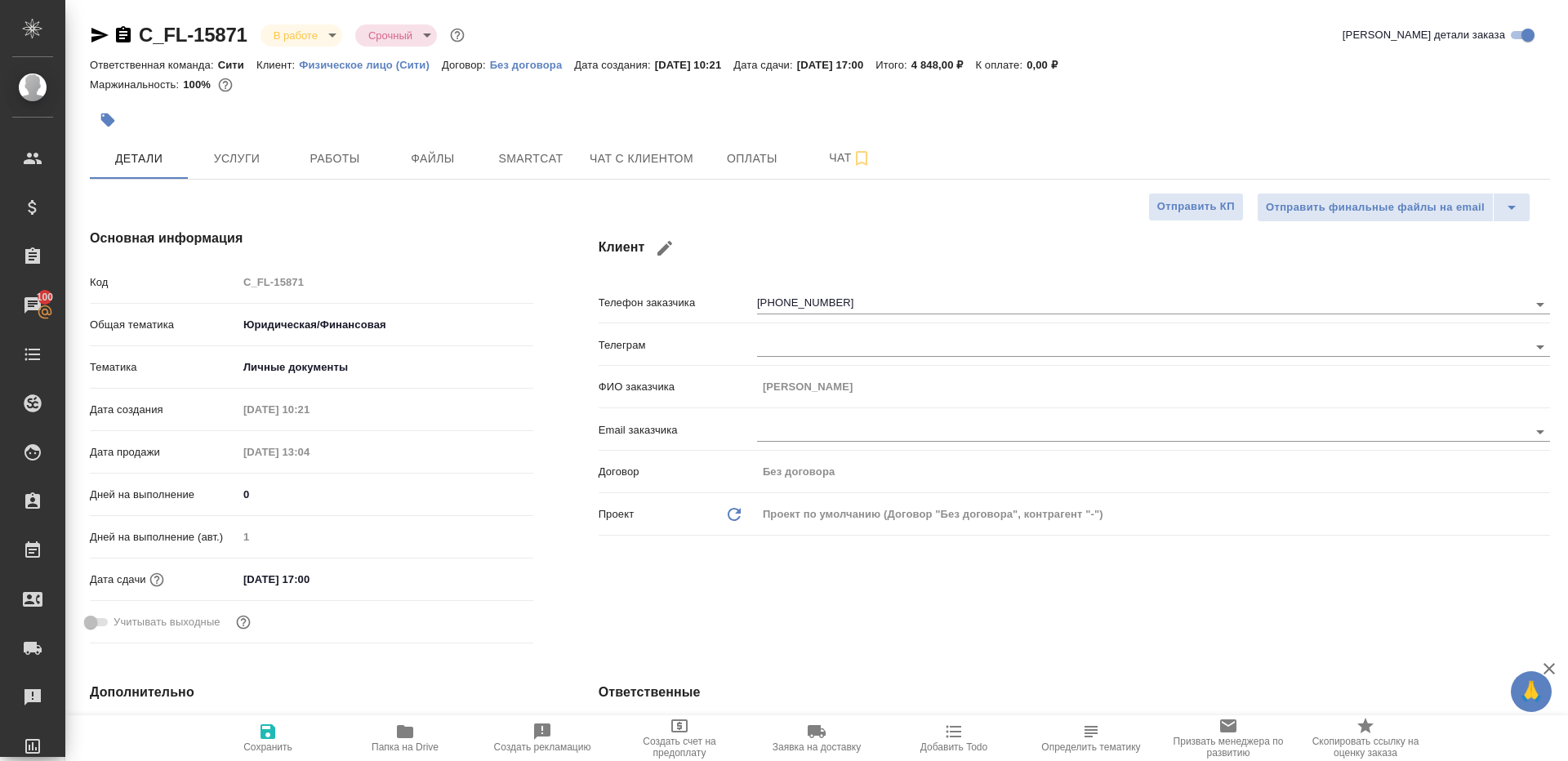
type textarea "x"
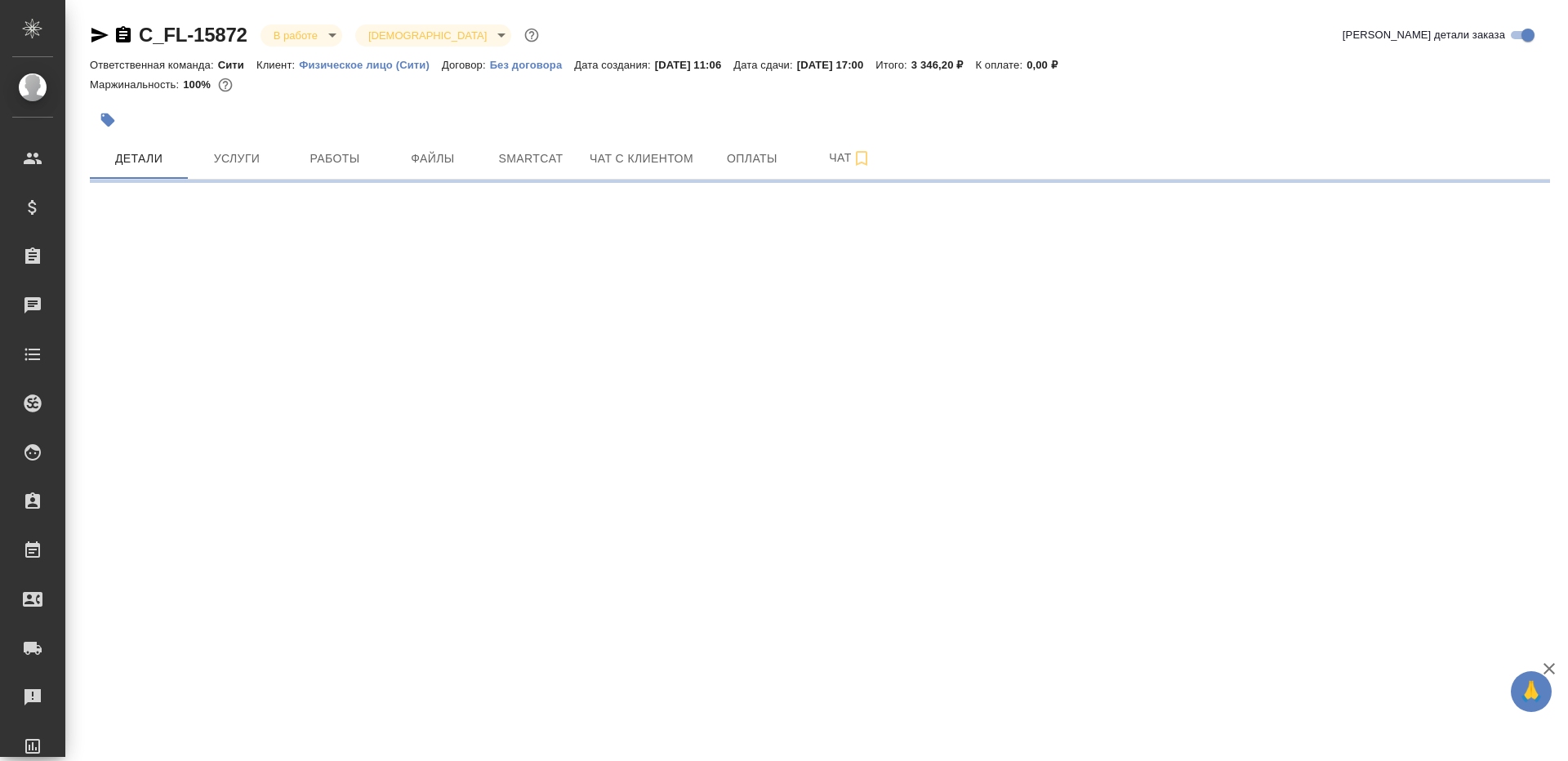
select select "RU"
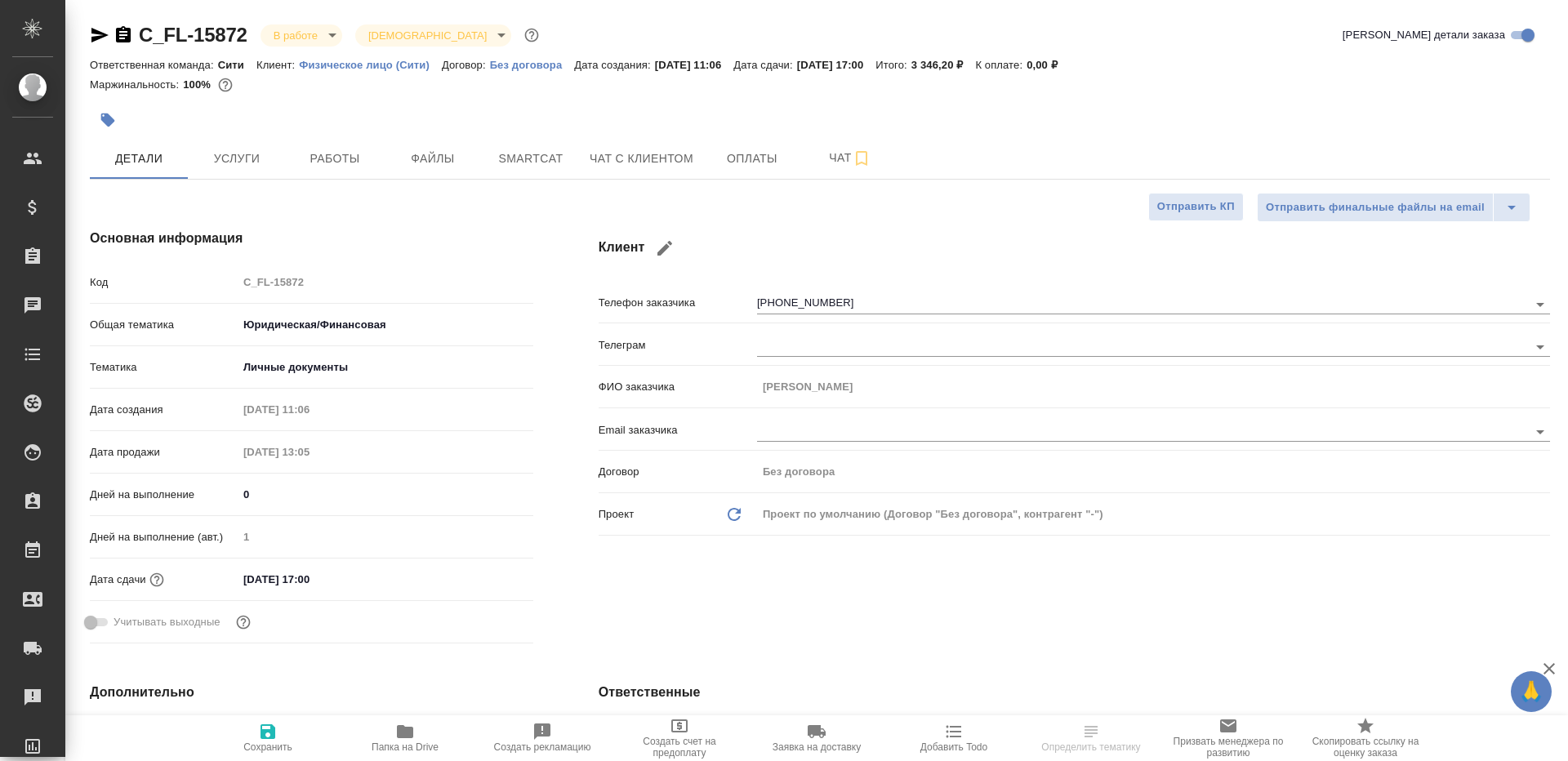
type textarea "x"
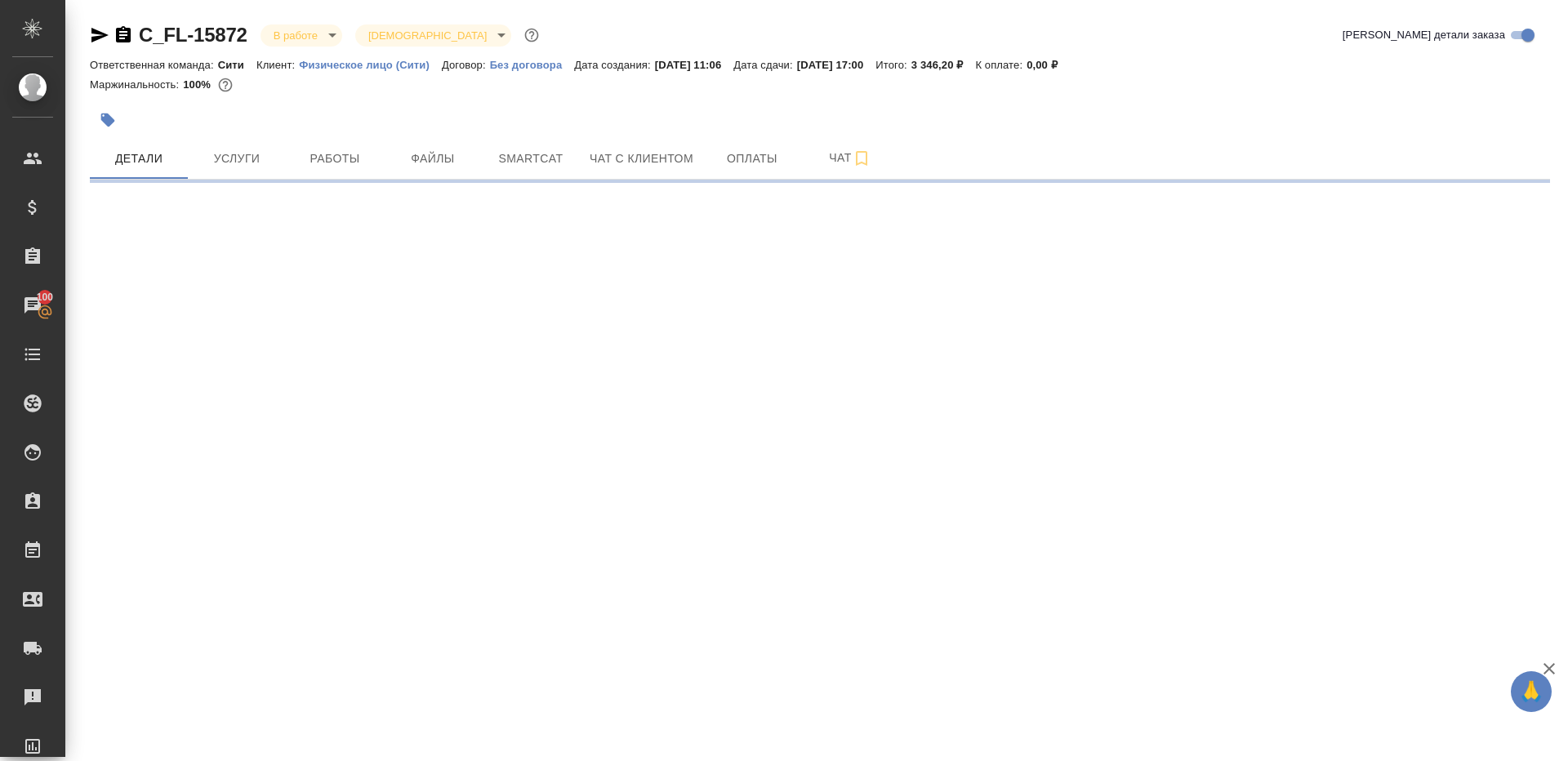
select select "RU"
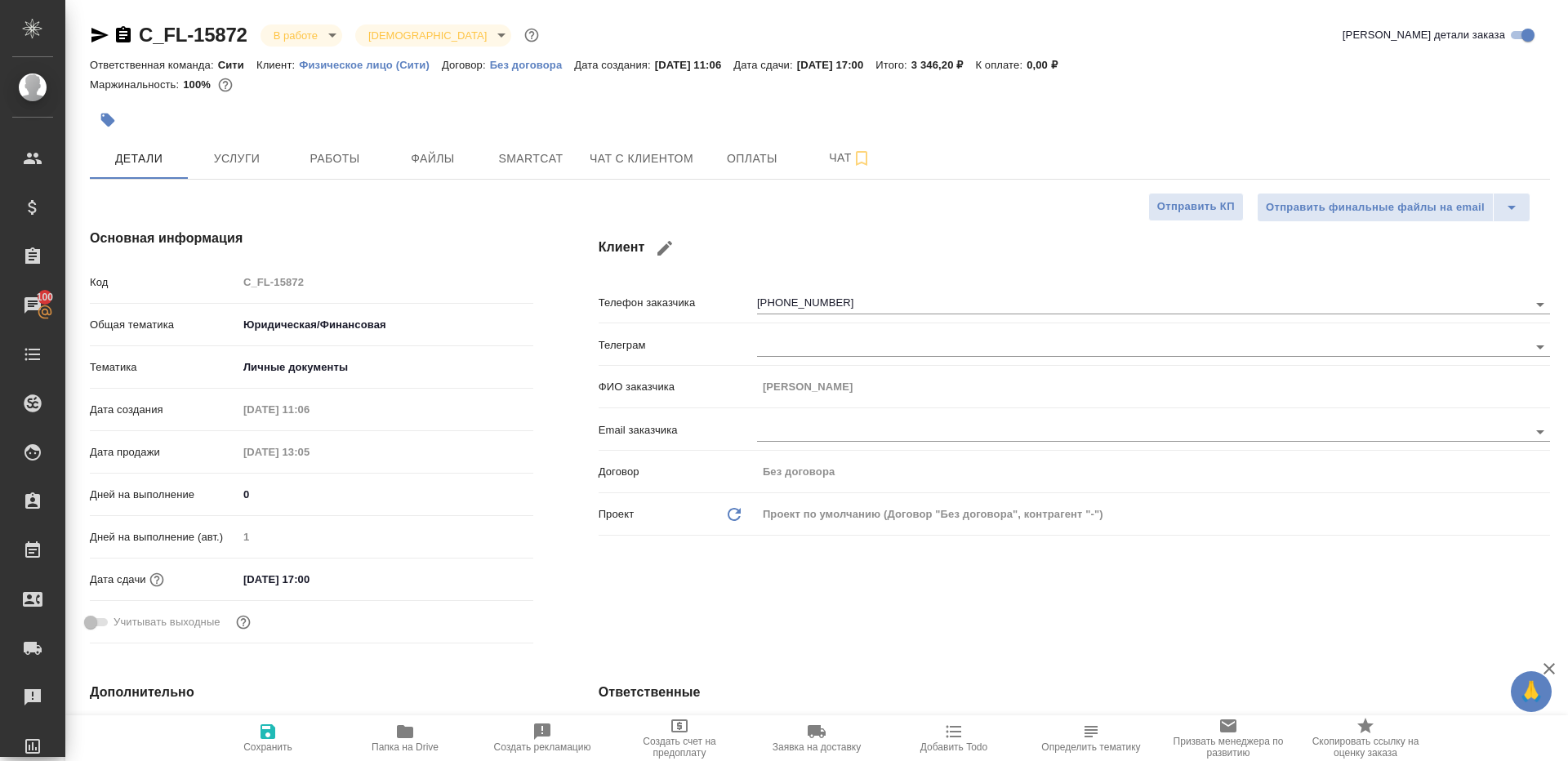
type textarea "x"
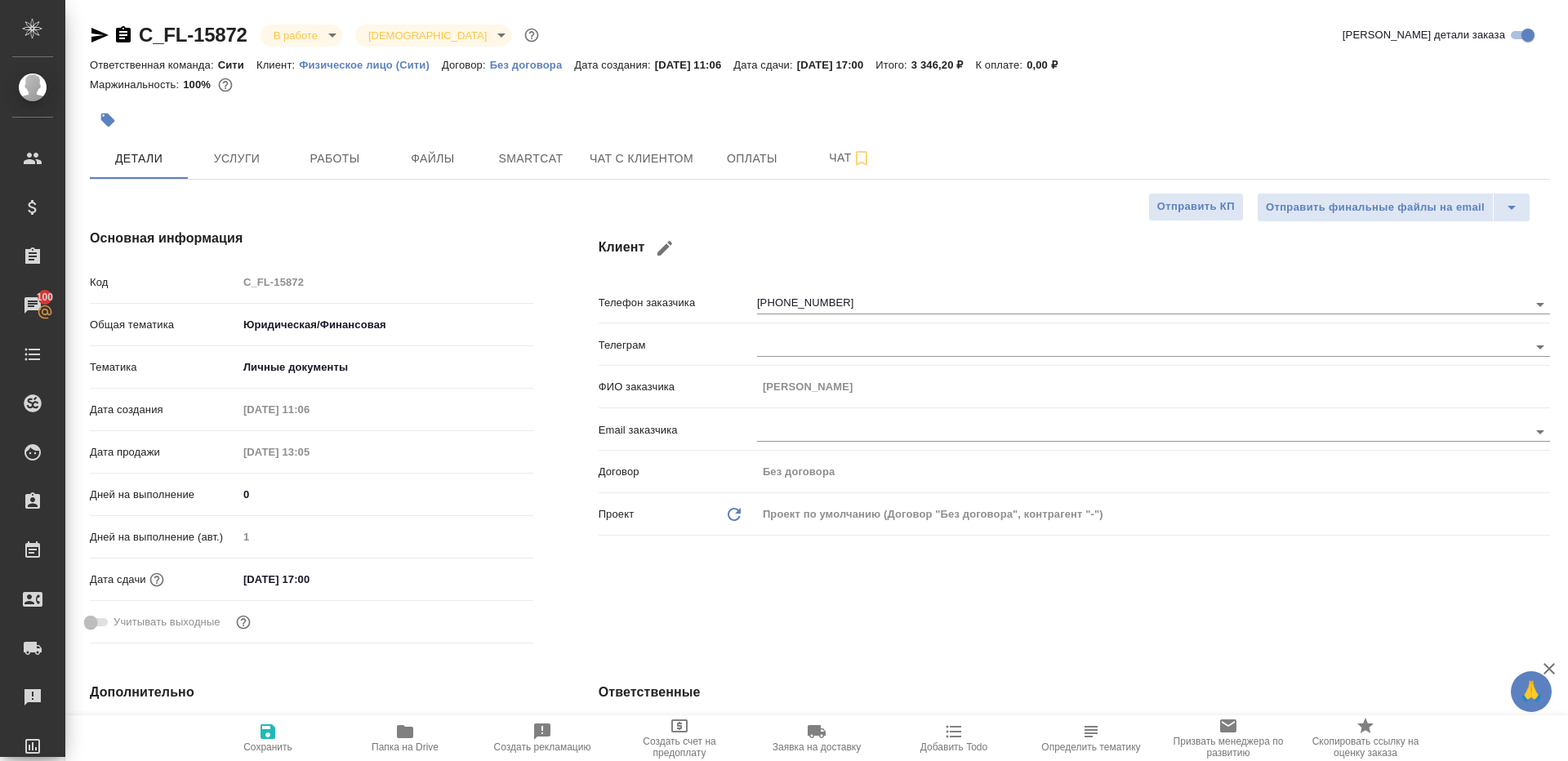
type textarea "x"
click at [303, 170] on button "Работы" at bounding box center [335, 157] width 98 height 41
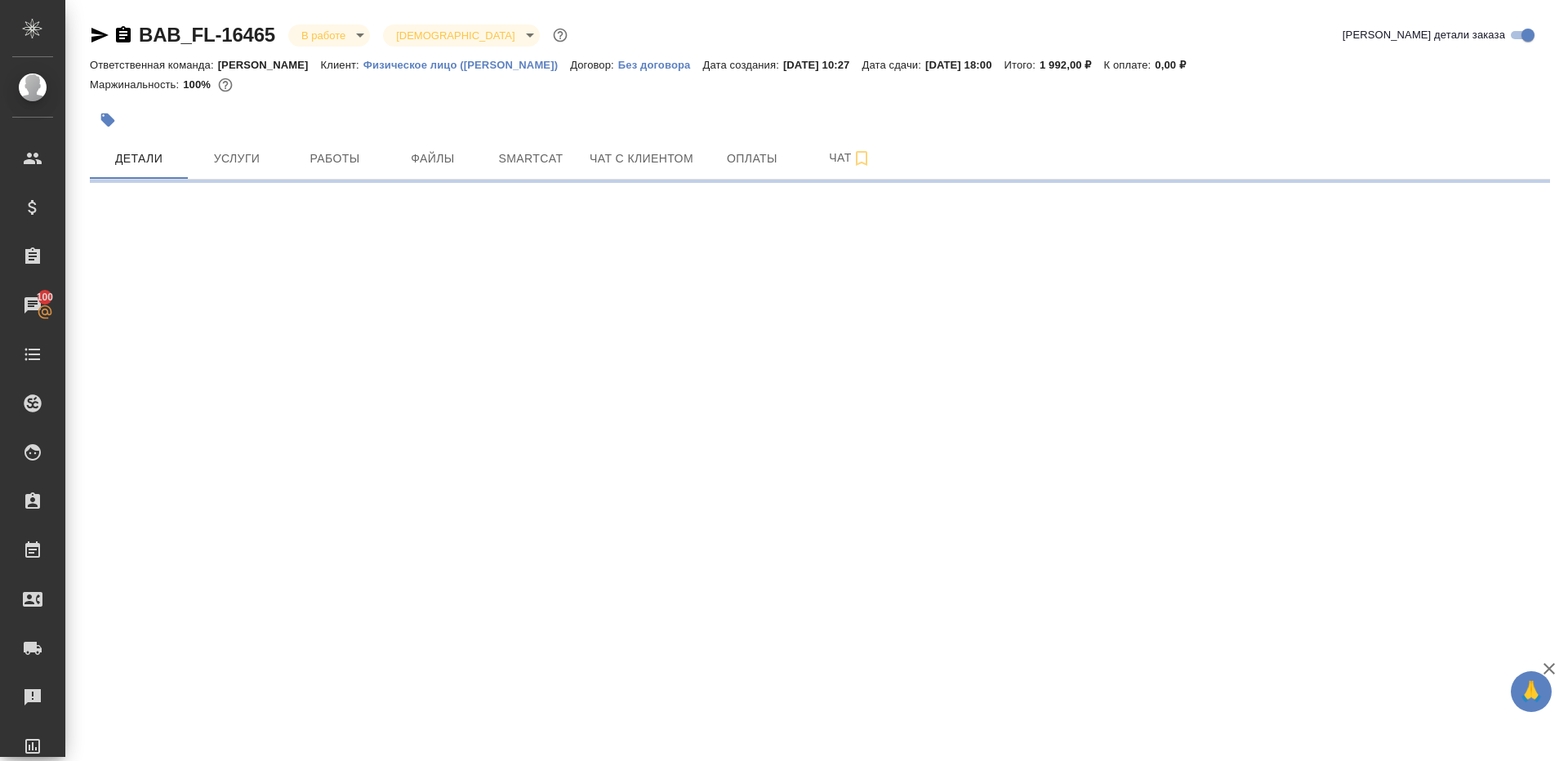
select select "RU"
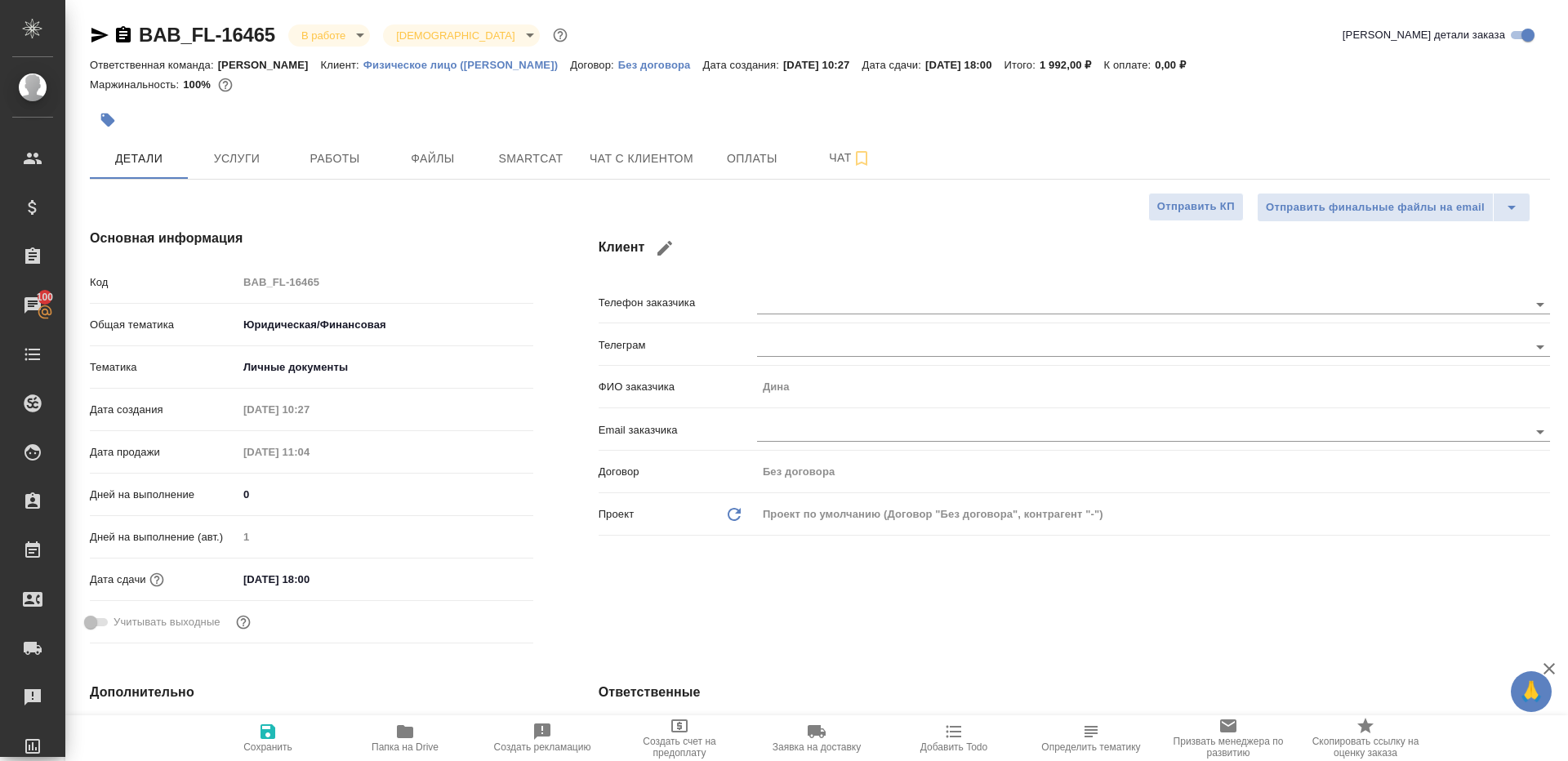
type textarea "x"
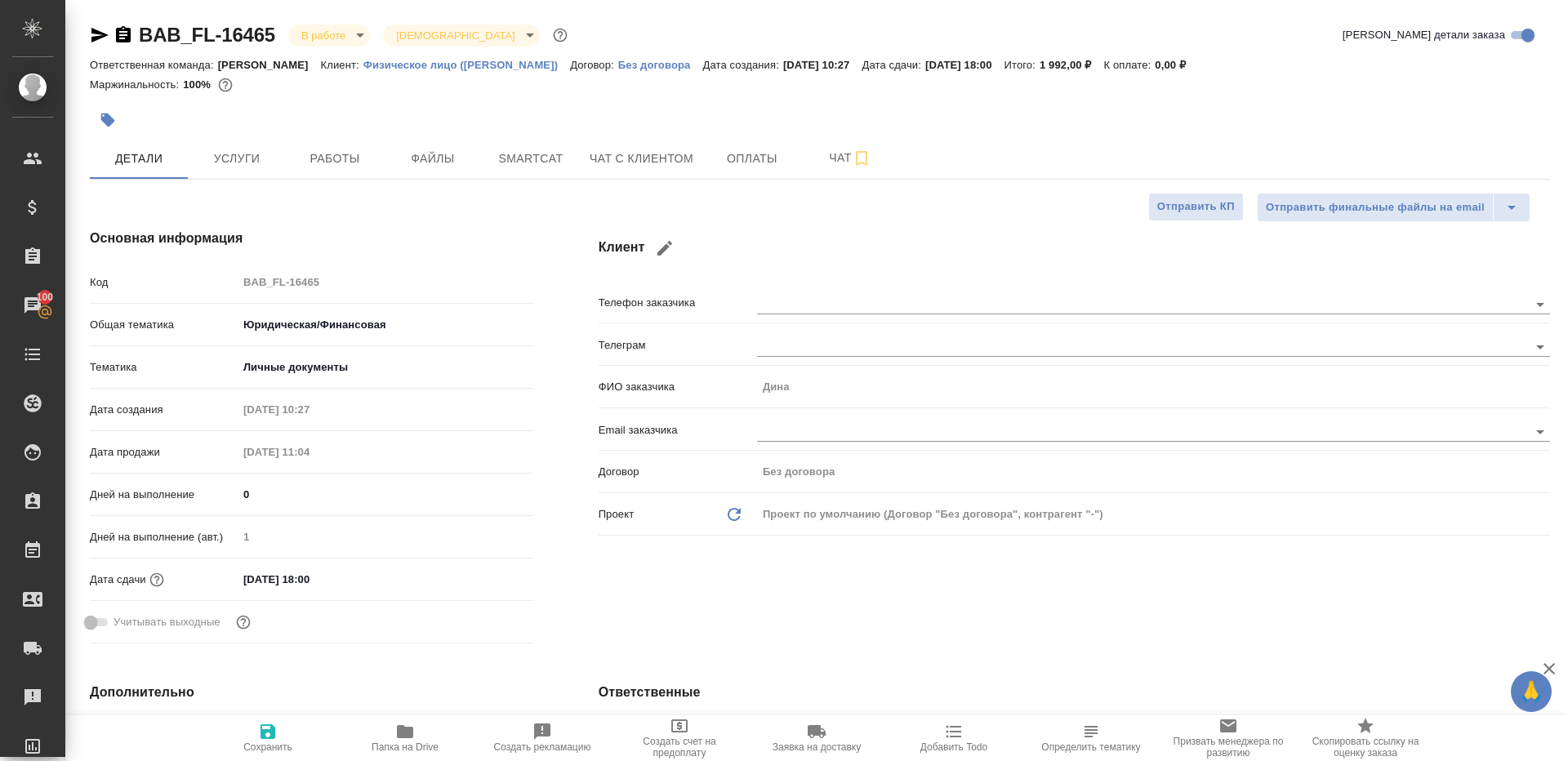
type textarea "x"
click at [317, 156] on span "Работы" at bounding box center [335, 159] width 78 height 21
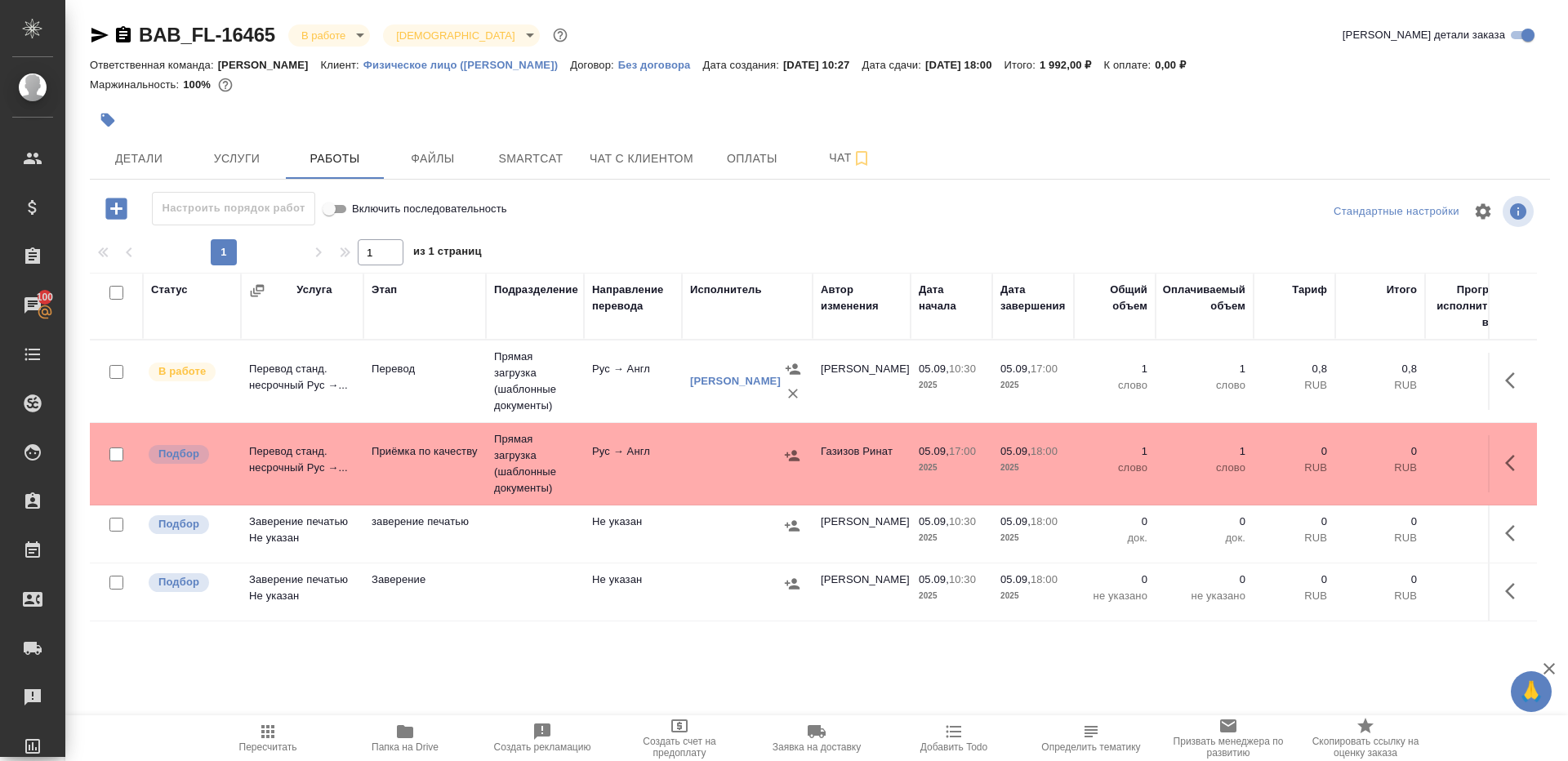
click at [599, 454] on td "Рус → Англ" at bounding box center [633, 464] width 98 height 58
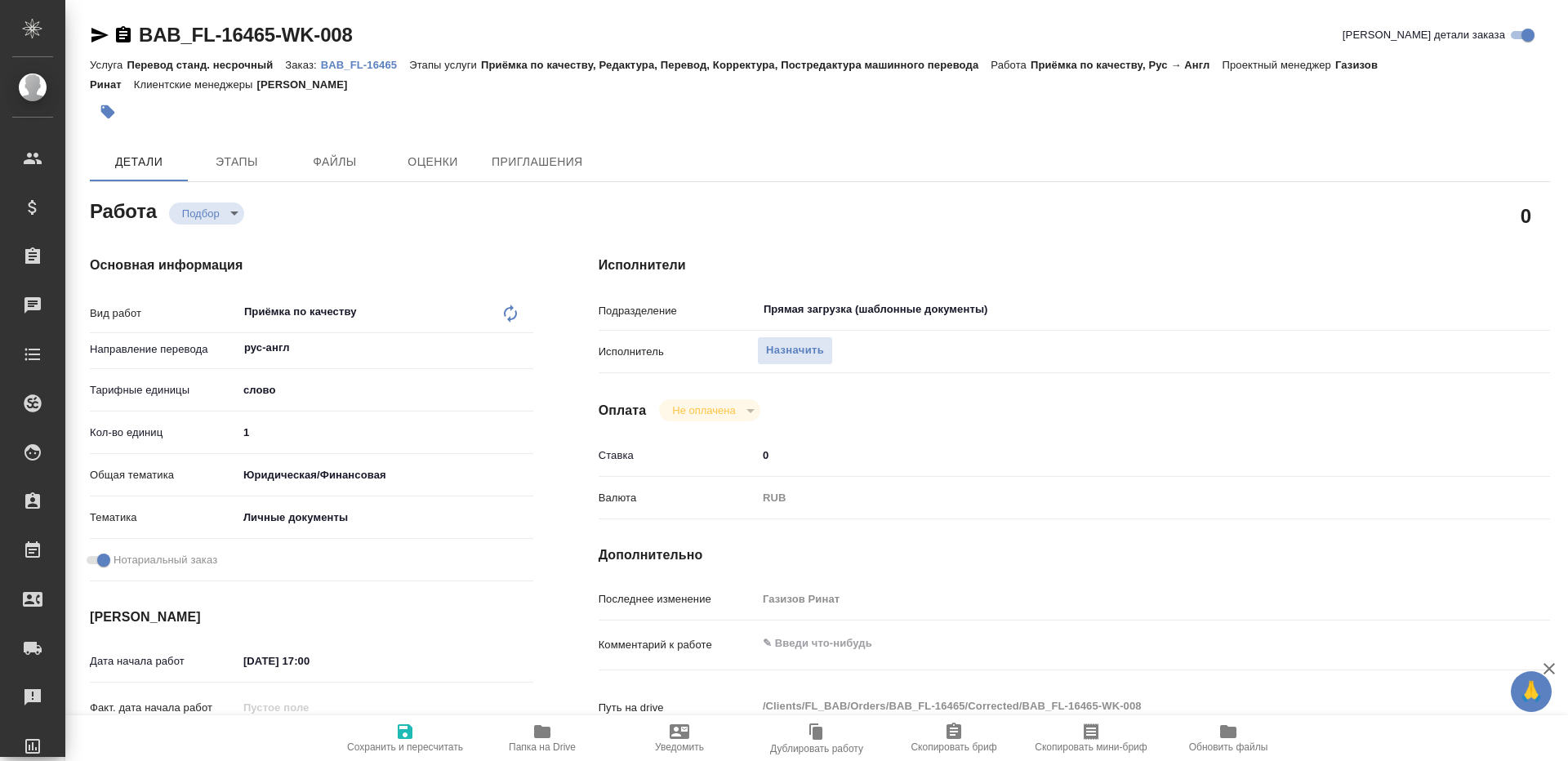
type textarea "x"
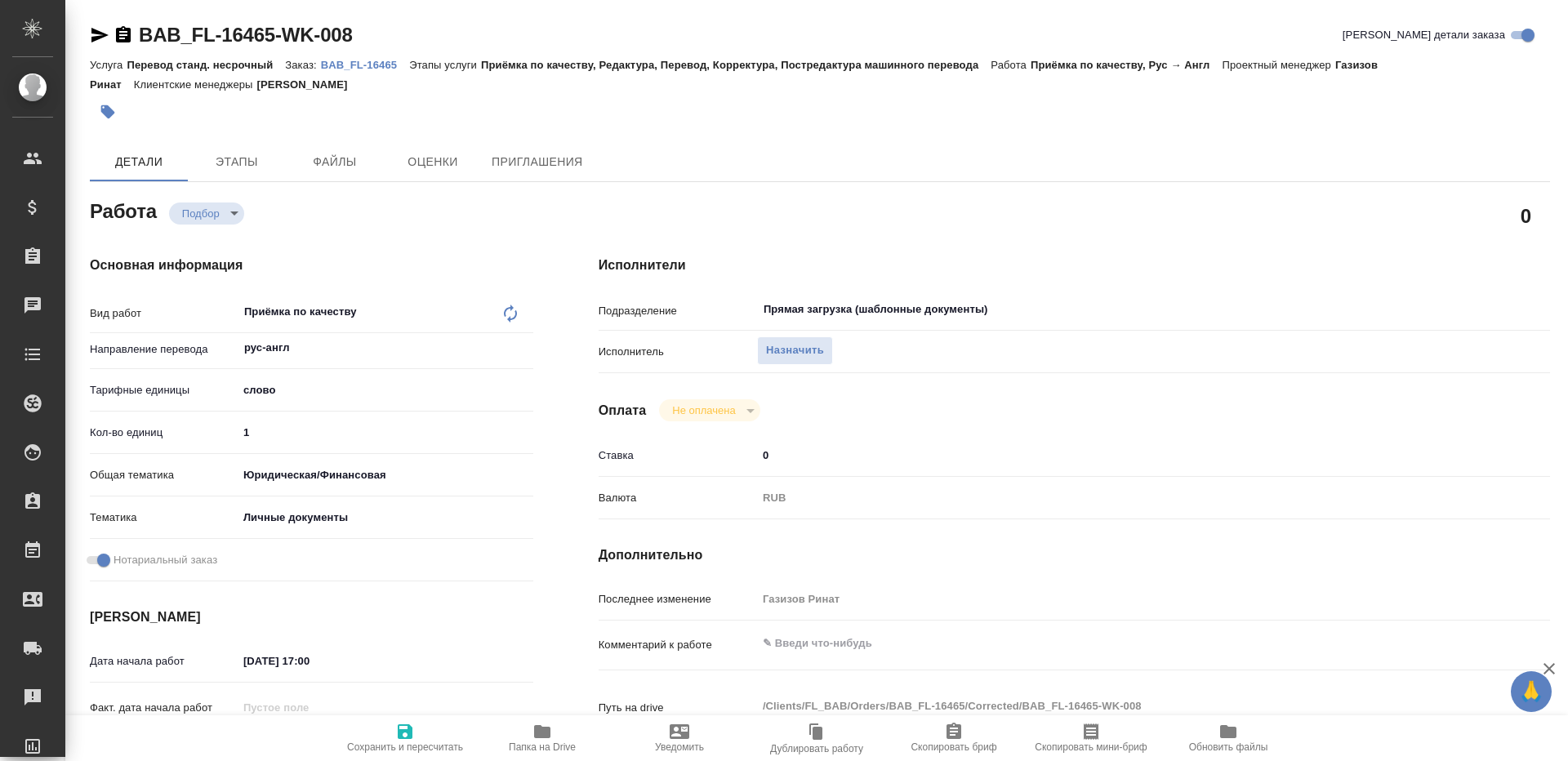
type textarea "x"
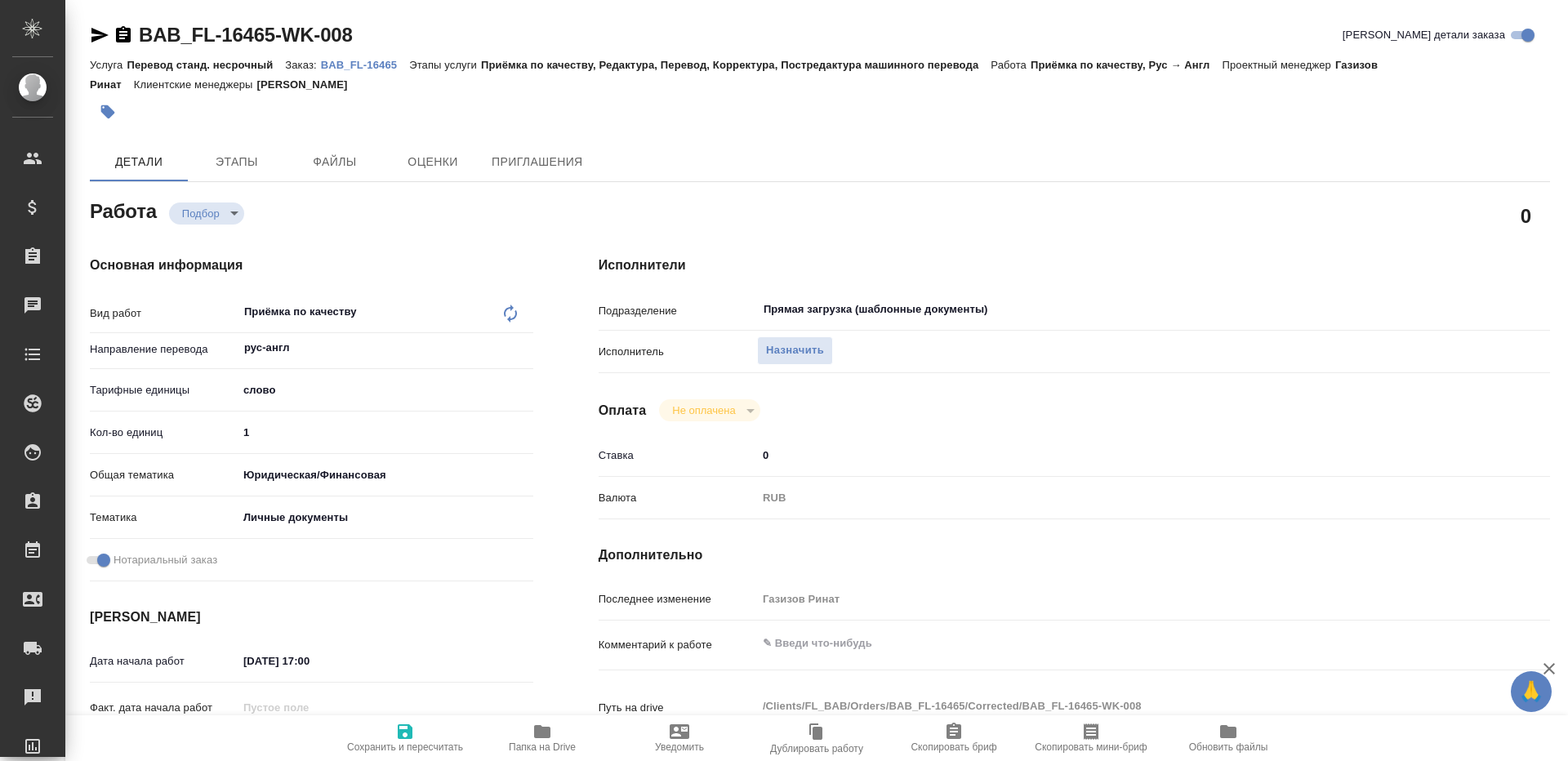
type textarea "x"
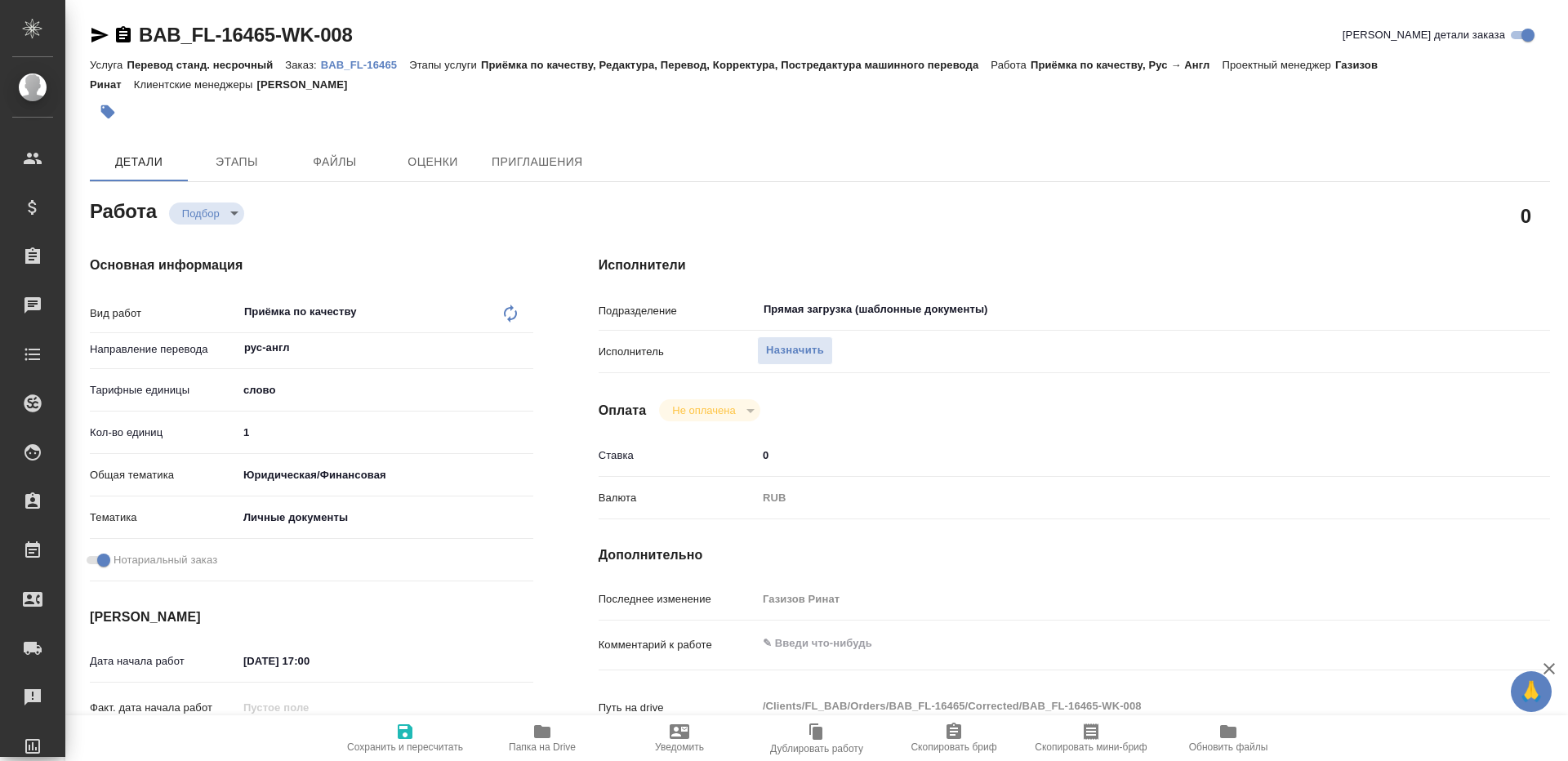
type textarea "x"
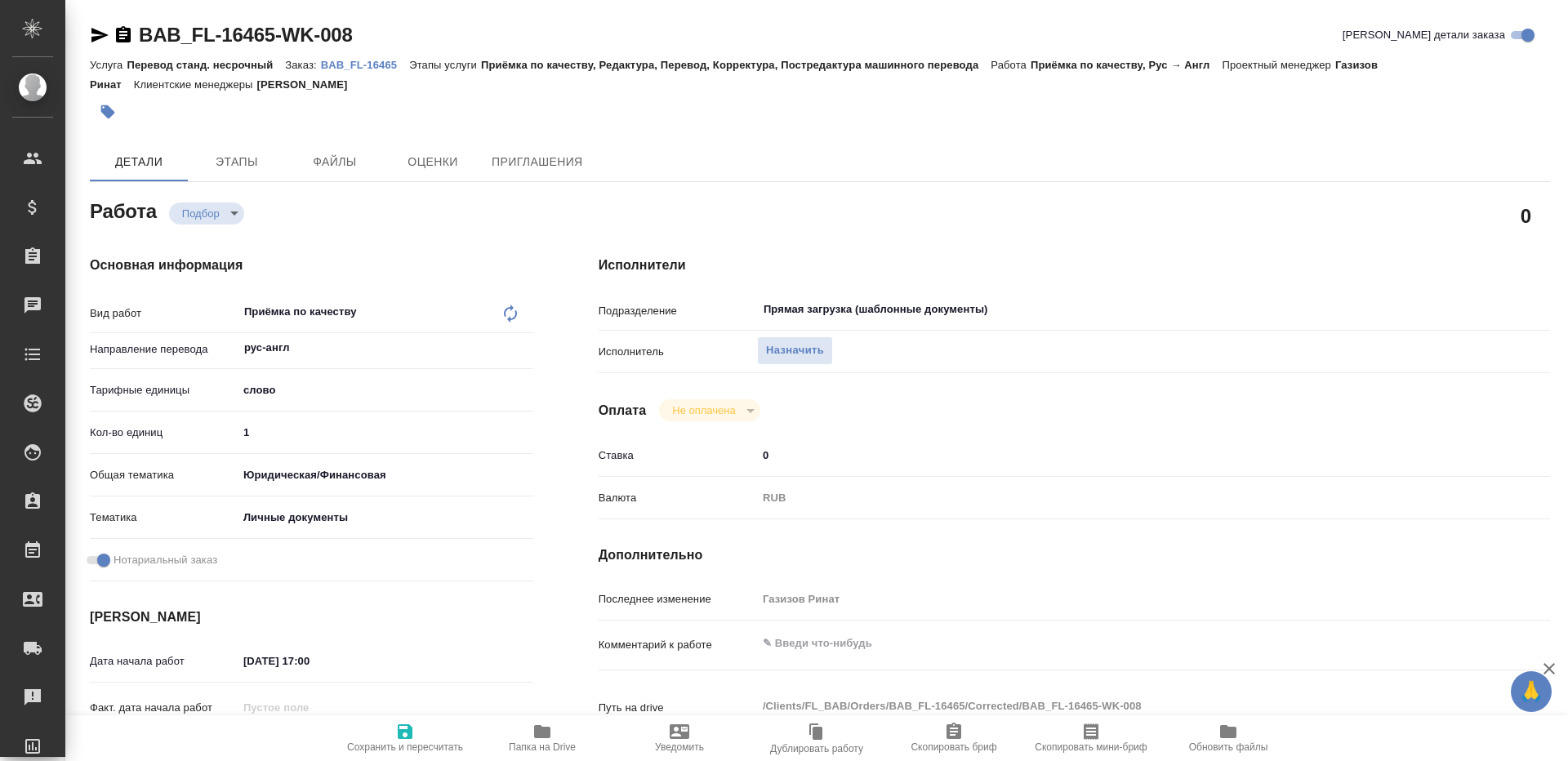
type textarea "x"
